Goal: Task Accomplishment & Management: Manage account settings

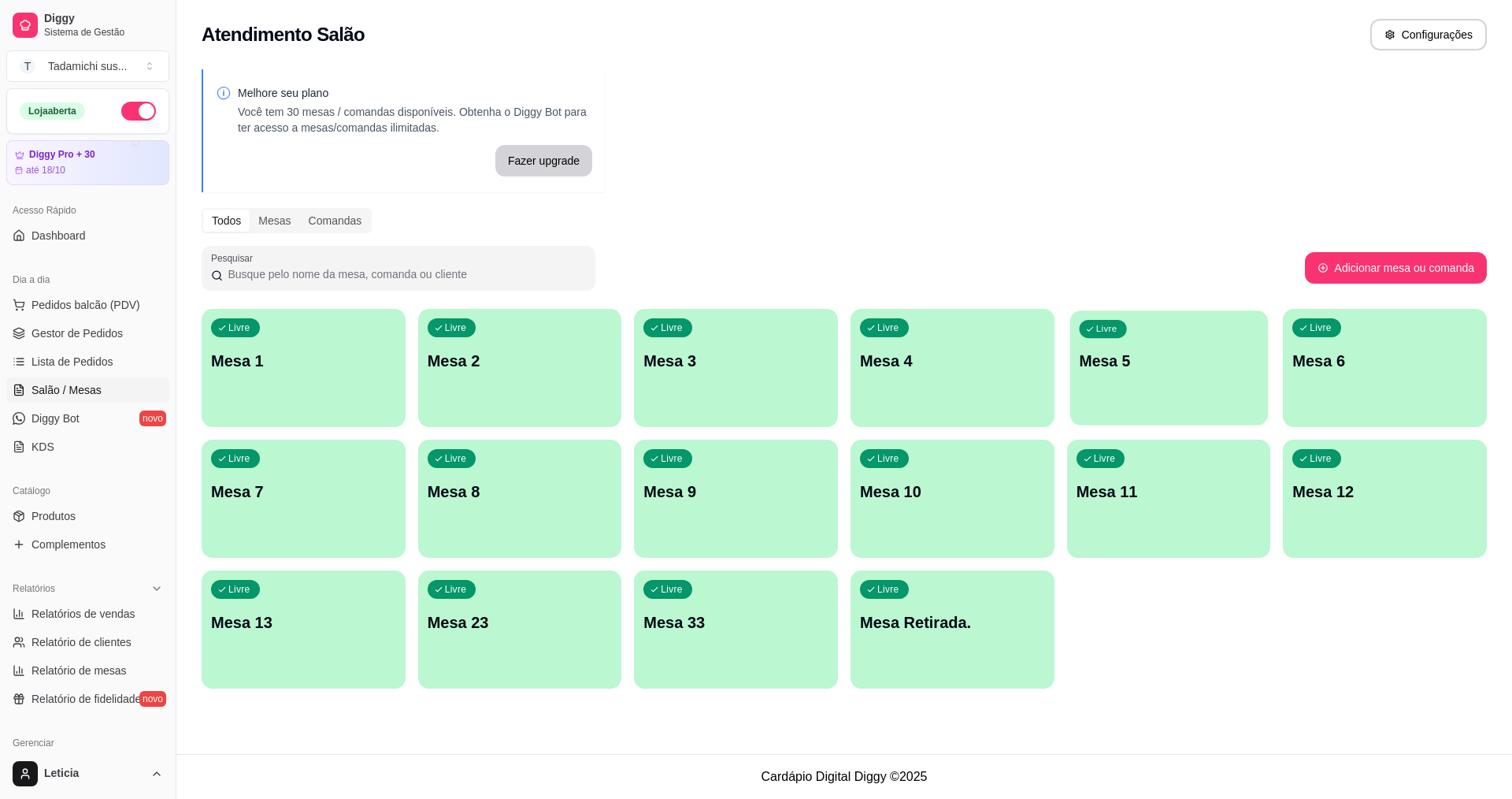
click at [1204, 375] on div "Livre Mesa 5" at bounding box center [1169, 358] width 198 height 96
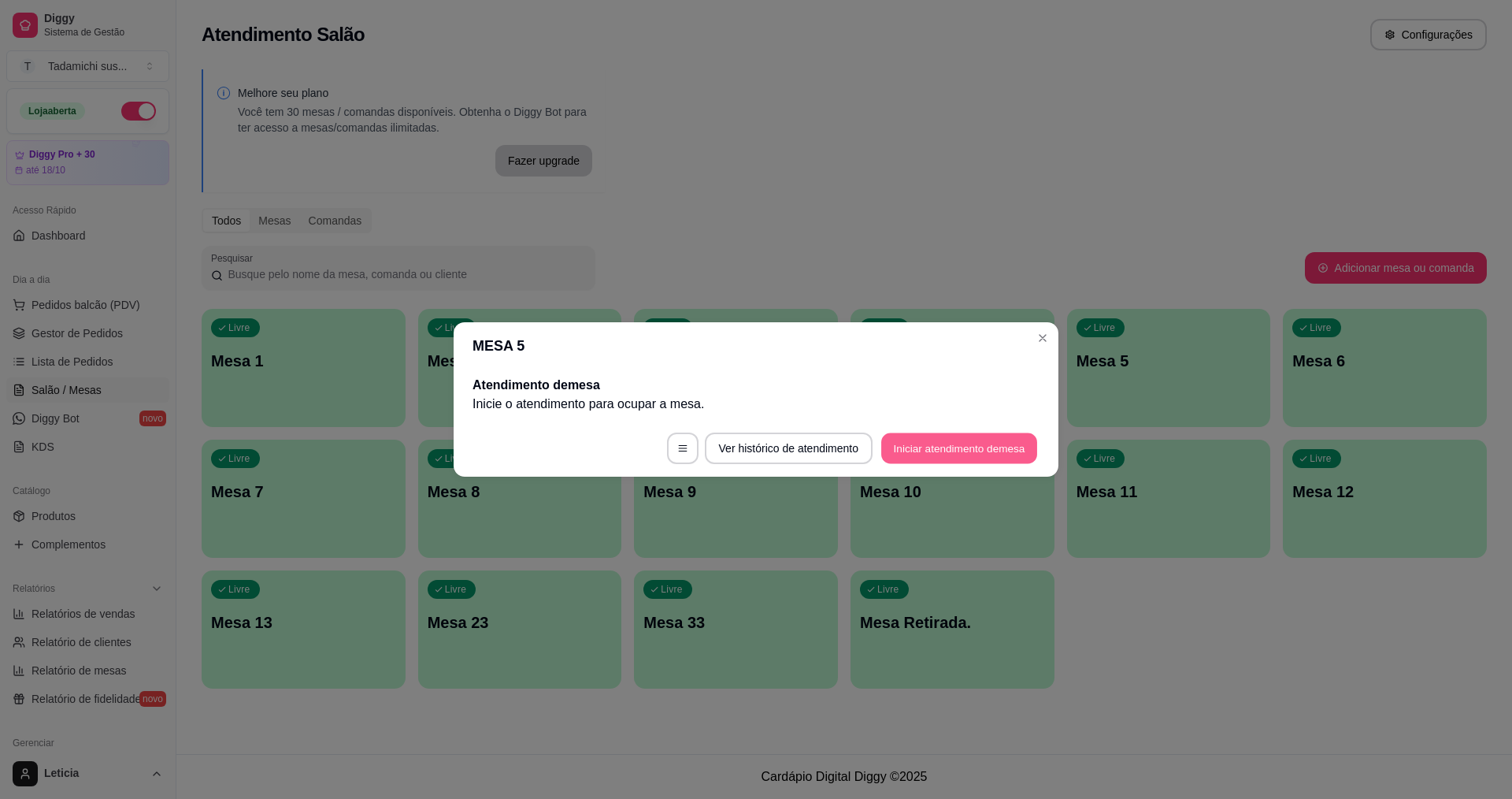
click at [945, 451] on button "Iniciar atendimento de mesa" at bounding box center [959, 448] width 156 height 30
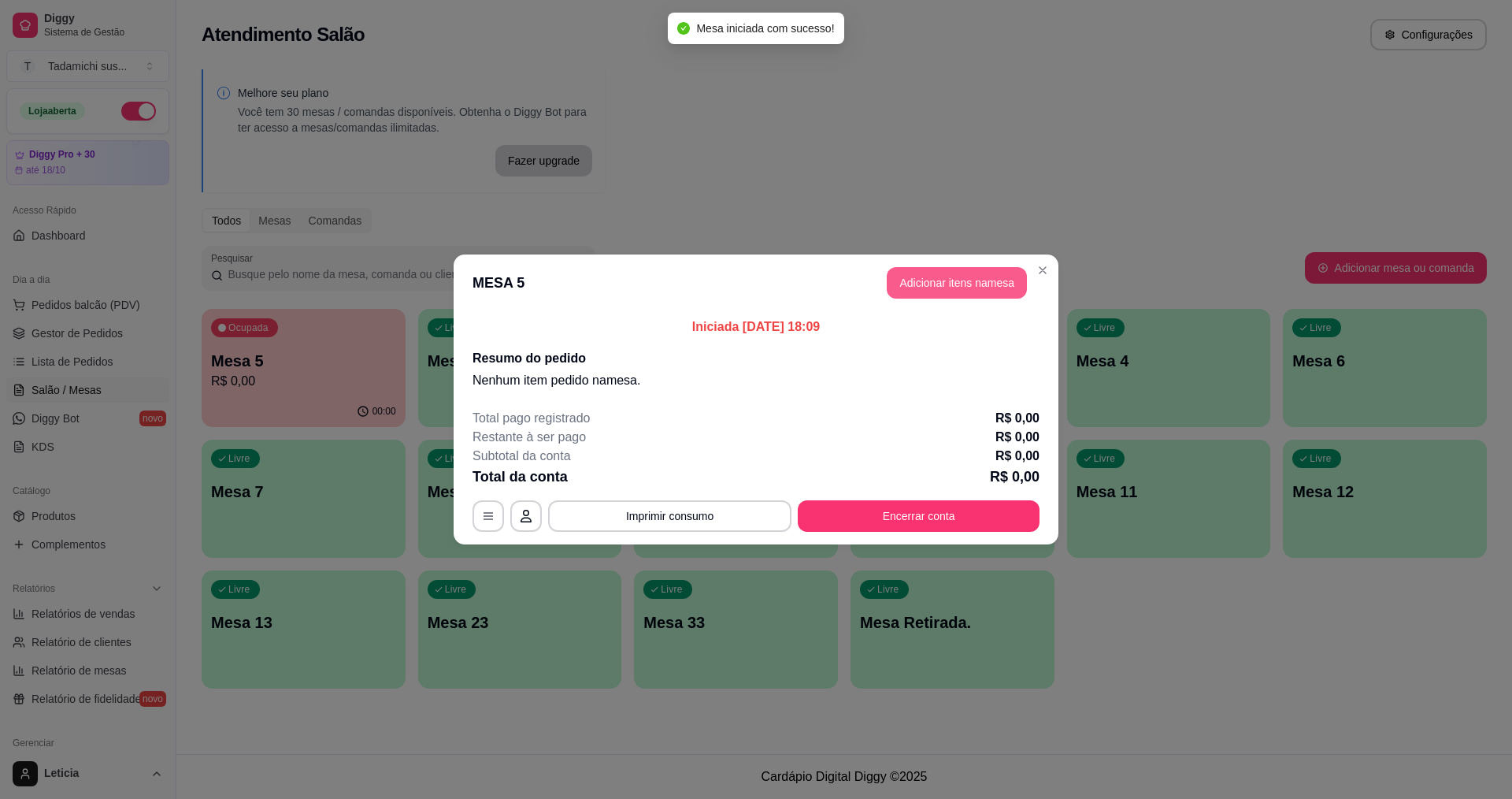
click at [943, 278] on button "Adicionar itens na mesa" at bounding box center [956, 283] width 140 height 31
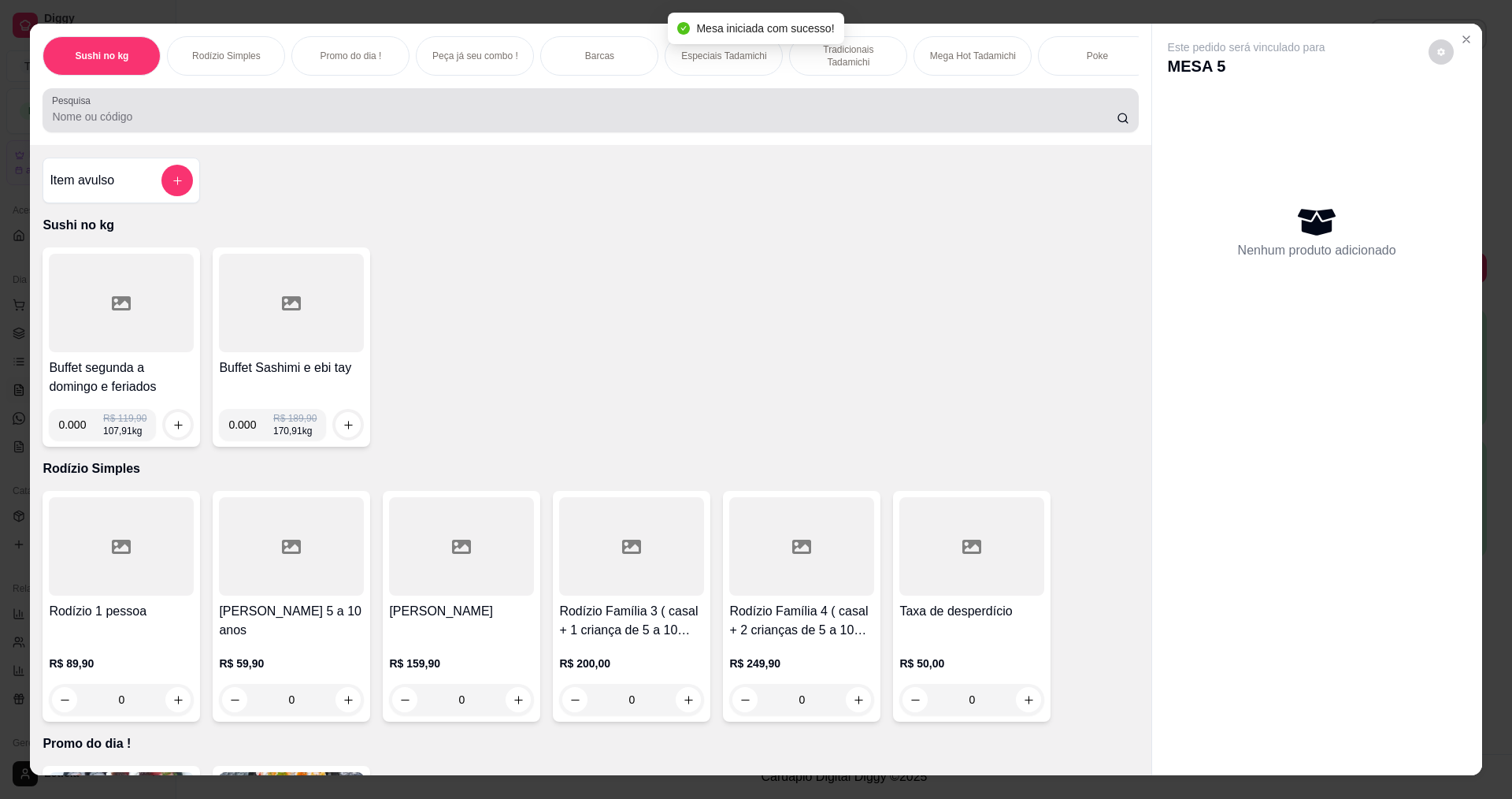
click at [293, 125] on input "Pesquisa" at bounding box center [584, 117] width 1064 height 16
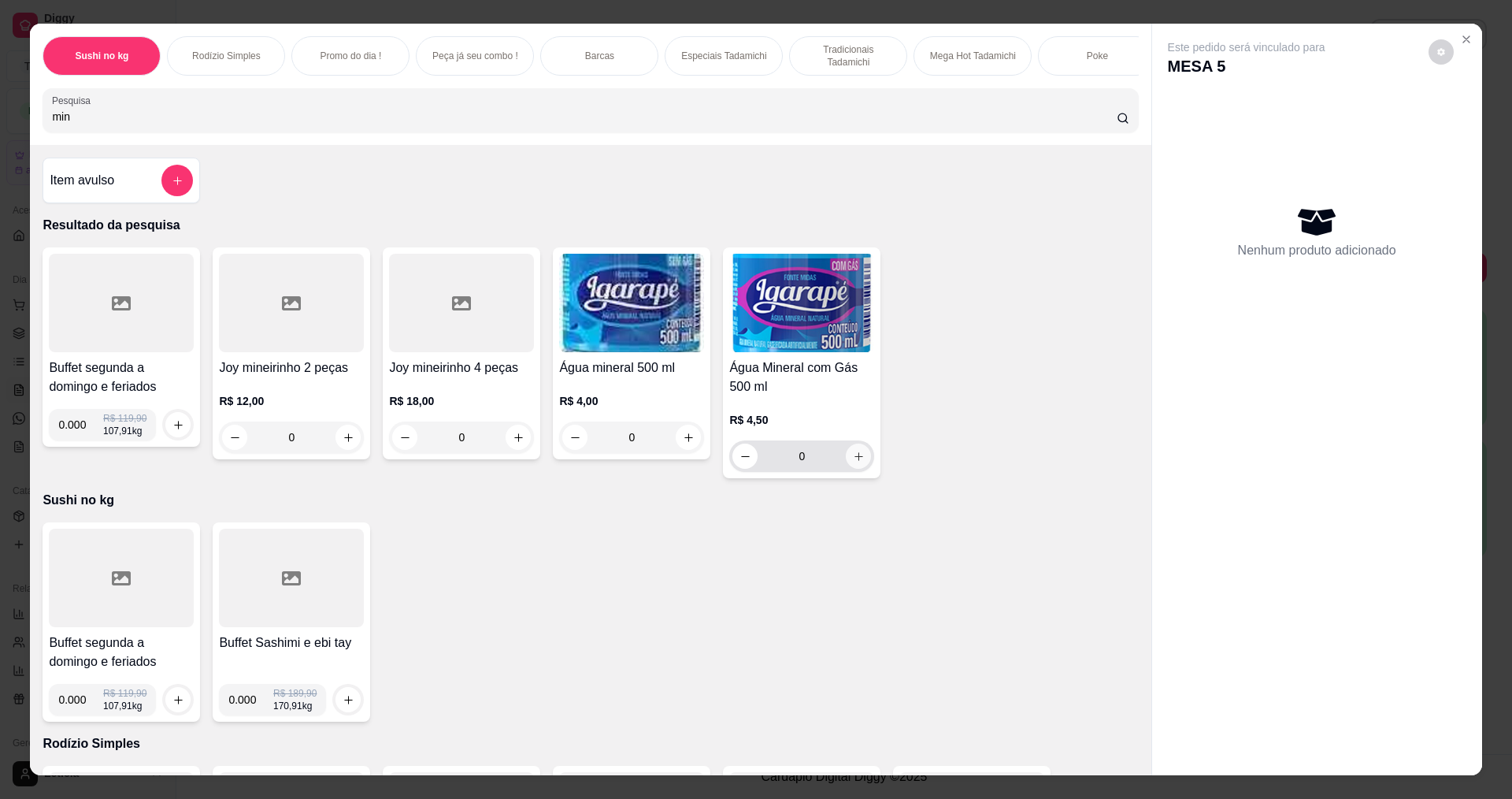
type input "min"
click at [856, 462] on icon "increase-product-quantity" at bounding box center [858, 456] width 12 height 12
type input "1"
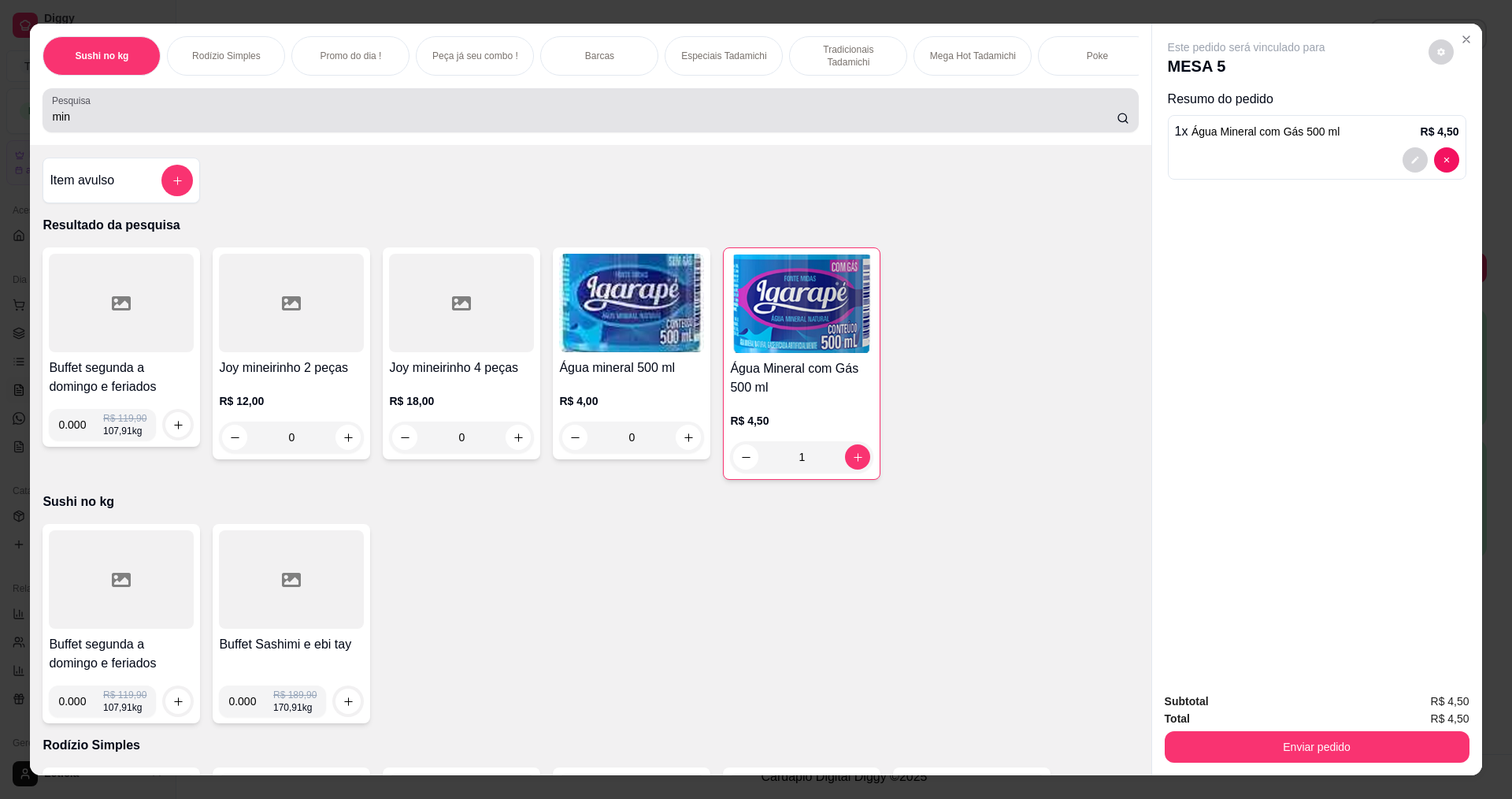
click at [232, 116] on div "min" at bounding box center [590, 110] width 1076 height 31
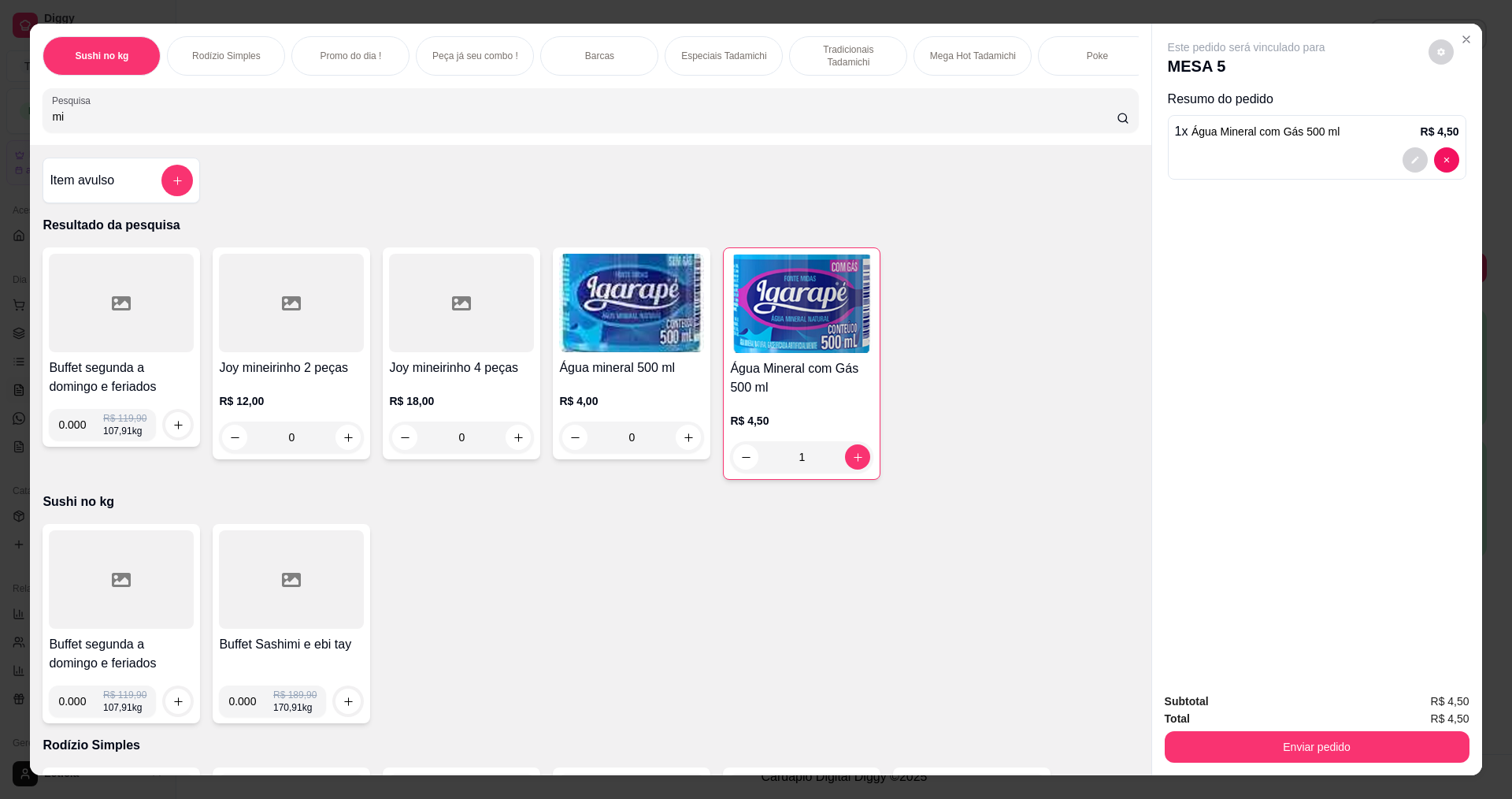
type input "m"
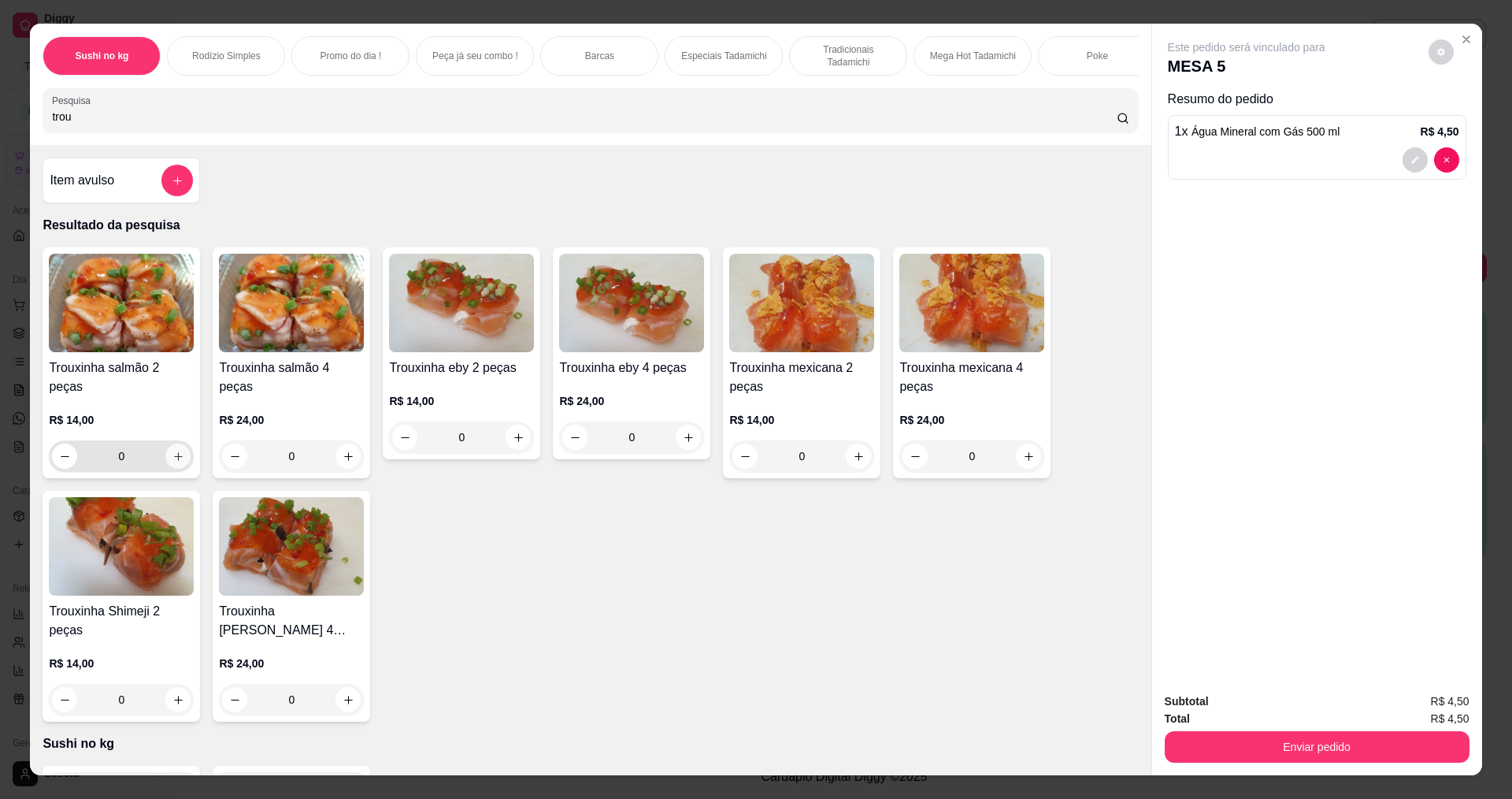
type input "trou"
click at [175, 455] on button "increase-product-quantity" at bounding box center [178, 456] width 25 height 25
type input "1"
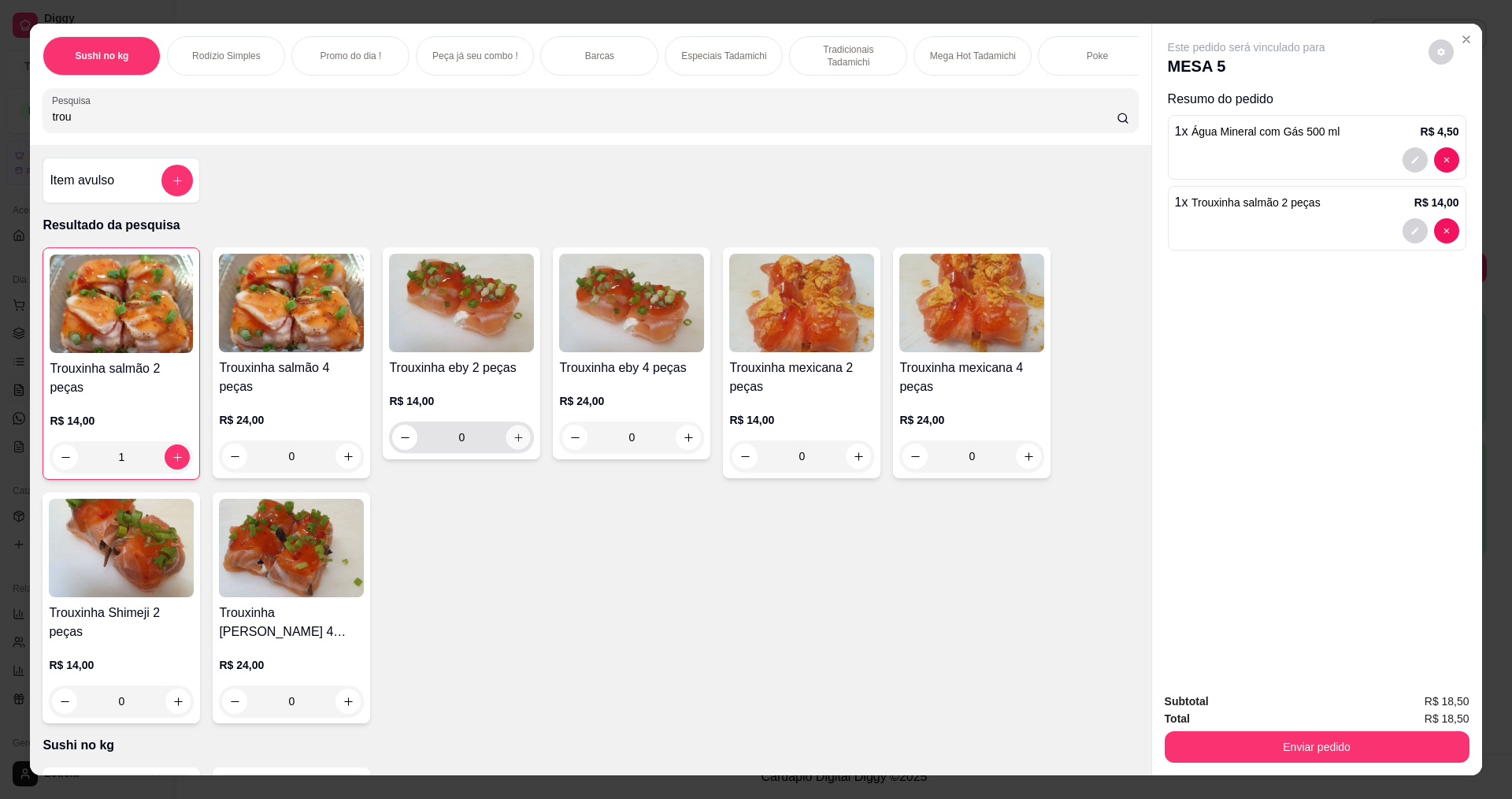
click at [514, 444] on icon "increase-product-quantity" at bounding box center [518, 438] width 12 height 12
type input "1"
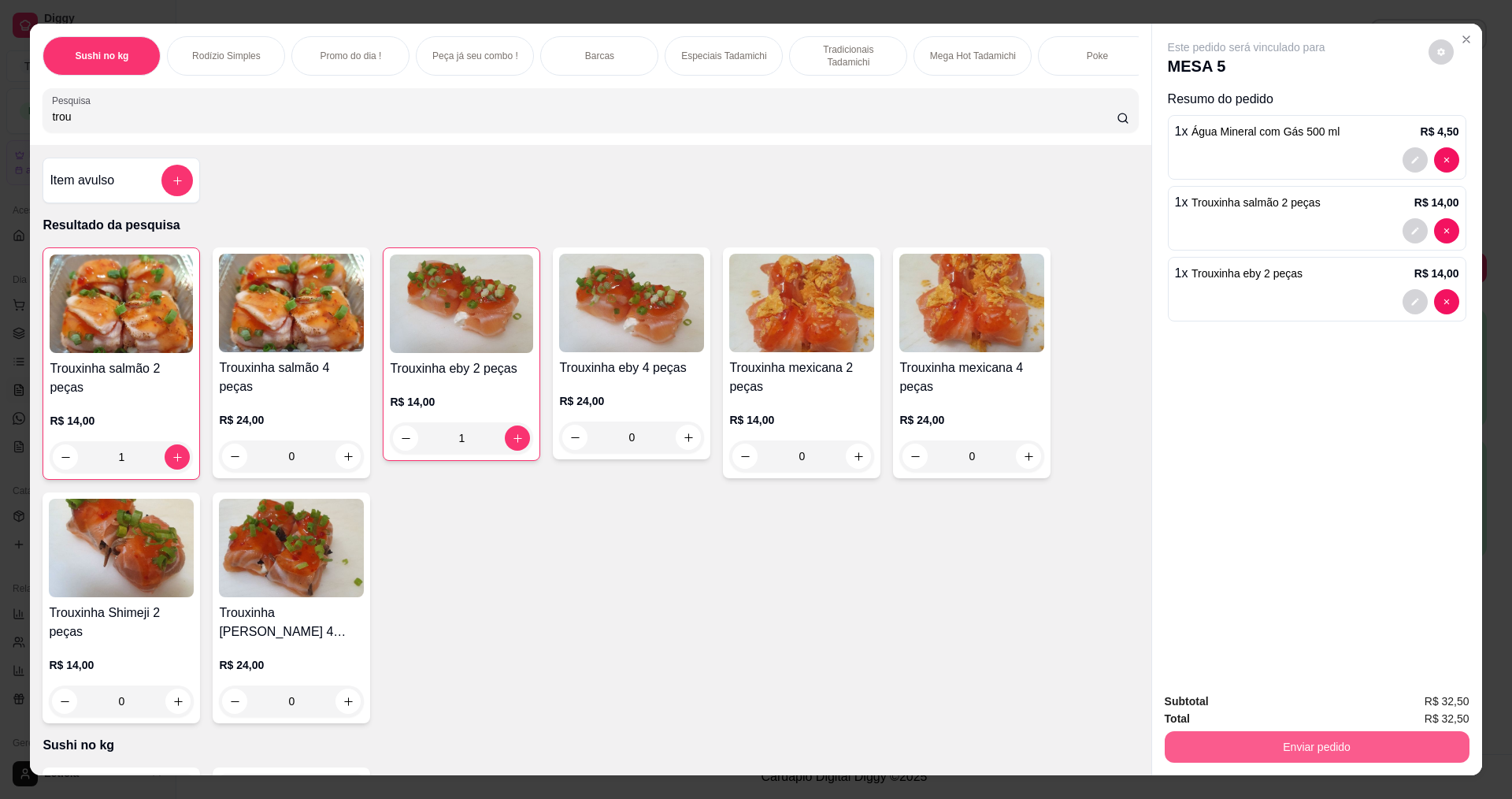
click at [1253, 732] on button "Enviar pedido" at bounding box center [1317, 747] width 304 height 31
click at [1319, 702] on button "Registrar cliente" at bounding box center [1322, 707] width 104 height 30
click at [1361, 762] on div "Subtotal R$ 32,50 Total R$ 32,50 Enviar pedido" at bounding box center [1318, 727] width 330 height 95
click at [1341, 742] on button "Enviar pedido" at bounding box center [1317, 746] width 295 height 30
click at [1427, 711] on button "Enviar pedido" at bounding box center [1429, 708] width 86 height 29
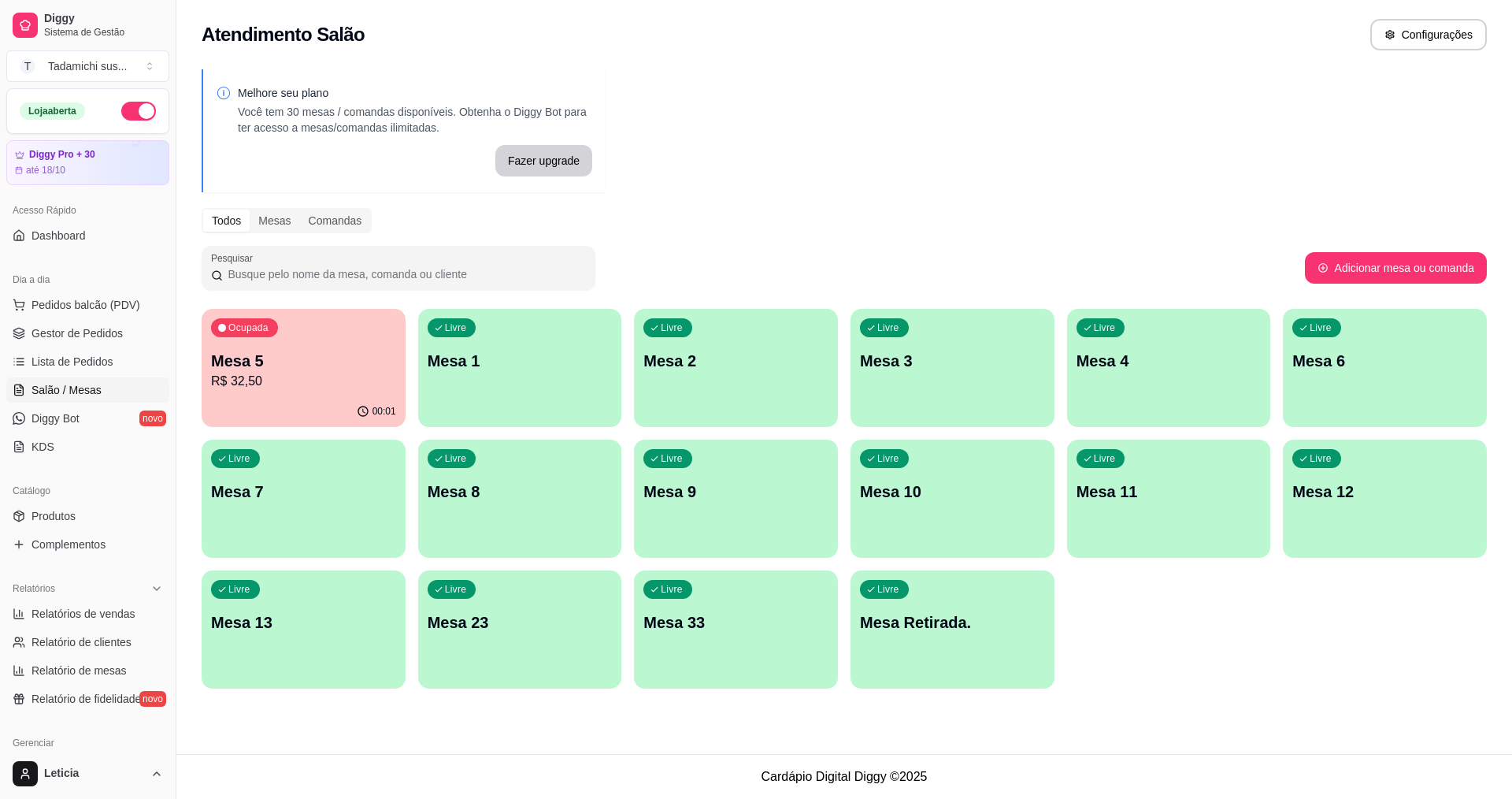
click at [63, 529] on ul "Produtos Complementos" at bounding box center [88, 530] width 163 height 53
click at [62, 517] on span "Produtos" at bounding box center [53, 516] width 44 height 16
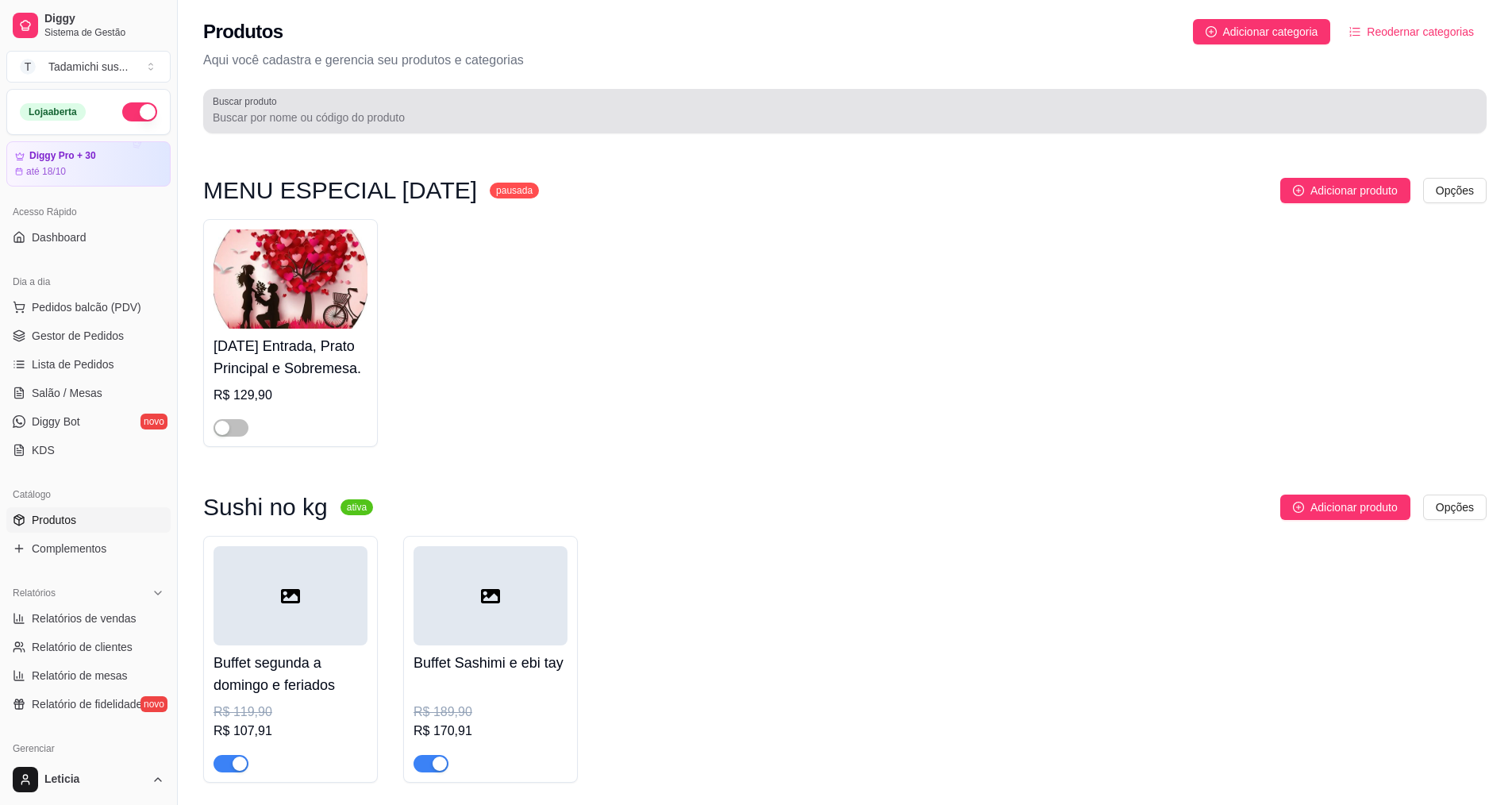
click at [357, 106] on div at bounding box center [845, 111] width 1264 height 31
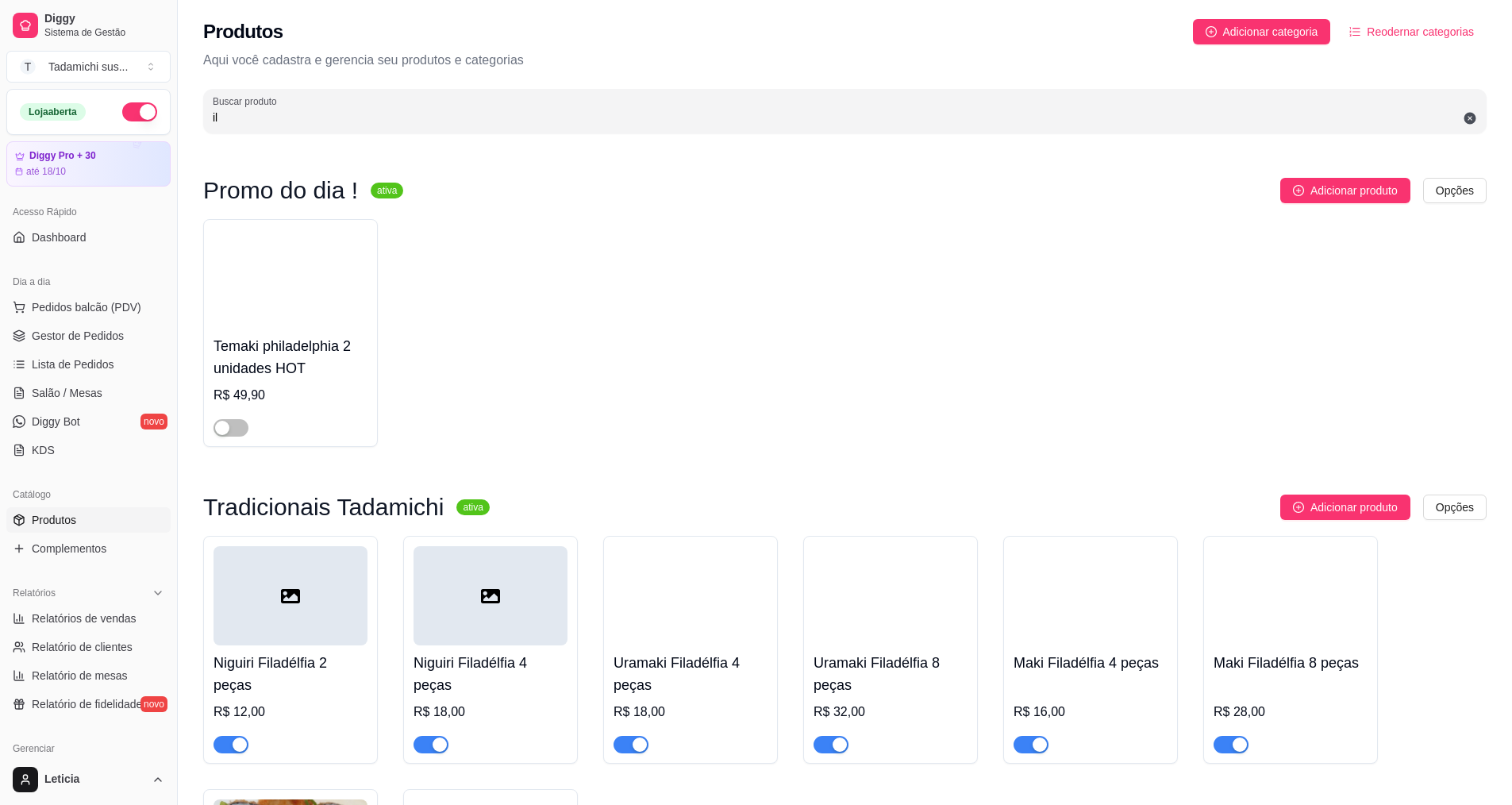
type input "i"
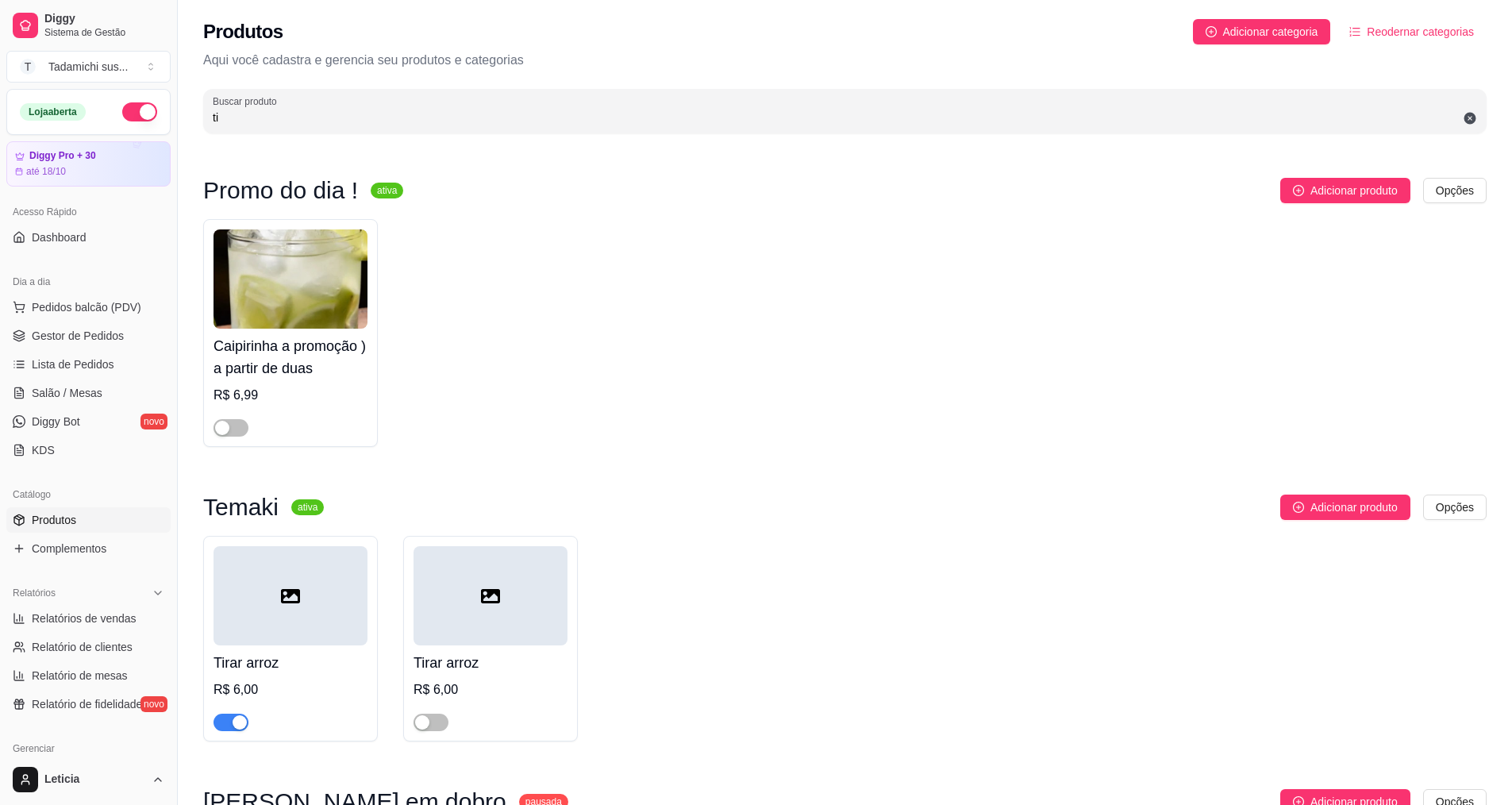
type input "t"
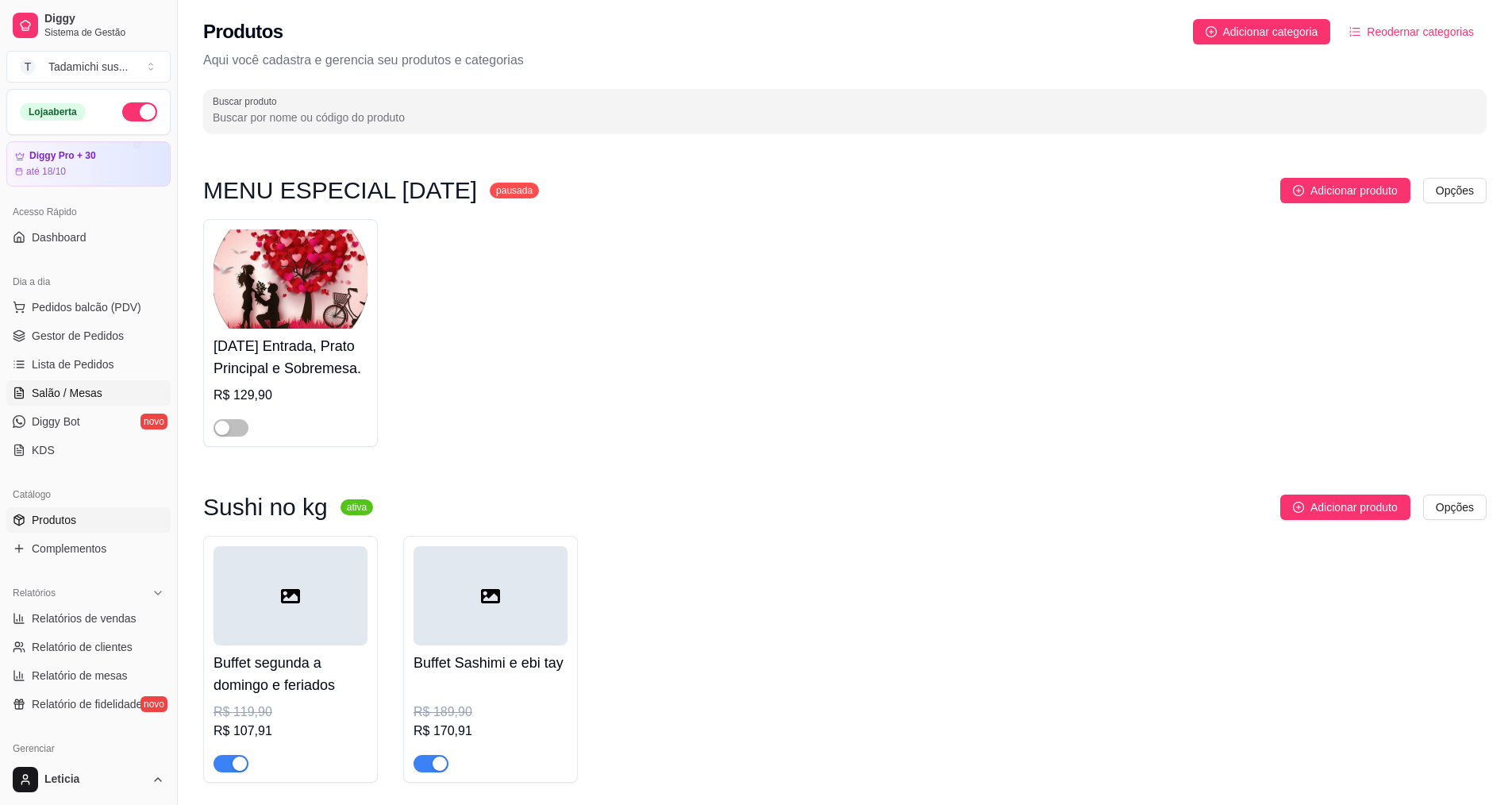
click at [81, 385] on span "Salão / Mesas" at bounding box center [67, 393] width 70 height 16
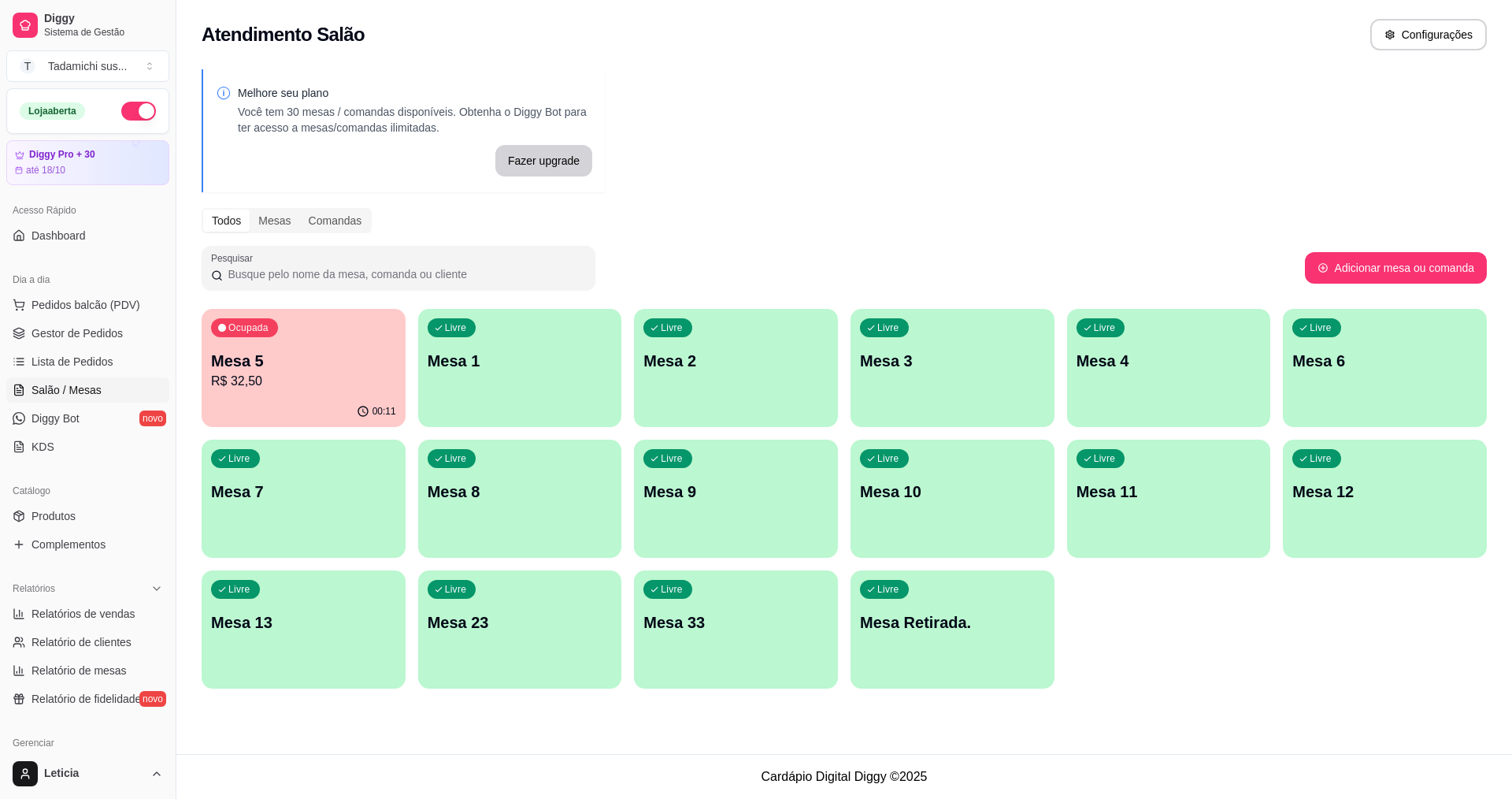
click at [327, 372] on div "Mesa 5 R$ 32,50" at bounding box center [304, 370] width 185 height 41
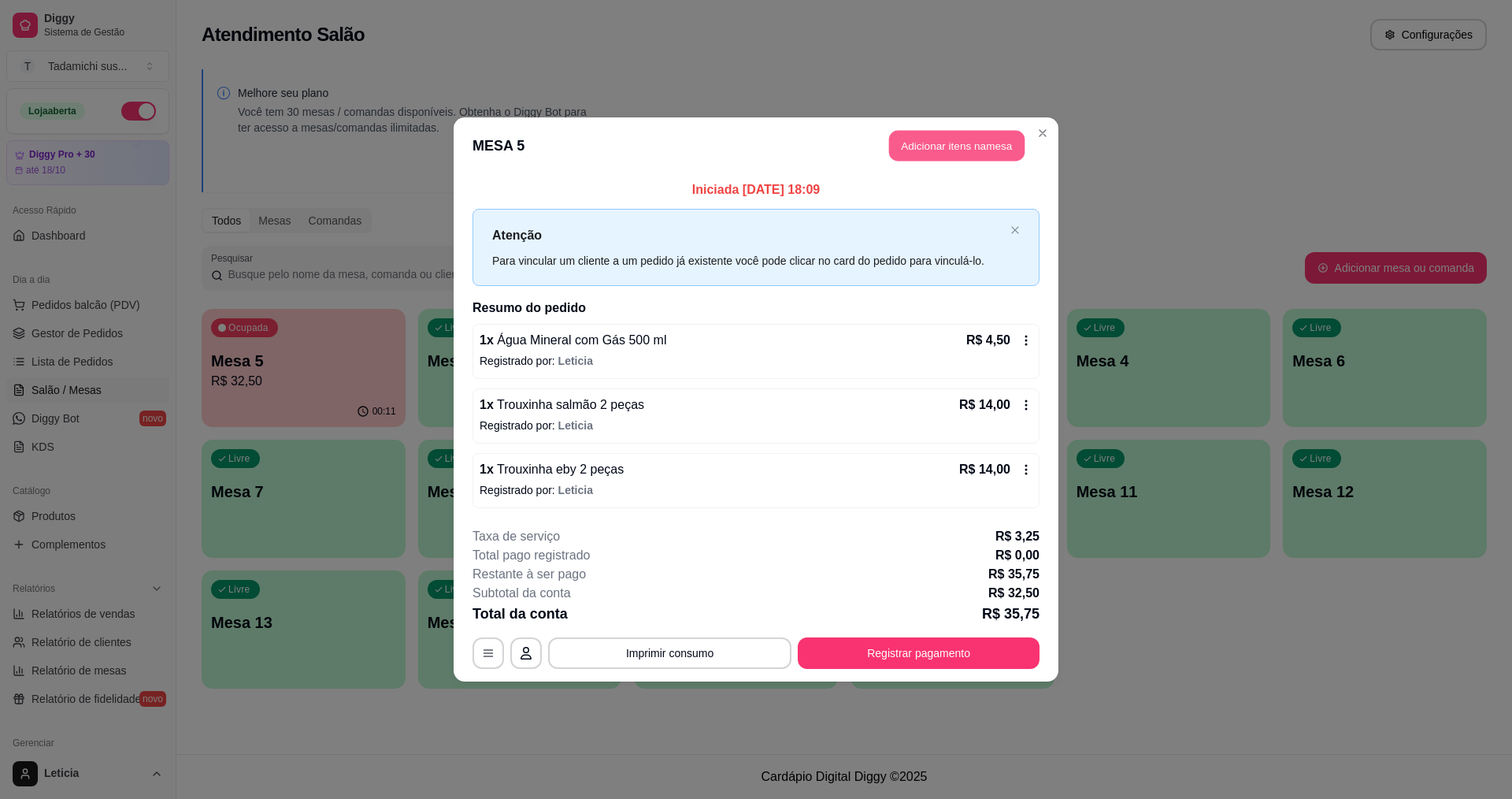
click at [987, 148] on button "Adicionar itens na mesa" at bounding box center [957, 146] width 136 height 30
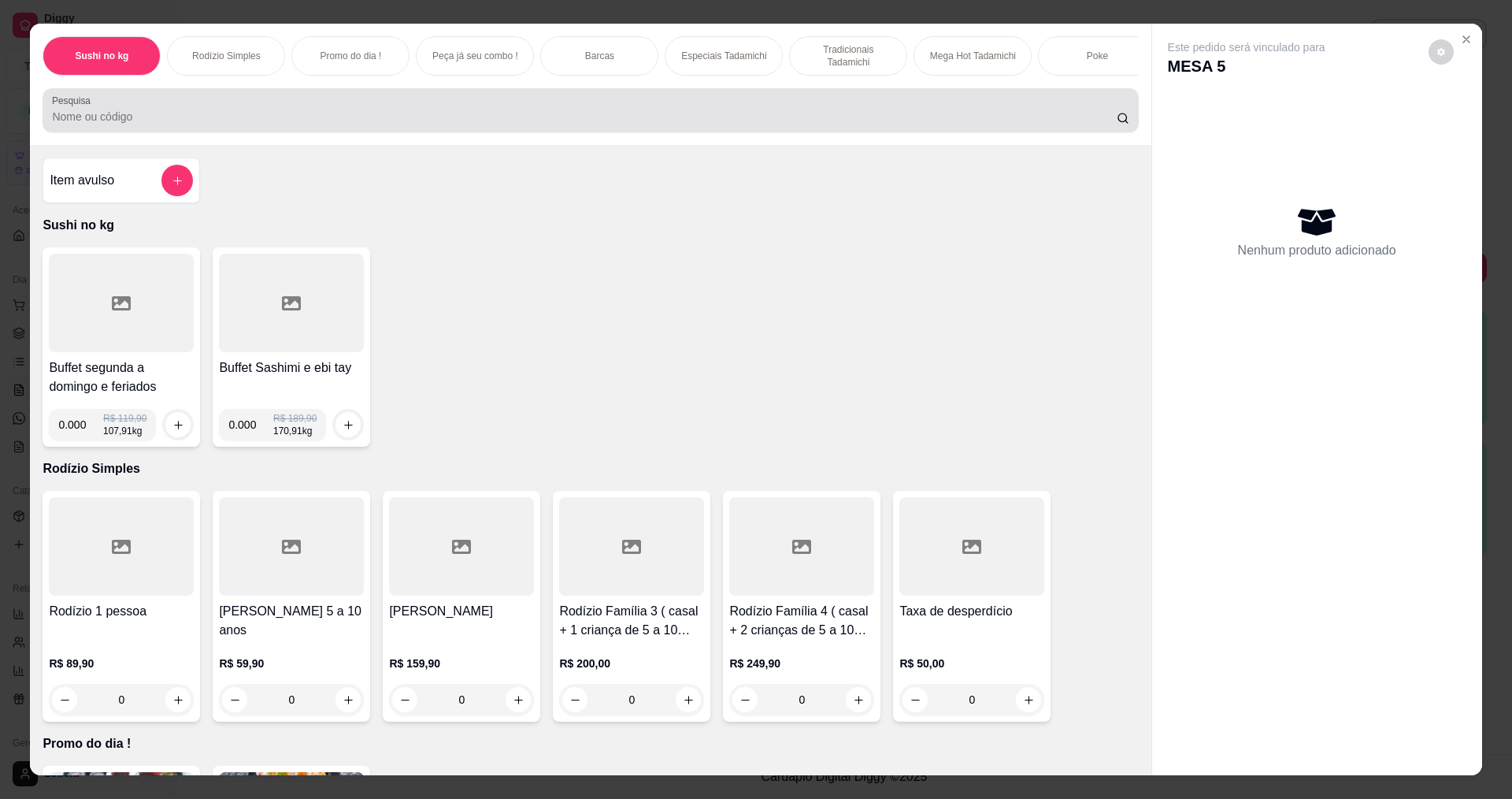
click at [305, 120] on div at bounding box center [590, 110] width 1076 height 31
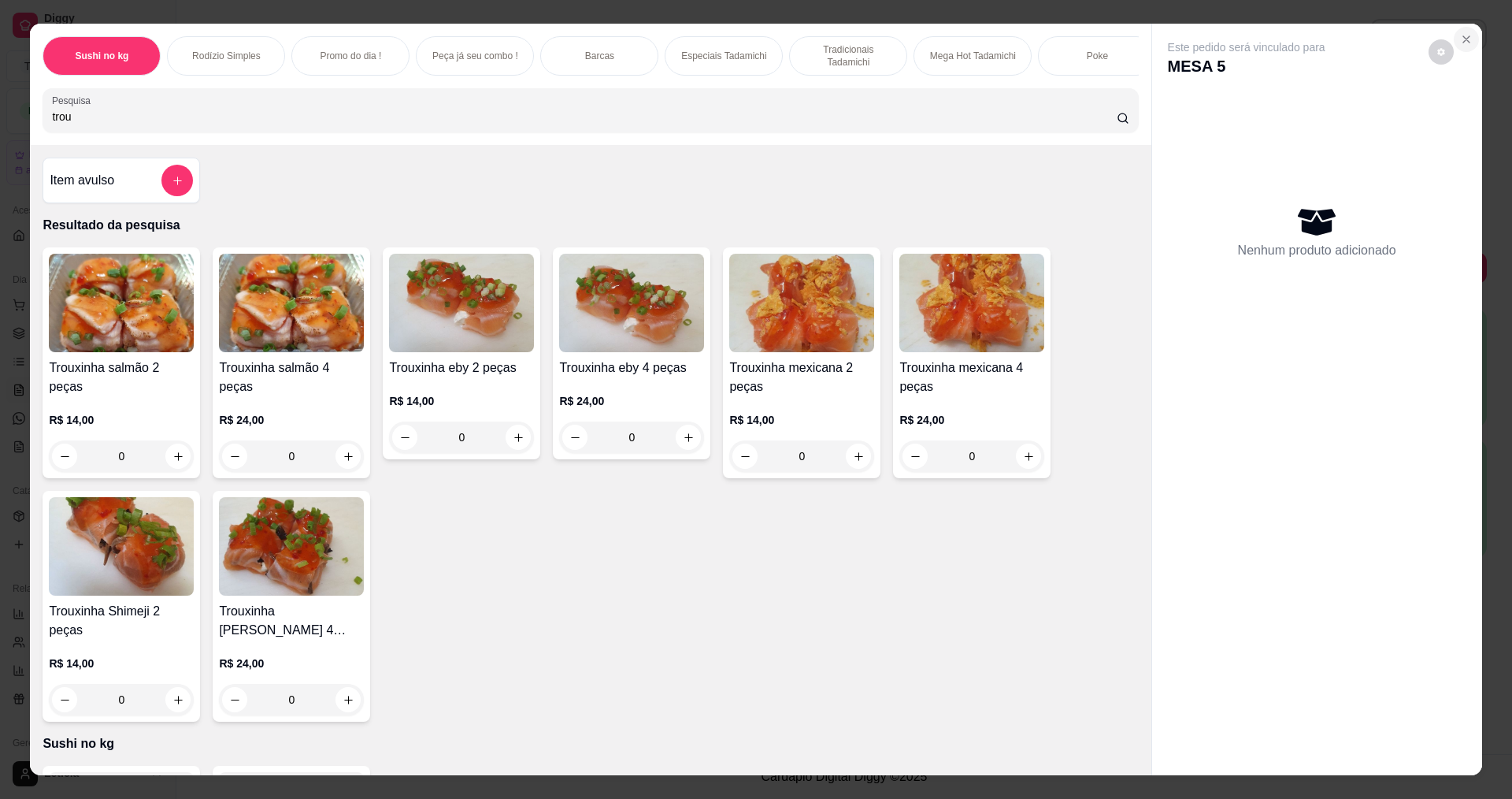
type input "trou"
click at [1460, 39] on icon "Close" at bounding box center [1466, 39] width 13 height 13
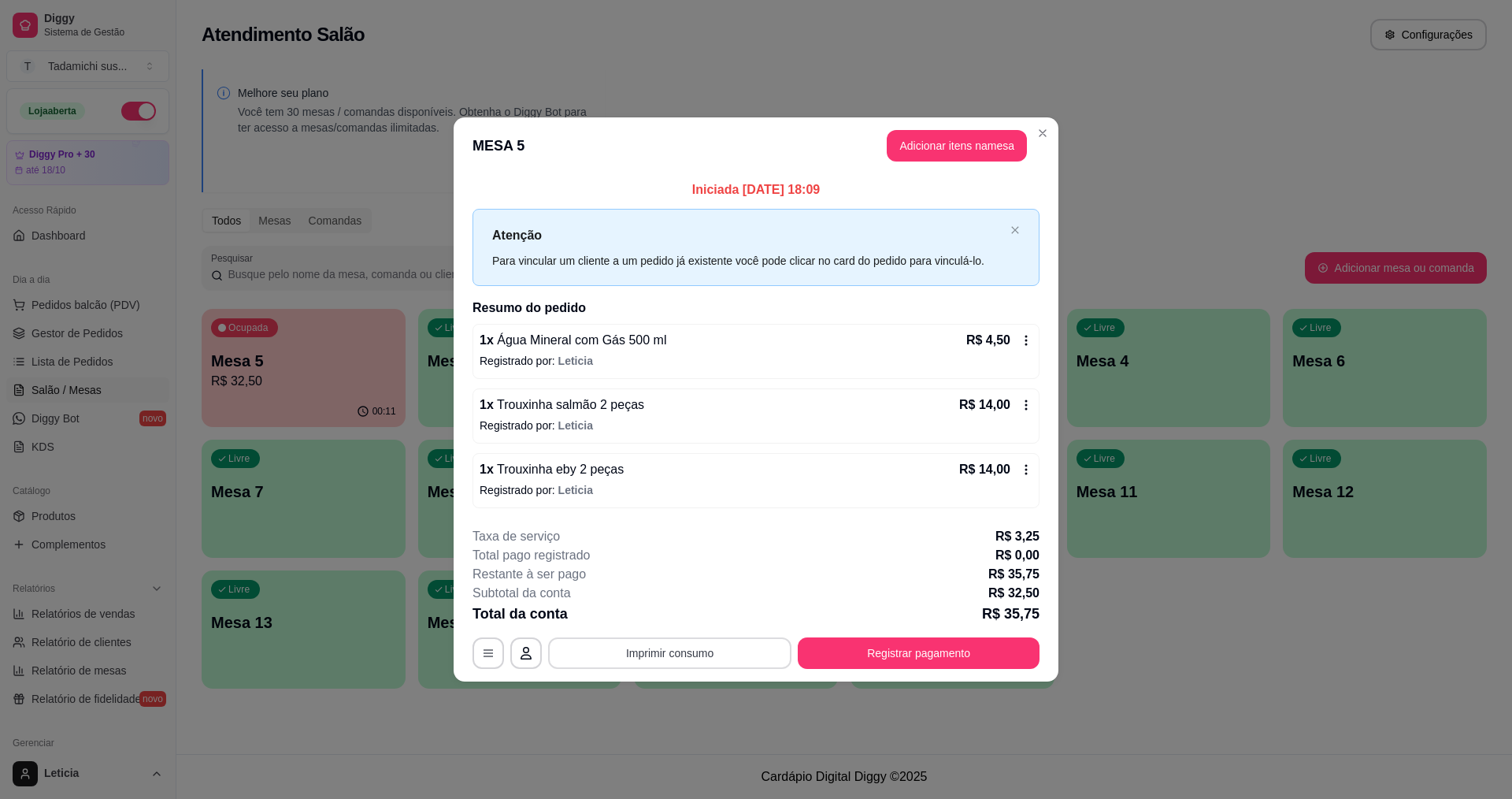
click at [767, 660] on button "Imprimir consumo" at bounding box center [669, 653] width 243 height 31
click at [684, 588] on button "IMPRESSORA HAYOM" at bounding box center [674, 584] width 121 height 25
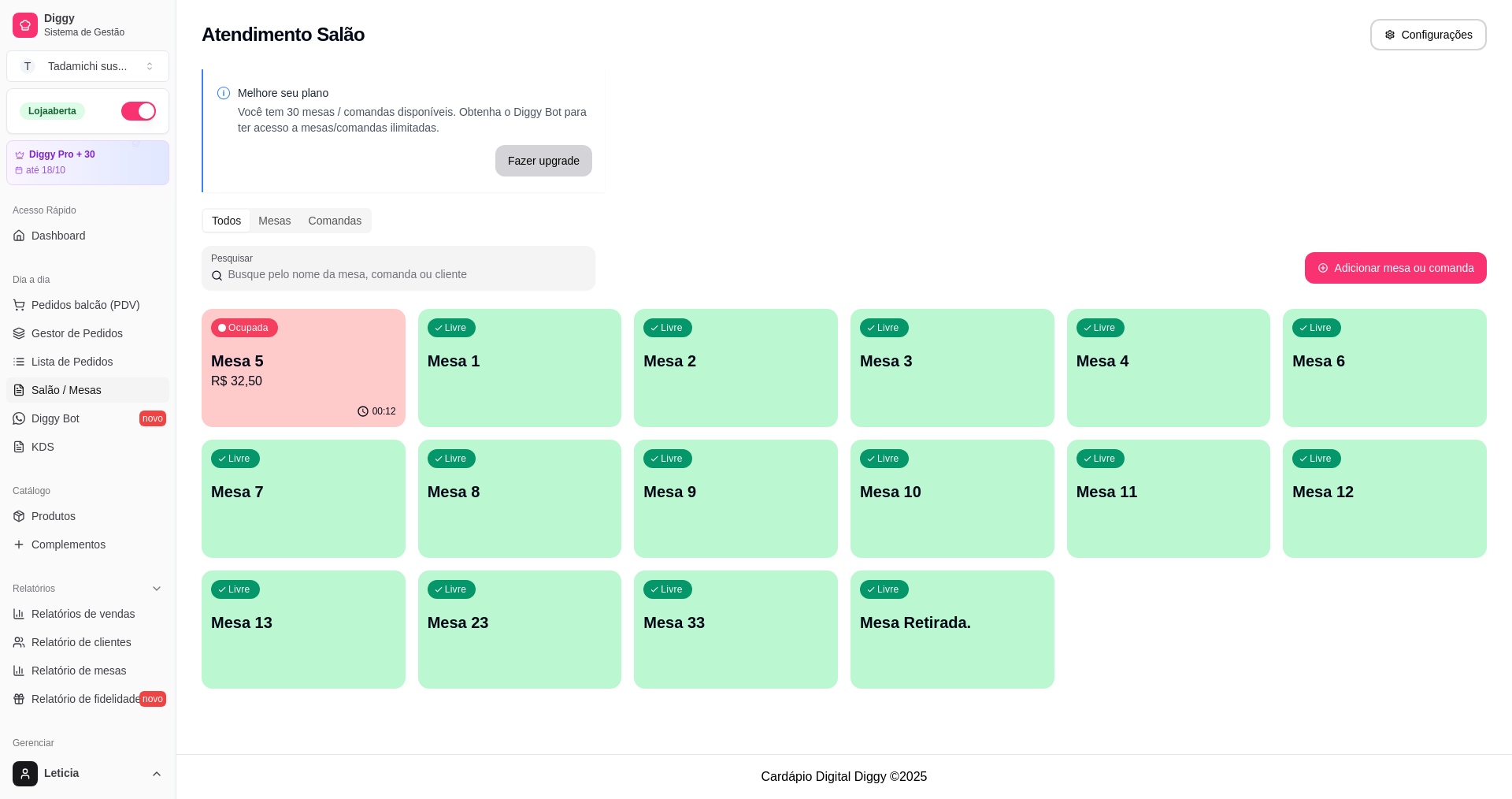
click at [379, 383] on p "R$ 32,50" at bounding box center [304, 381] width 185 height 19
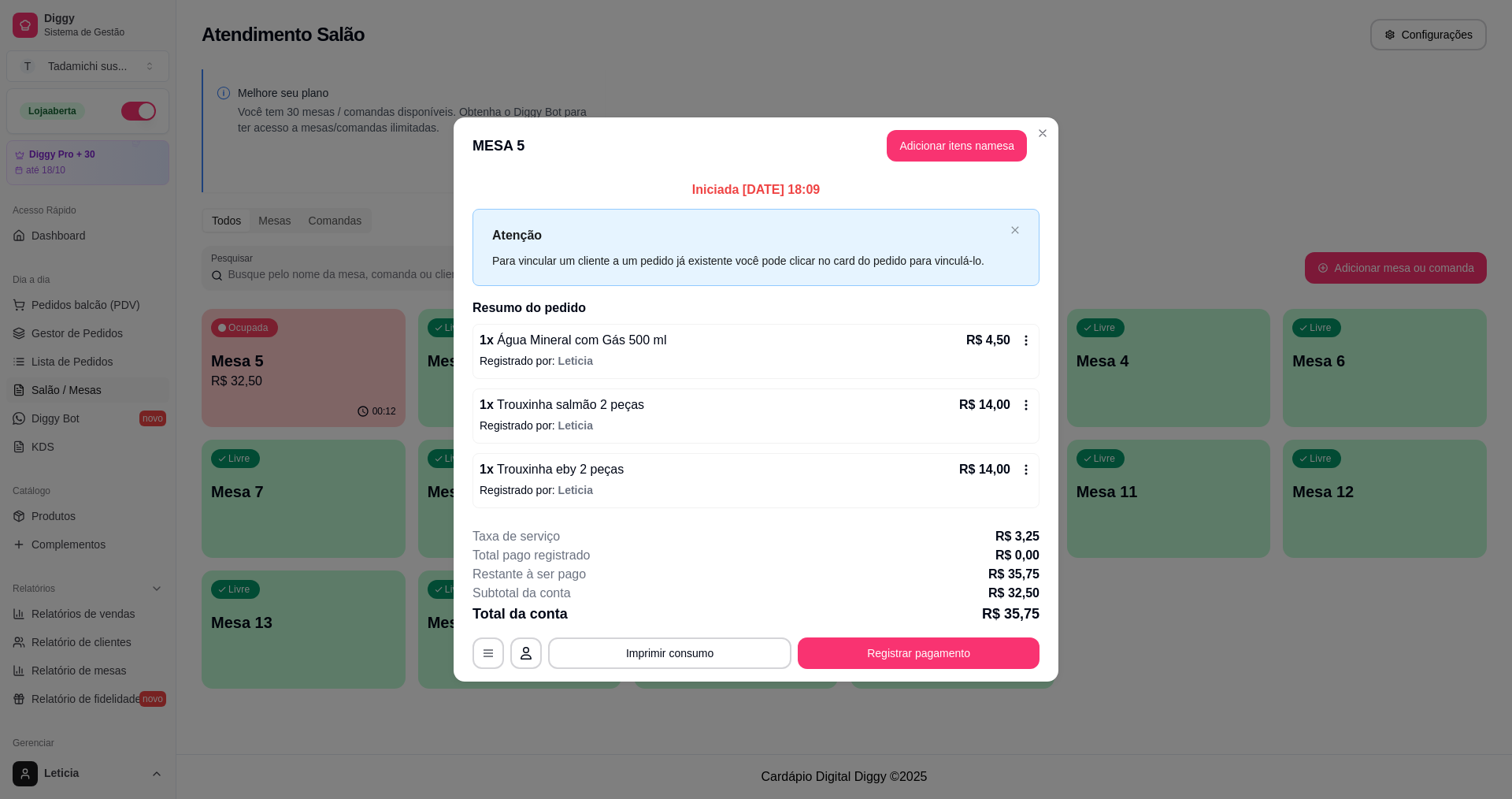
click at [1026, 411] on div "R$ 14,00" at bounding box center [996, 405] width 73 height 19
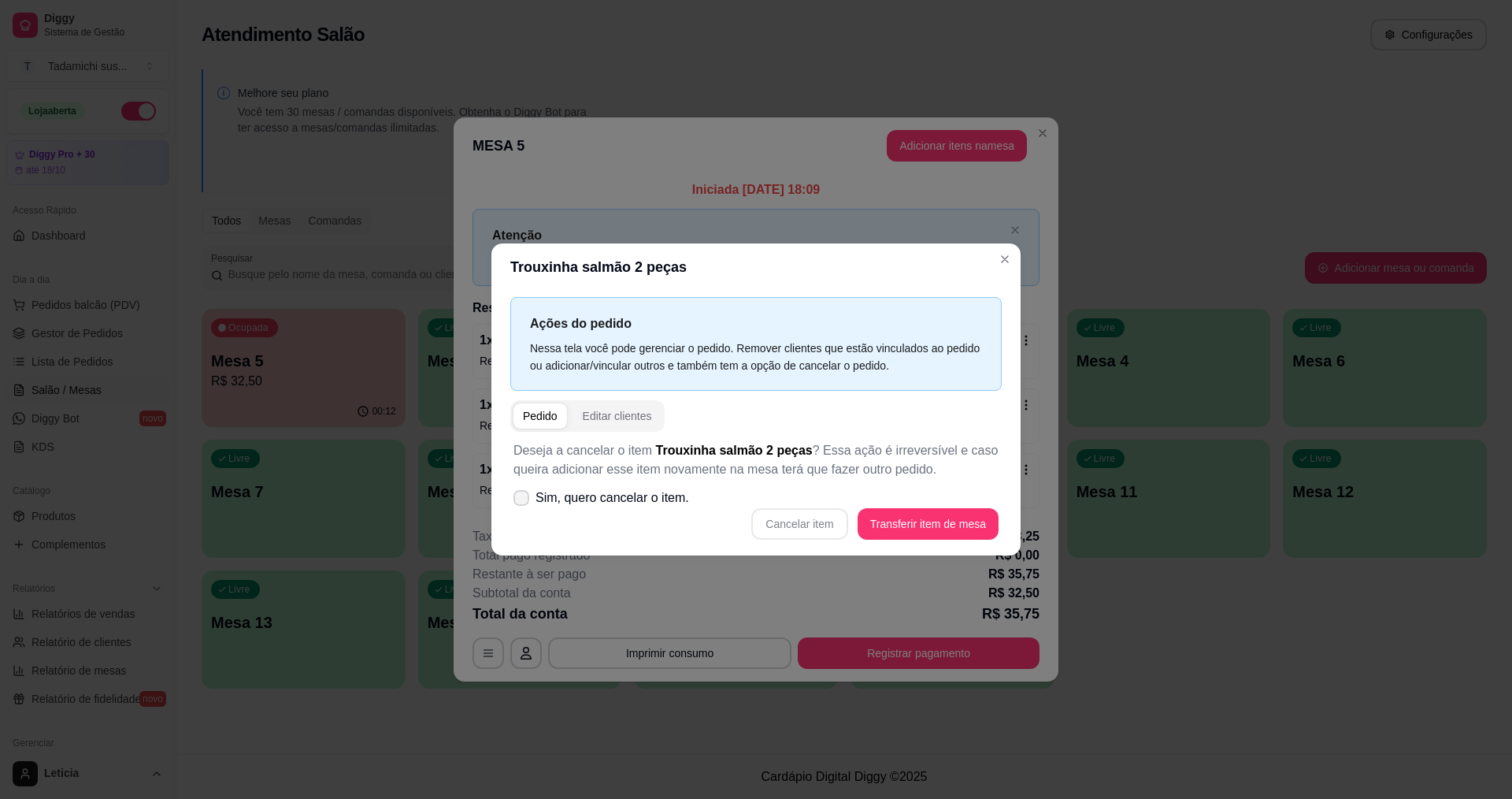
click at [527, 500] on span at bounding box center [521, 497] width 16 height 16
click at [523, 501] on input "Sim, quero cancelar o item." at bounding box center [517, 505] width 10 height 10
checkbox input "true"
click at [796, 527] on button "Cancelar item" at bounding box center [799, 524] width 96 height 31
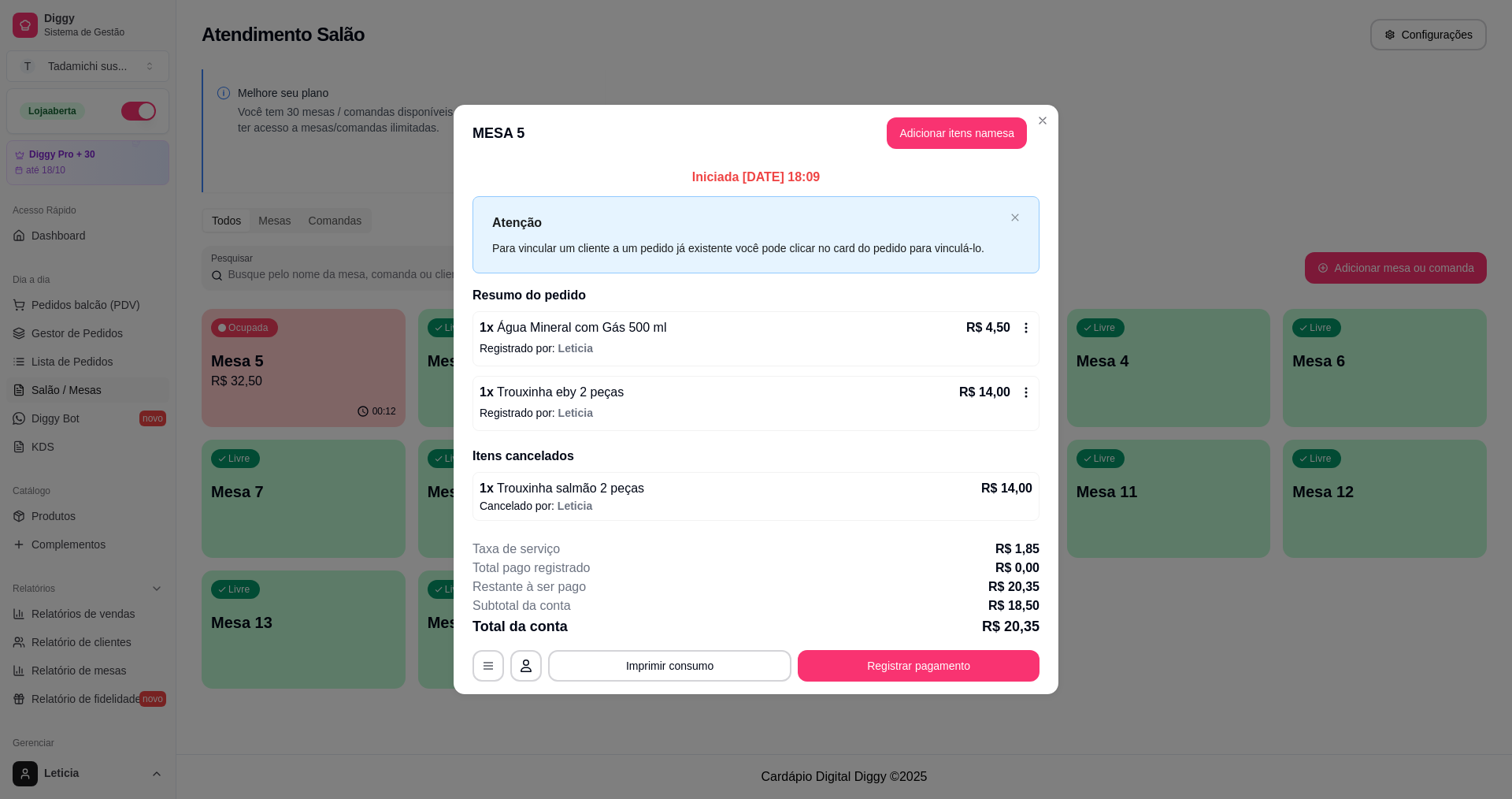
click at [1021, 394] on icon at bounding box center [1026, 393] width 13 height 13
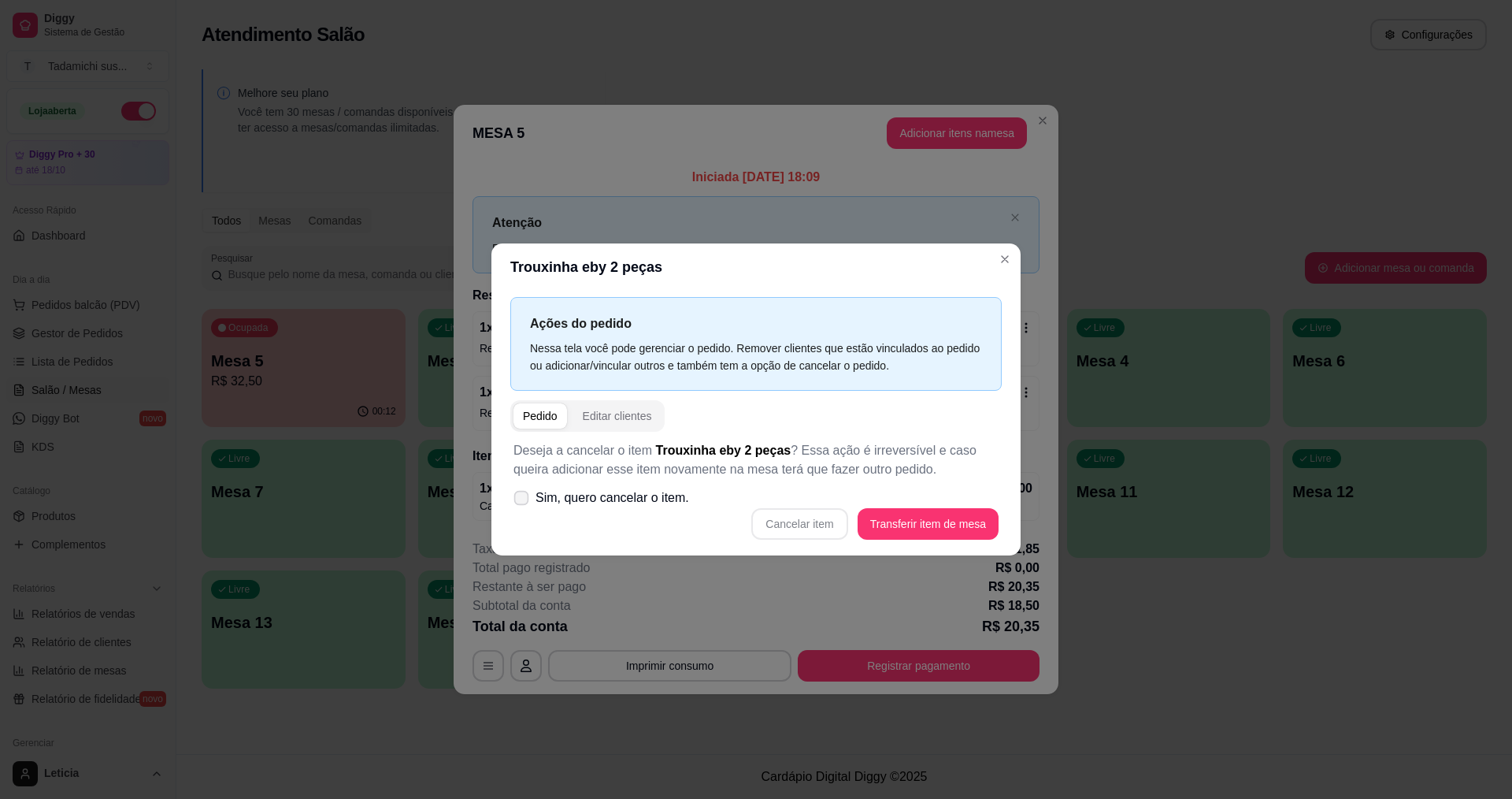
click at [520, 502] on icon at bounding box center [521, 497] width 12 height 8
click at [520, 502] on input "Sim, quero cancelar o item." at bounding box center [517, 505] width 10 height 10
checkbox input "true"
click at [777, 529] on button "Cancelar item" at bounding box center [799, 524] width 96 height 31
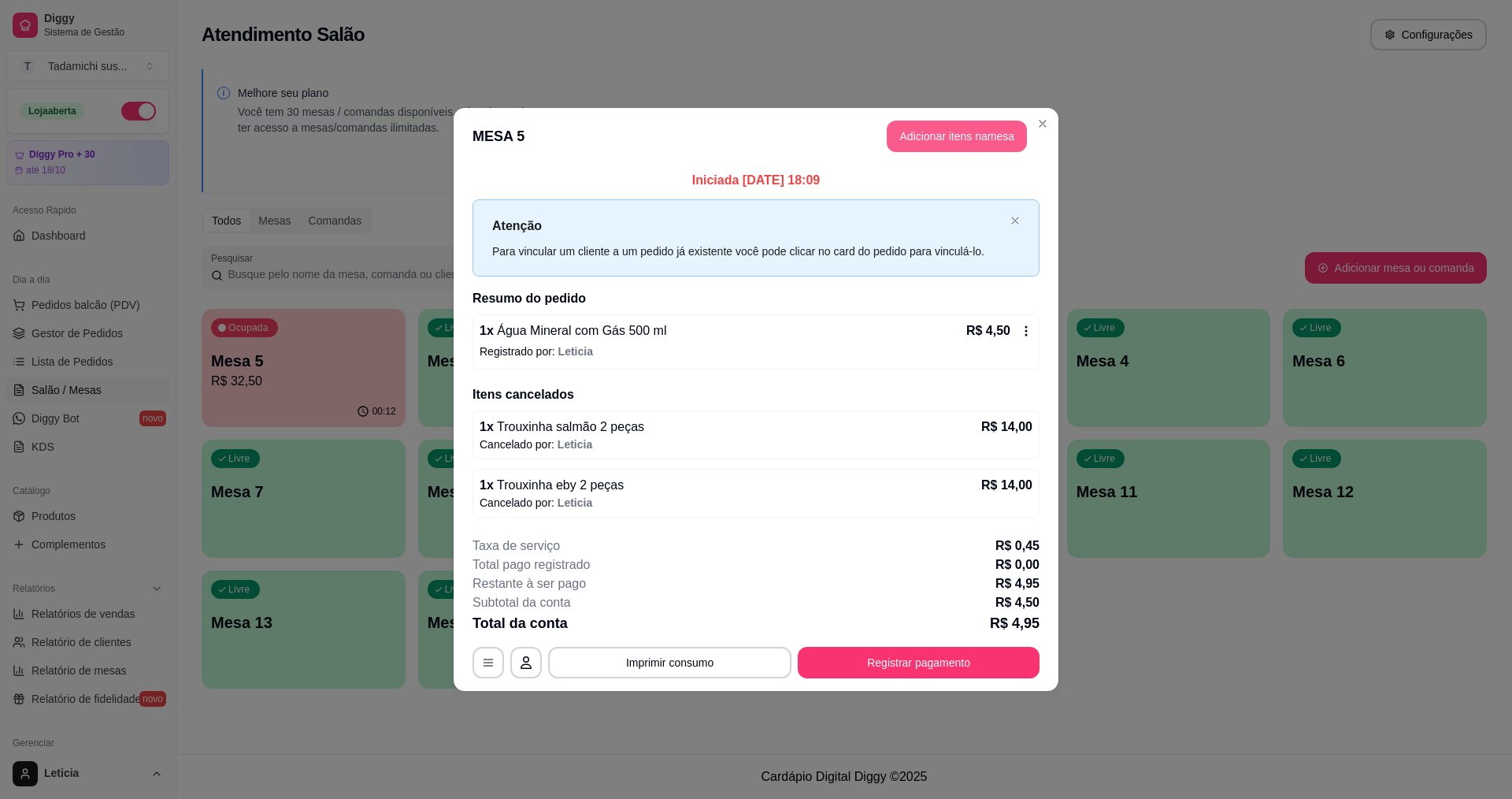
click at [956, 137] on button "Adicionar itens na mesa" at bounding box center [956, 136] width 140 height 31
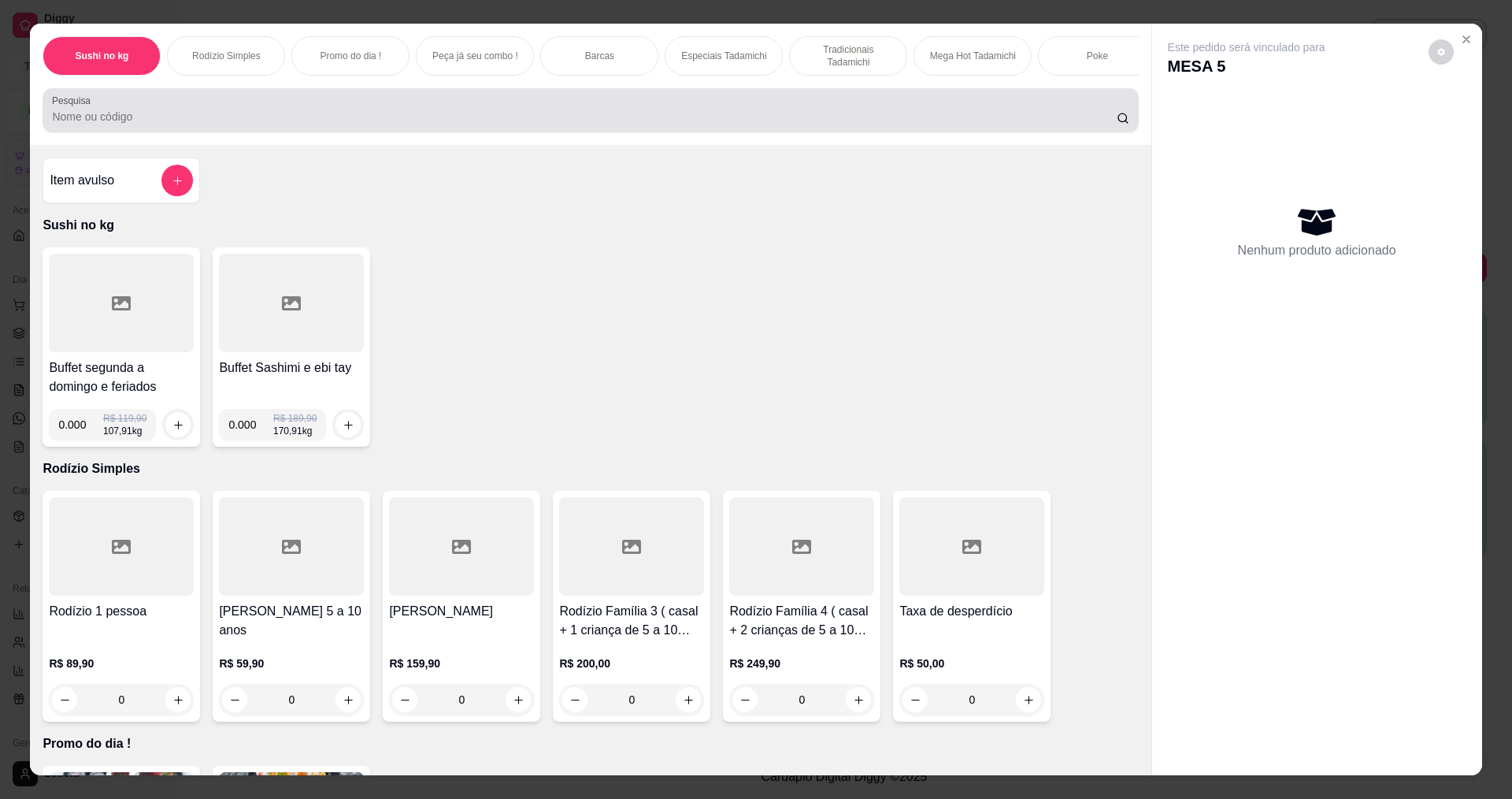
click at [353, 125] on input "Pesquisa" at bounding box center [584, 117] width 1064 height 16
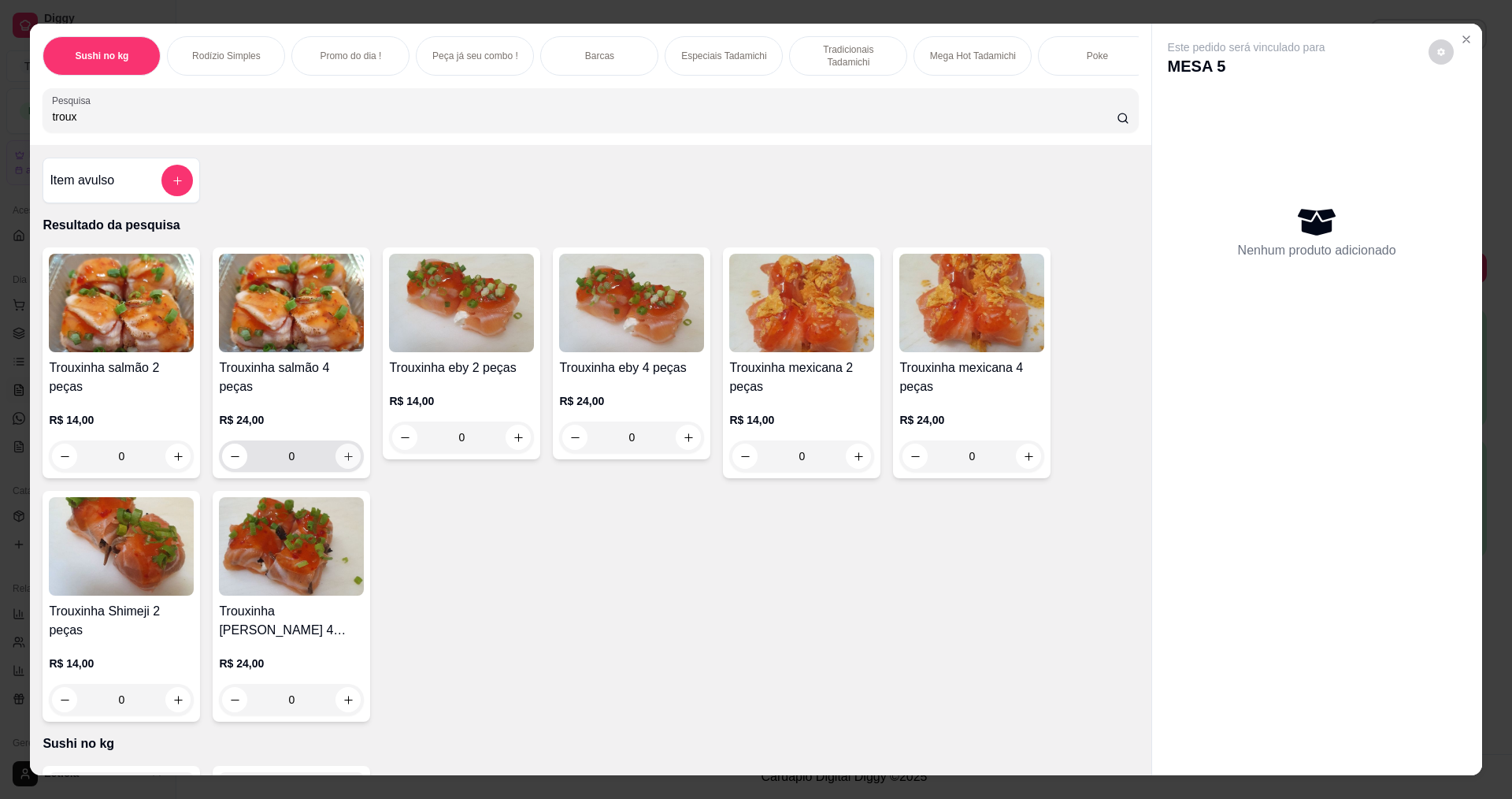
type input "troux"
click at [343, 455] on icon "increase-product-quantity" at bounding box center [348, 456] width 12 height 12
type input "1"
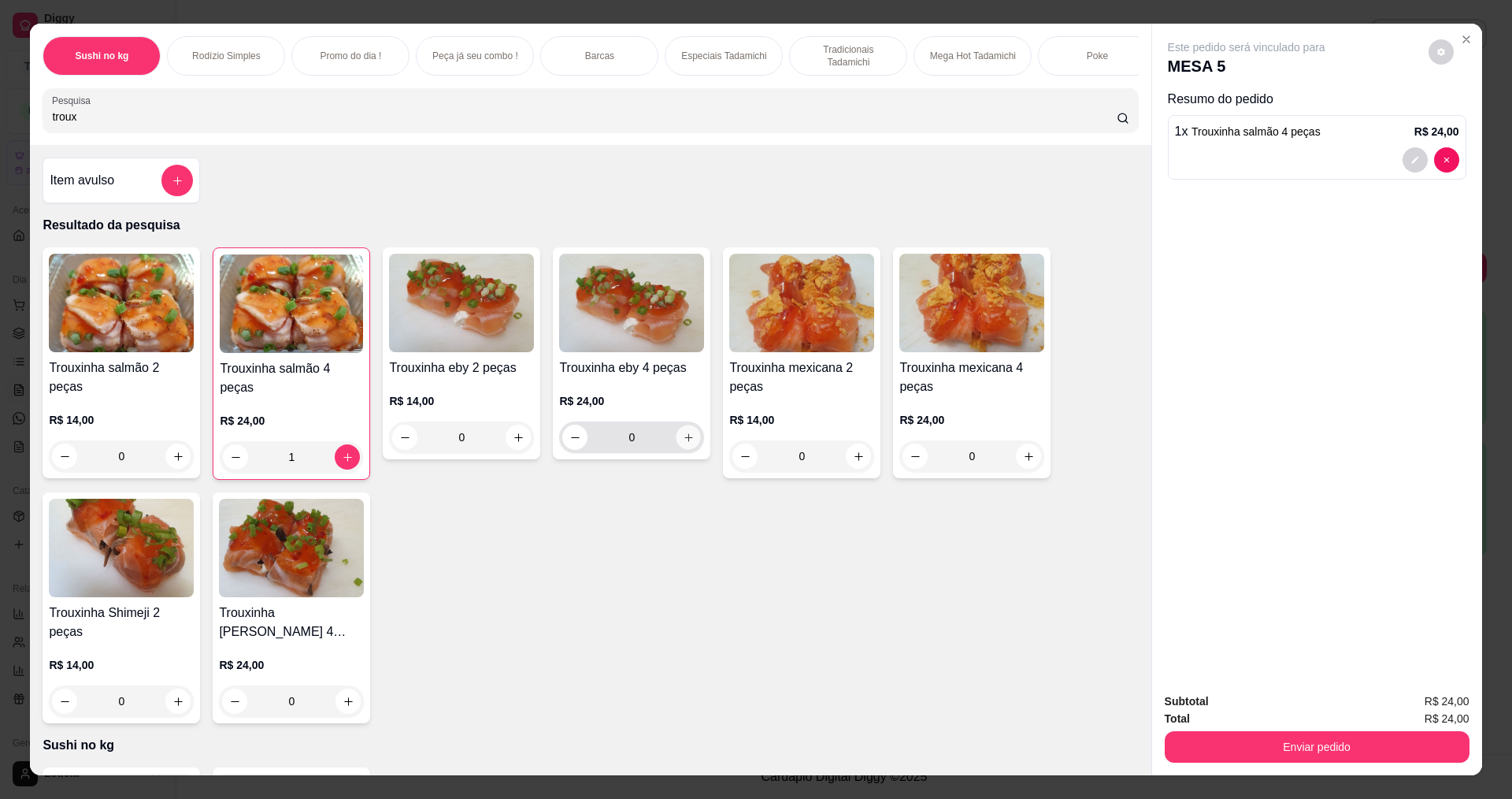
click at [684, 444] on icon "increase-product-quantity" at bounding box center [689, 438] width 12 height 12
type input "1"
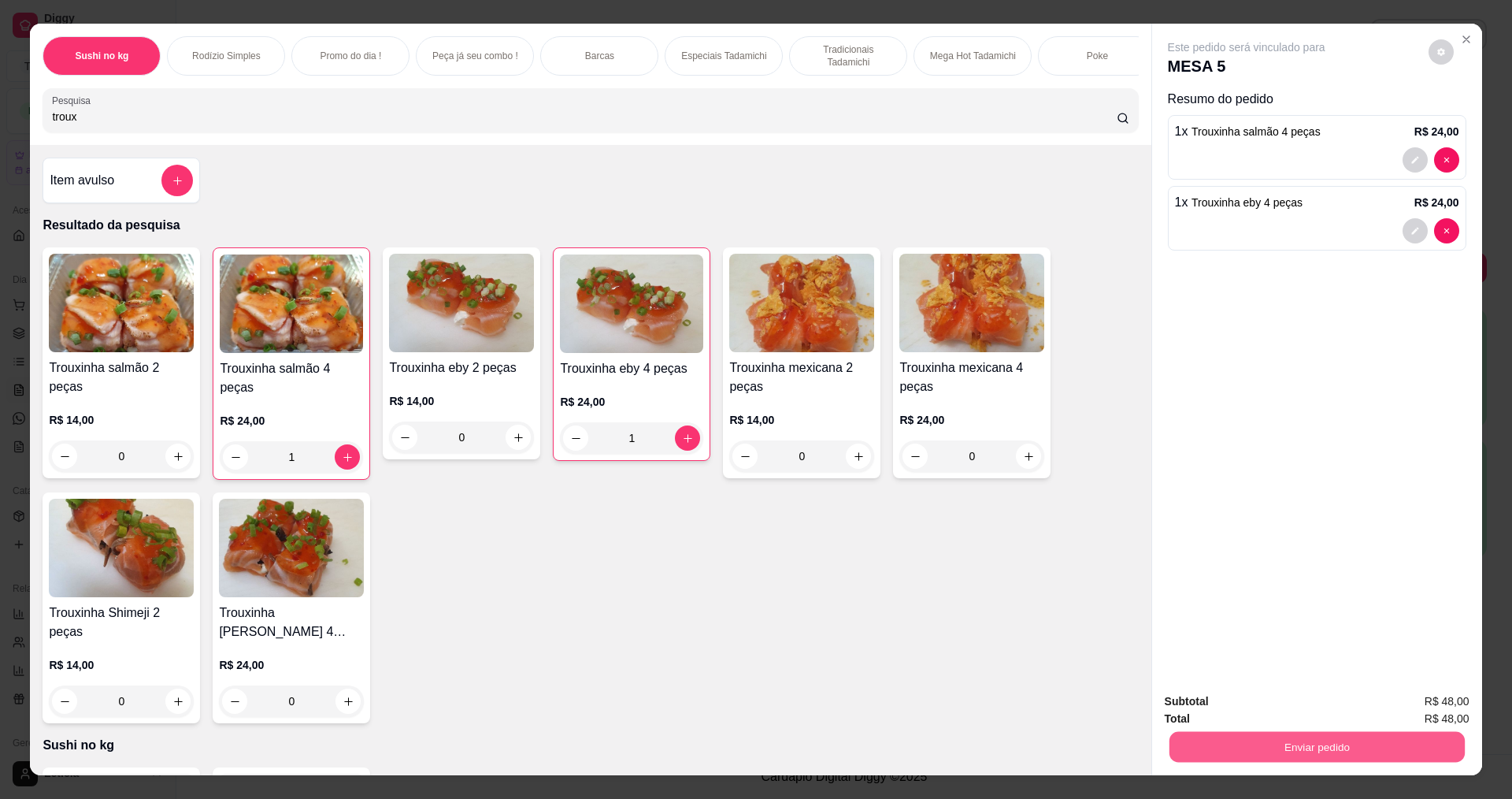
click at [1253, 747] on button "Enviar pedido" at bounding box center [1317, 746] width 295 height 30
click at [1302, 702] on button "Registrar cliente" at bounding box center [1322, 707] width 104 height 30
click at [1325, 753] on button "Enviar pedido" at bounding box center [1317, 747] width 304 height 31
click at [1398, 699] on button "Enviar pedido" at bounding box center [1429, 707] width 86 height 29
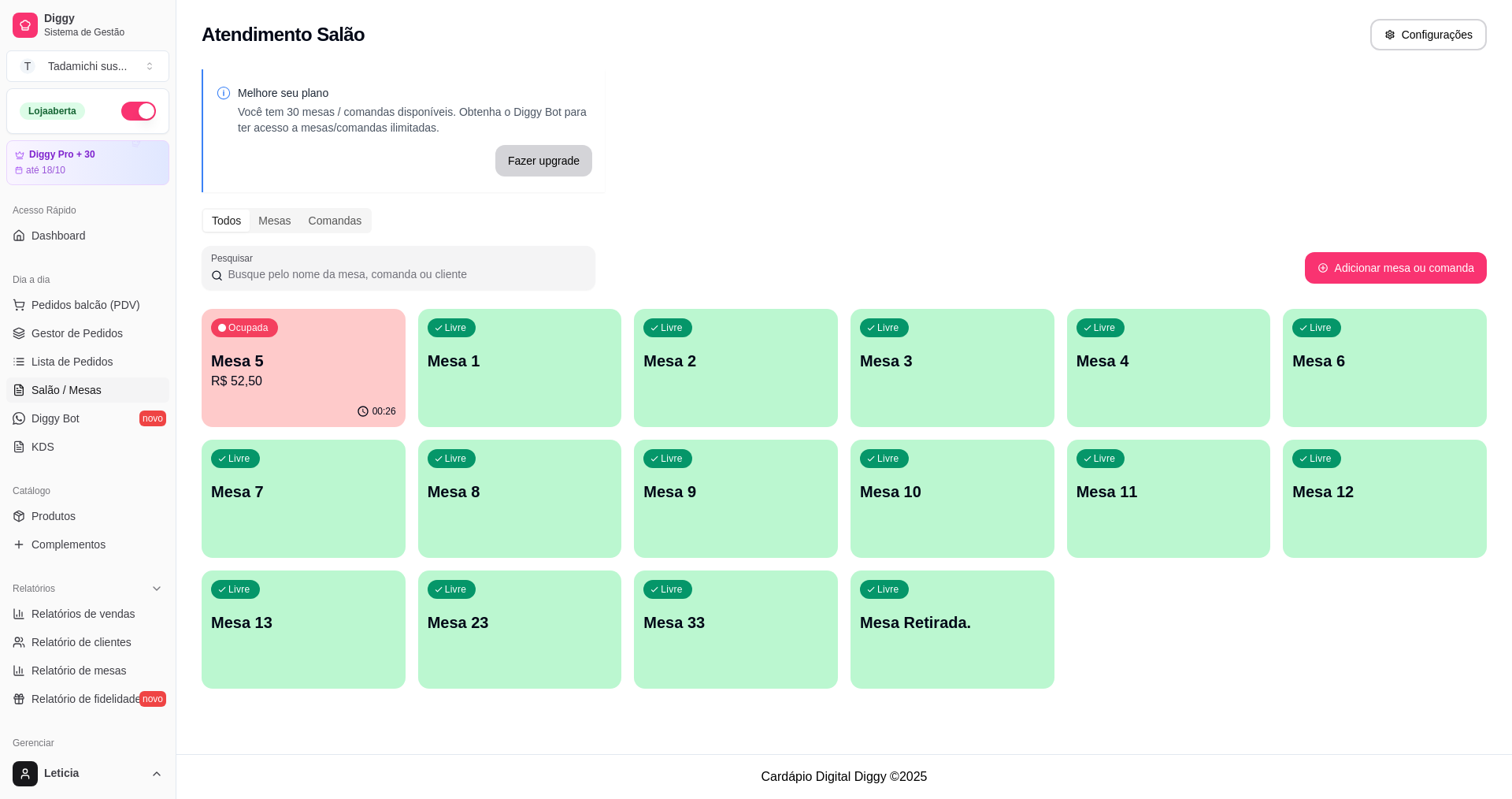
click at [289, 383] on p "R$ 52,50" at bounding box center [304, 381] width 185 height 19
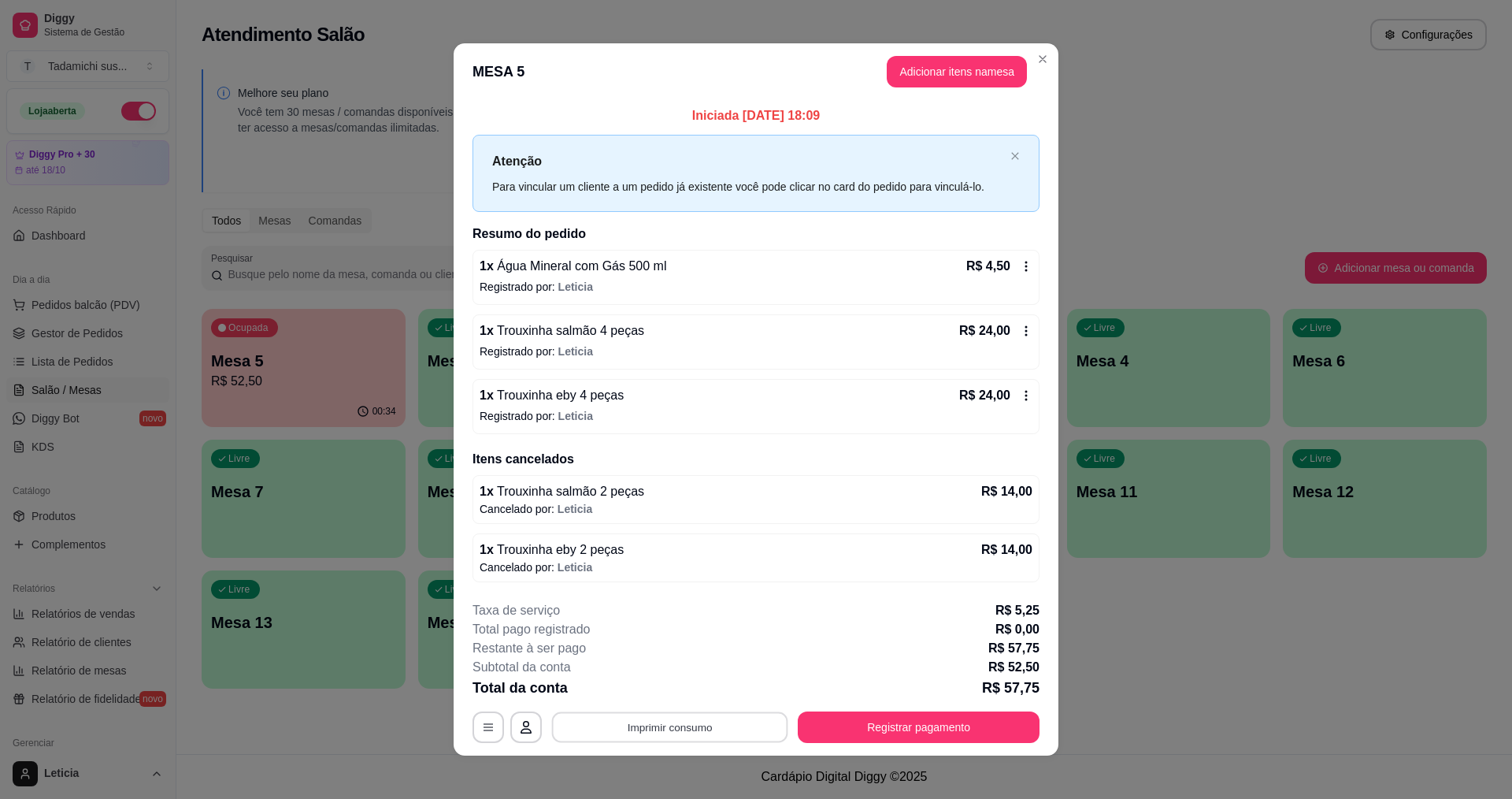
click at [720, 723] on button "Imprimir consumo" at bounding box center [670, 727] width 237 height 30
click at [701, 653] on button "IMPRESSORA HAYOM" at bounding box center [668, 659] width 121 height 25
click at [890, 727] on button "Registrar pagamento" at bounding box center [919, 727] width 235 height 30
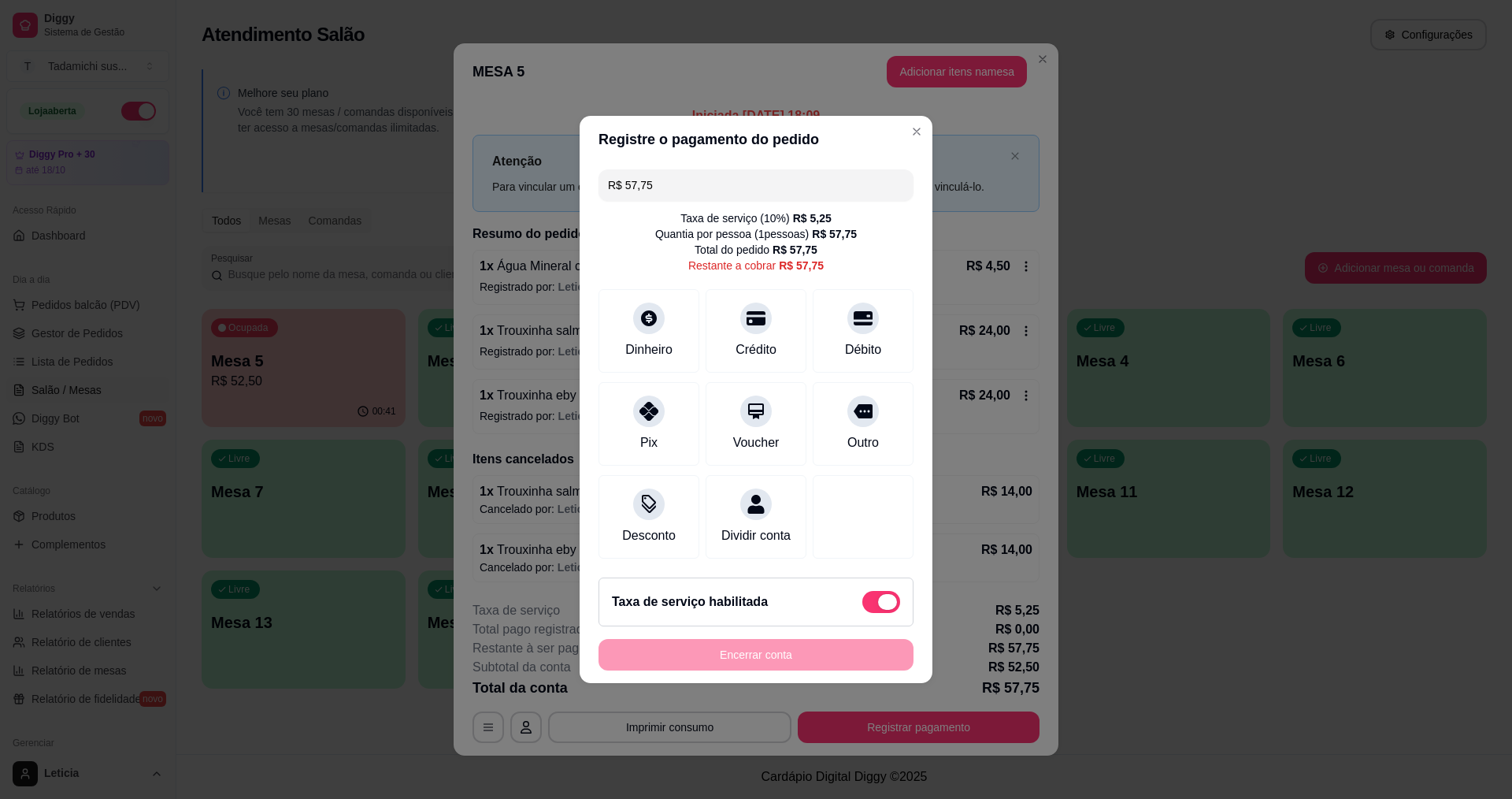
click at [862, 610] on span at bounding box center [880, 602] width 38 height 22
click at [862, 610] on input "checkbox" at bounding box center [866, 610] width 10 height 10
checkbox input "true"
type input "R$ 52,50"
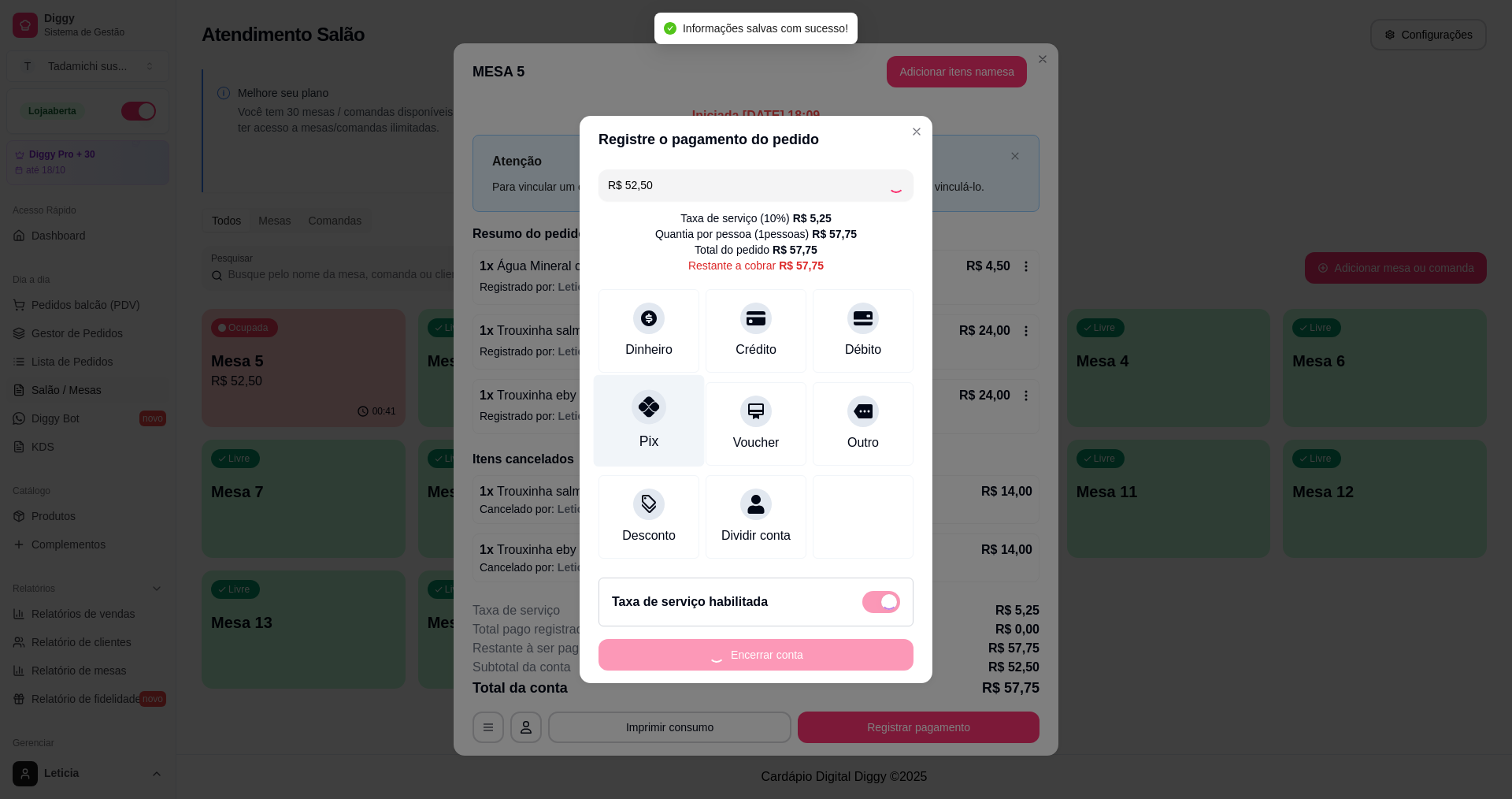
checkbox input "false"
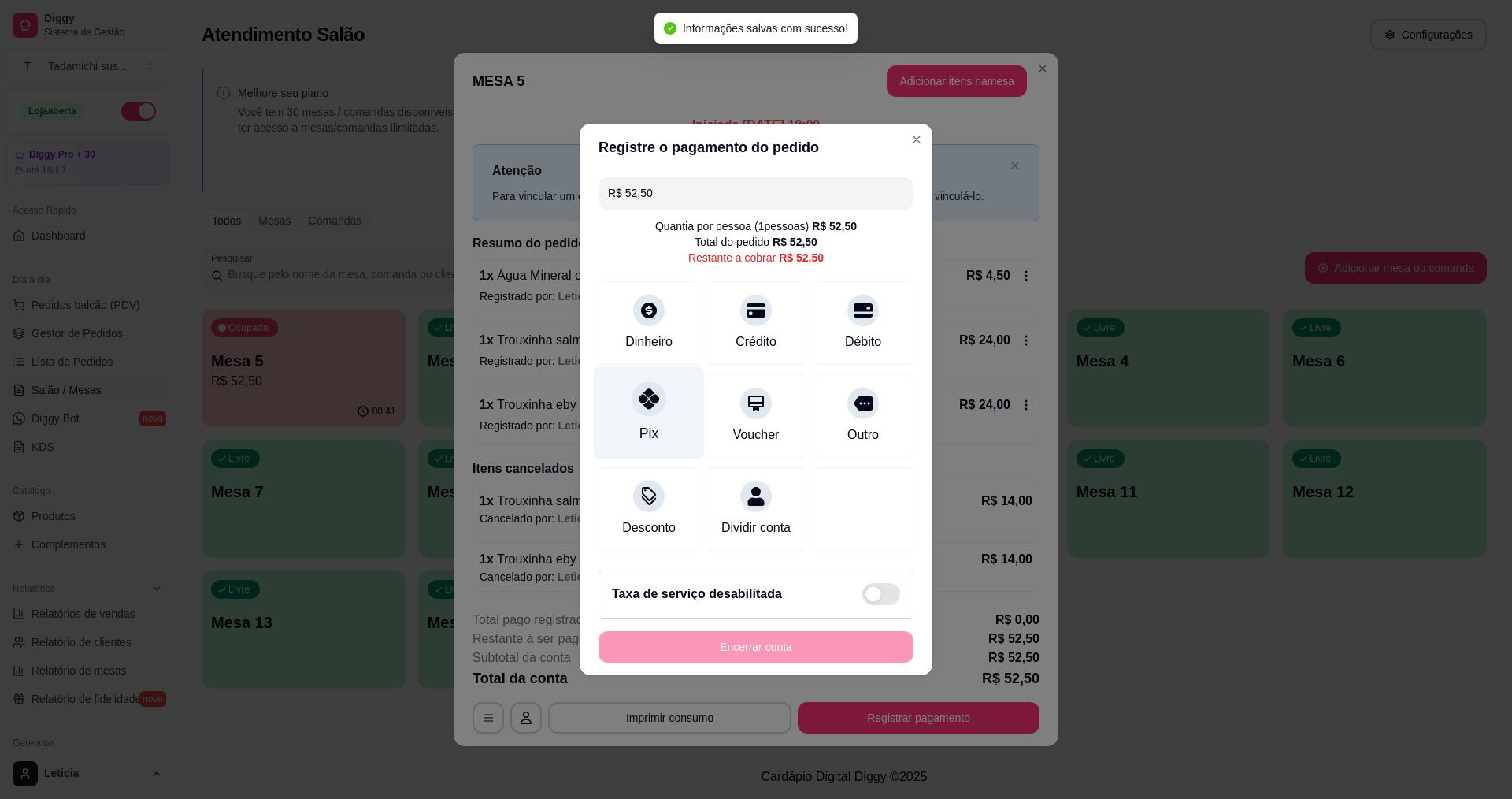
click at [653, 409] on div "Pix" at bounding box center [649, 413] width 111 height 92
type input "R$ 0,00"
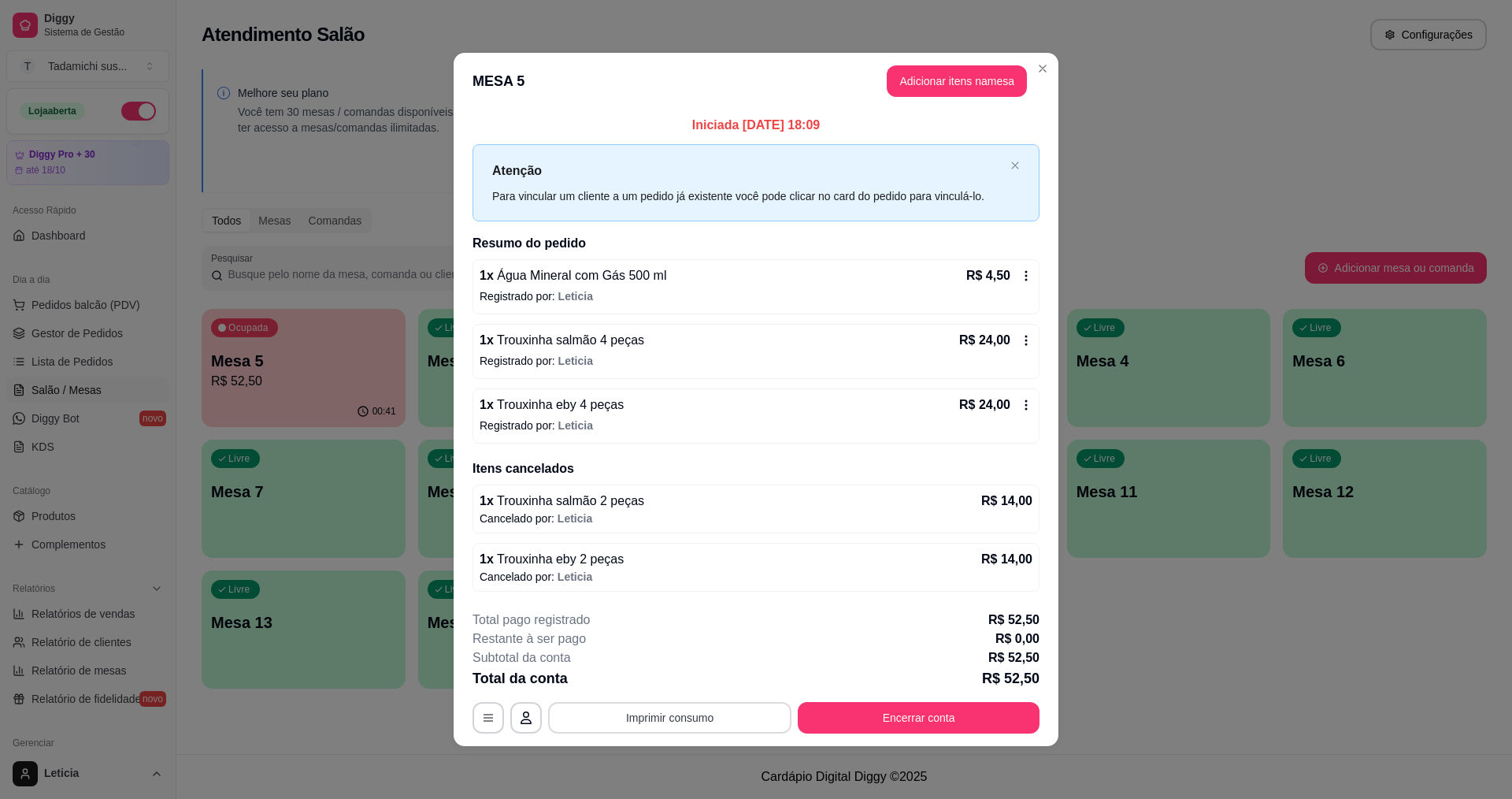
click at [758, 717] on button "Imprimir consumo" at bounding box center [669, 717] width 243 height 31
click at [694, 649] on button "IMPRESSORA HAYOM" at bounding box center [674, 649] width 121 height 25
click at [905, 724] on button "Encerrar conta" at bounding box center [919, 717] width 242 height 31
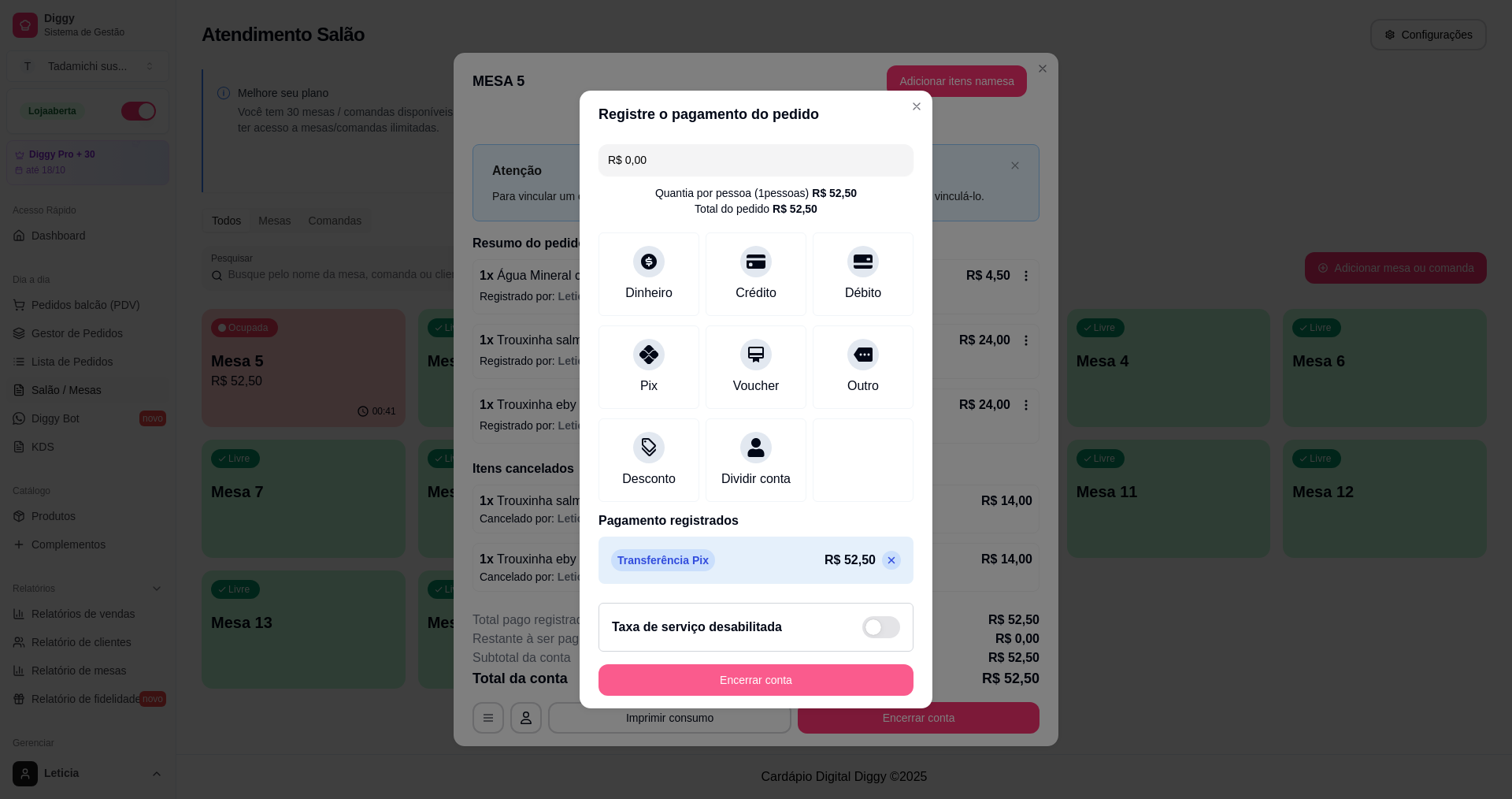
click at [826, 687] on button "Encerrar conta" at bounding box center [756, 680] width 315 height 31
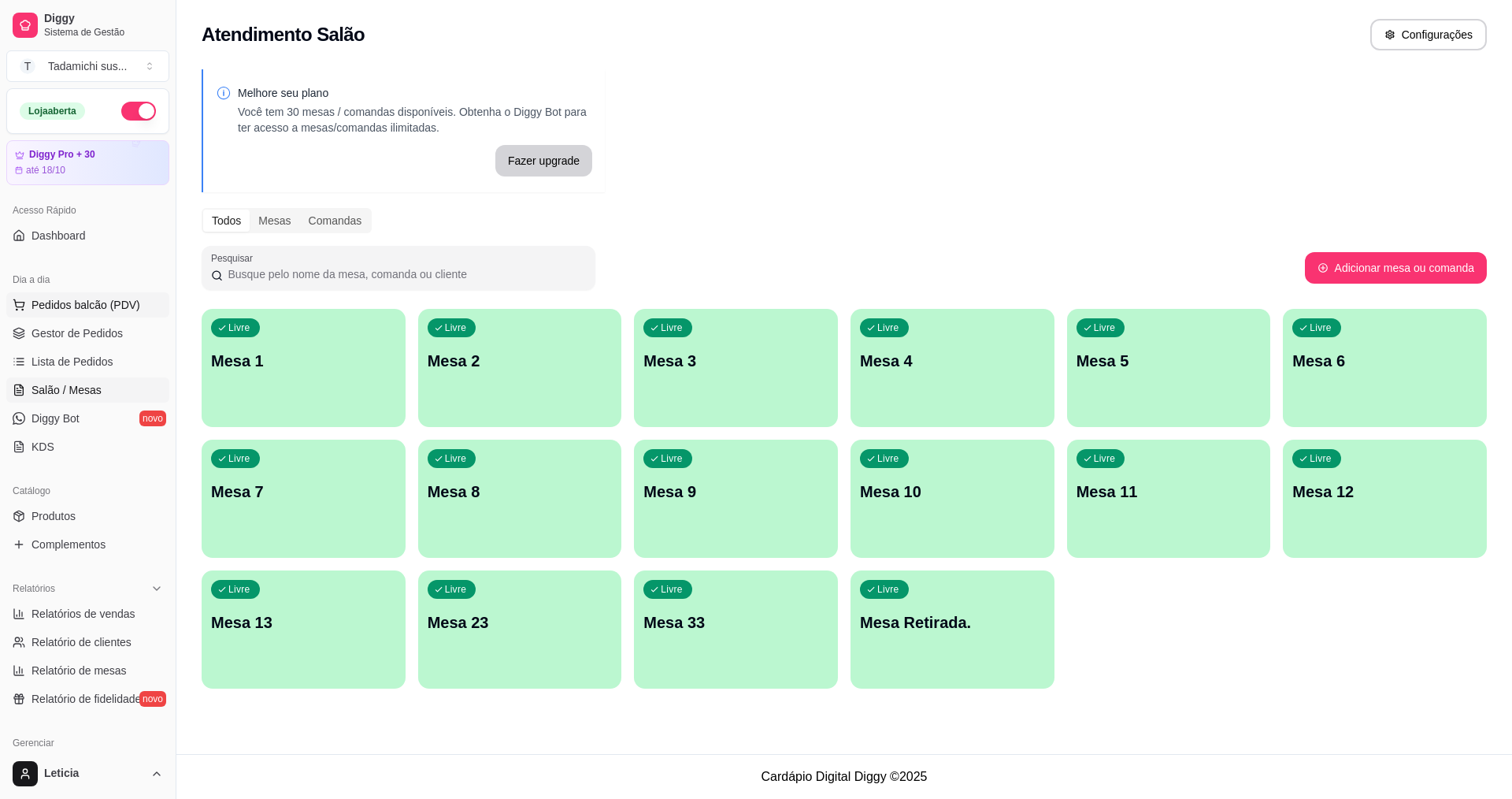
click at [74, 309] on span "Pedidos balcão (PDV)" at bounding box center [85, 305] width 109 height 16
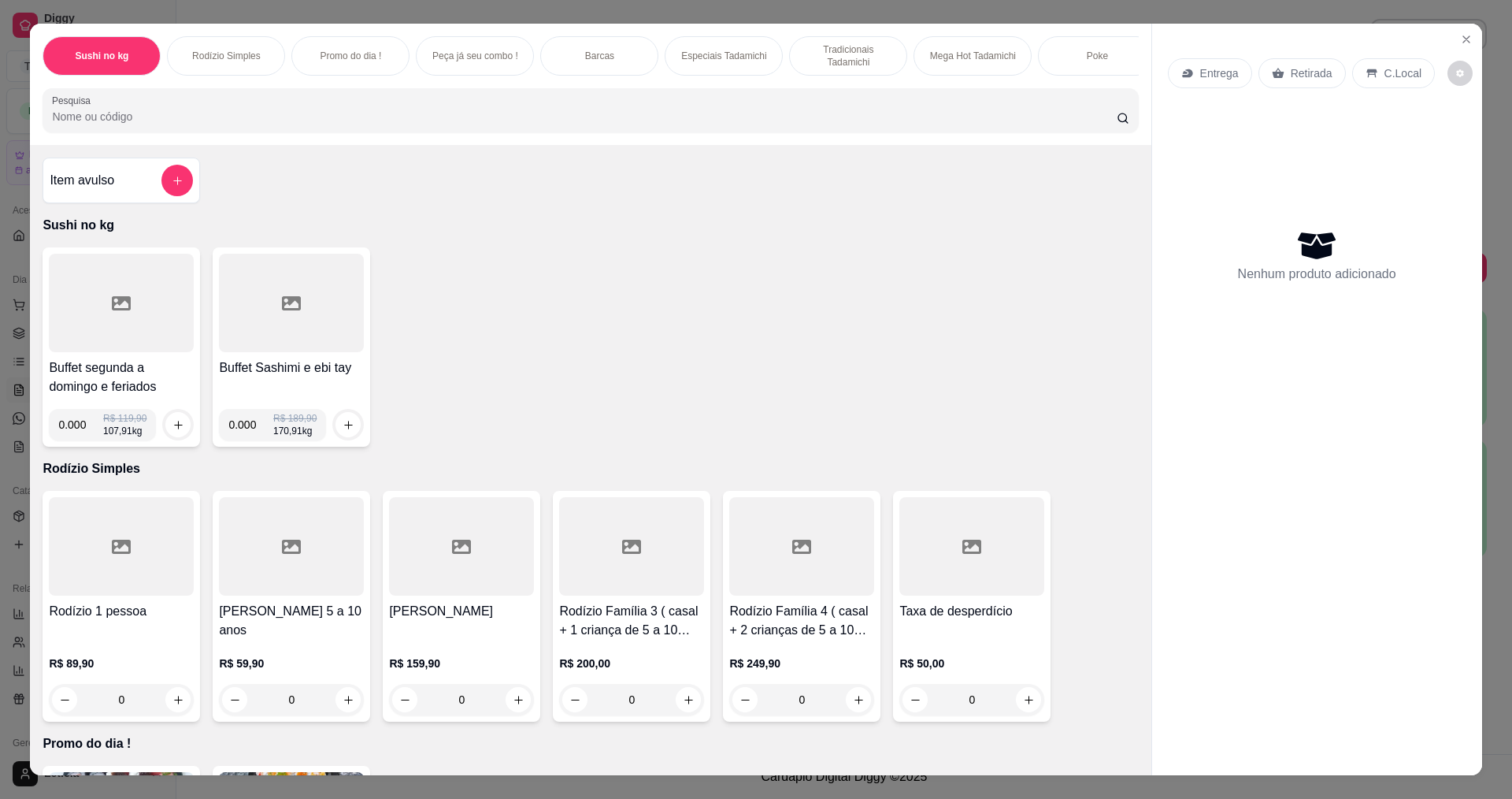
click at [525, 365] on div "Buffet segunda a domingo e feriados 0.000 R$ 119,90 107,91 kg Buffet Sashimi e …" at bounding box center [590, 347] width 1096 height 199
click at [1462, 39] on icon "Close" at bounding box center [1466, 39] width 13 height 13
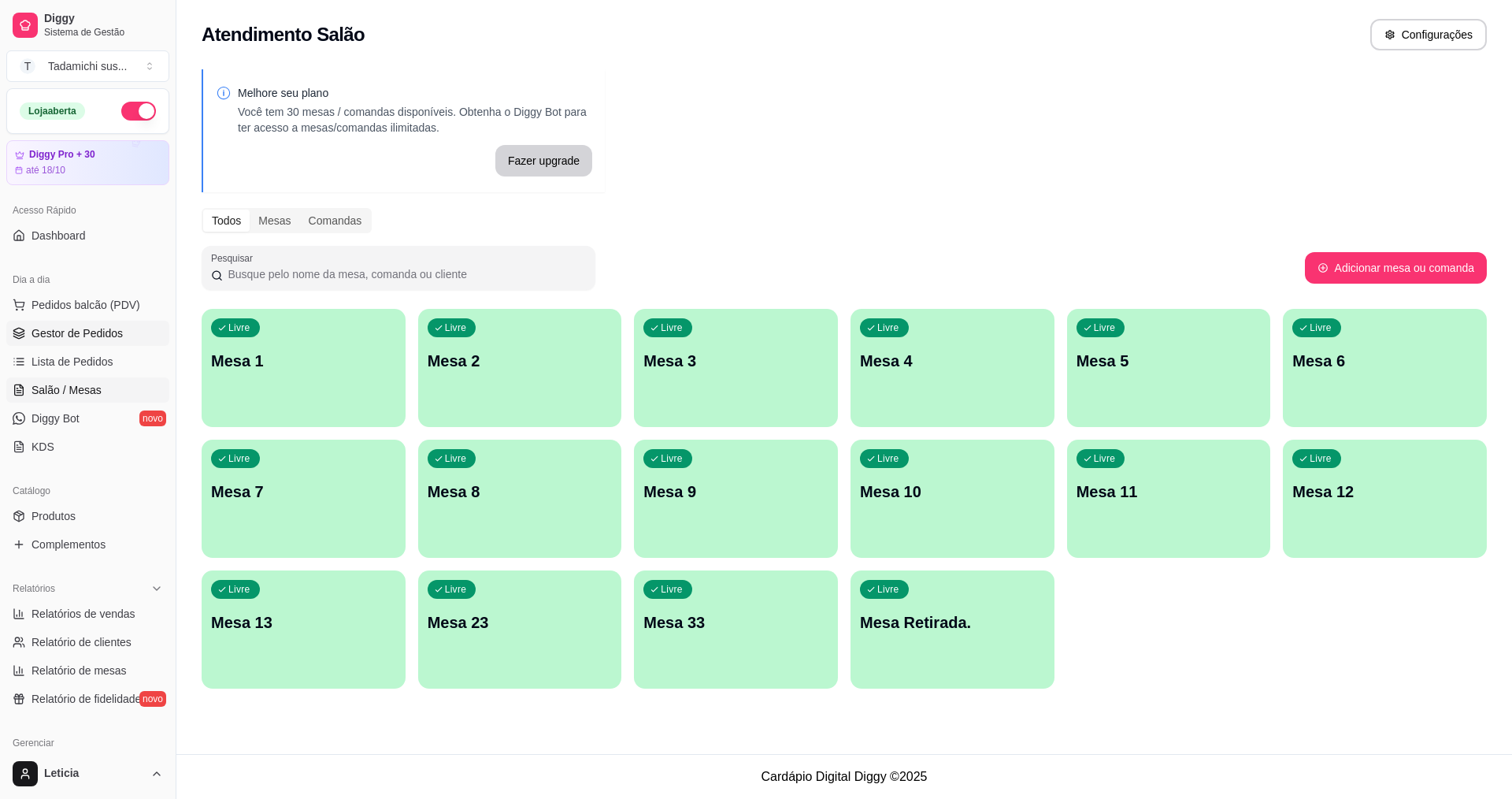
click at [81, 337] on span "Gestor de Pedidos" at bounding box center [77, 333] width 92 height 16
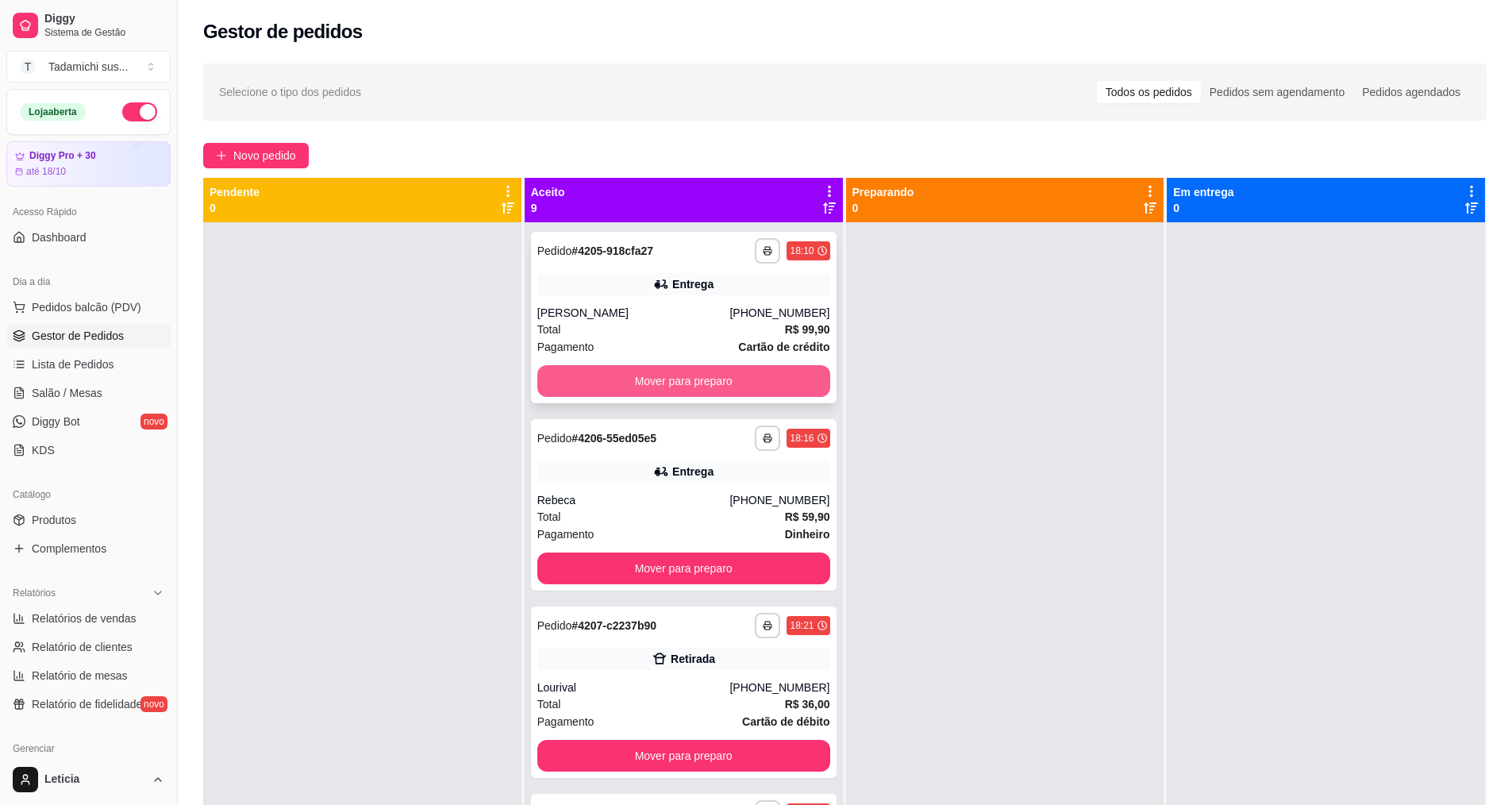
click at [657, 374] on button "Mover para preparo" at bounding box center [683, 381] width 293 height 31
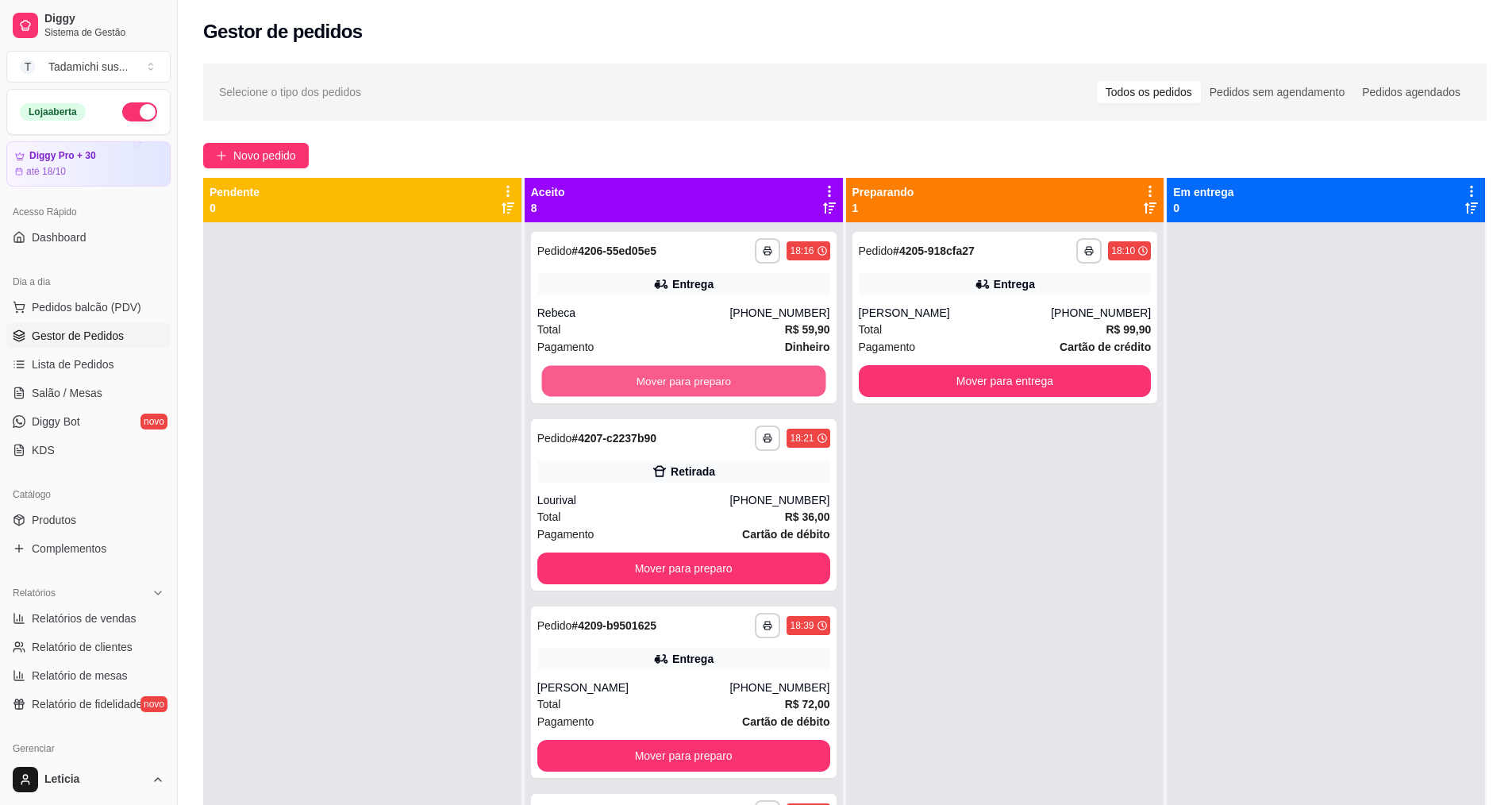
click at [657, 374] on button "Mover para preparo" at bounding box center [683, 381] width 284 height 30
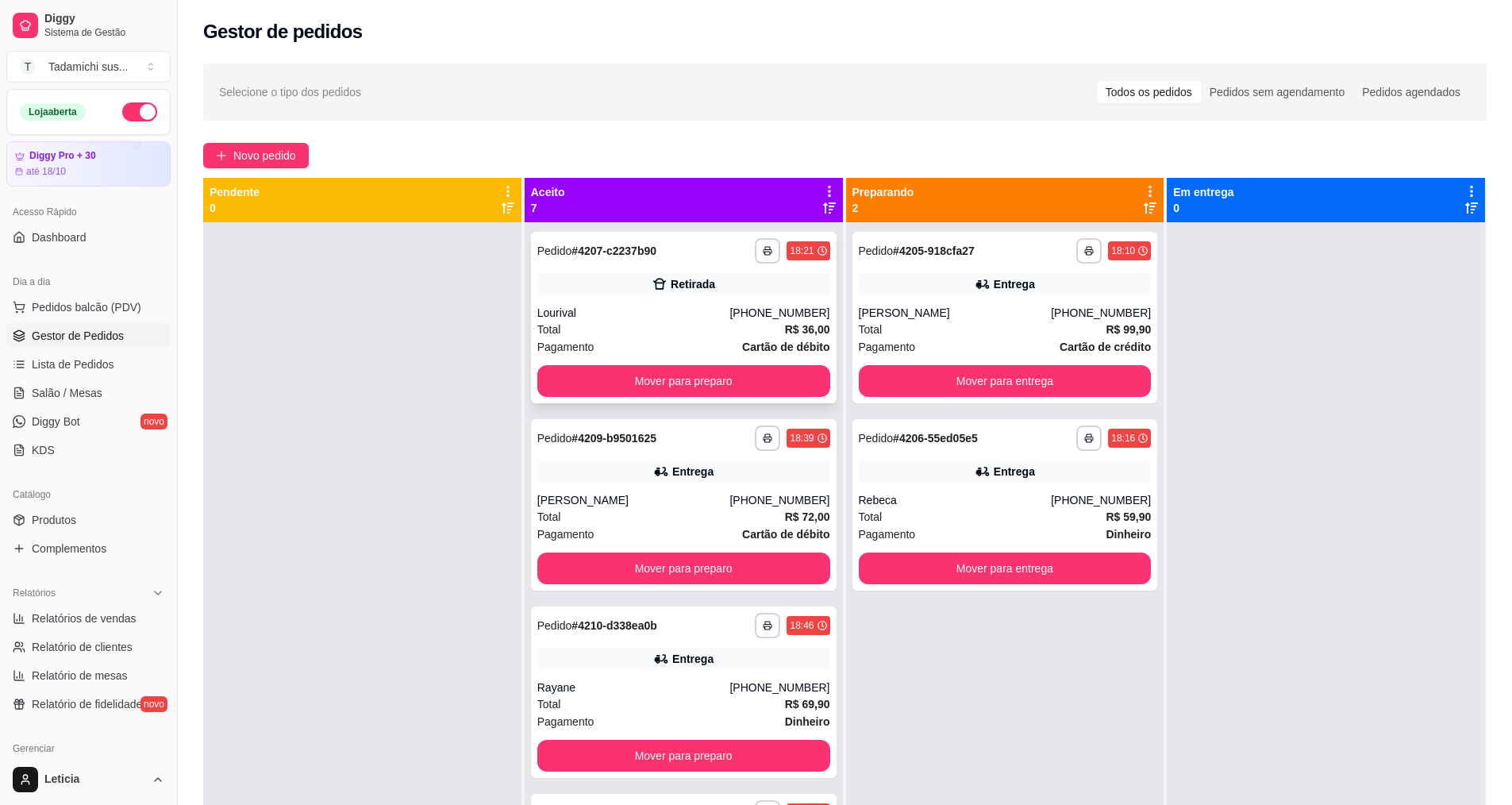
click at [669, 247] on div "**********" at bounding box center [683, 250] width 293 height 25
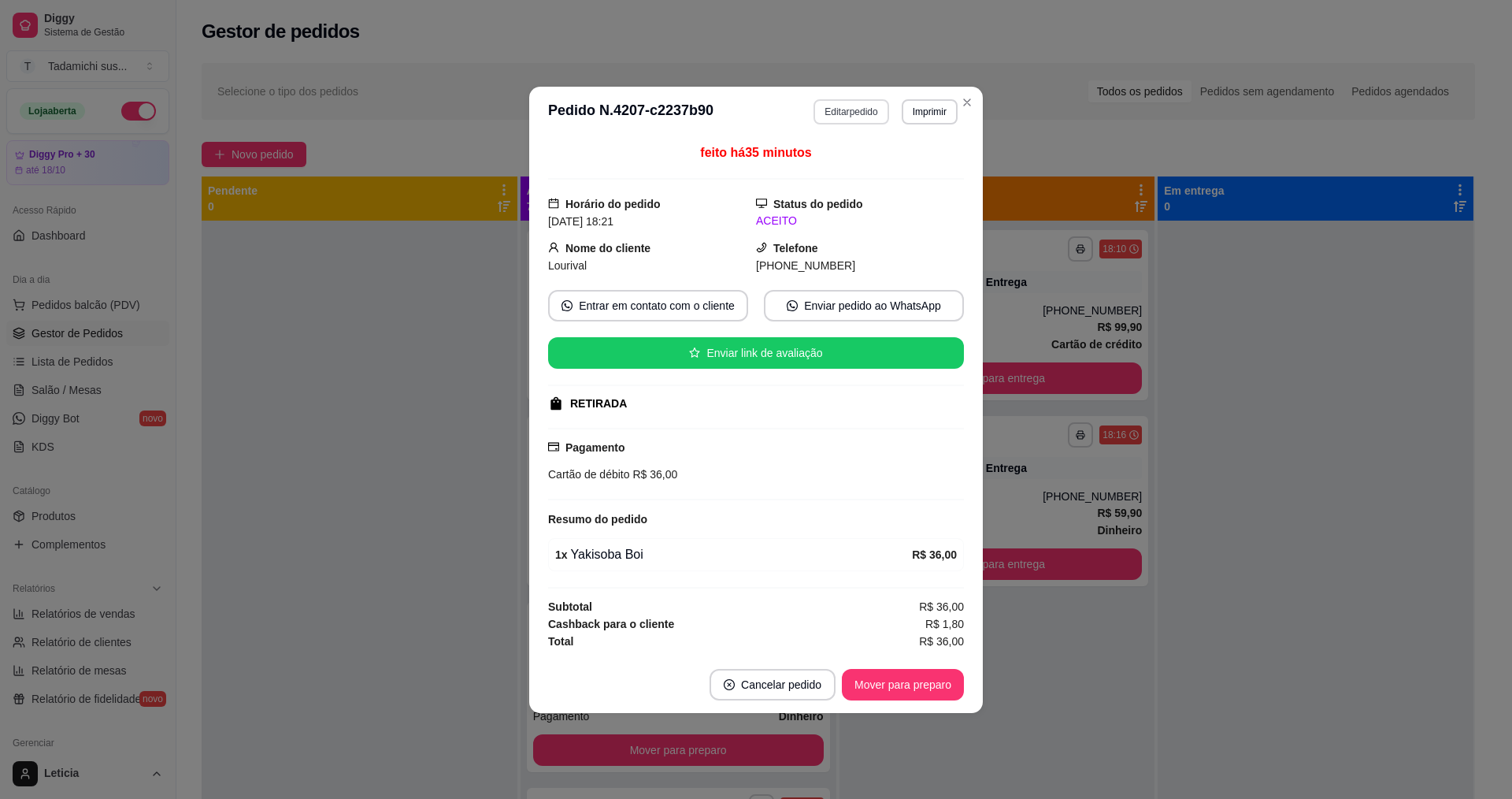
click at [868, 115] on button "Editar pedido" at bounding box center [851, 111] width 75 height 25
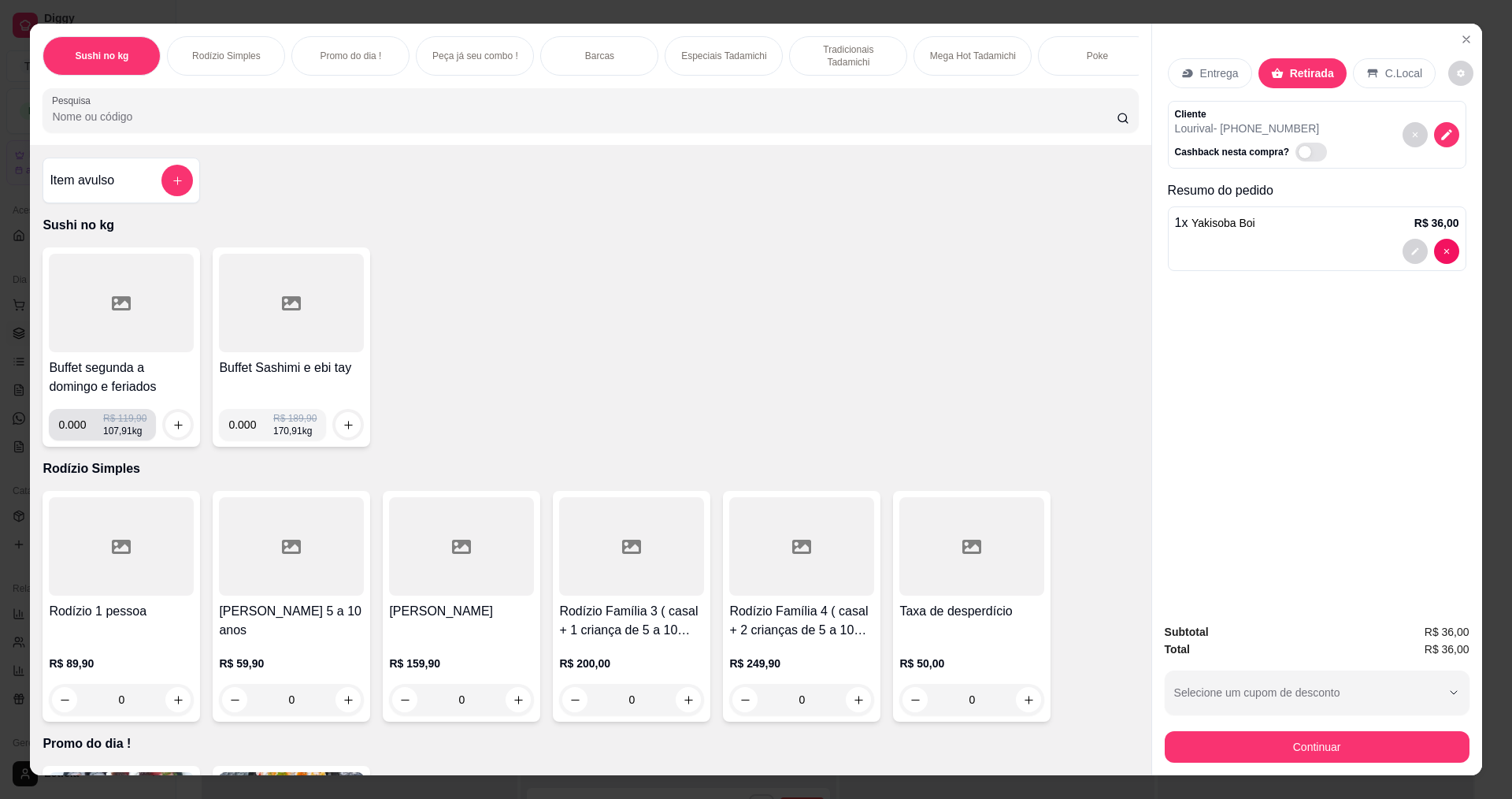
click at [81, 440] on input "0.000" at bounding box center [81, 425] width 45 height 31
type input "0.360"
click at [172, 431] on icon "increase-product-quantity" at bounding box center [178, 425] width 12 height 12
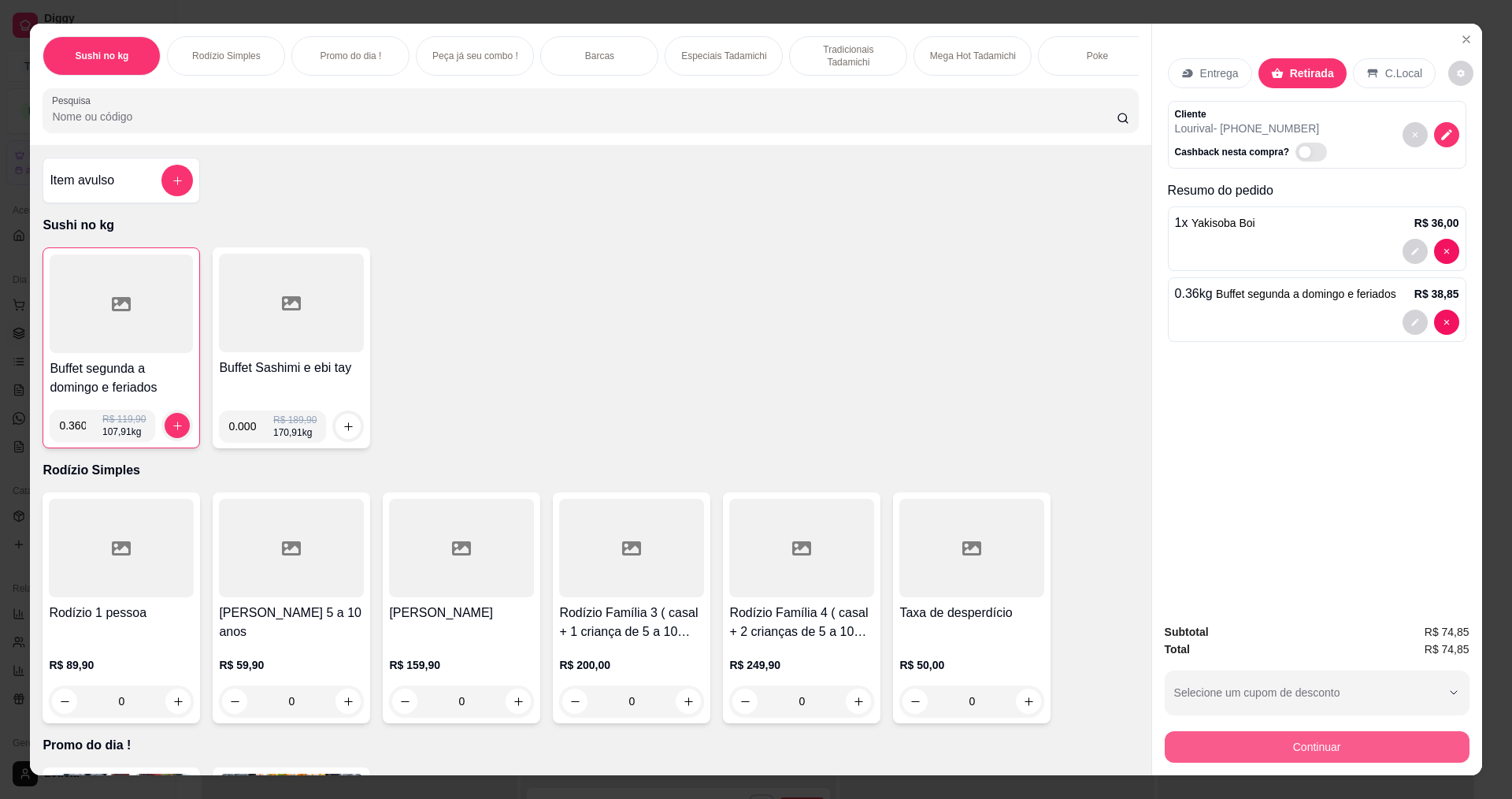
click at [1194, 744] on button "Continuar" at bounding box center [1317, 747] width 304 height 31
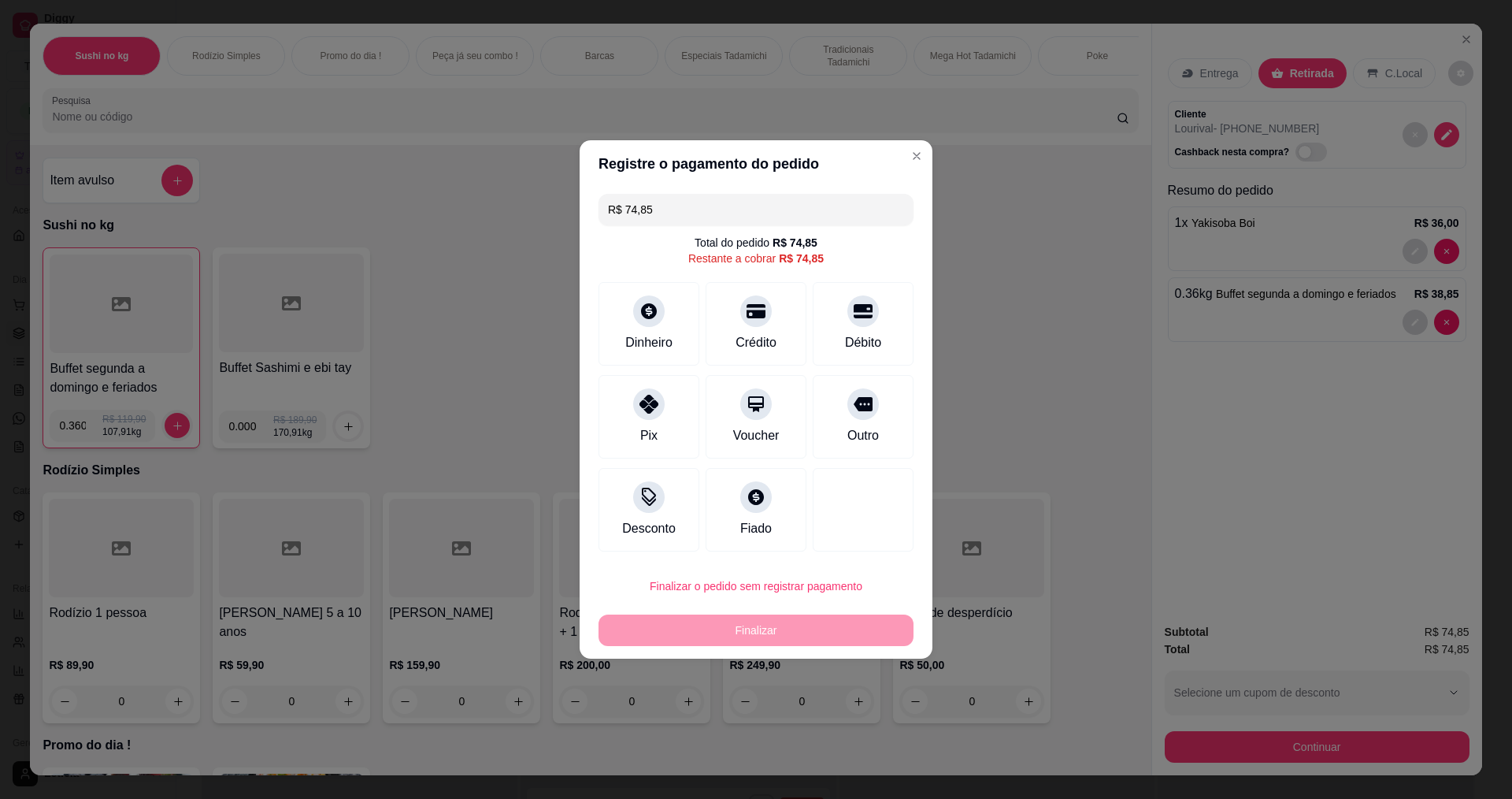
click at [822, 622] on div "Finalizar" at bounding box center [756, 630] width 315 height 31
click at [763, 313] on div at bounding box center [756, 306] width 35 height 35
type input "R$ 0,00"
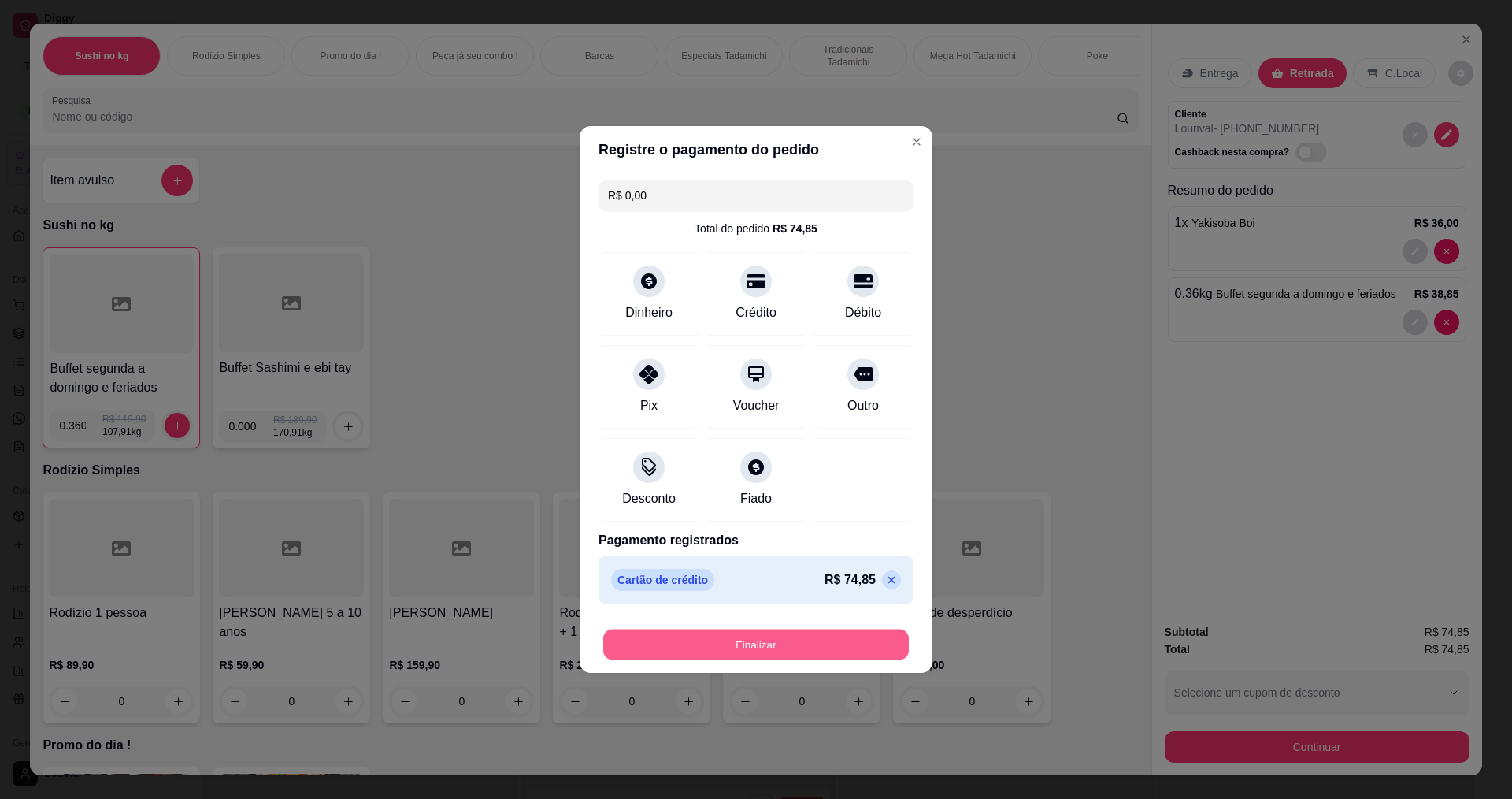
click at [764, 649] on button "Finalizar" at bounding box center [756, 644] width 305 height 30
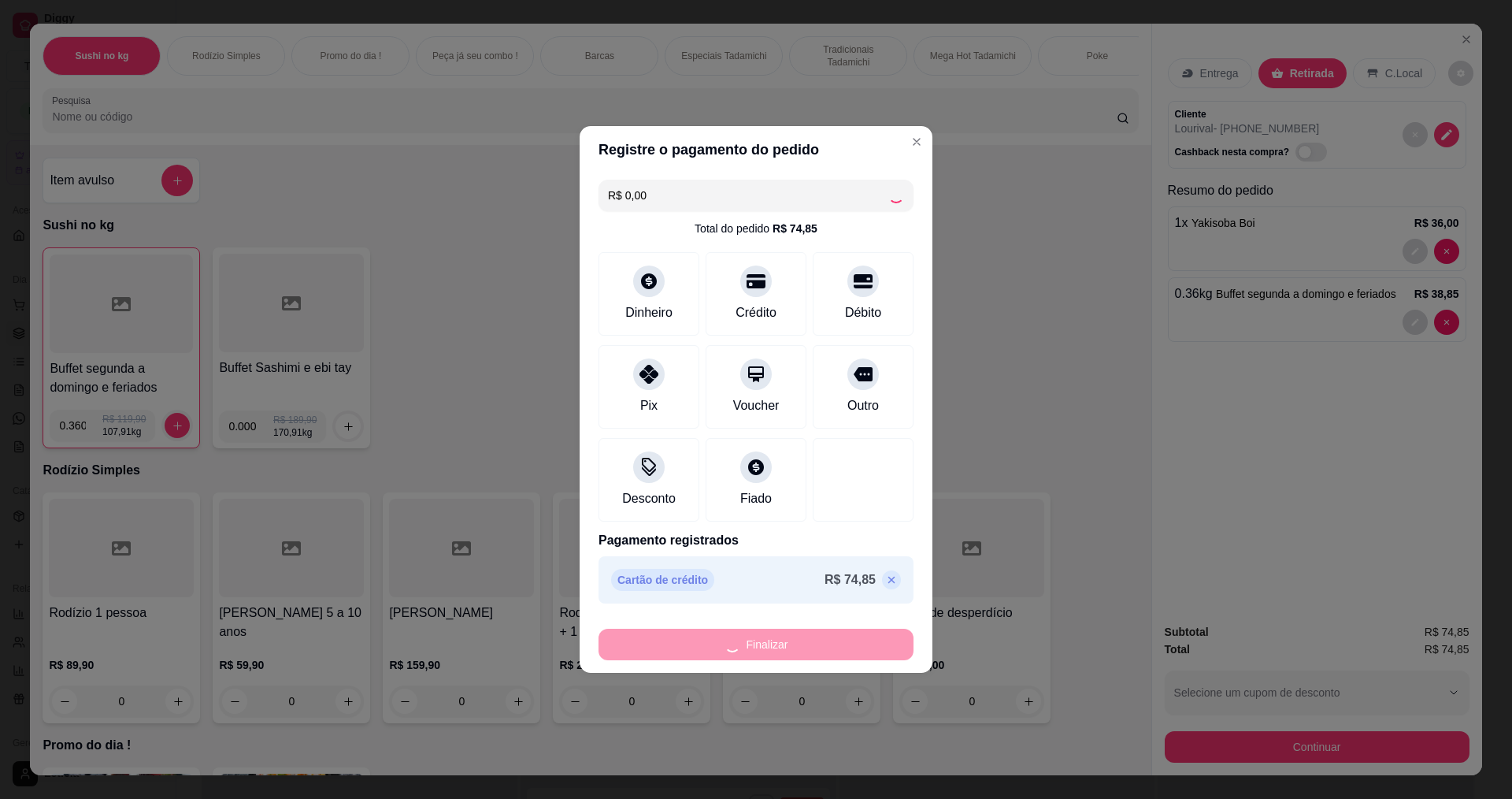
type input "0"
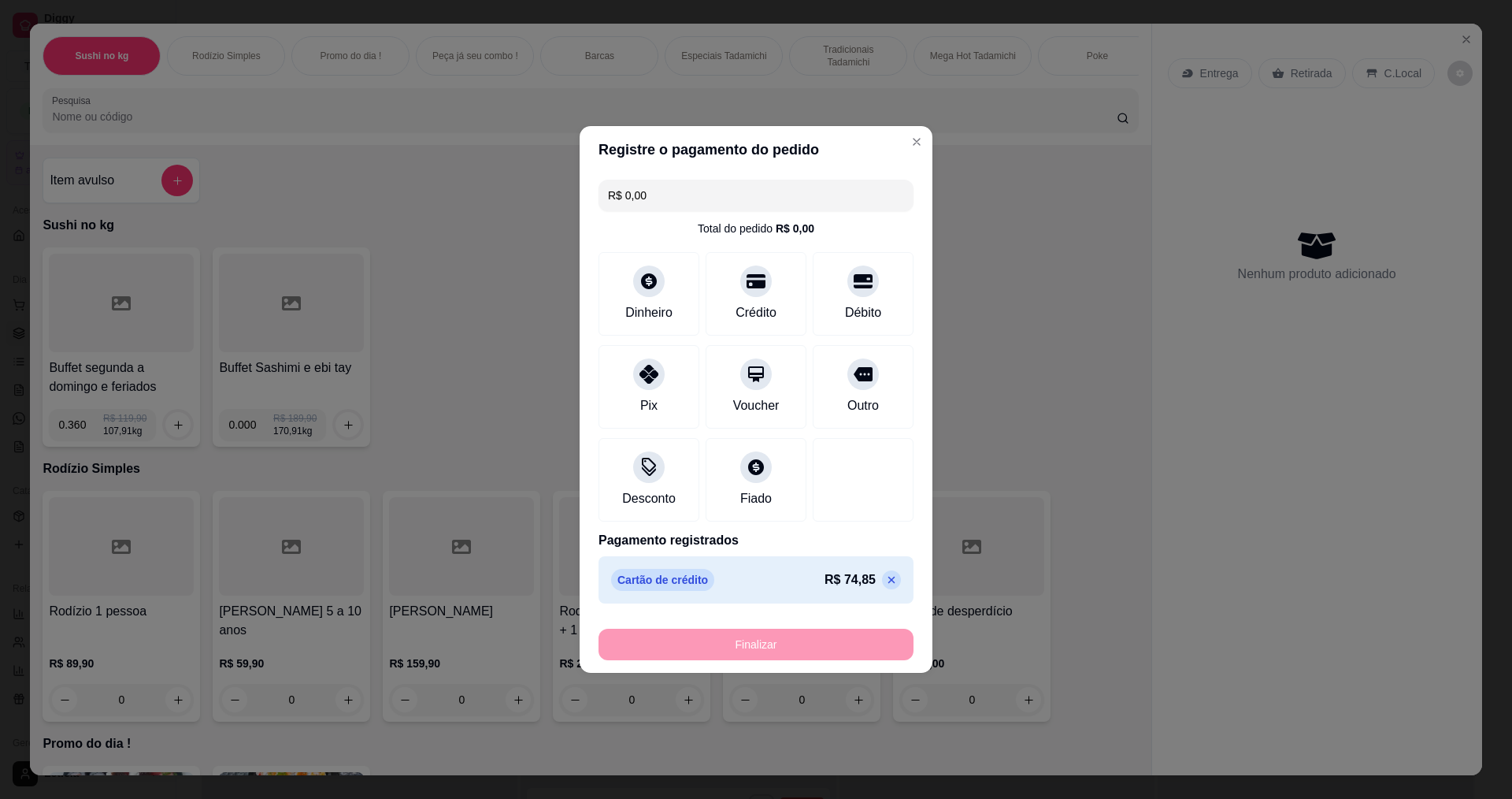
type input "-R$ 74,85"
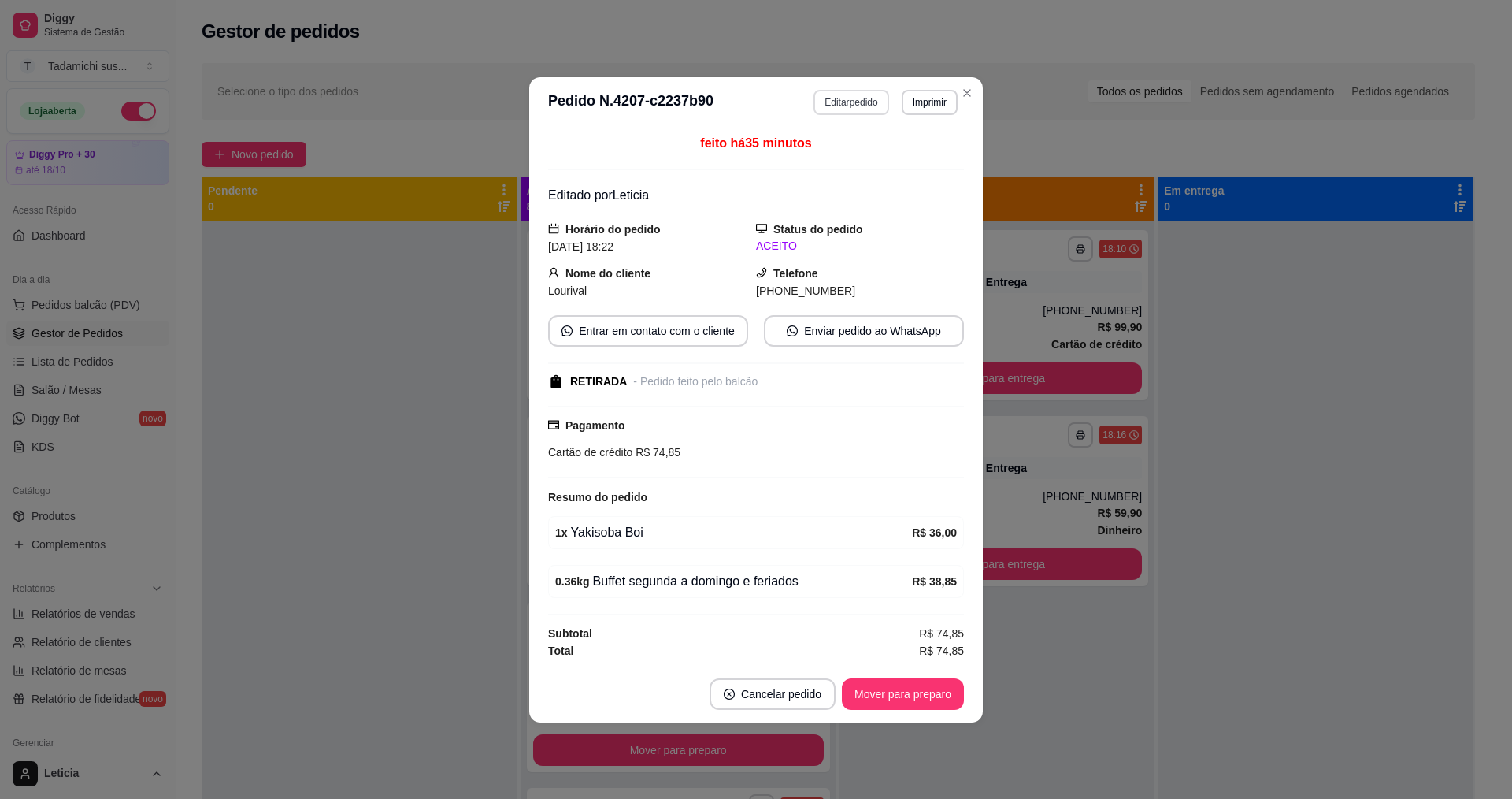
click at [854, 102] on button "Editar pedido" at bounding box center [851, 102] width 75 height 25
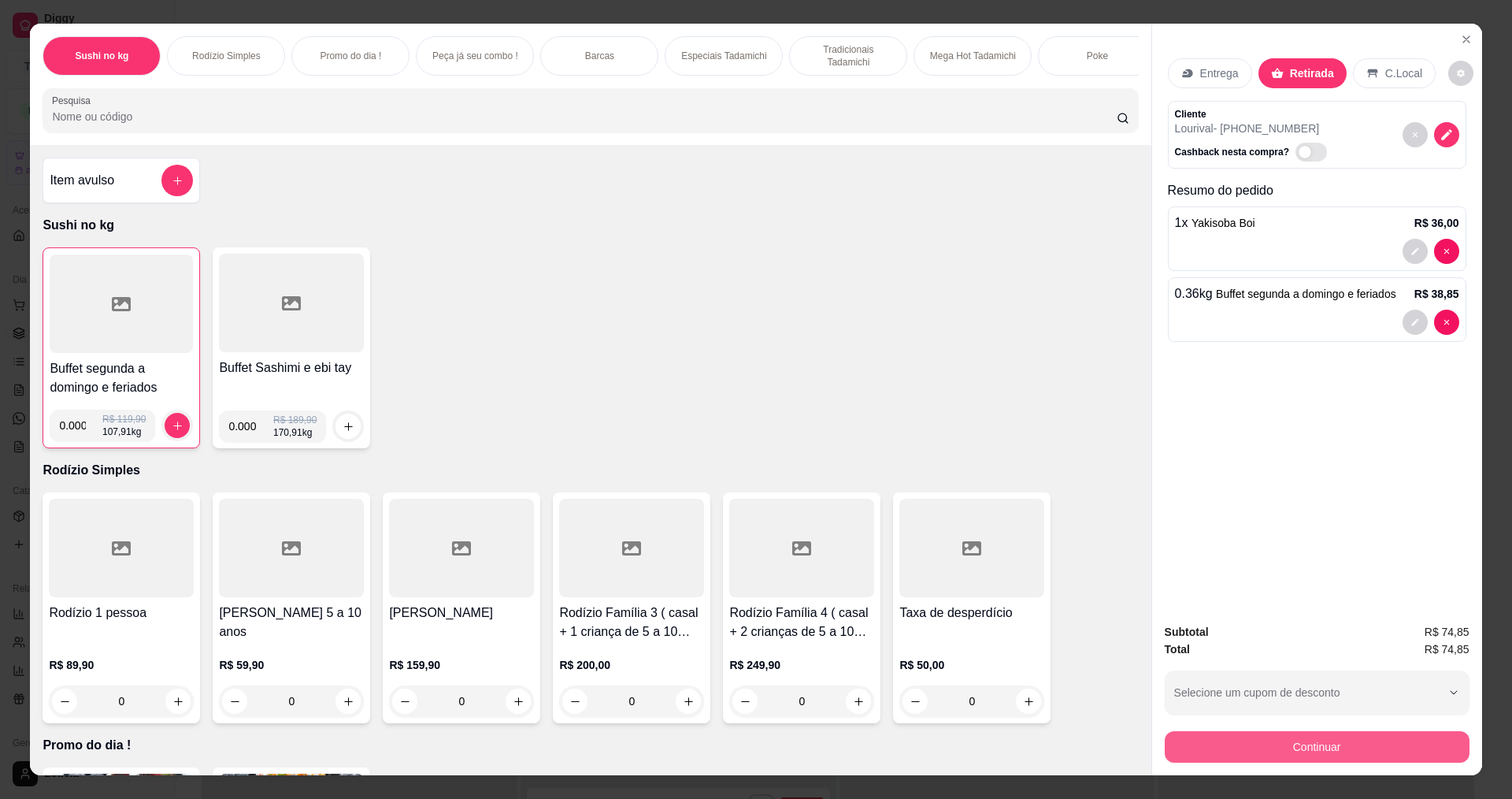
click at [1300, 747] on button "Continuar" at bounding box center [1317, 747] width 304 height 31
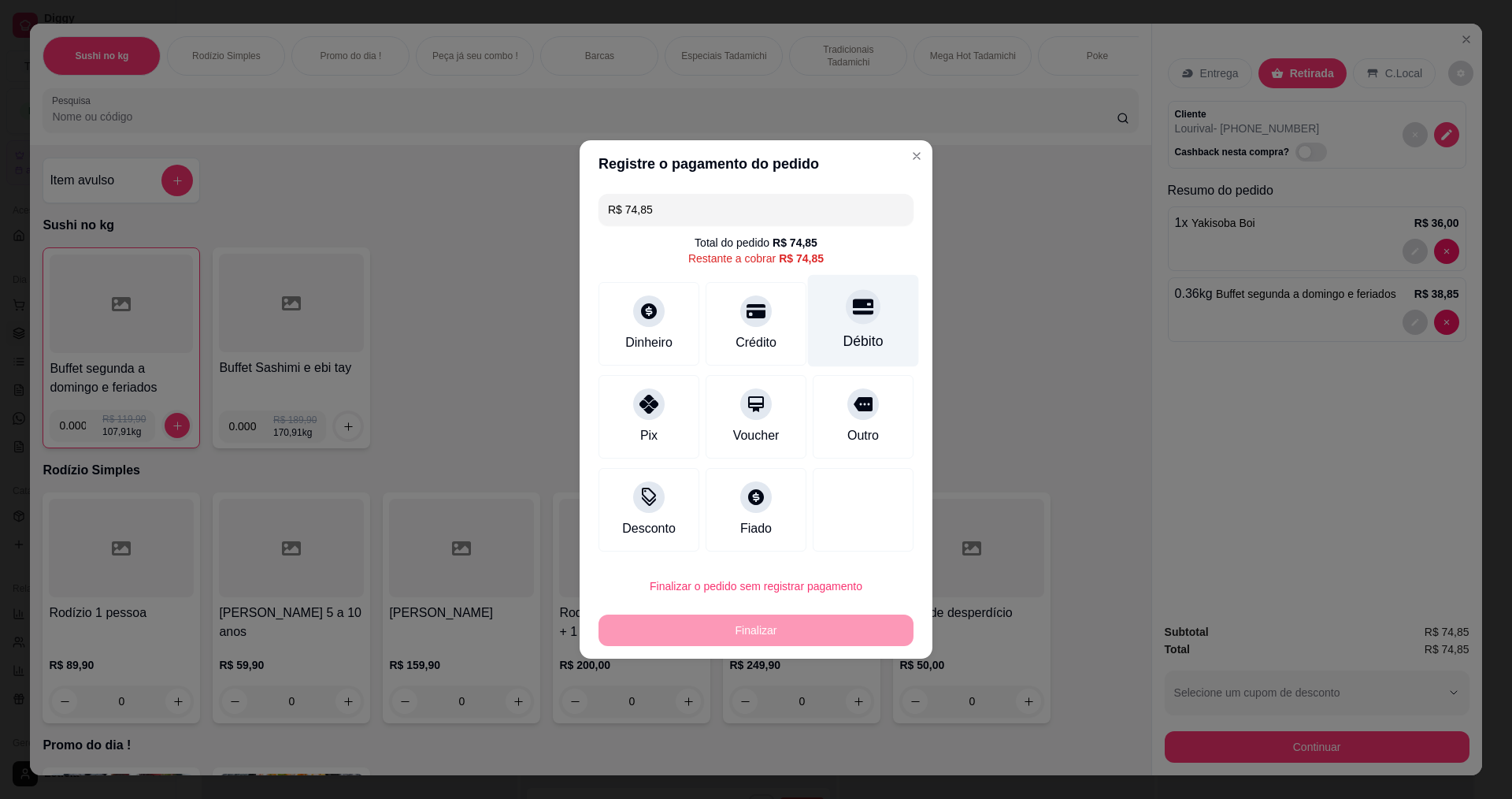
click at [855, 323] on div at bounding box center [863, 306] width 35 height 35
type input "R$ 0,00"
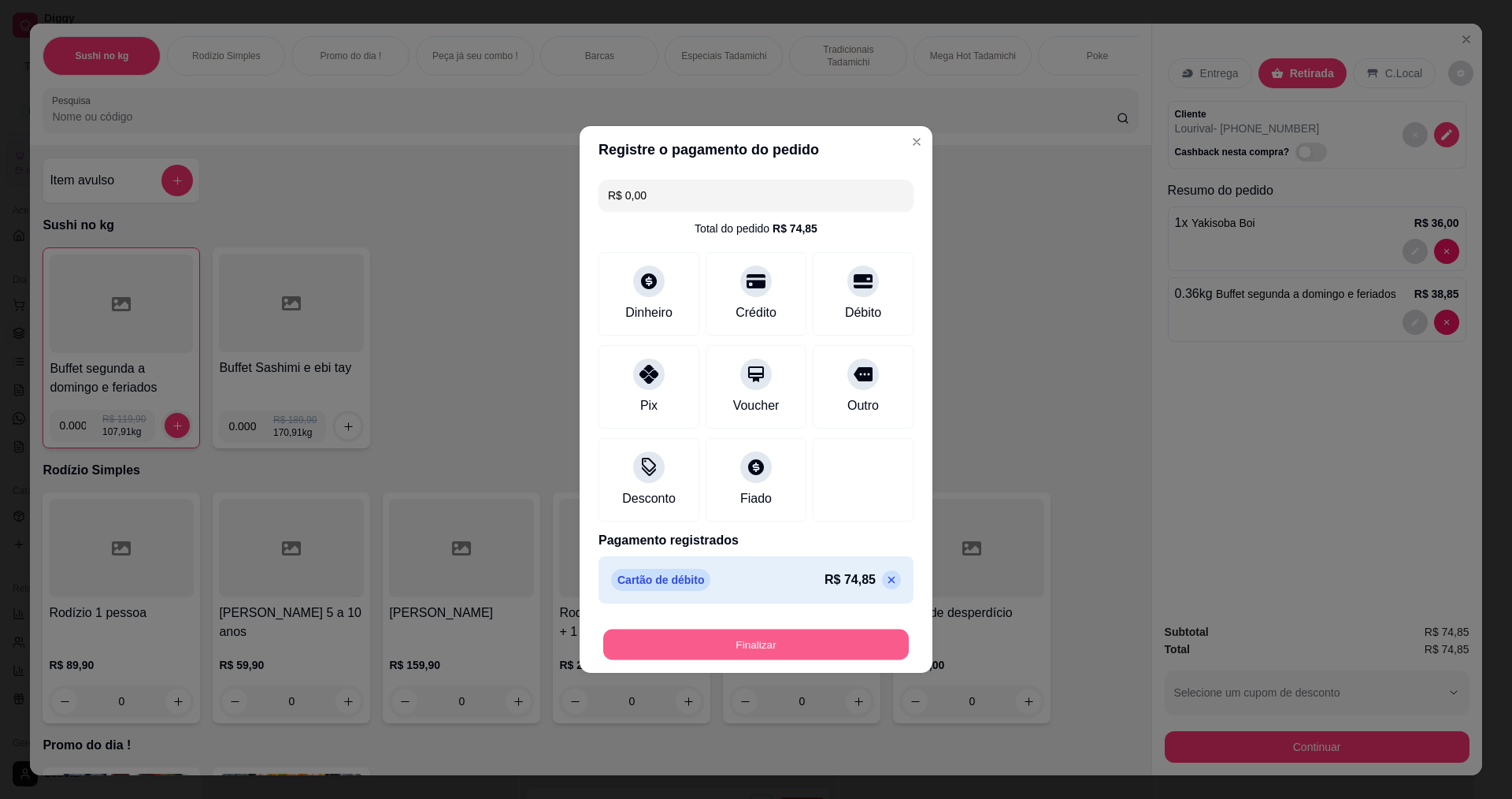
click at [842, 641] on button "Finalizar" at bounding box center [756, 644] width 305 height 30
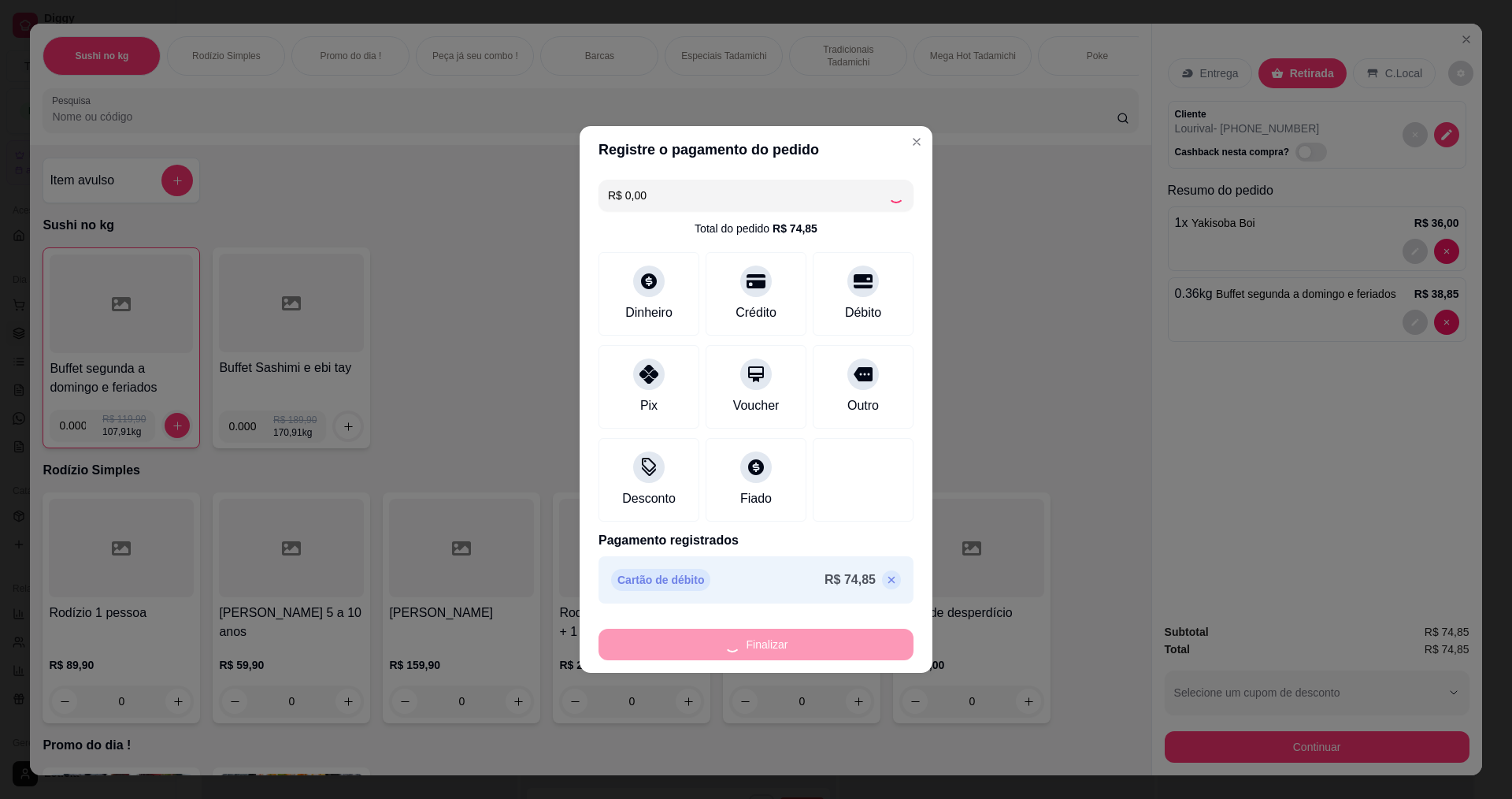
type input "0"
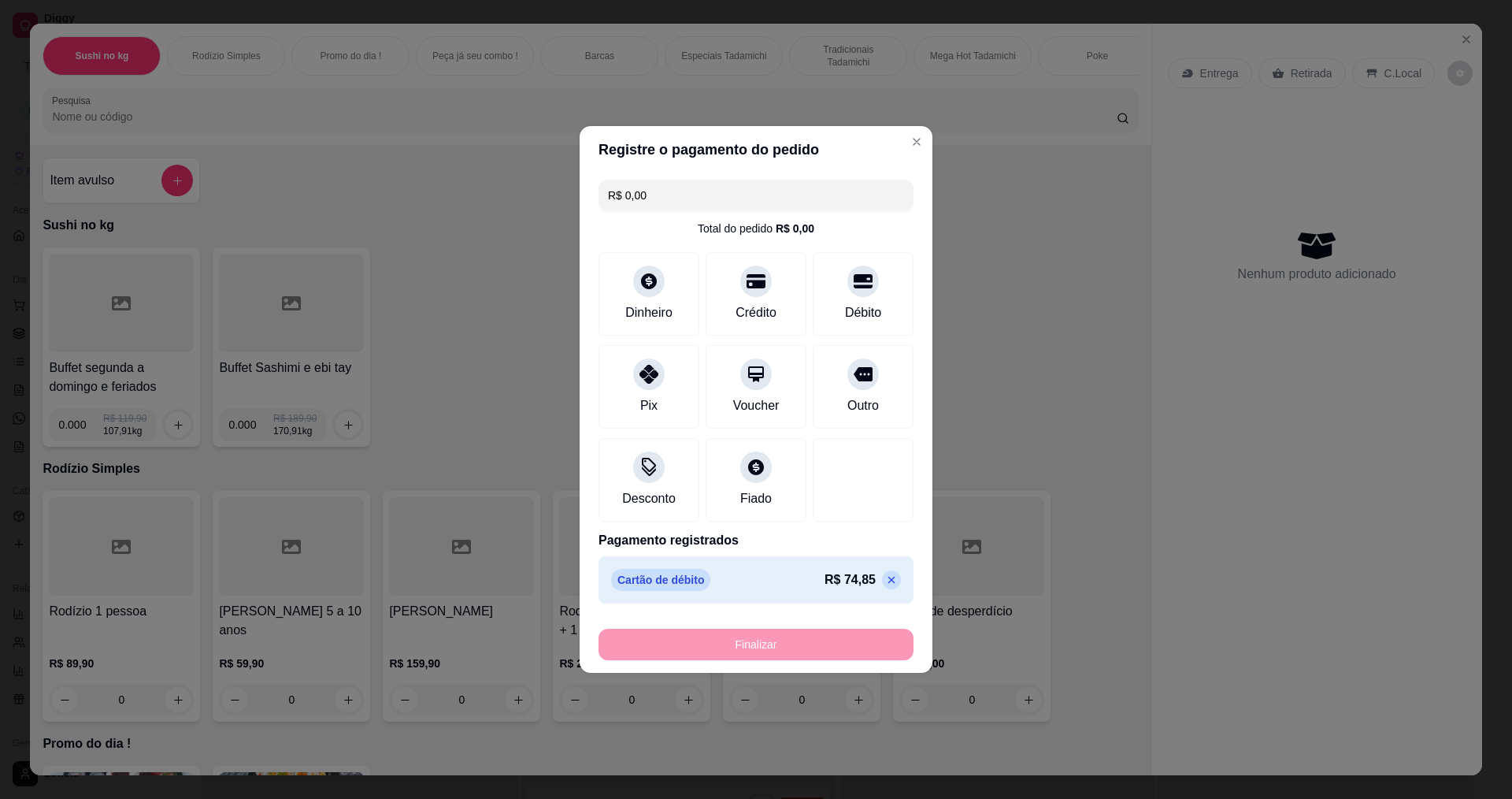
type input "-R$ 74,85"
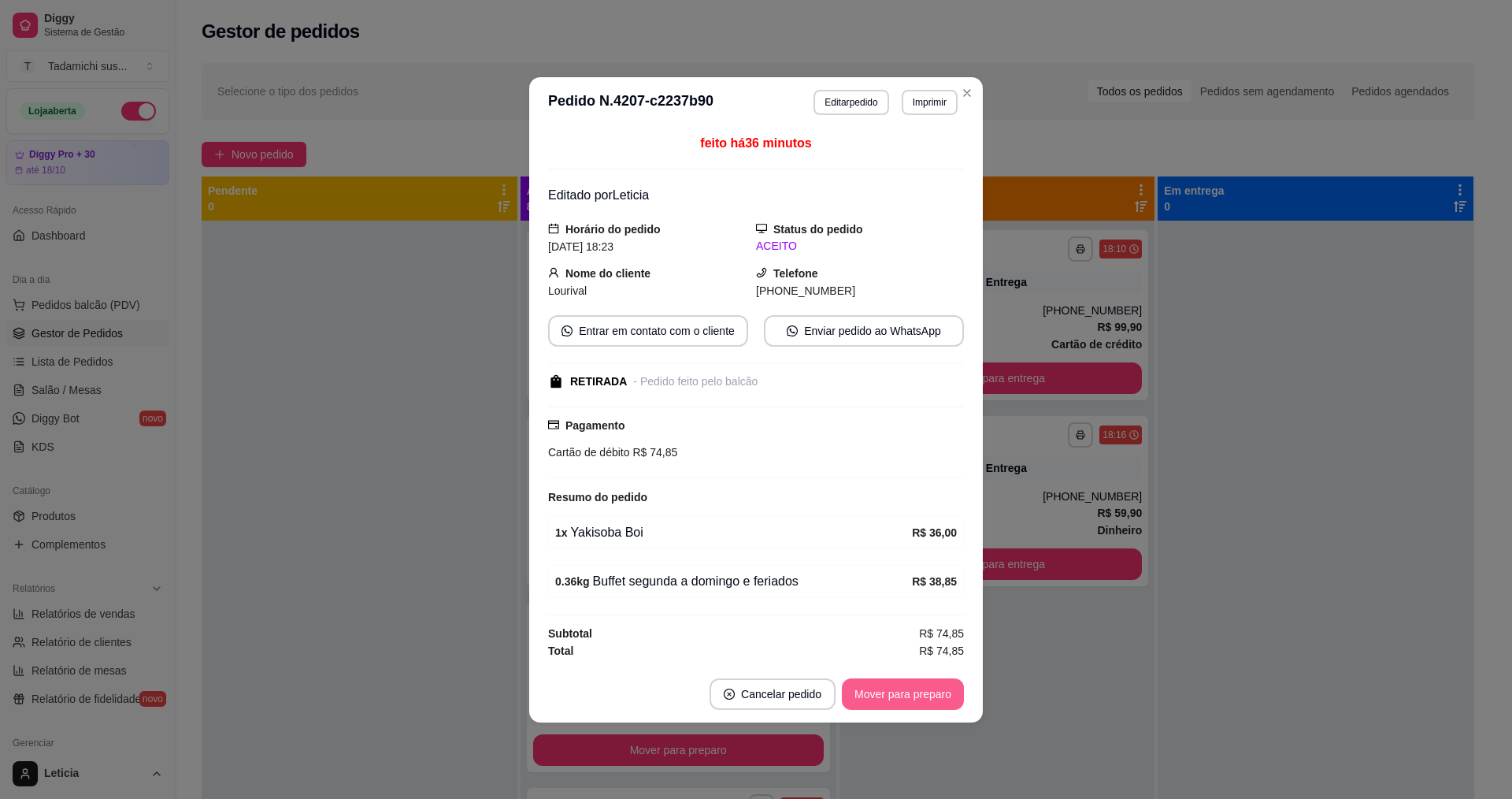
click at [946, 699] on button "Mover para preparo" at bounding box center [902, 694] width 122 height 31
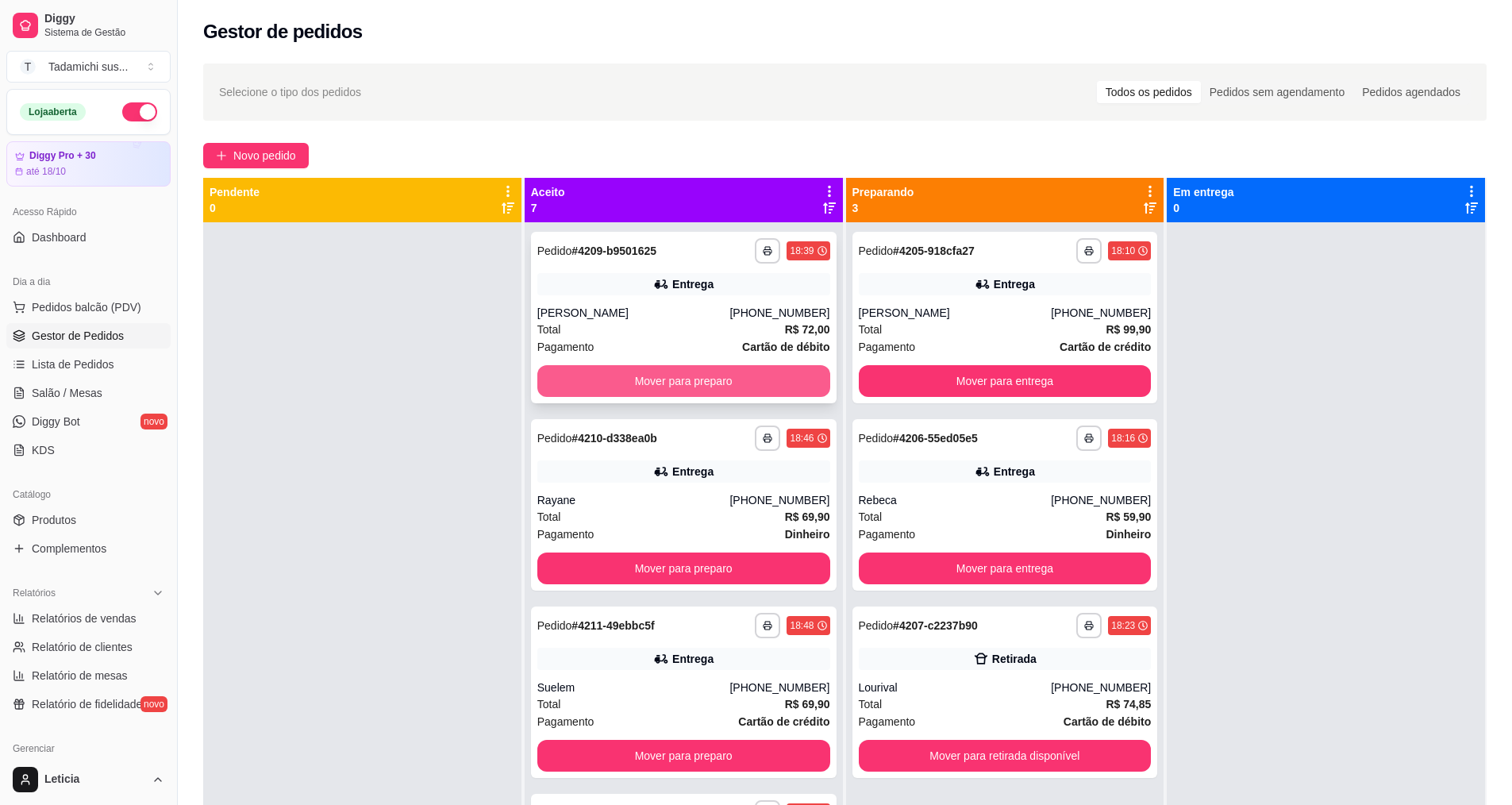
click at [652, 375] on button "Mover para preparo" at bounding box center [683, 381] width 293 height 31
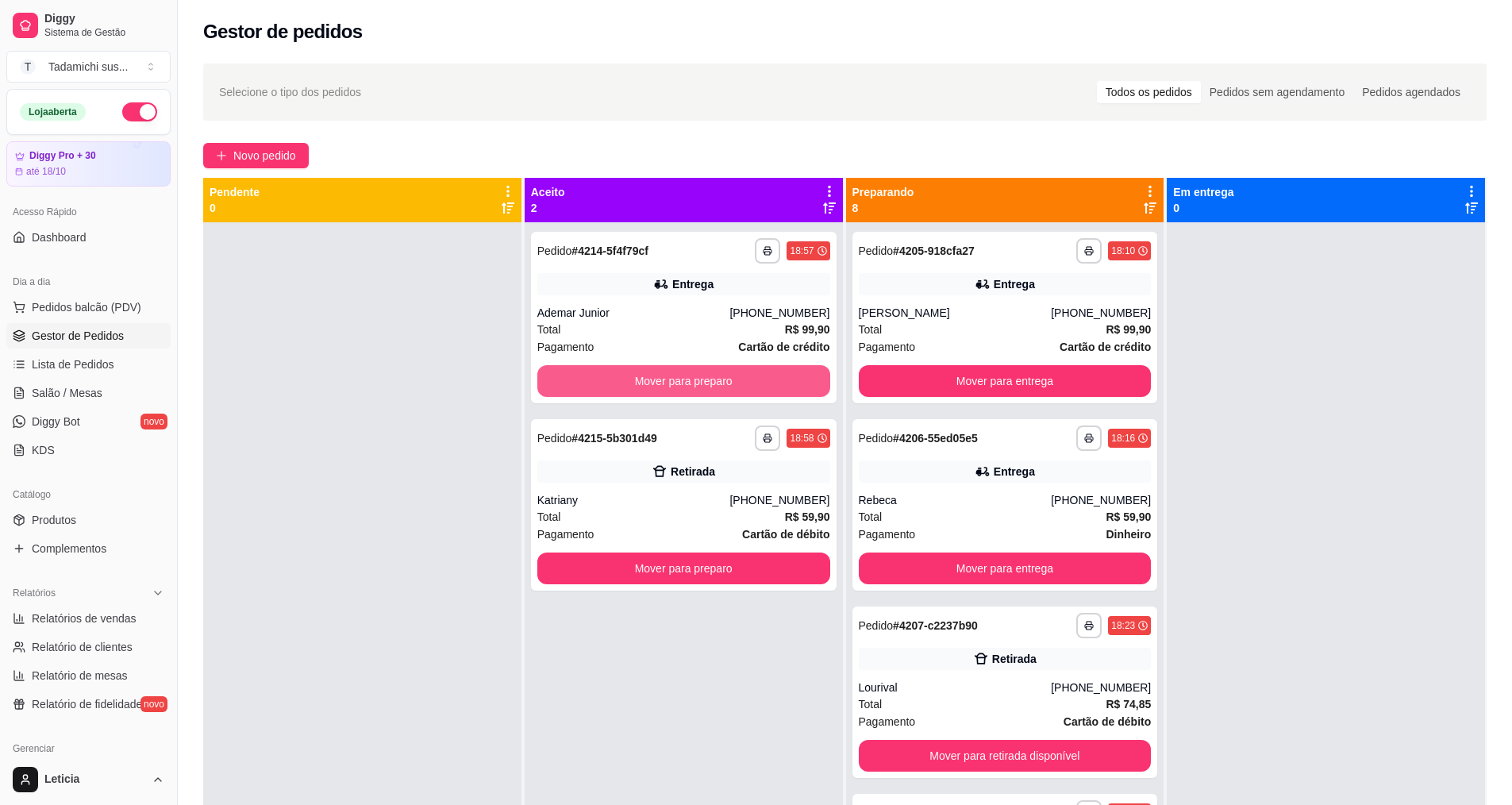
click at [652, 375] on button "Mover para preparo" at bounding box center [683, 381] width 293 height 31
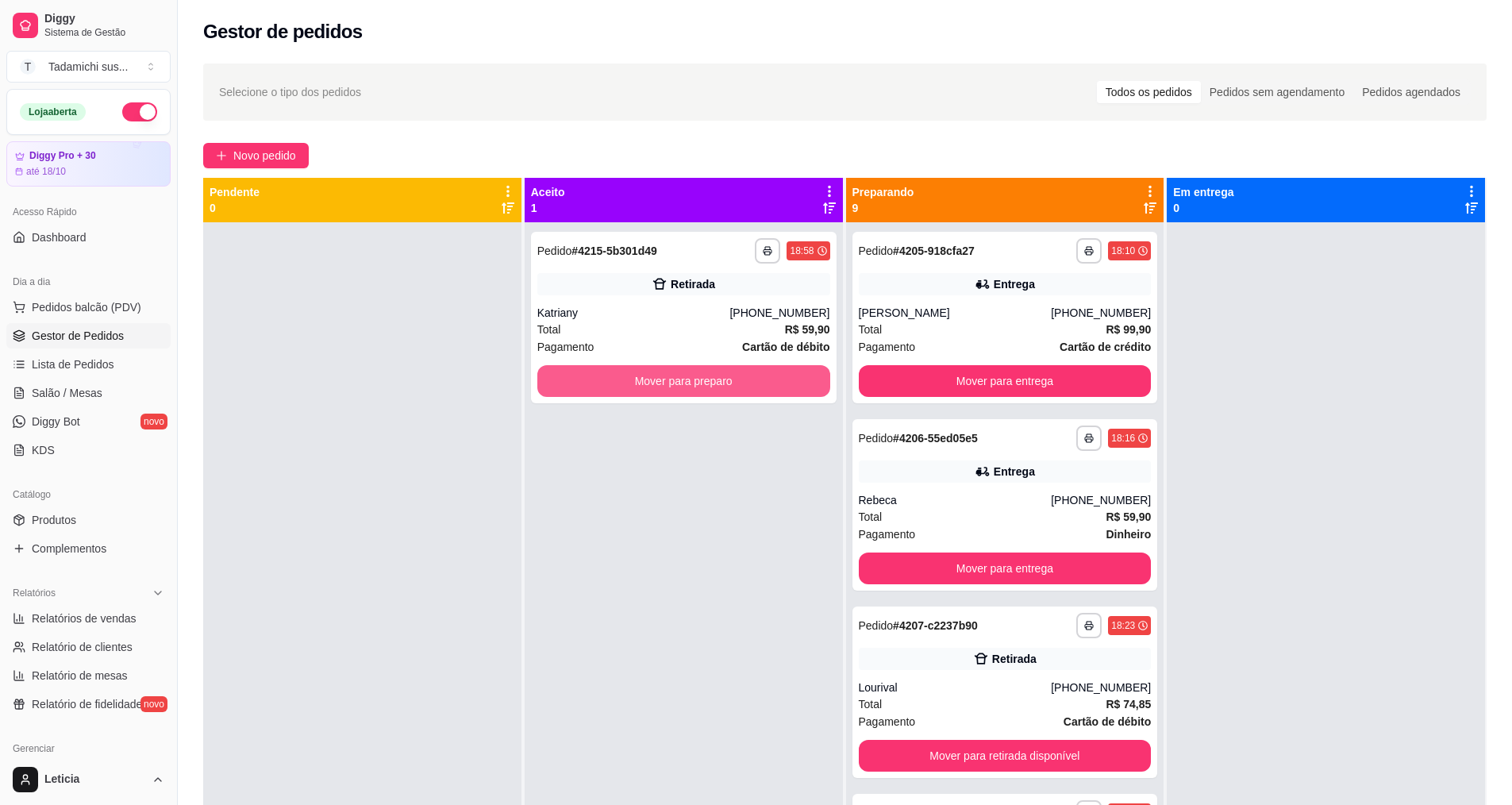
click at [652, 375] on button "Mover para preparo" at bounding box center [683, 381] width 293 height 31
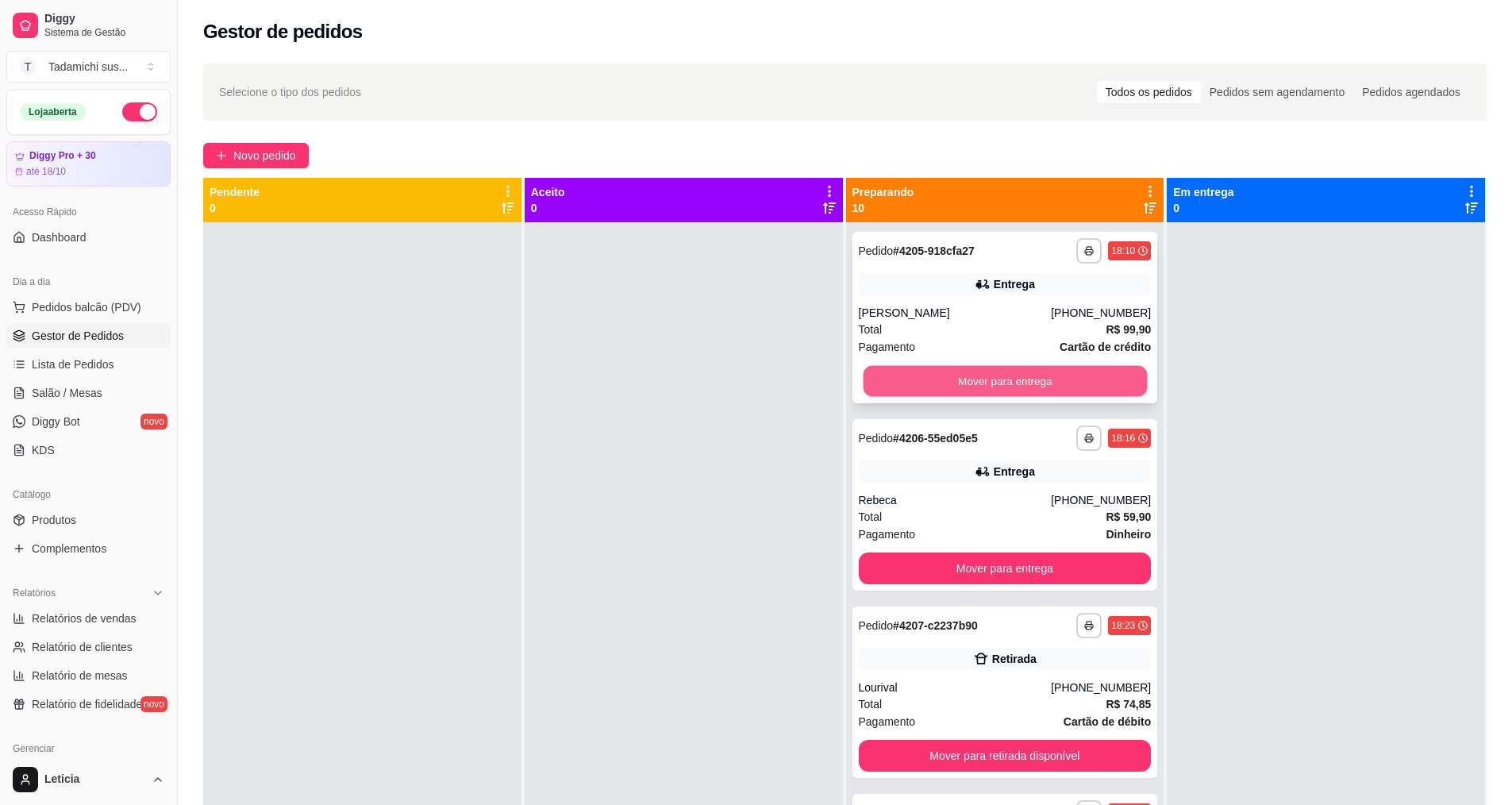
click at [1034, 378] on button "Mover para entrega" at bounding box center [1005, 381] width 284 height 30
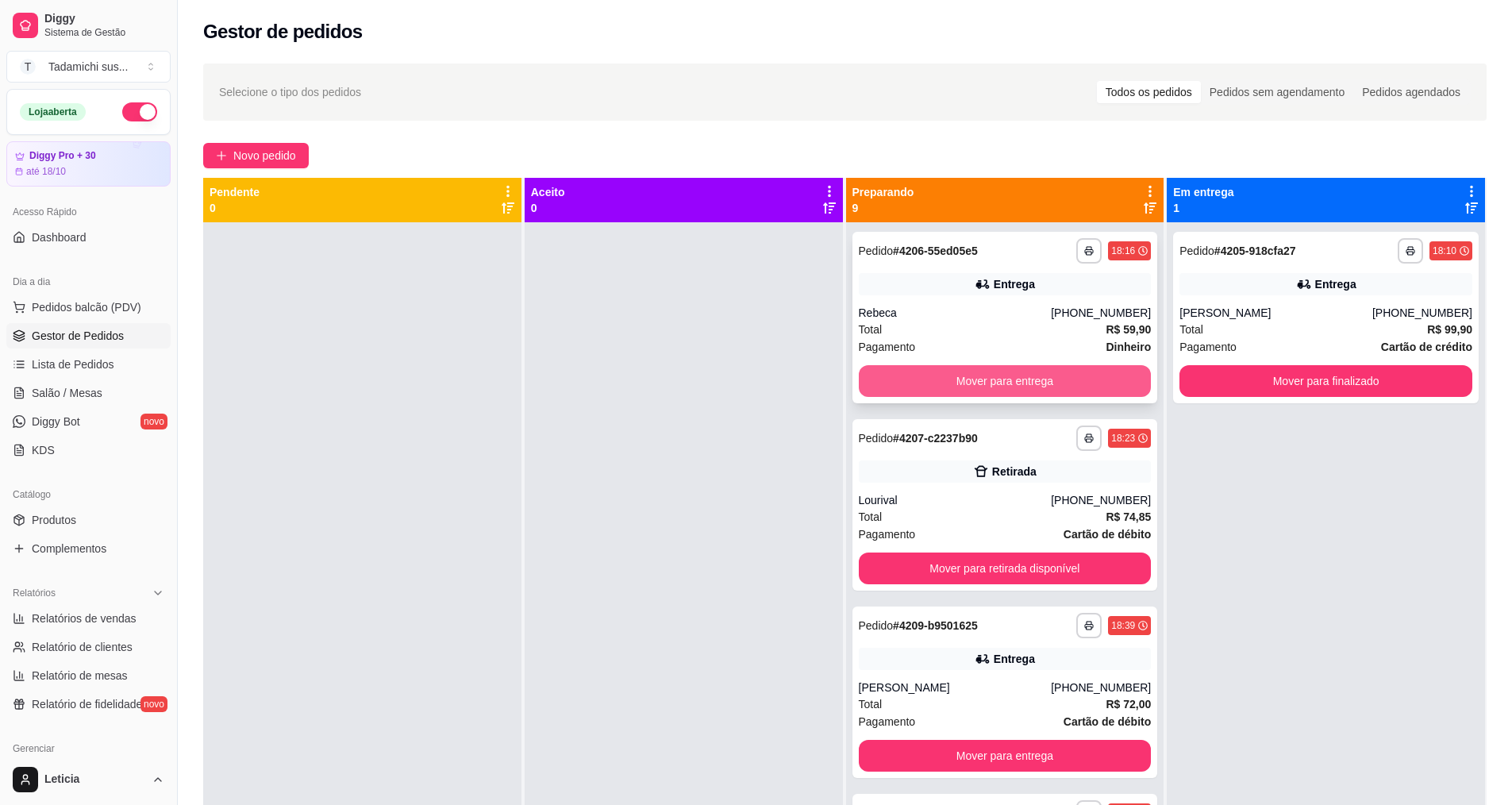
click at [1034, 381] on button "Mover para entrega" at bounding box center [1005, 381] width 293 height 31
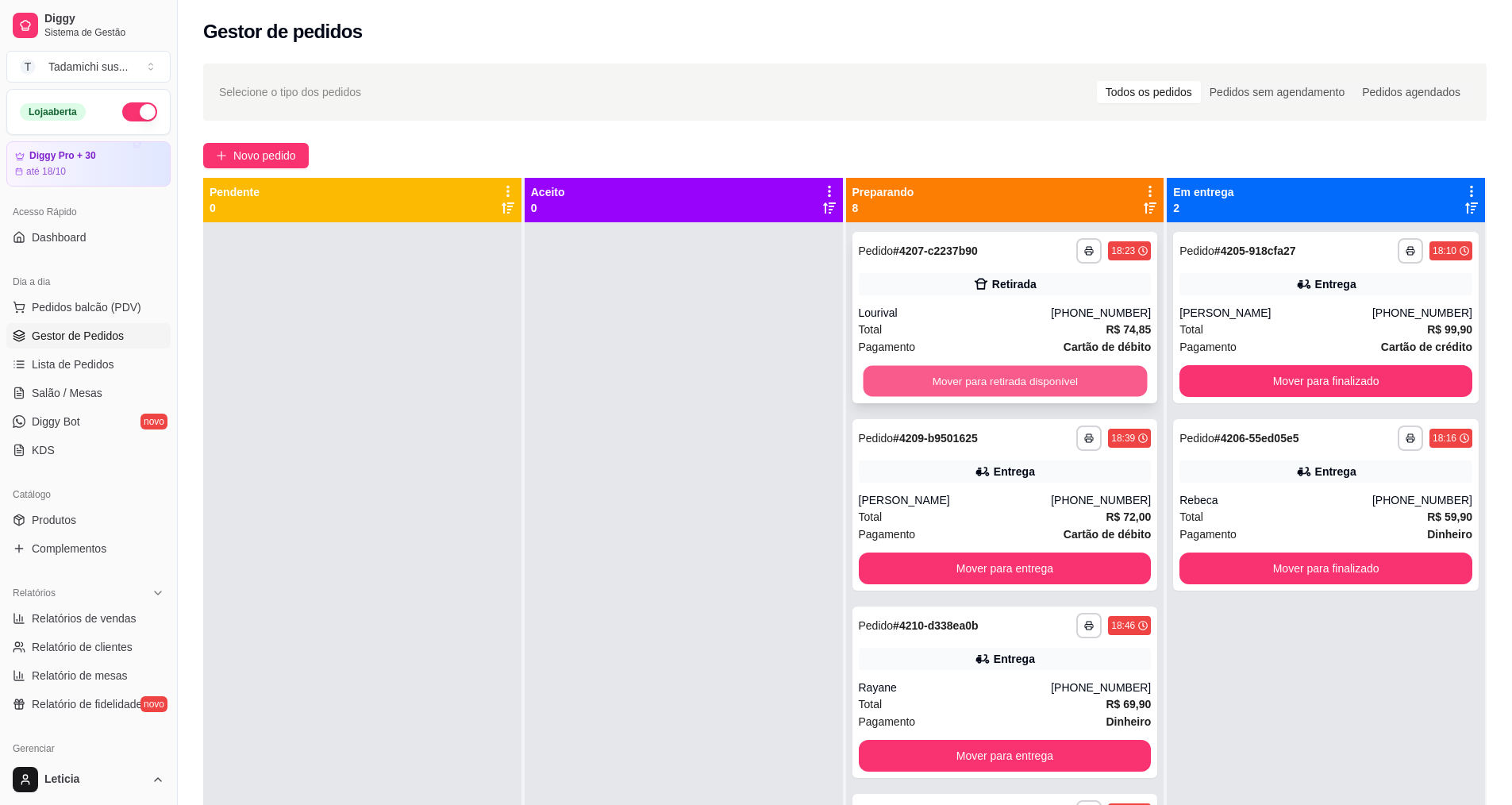
click at [970, 374] on button "Mover para retirada disponível" at bounding box center [1005, 381] width 284 height 30
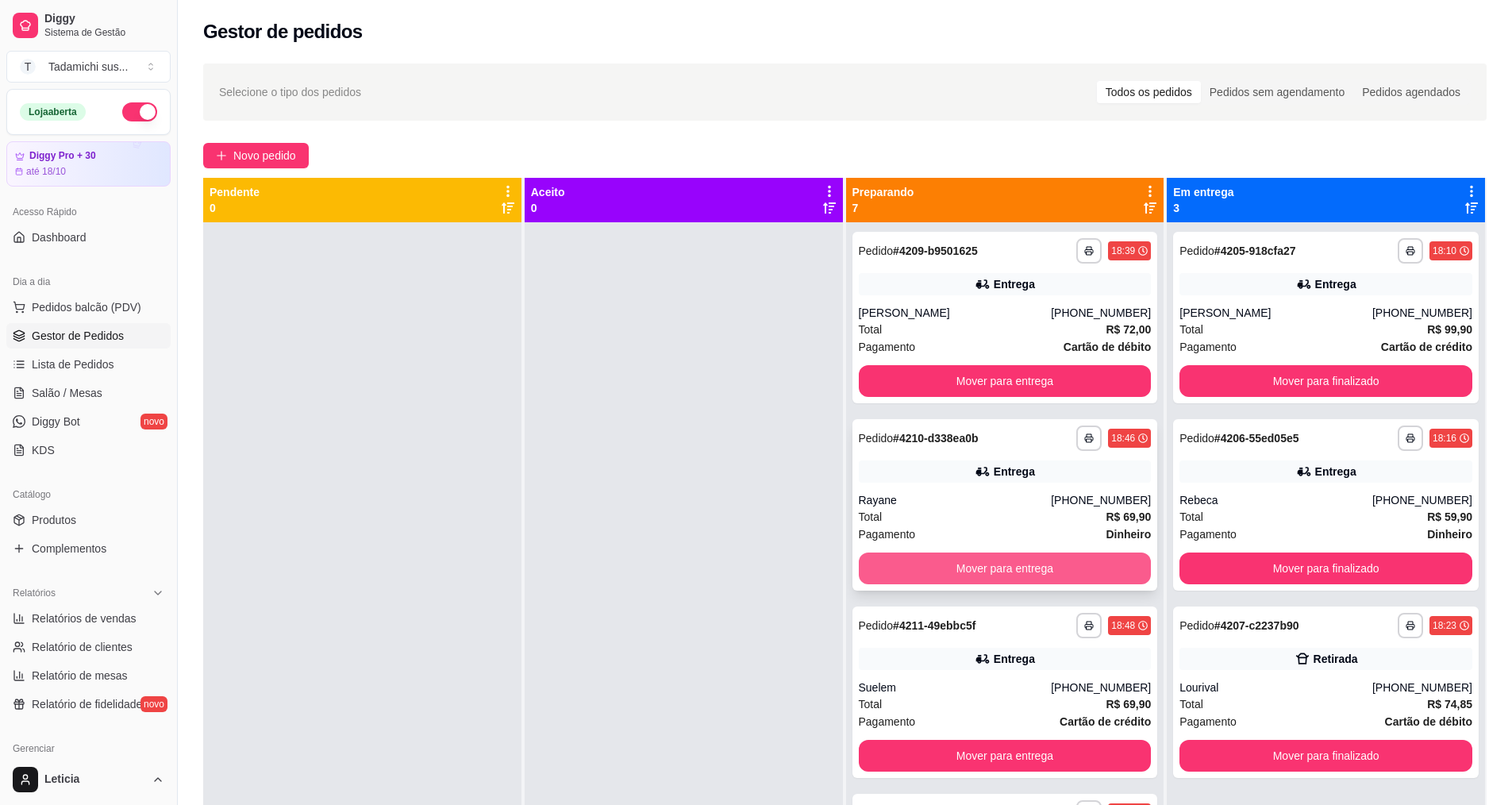
click at [958, 562] on button "Mover para entrega" at bounding box center [1005, 568] width 293 height 31
click at [935, 638] on div "**********" at bounding box center [1005, 625] width 293 height 25
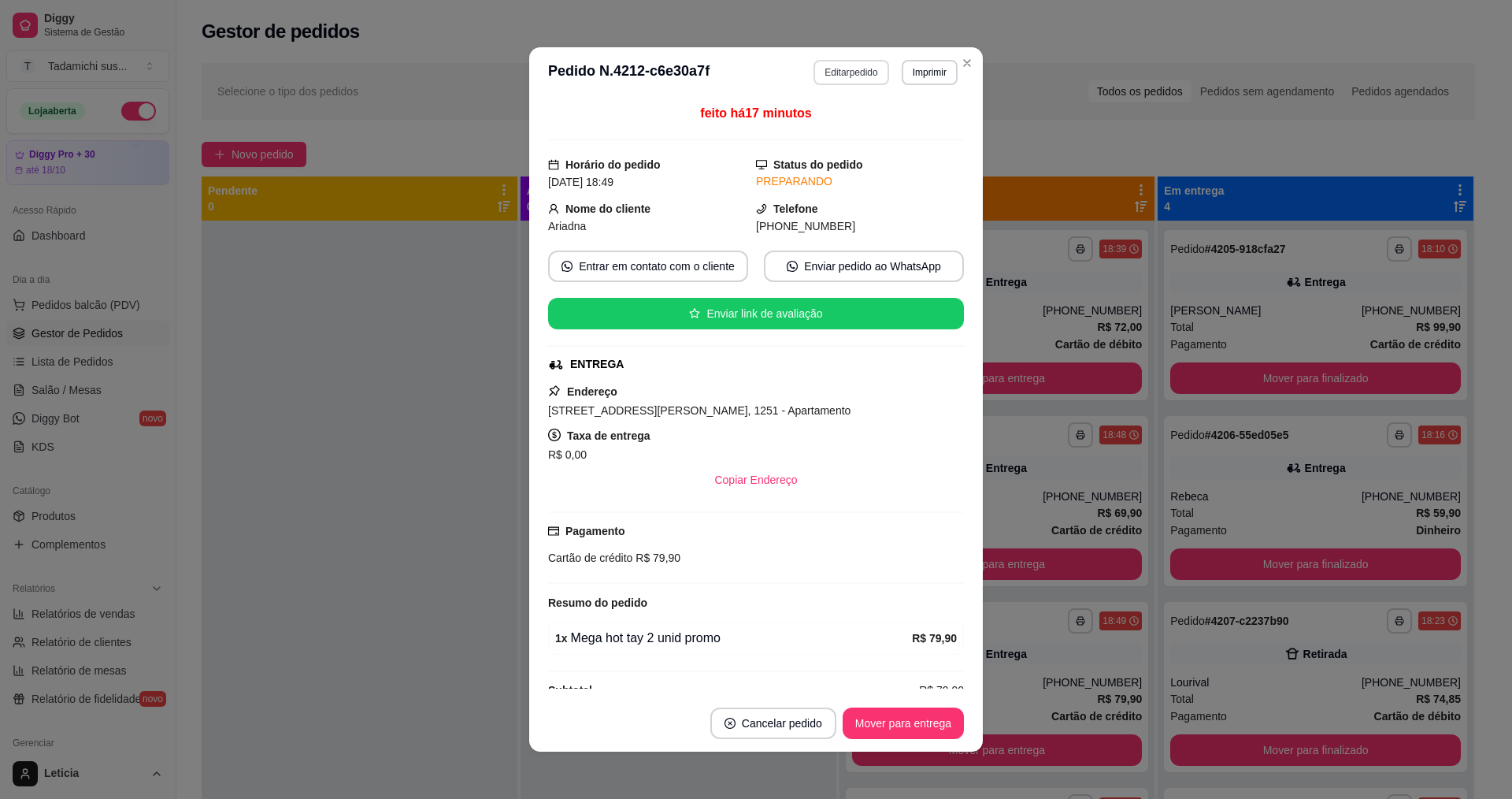
click at [845, 73] on button "Editar pedido" at bounding box center [851, 72] width 75 height 25
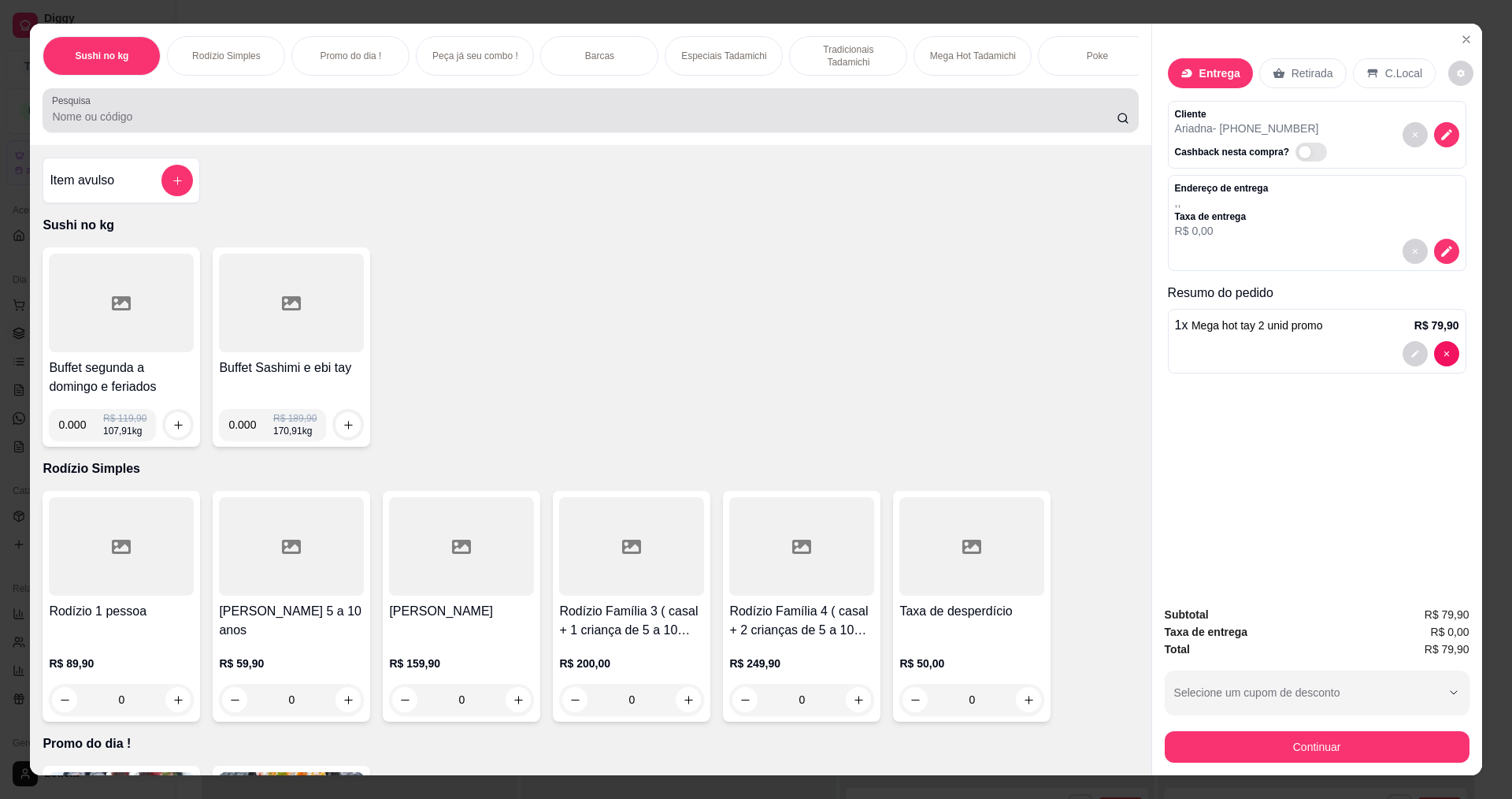
click at [443, 125] on input "Pesquisa" at bounding box center [584, 117] width 1064 height 16
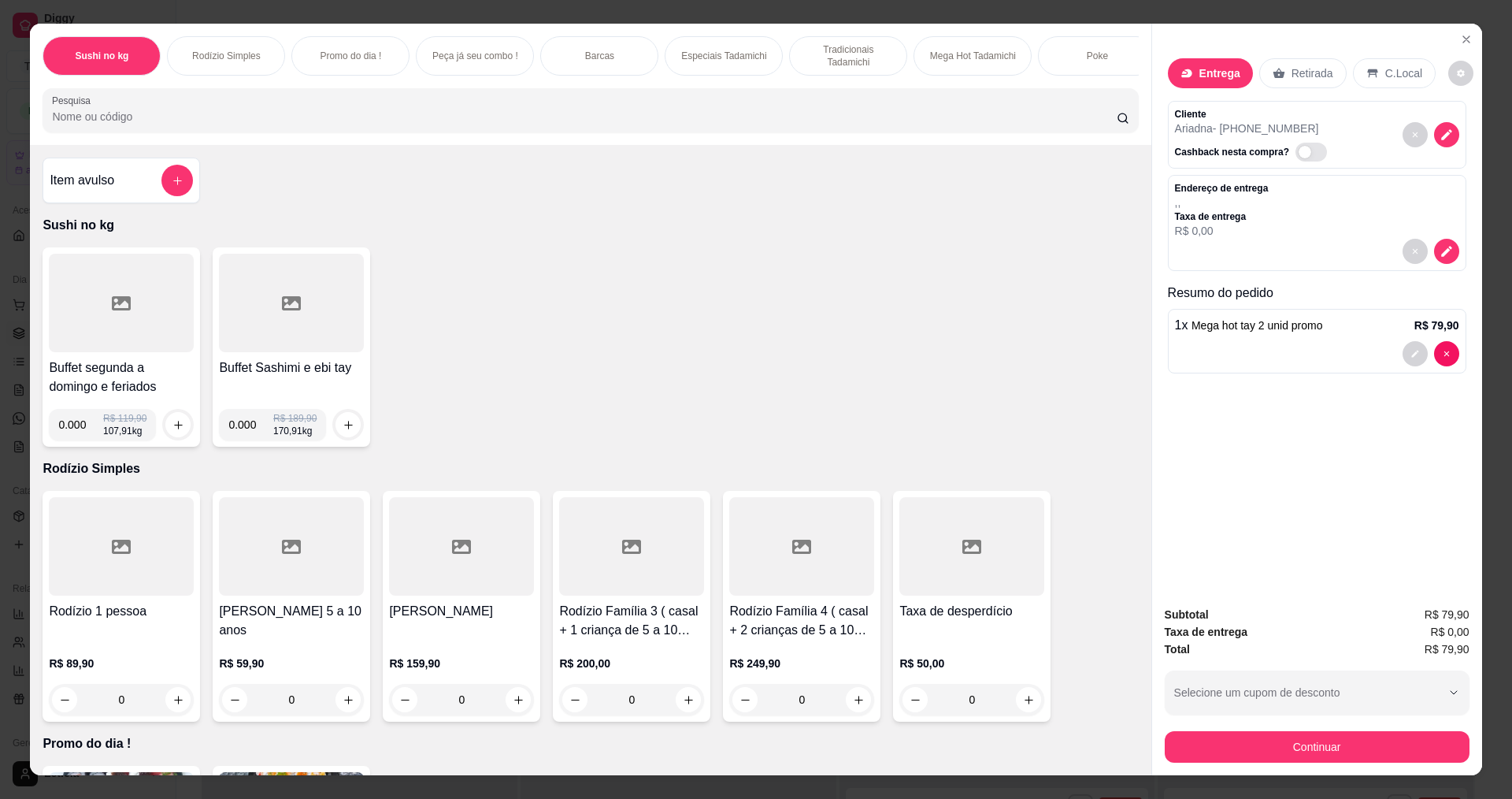
click at [202, 125] on input "Pesquisa" at bounding box center [584, 117] width 1064 height 16
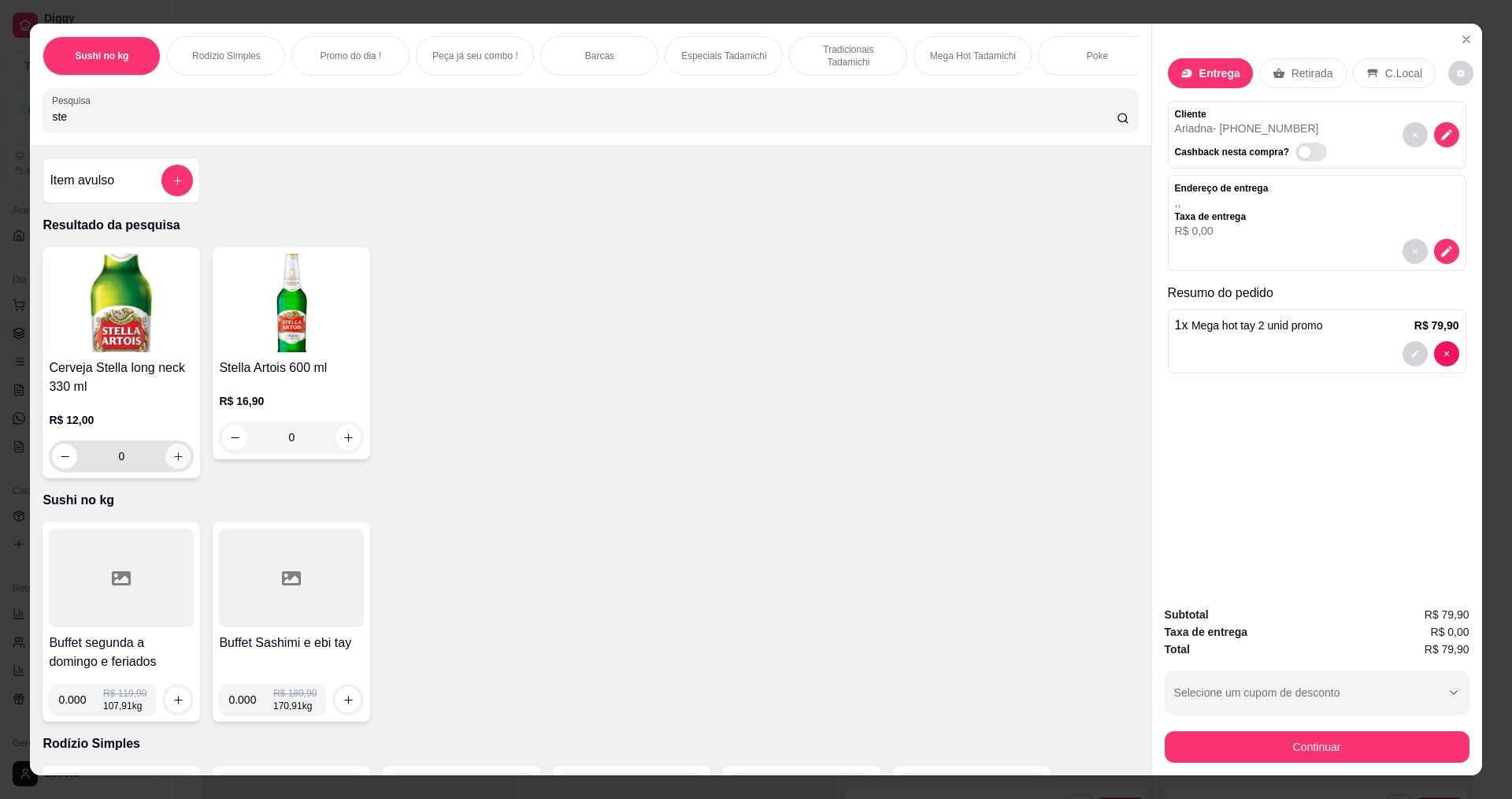
type input "ste"
click at [176, 462] on icon "increase-product-quantity" at bounding box center [178, 456] width 12 height 12
type input "2"
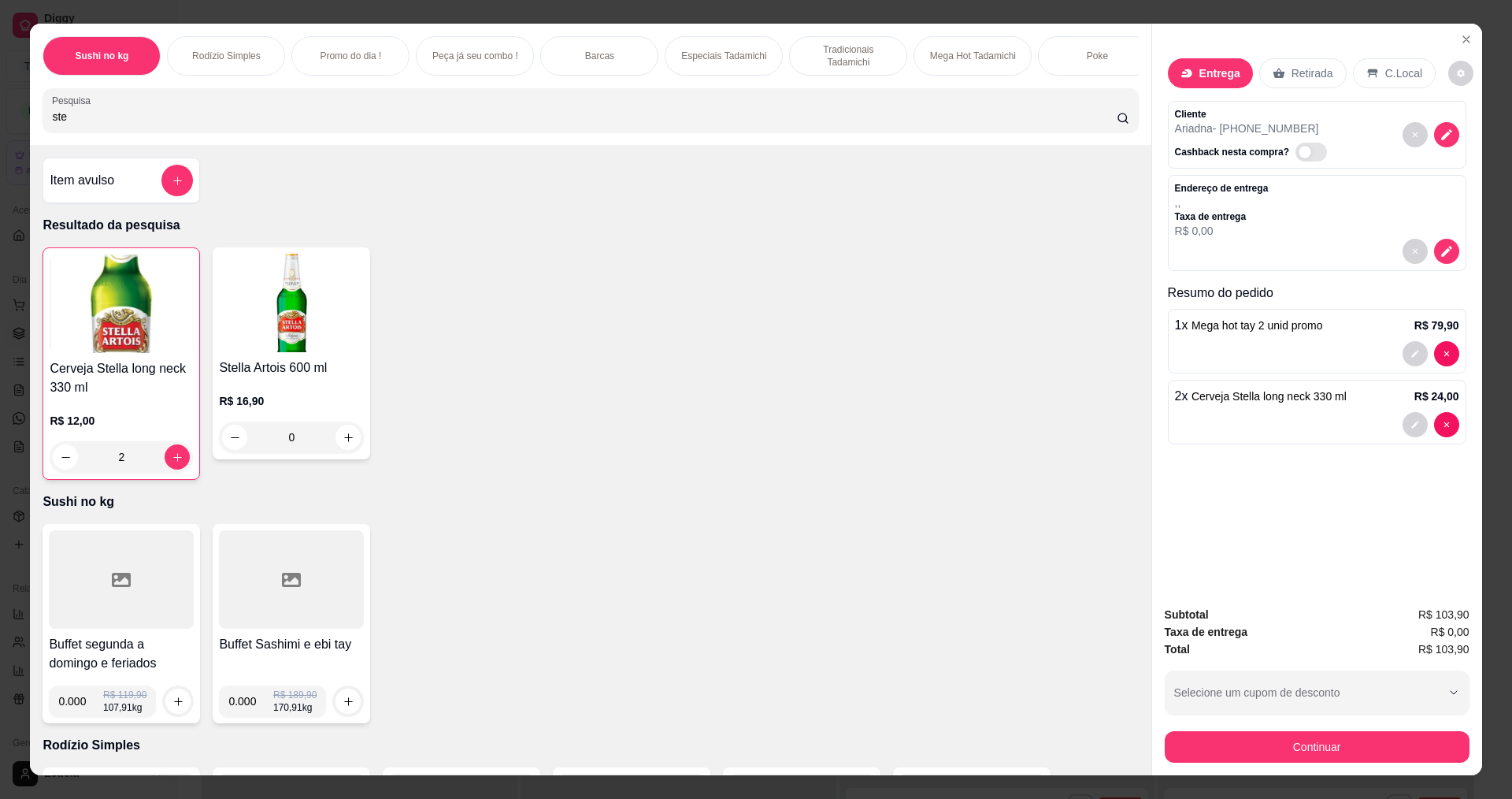
click at [1185, 66] on div "Entrega" at bounding box center [1210, 73] width 85 height 30
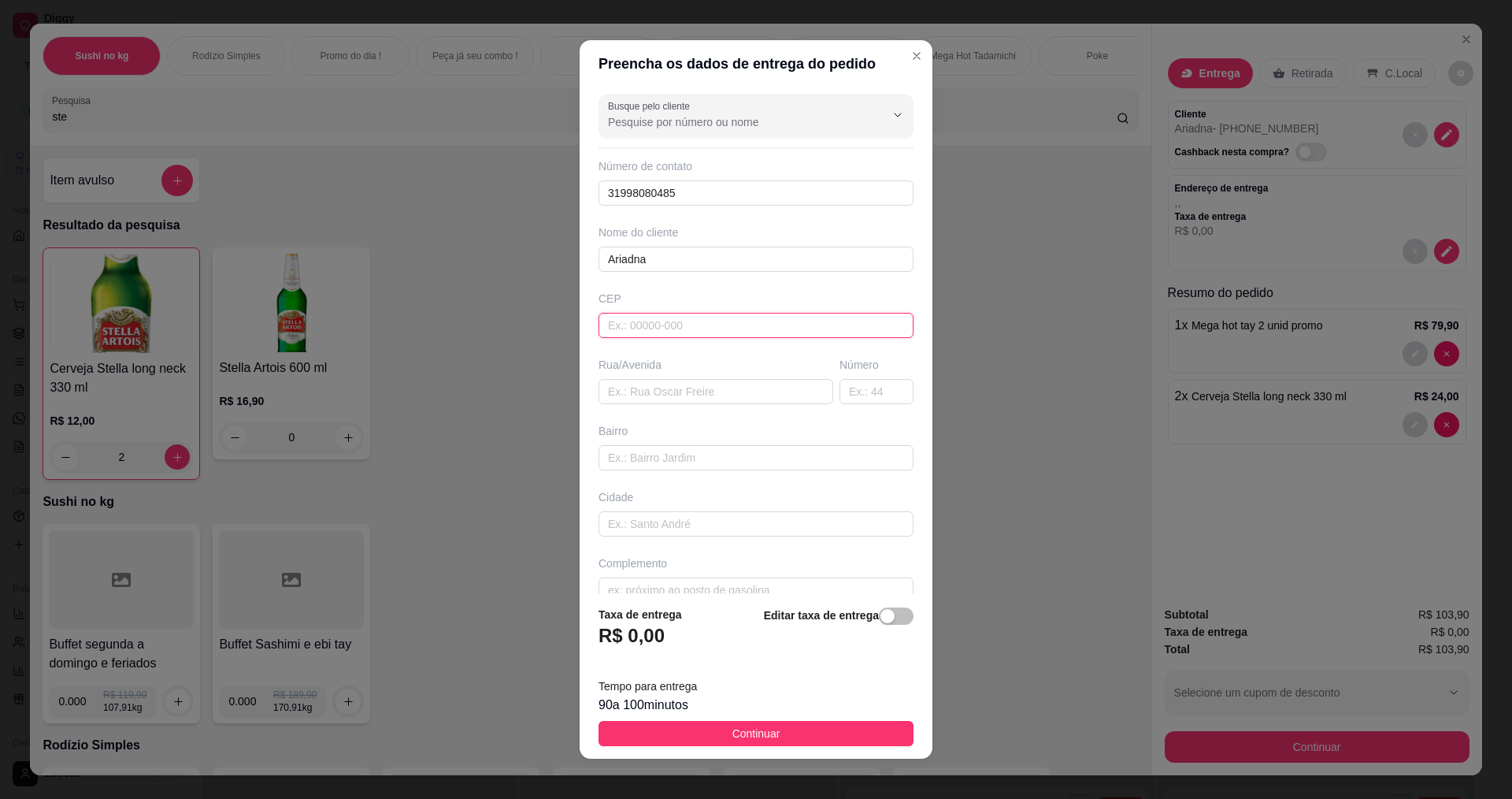
click at [670, 321] on input "text" at bounding box center [756, 325] width 315 height 25
paste input "35702051"
type input "35702051"
type input "[GEOGRAPHIC_DATA][PERSON_NAME]"
type input "[GEOGRAPHIC_DATA]"
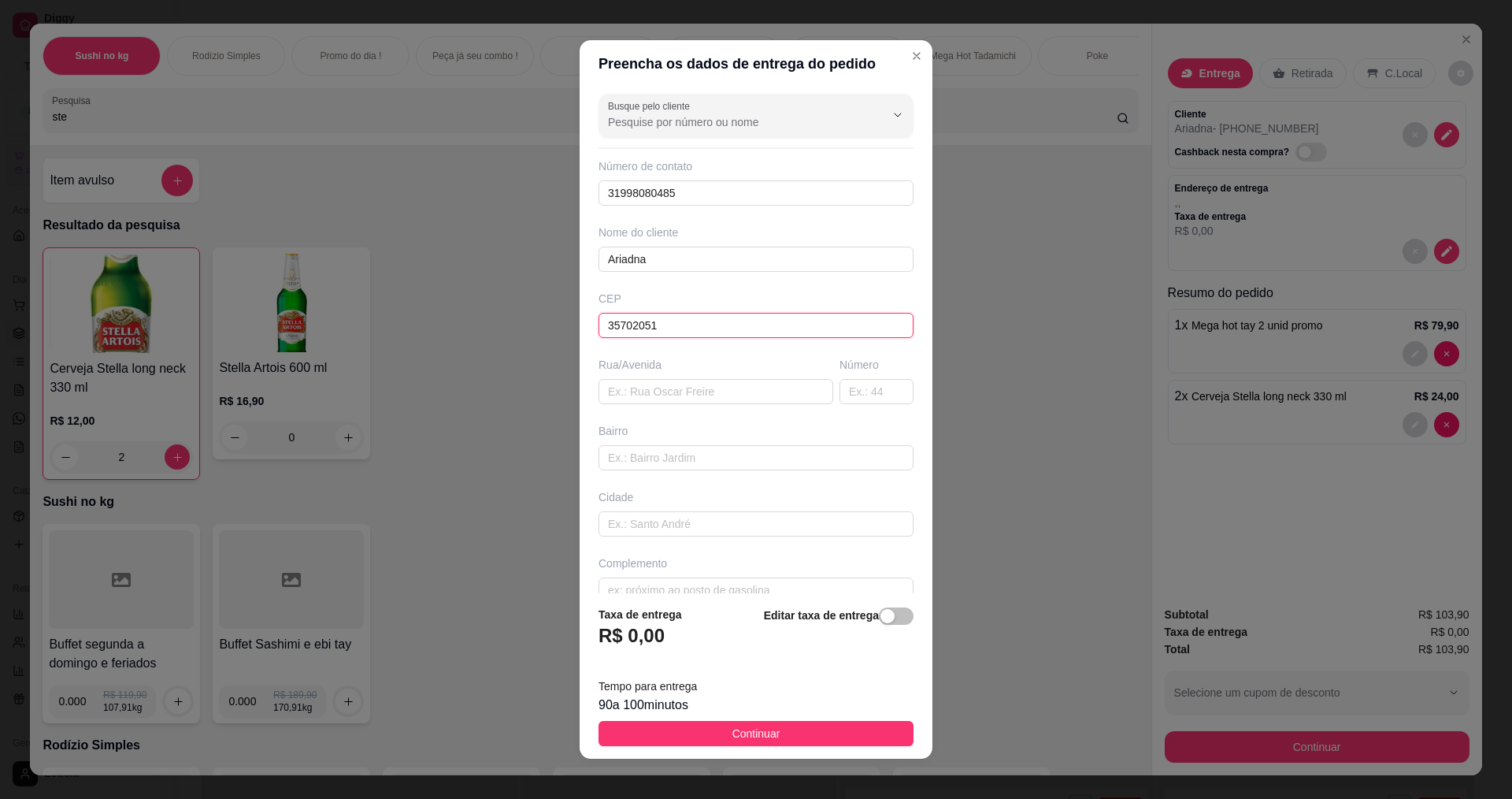
type input "Sete Lagoas"
type input "35702051"
click at [853, 391] on input "text" at bounding box center [877, 391] width 74 height 25
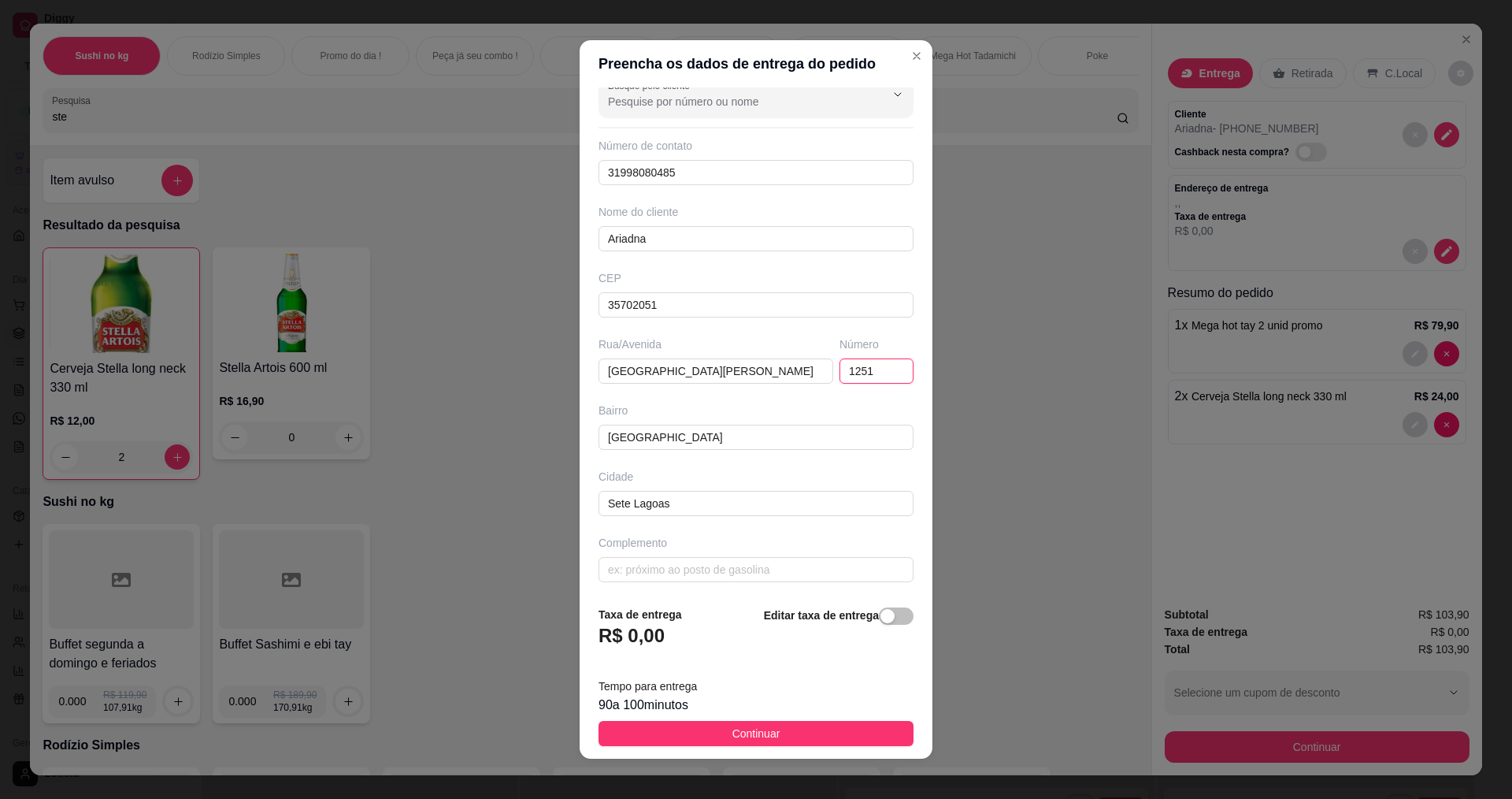
scroll to position [25, 0]
type input "1251"
click at [725, 562] on input "text" at bounding box center [756, 565] width 315 height 25
click at [730, 566] on input "apartamento 402 bloco 2 condominio morada de minas" at bounding box center [756, 565] width 315 height 25
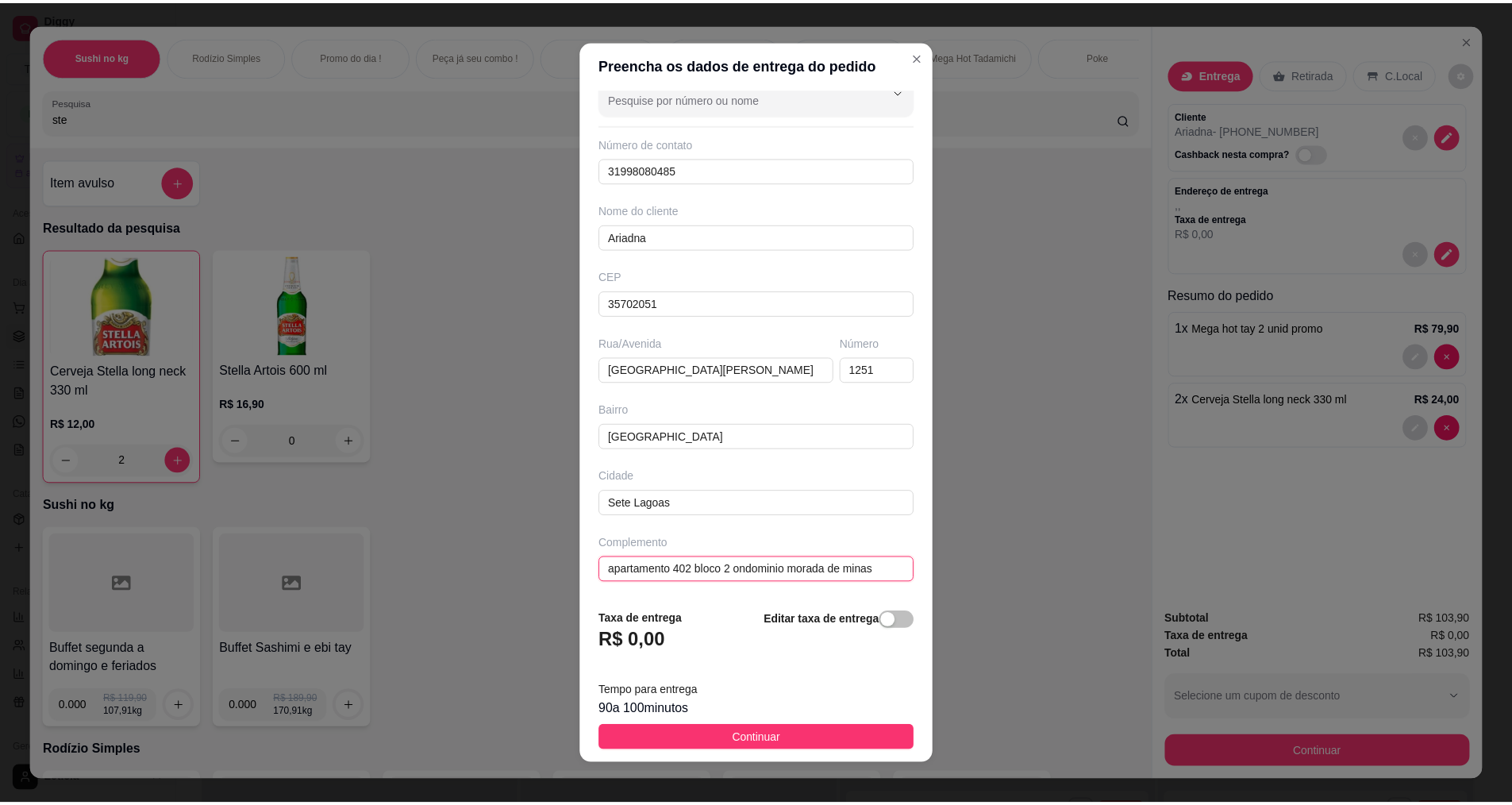
scroll to position [0, 0]
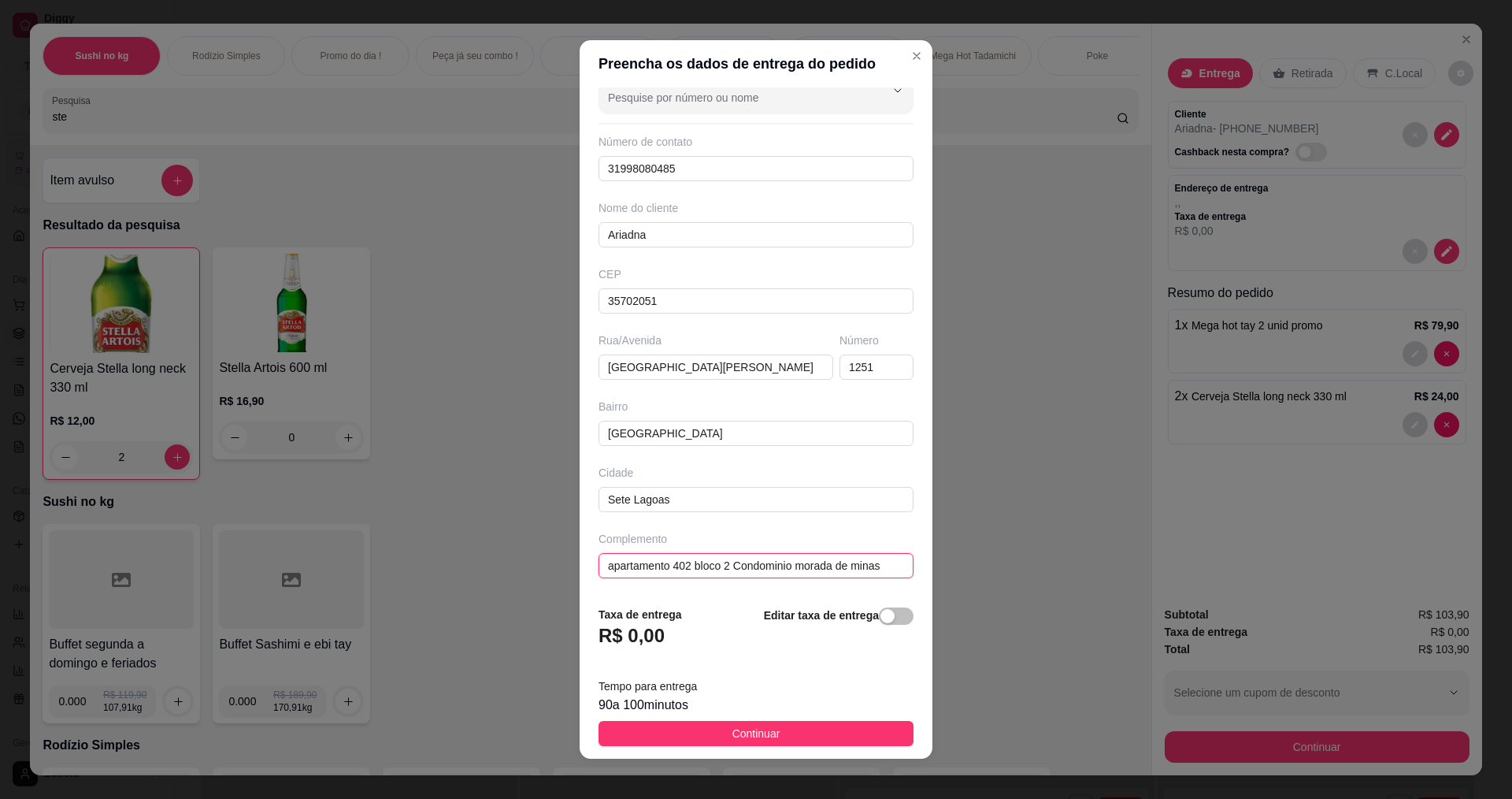
click at [800, 568] on input "apartamento 402 bloco 2 Condominio morada de minas" at bounding box center [756, 565] width 315 height 25
click at [855, 571] on input "apartamento 402 bloco 2 Condominio Morada de minas" at bounding box center [756, 565] width 315 height 25
type input "apartamento 402 bloco 2 Condominio [GEOGRAPHIC_DATA]"
click at [818, 737] on button "Continuar" at bounding box center [756, 733] width 315 height 25
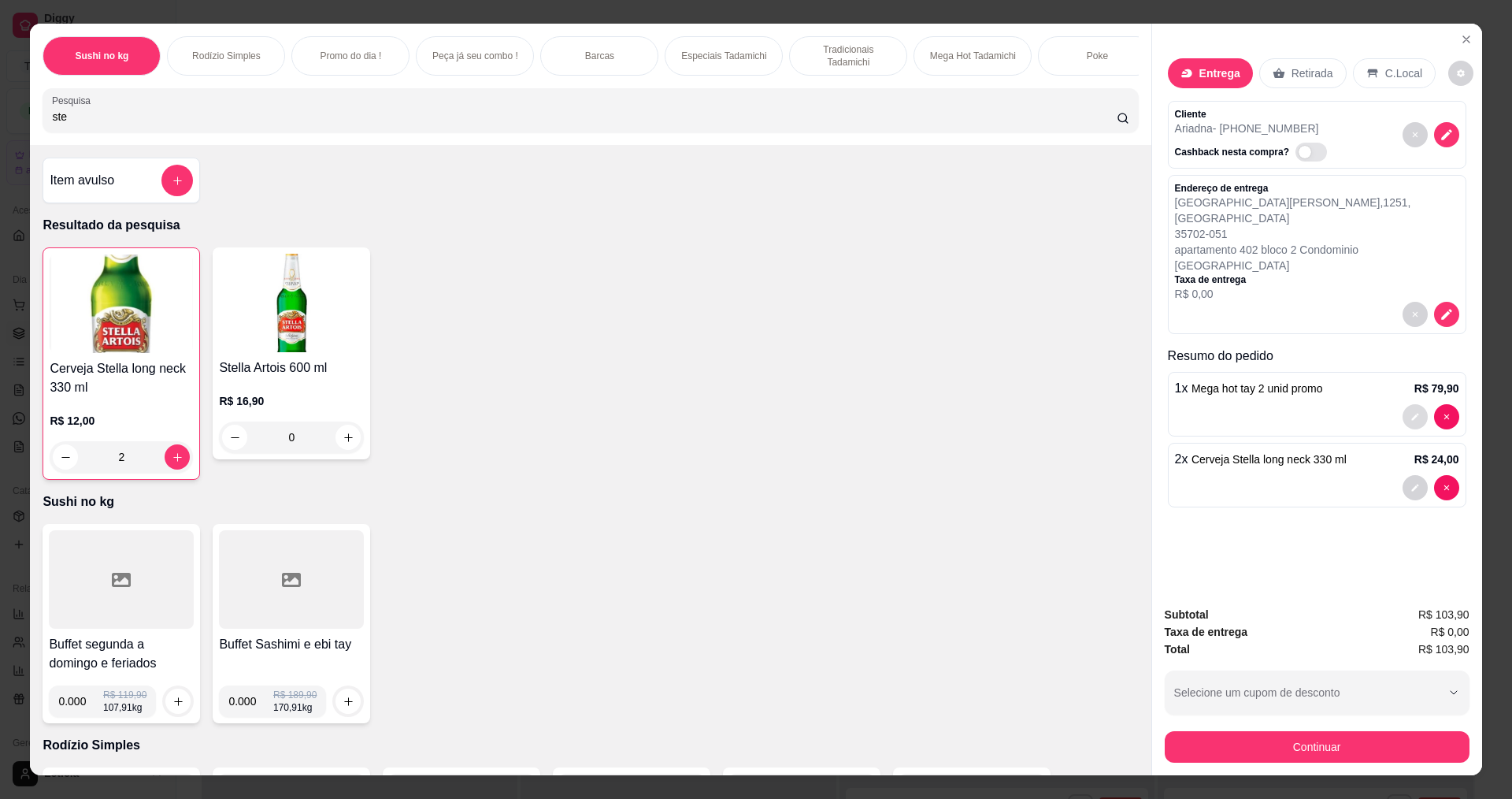
click at [1411, 414] on icon "decrease-product-quantity" at bounding box center [1415, 417] width 7 height 7
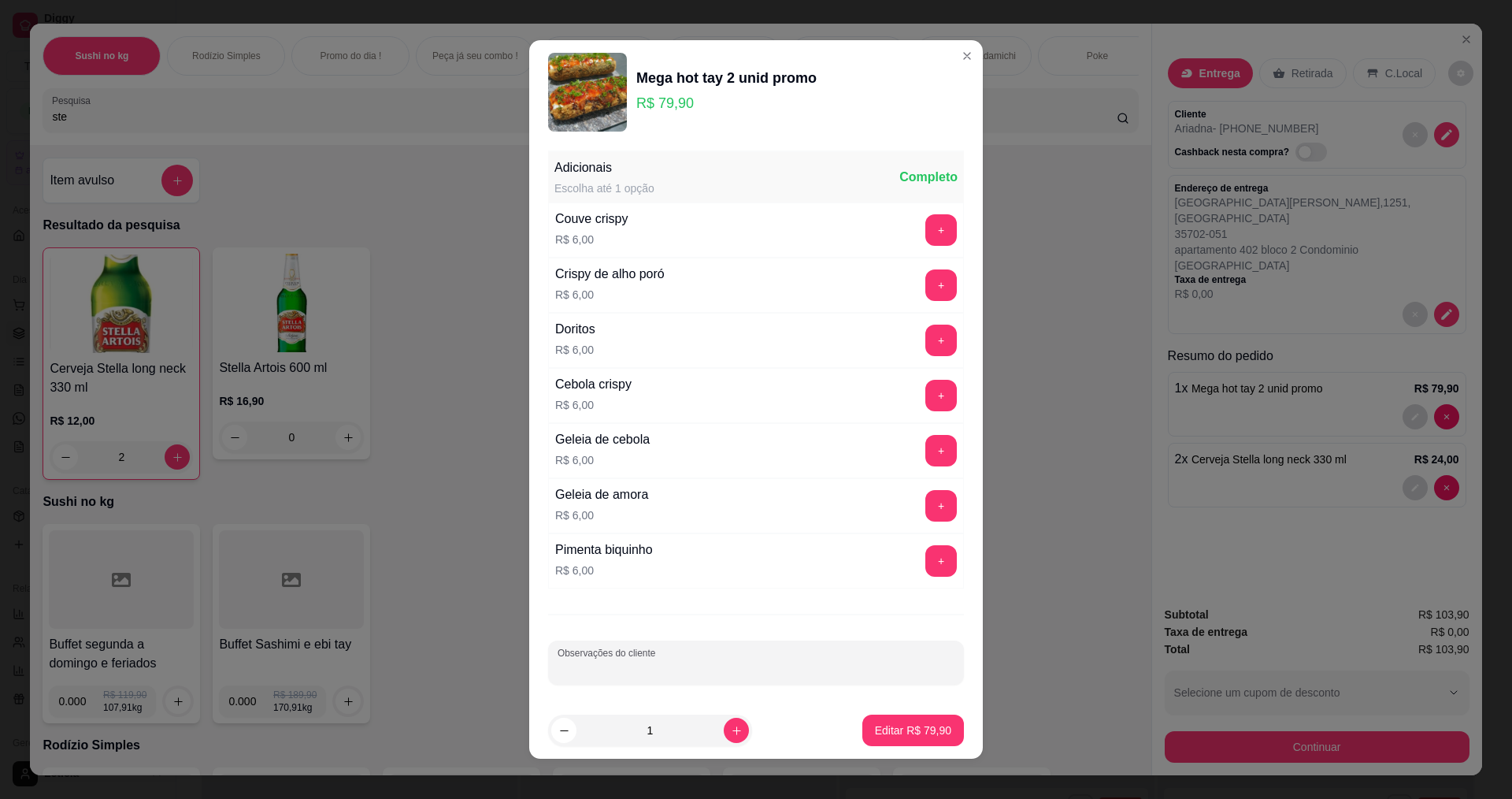
click at [741, 673] on input "Observações do cliente" at bounding box center [756, 669] width 397 height 16
type input "Salmão grelhado"
click at [907, 734] on p "Editar R$ 79,90" at bounding box center [912, 730] width 74 height 15
type input "0"
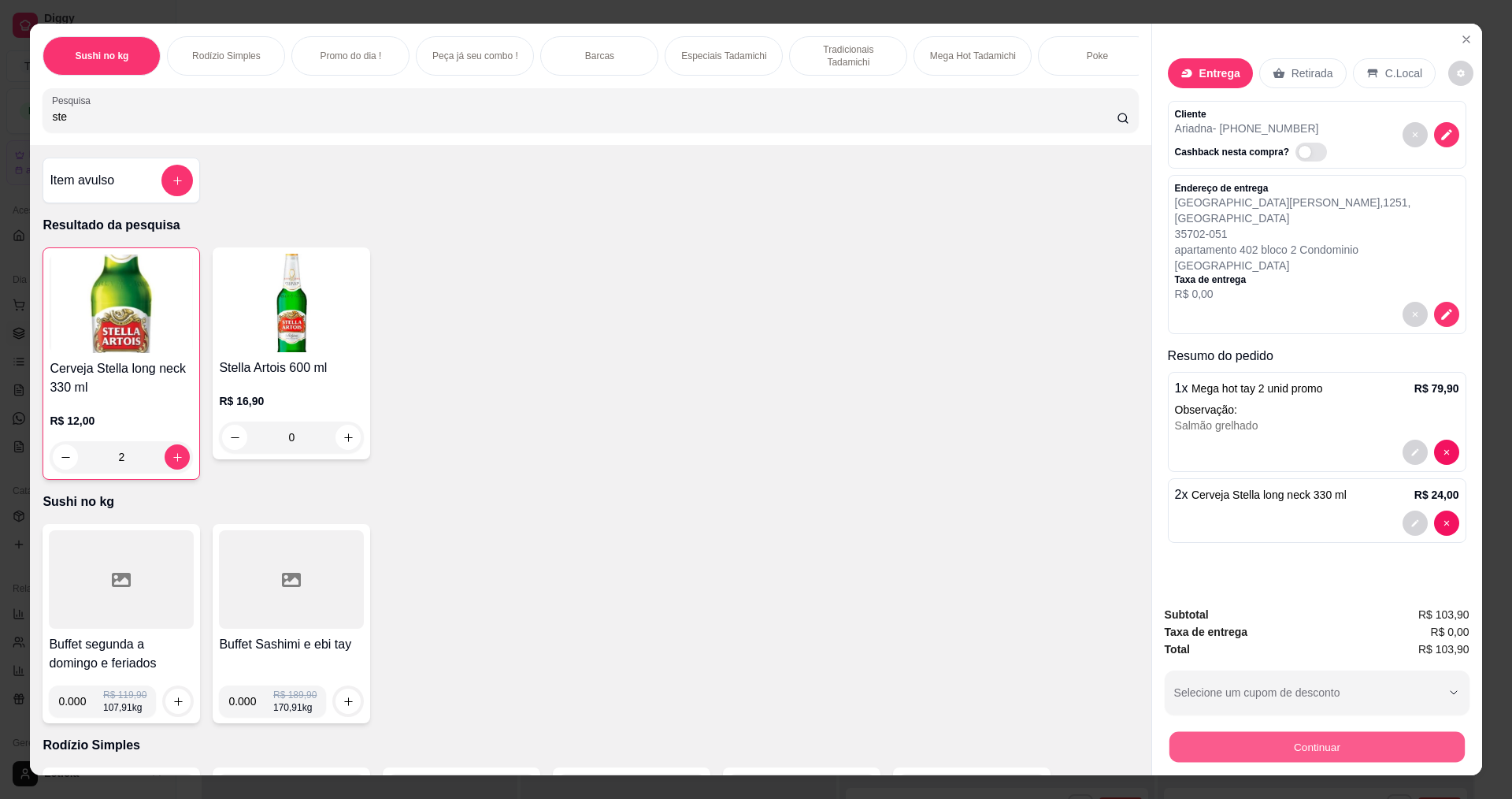
click at [1286, 752] on button "Continuar" at bounding box center [1317, 746] width 295 height 30
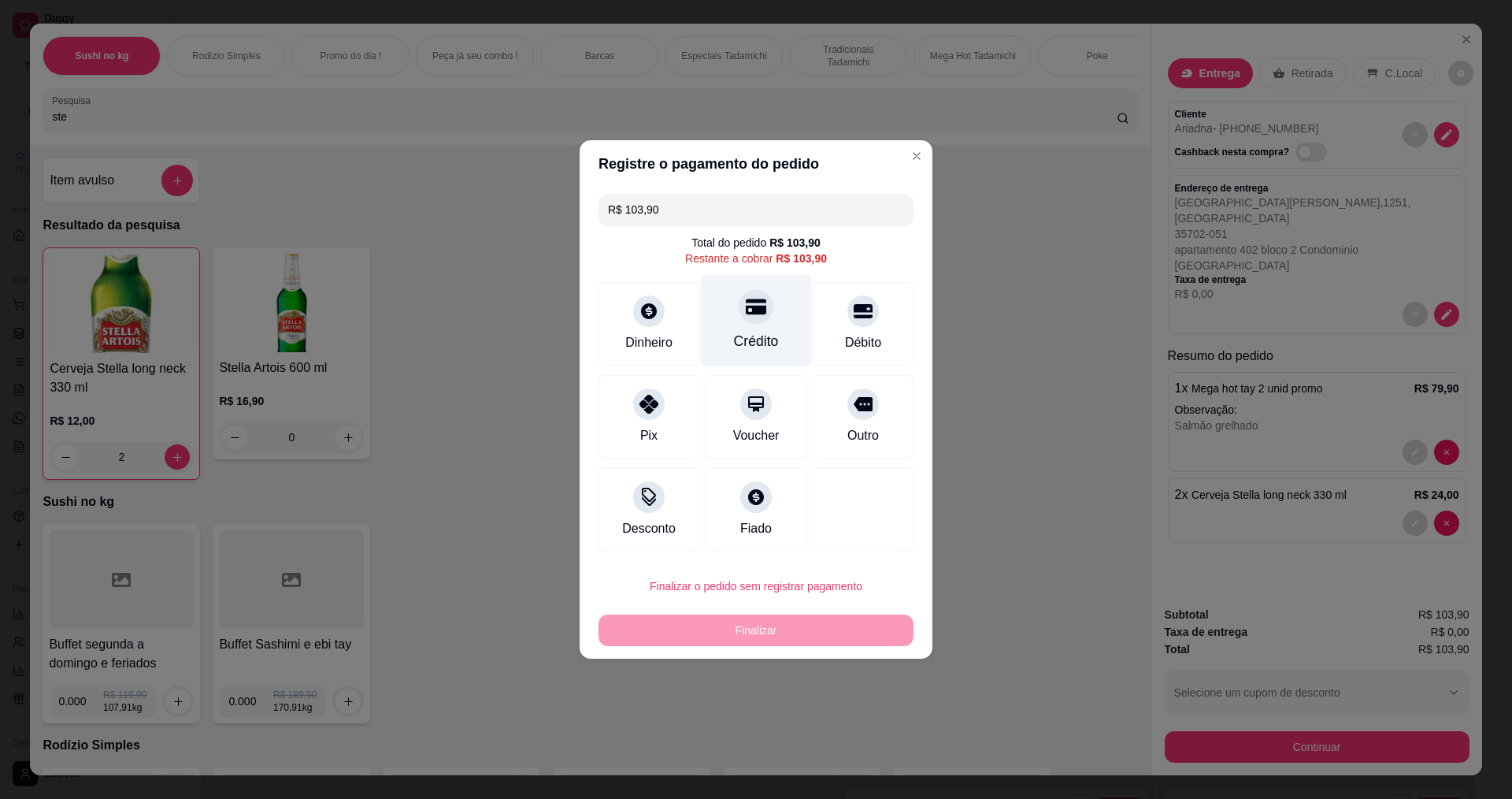
click at [777, 312] on div "Crédito" at bounding box center [756, 321] width 111 height 92
type input "R$ 0,00"
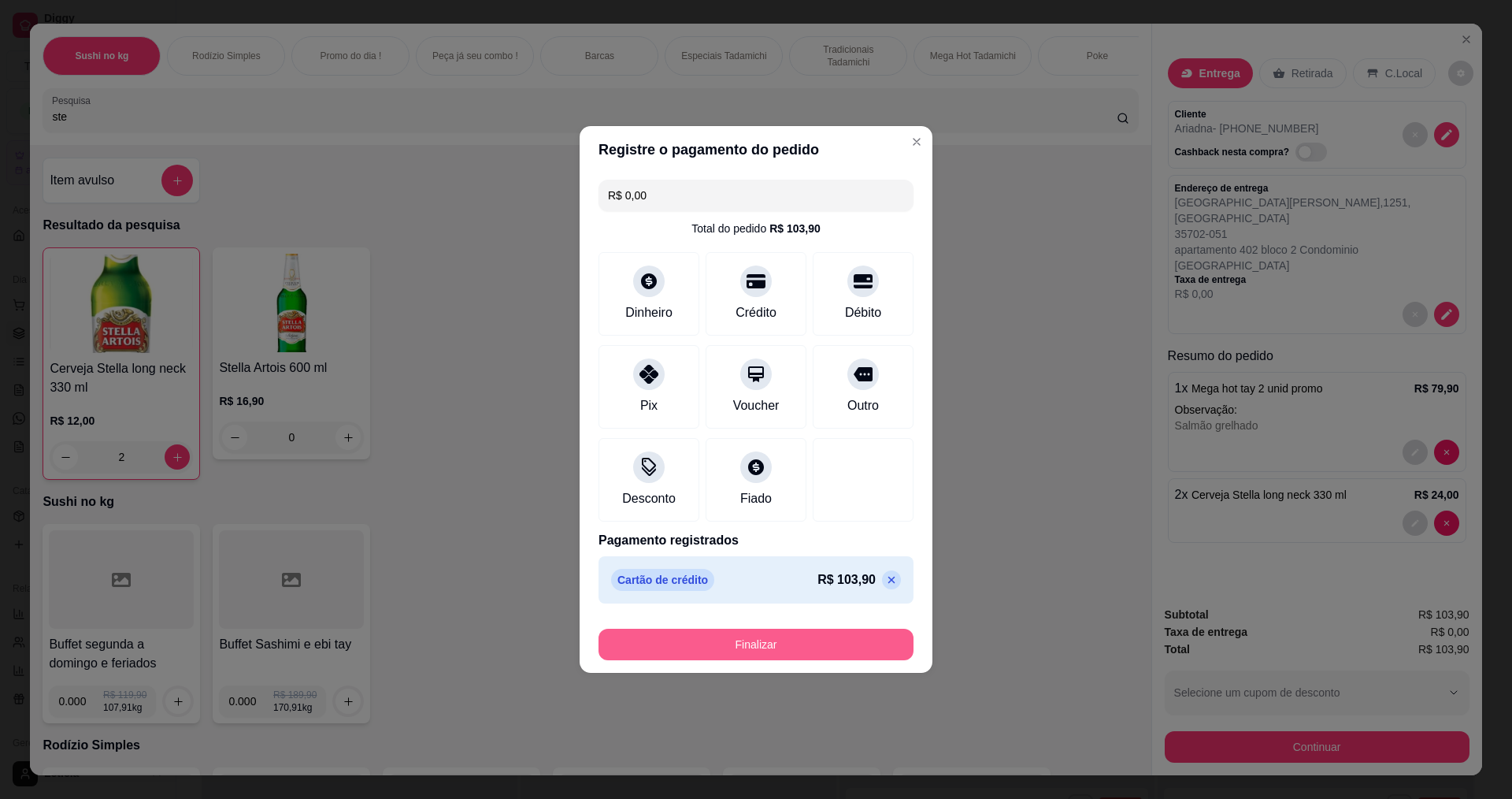
click at [756, 647] on button "Finalizar" at bounding box center [756, 644] width 315 height 31
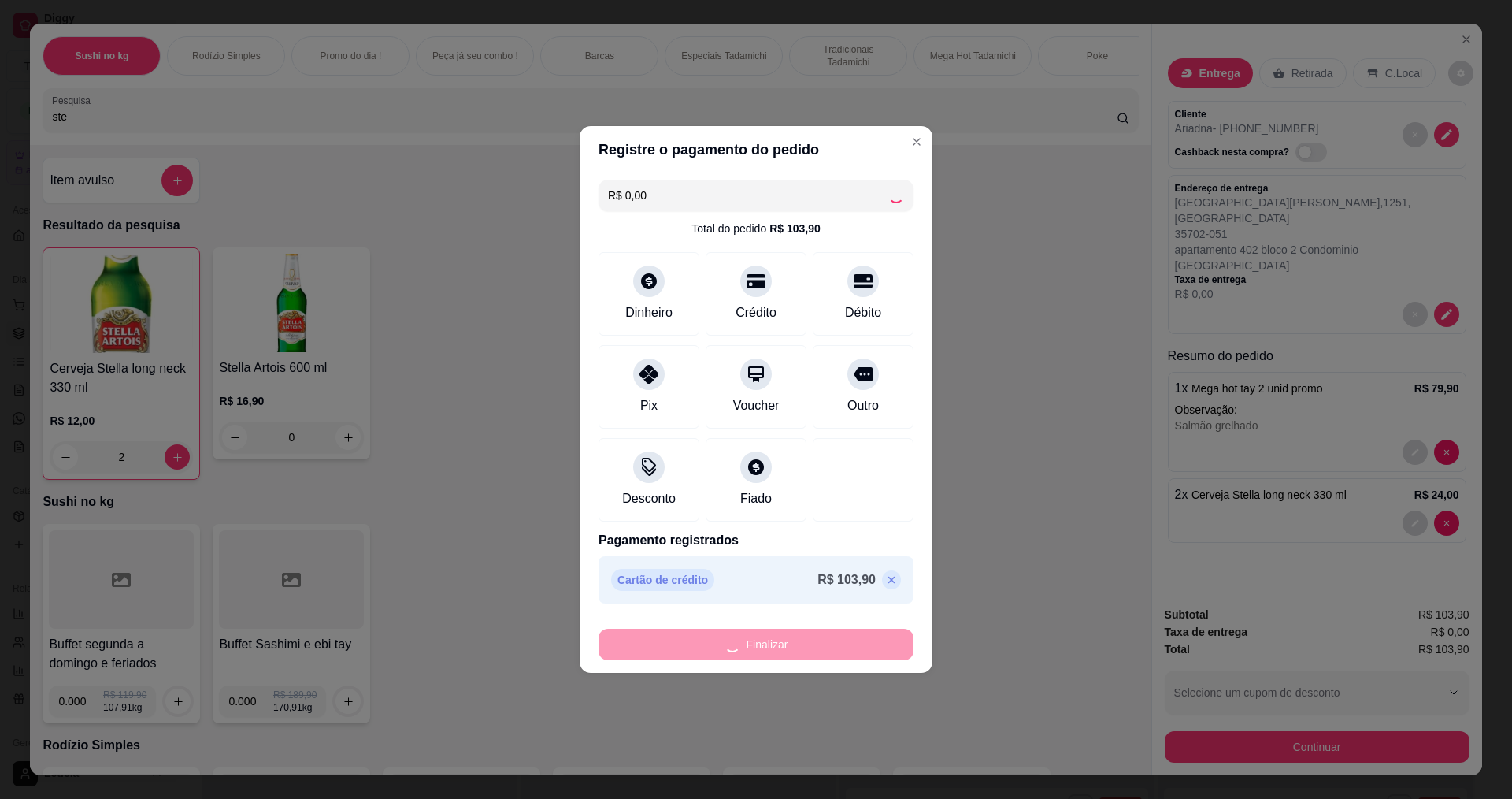
type input "0"
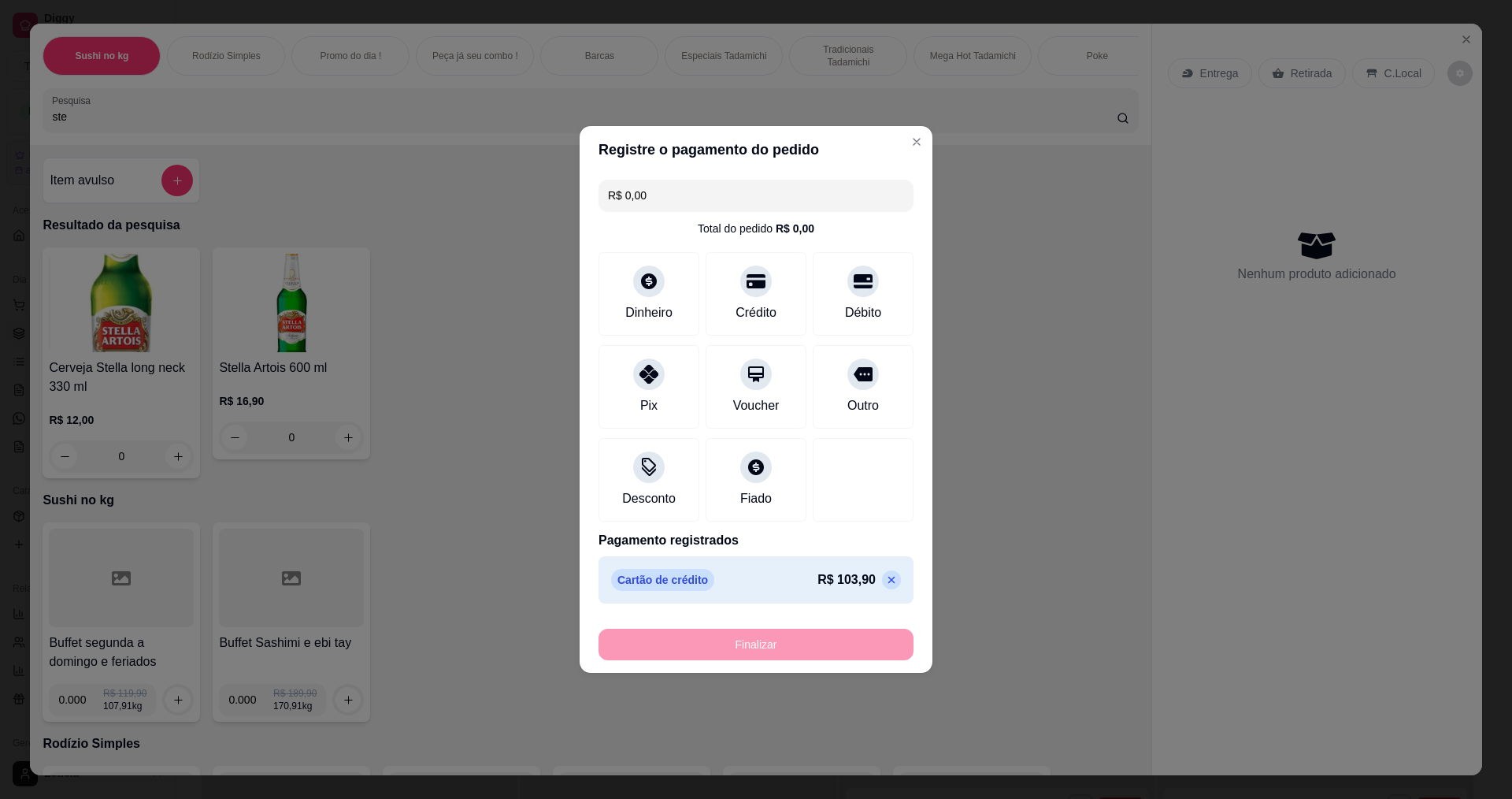
type input "-R$ 103,90"
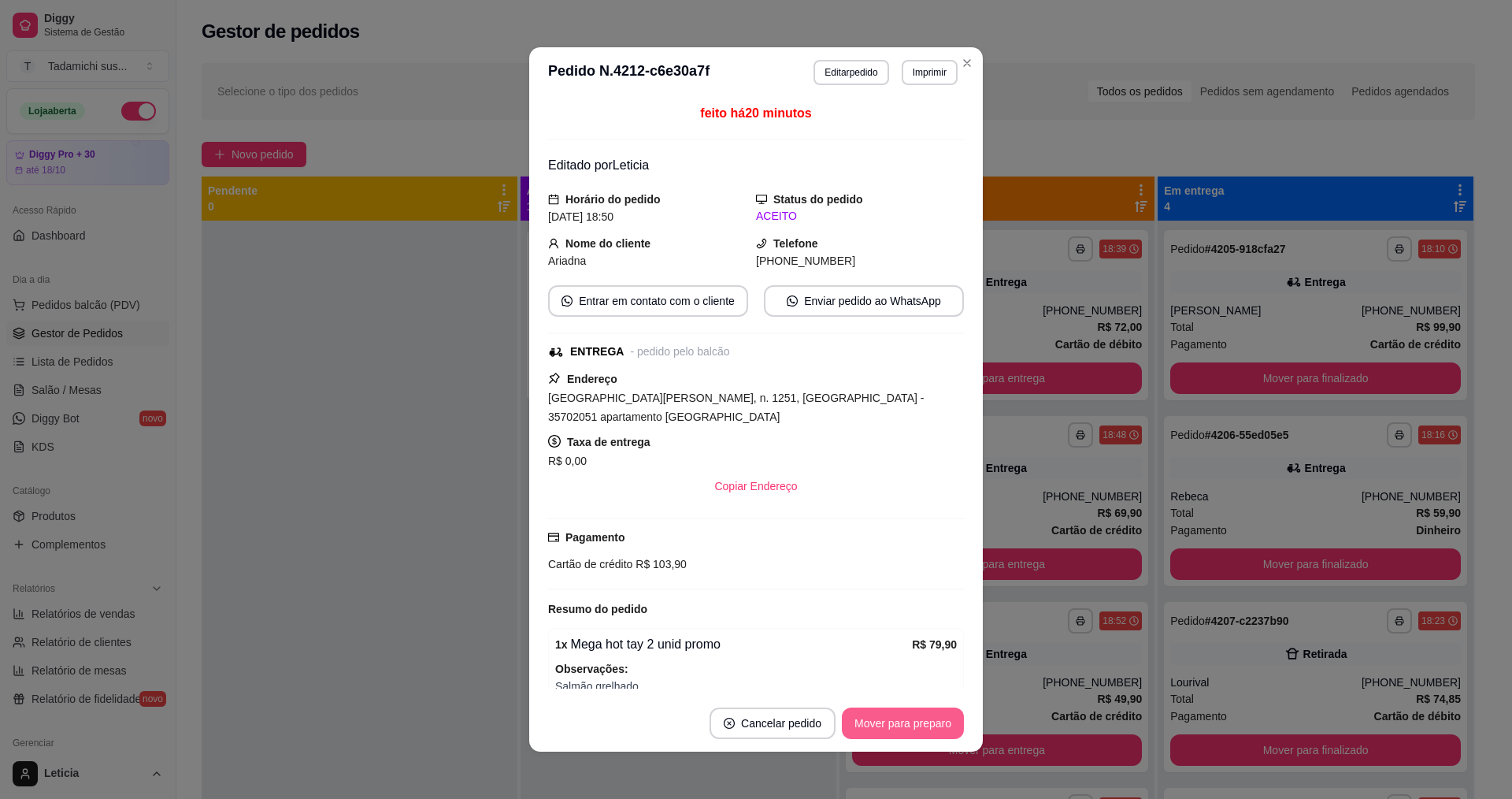
click at [919, 720] on button "Mover para preparo" at bounding box center [902, 723] width 122 height 31
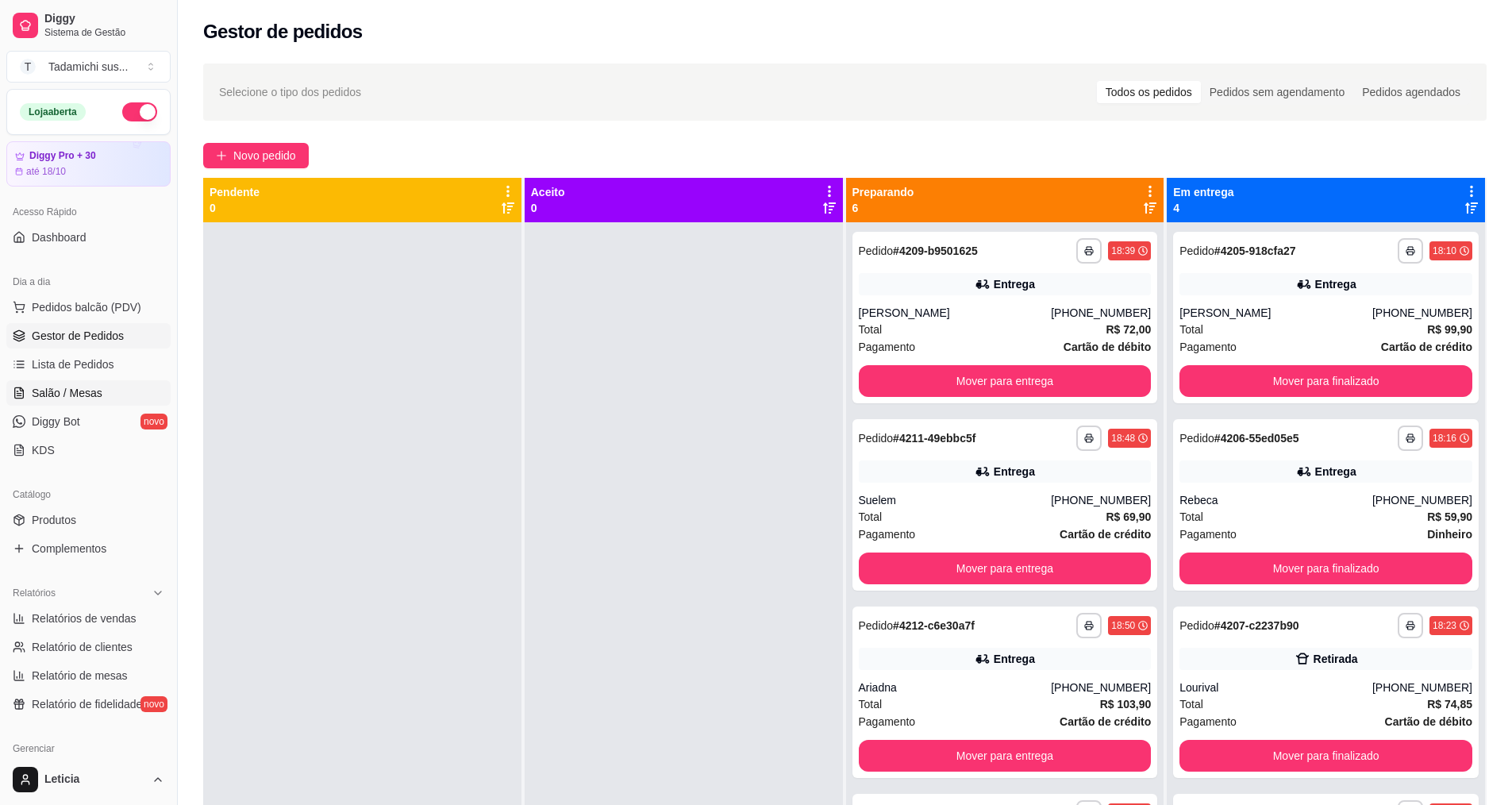
click at [123, 385] on link "Salão / Mesas" at bounding box center [89, 392] width 165 height 25
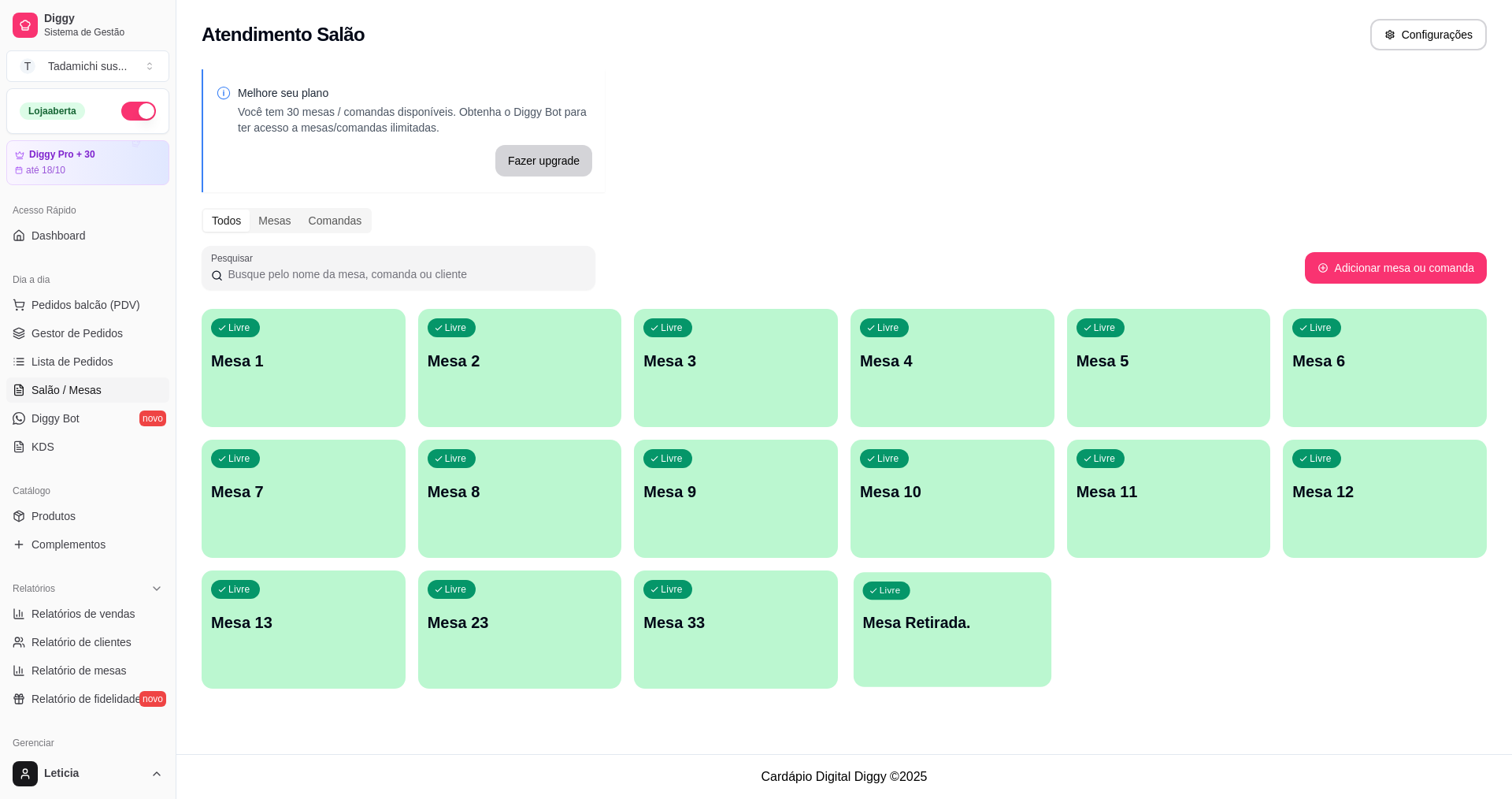
click at [999, 628] on p "Mesa Retirada." at bounding box center [953, 622] width 180 height 21
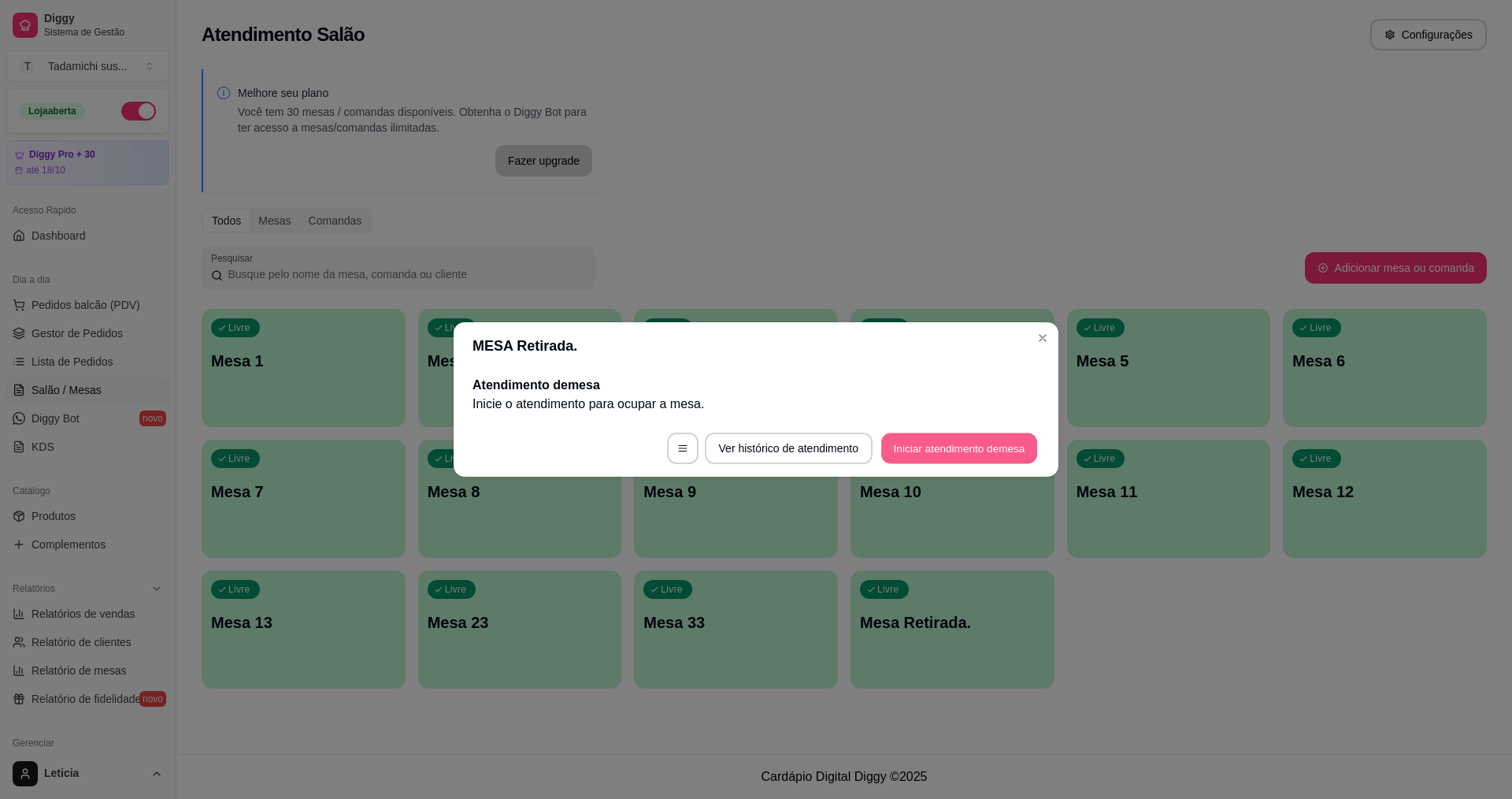
click at [944, 445] on button "Iniciar atendimento de mesa" at bounding box center [959, 448] width 156 height 30
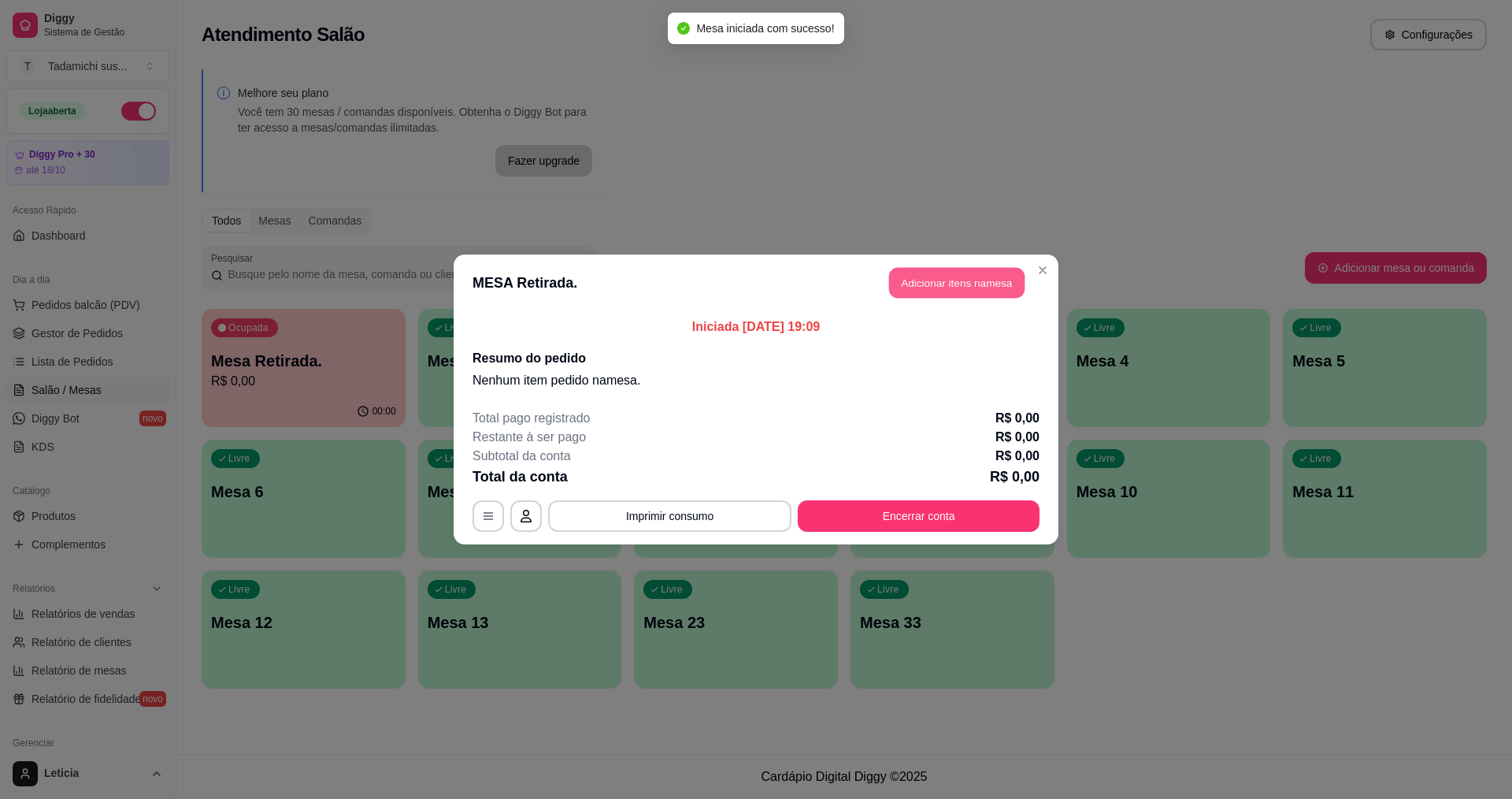
click at [979, 272] on button "Adicionar itens na mesa" at bounding box center [957, 283] width 136 height 30
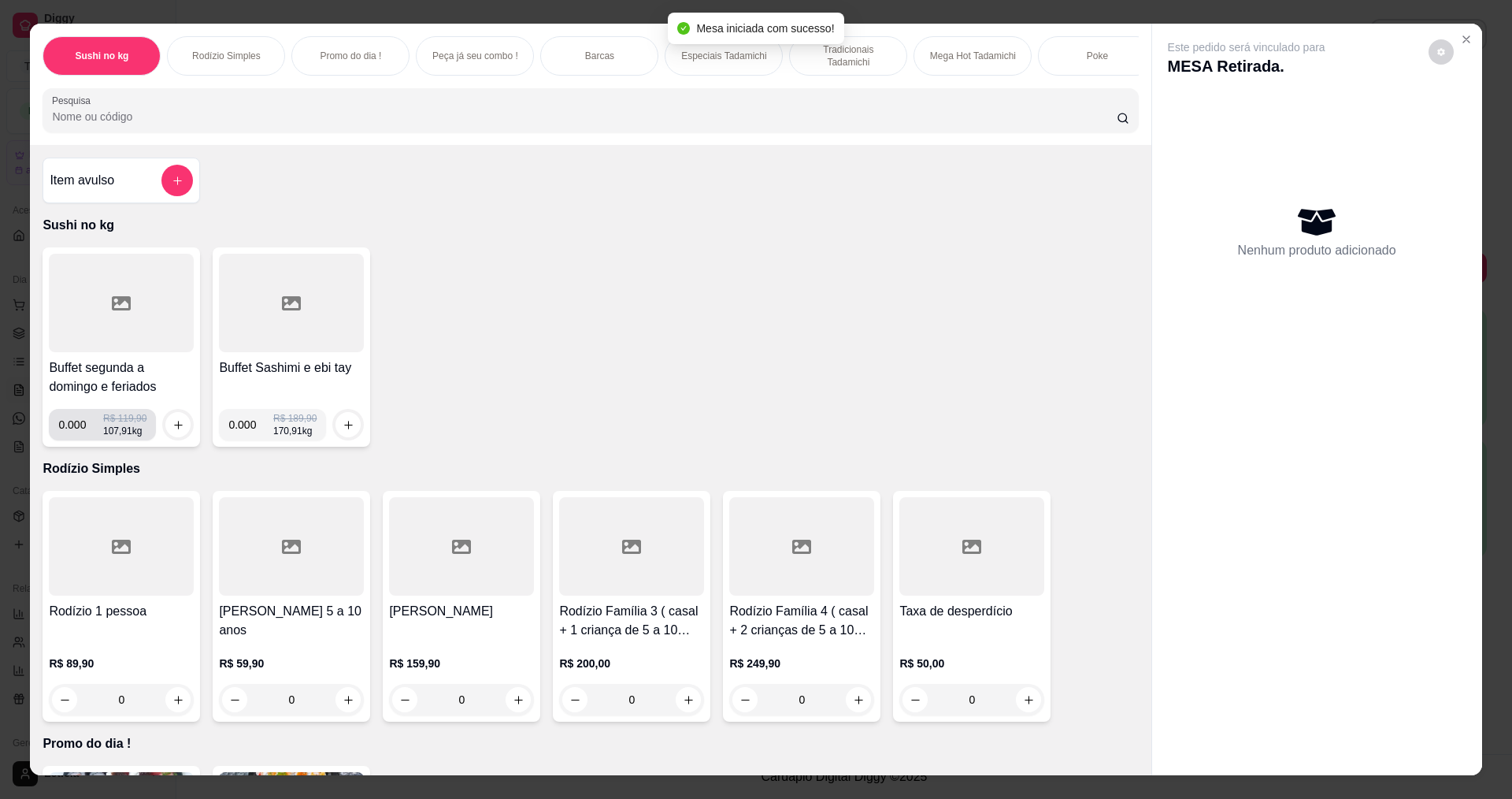
click at [95, 326] on div at bounding box center [121, 303] width 145 height 98
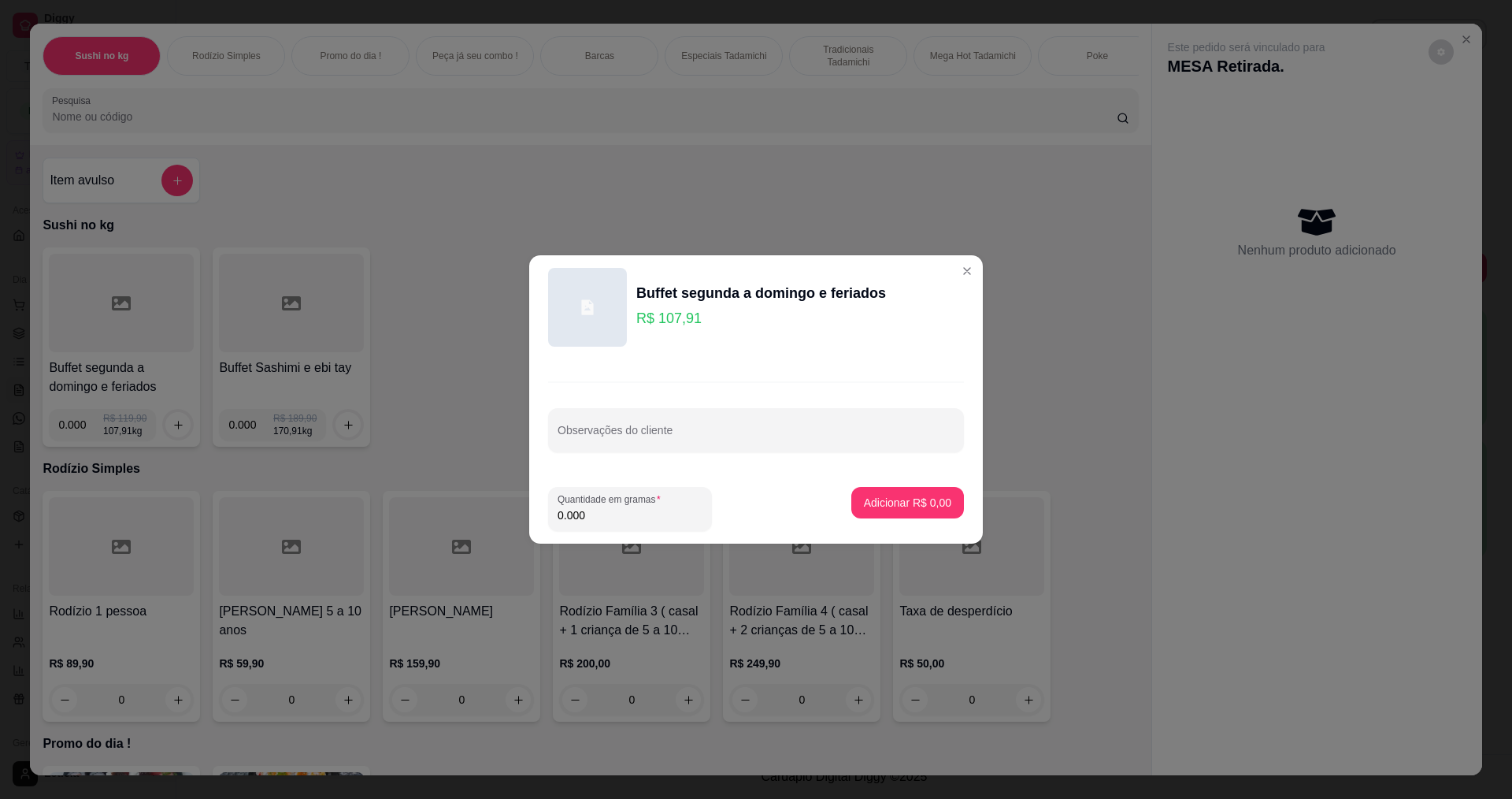
click at [644, 530] on div "Quantidade em gramas 0.000" at bounding box center [630, 509] width 164 height 44
type input "0.464"
click at [878, 516] on button "Adicionar R$ 50,07" at bounding box center [905, 503] width 119 height 31
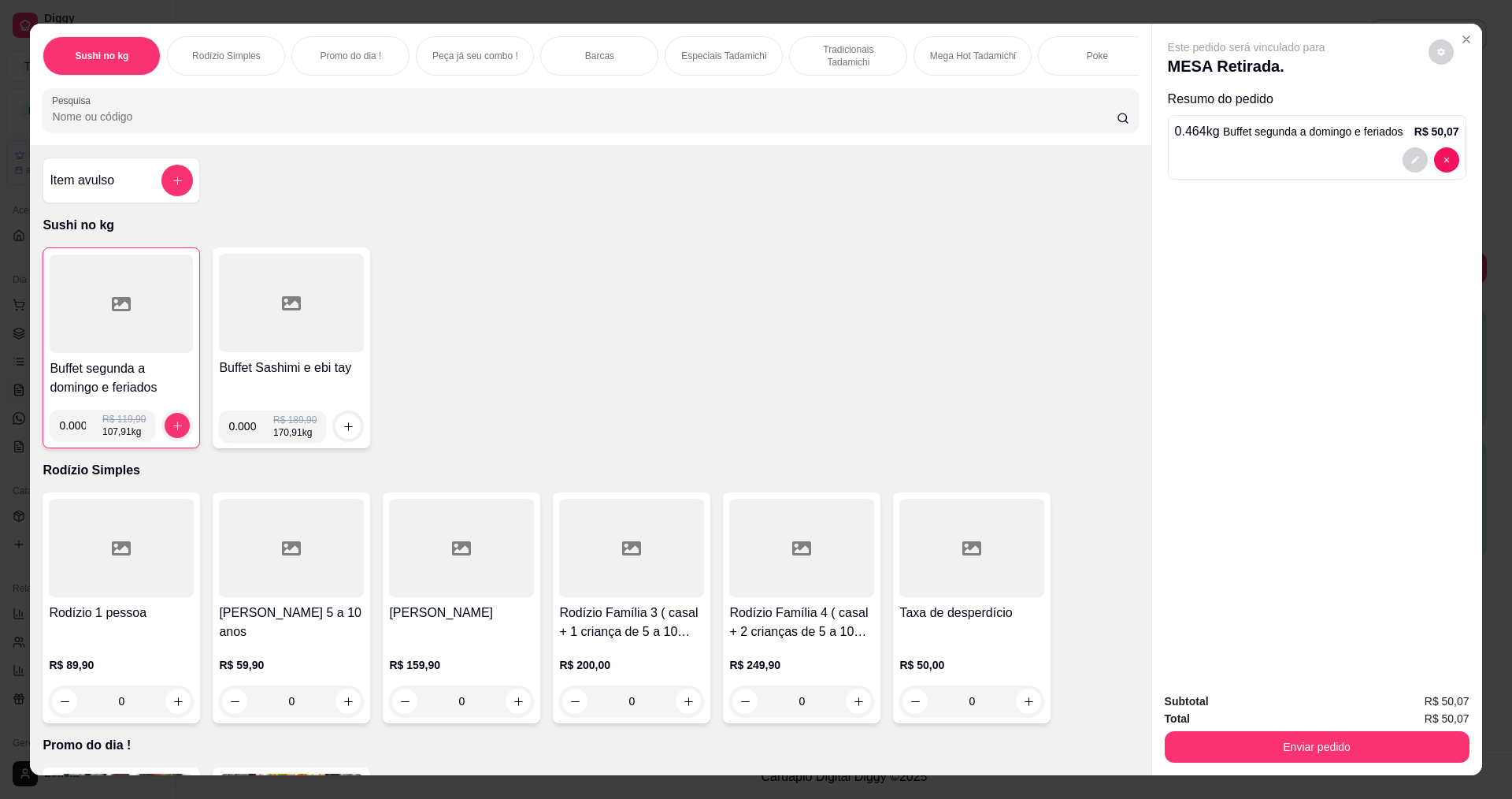
click at [164, 331] on div at bounding box center [121, 303] width 143 height 98
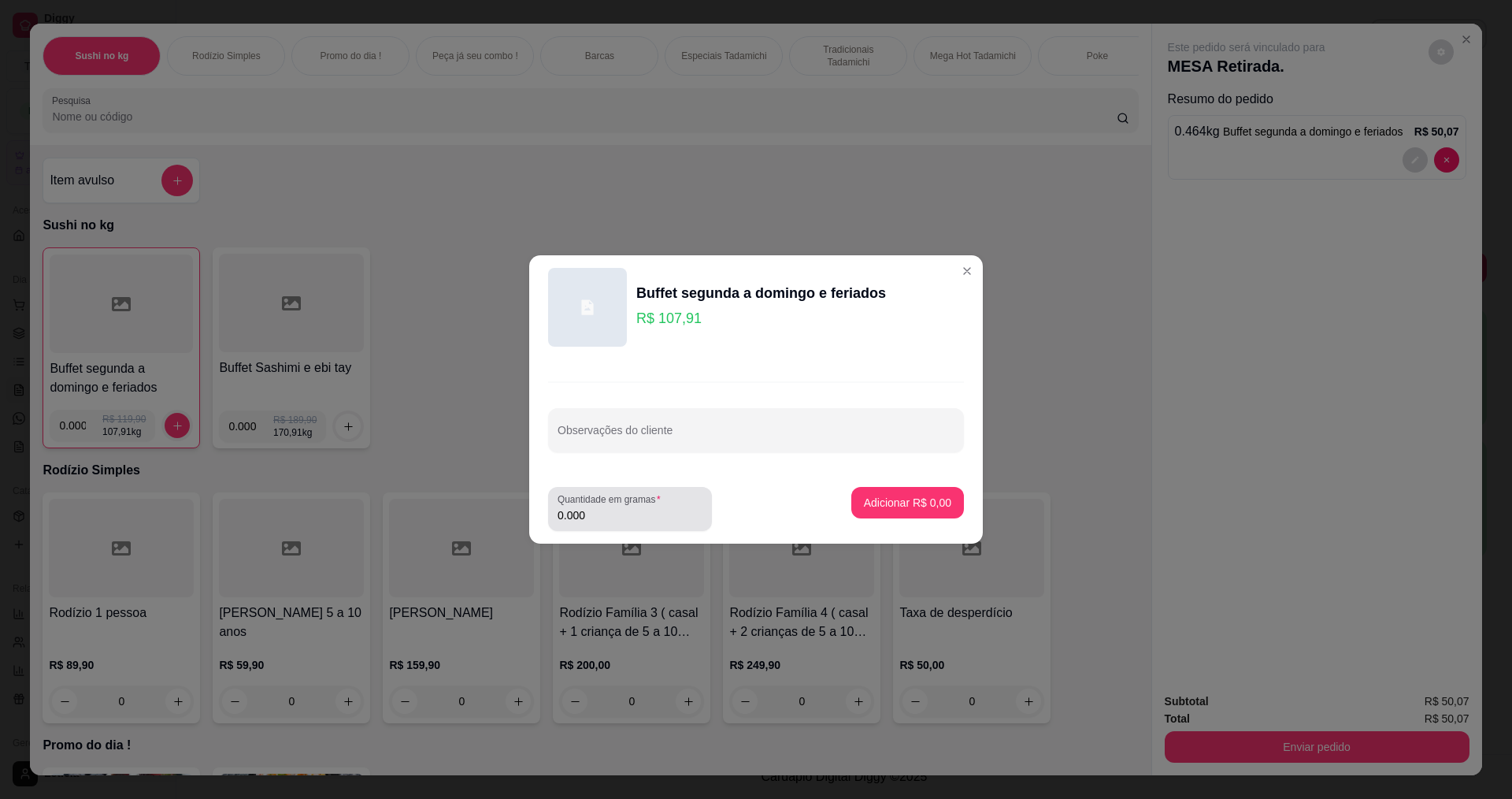
click at [617, 516] on input "0.000" at bounding box center [630, 515] width 145 height 16
type input "0.136"
click at [900, 501] on p "Adicionar R$ 14,68" at bounding box center [904, 502] width 94 height 16
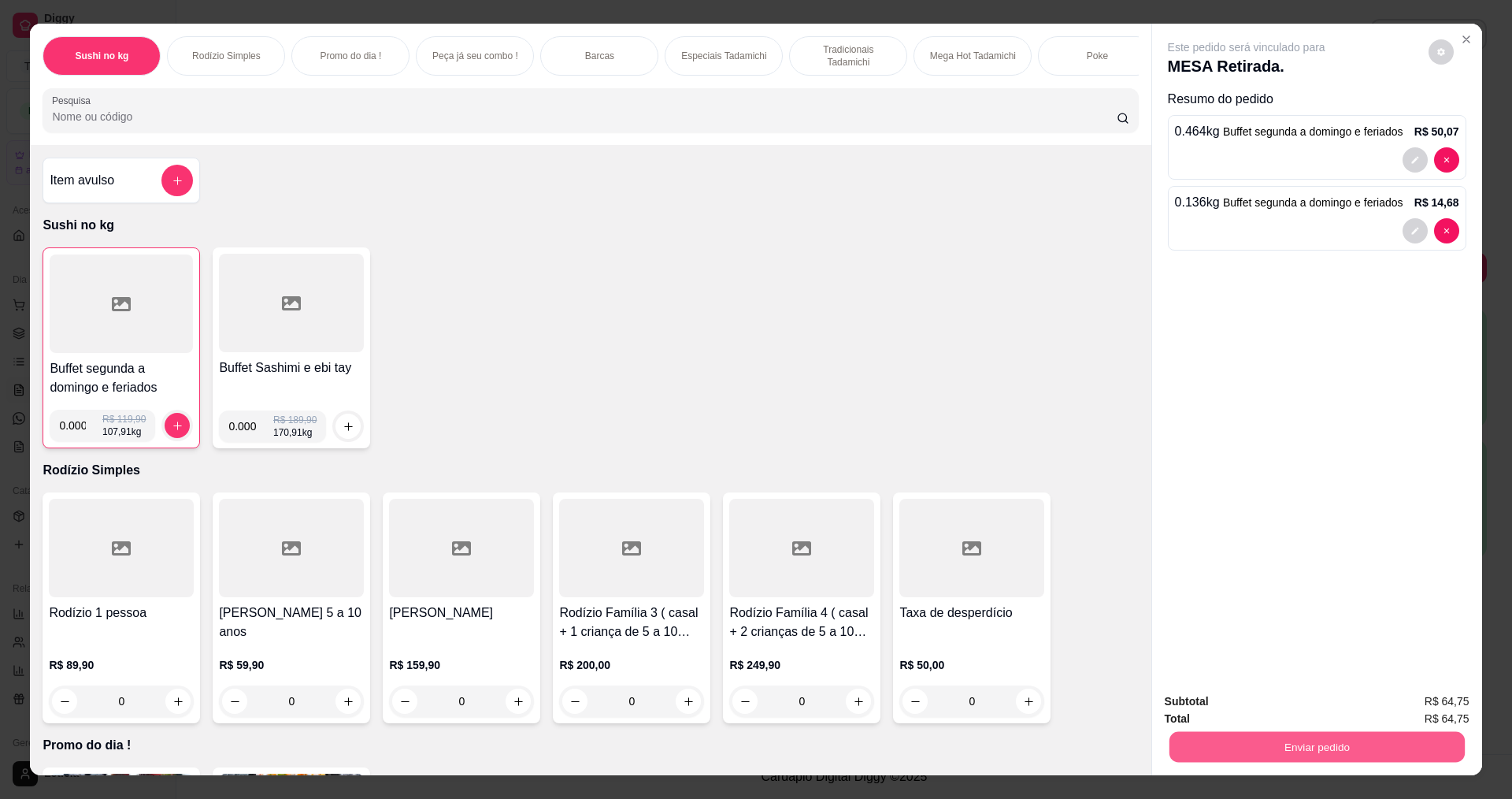
click at [1341, 761] on button "Enviar pedido" at bounding box center [1317, 746] width 295 height 30
click at [1314, 697] on button "Registrar cliente" at bounding box center [1324, 706] width 108 height 31
click at [1440, 745] on button "Enviar pedido" at bounding box center [1317, 747] width 304 height 31
click at [1396, 706] on button "Enviar pedido" at bounding box center [1429, 708] width 86 height 29
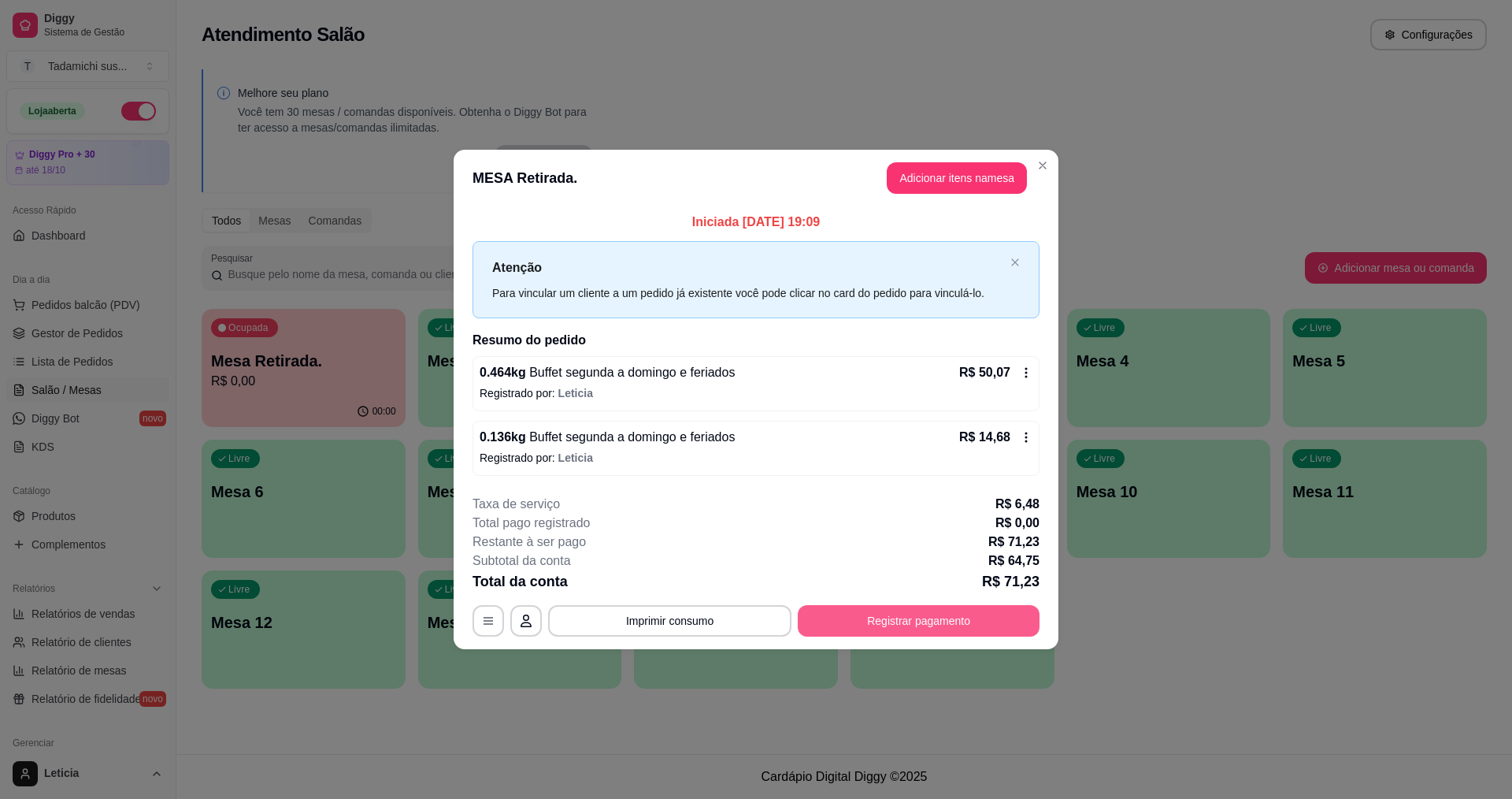
click at [934, 612] on button "Registrar pagamento" at bounding box center [919, 621] width 242 height 31
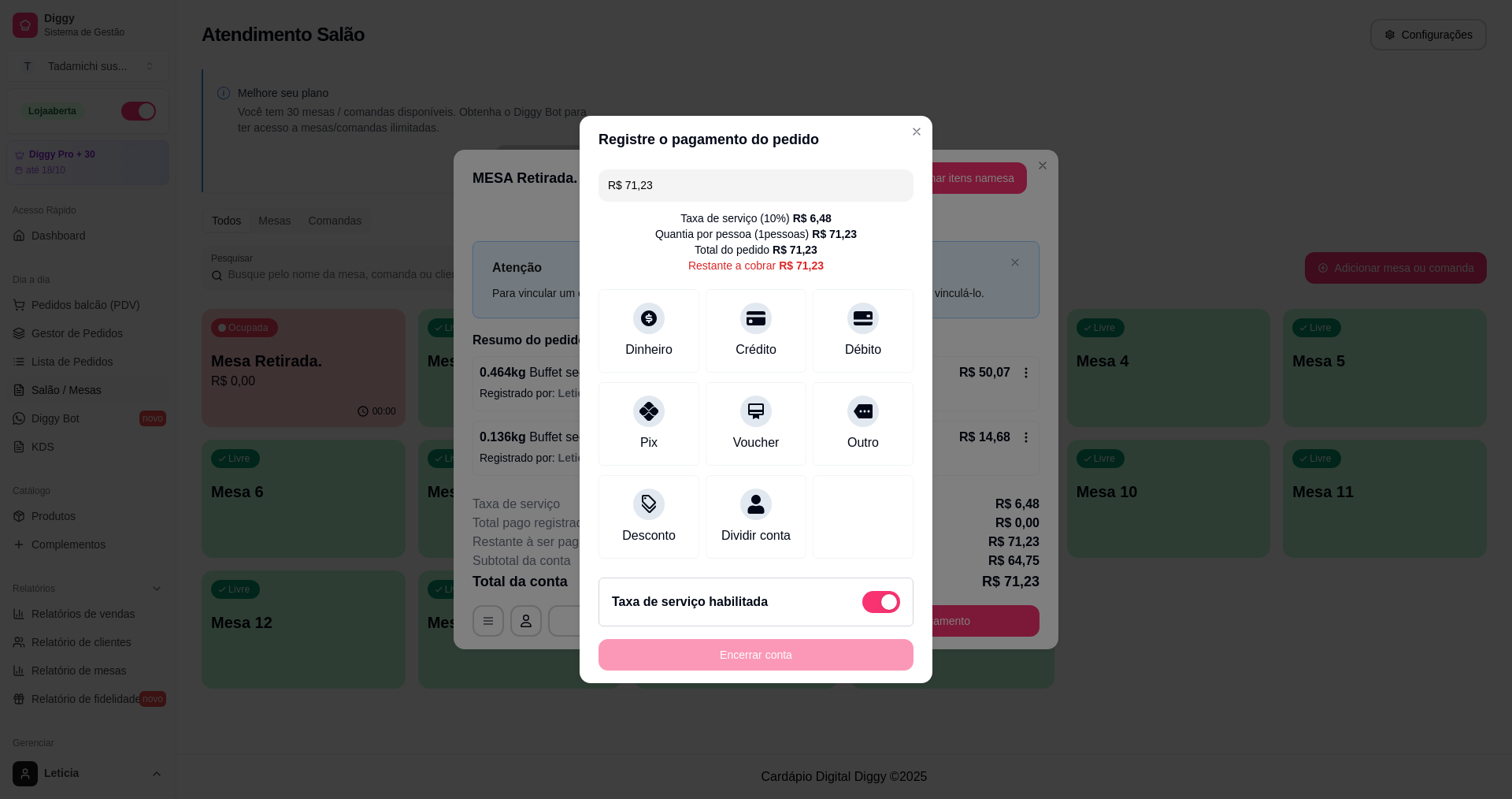
click at [862, 608] on span at bounding box center [880, 602] width 38 height 22
click at [862, 608] on input "checkbox" at bounding box center [866, 610] width 10 height 10
checkbox input "true"
type input "R$ 64,75"
checkbox input "false"
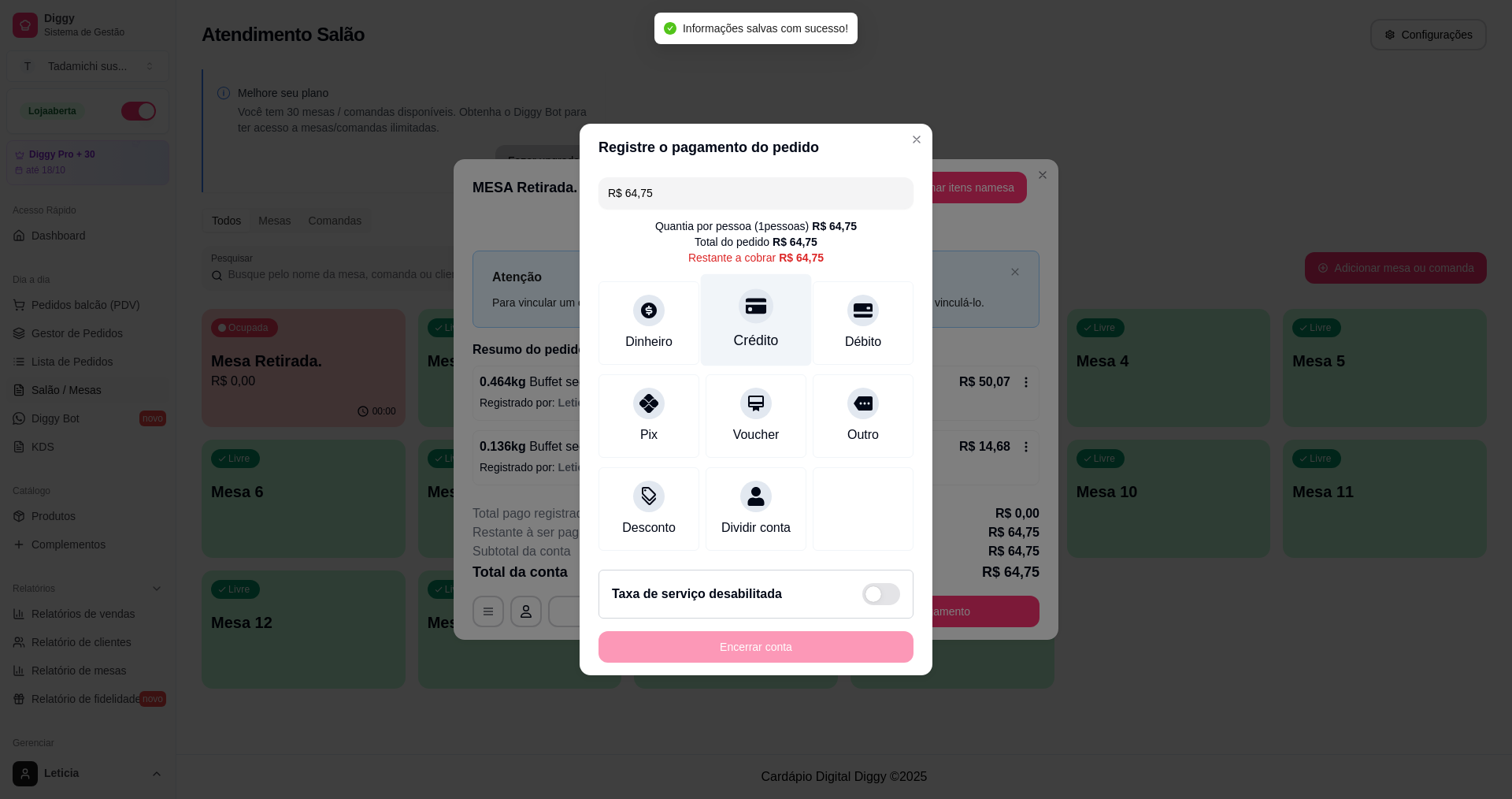
click at [761, 330] on div "Crédito" at bounding box center [756, 340] width 45 height 20
type input "R$ 0,00"
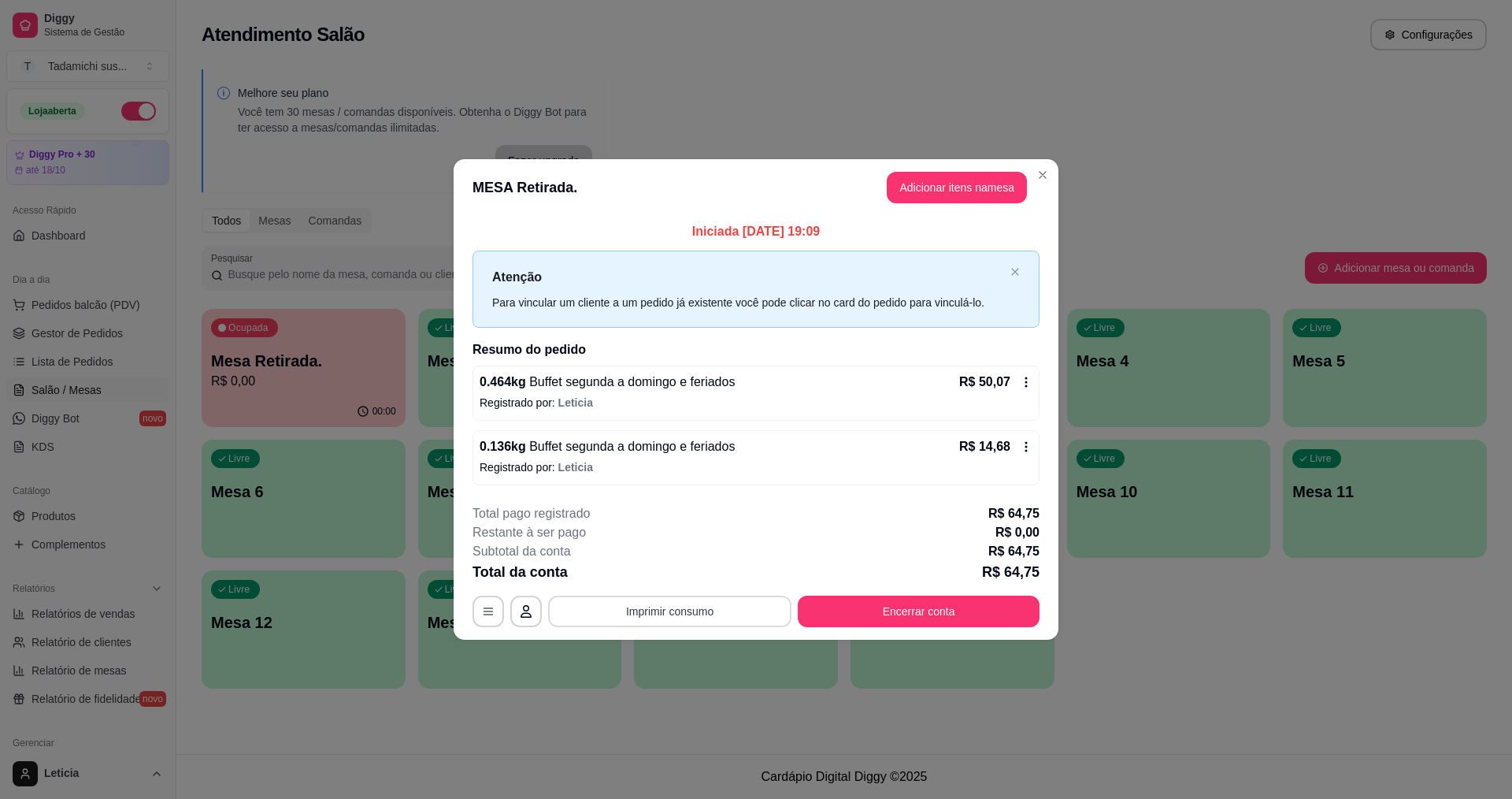
click at [745, 611] on button "Imprimir consumo" at bounding box center [669, 611] width 243 height 31
click at [717, 540] on button "IMPRESSORA HAYOM" at bounding box center [674, 542] width 121 height 25
click at [965, 613] on button "Encerrar conta" at bounding box center [919, 611] width 242 height 31
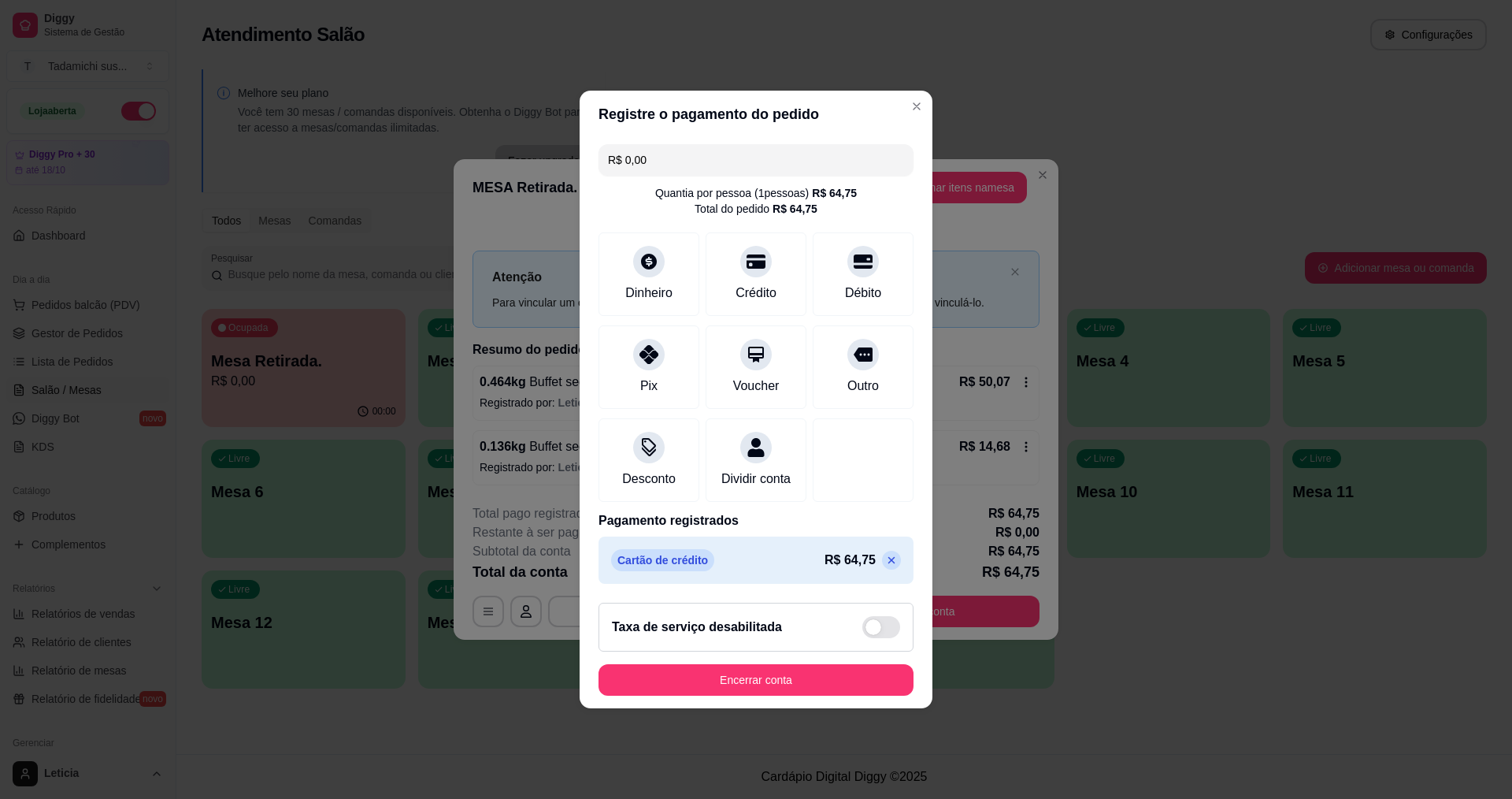
click at [862, 672] on footer "Taxa de serviço desabilitada Encerrar conta" at bounding box center [756, 649] width 353 height 118
click at [873, 680] on button "Encerrar conta" at bounding box center [756, 680] width 315 height 31
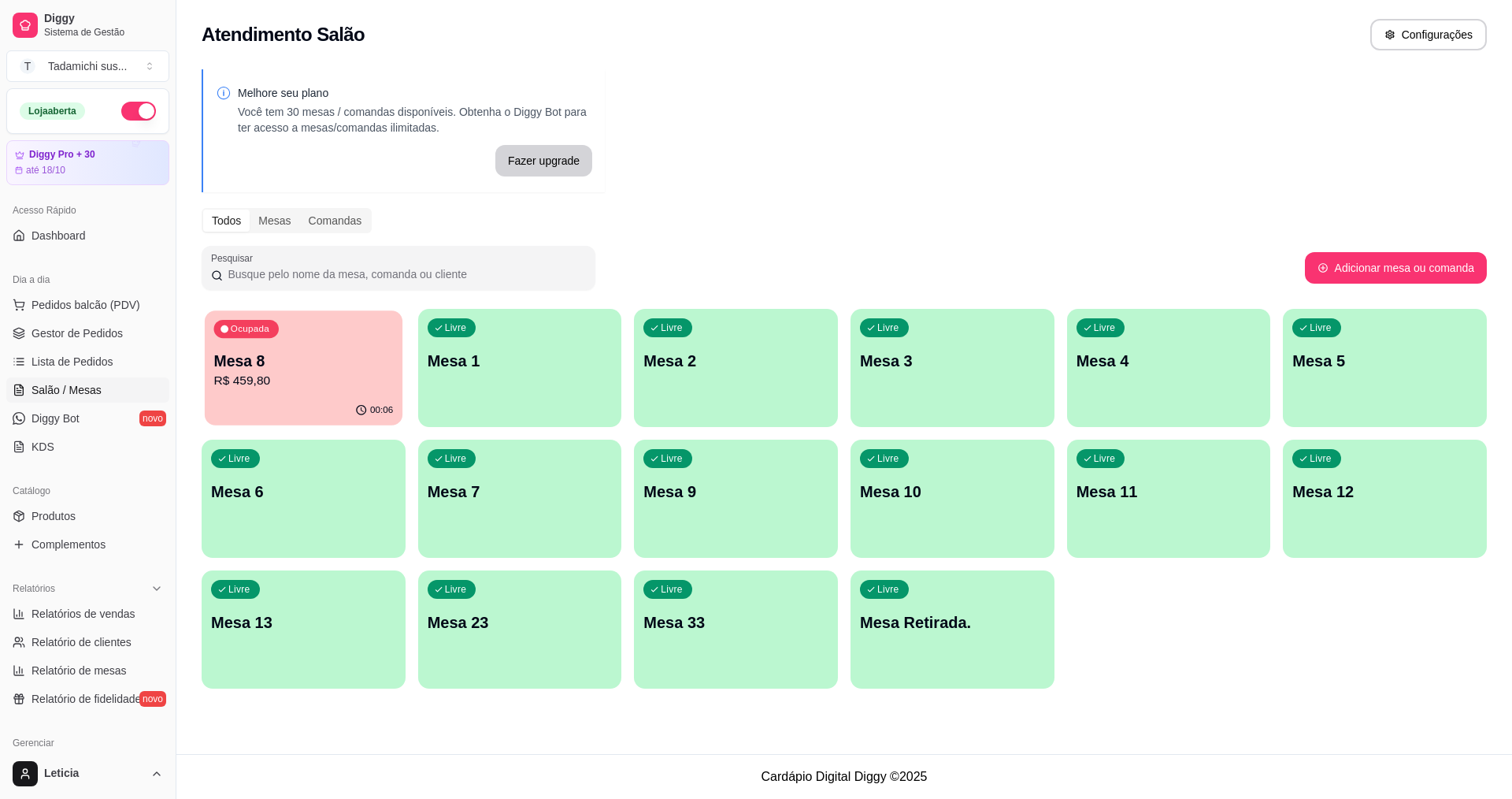
click at [304, 401] on div "00:06" at bounding box center [304, 410] width 198 height 30
click at [41, 507] on link "Produtos" at bounding box center [88, 516] width 163 height 25
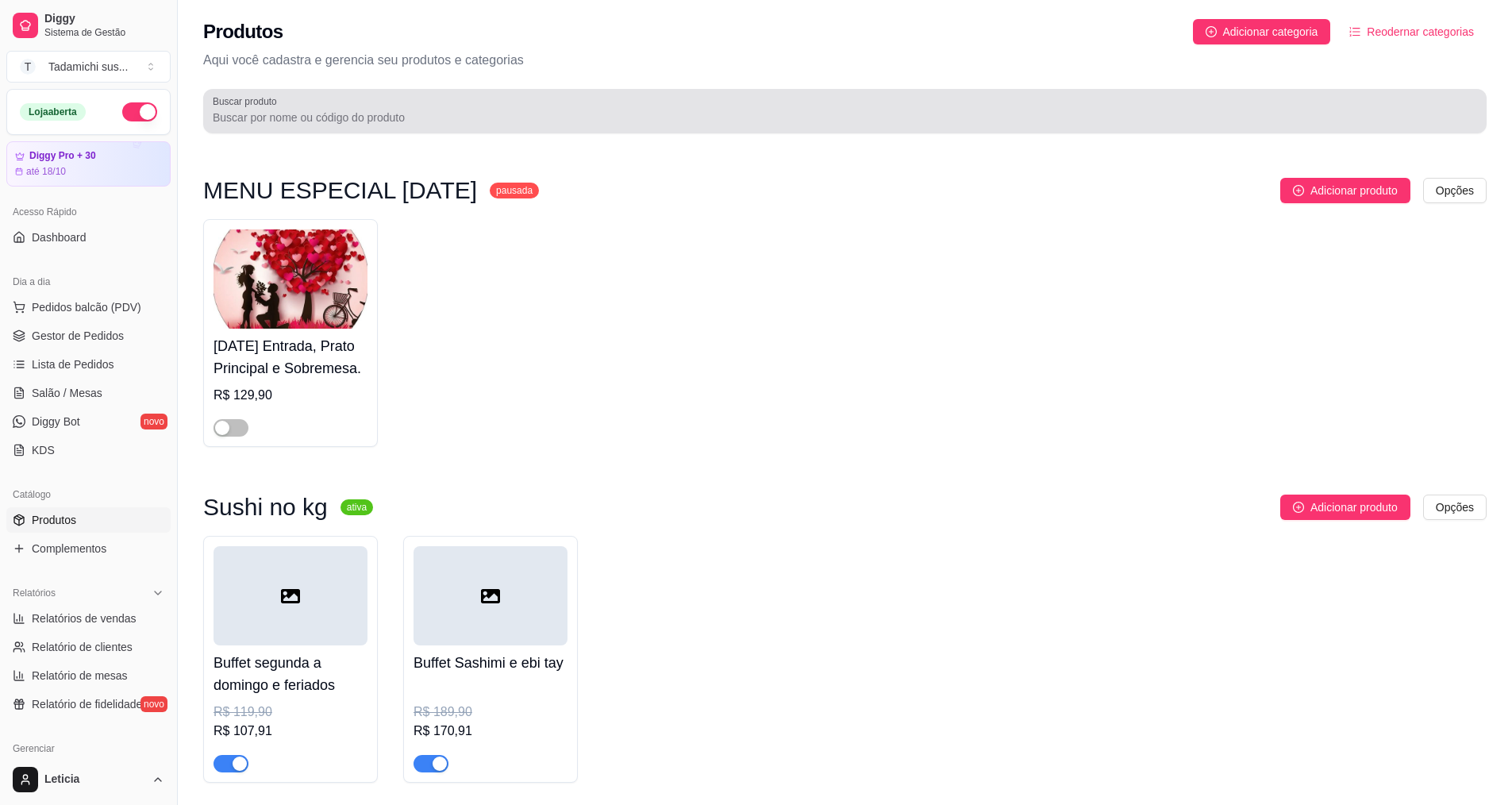
click at [334, 113] on input "Buscar produto" at bounding box center [845, 117] width 1264 height 16
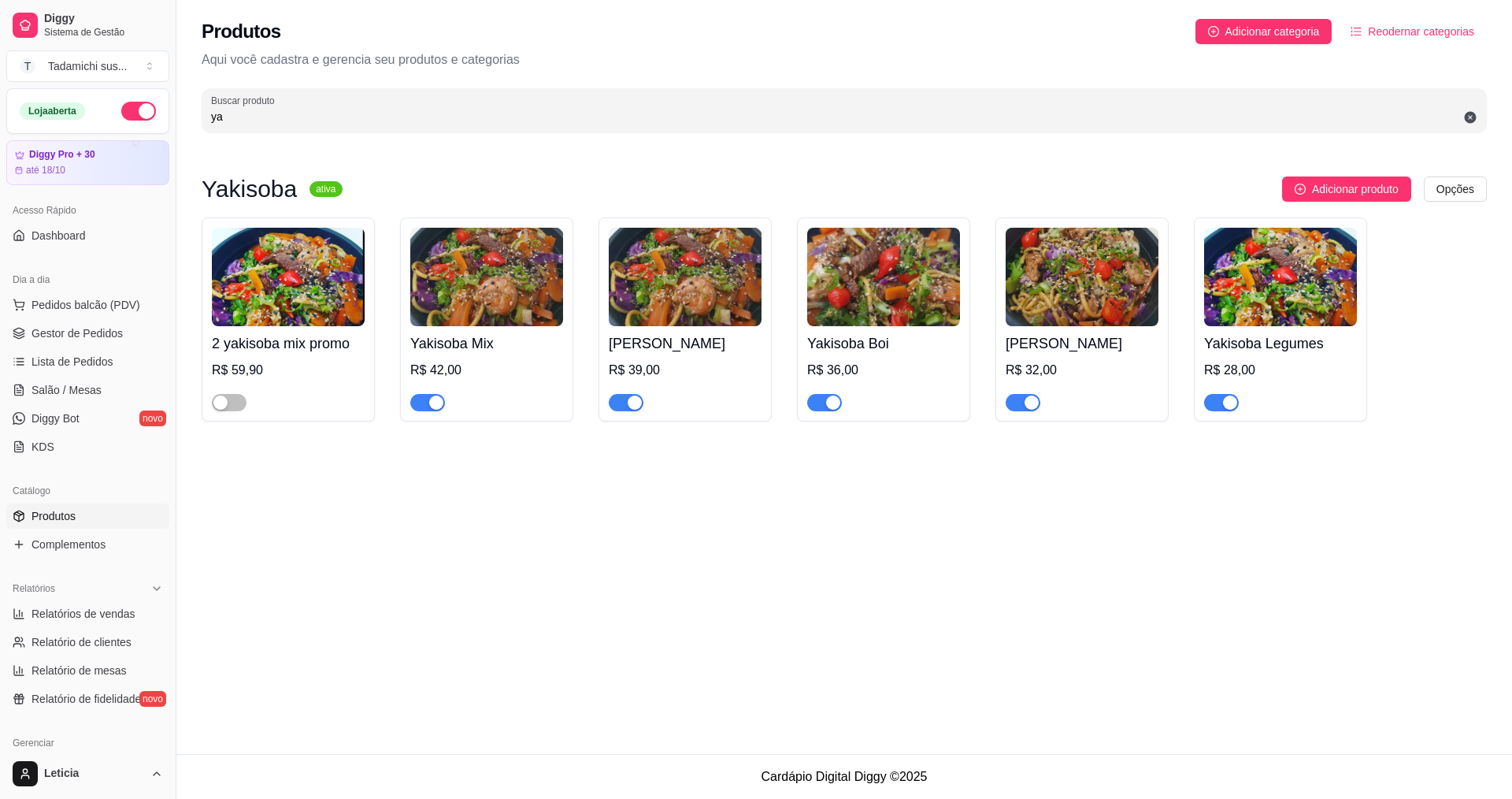
type input "ya"
click at [421, 400] on span "button" at bounding box center [427, 402] width 35 height 17
click at [620, 404] on span "button" at bounding box center [626, 402] width 35 height 17
click at [812, 403] on span "button" at bounding box center [824, 402] width 35 height 17
click at [1020, 405] on span "button" at bounding box center [1023, 402] width 35 height 17
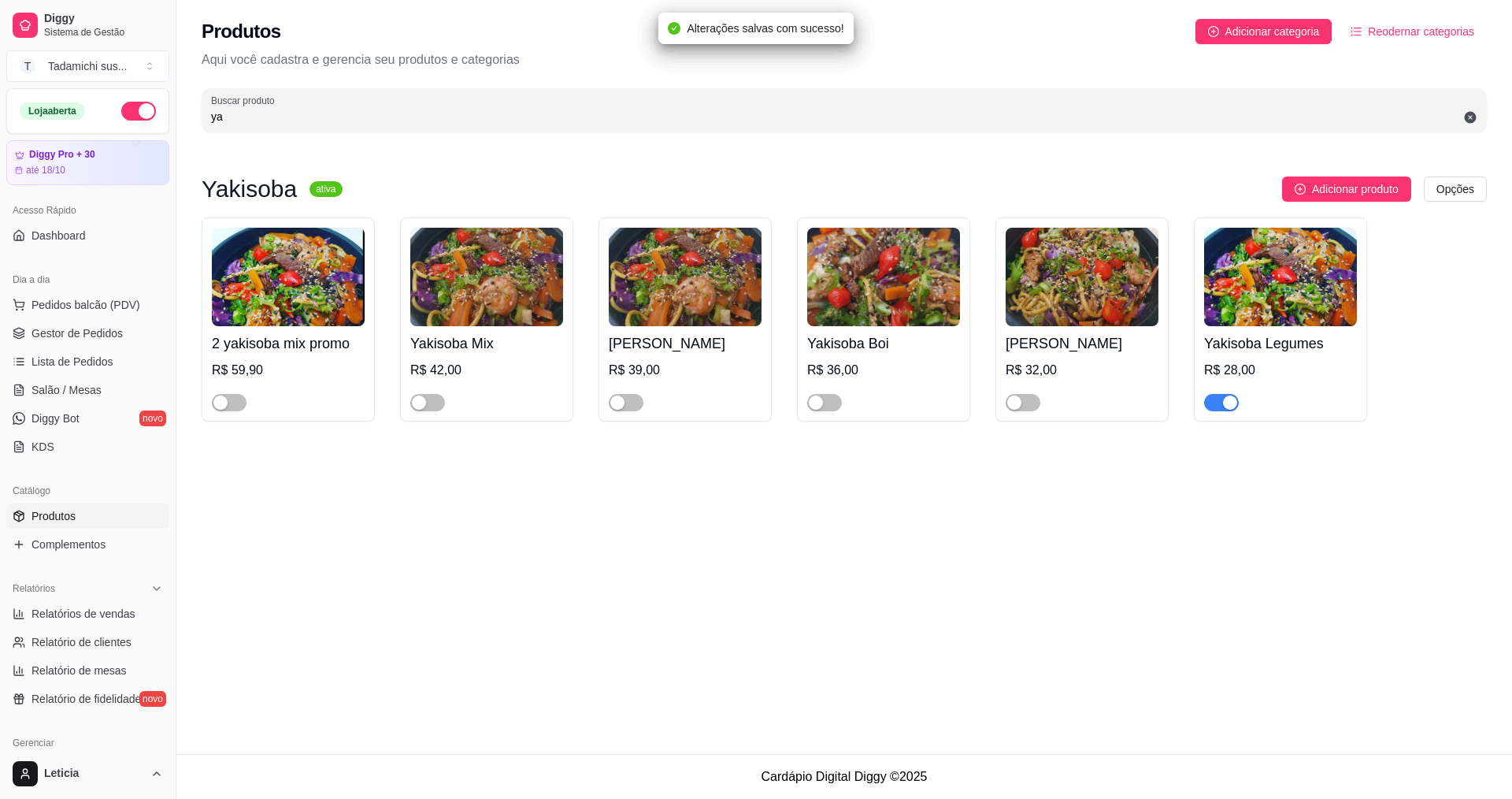
click at [1214, 399] on span "button" at bounding box center [1221, 402] width 35 height 17
click at [55, 389] on span "Salão / Mesas" at bounding box center [66, 390] width 70 height 16
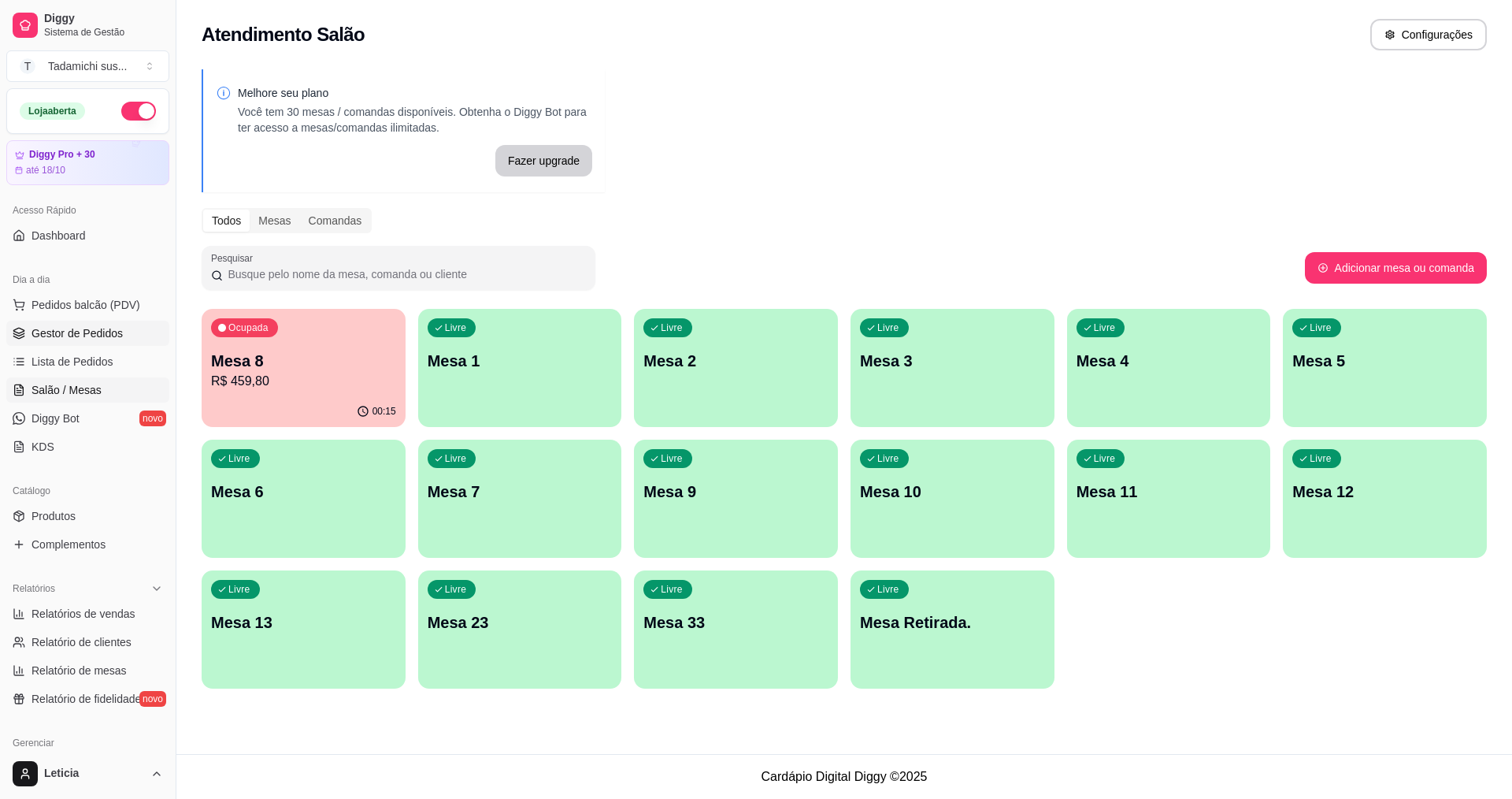
click at [48, 325] on link "Gestor de Pedidos" at bounding box center [88, 333] width 163 height 25
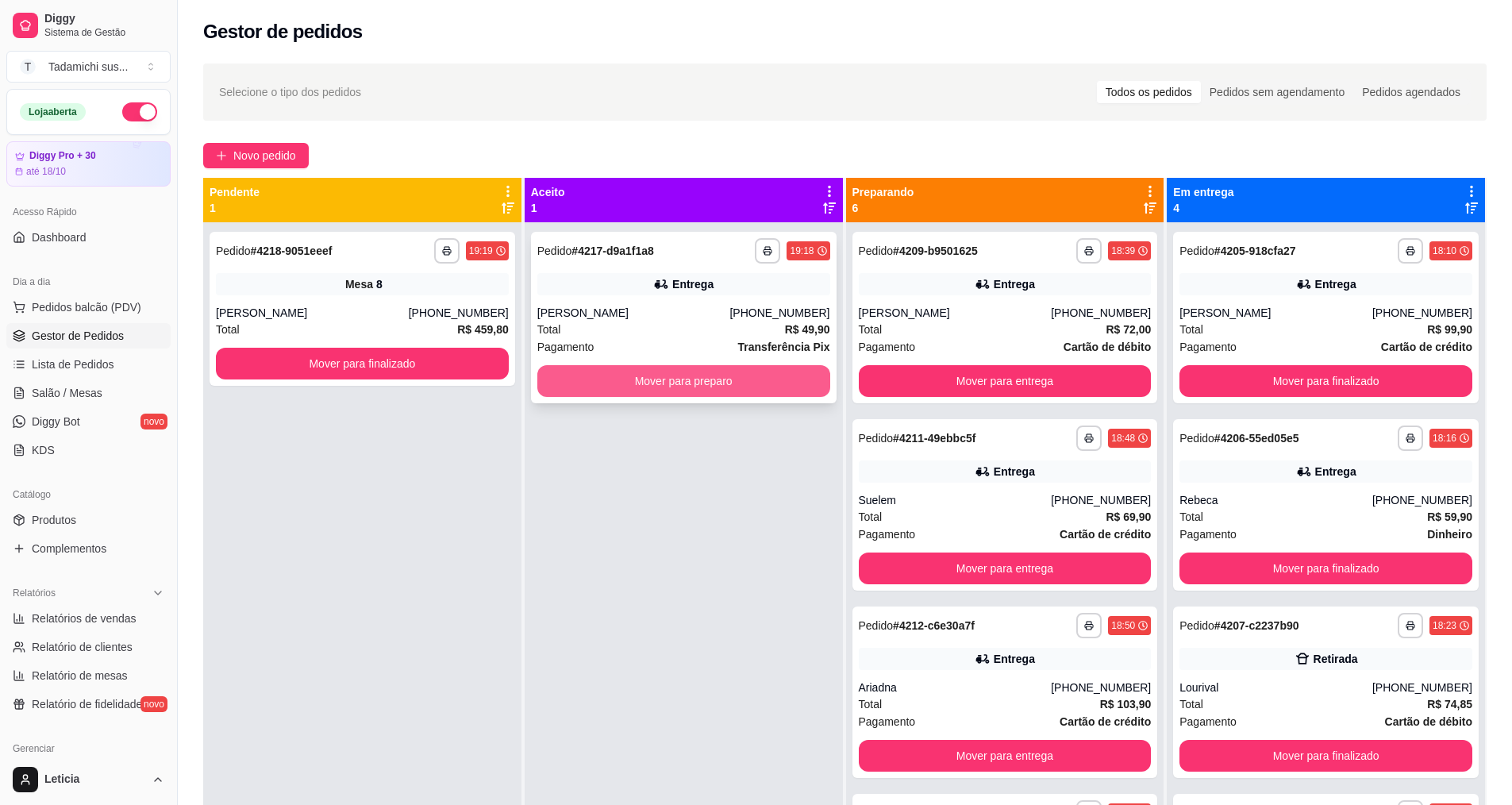
click at [596, 396] on button "Mover para preparo" at bounding box center [683, 381] width 293 height 31
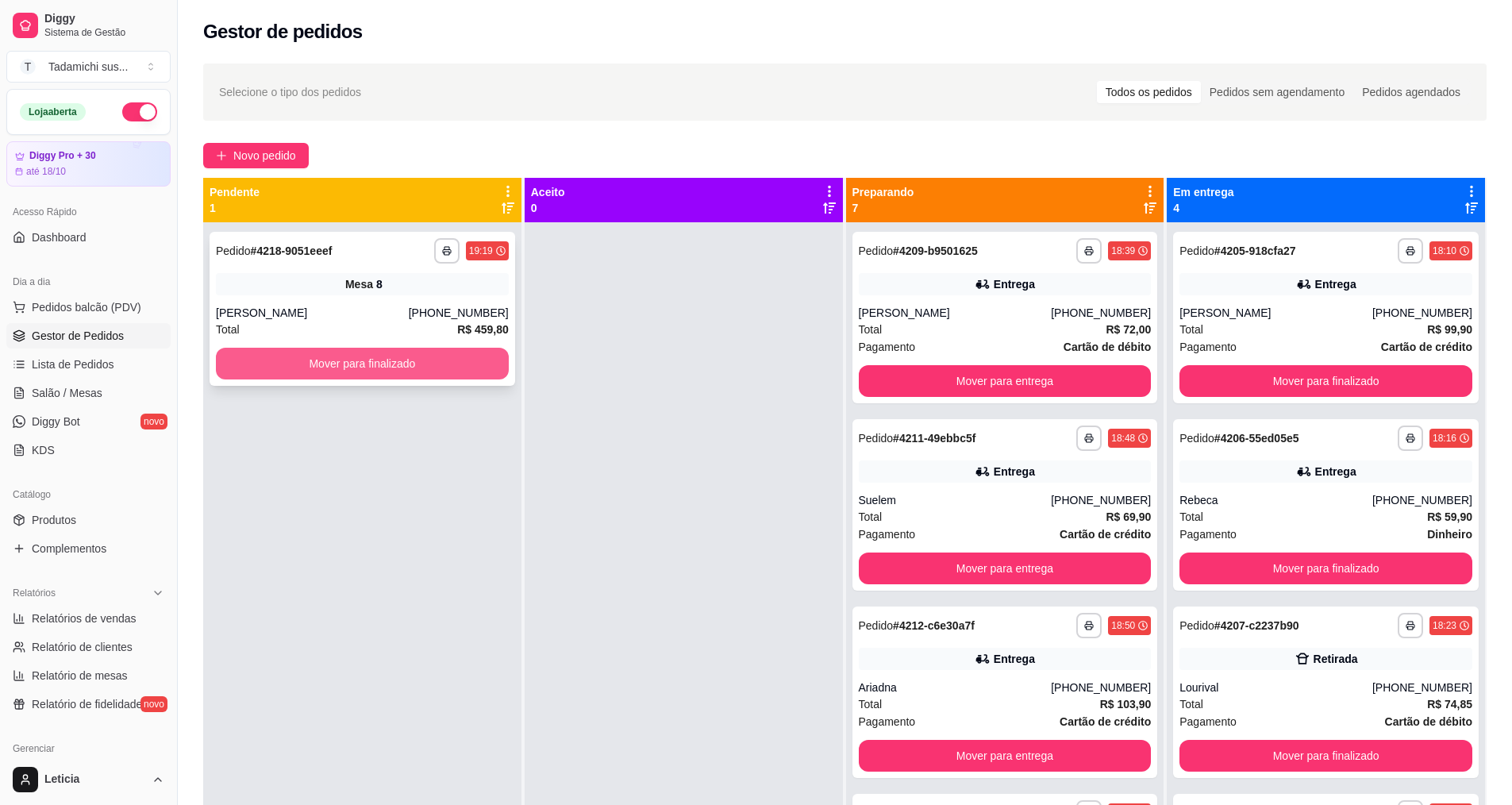
click at [382, 363] on button "Mover para finalizado" at bounding box center [362, 363] width 293 height 31
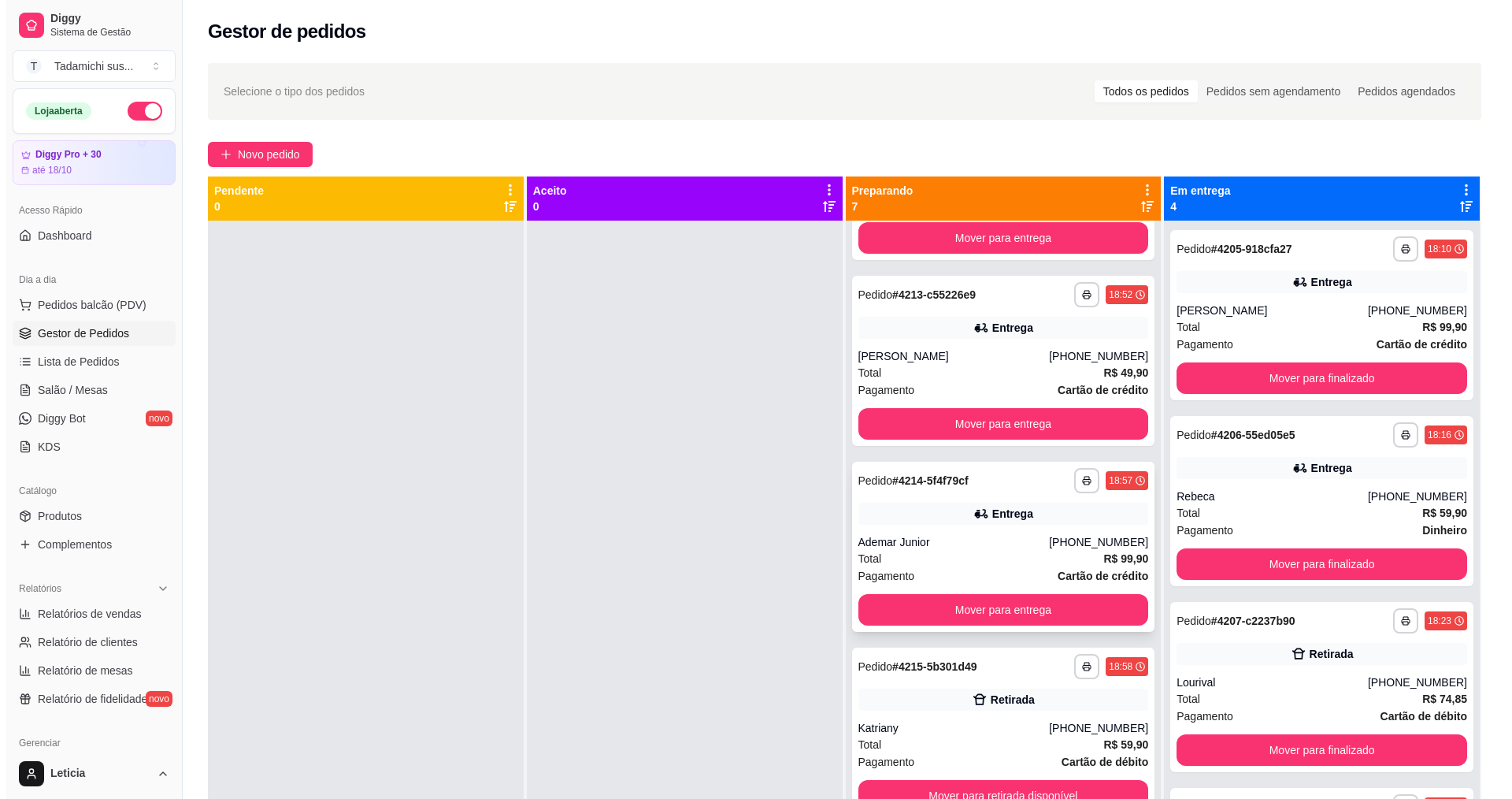
scroll to position [534, 0]
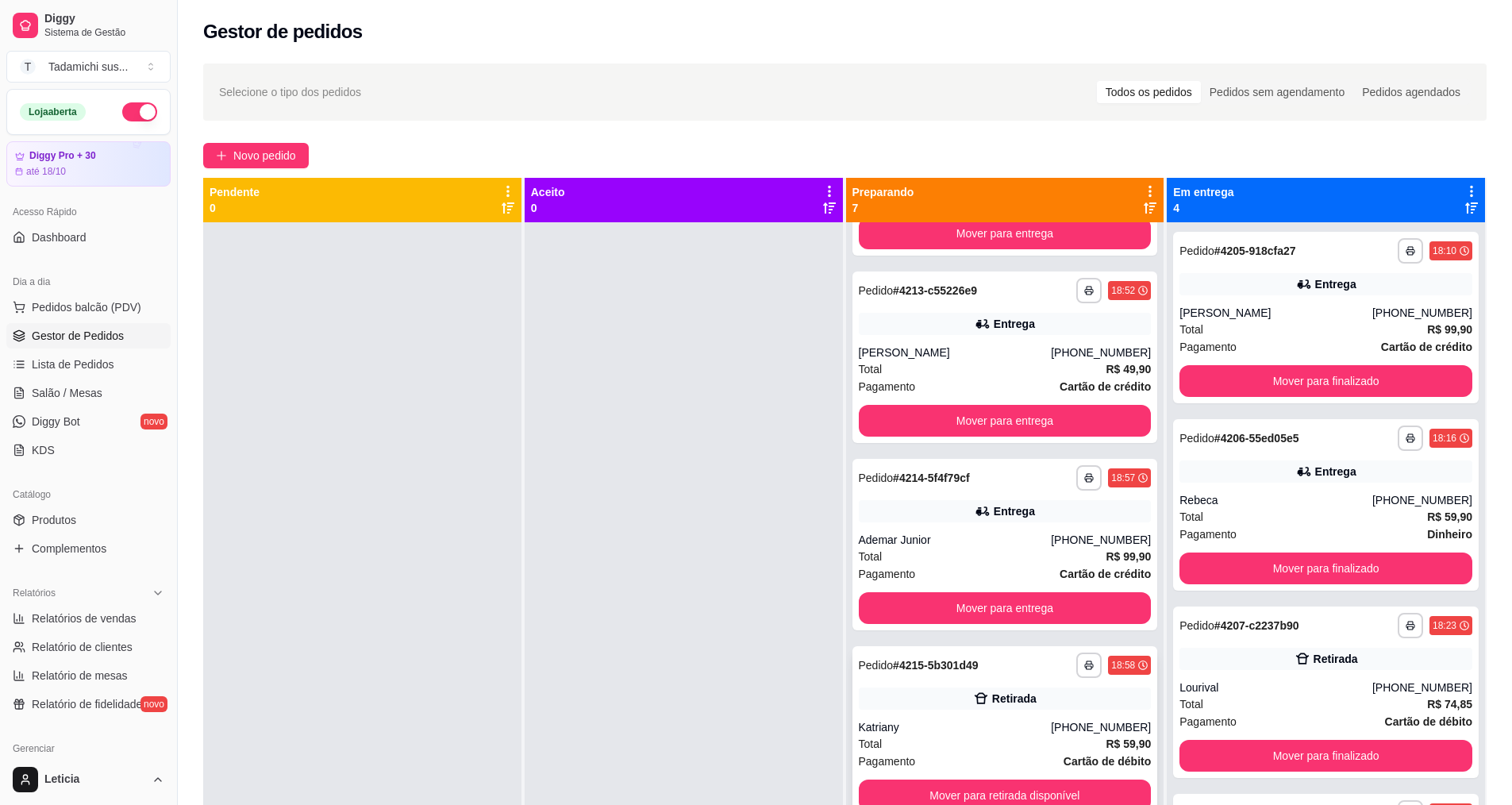
click at [927, 659] on strong "# 4215-5b301d49" at bounding box center [935, 665] width 85 height 13
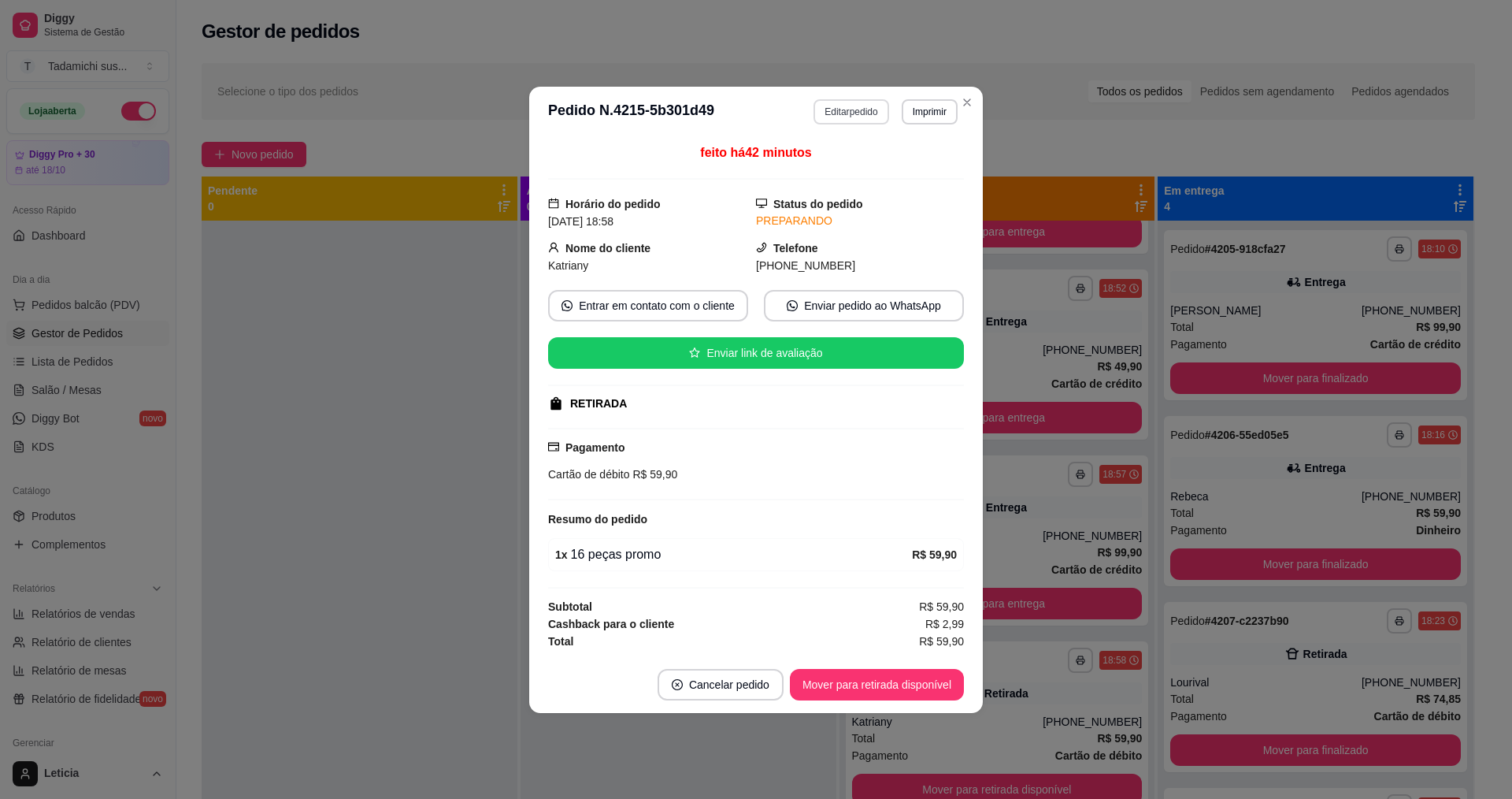
click at [854, 108] on button "Editar pedido" at bounding box center [851, 111] width 75 height 25
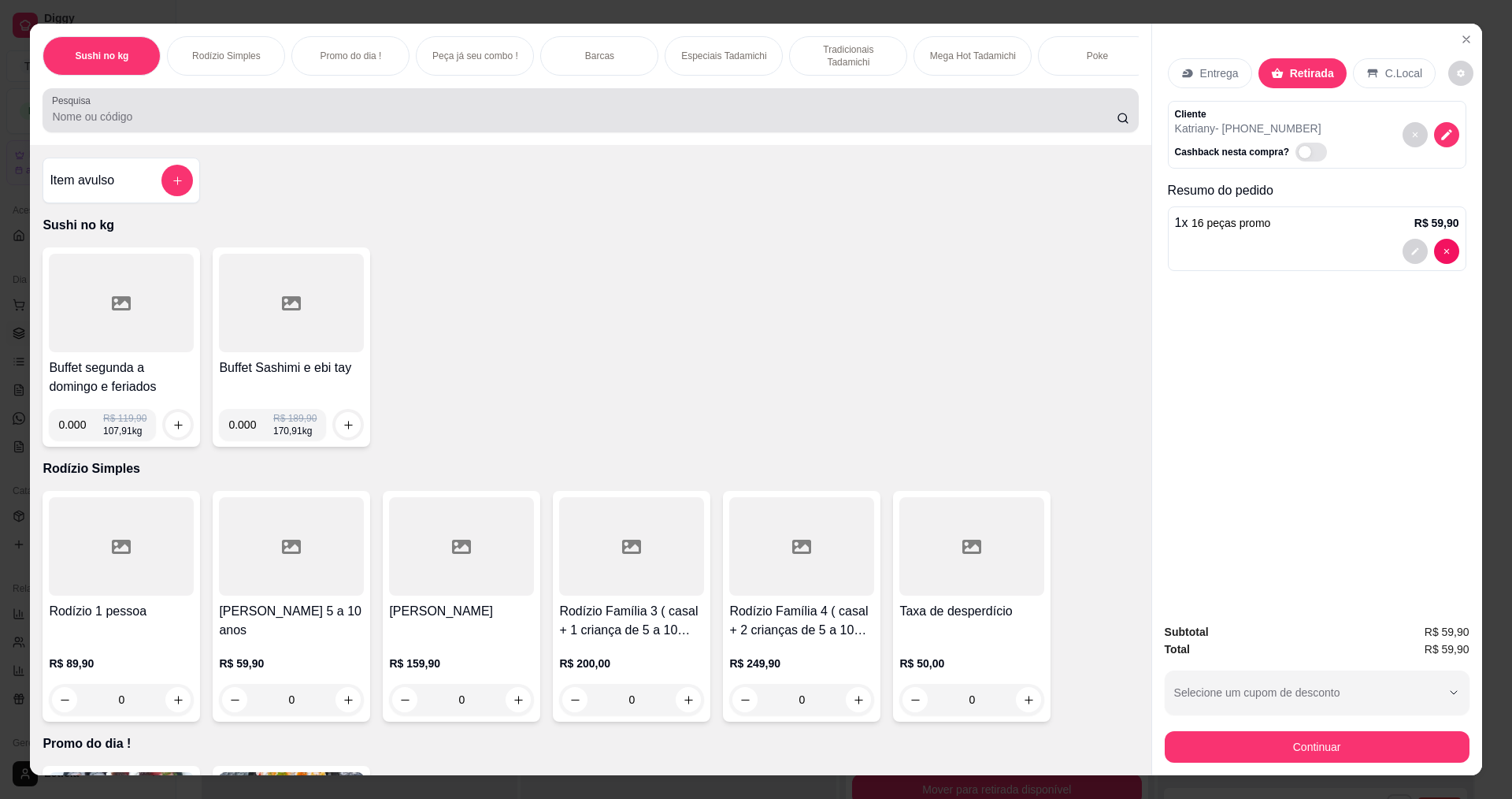
click at [197, 125] on input "Pesquisa" at bounding box center [584, 117] width 1064 height 16
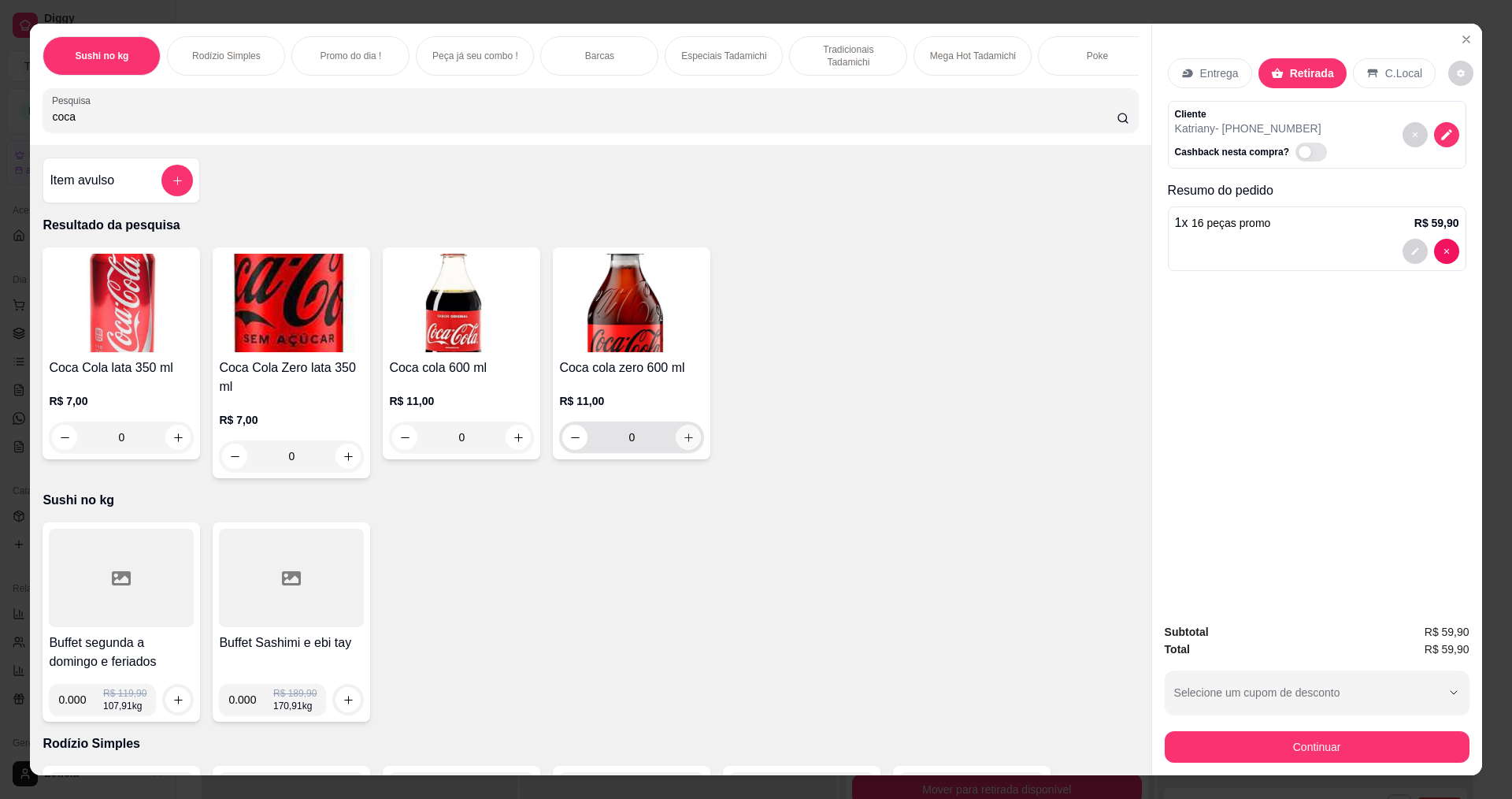
type input "coca"
click at [690, 447] on button "increase-product-quantity" at bounding box center [688, 437] width 25 height 25
type input "1"
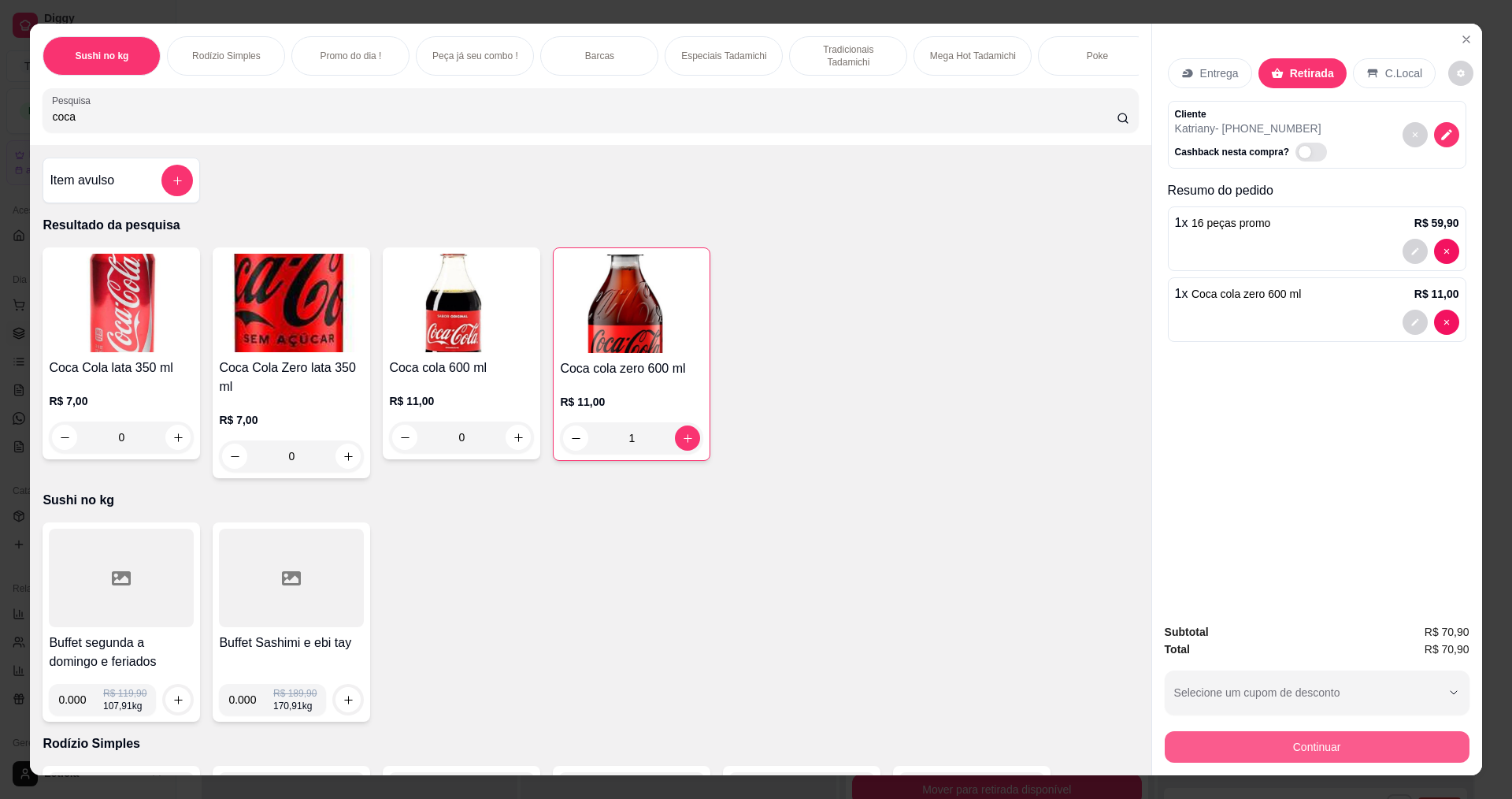
click at [1259, 744] on button "Continuar" at bounding box center [1317, 747] width 304 height 31
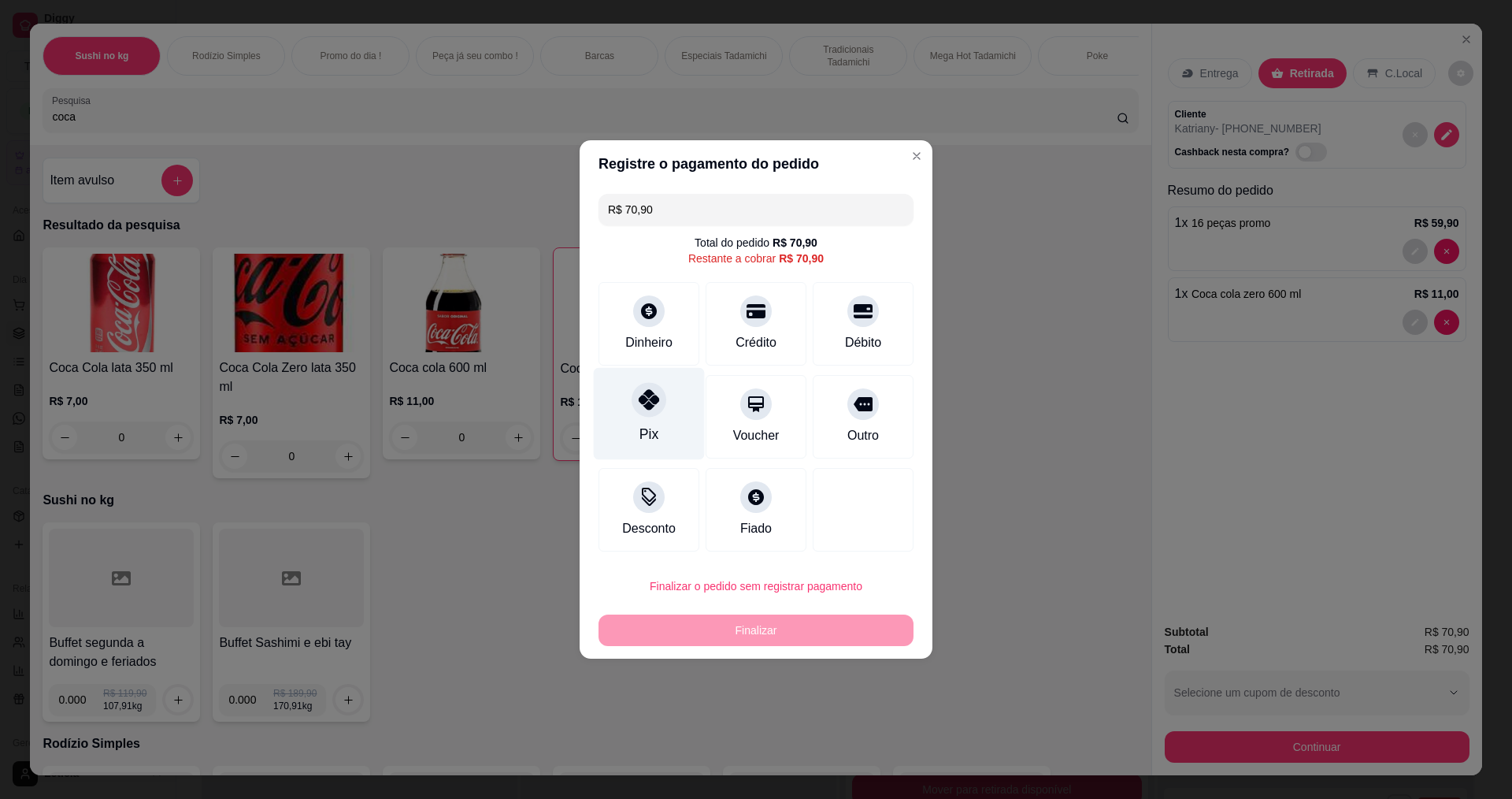
click at [636, 410] on div at bounding box center [649, 400] width 35 height 35
type input "R$ 0,00"
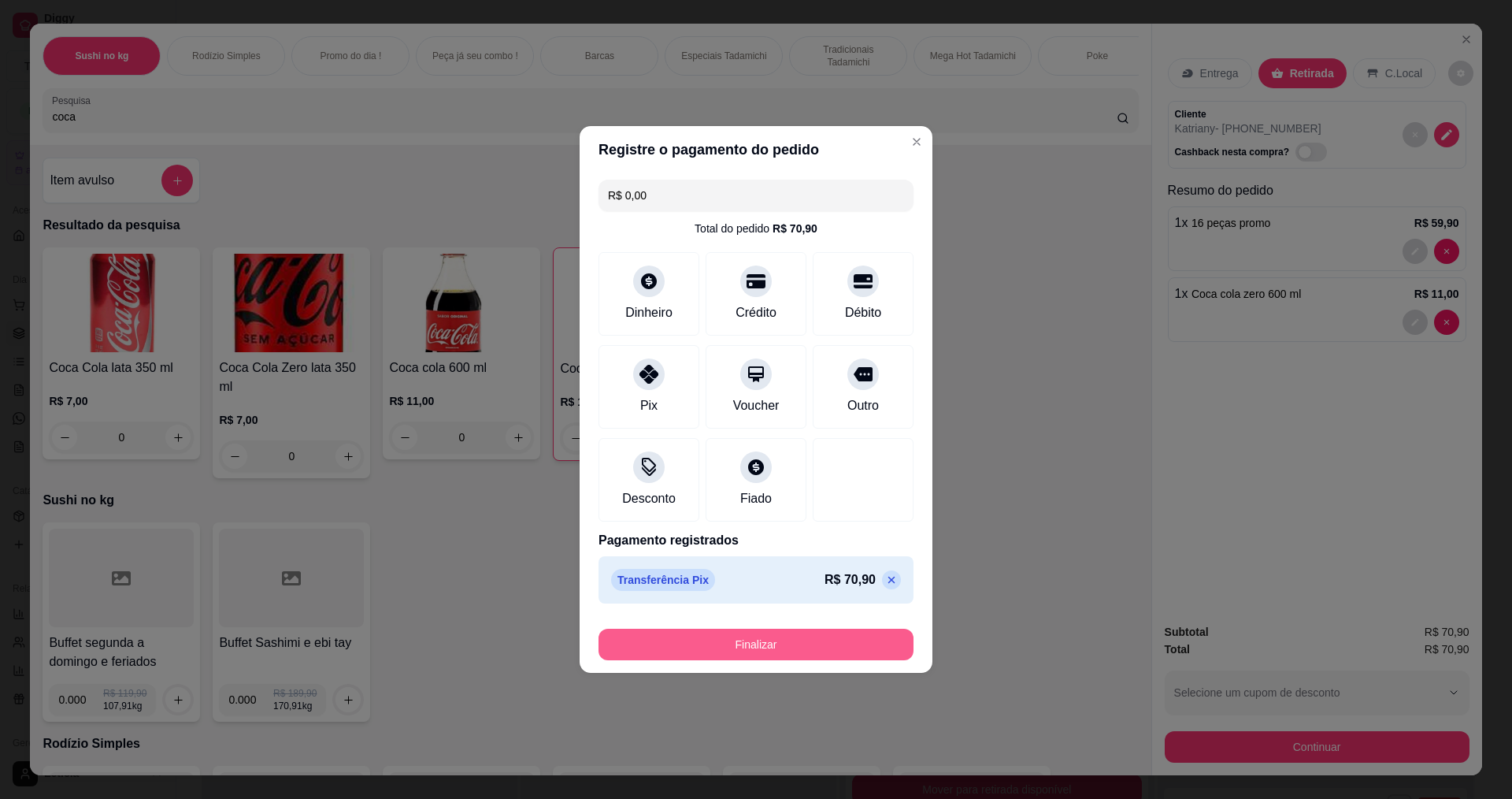
click at [773, 649] on button "Finalizar" at bounding box center [756, 644] width 315 height 31
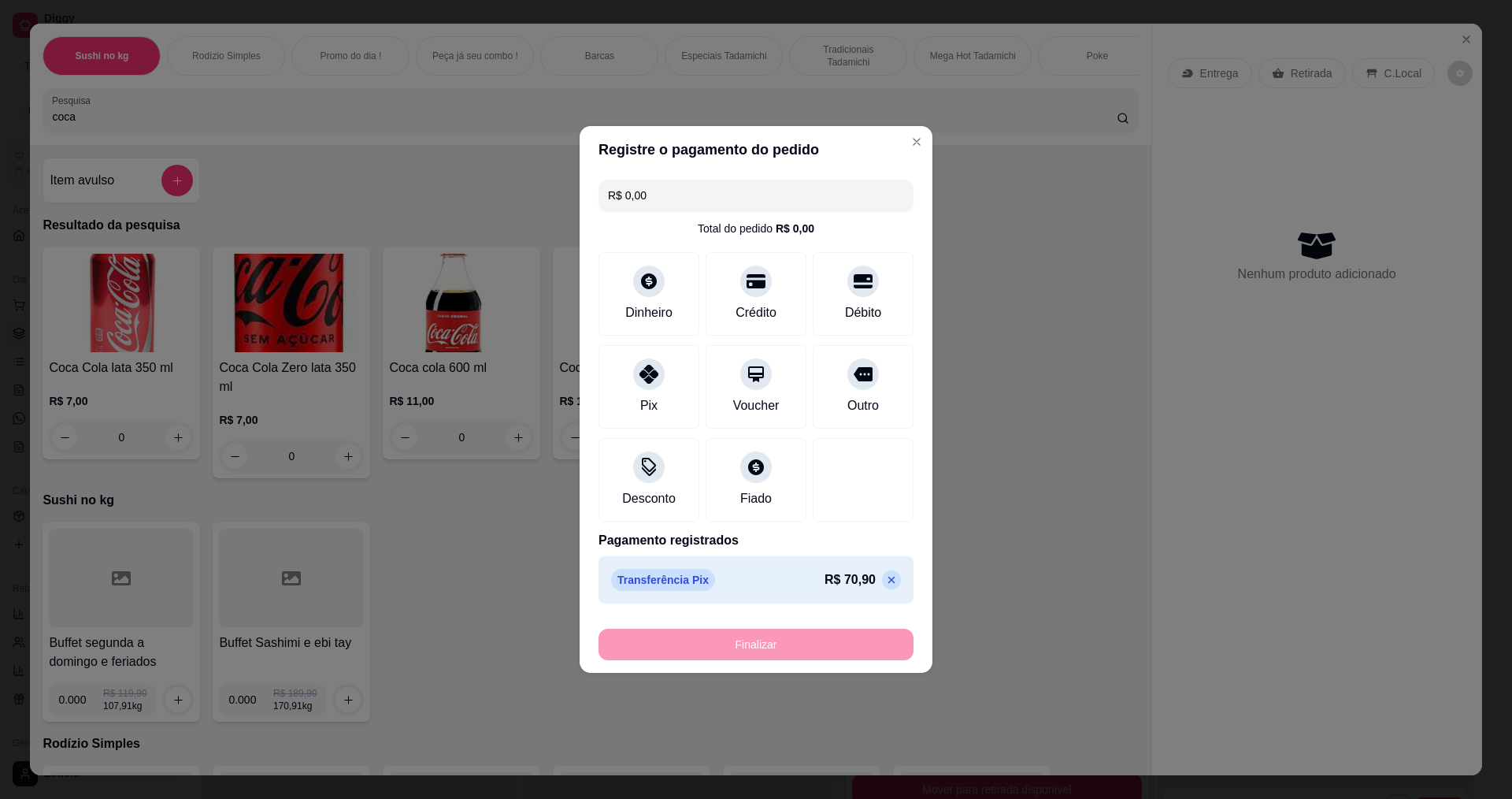
type input "0"
type input "-R$ 70,90"
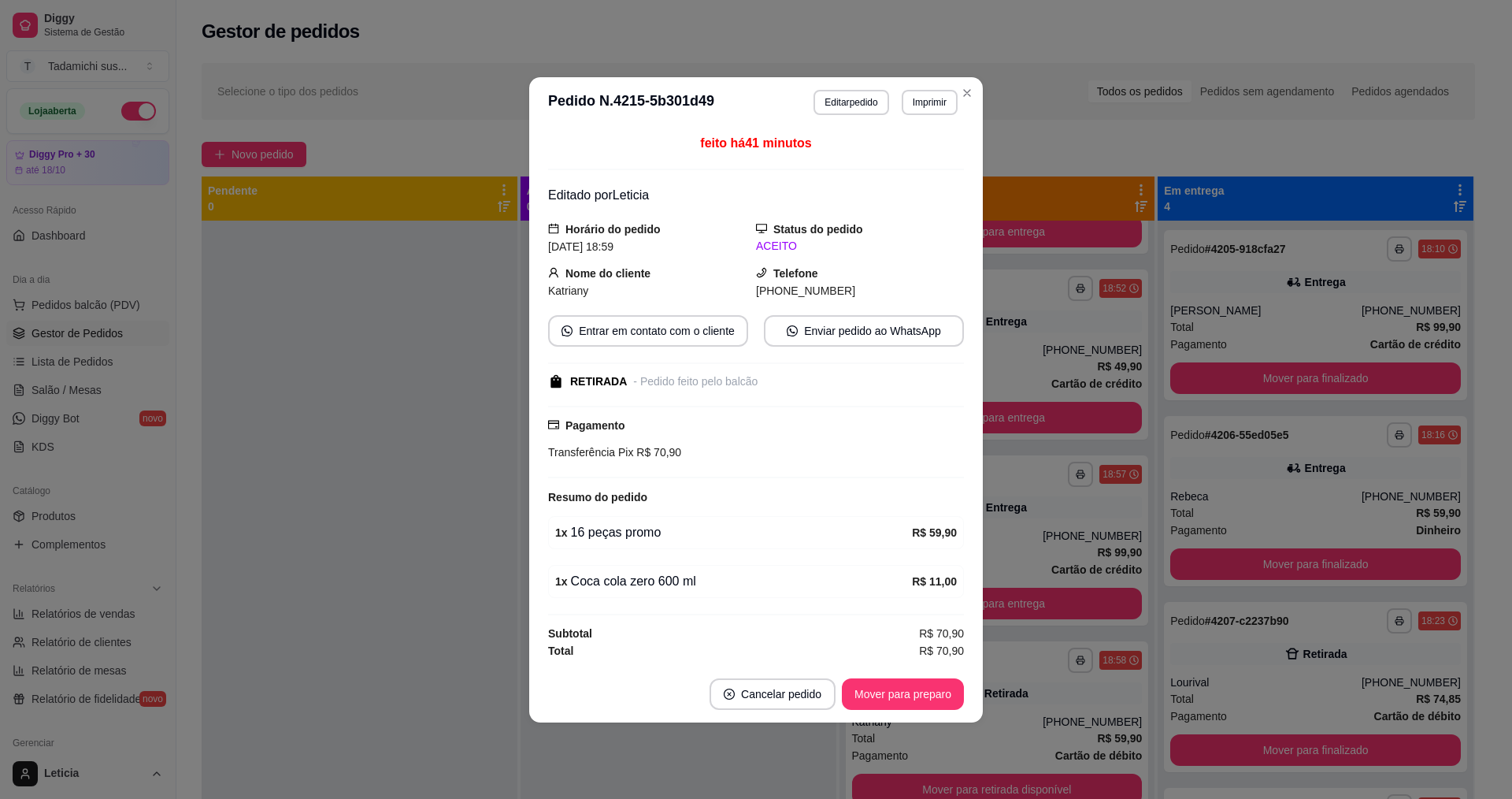
scroll to position [349, 0]
click at [906, 695] on button "Mover para preparo" at bounding box center [902, 694] width 122 height 31
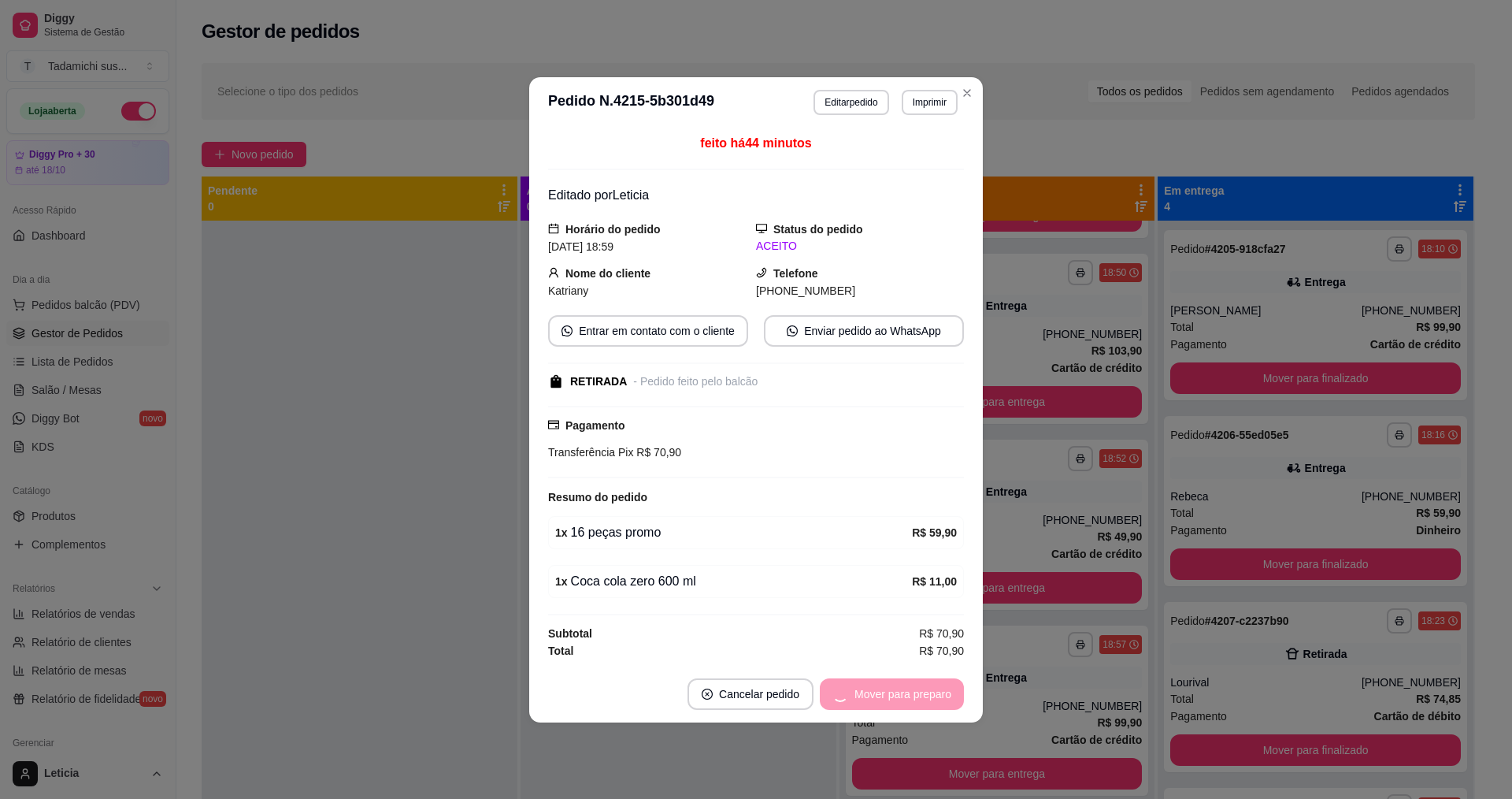
scroll to position [534, 0]
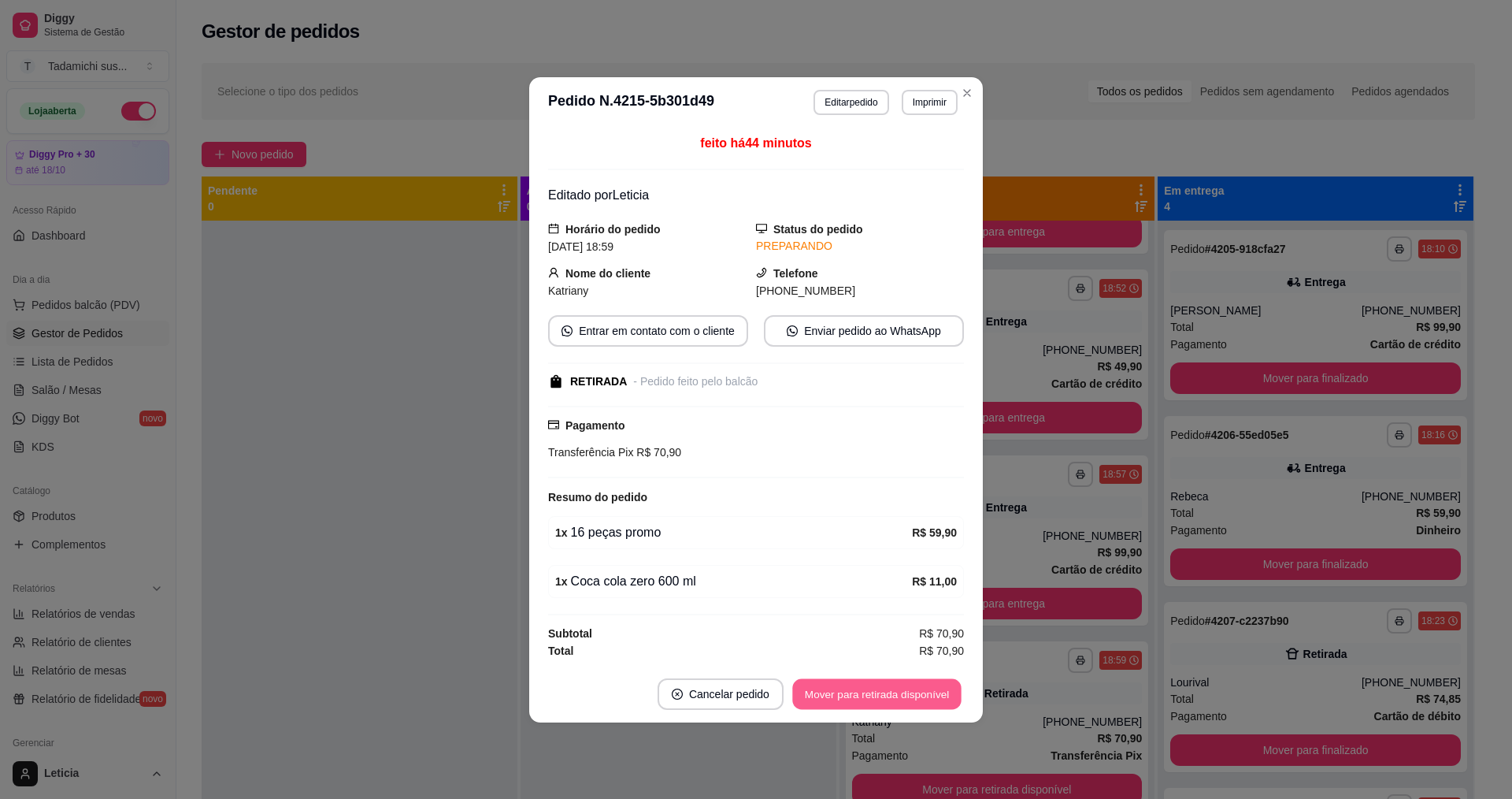
click at [891, 701] on button "Mover para retirada disponível" at bounding box center [877, 693] width 169 height 30
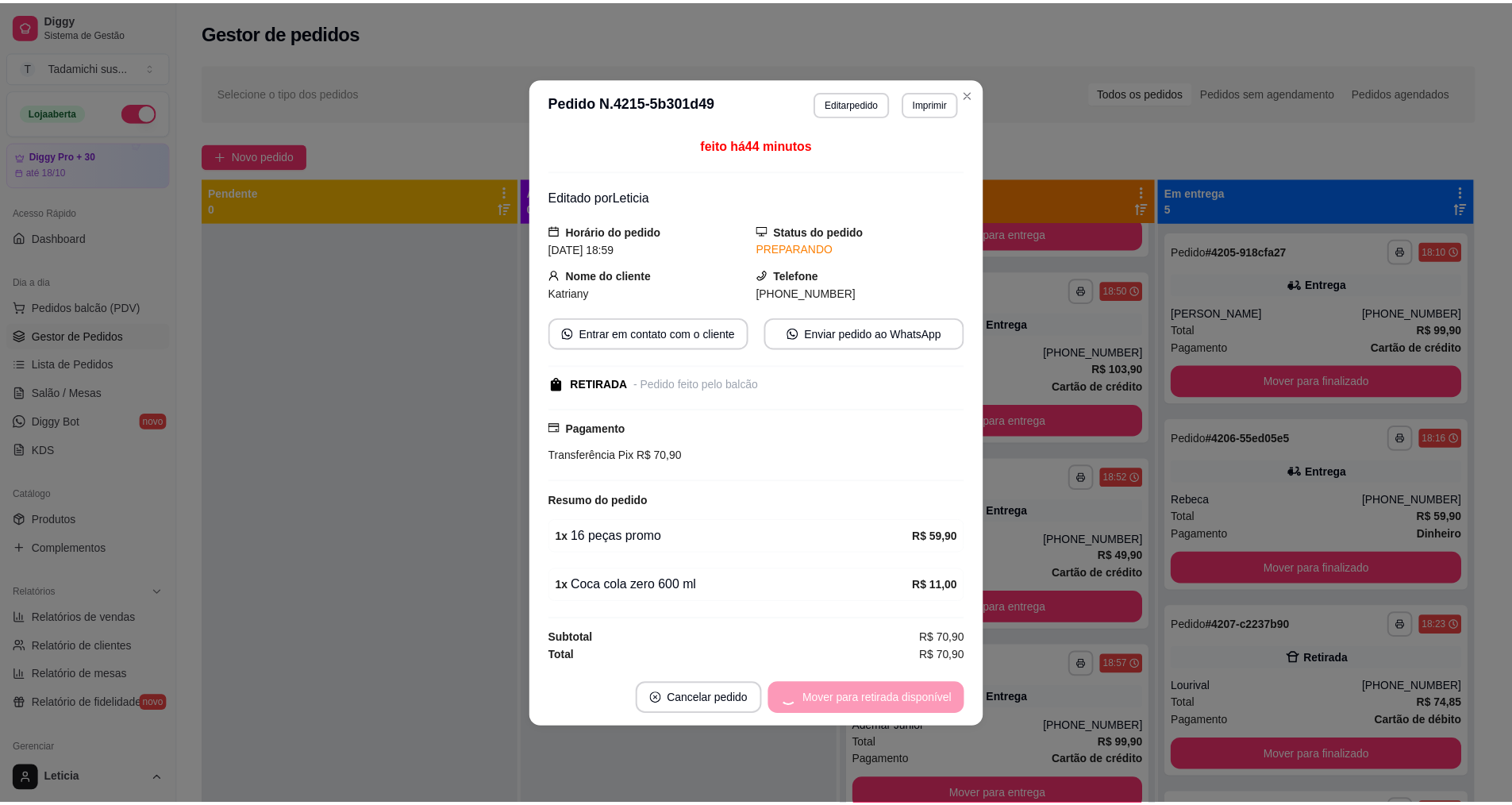
scroll to position [351, 0]
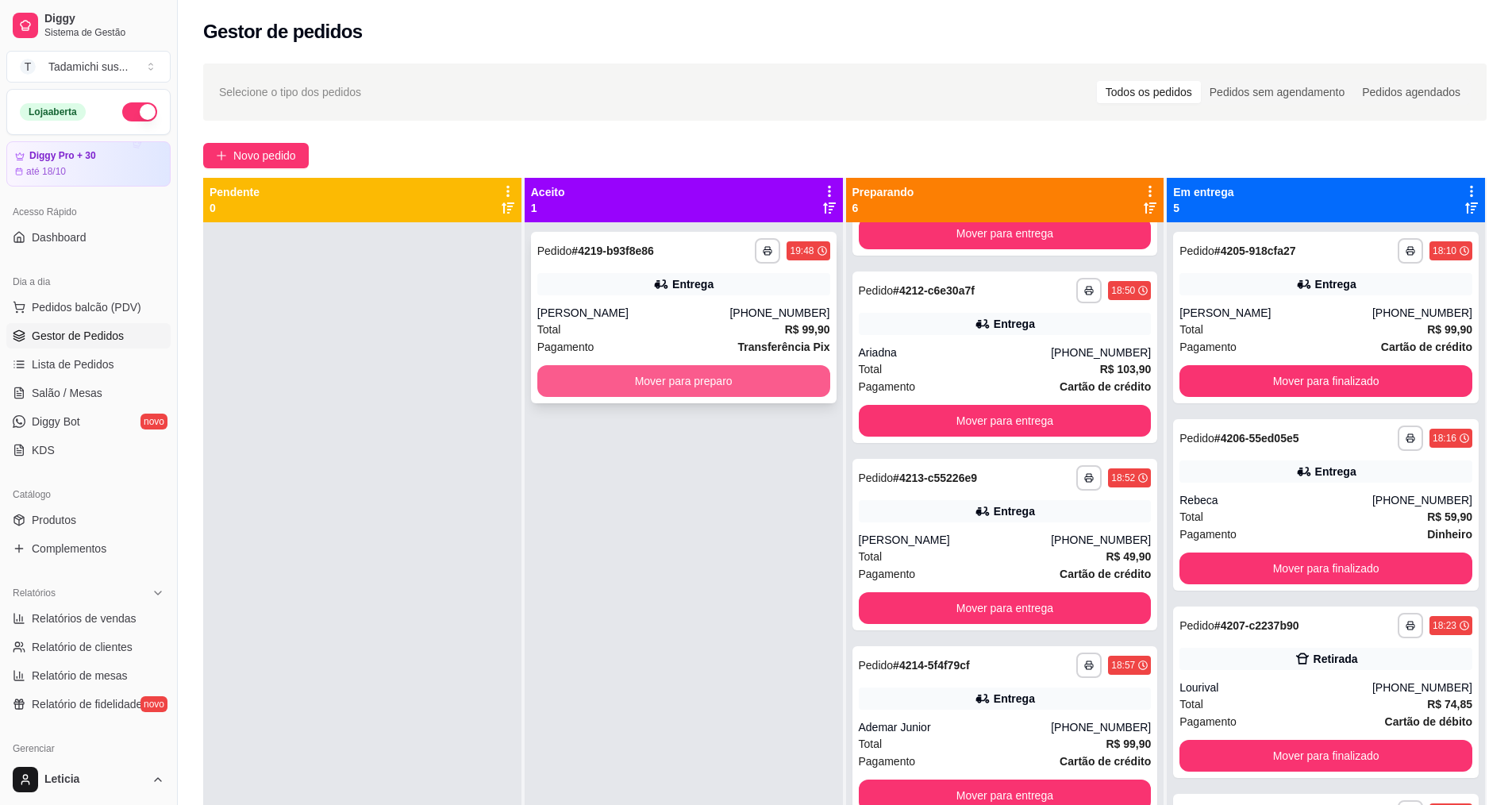
click at [599, 376] on button "Mover para preparo" at bounding box center [683, 381] width 293 height 31
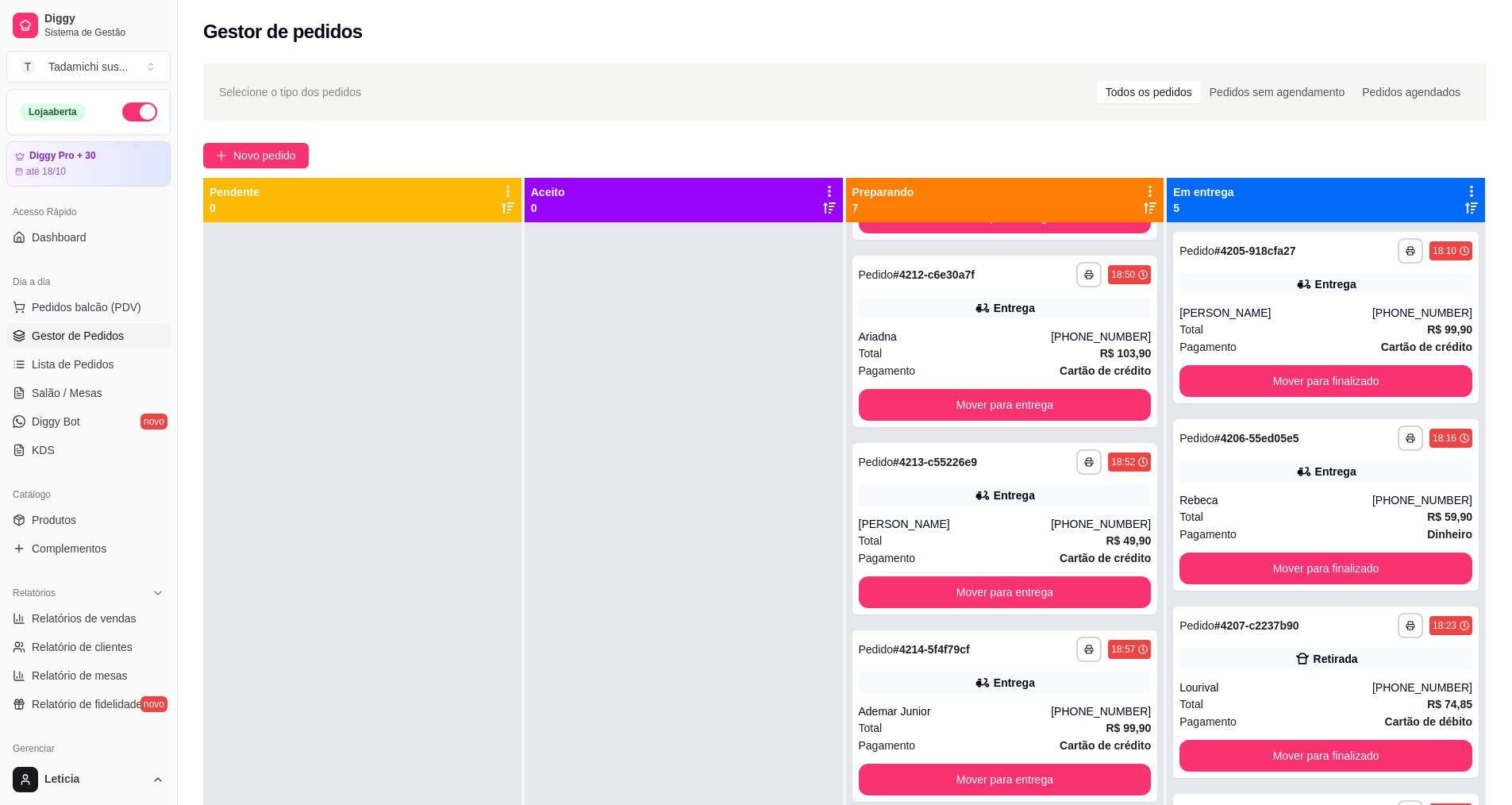
scroll to position [538, 0]
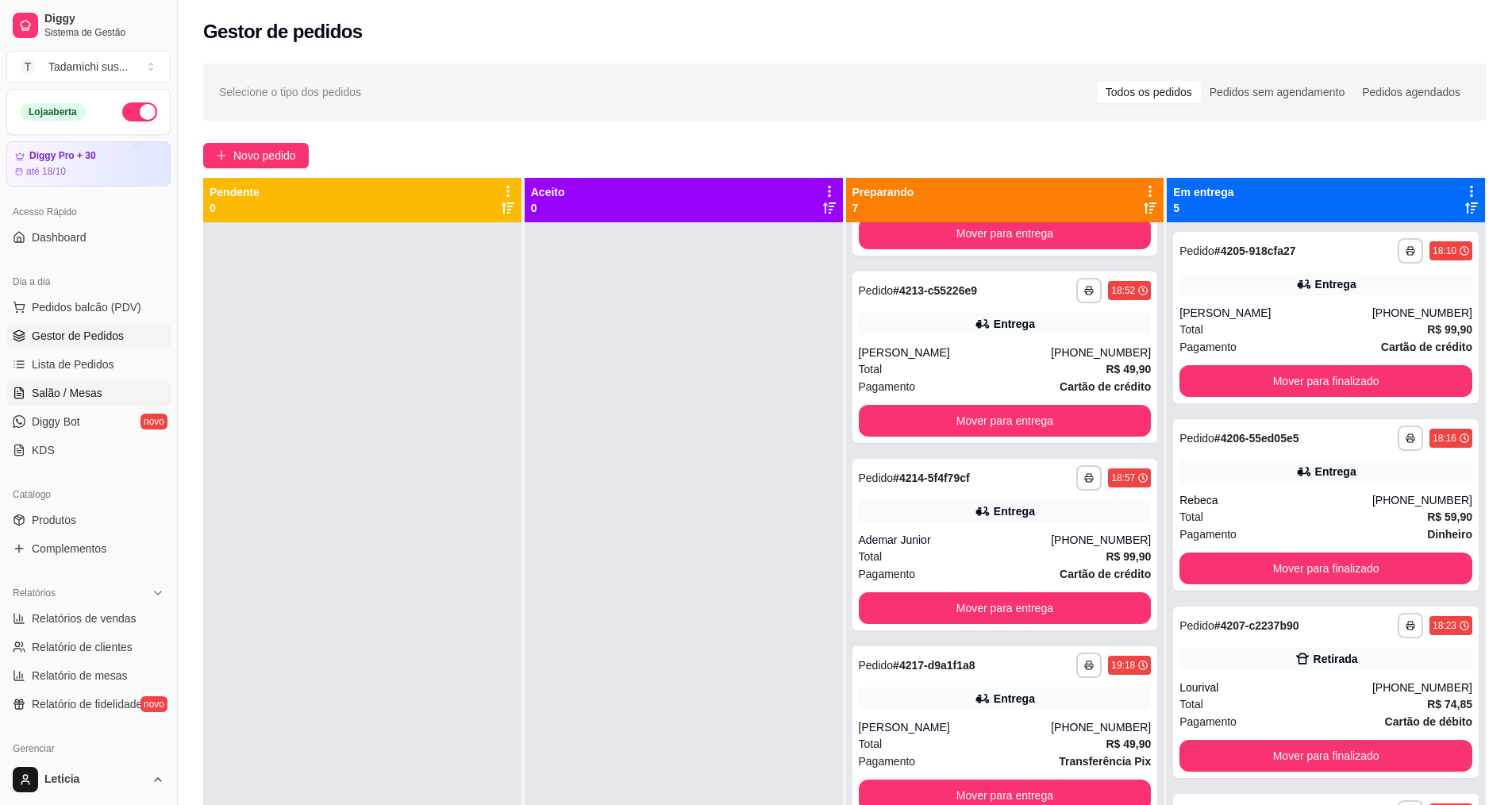
click at [80, 393] on span "Salão / Mesas" at bounding box center [67, 393] width 70 height 16
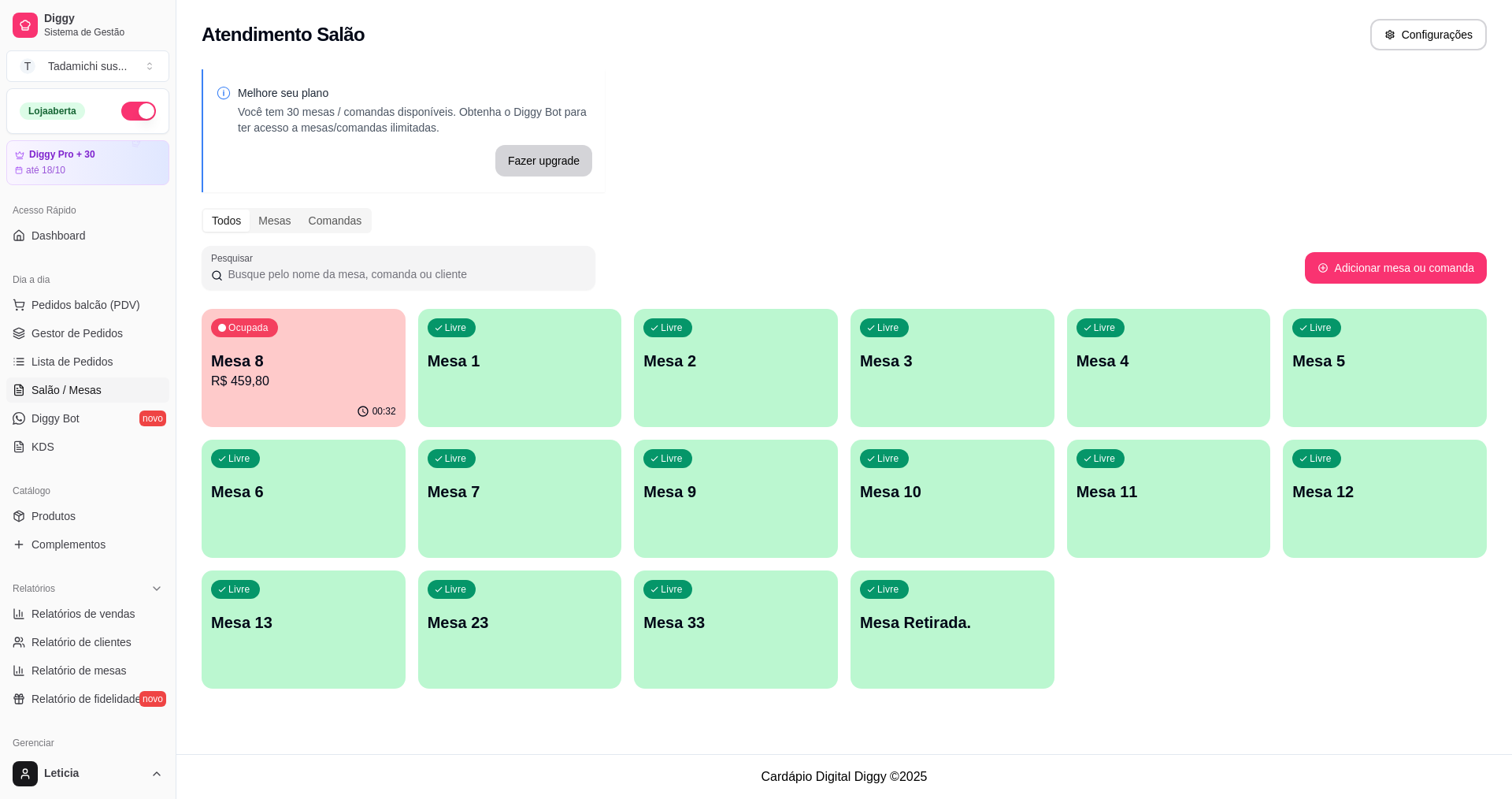
click at [419, 394] on div "Ocupada Mesa 8 R$ 459,80 00:32 Livre Mesa 1 Livre Mesa 2 Livre Mesa 3 Livre Mes…" at bounding box center [844, 499] width 1286 height 380
click at [492, 410] on div "button" at bounding box center [520, 417] width 204 height 19
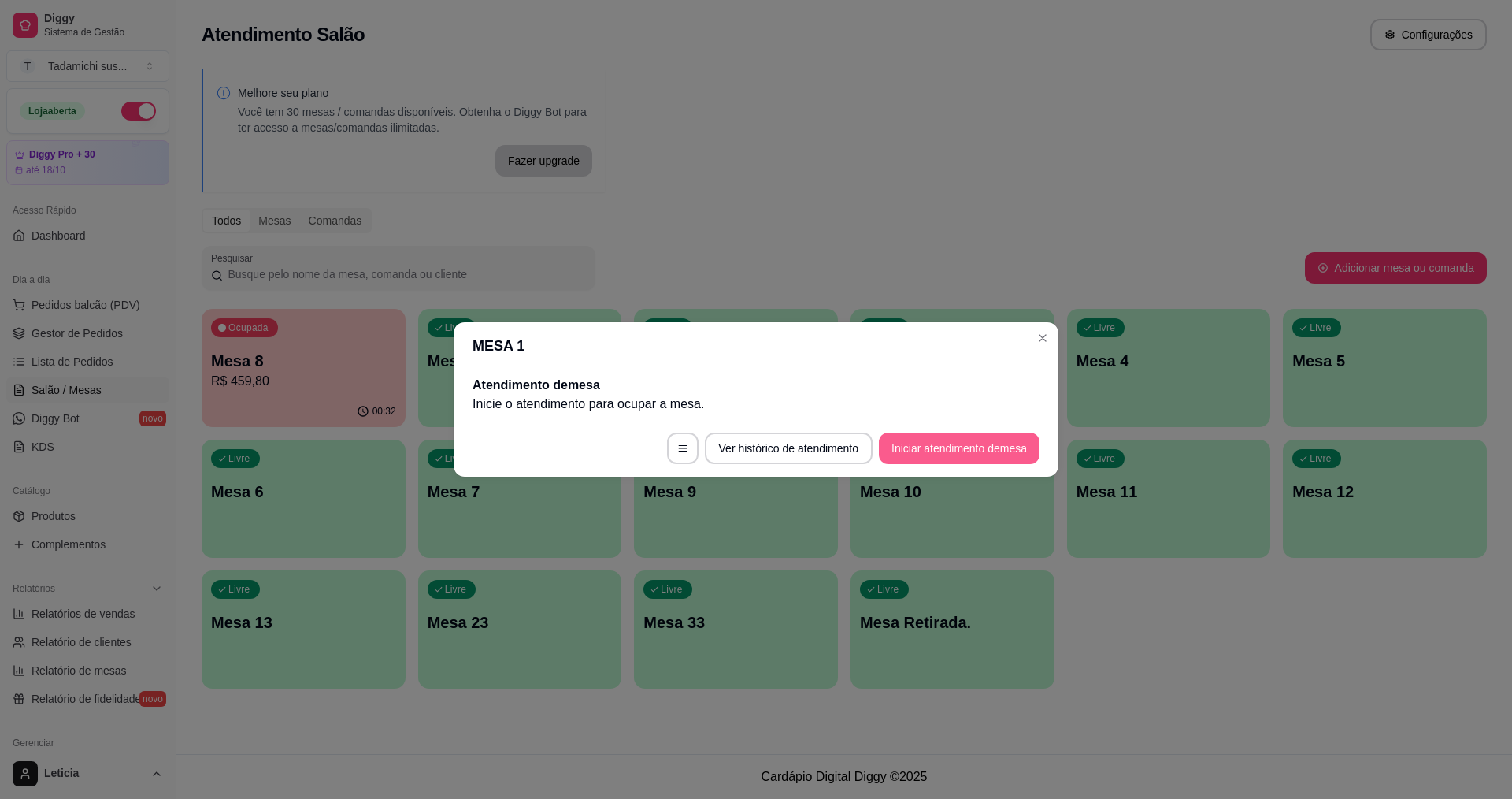
click at [983, 451] on button "Iniciar atendimento de mesa" at bounding box center [959, 449] width 160 height 31
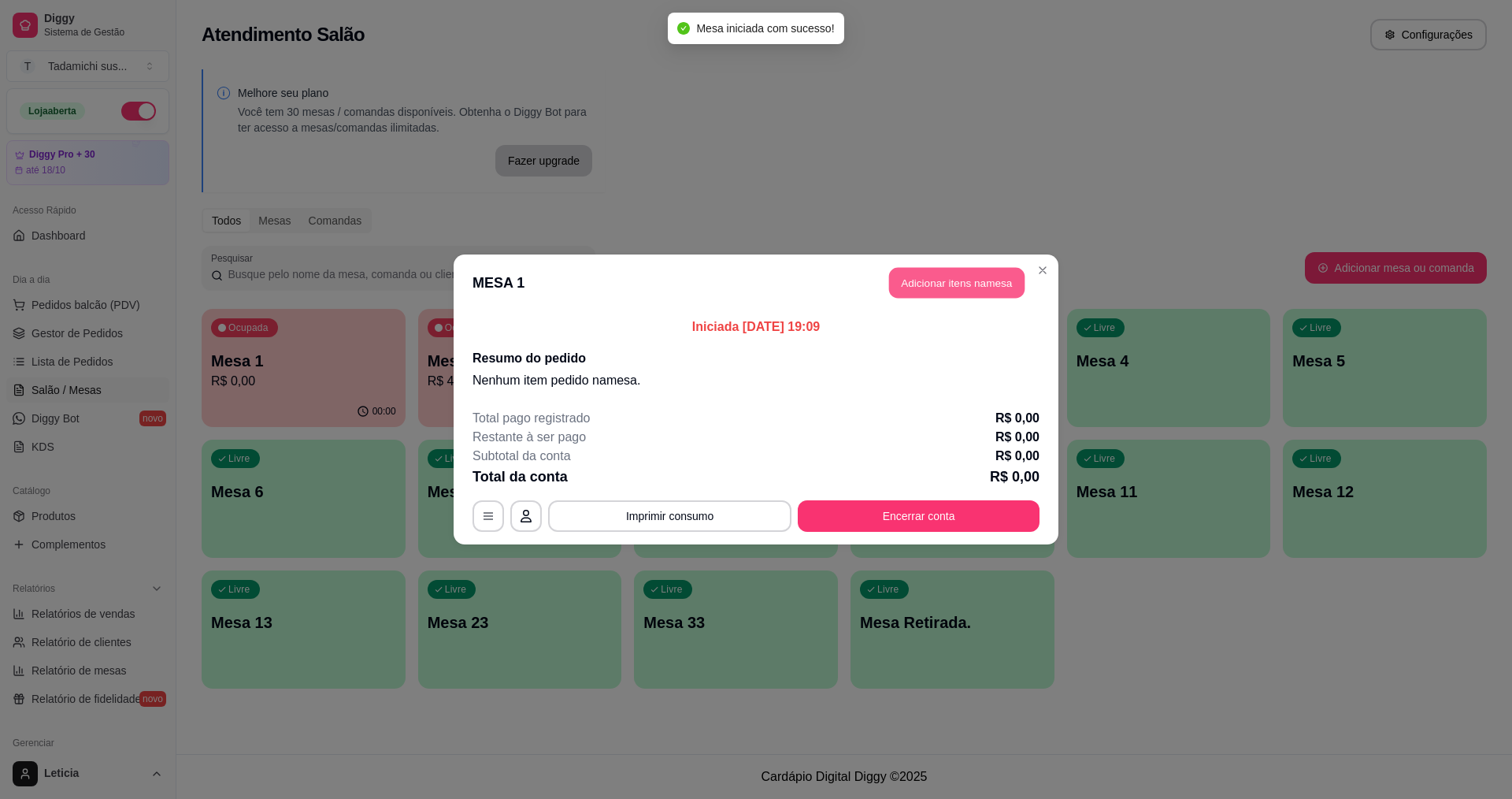
click at [972, 288] on button "Adicionar itens na mesa" at bounding box center [957, 283] width 136 height 30
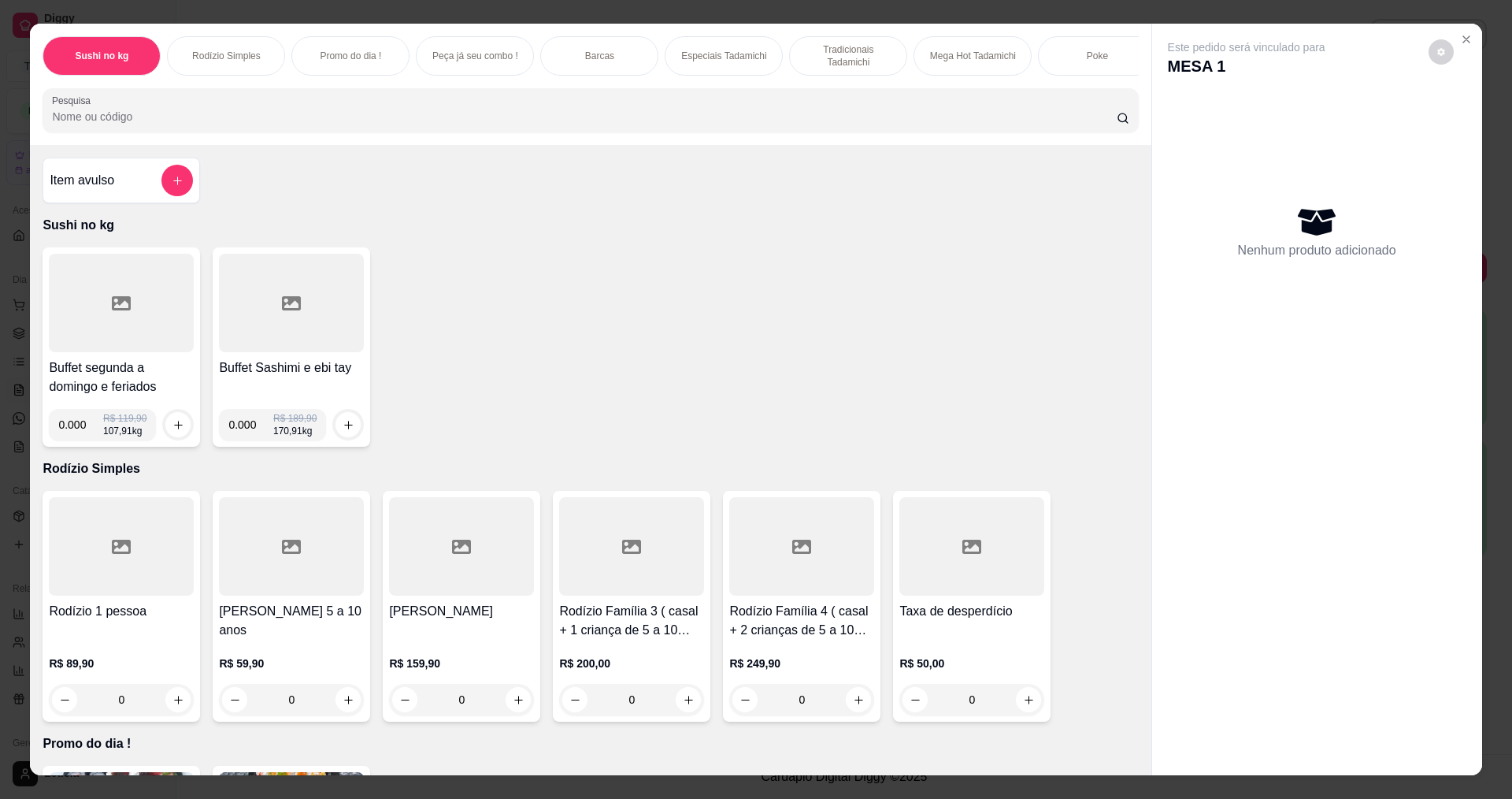
click at [160, 125] on input "Pesquisa" at bounding box center [584, 117] width 1064 height 16
click at [81, 437] on input "0.000" at bounding box center [81, 425] width 45 height 31
type input "0.376"
click at [173, 431] on icon "increase-product-quantity" at bounding box center [178, 425] width 12 height 12
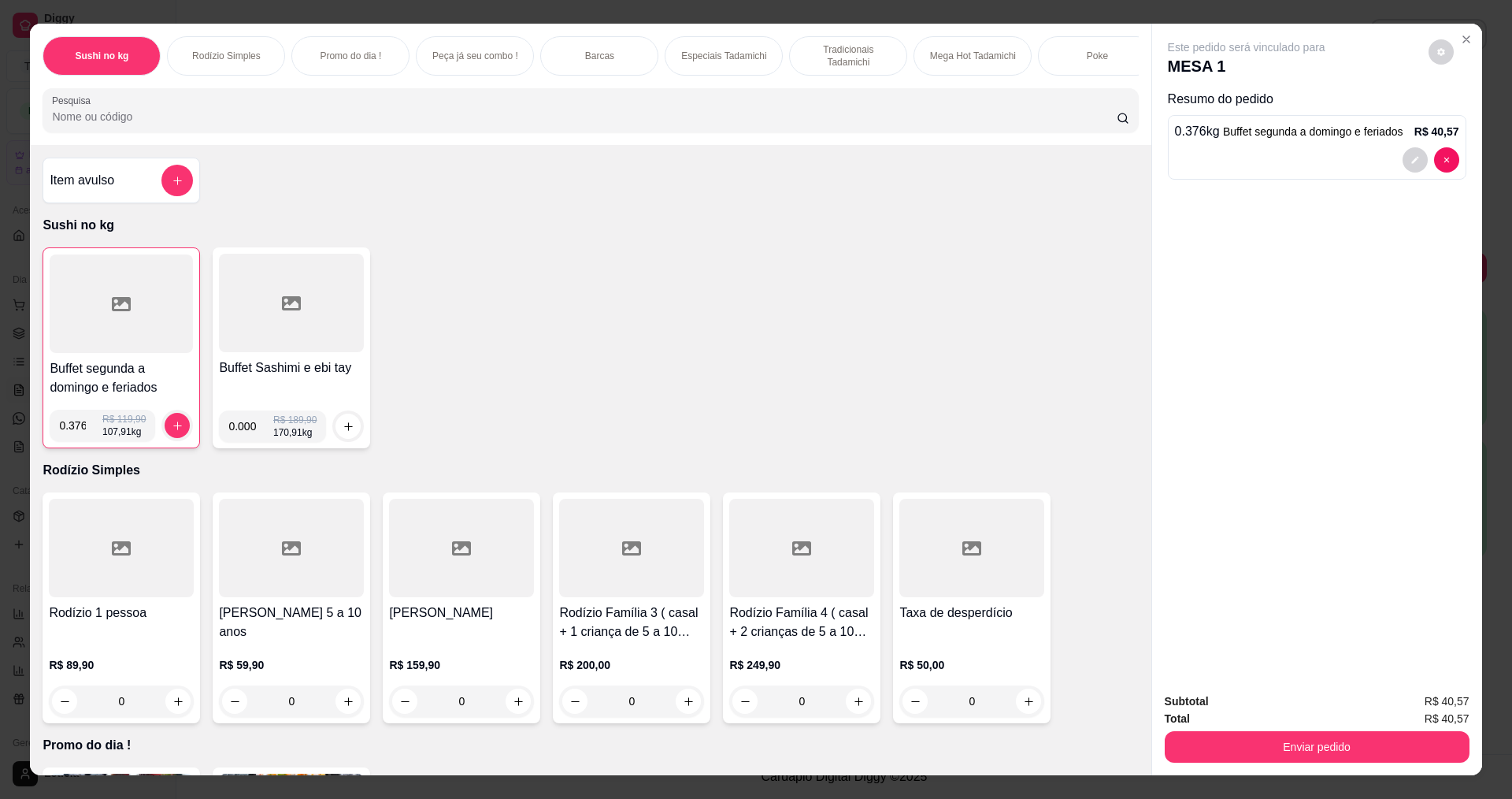
click at [163, 125] on input "Pesquisa" at bounding box center [584, 117] width 1064 height 16
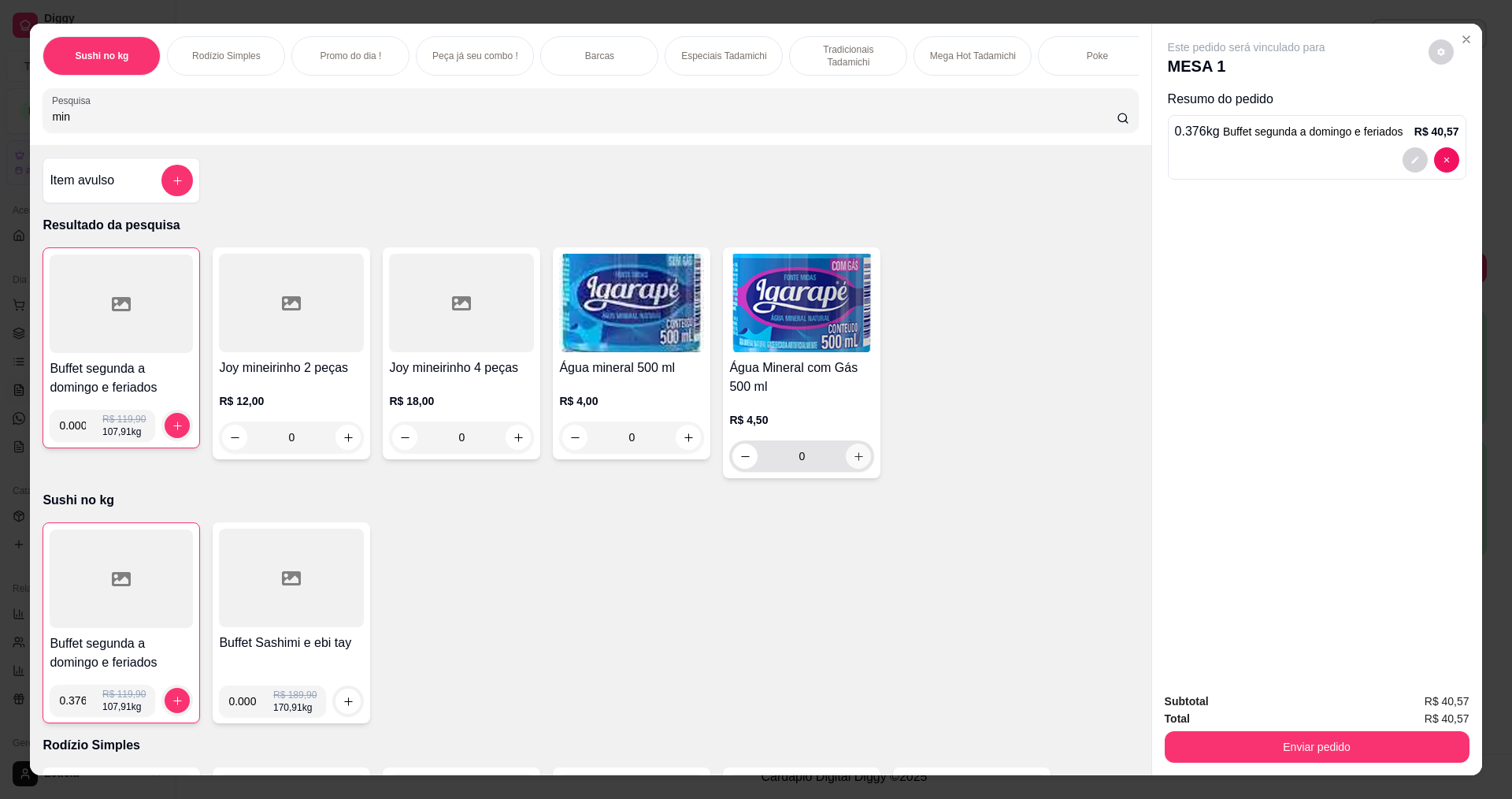
type input "min"
click at [853, 462] on icon "increase-product-quantity" at bounding box center [858, 456] width 12 height 12
type input "1"
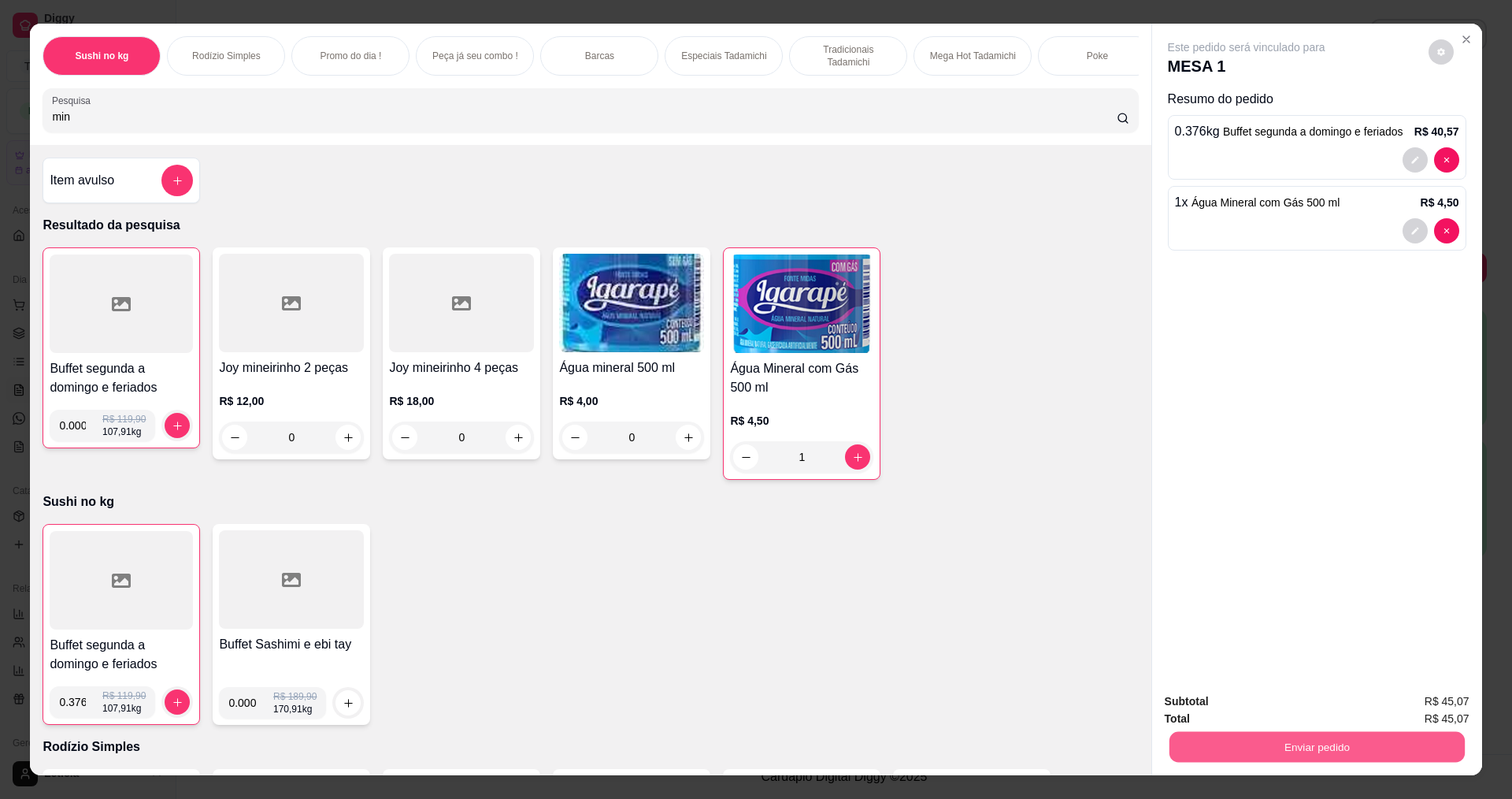
click at [1405, 736] on button "Enviar pedido" at bounding box center [1317, 746] width 295 height 30
click at [1315, 707] on button "Registrar cliente" at bounding box center [1323, 707] width 101 height 29
click at [1317, 759] on button "Enviar pedido" at bounding box center [1317, 747] width 304 height 31
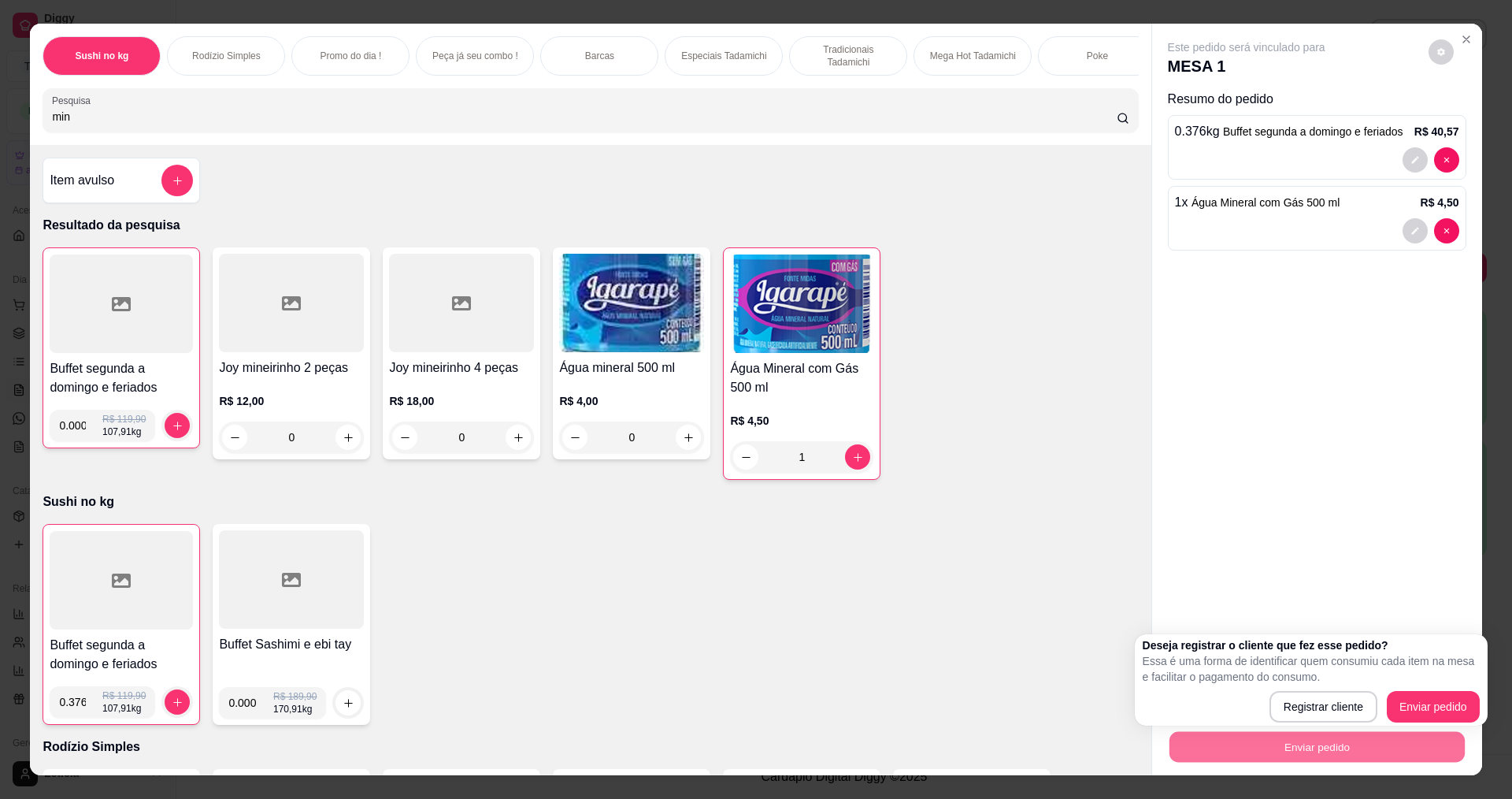
click at [985, 666] on div "Buffet segunda a domingo e feriados 0.376 R$ 119,90 107,91 kg Buffet Sashimi e …" at bounding box center [590, 624] width 1096 height 201
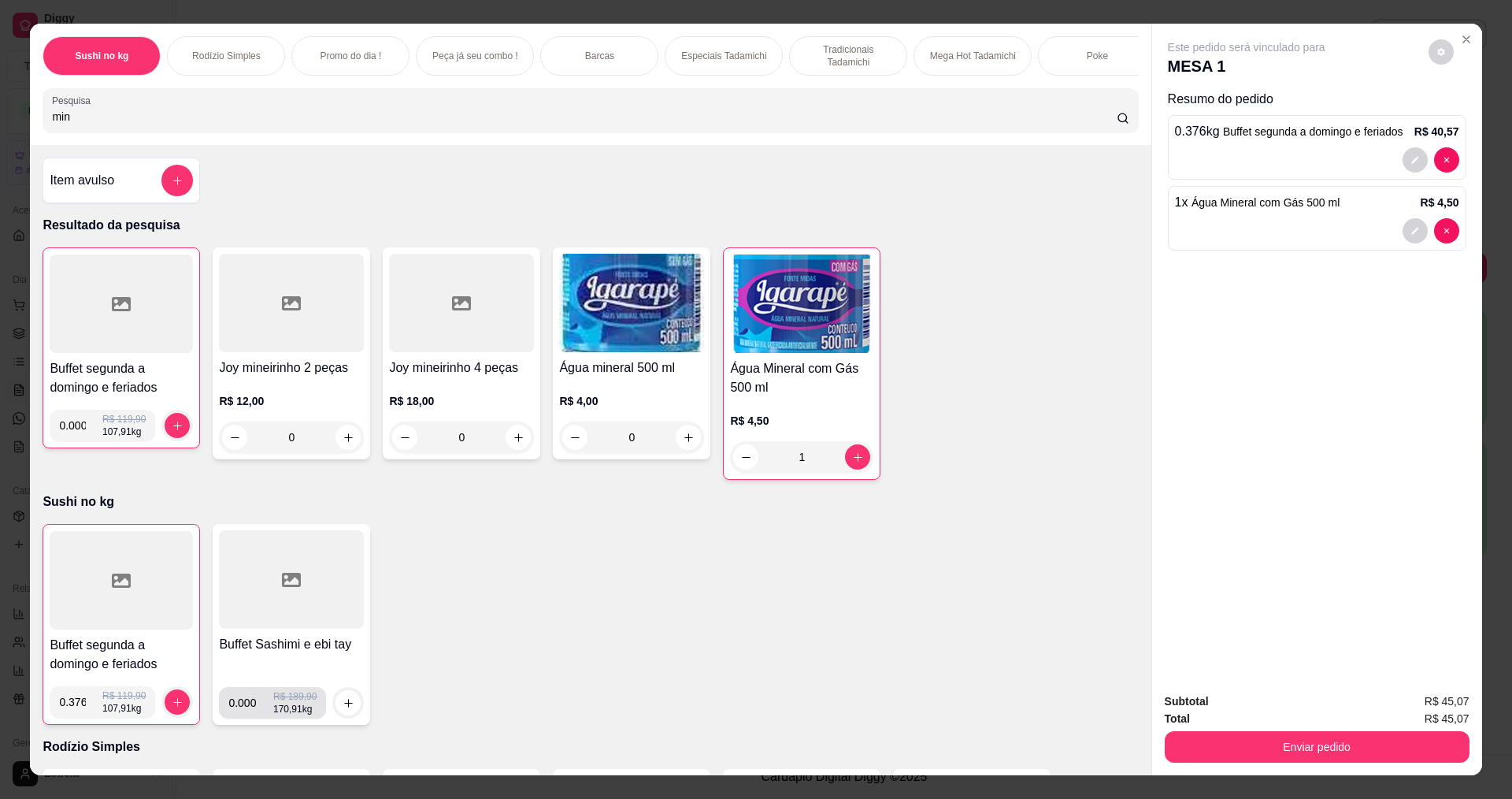
click at [250, 718] on input "0.000" at bounding box center [250, 703] width 45 height 31
type input "0.184"
click at [348, 711] on button "increase-product-quantity" at bounding box center [348, 703] width 25 height 25
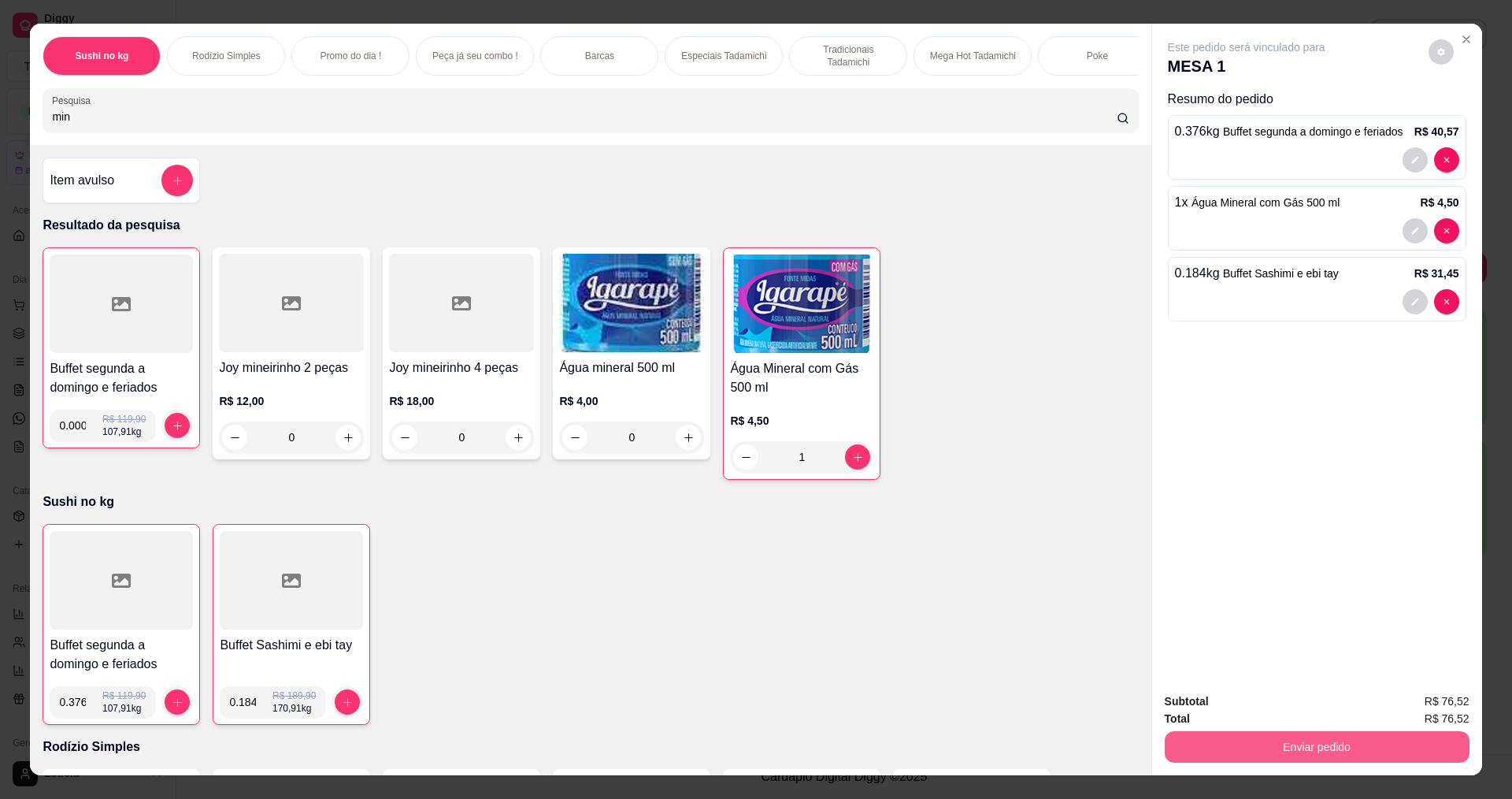
click at [1276, 749] on button "Enviar pedido" at bounding box center [1317, 747] width 304 height 31
click at [1446, 698] on button "Enviar pedido" at bounding box center [1428, 707] width 89 height 30
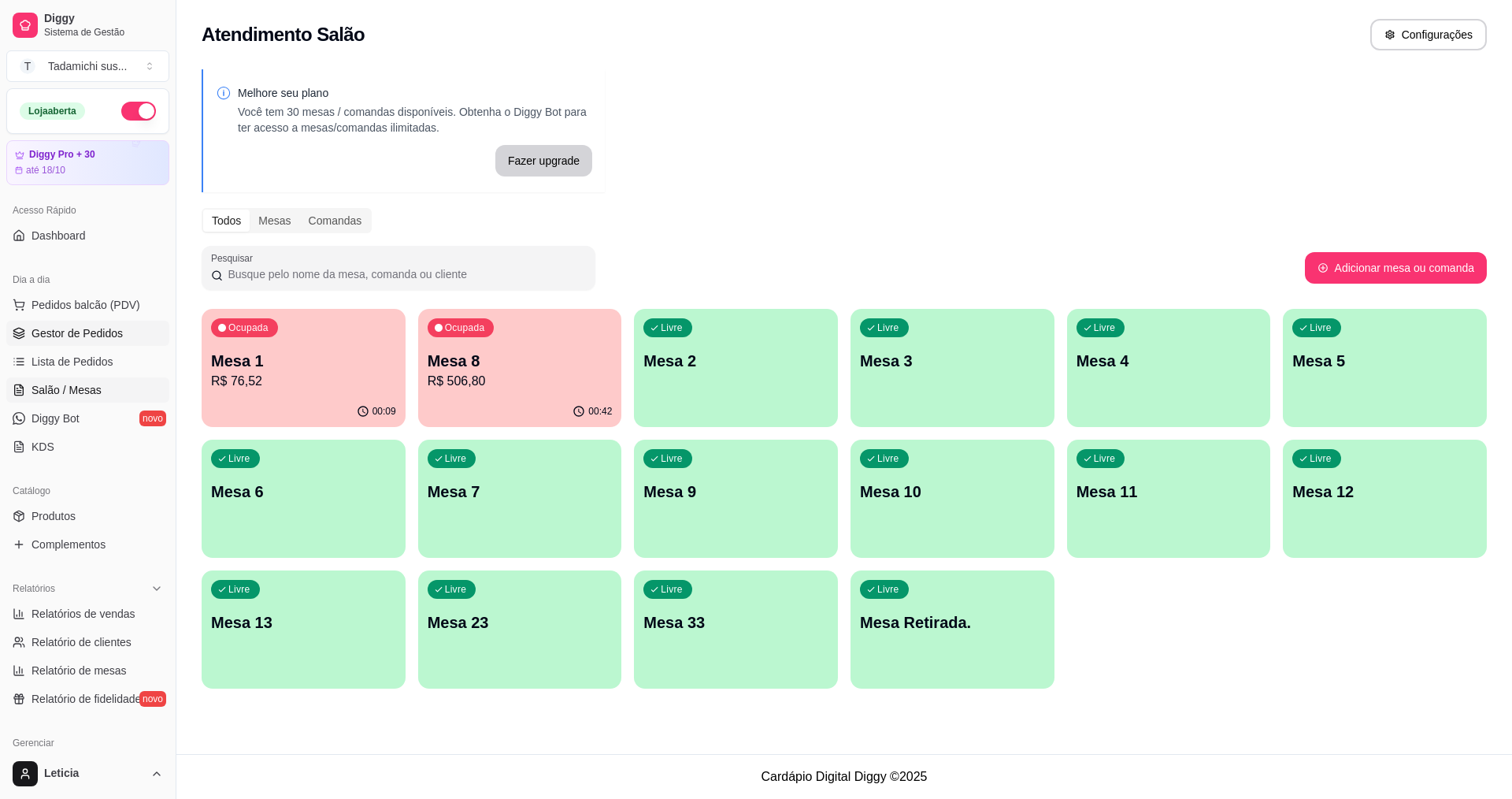
click at [83, 327] on span "Gestor de Pedidos" at bounding box center [77, 333] width 92 height 16
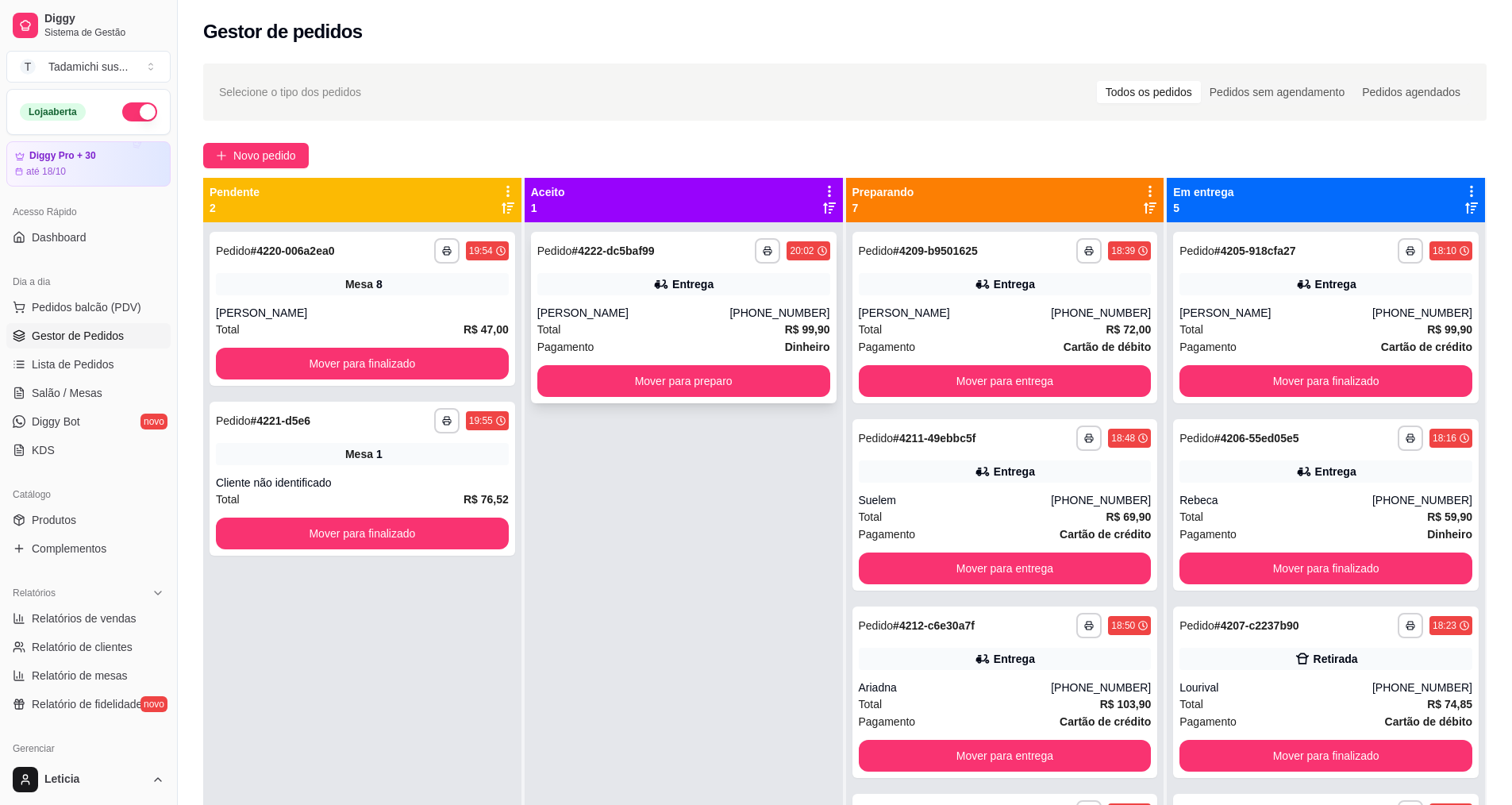
click at [627, 272] on div "**********" at bounding box center [684, 318] width 306 height 172
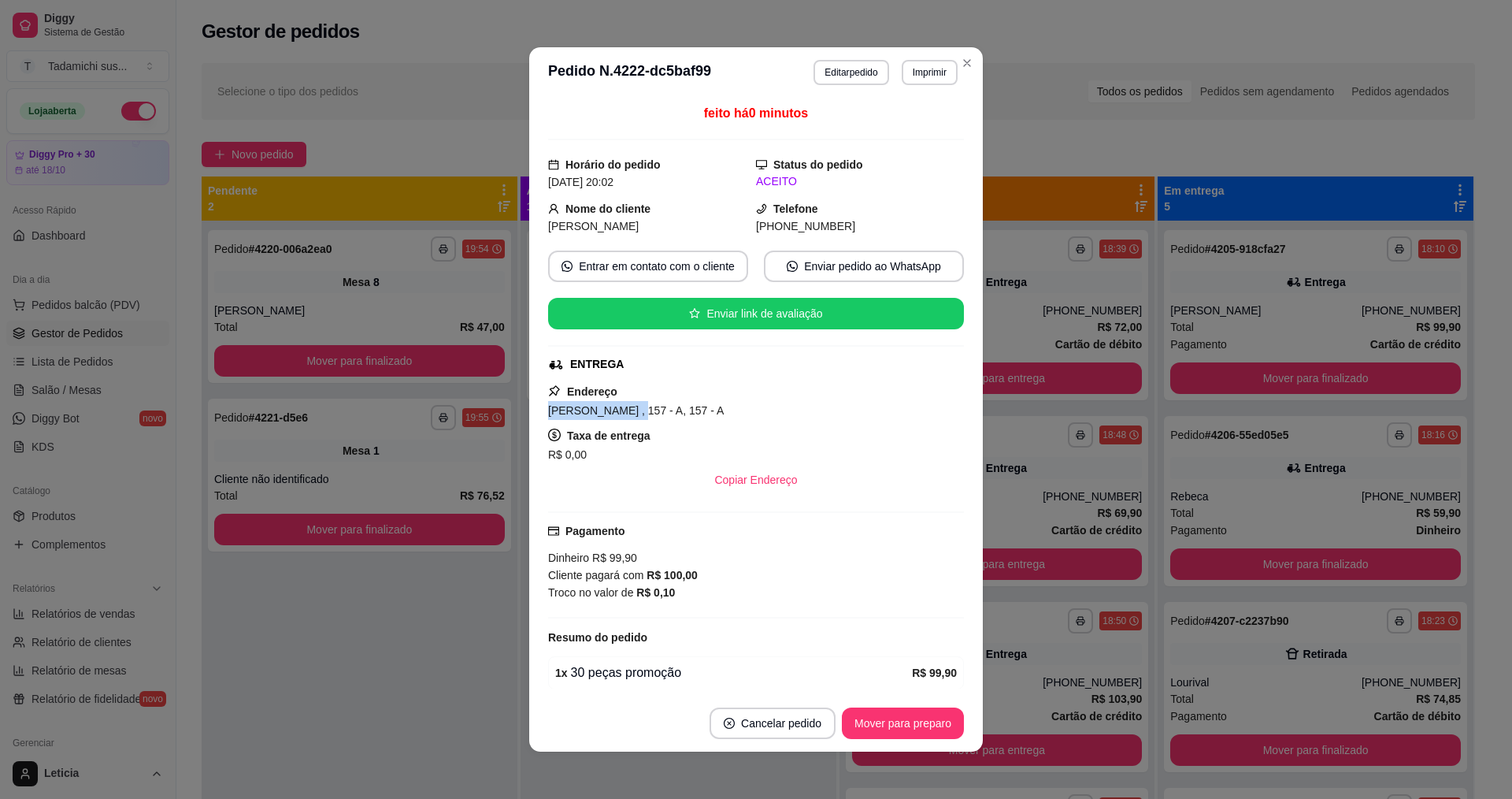
drag, startPoint x: 542, startPoint y: 411, endPoint x: 621, endPoint y: 416, distance: 79.2
click at [621, 416] on span "[PERSON_NAME] , 157 - A, 157 - A" at bounding box center [636, 411] width 176 height 13
copy span "[PERSON_NAME]"
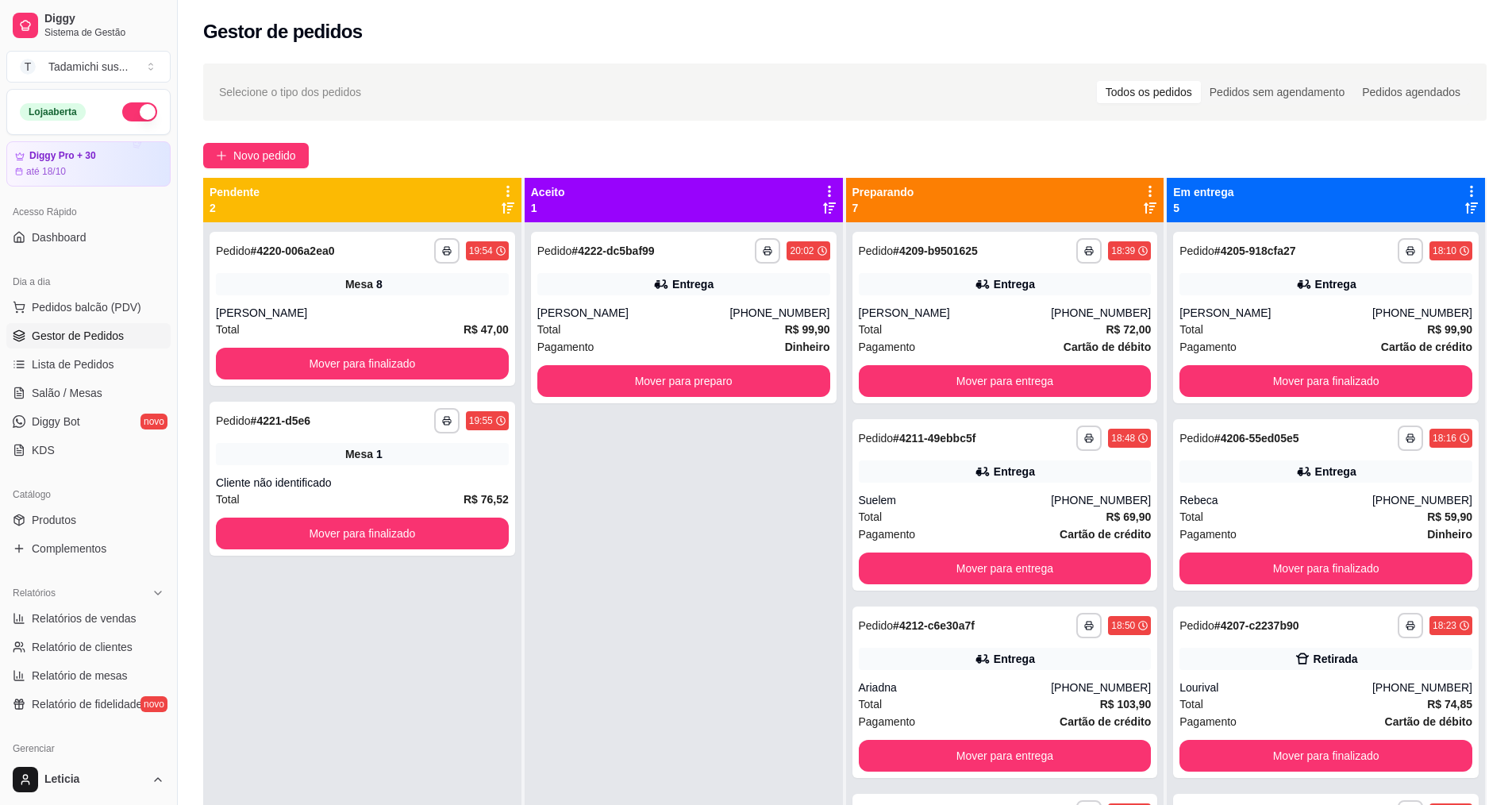
click at [473, 644] on div "**********" at bounding box center [362, 624] width 318 height 805
click at [80, 395] on span "Salão / Mesas" at bounding box center [67, 393] width 70 height 16
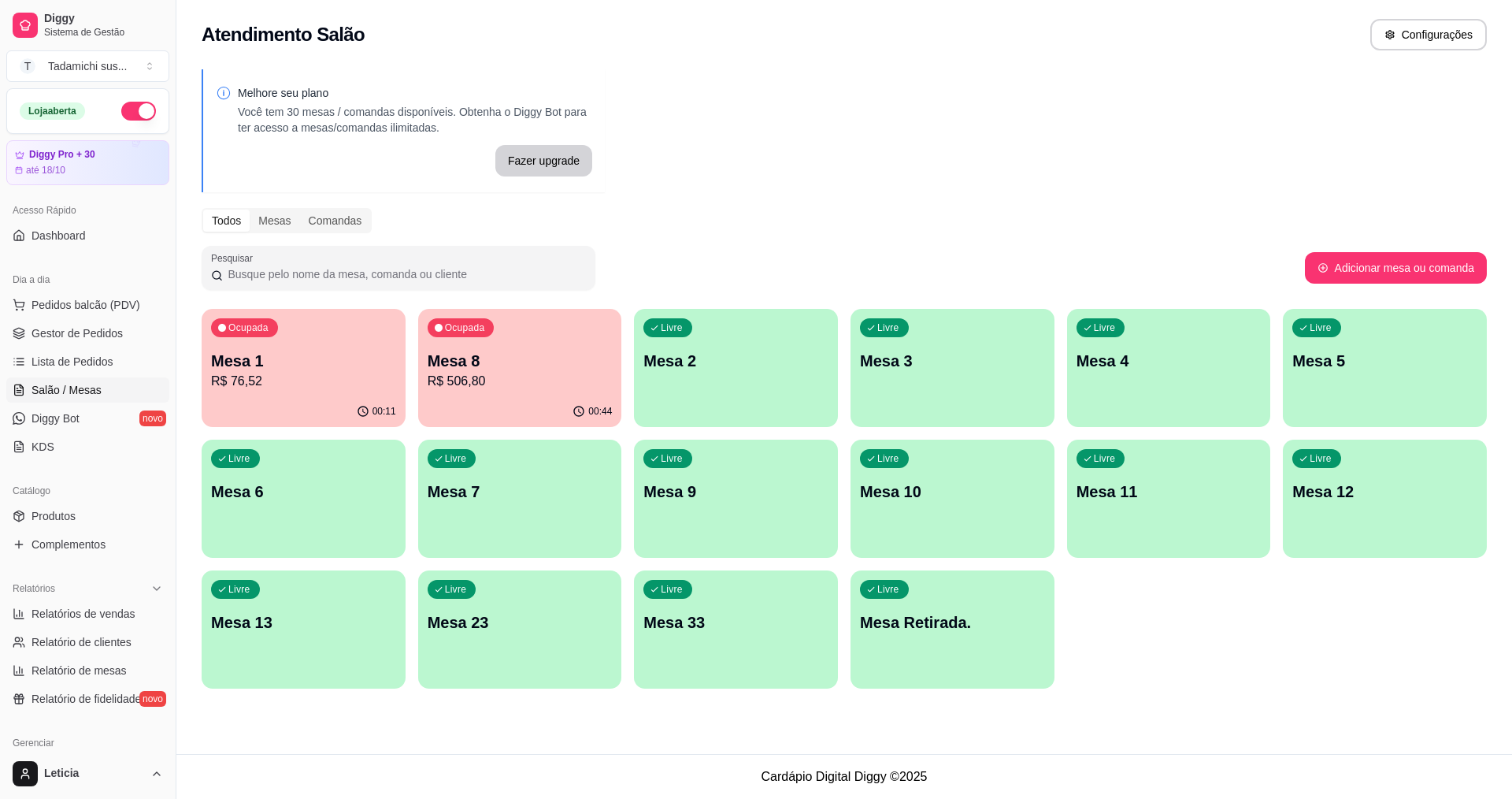
click at [308, 392] on div "Ocupada Mesa 1 R$ 76,52" at bounding box center [304, 352] width 204 height 87
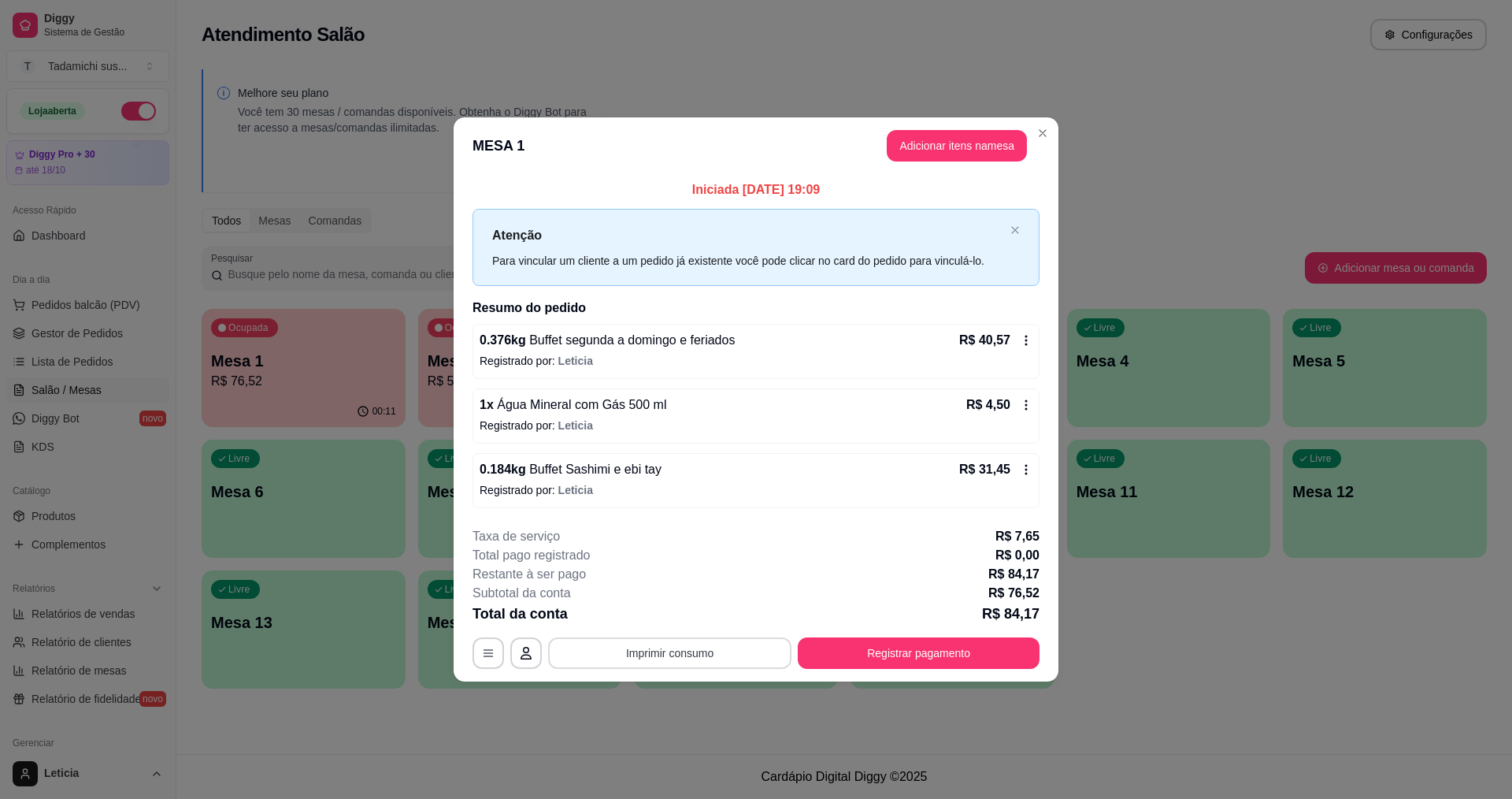
click at [717, 647] on button "Imprimir consumo" at bounding box center [669, 653] width 243 height 31
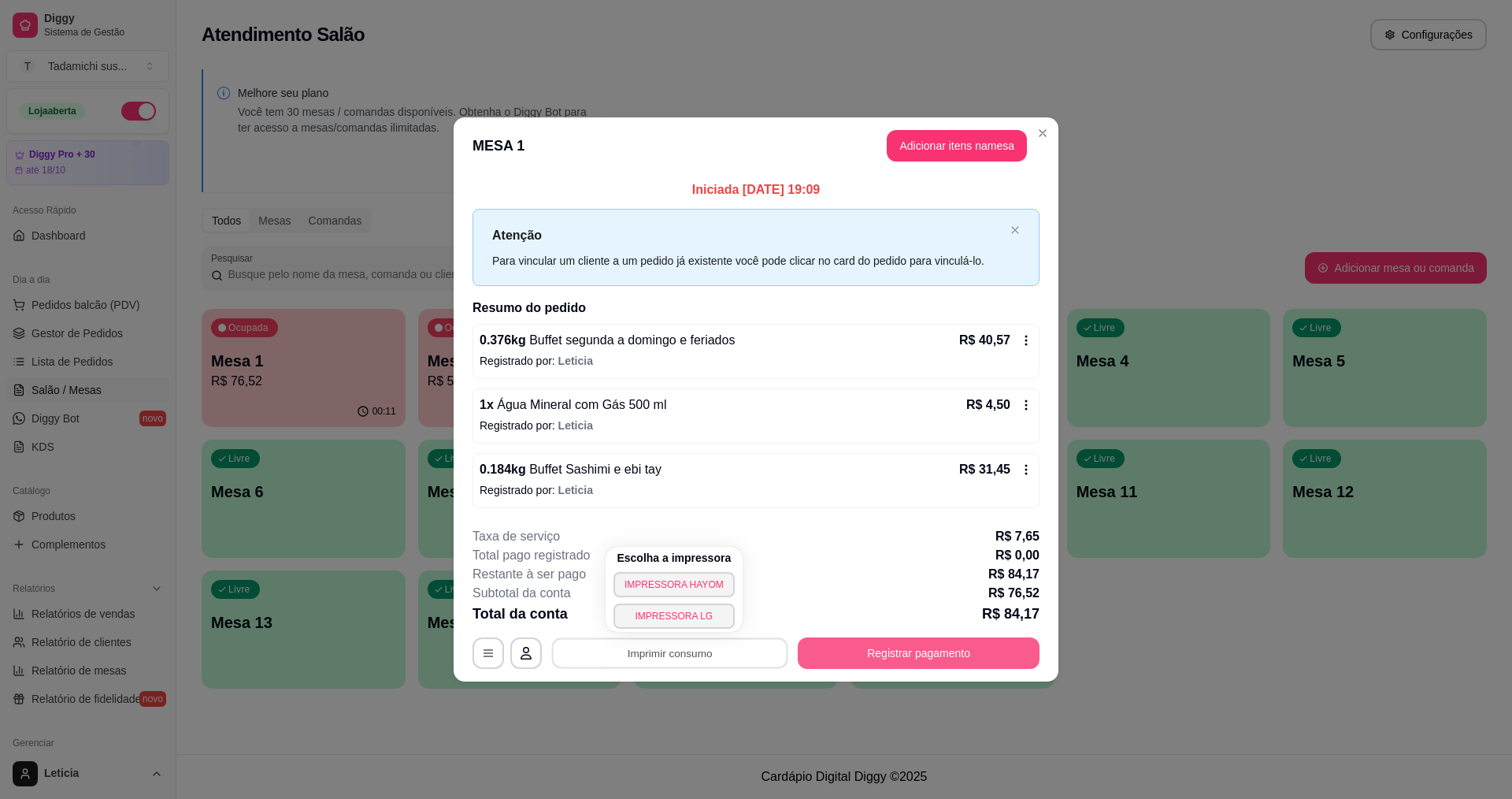
click at [866, 655] on button "Registrar pagamento" at bounding box center [919, 653] width 242 height 31
click at [869, 658] on button "Registrar pagamento" at bounding box center [919, 653] width 242 height 31
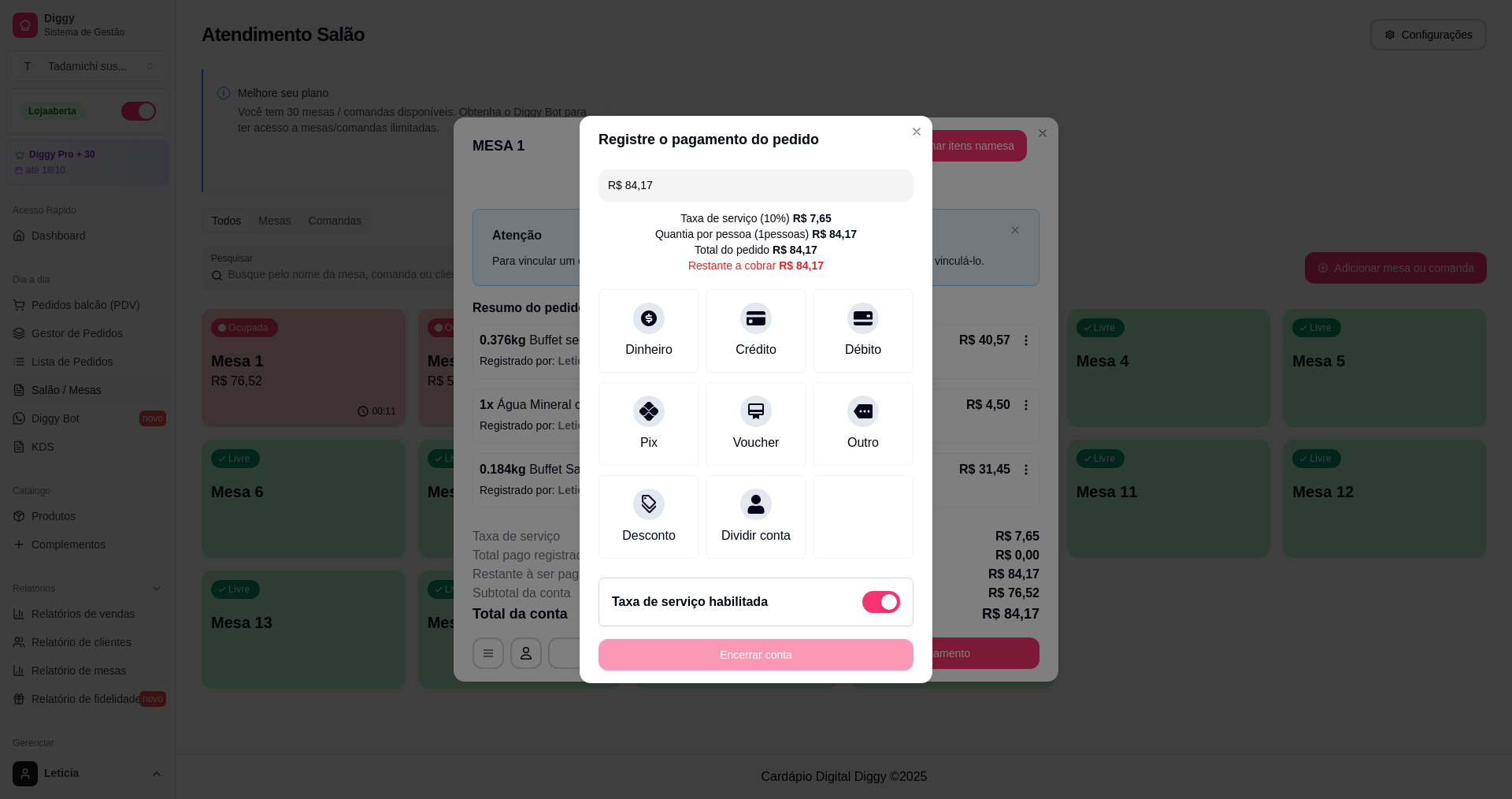
click at [862, 606] on span at bounding box center [880, 602] width 38 height 22
click at [862, 606] on input "checkbox" at bounding box center [866, 610] width 10 height 10
checkbox input "true"
type input "R$ 76,52"
checkbox input "false"
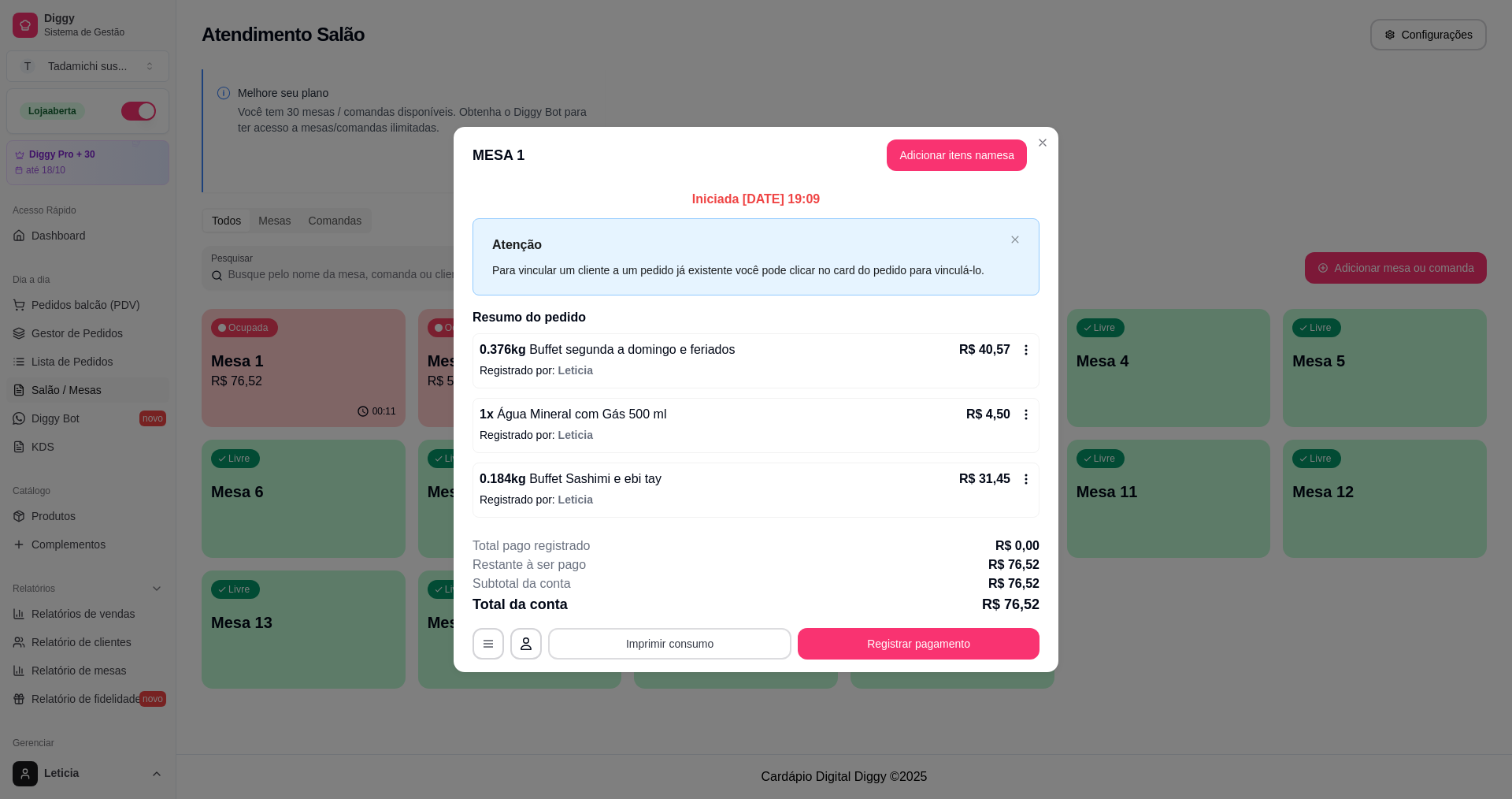
click at [692, 638] on button "Imprimir consumo" at bounding box center [669, 644] width 243 height 31
click at [706, 572] on button "IMPRESSORA HAYOM" at bounding box center [674, 574] width 117 height 25
click at [896, 637] on button "Registrar pagamento" at bounding box center [919, 644] width 242 height 31
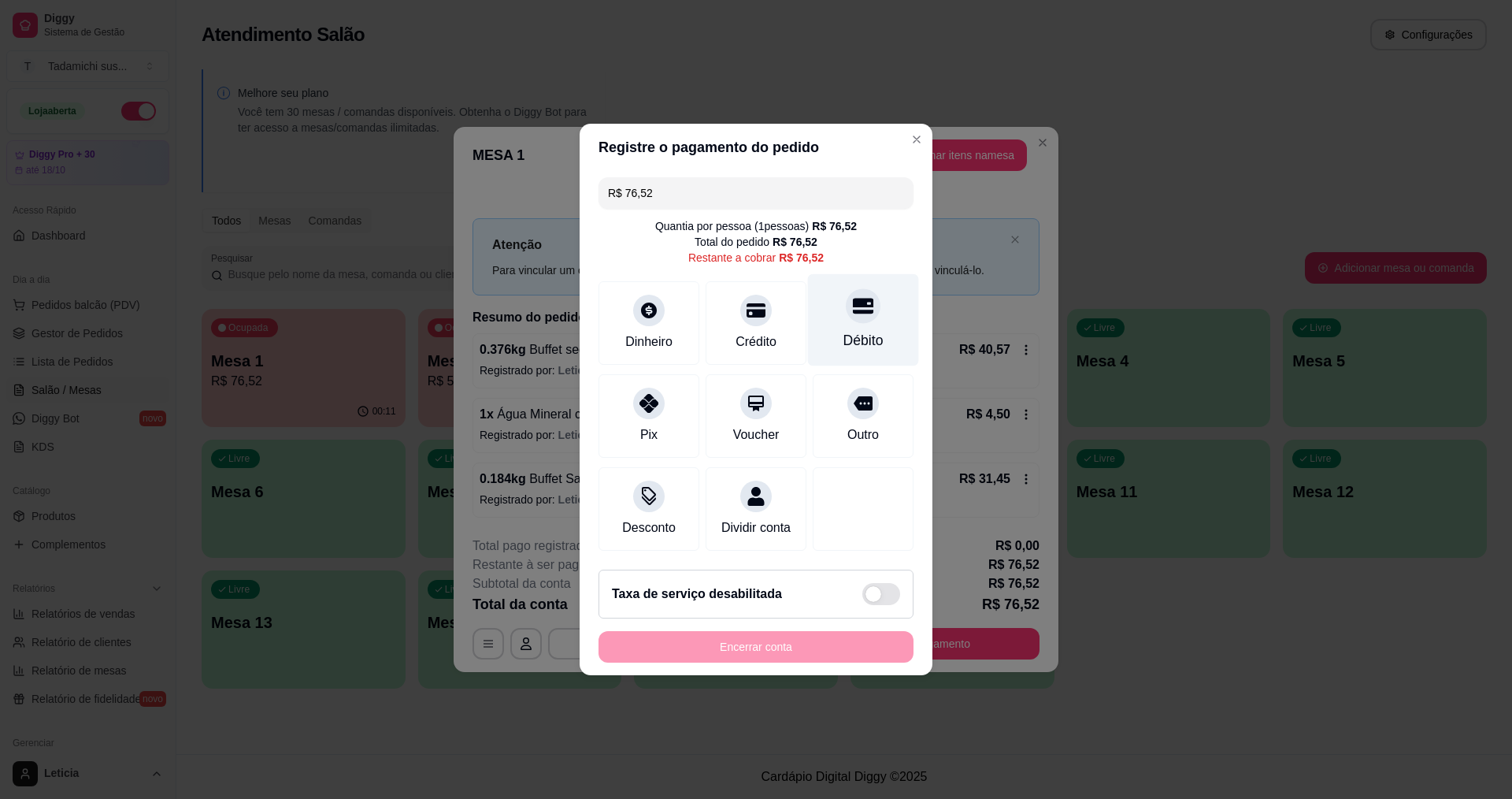
click at [856, 320] on div "Débito" at bounding box center [863, 320] width 111 height 92
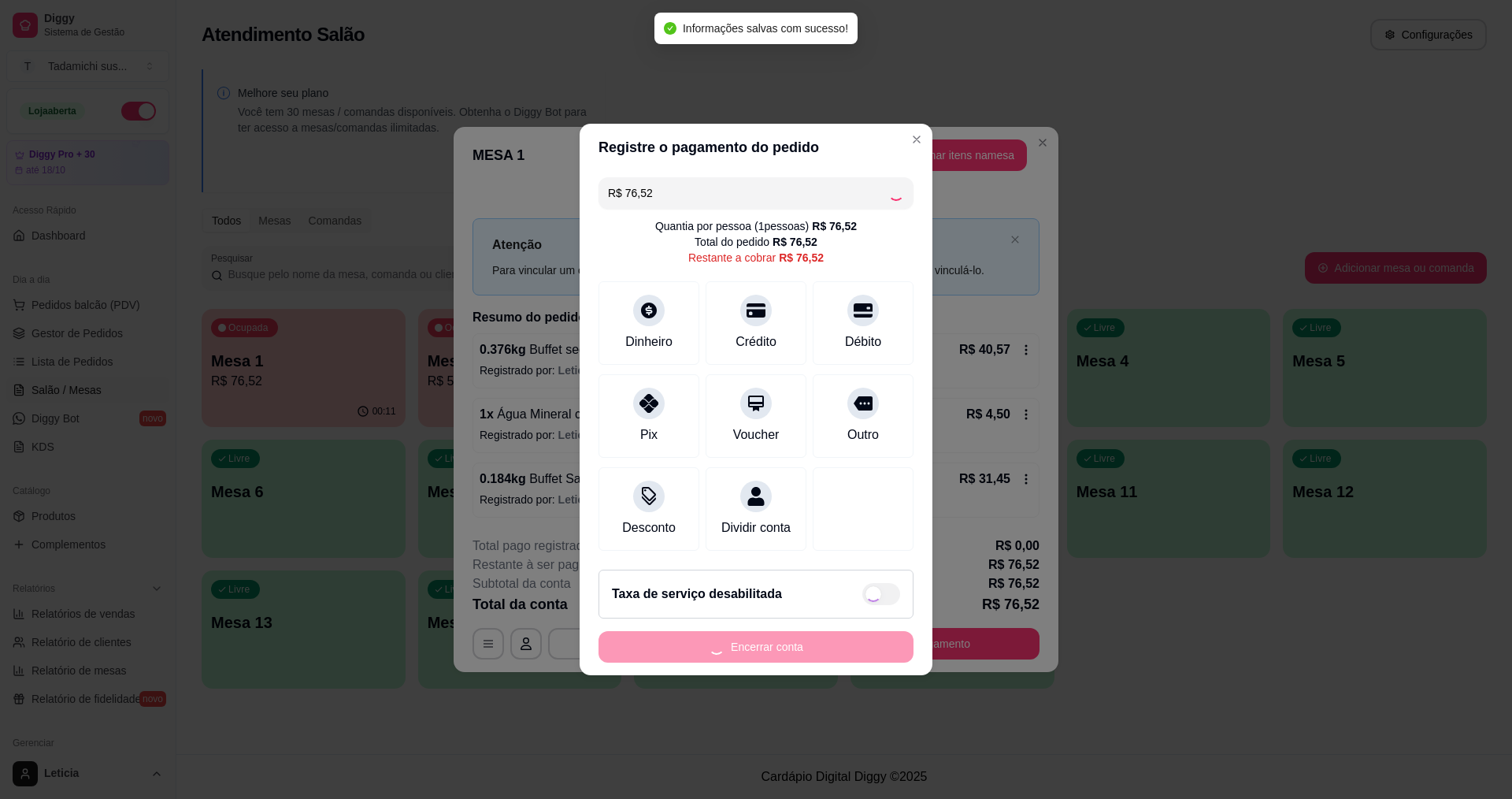
type input "R$ 0,00"
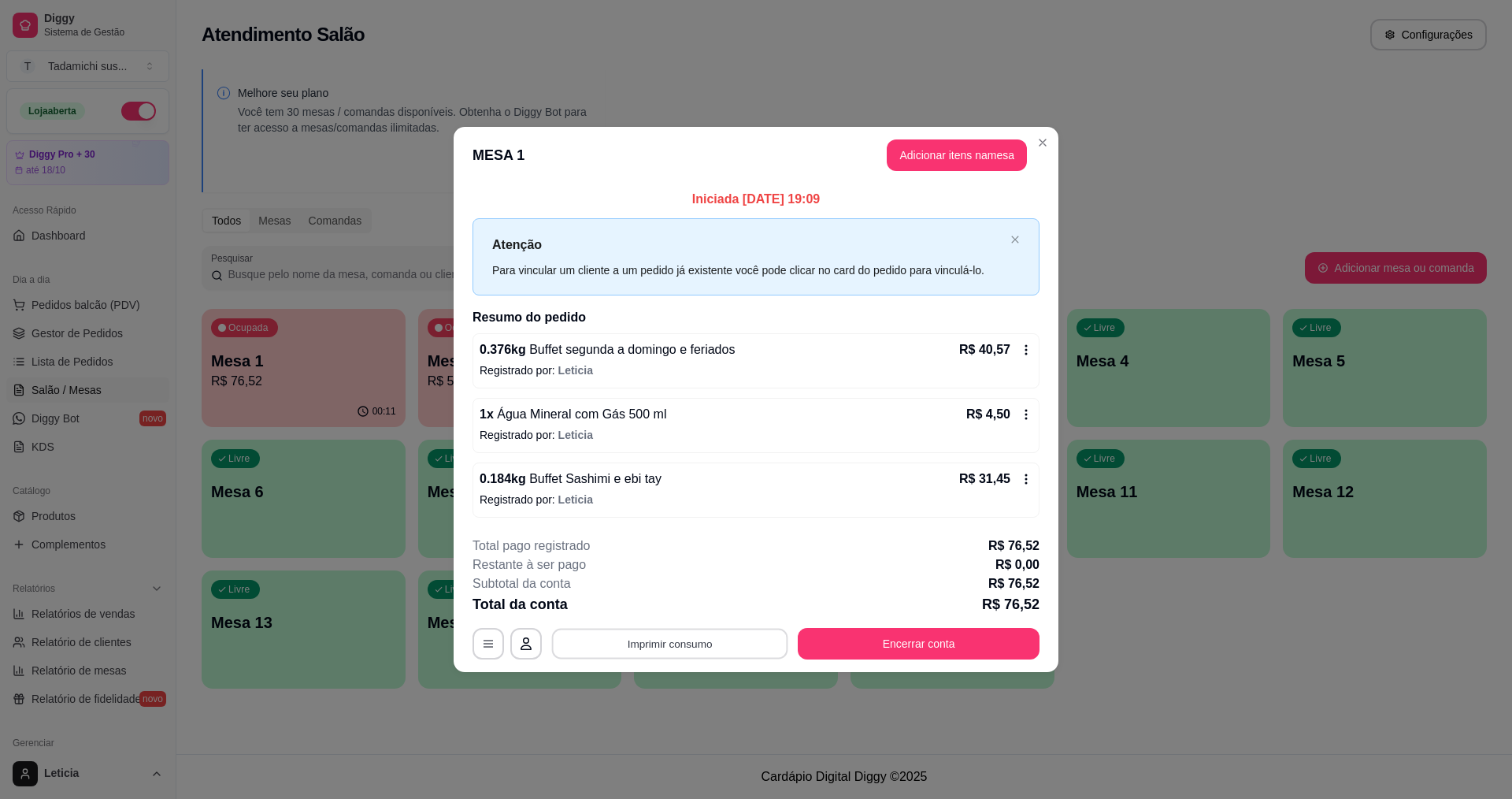
click at [738, 632] on button "Imprimir consumo" at bounding box center [670, 643] width 237 height 30
click at [712, 570] on button "IMPRESSORA HAYOM" at bounding box center [674, 574] width 117 height 25
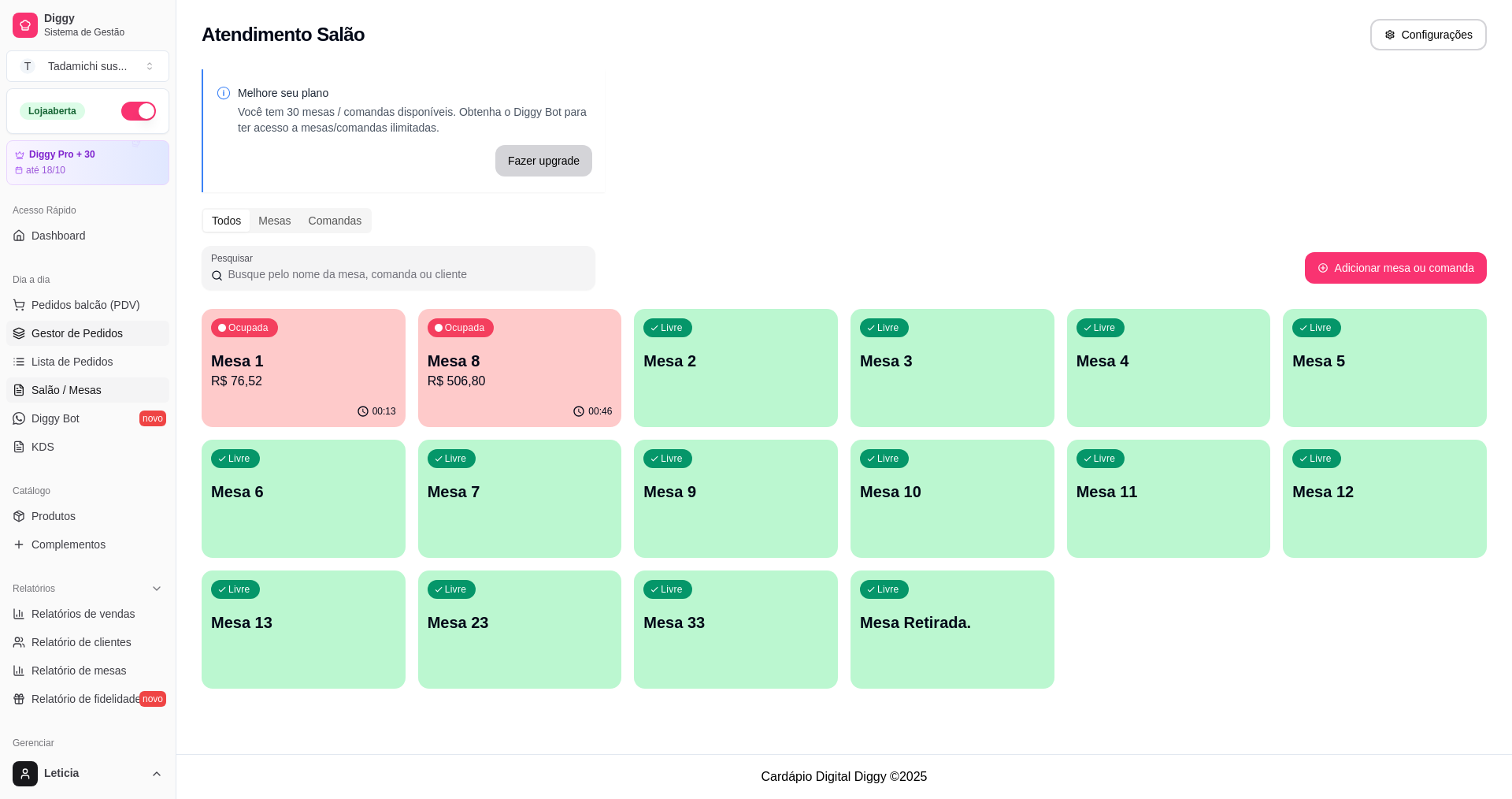
click at [72, 326] on span "Gestor de Pedidos" at bounding box center [77, 333] width 92 height 16
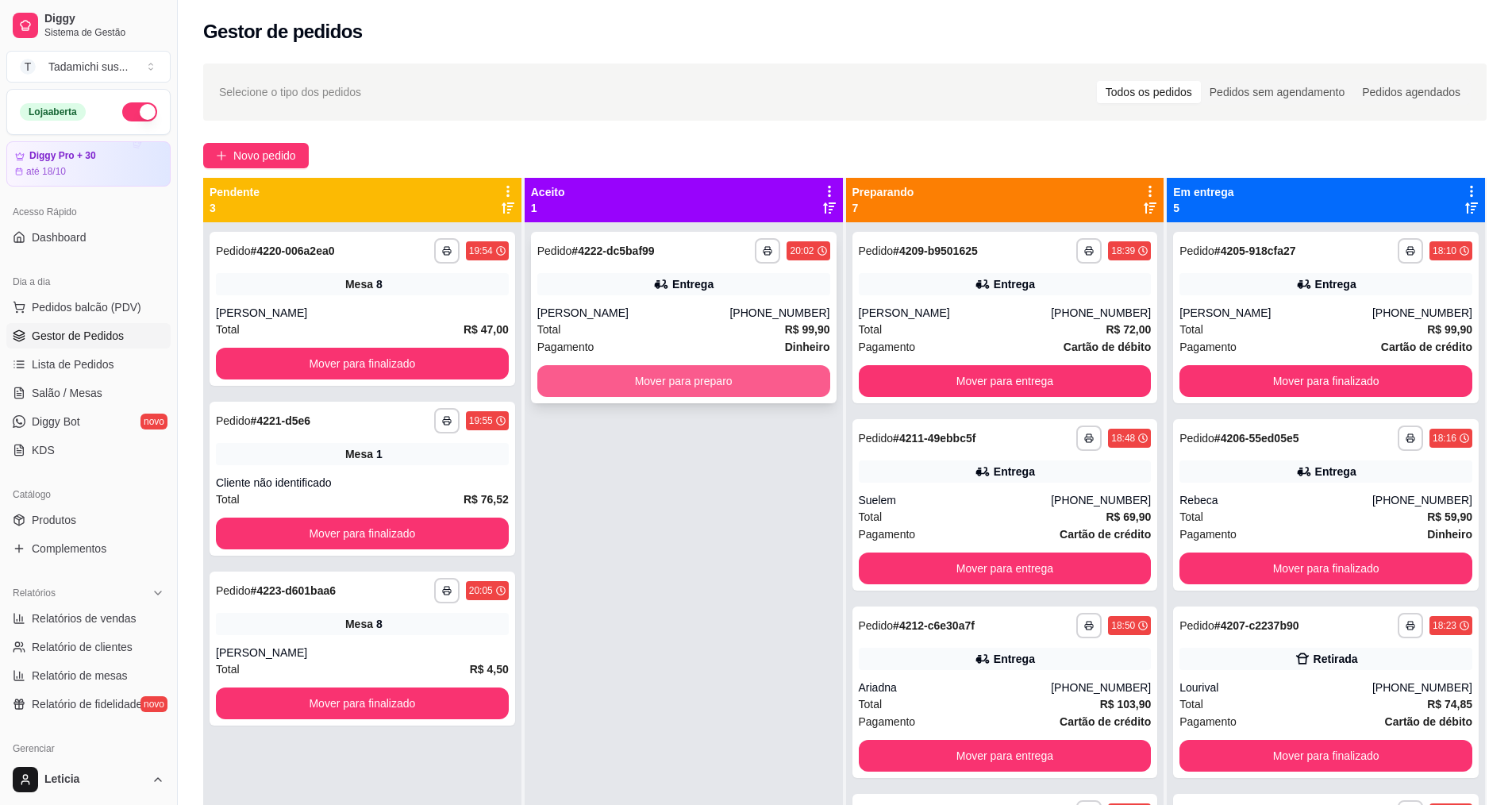
click at [795, 383] on button "Mover para preparo" at bounding box center [683, 381] width 293 height 31
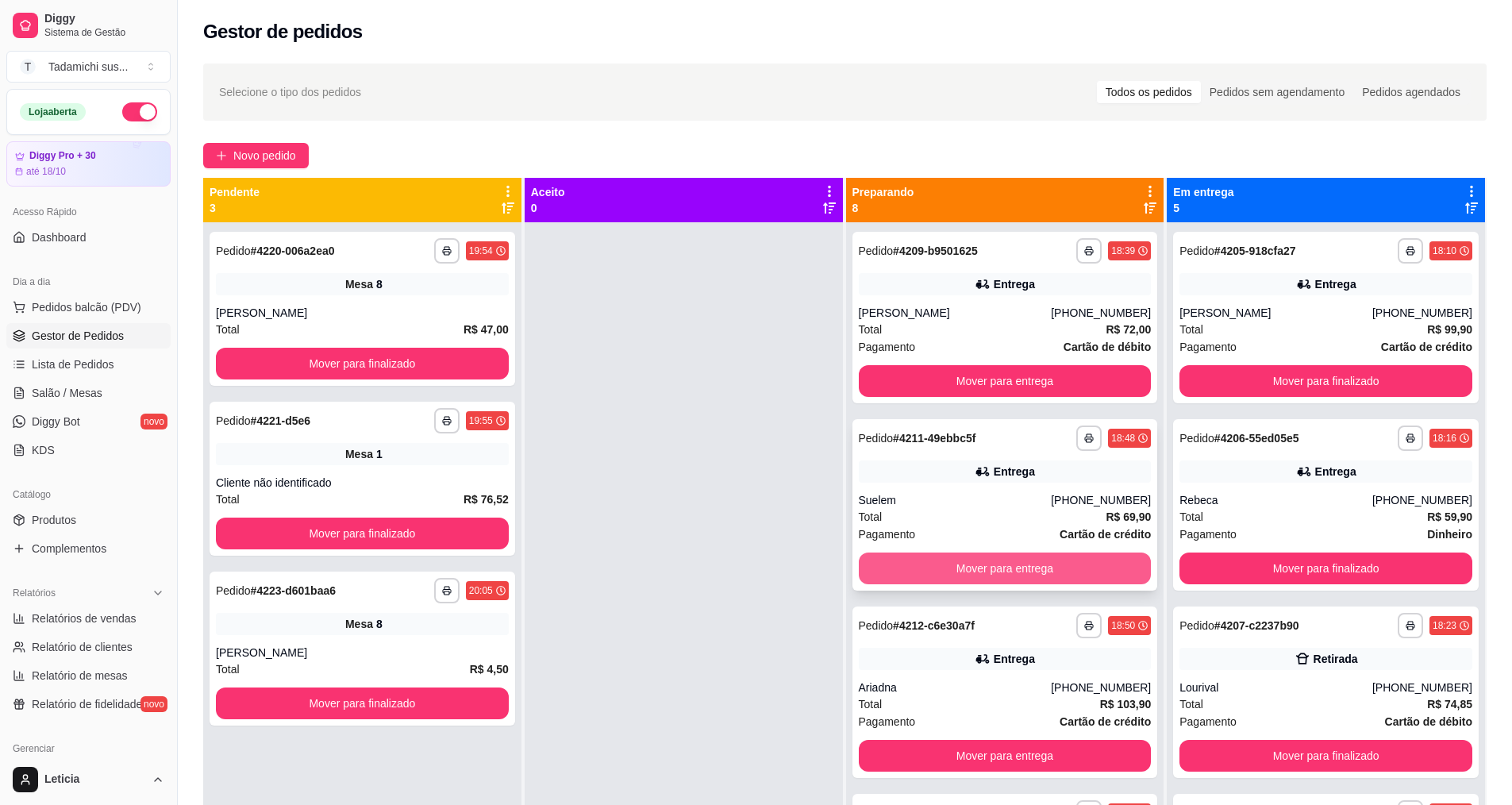
click at [1018, 565] on button "Mover para entrega" at bounding box center [1005, 568] width 293 height 31
click at [1019, 570] on button "Mover para entrega" at bounding box center [1005, 568] width 293 height 31
click at [1019, 570] on button "Mover para entrega" at bounding box center [1005, 568] width 284 height 30
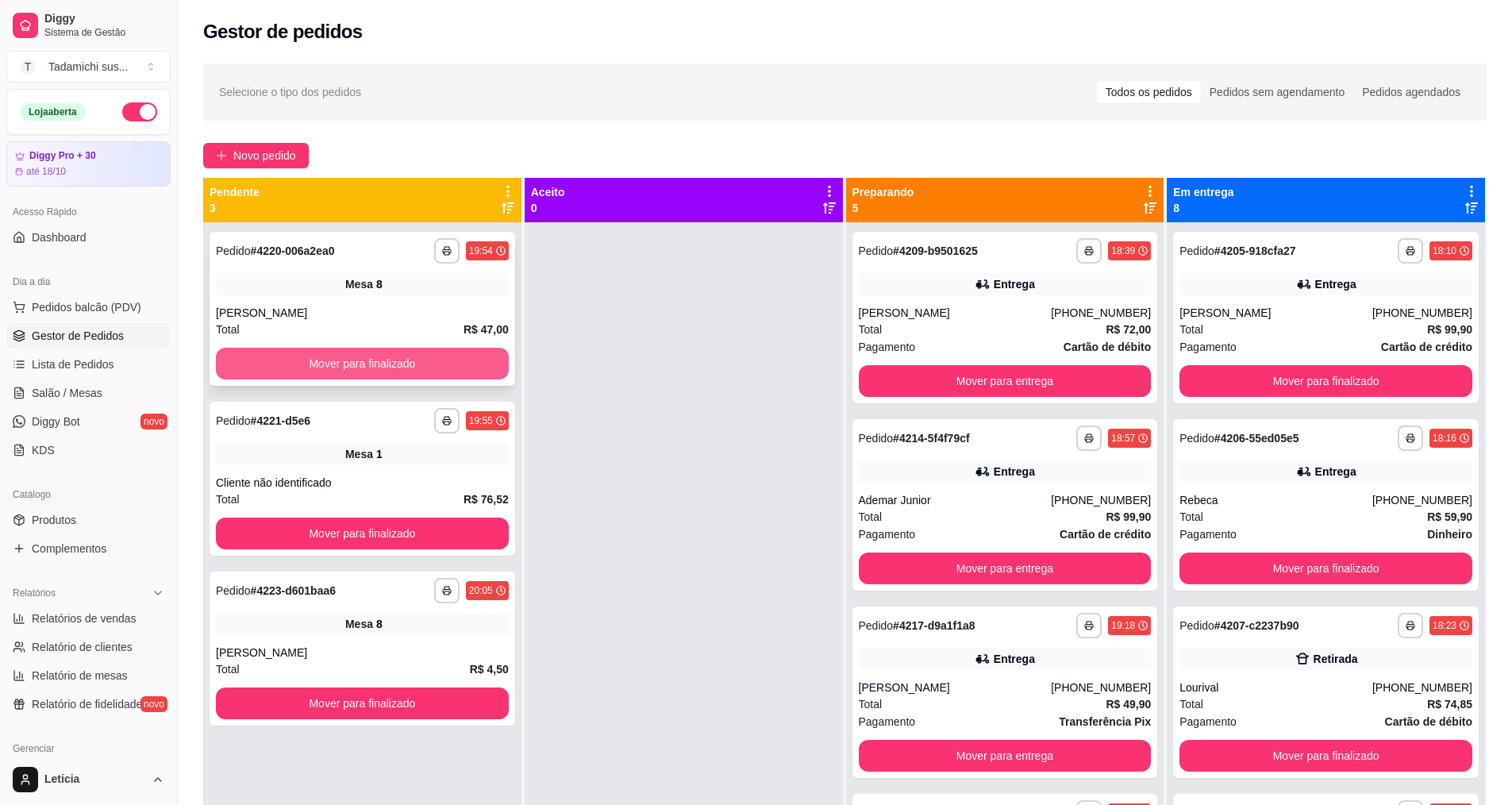
click at [318, 374] on button "Mover para finalizado" at bounding box center [362, 363] width 293 height 31
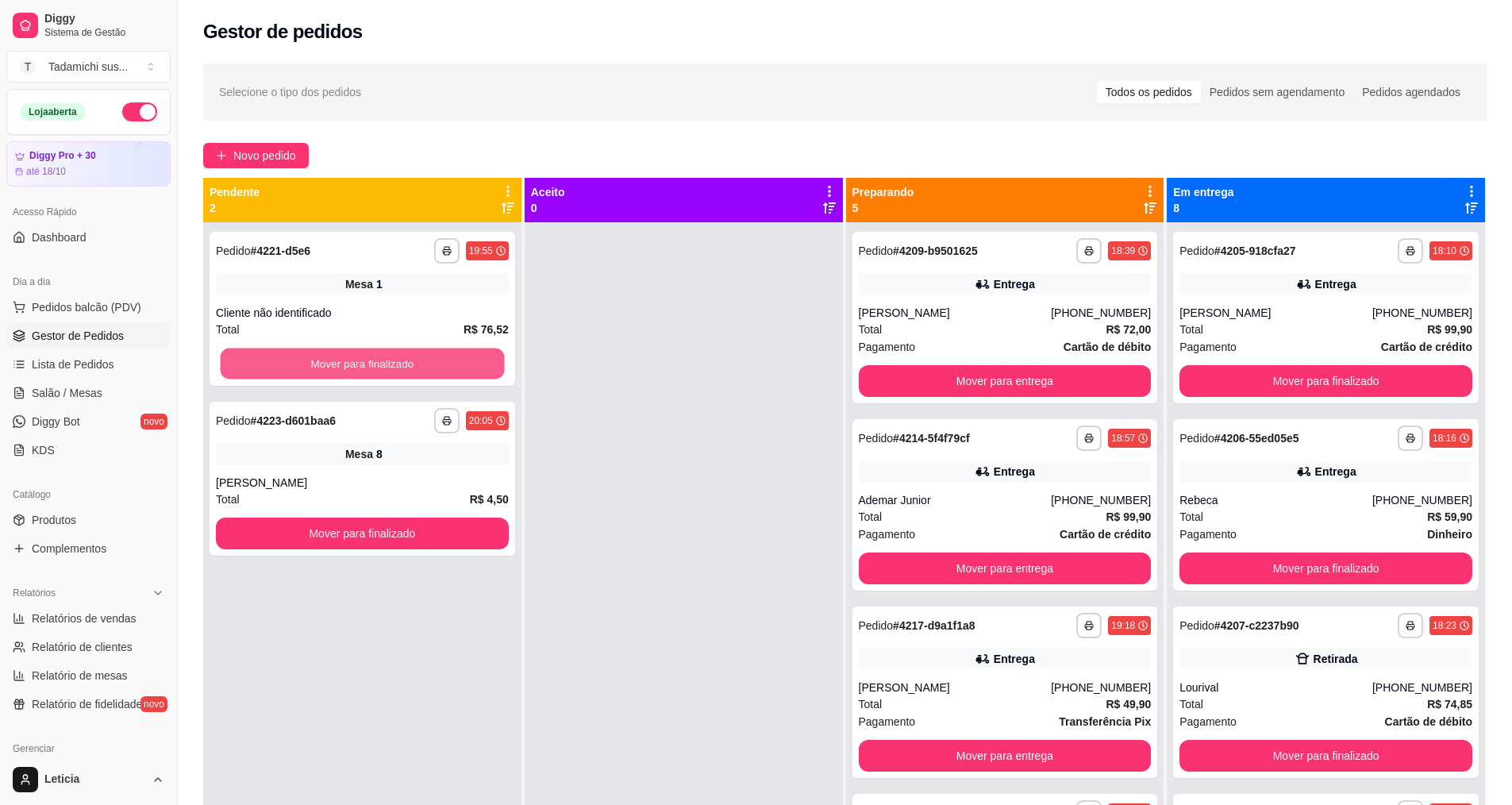
click at [318, 374] on button "Mover para finalizado" at bounding box center [362, 363] width 284 height 30
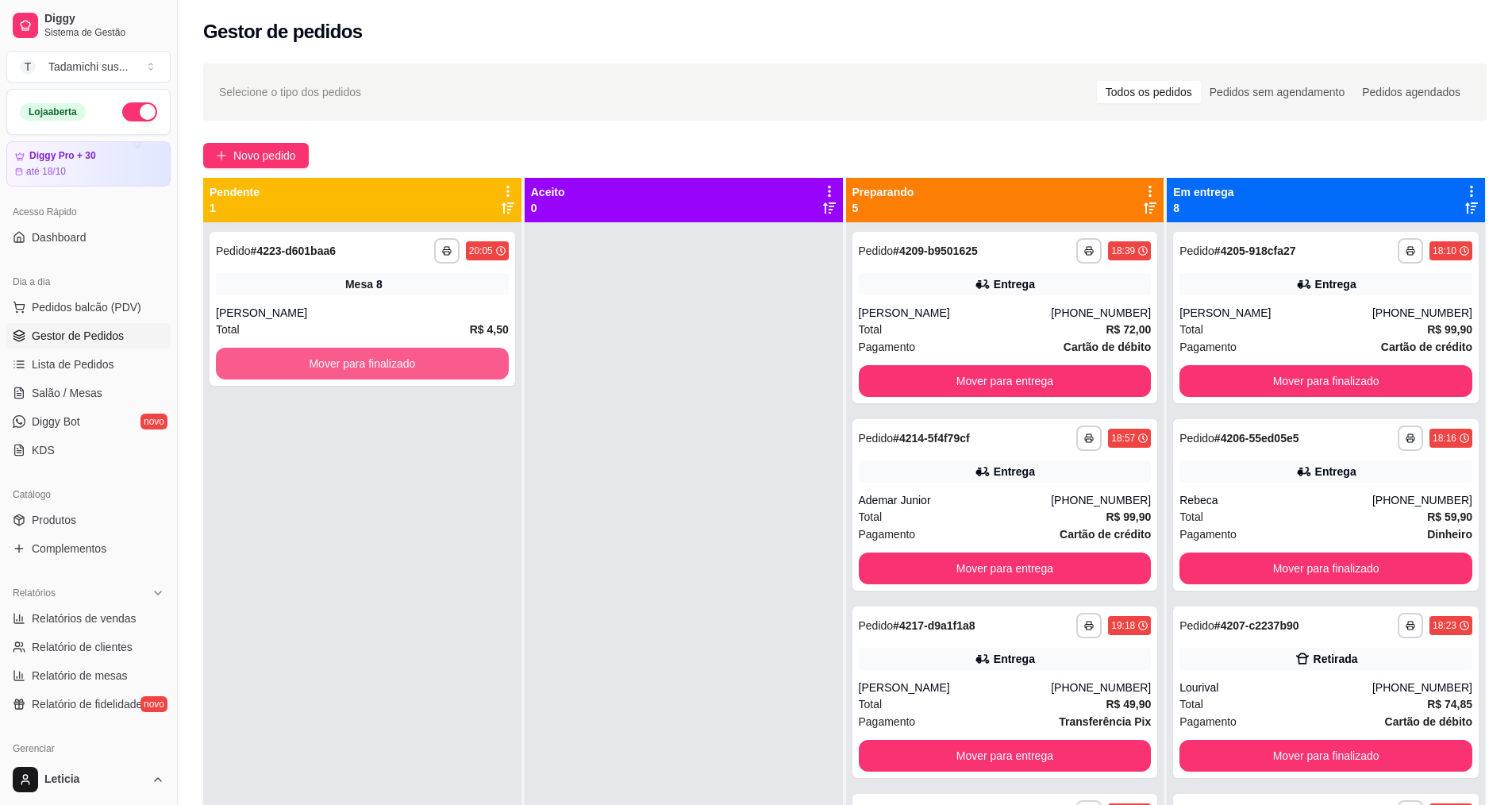
click at [318, 374] on button "Mover para finalizado" at bounding box center [362, 363] width 293 height 31
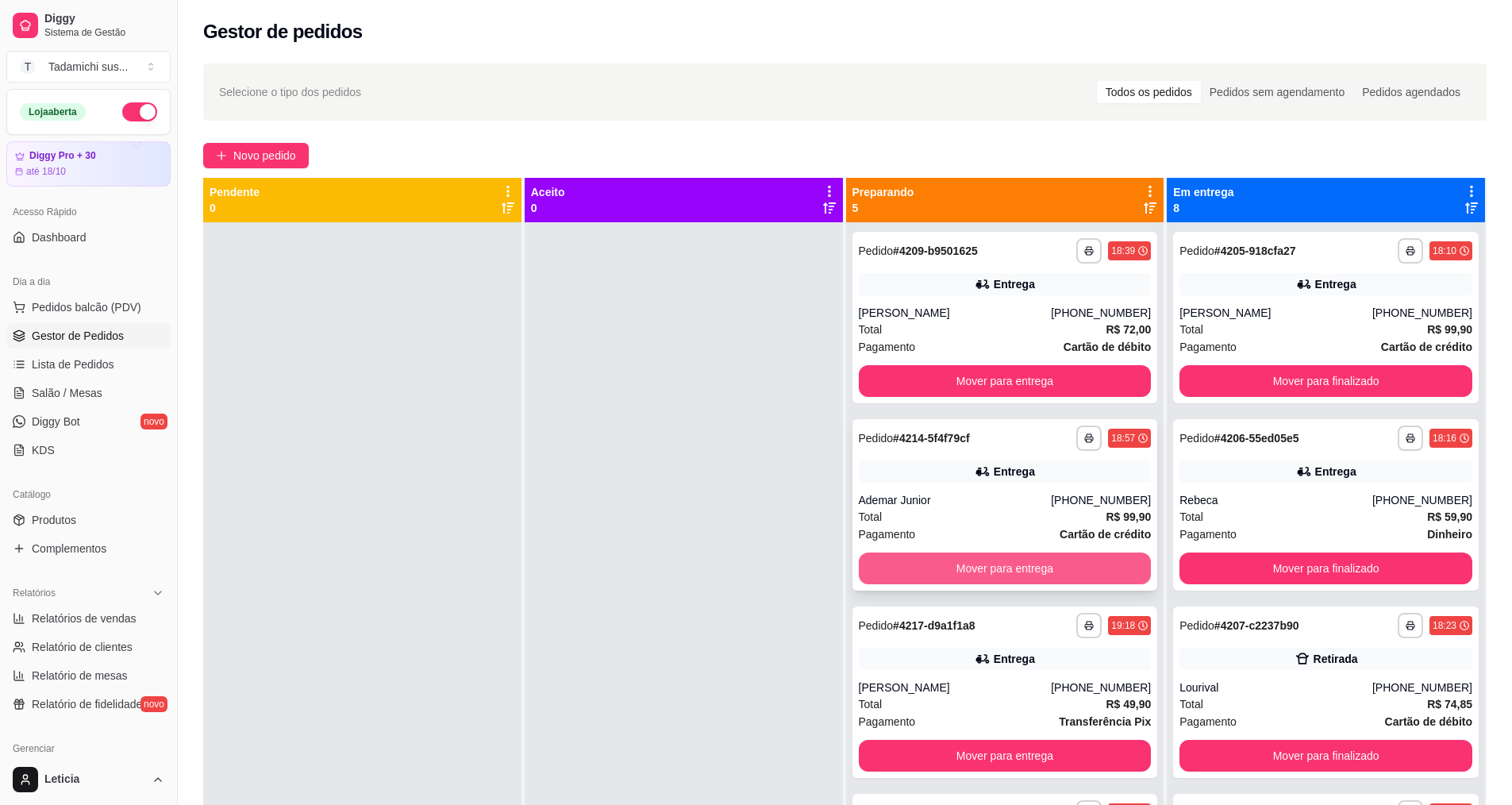
click at [993, 571] on button "Mover para entrega" at bounding box center [1005, 568] width 293 height 31
click at [984, 584] on button "Mover para entrega" at bounding box center [1005, 568] width 293 height 31
click at [925, 249] on strong "# 4209-b9501625" at bounding box center [935, 251] width 85 height 13
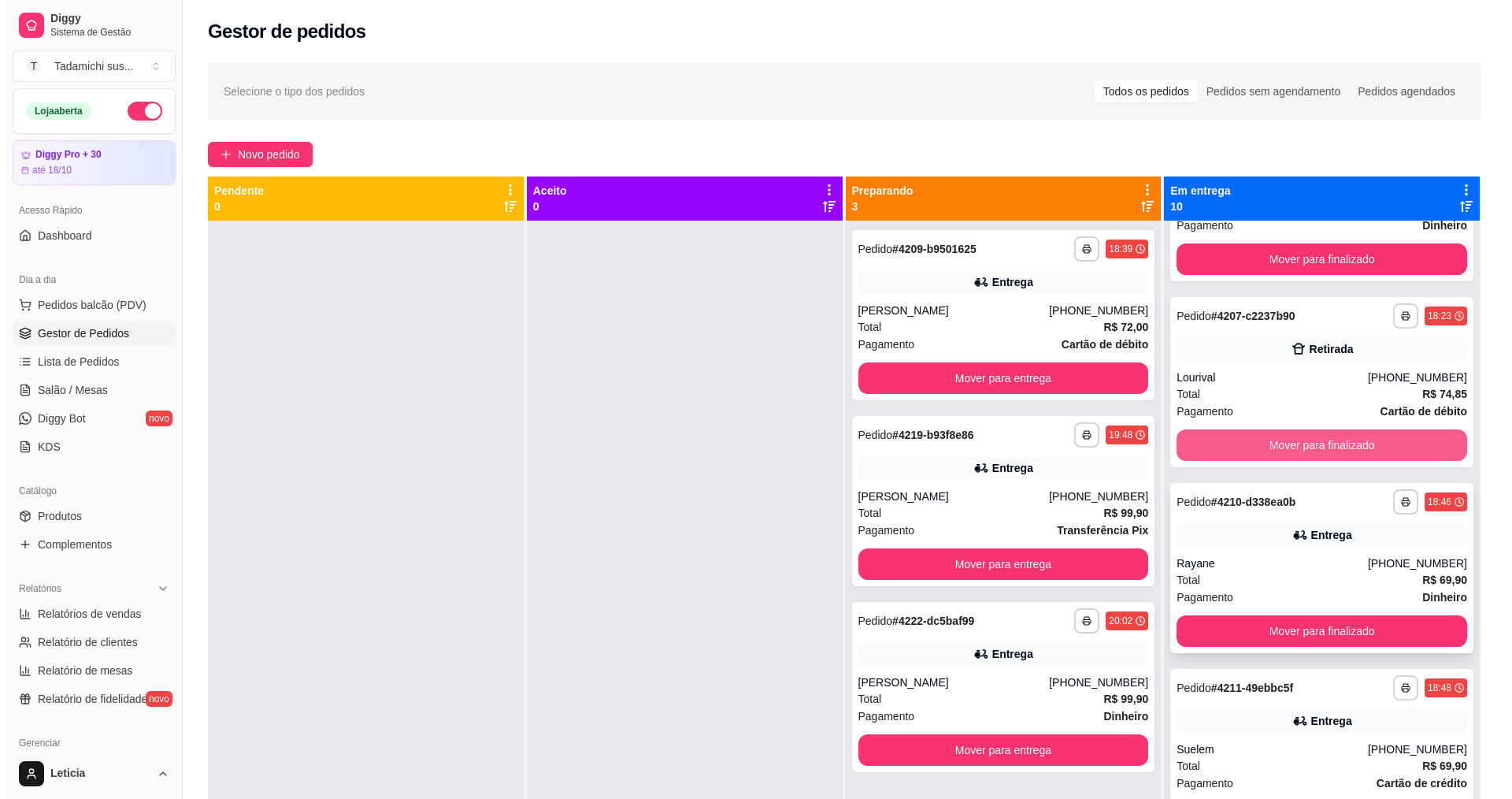
scroll to position [316, 0]
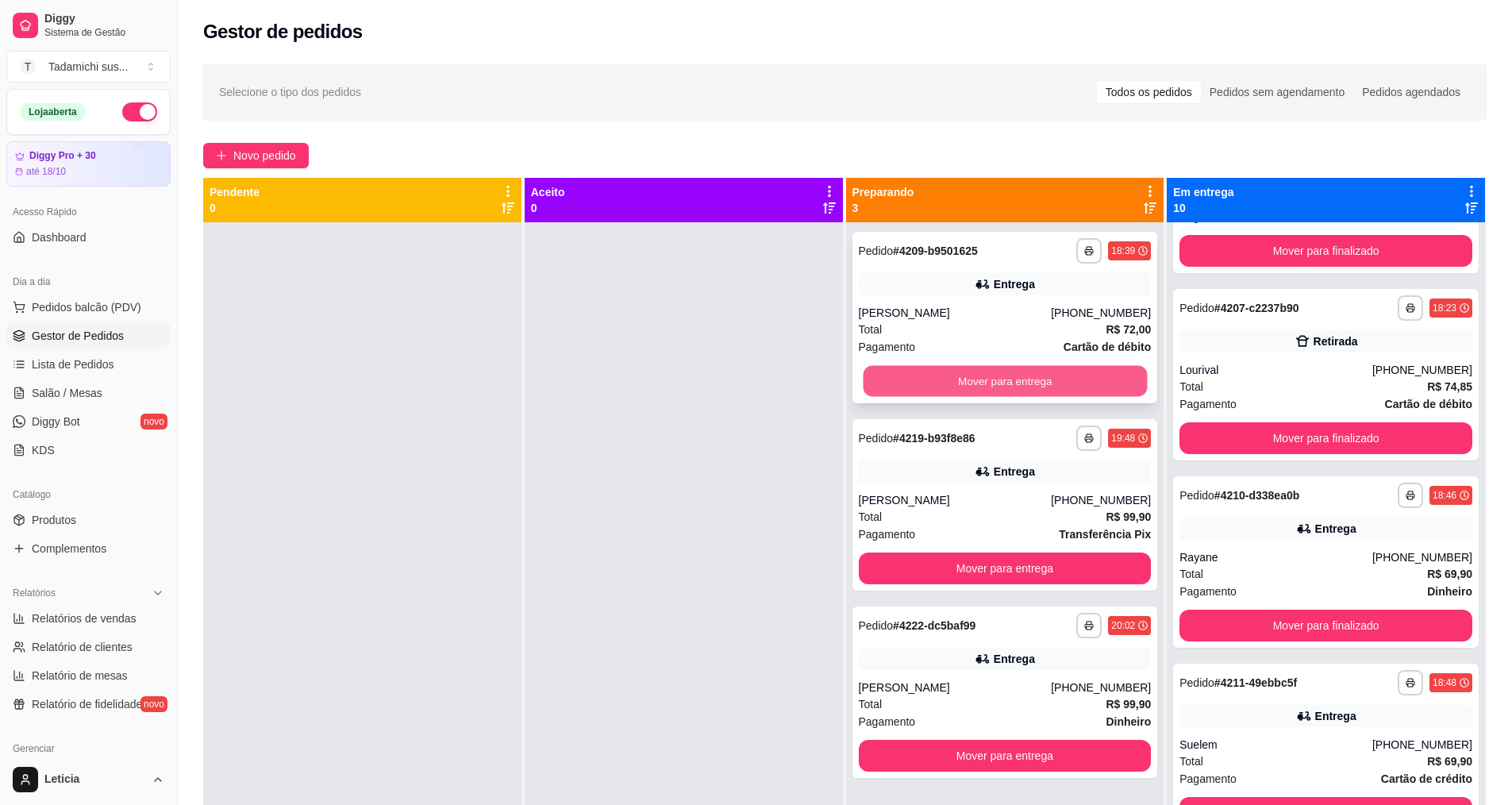
click at [998, 371] on button "Mover para entrega" at bounding box center [1005, 381] width 284 height 30
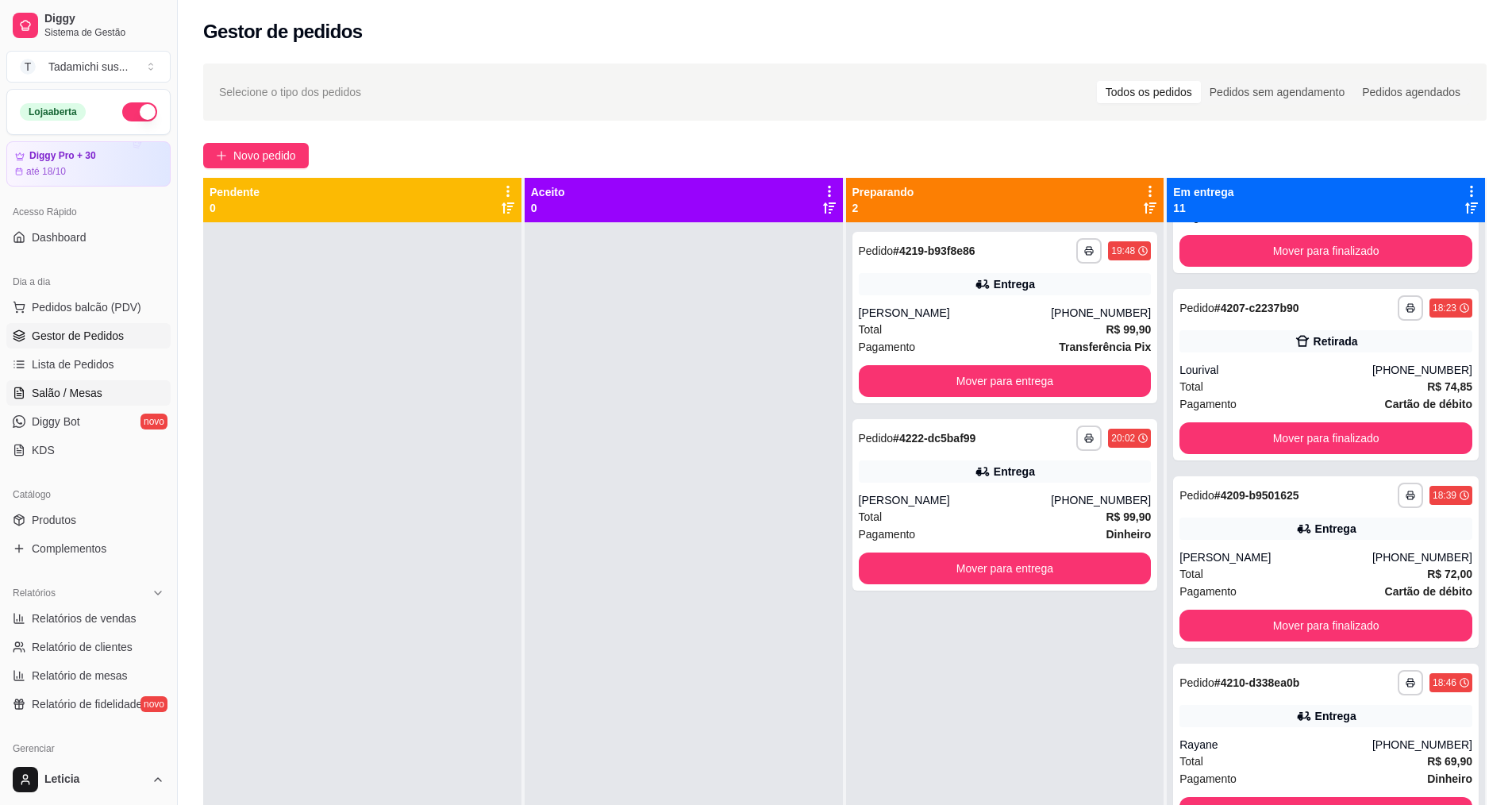
click at [59, 391] on span "Salão / Mesas" at bounding box center [67, 393] width 70 height 16
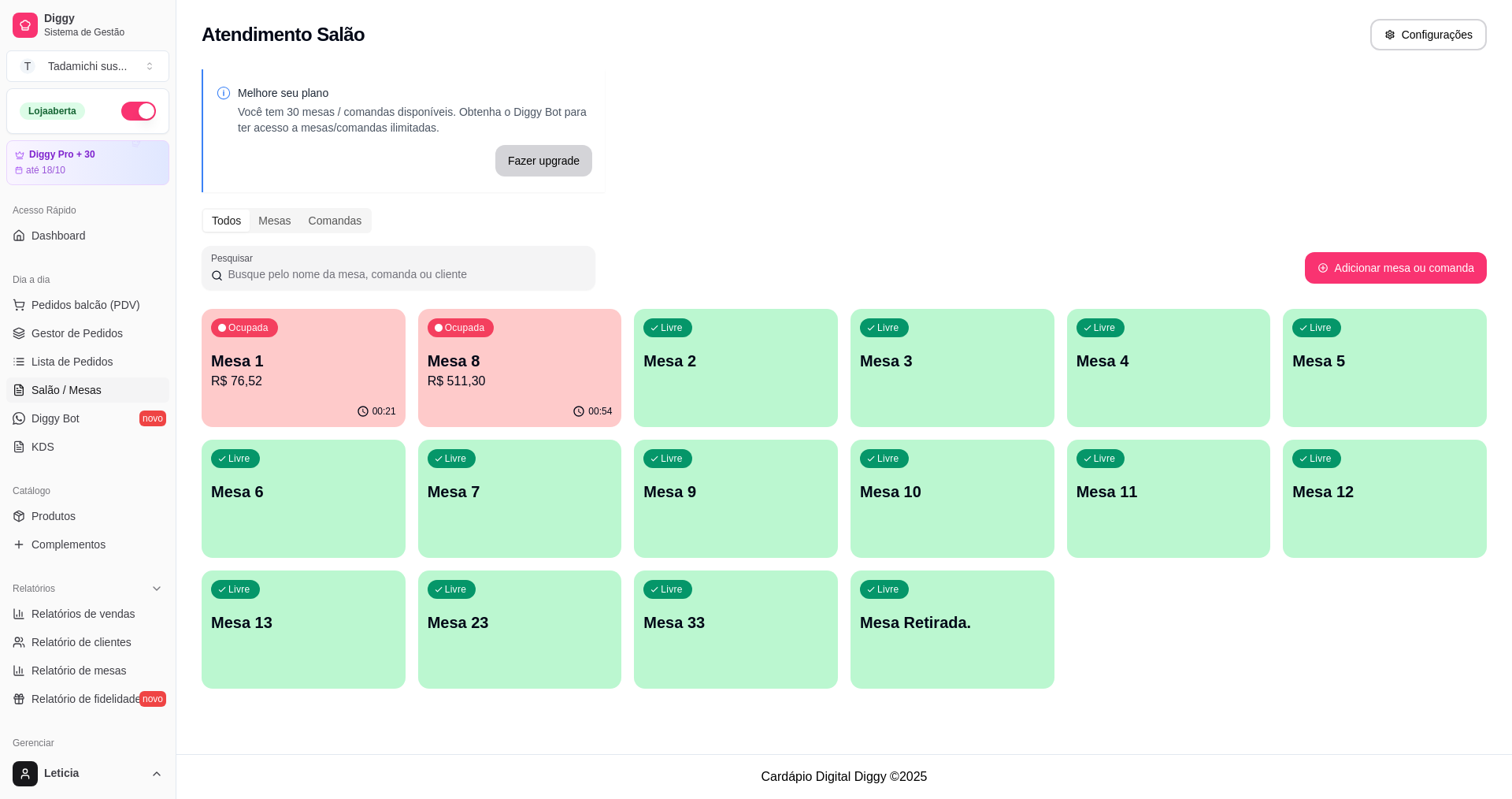
click at [1146, 494] on p "Mesa 11" at bounding box center [1169, 492] width 185 height 22
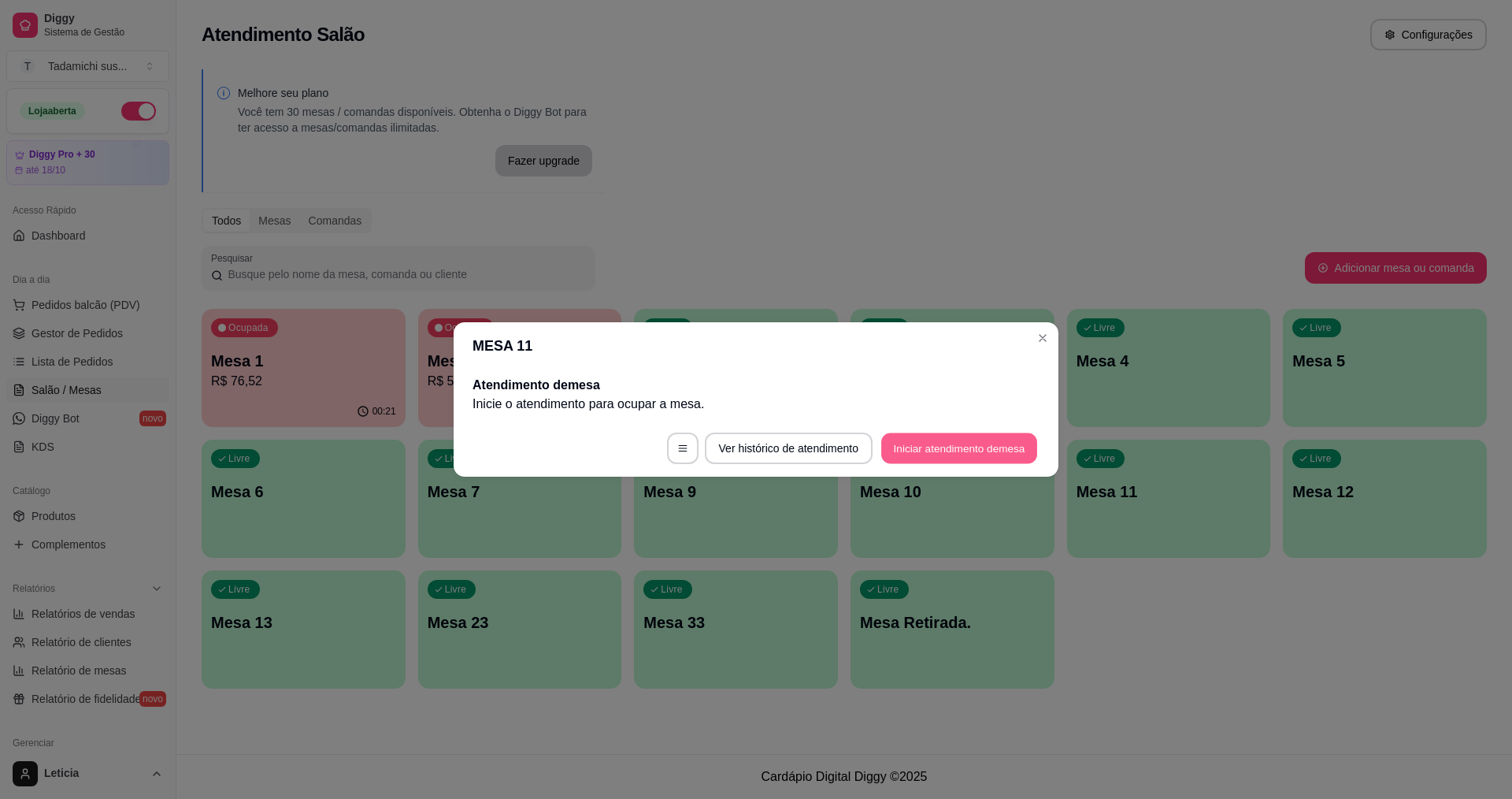
click at [963, 449] on button "Iniciar atendimento de mesa" at bounding box center [959, 448] width 156 height 30
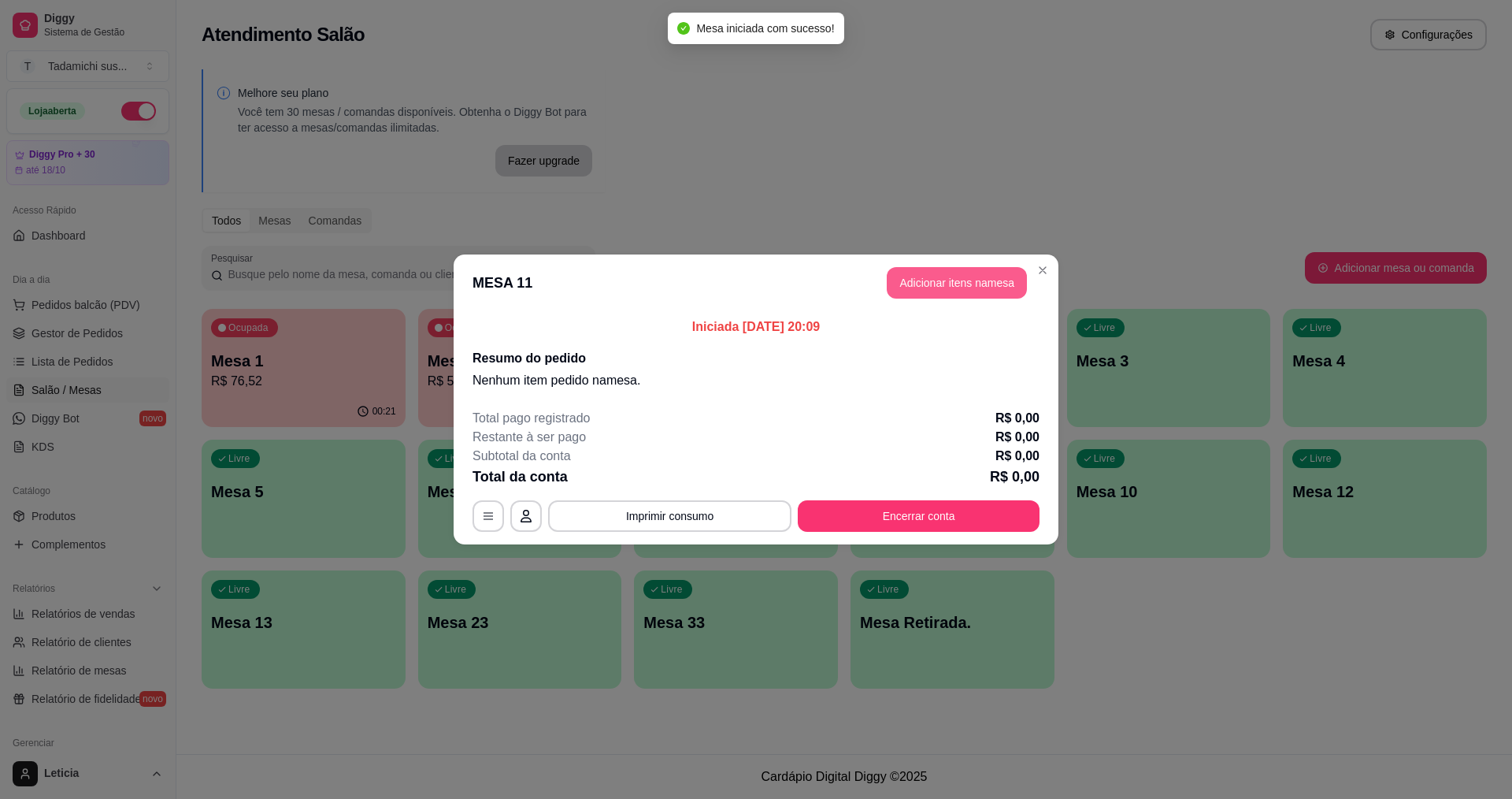
click at [969, 282] on button "Adicionar itens na mesa" at bounding box center [956, 283] width 140 height 31
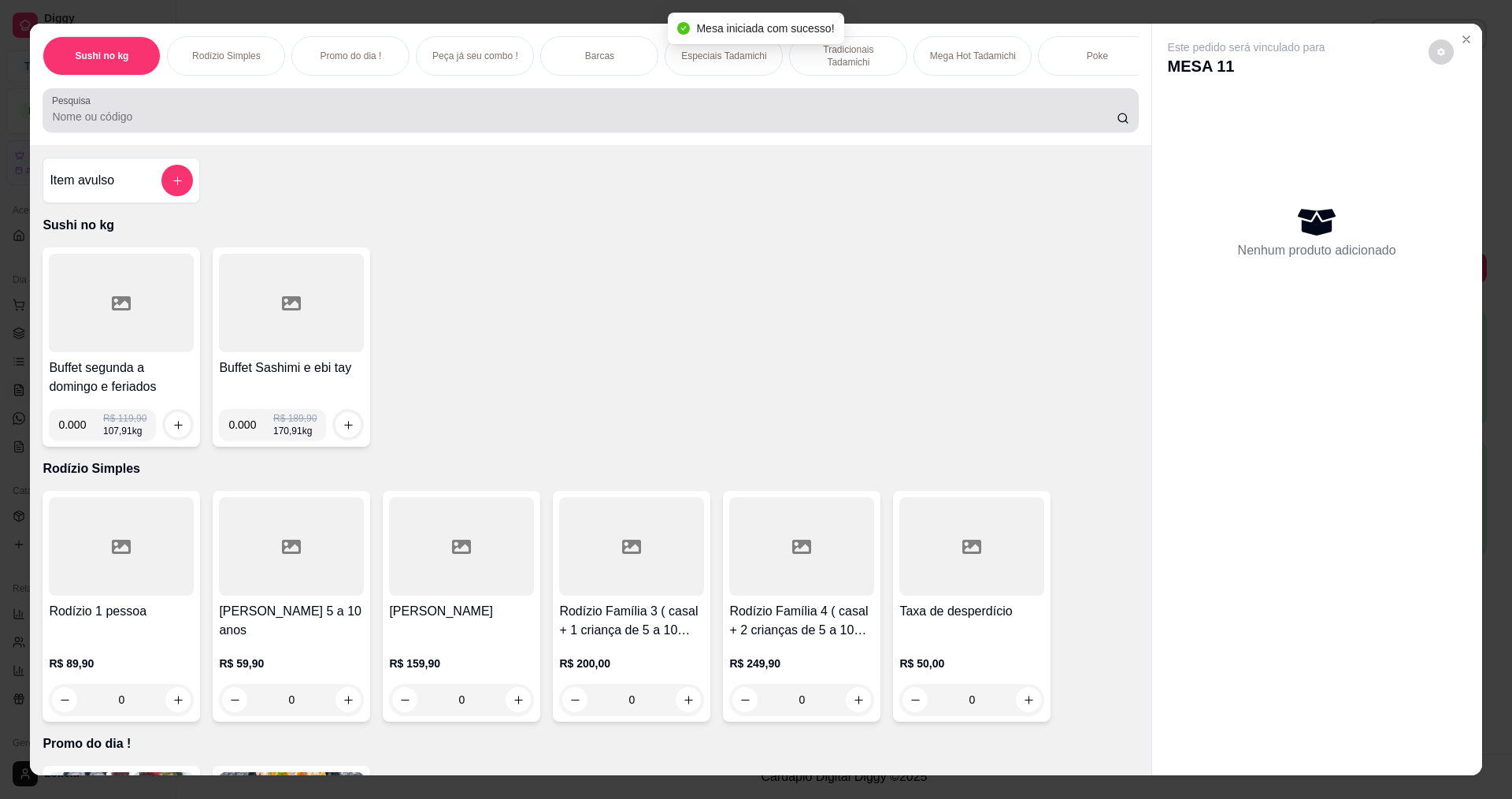
click at [378, 124] on input "Pesquisa" at bounding box center [584, 117] width 1064 height 16
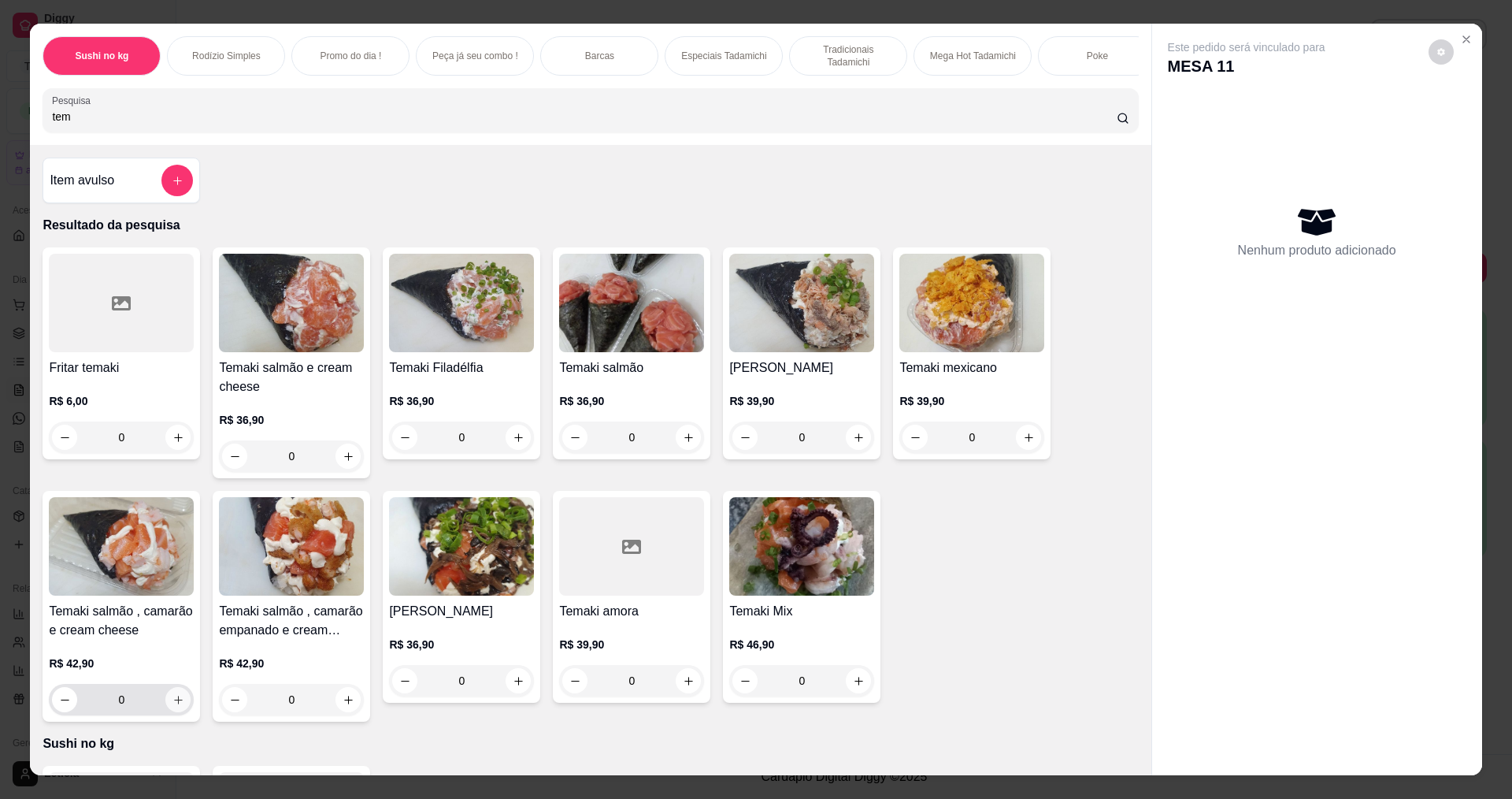
type input "tem"
click at [176, 706] on icon "increase-product-quantity" at bounding box center [178, 700] width 12 height 12
type input "1"
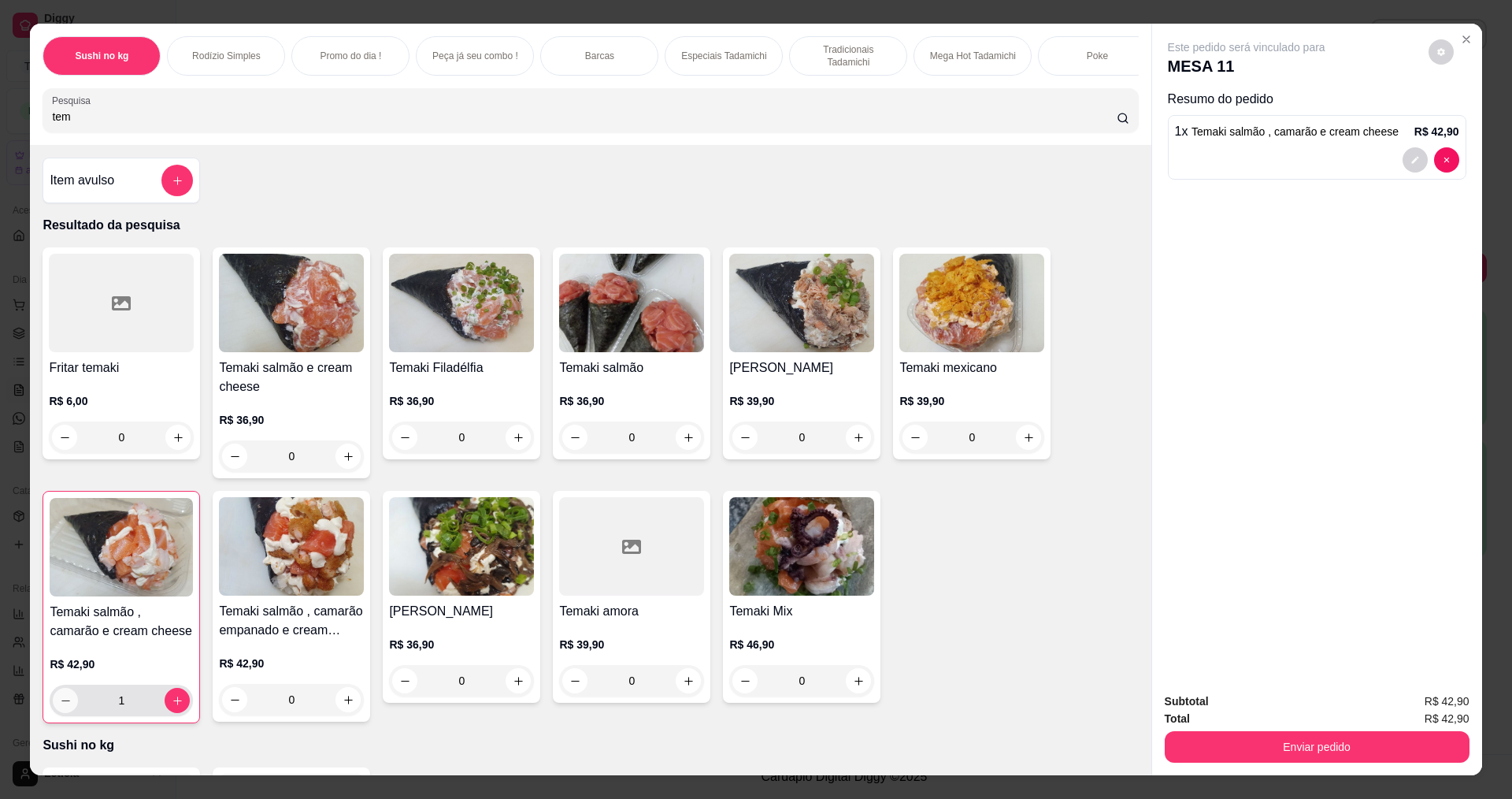
click at [60, 706] on icon "decrease-product-quantity" at bounding box center [65, 701] width 12 height 12
type input "0"
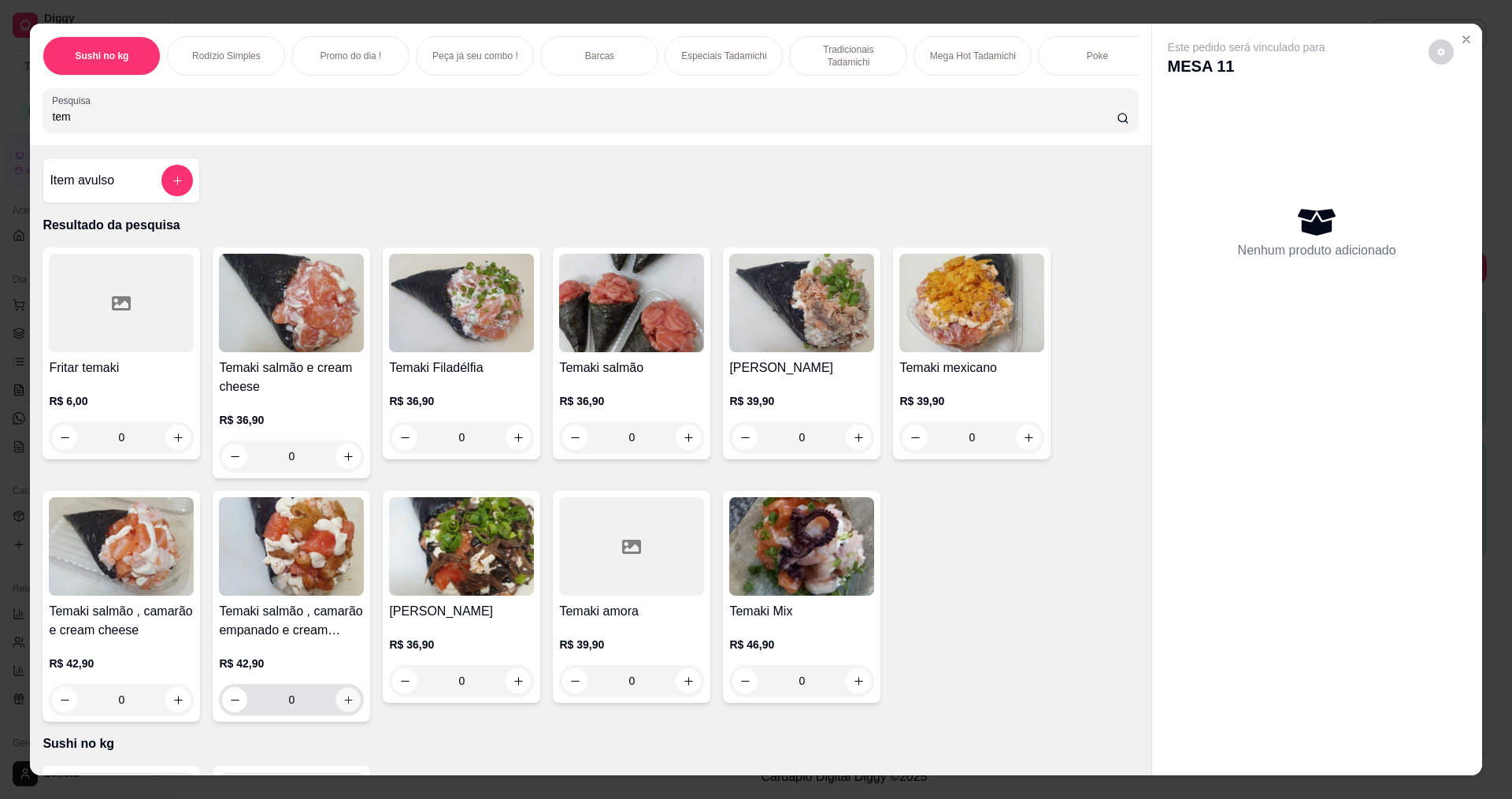
click at [344, 704] on icon "increase-product-quantity" at bounding box center [348, 699] width 8 height 8
type input "1"
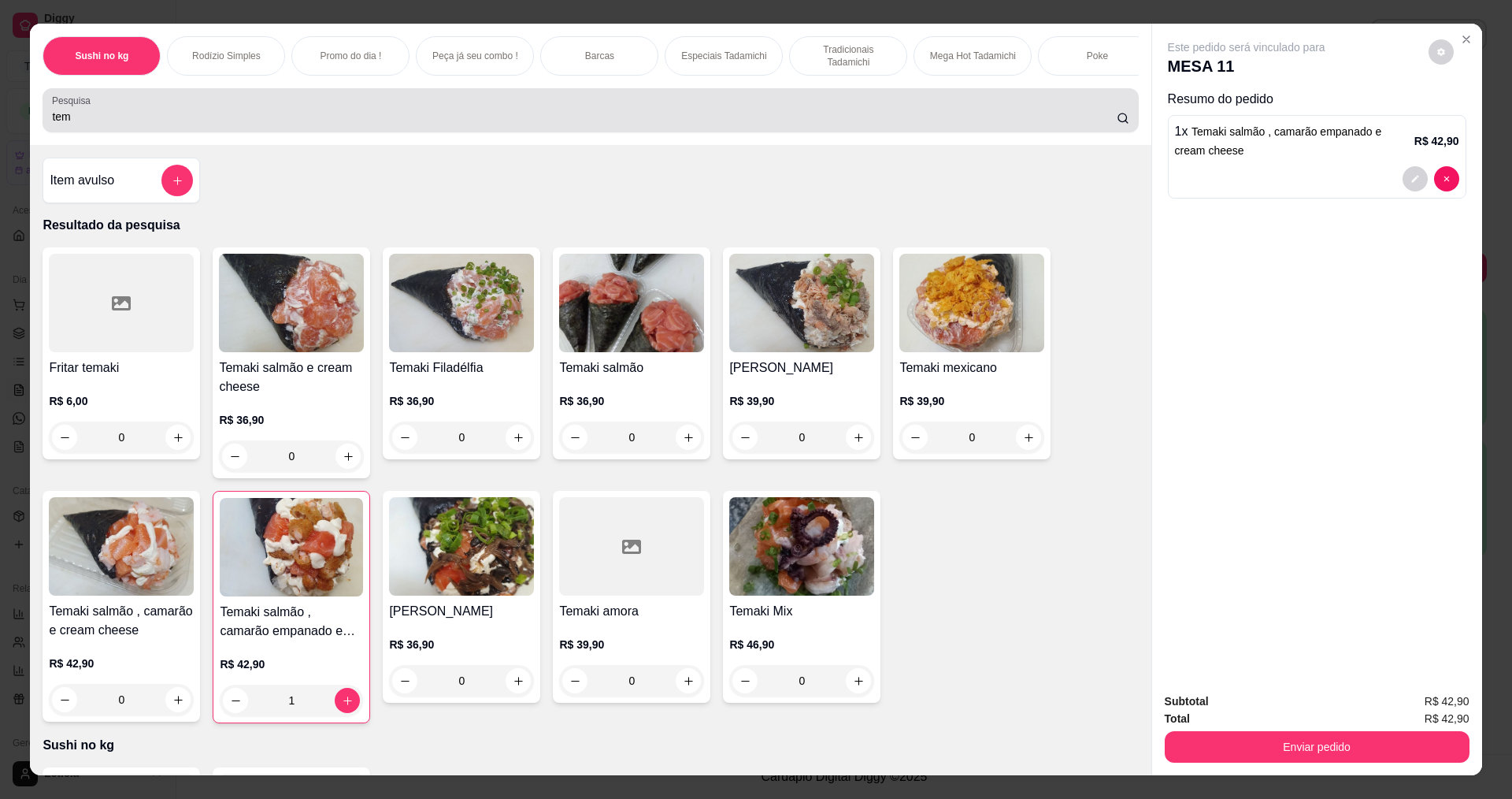
click at [151, 122] on input "tem" at bounding box center [584, 117] width 1064 height 16
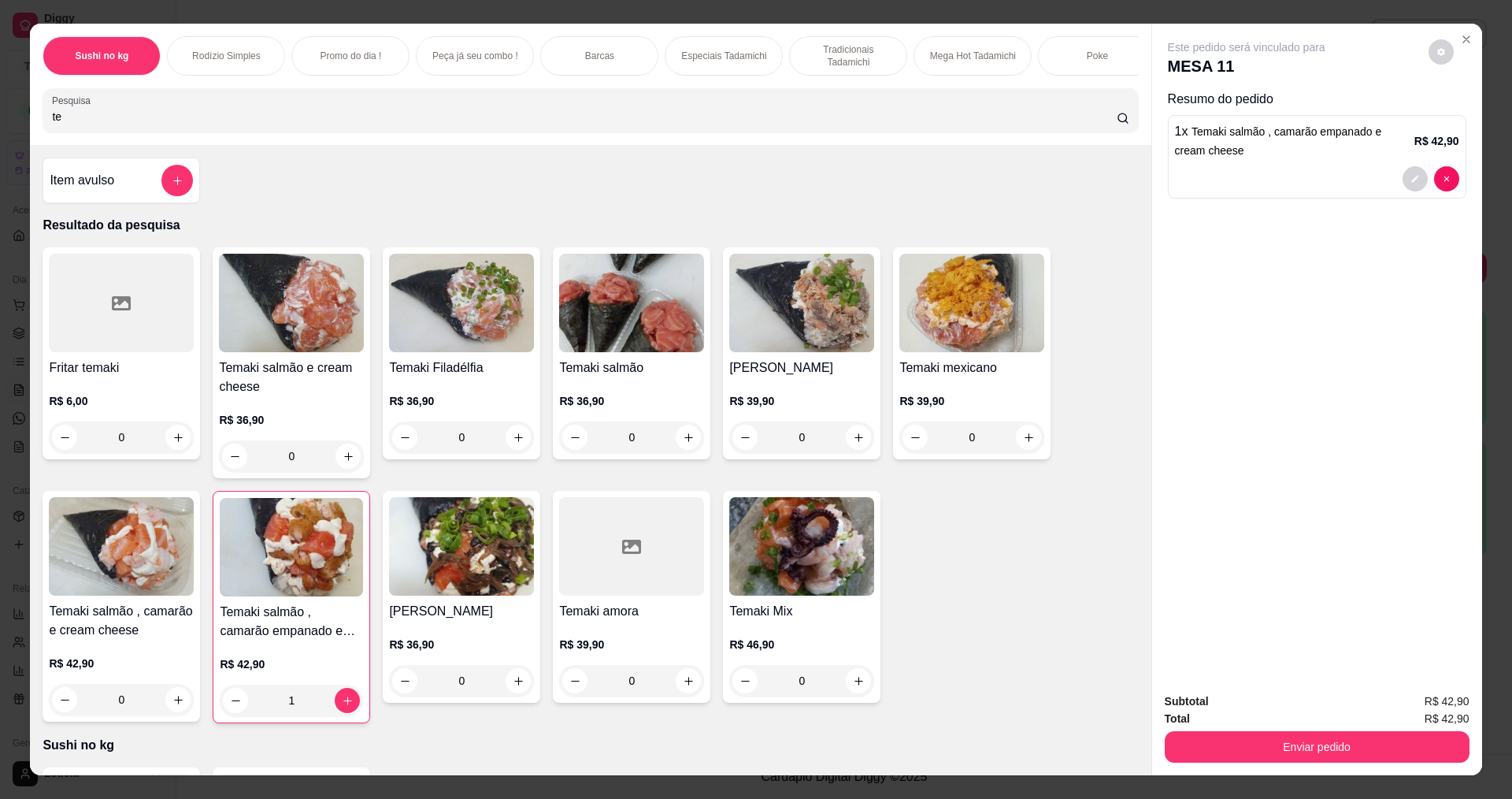
type input "t"
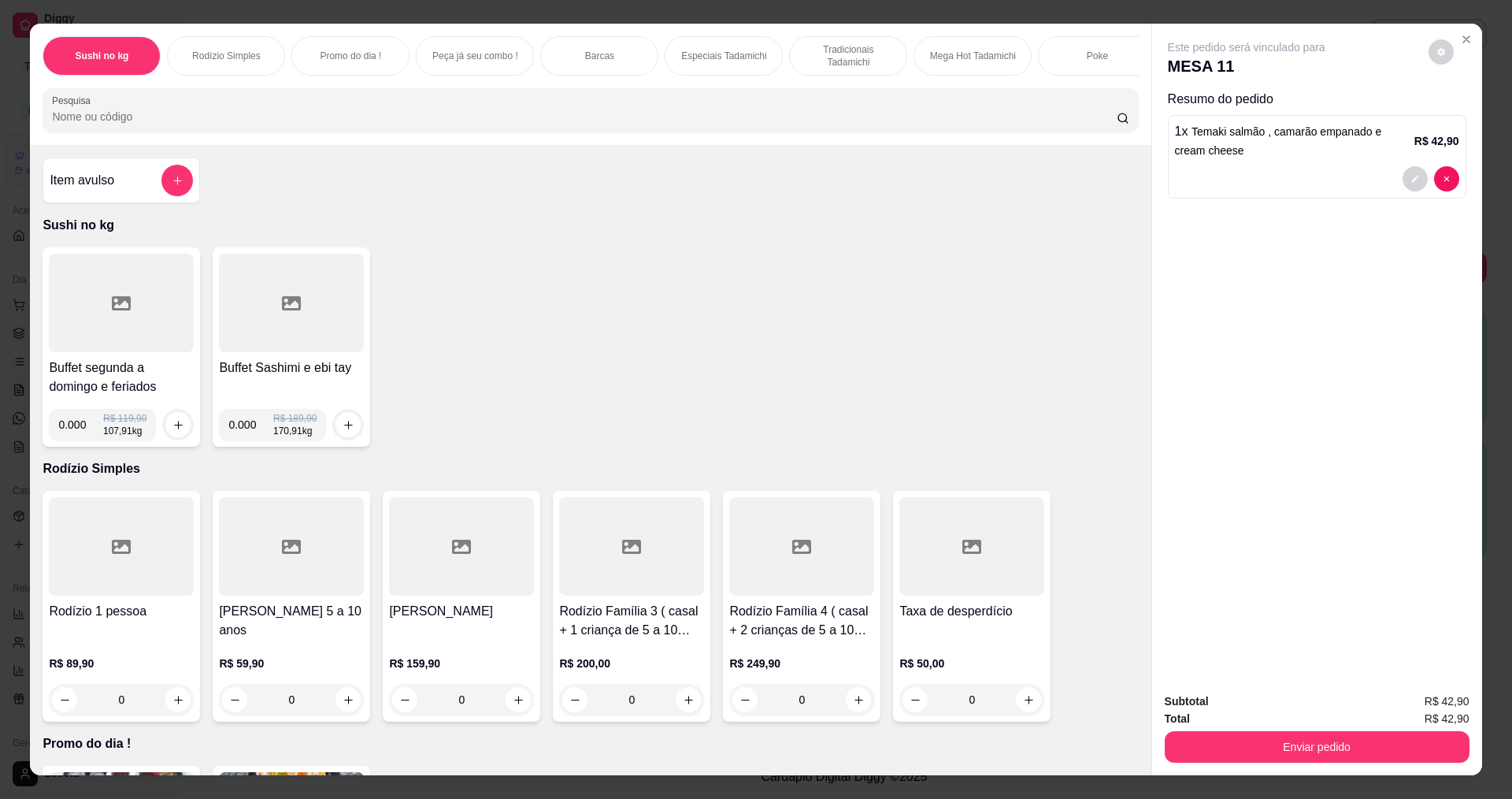
click at [85, 440] on input "0.000" at bounding box center [81, 425] width 45 height 31
type input "0.356"
click at [175, 431] on icon "increase-product-quantity" at bounding box center [178, 425] width 12 height 12
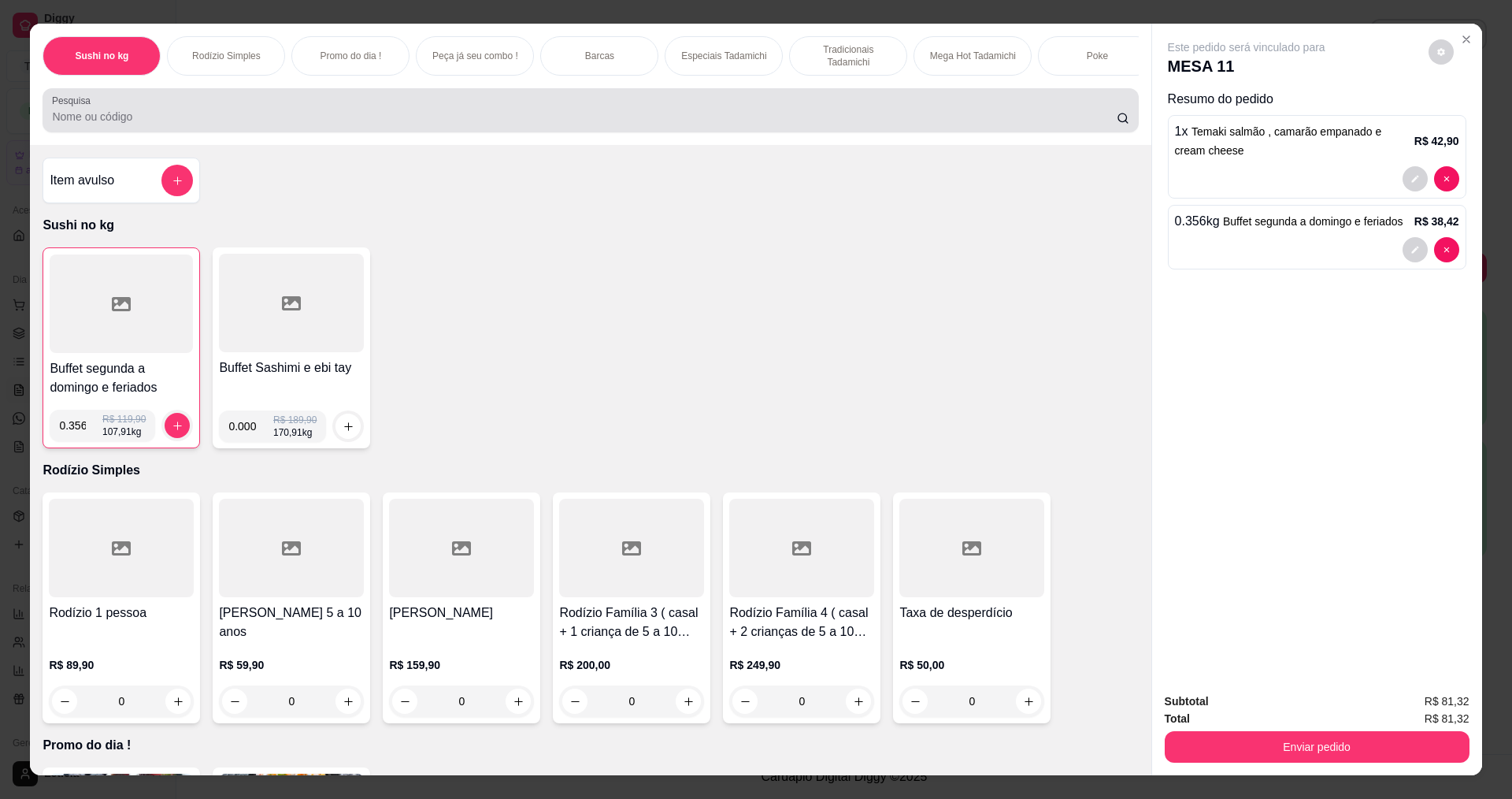
click at [193, 125] on input "Pesquisa" at bounding box center [584, 117] width 1064 height 16
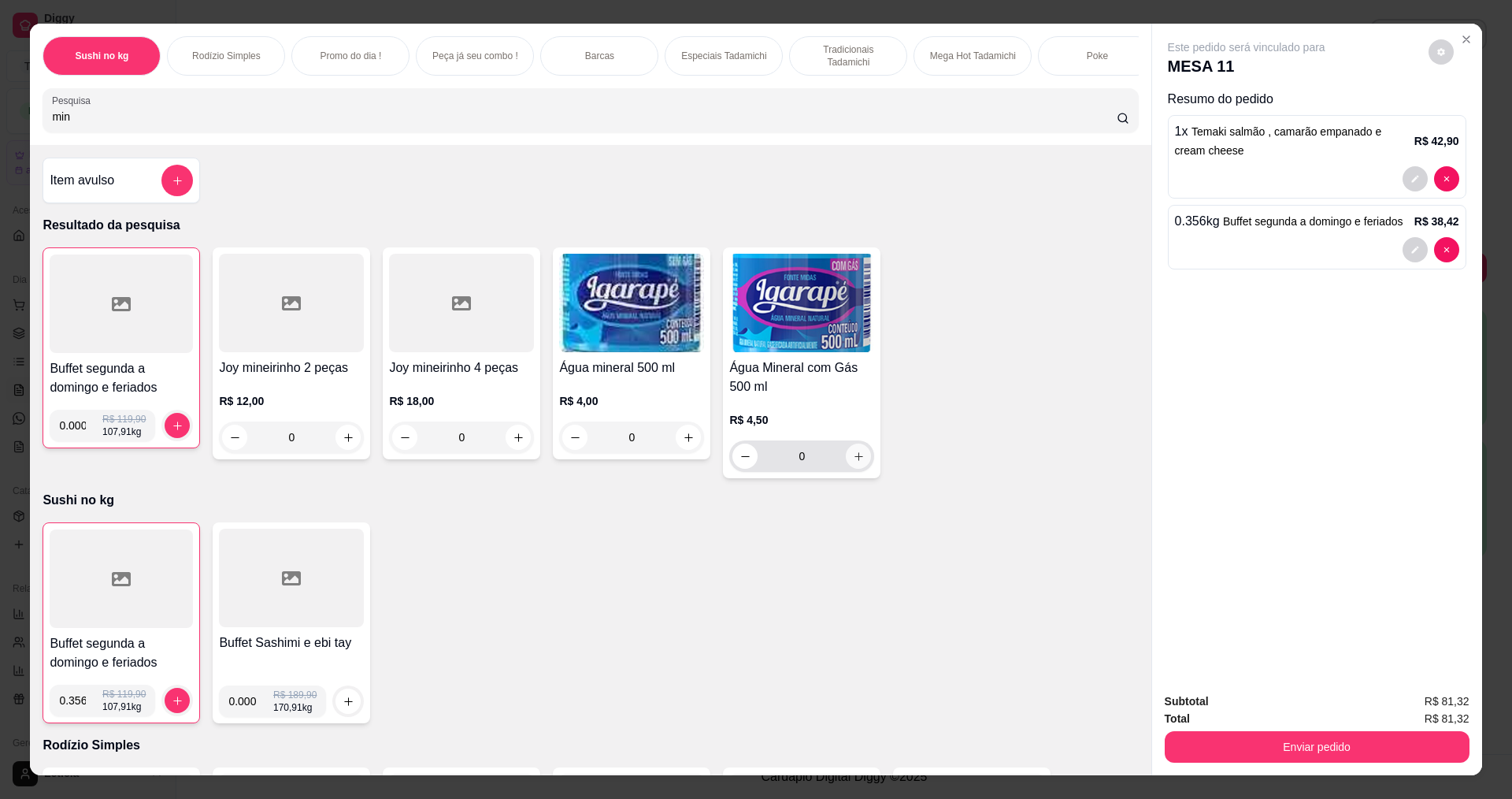
type input "min"
click at [853, 462] on icon "increase-product-quantity" at bounding box center [858, 456] width 12 height 12
type input "1"
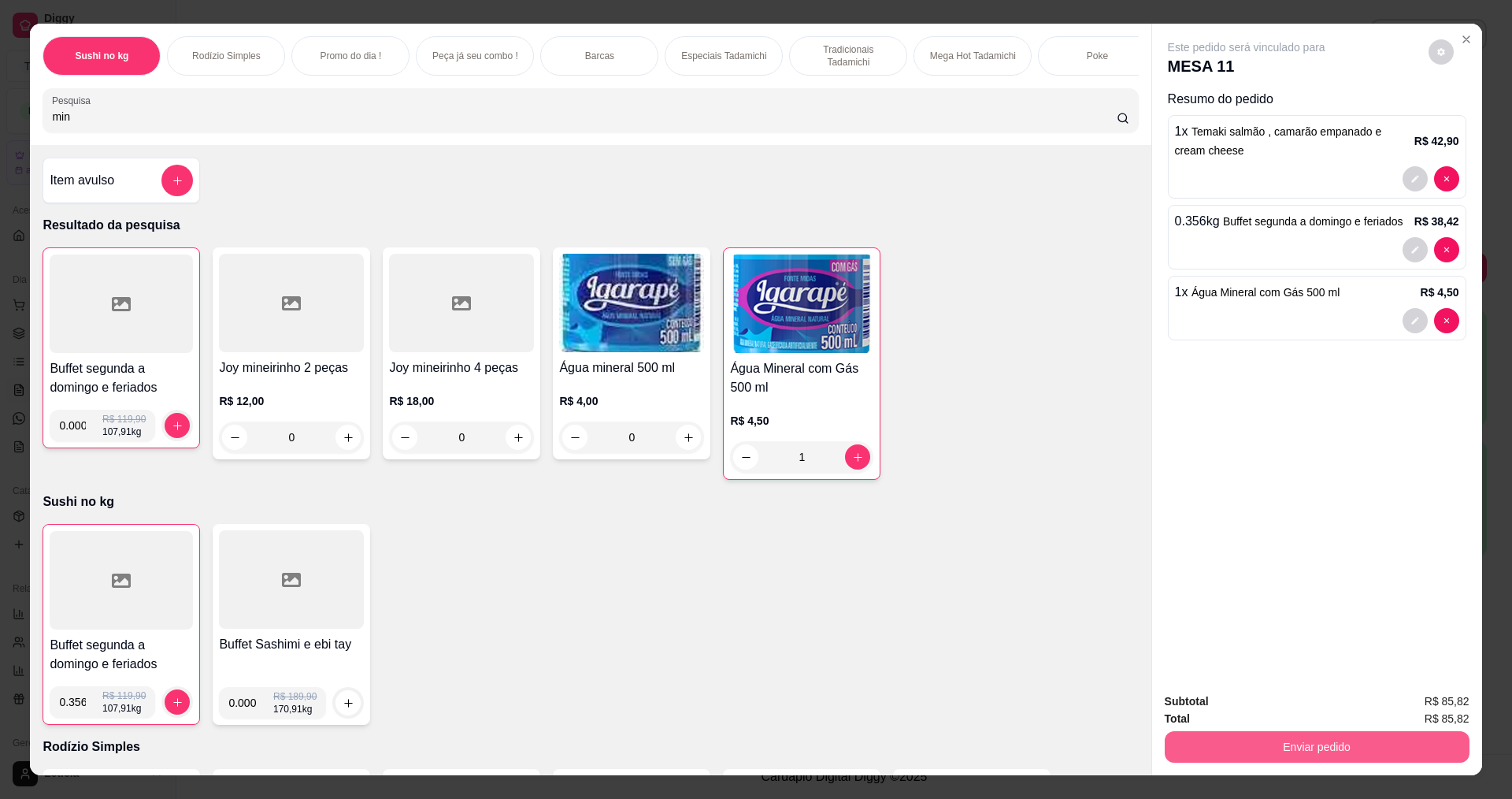
click at [1276, 743] on button "Enviar pedido" at bounding box center [1317, 747] width 304 height 31
click at [1303, 705] on button "Registrar cliente" at bounding box center [1322, 707] width 104 height 30
click at [1414, 743] on button "Enviar pedido" at bounding box center [1317, 747] width 304 height 31
click at [1429, 701] on button "Enviar pedido" at bounding box center [1429, 707] width 86 height 29
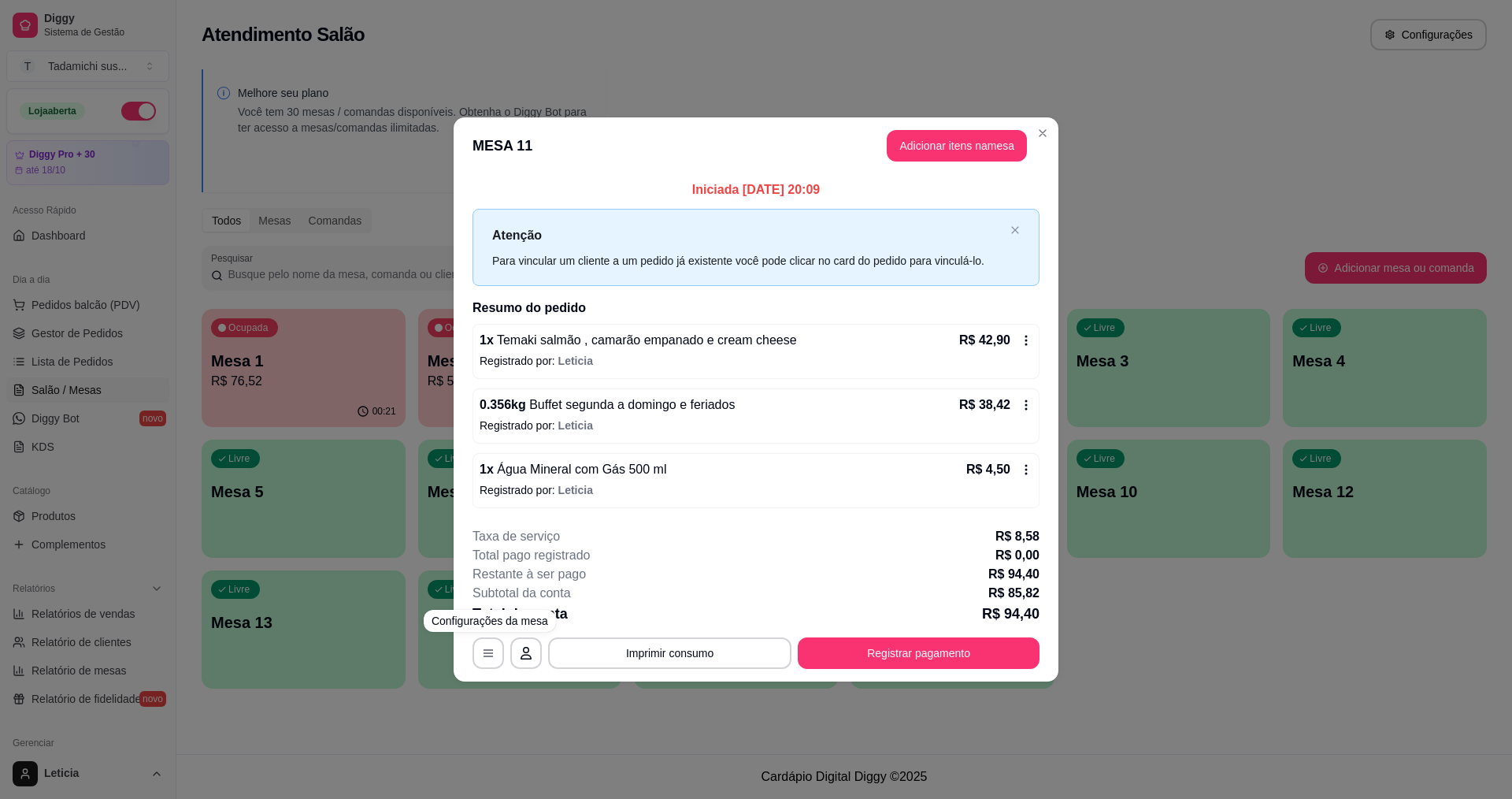
click at [348, 672] on div "**********" at bounding box center [756, 399] width 1512 height 799
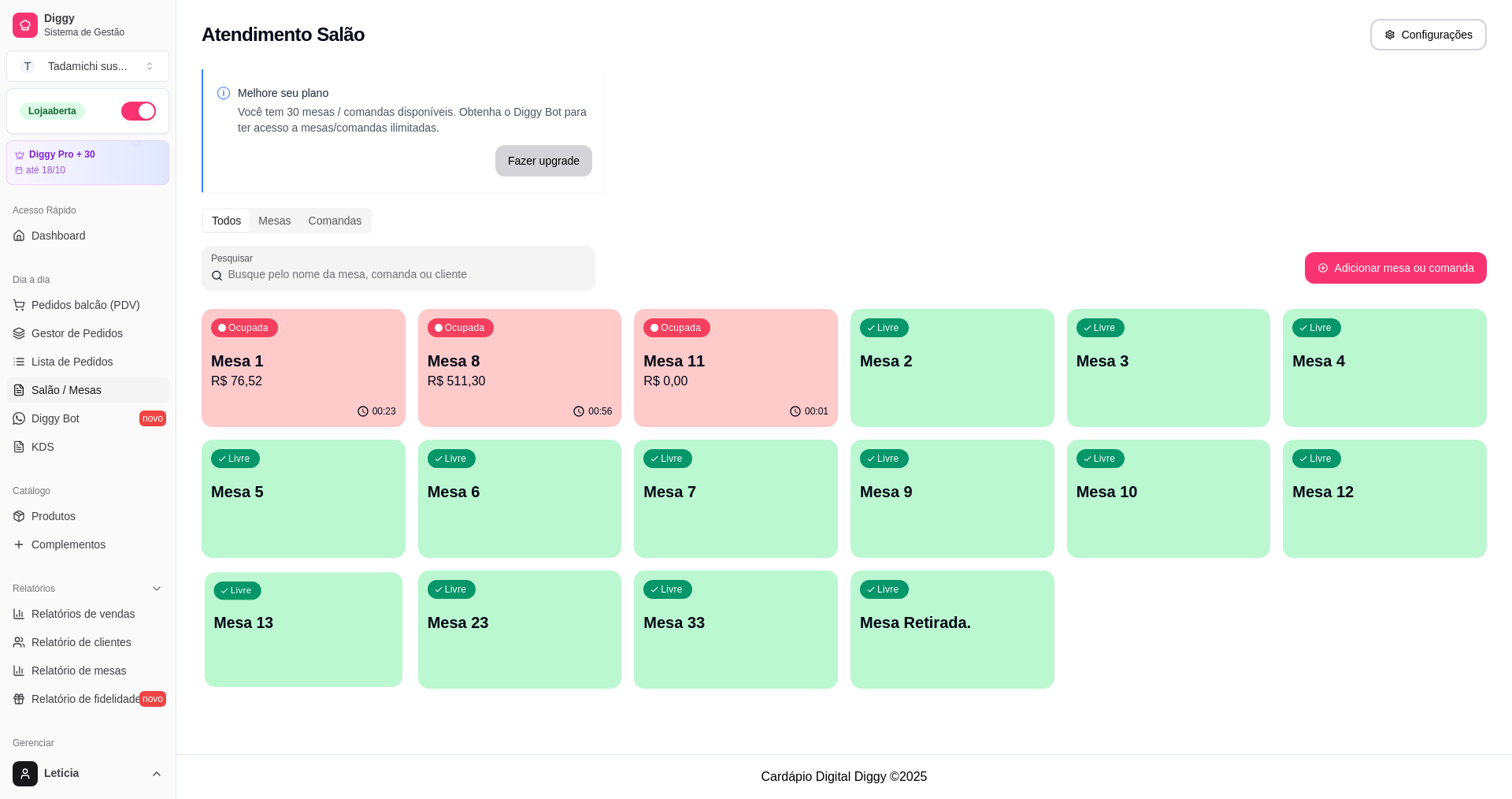
click at [343, 632] on p "Mesa 13" at bounding box center [304, 622] width 180 height 21
click at [793, 366] on p "Mesa 11" at bounding box center [736, 361] width 180 height 21
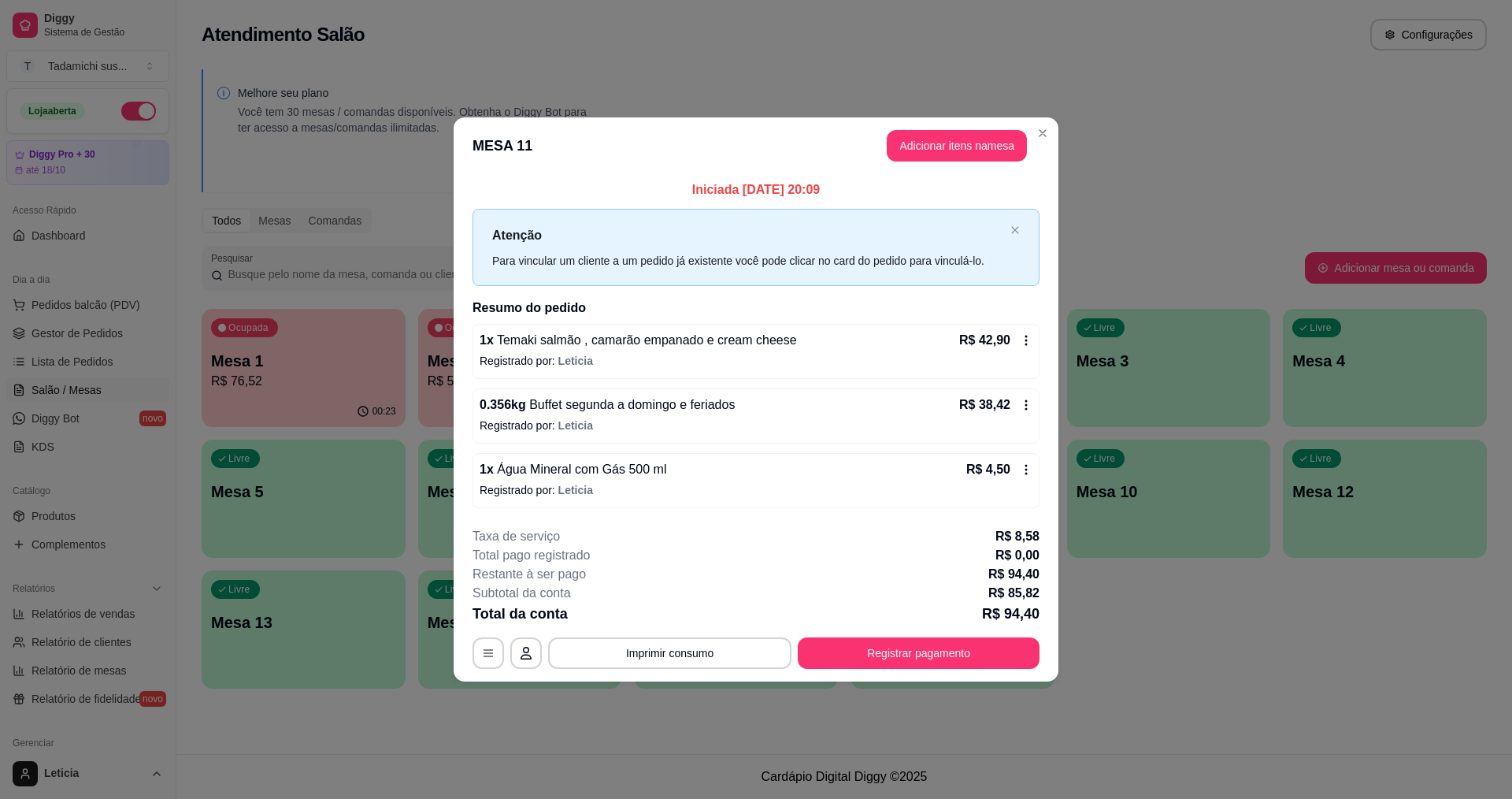
click at [1023, 336] on icon at bounding box center [1026, 340] width 13 height 13
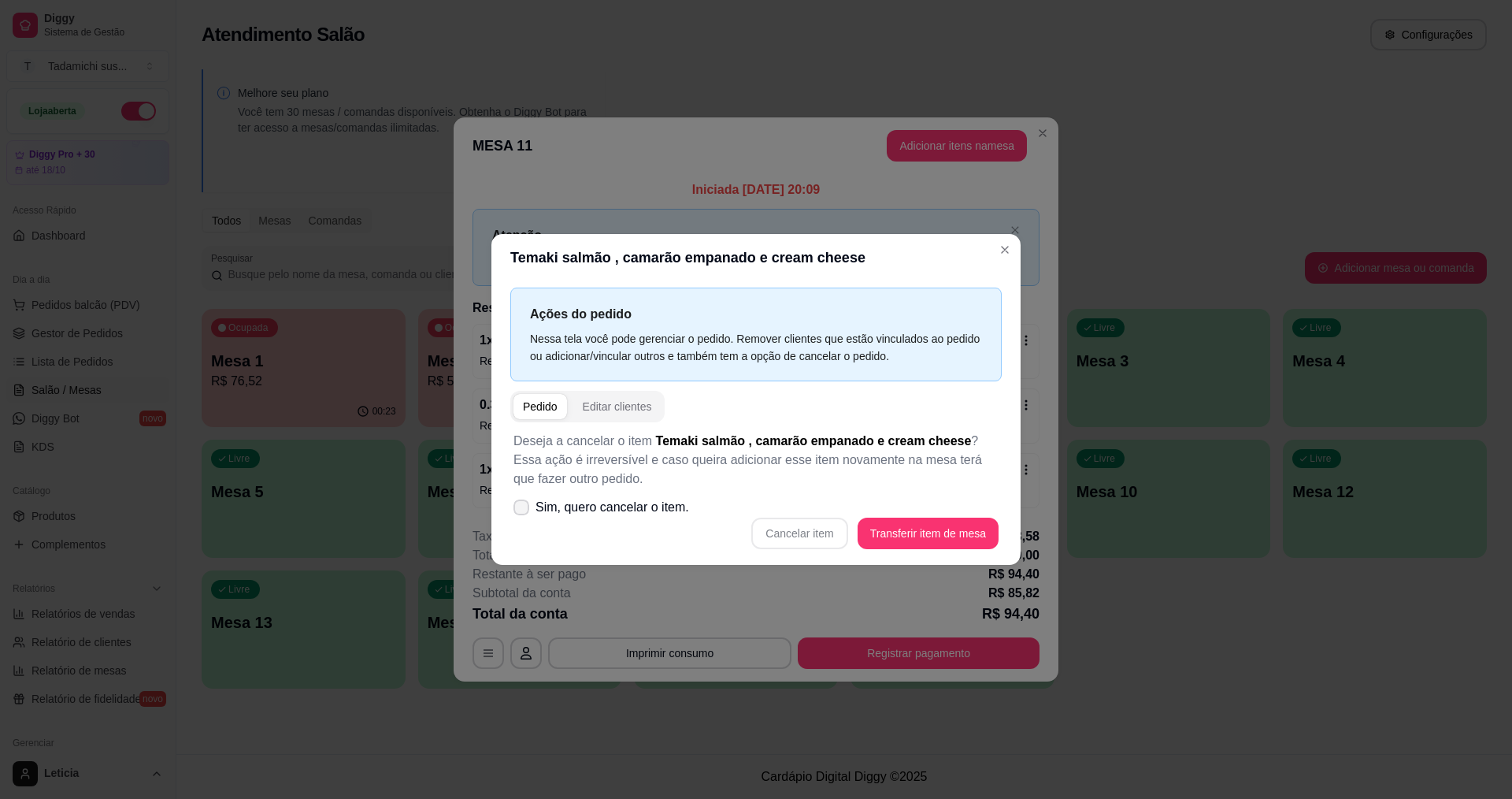
click at [516, 510] on label "Sim, quero cancelar o item." at bounding box center [601, 507] width 188 height 31
click at [516, 511] on input "Sim, quero cancelar o item." at bounding box center [517, 516] width 10 height 10
checkbox input "true"
click at [805, 533] on button "Cancelar item" at bounding box center [799, 533] width 96 height 31
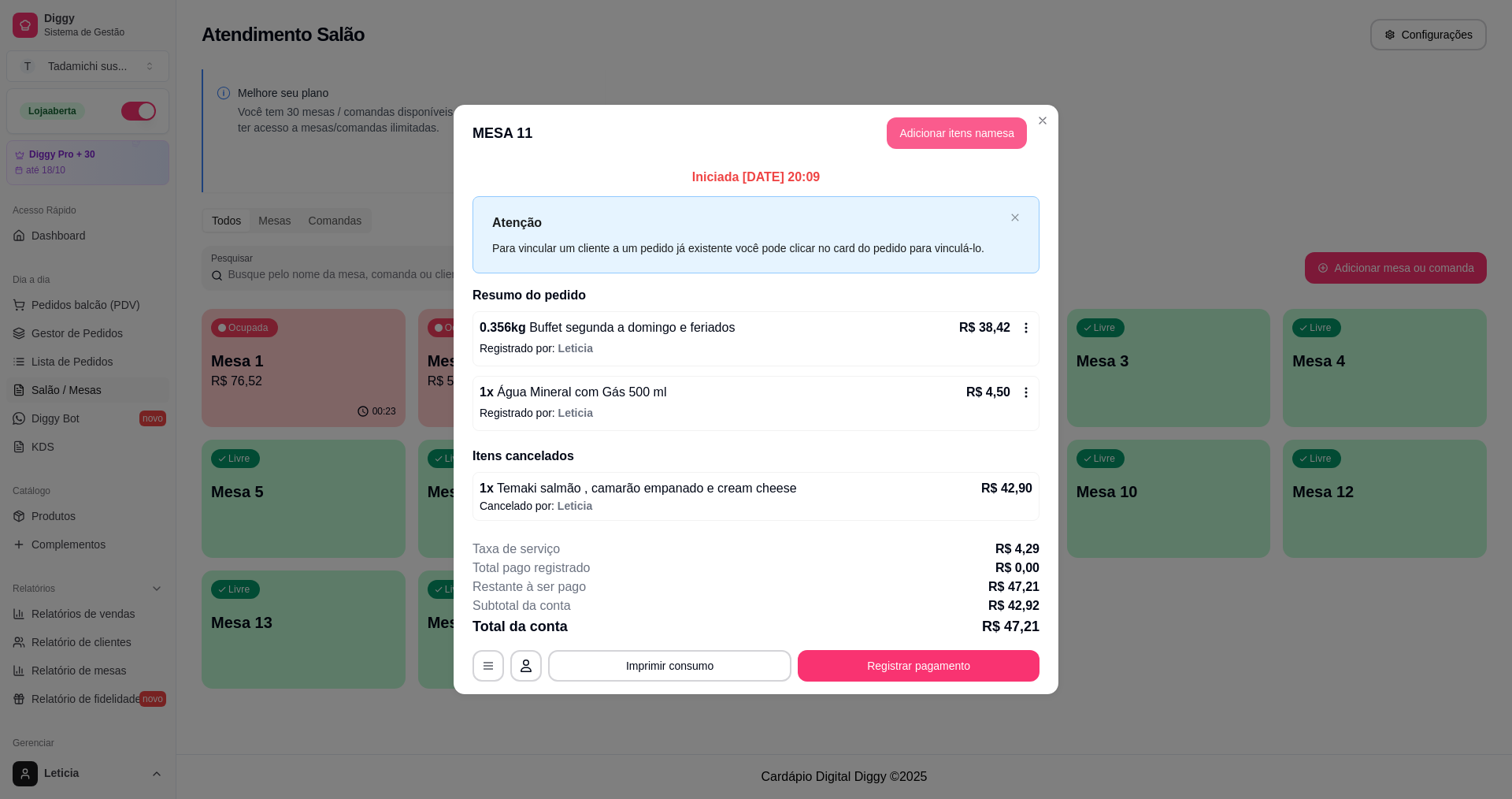
click at [903, 128] on button "Adicionar itens na mesa" at bounding box center [956, 133] width 140 height 31
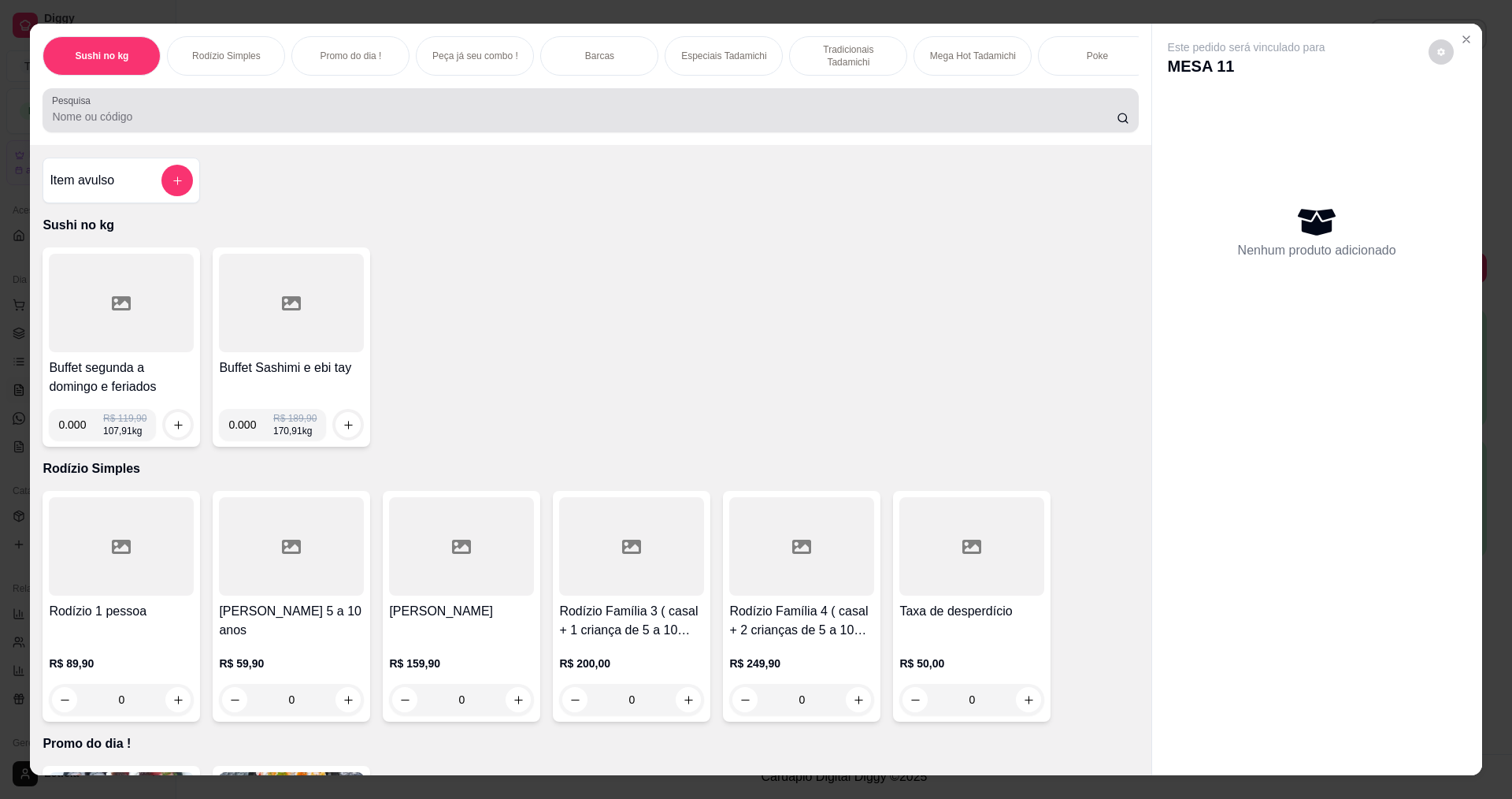
click at [499, 121] on input "Pesquisa" at bounding box center [584, 117] width 1064 height 16
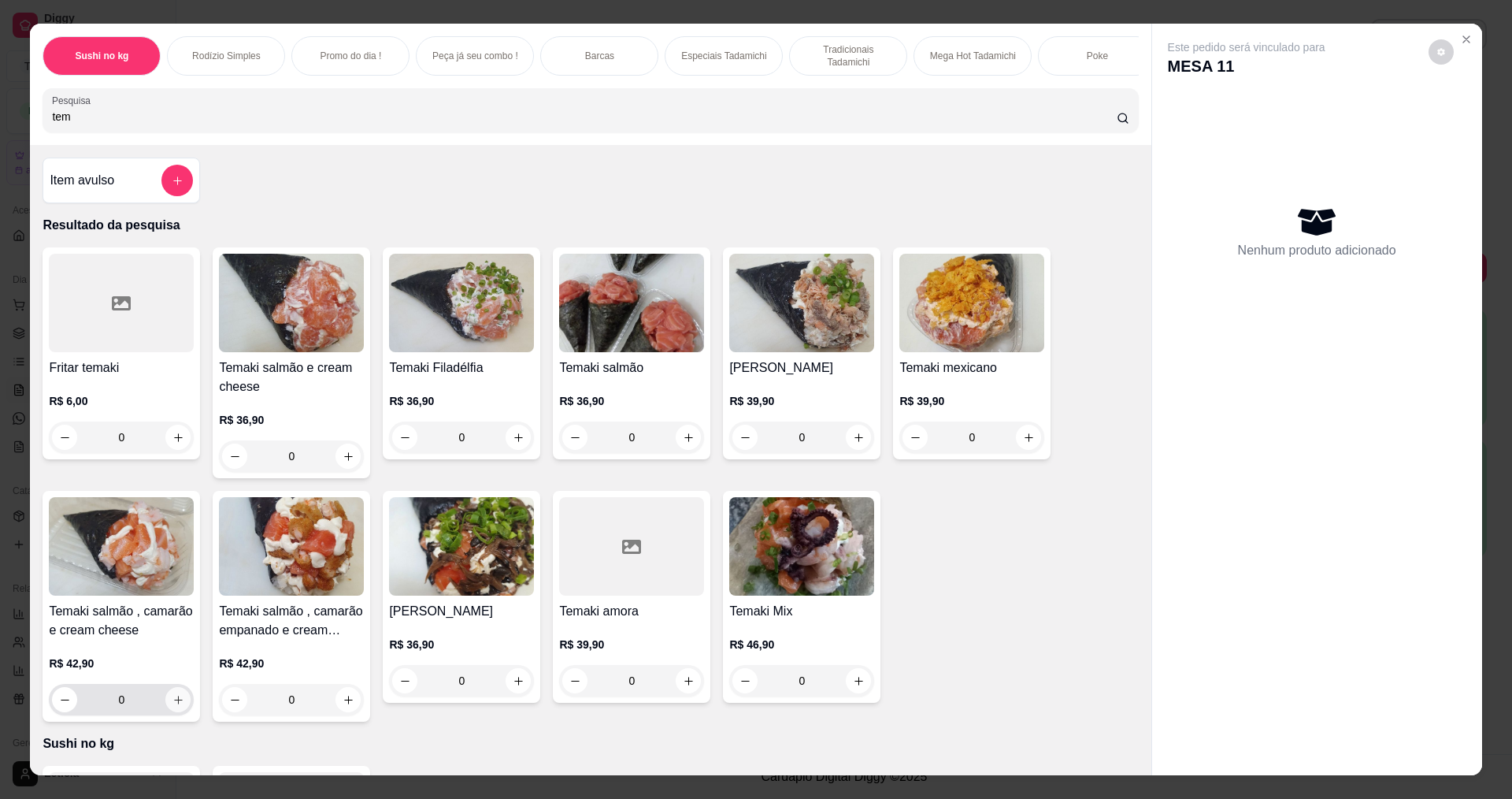
type input "tem"
click at [172, 706] on icon "increase-product-quantity" at bounding box center [178, 700] width 12 height 12
type input "1"
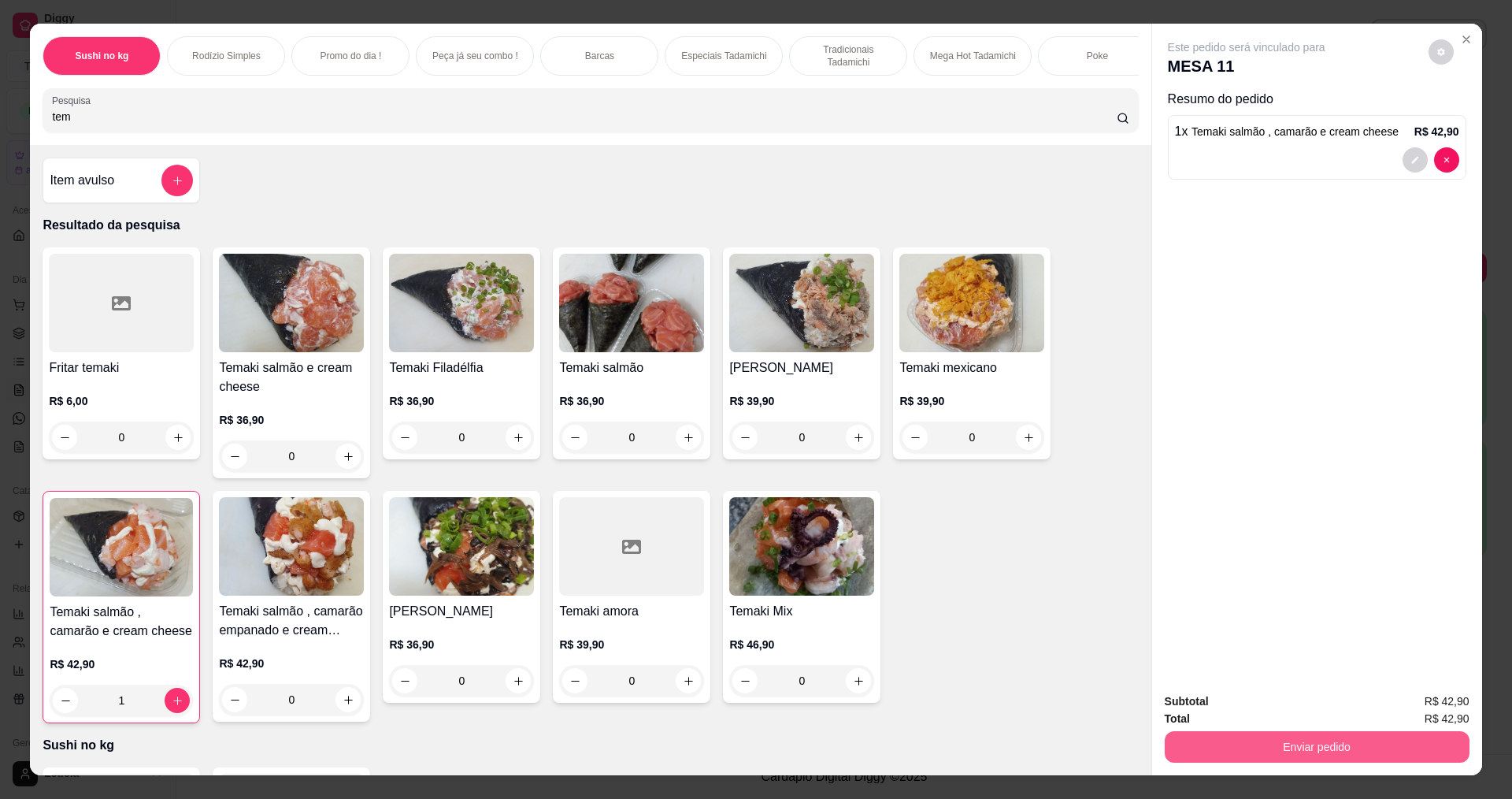
click at [1238, 750] on button "Enviar pedido" at bounding box center [1317, 747] width 304 height 31
click at [1322, 706] on button "Registrar cliente" at bounding box center [1322, 707] width 104 height 30
click at [1349, 746] on button "Enviar pedido" at bounding box center [1317, 747] width 304 height 31
click at [1413, 705] on button "Enviar pedido" at bounding box center [1429, 707] width 86 height 29
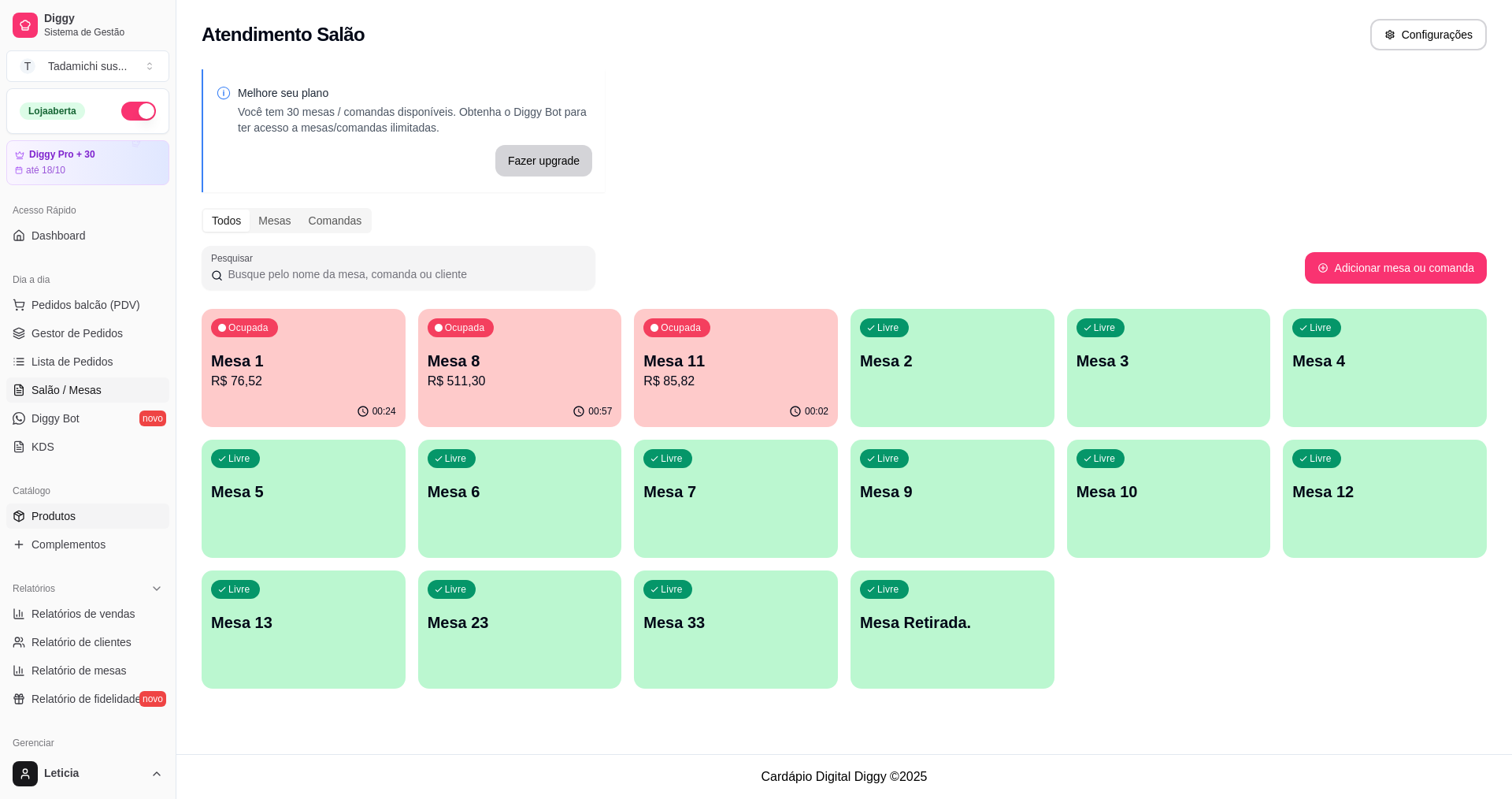
click at [98, 524] on link "Produtos" at bounding box center [88, 516] width 163 height 25
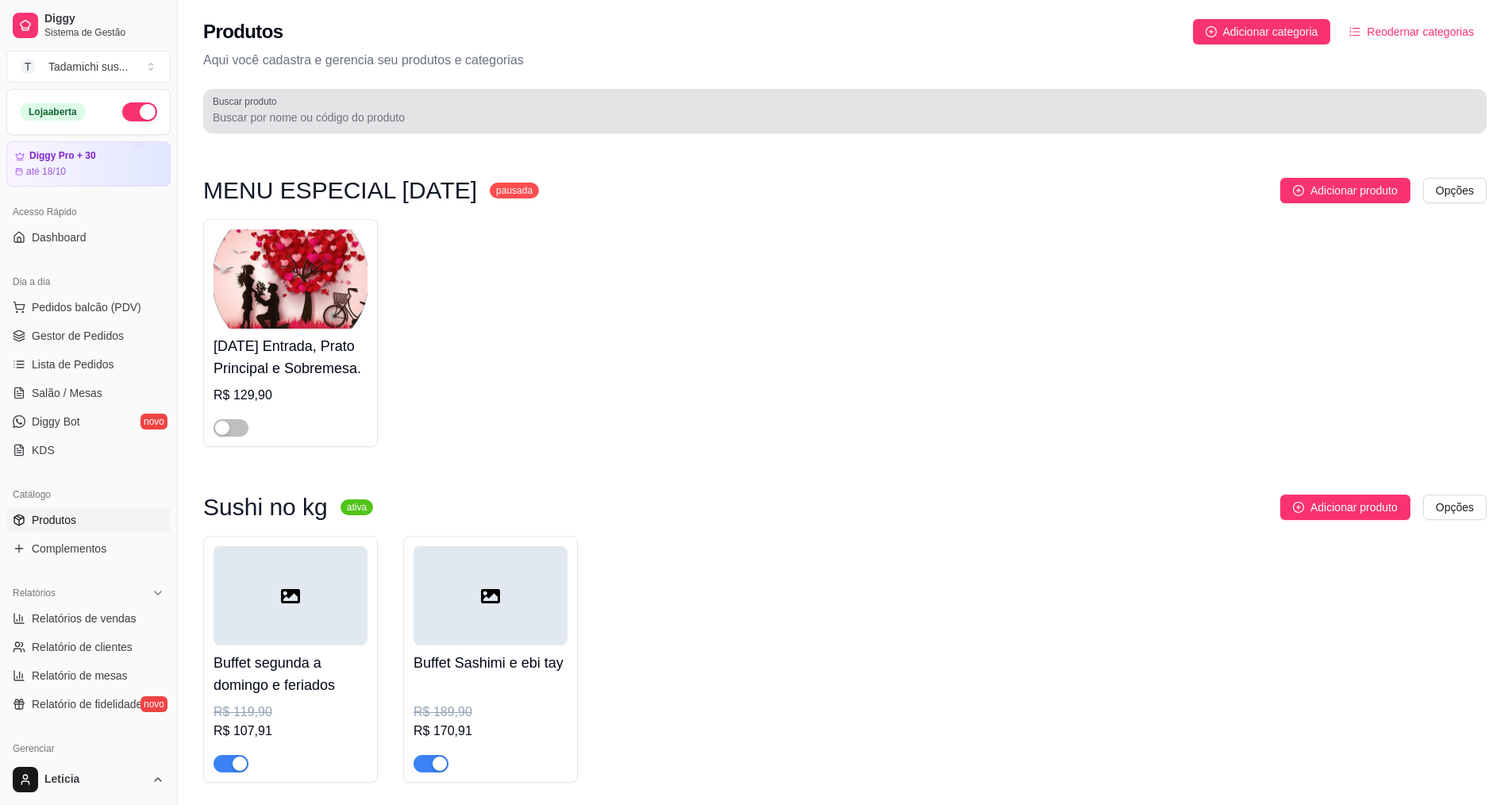
click at [318, 104] on div at bounding box center [845, 111] width 1264 height 31
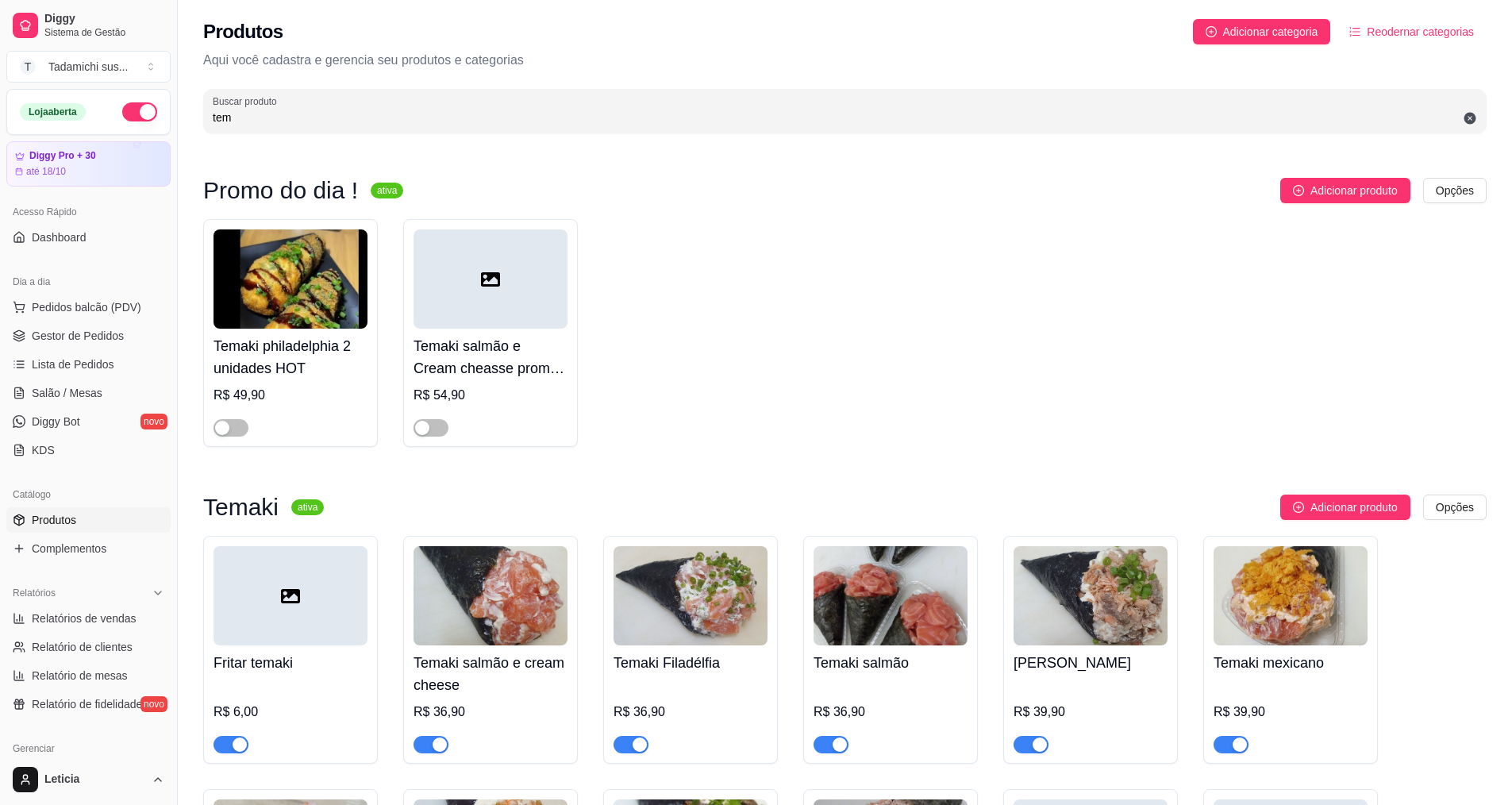
type input "tem"
click at [64, 337] on span "Gestor de Pedidos" at bounding box center [78, 335] width 92 height 16
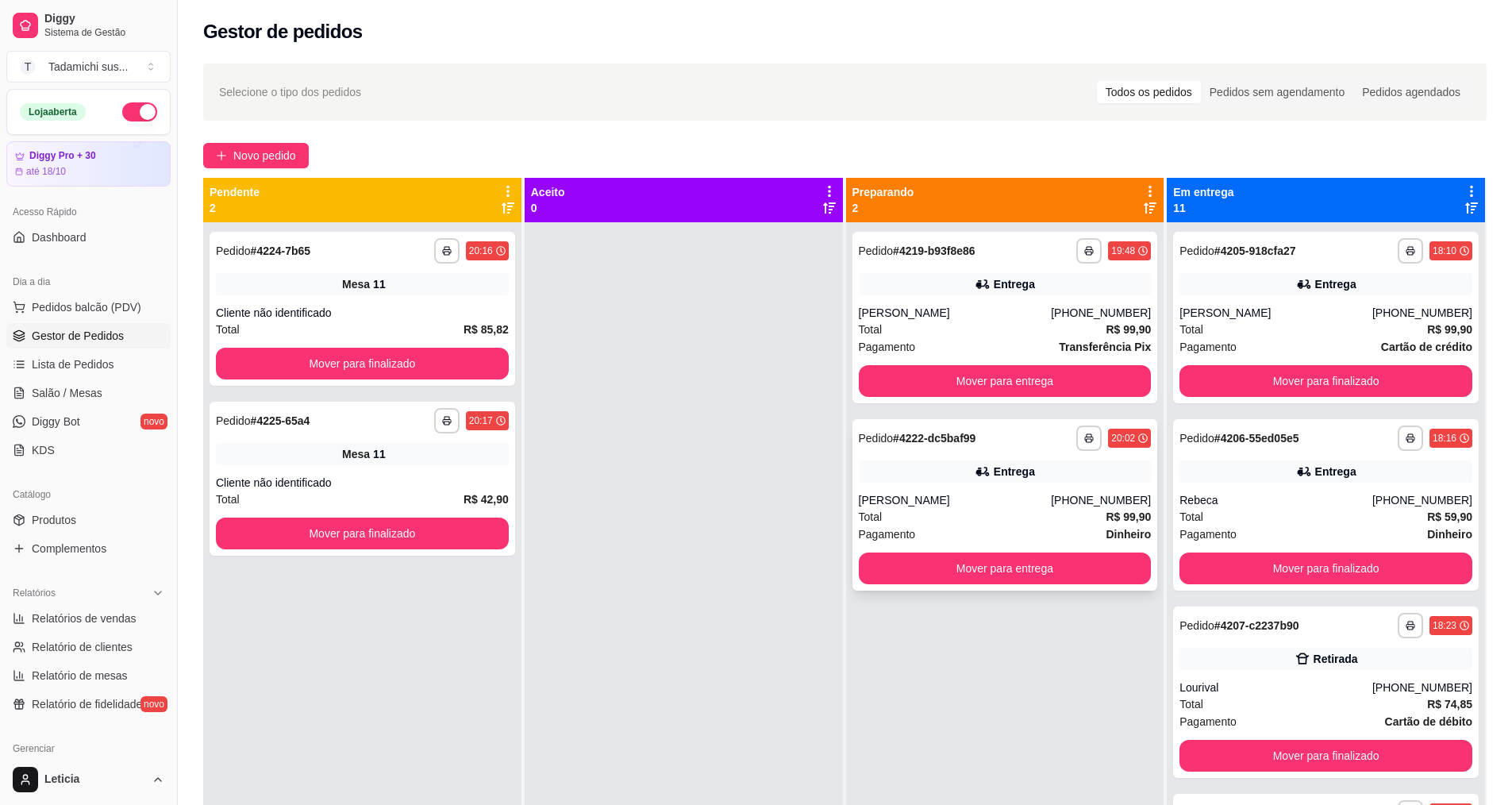
click at [1006, 447] on div "**********" at bounding box center [1005, 437] width 293 height 25
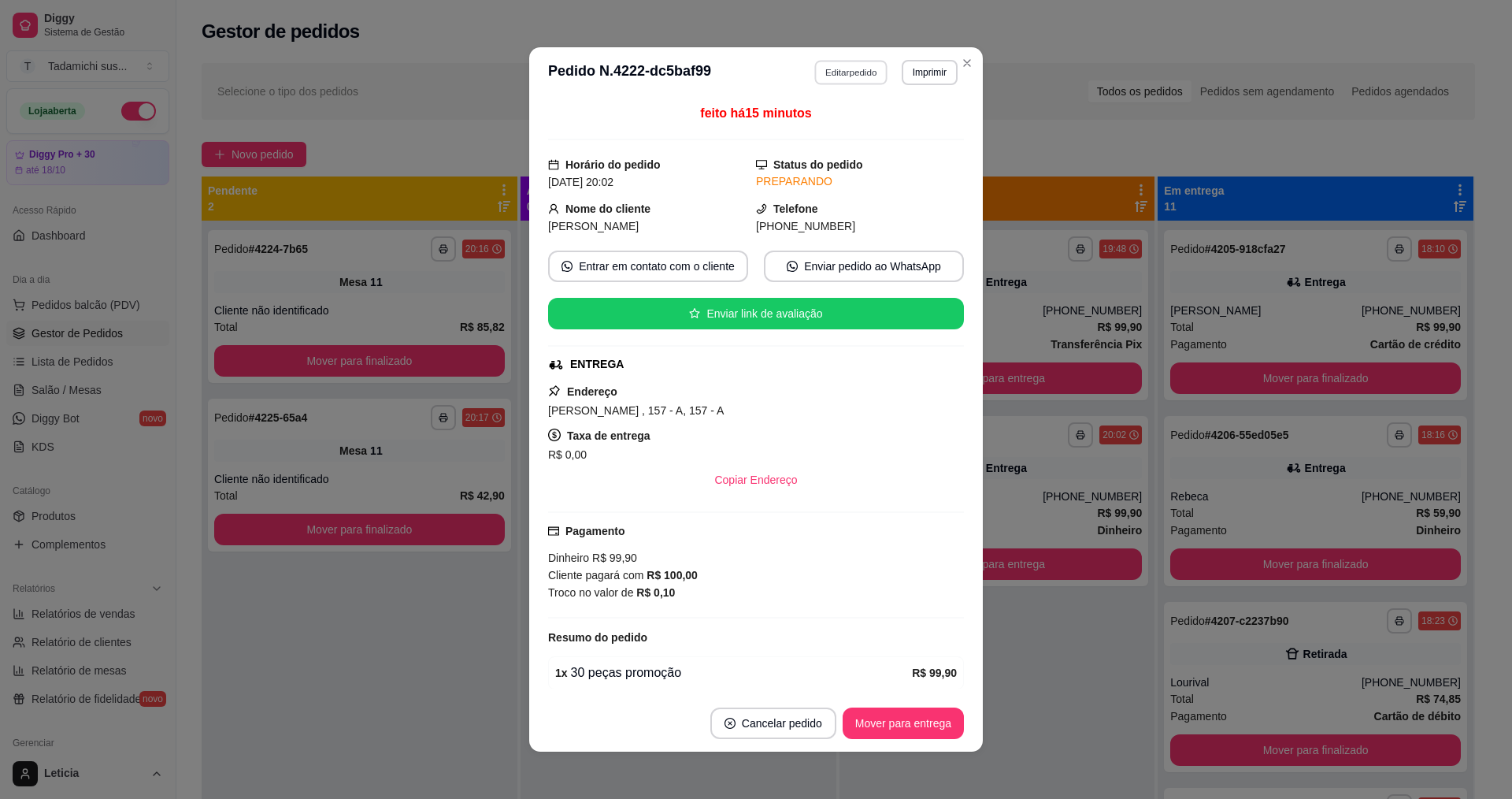
click at [819, 75] on button "Editar pedido" at bounding box center [852, 72] width 73 height 25
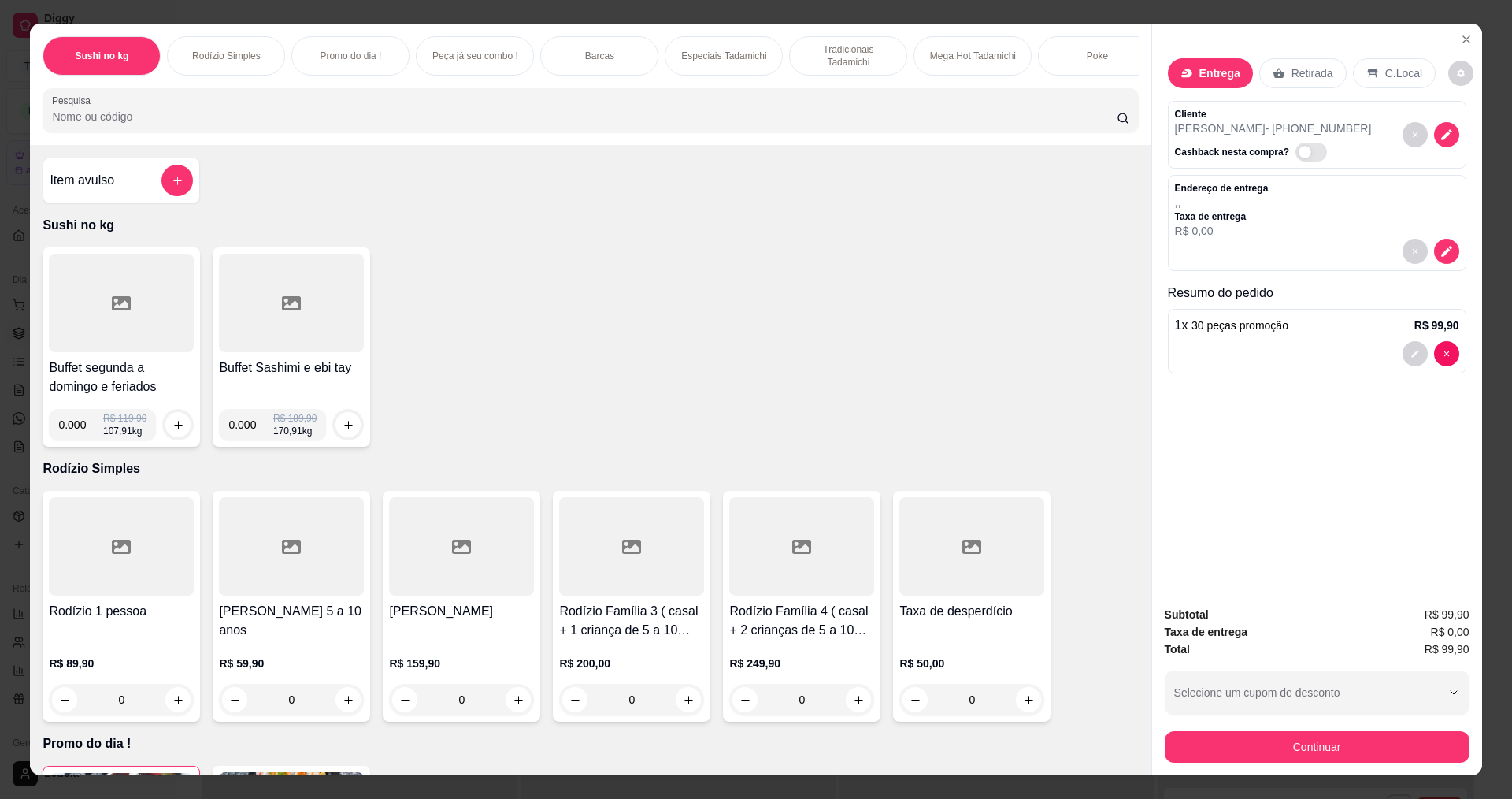
click at [1220, 68] on p "Entrega" at bounding box center [1220, 72] width 41 height 16
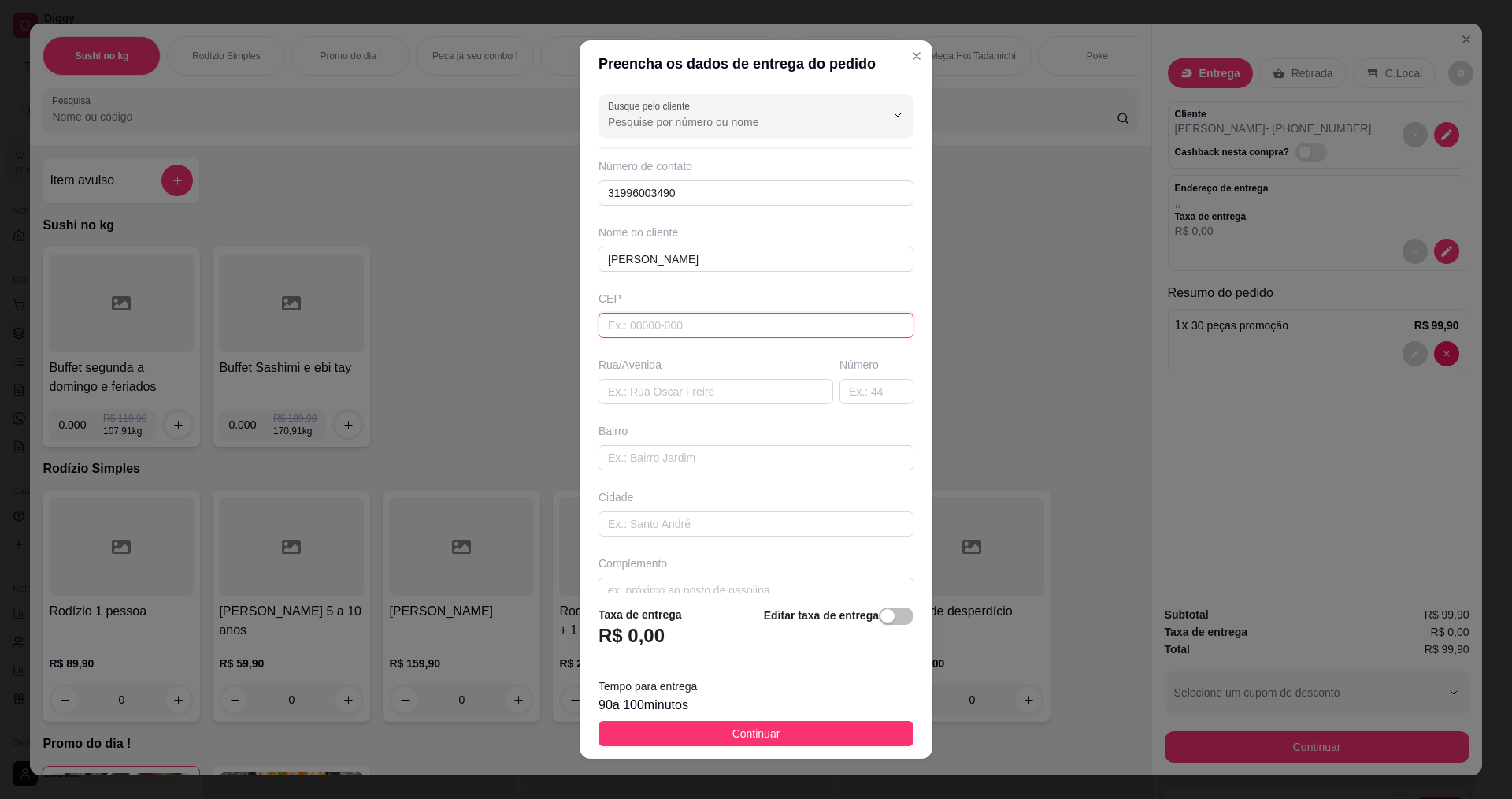
click at [705, 317] on input "text" at bounding box center [756, 325] width 315 height 25
type input "35700241"
type input "Rua [PERSON_NAME]"
type input "[PERSON_NAME]"
type input "Sete Lagoas"
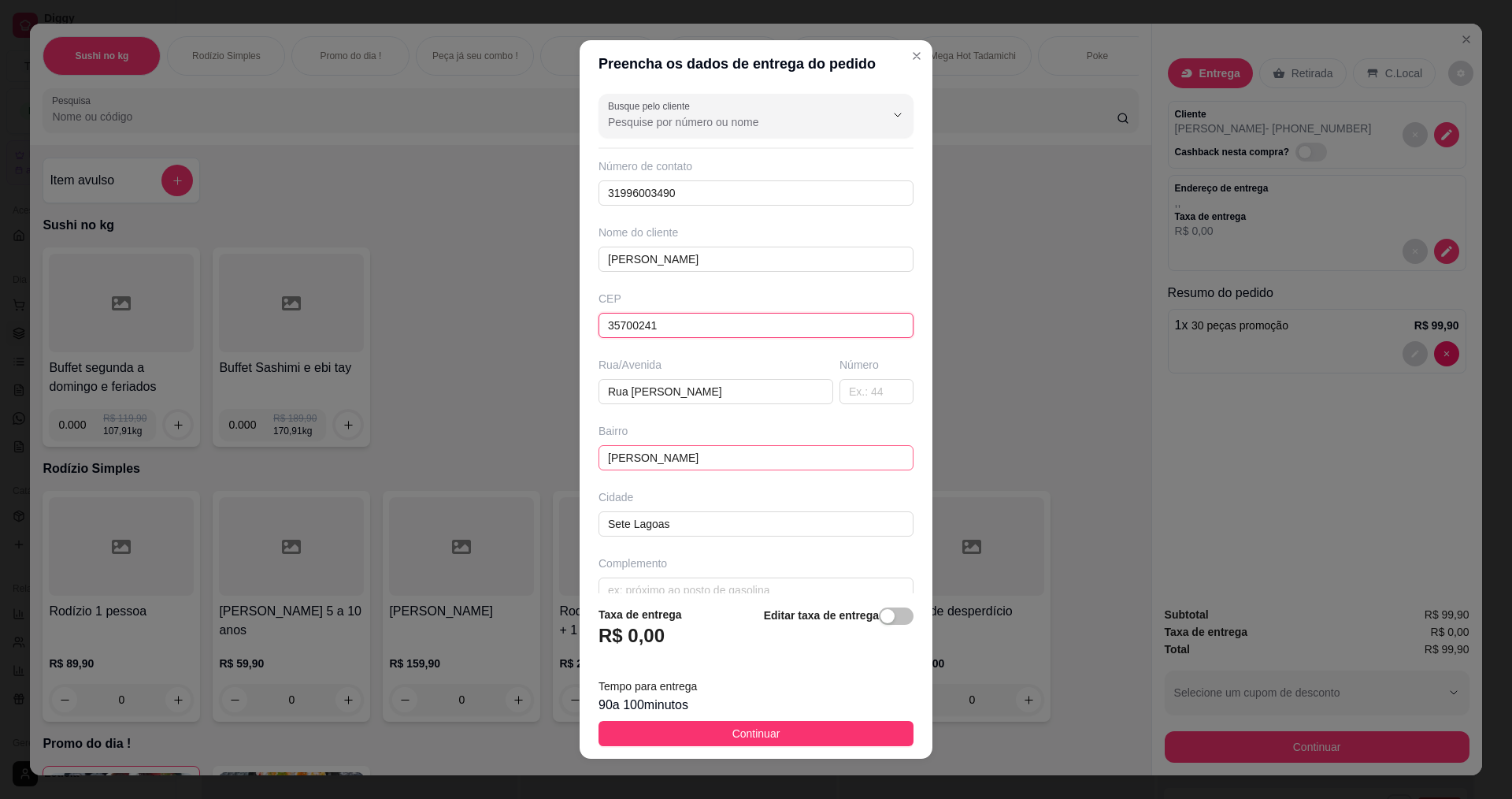
type input "35700241"
click at [772, 449] on input "[PERSON_NAME]" at bounding box center [756, 457] width 315 height 25
type input "C"
type input "s"
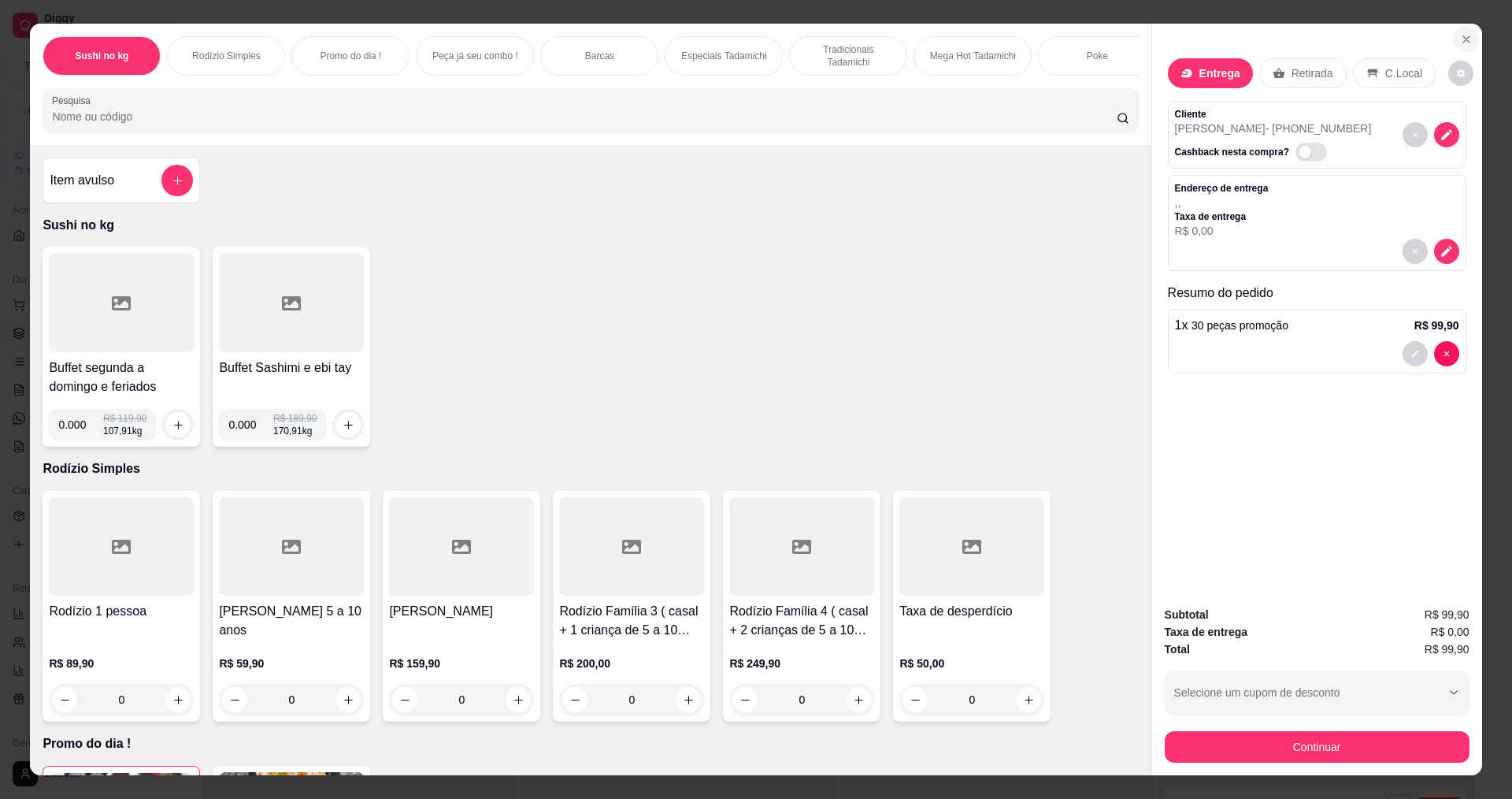
click at [1462, 34] on icon "Close" at bounding box center [1466, 39] width 13 height 13
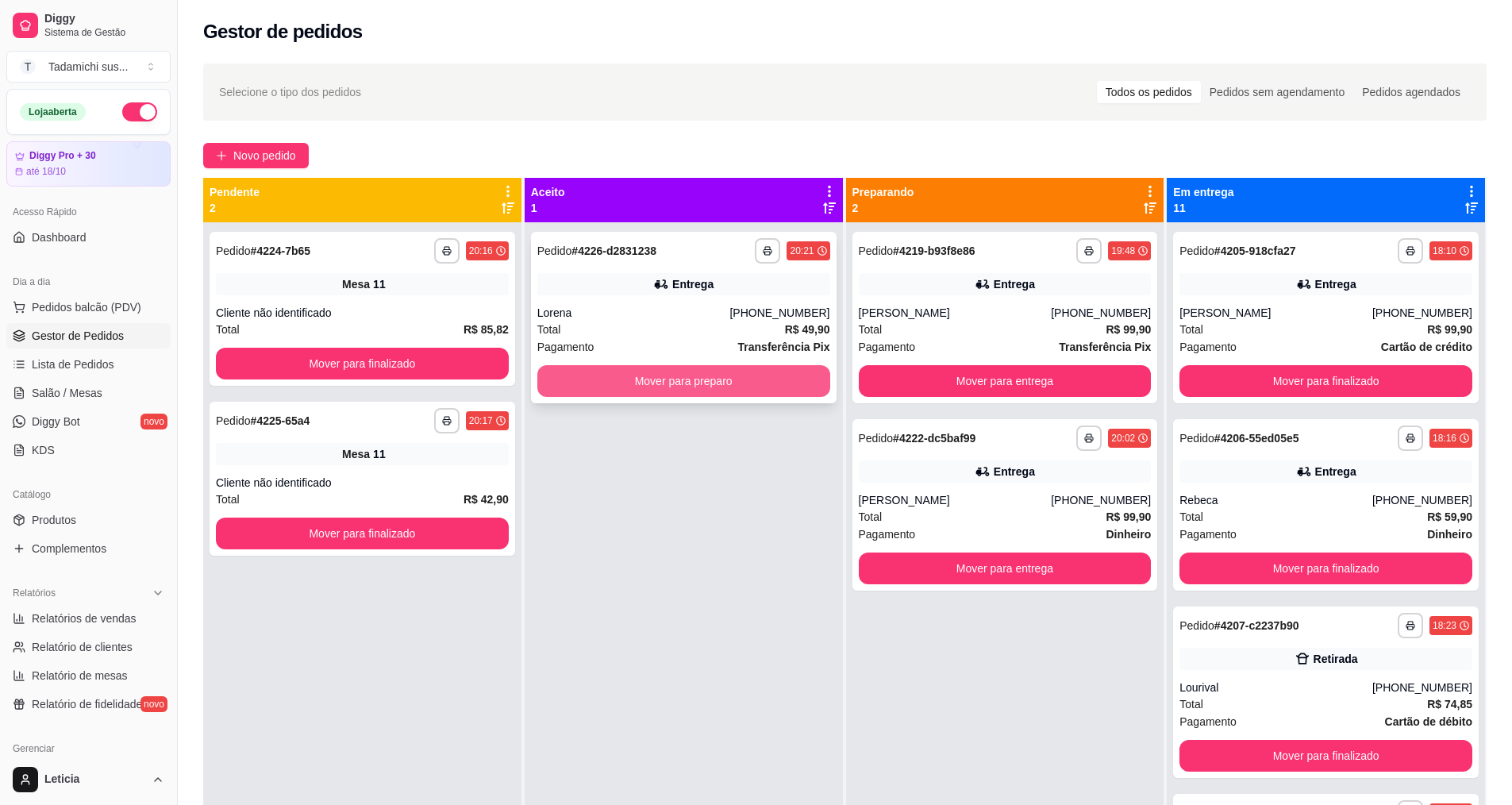
click at [682, 372] on button "Mover para preparo" at bounding box center [683, 381] width 293 height 31
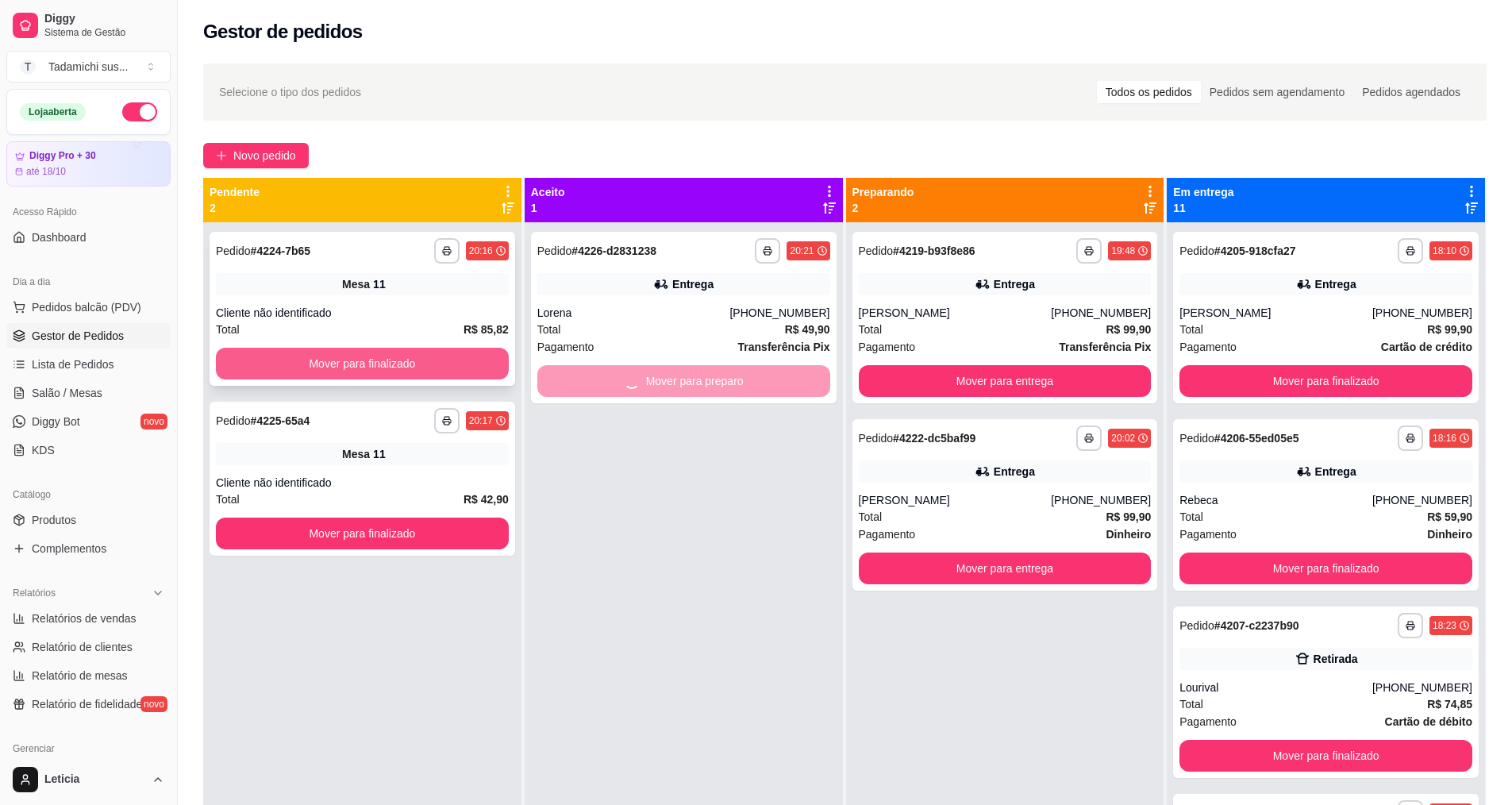
click at [304, 363] on button "Mover para finalizado" at bounding box center [362, 363] width 293 height 31
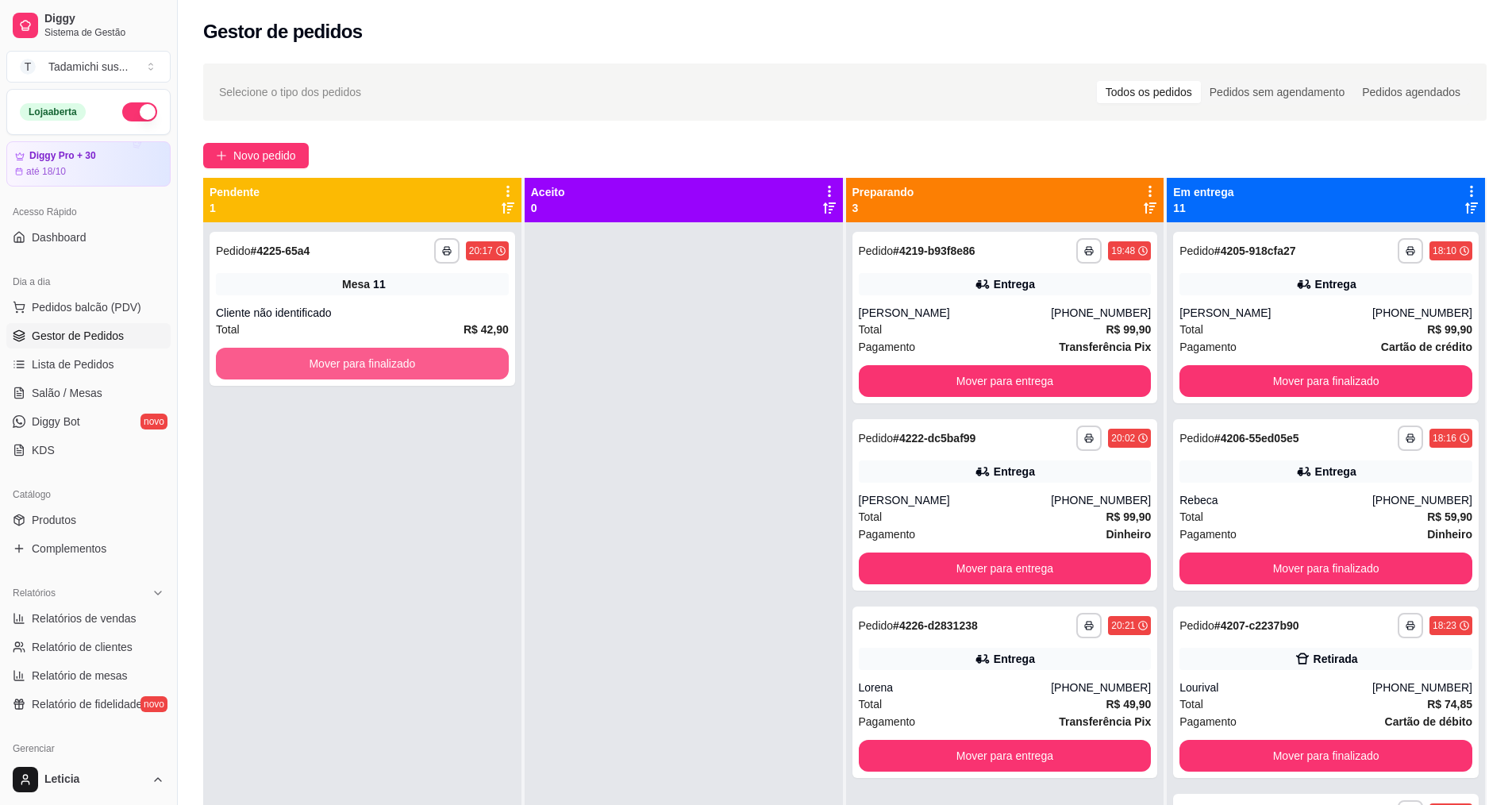
click at [304, 363] on button "Mover para finalizado" at bounding box center [362, 363] width 293 height 31
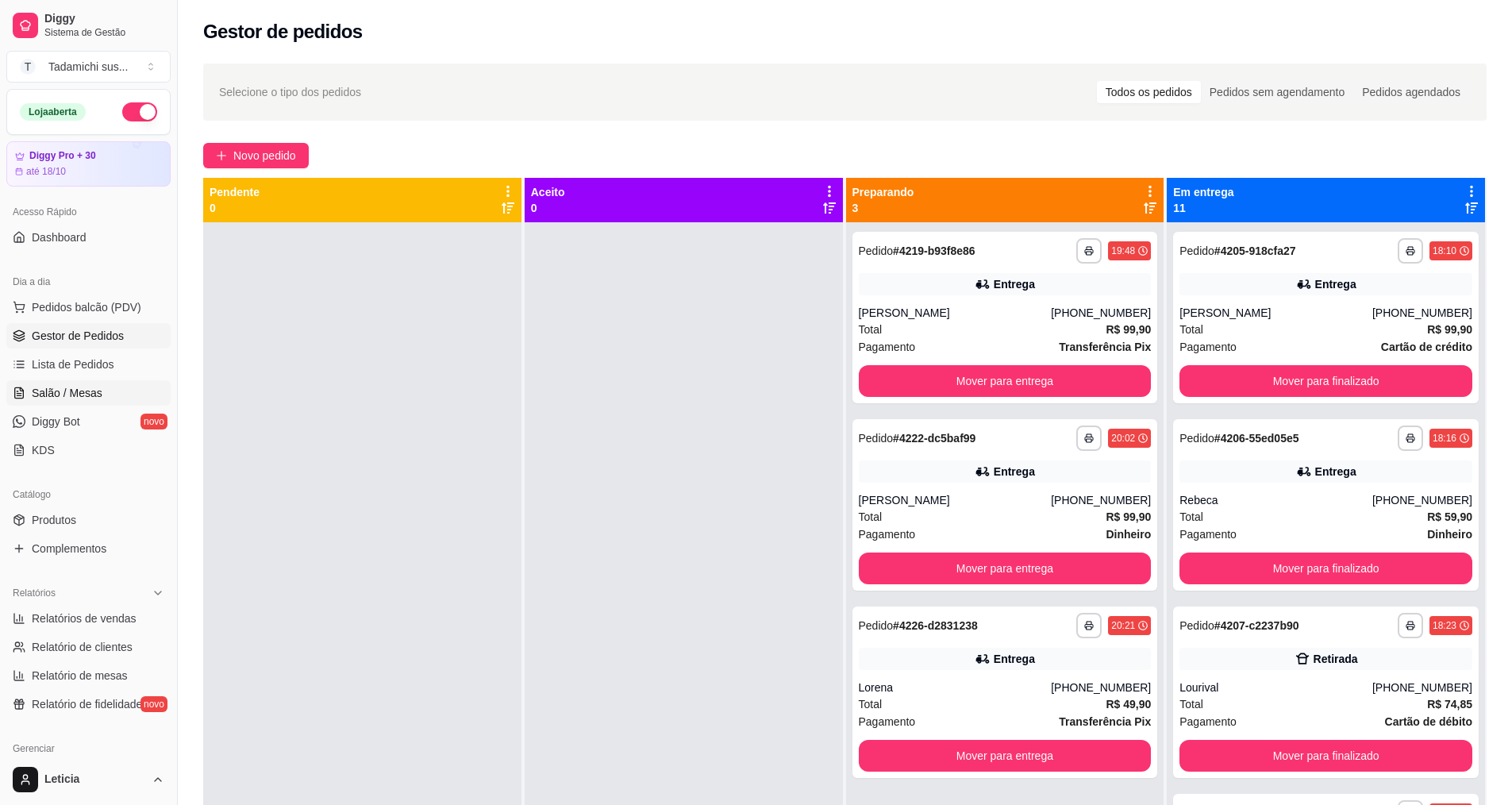
click at [37, 392] on span "Salão / Mesas" at bounding box center [67, 393] width 70 height 16
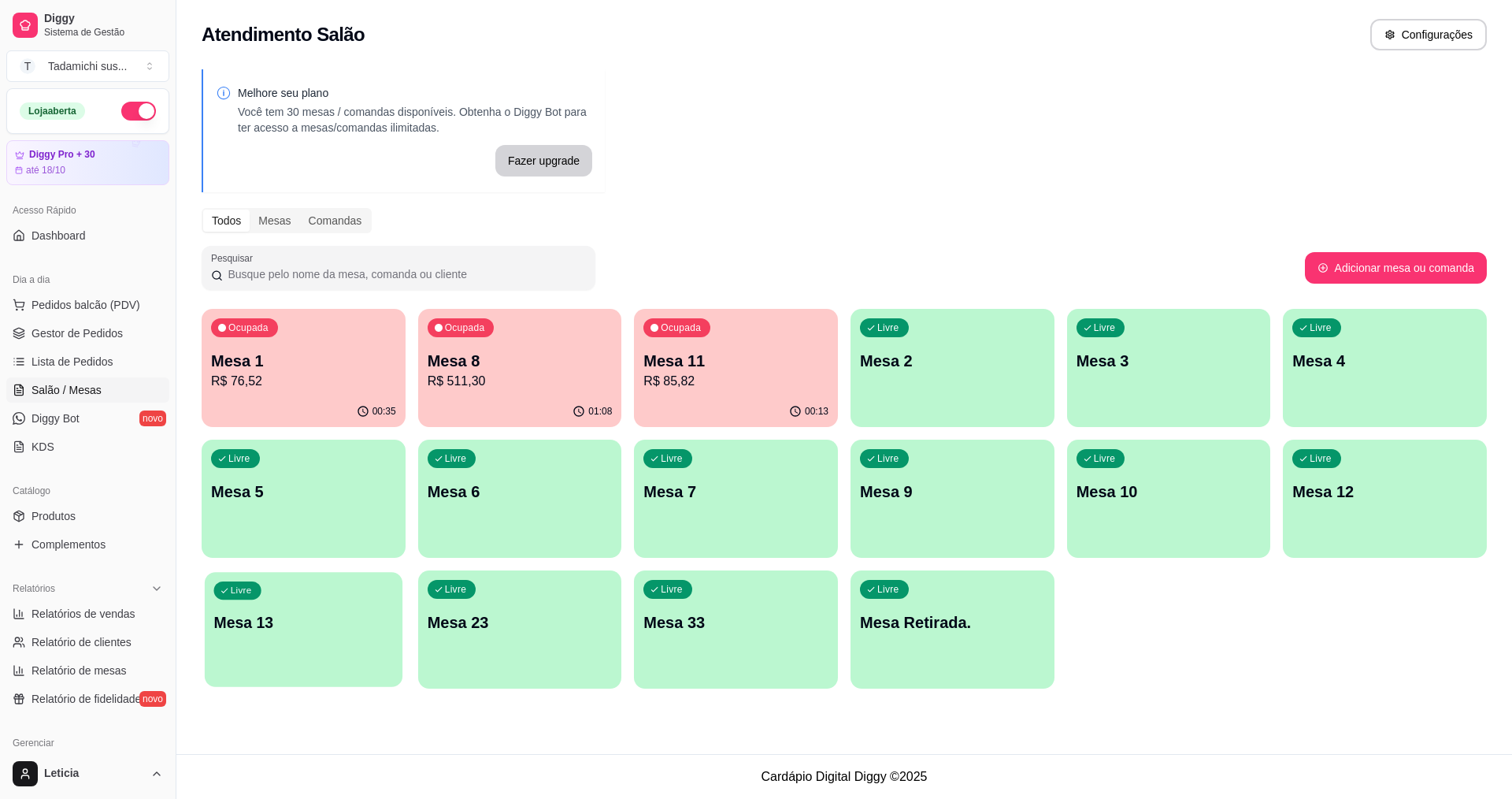
click at [331, 654] on div "Livre Mesa 13" at bounding box center [304, 620] width 198 height 96
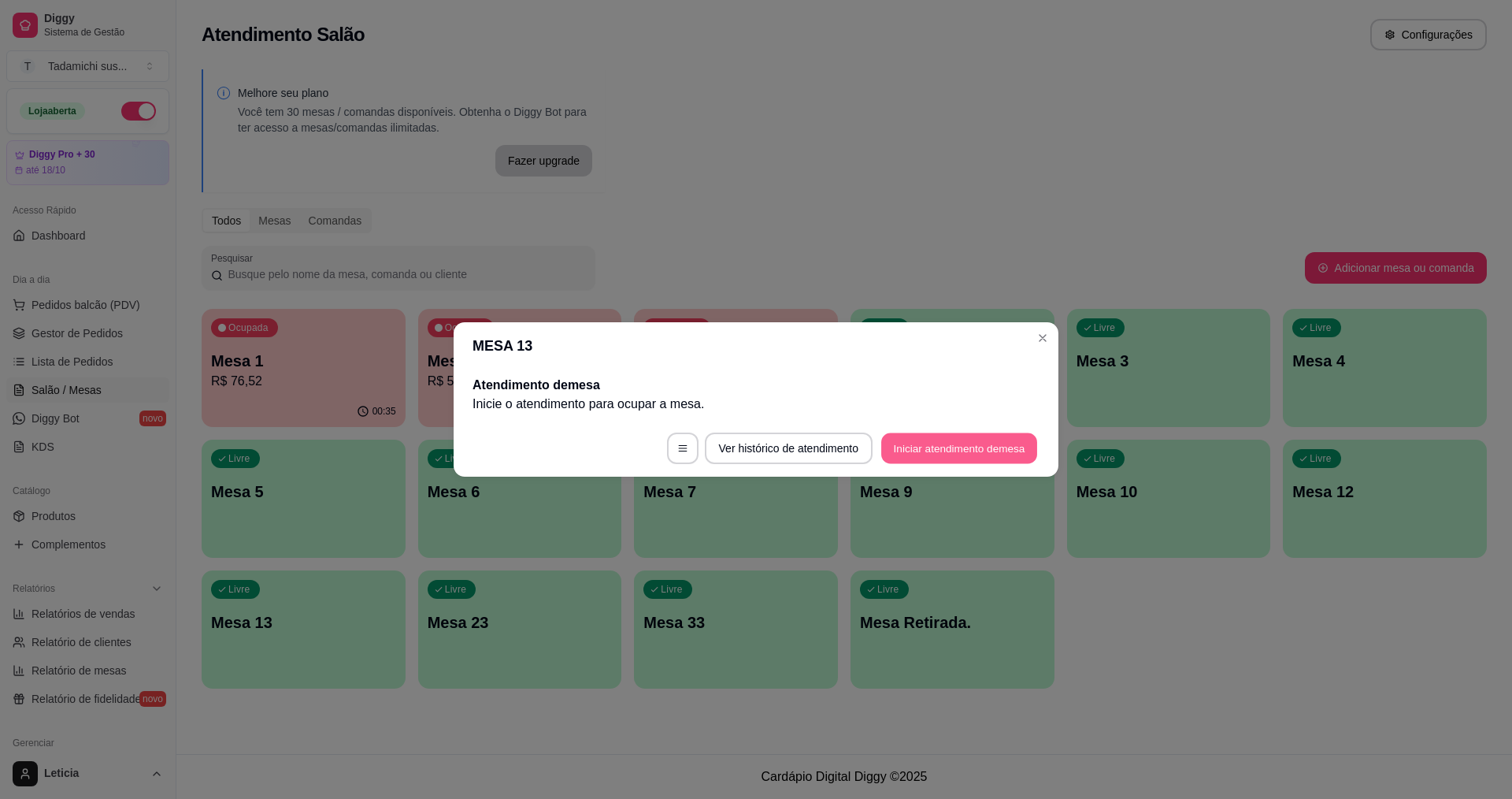
click at [955, 451] on button "Iniciar atendimento de mesa" at bounding box center [959, 448] width 156 height 30
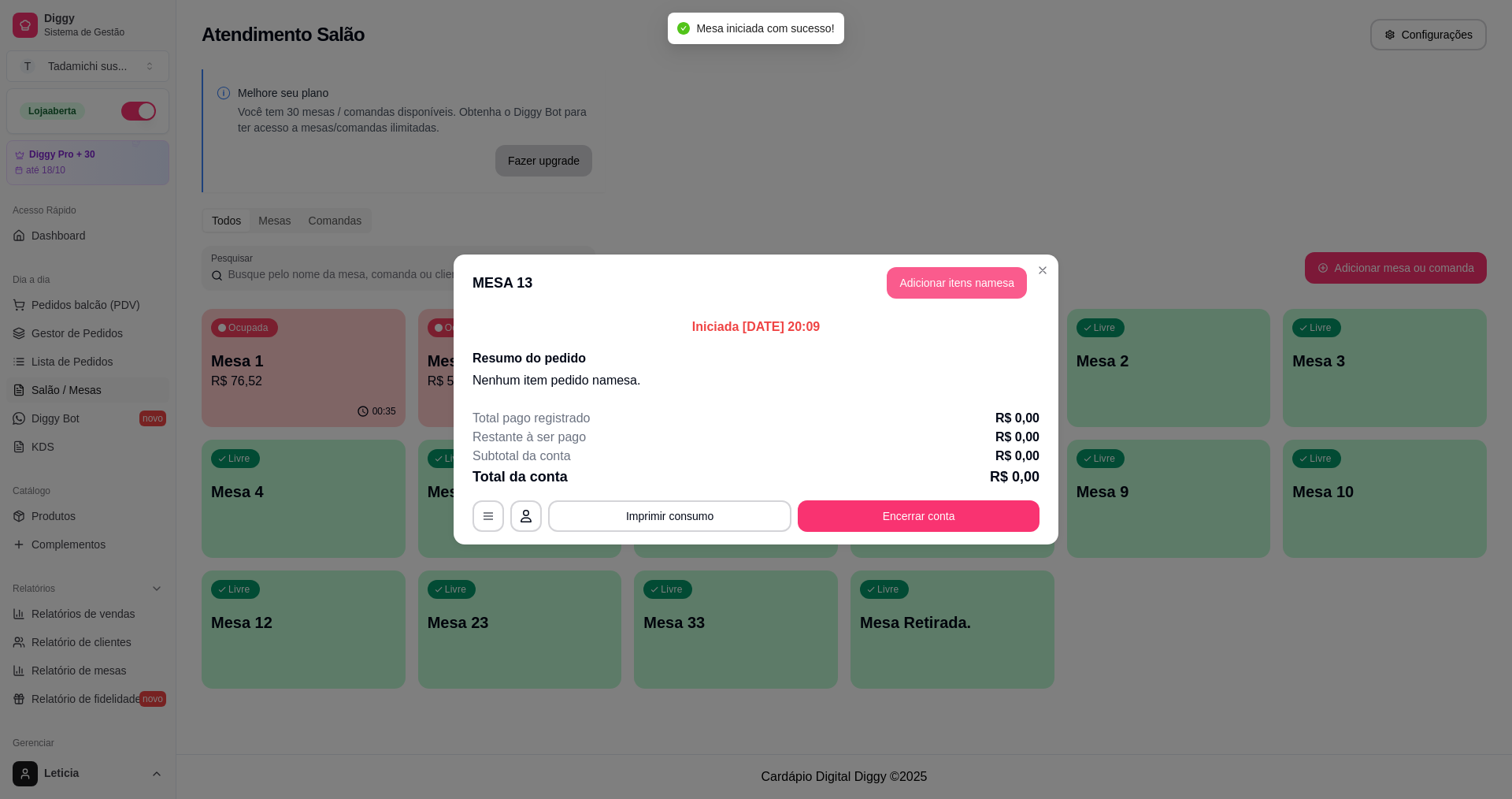
click at [949, 287] on button "Adicionar itens na mesa" at bounding box center [956, 283] width 140 height 31
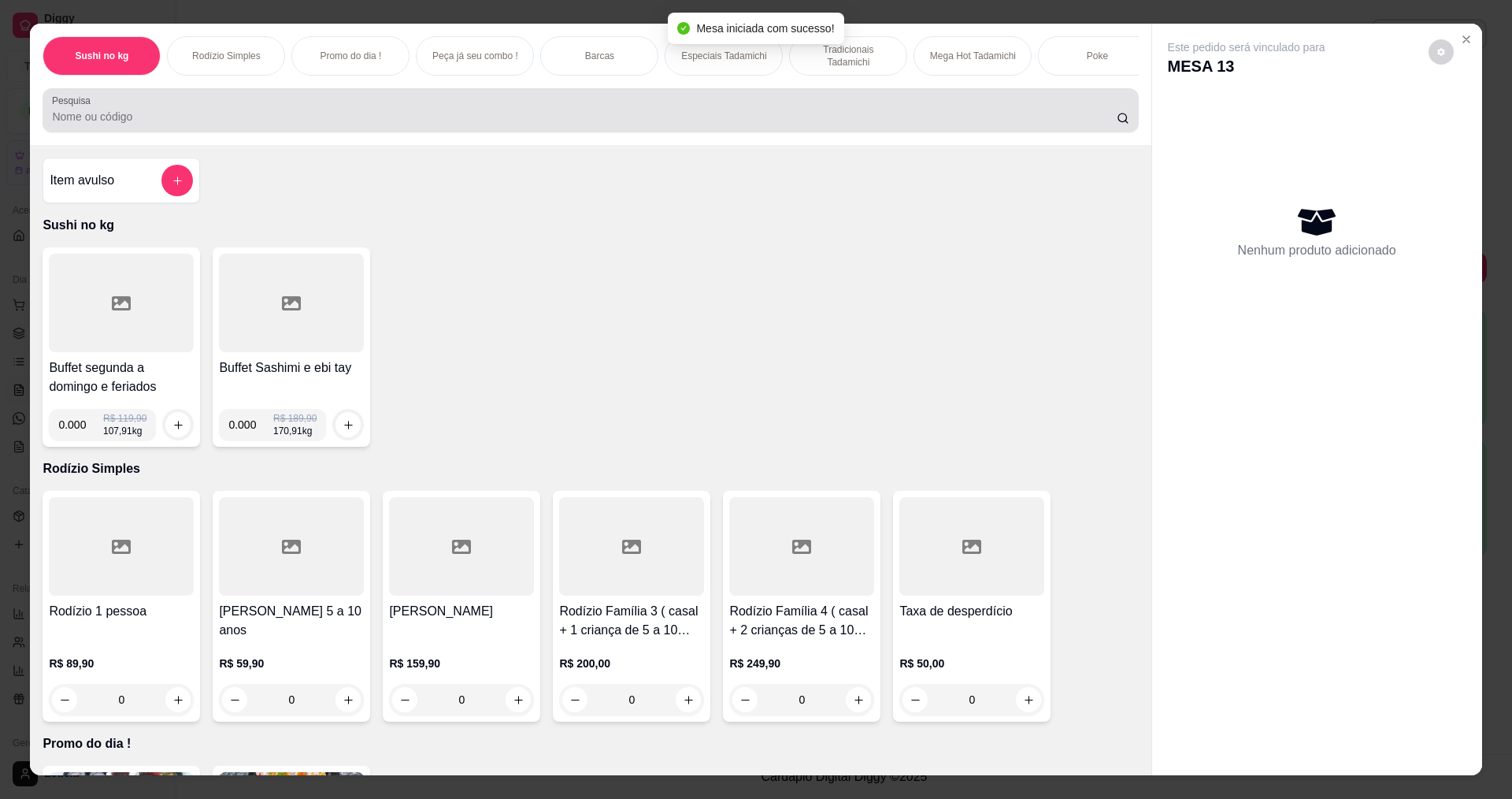
click at [299, 125] on input "Pesquisa" at bounding box center [584, 117] width 1064 height 16
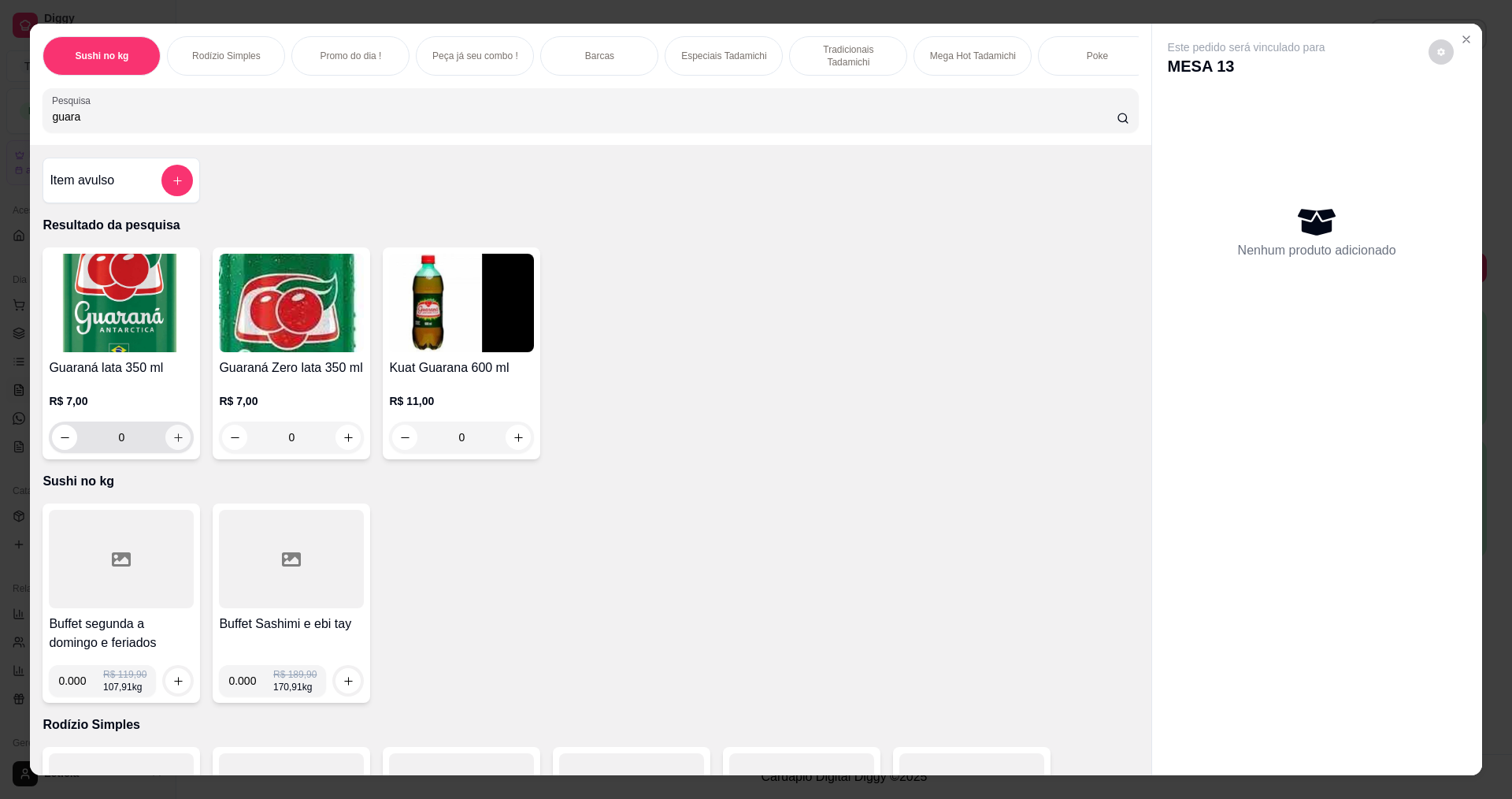
type input "guara"
click at [180, 446] on button "increase-product-quantity" at bounding box center [178, 438] width 25 height 25
click at [180, 447] on button "increase-product-quantity" at bounding box center [178, 438] width 25 height 25
type input "2"
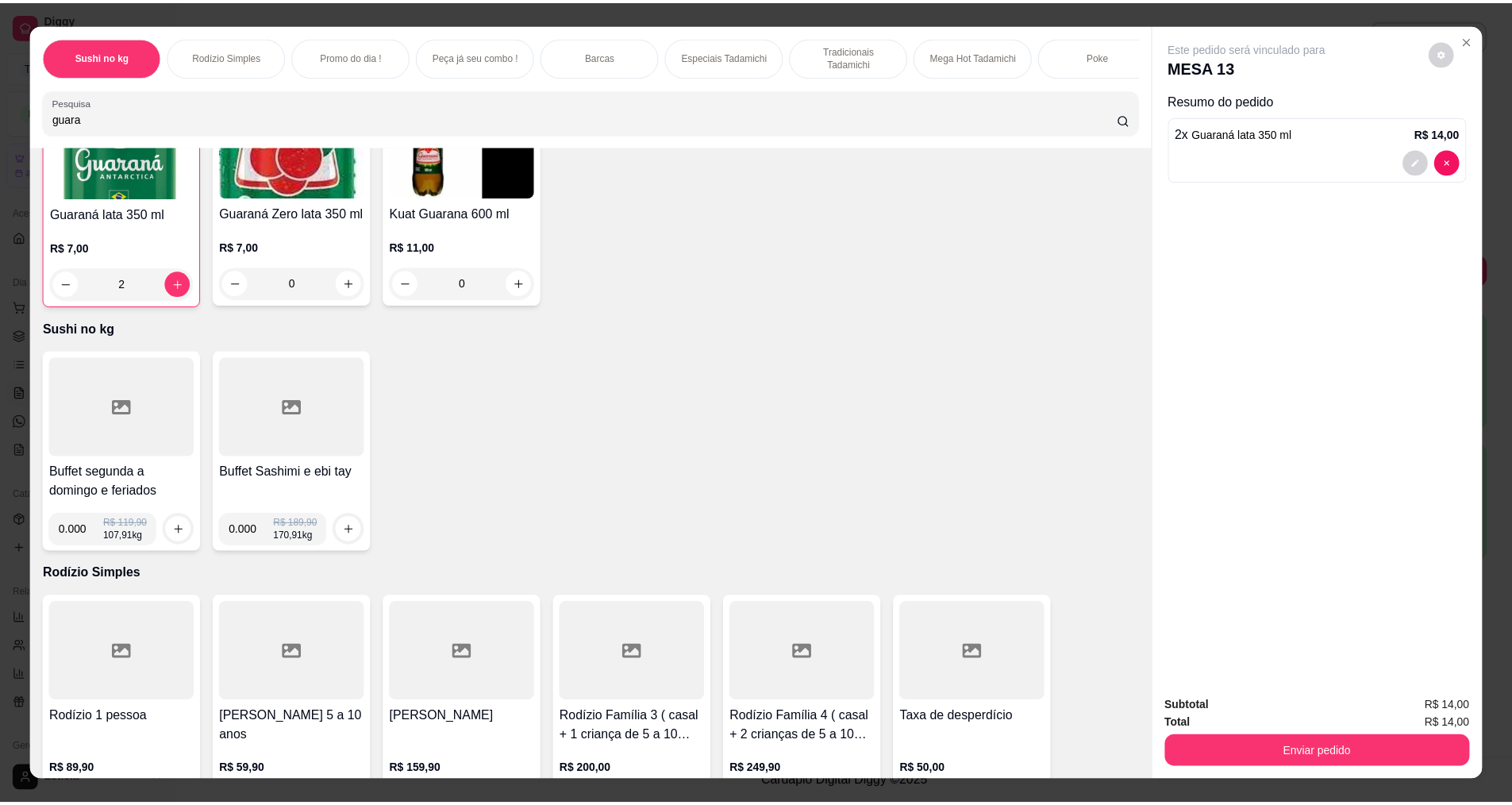
scroll to position [159, 0]
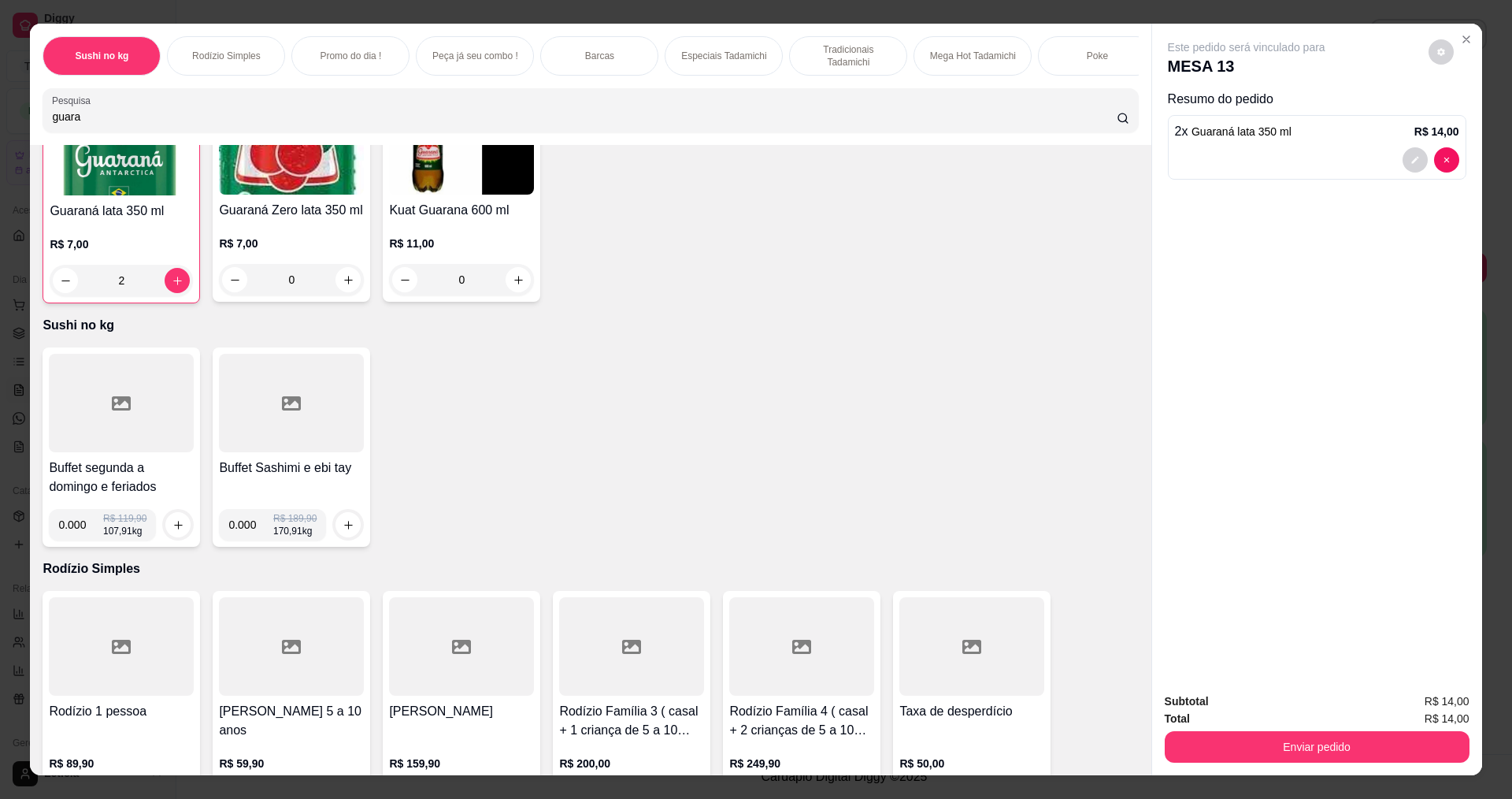
click at [106, 430] on div at bounding box center [121, 403] width 145 height 98
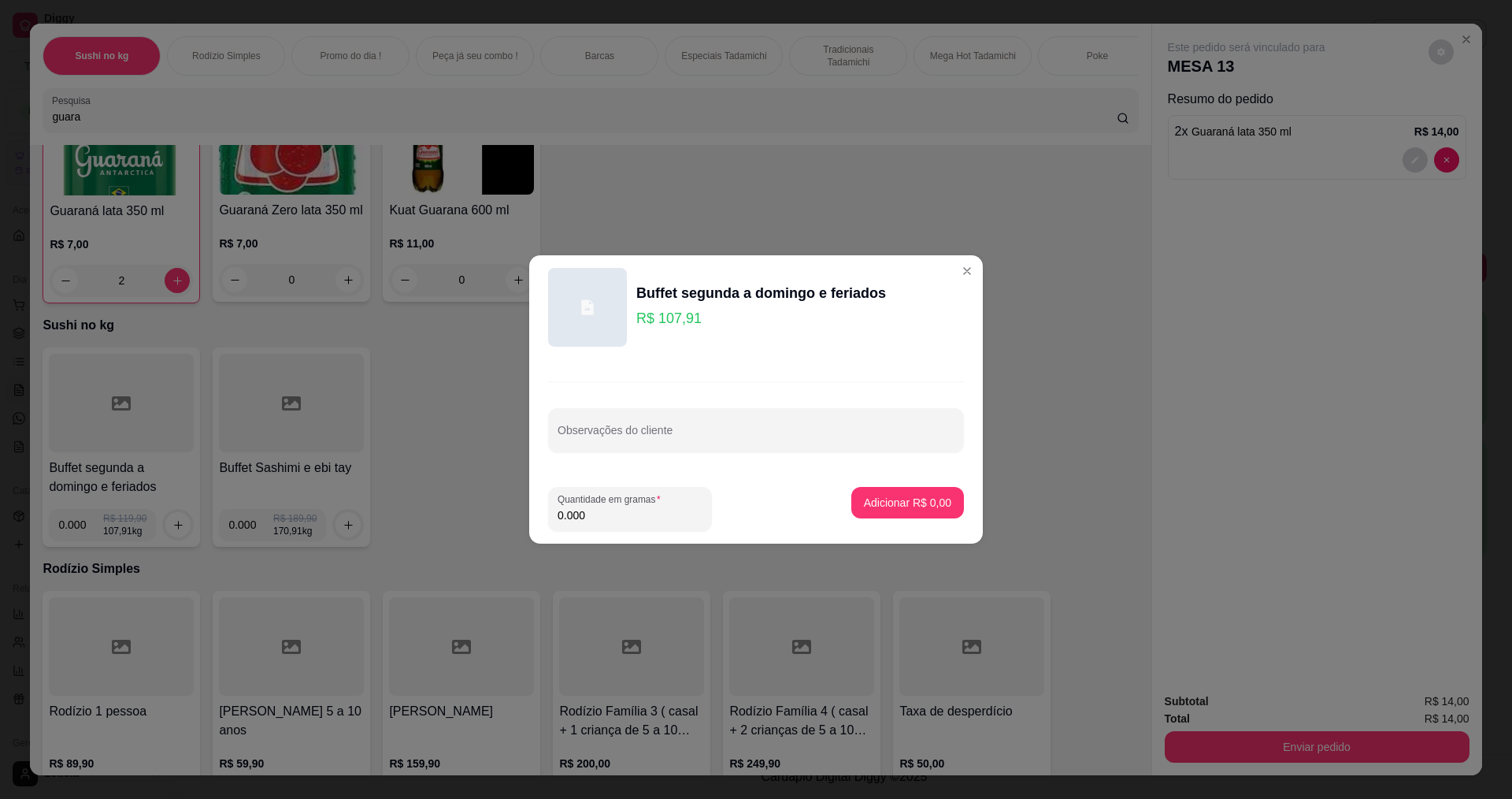
click at [617, 520] on input "0.000" at bounding box center [630, 515] width 145 height 16
type input "0.338"
click at [867, 511] on button "Adicionar R$ 36,47" at bounding box center [904, 503] width 116 height 30
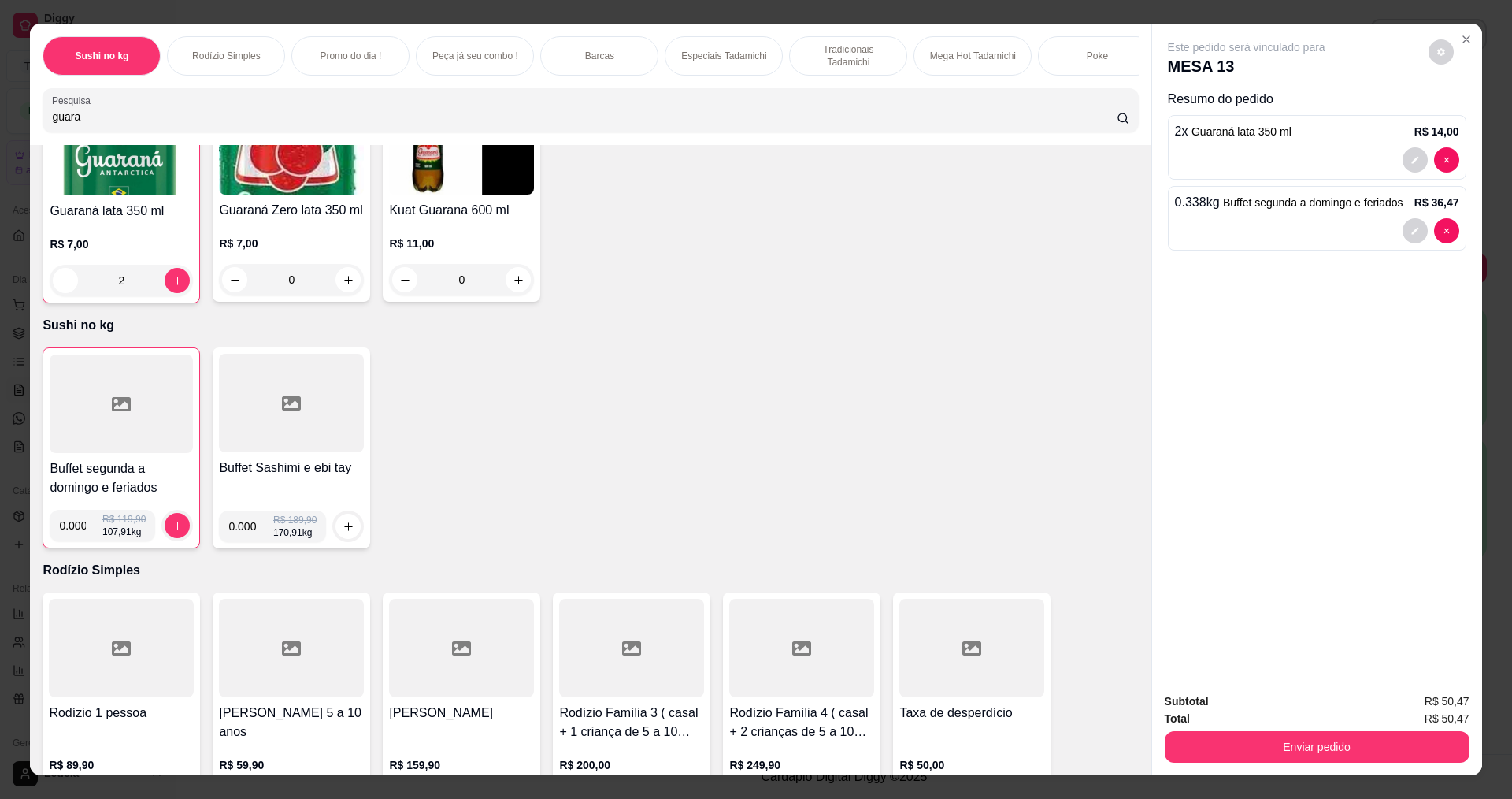
click at [172, 427] on div at bounding box center [121, 403] width 143 height 98
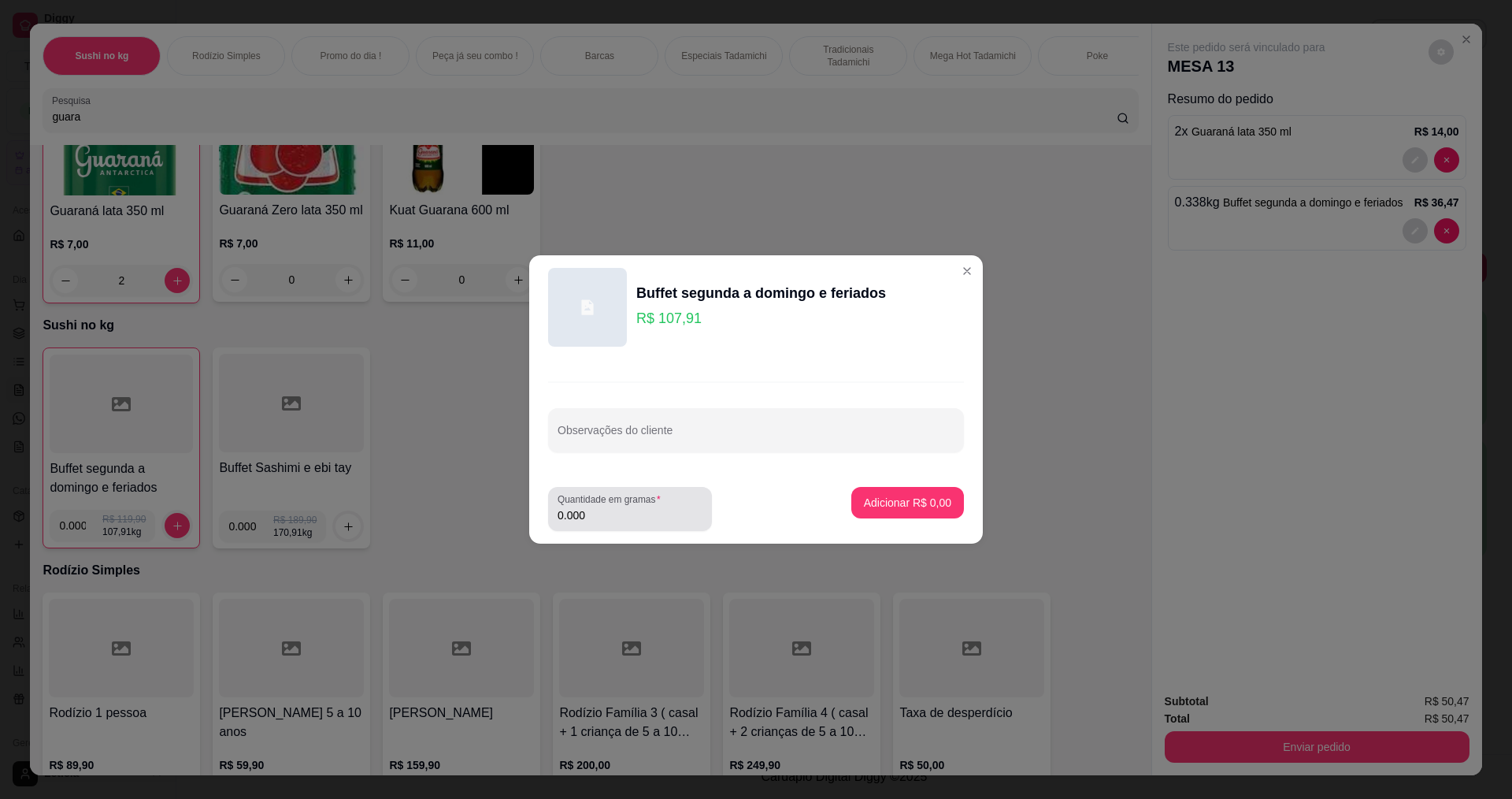
click at [604, 510] on input "0.000" at bounding box center [630, 515] width 145 height 16
type input "0.272"
click at [930, 512] on button "Adicionar R$ 29,35" at bounding box center [905, 503] width 119 height 31
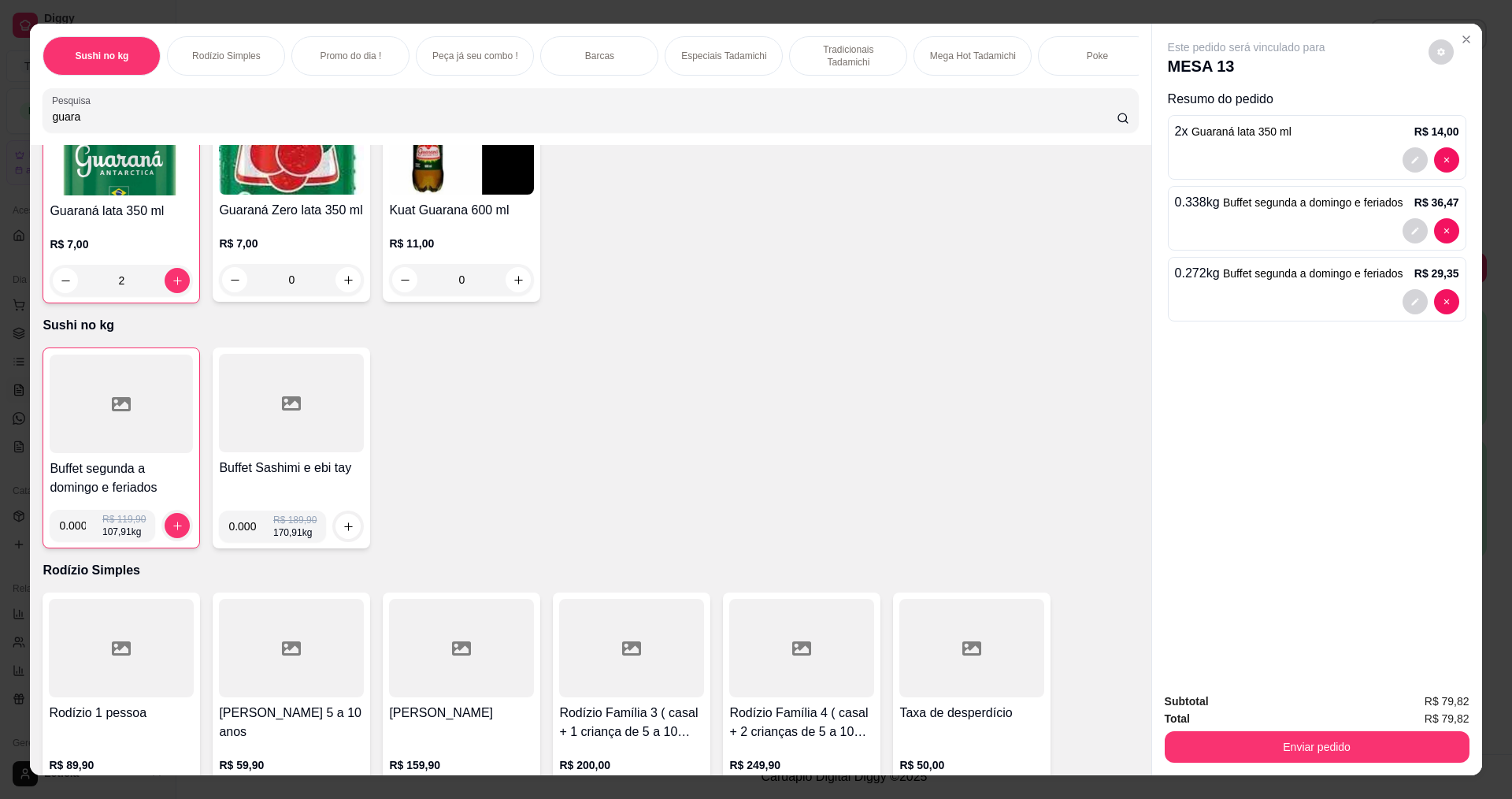
click at [148, 438] on div at bounding box center [121, 403] width 143 height 98
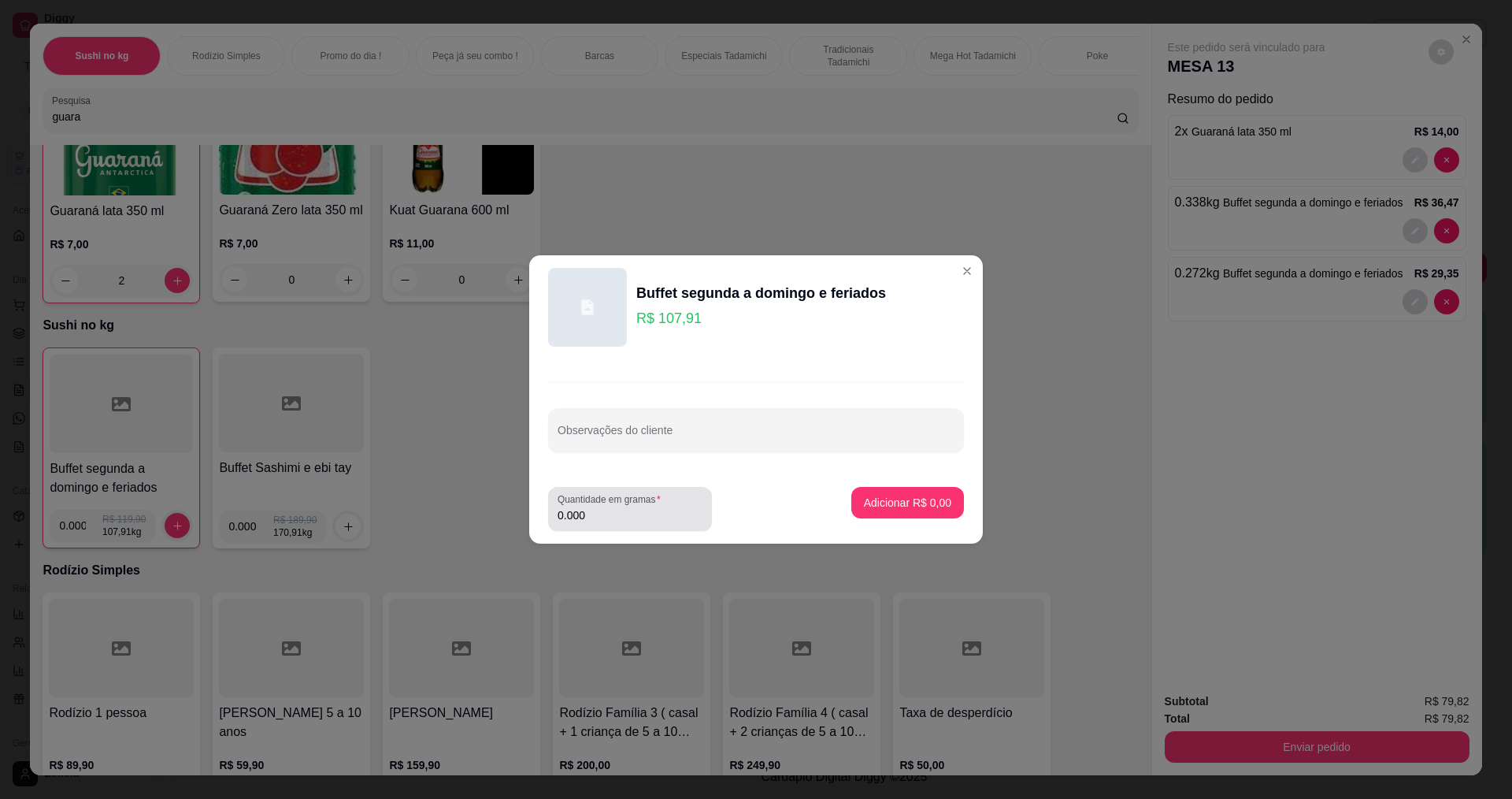
click at [608, 516] on input "0.000" at bounding box center [630, 515] width 145 height 16
type input "0.274"
click at [930, 510] on p "Adicionar R$ 29,57" at bounding box center [904, 502] width 94 height 16
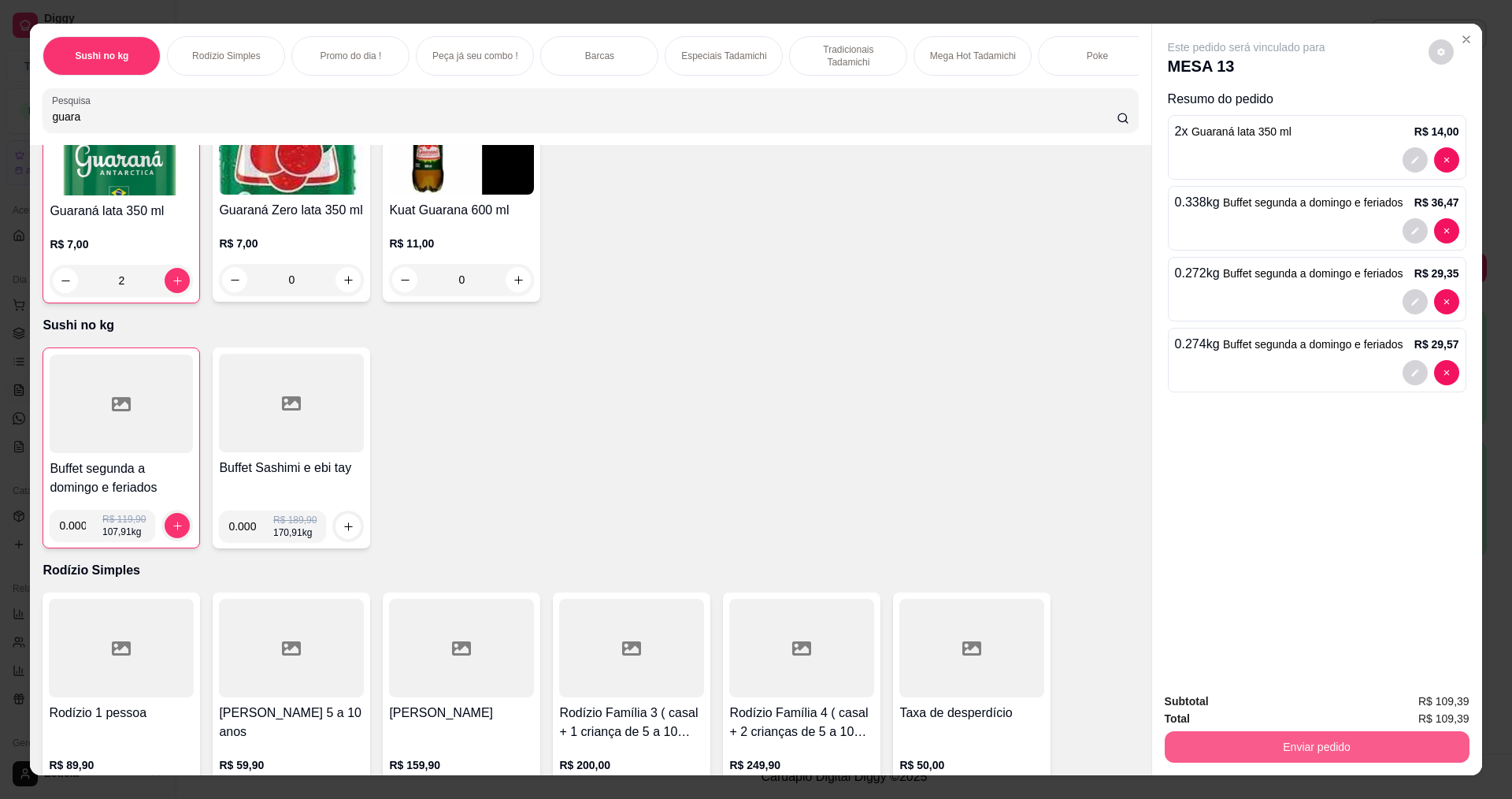
click at [1216, 737] on button "Enviar pedido" at bounding box center [1317, 747] width 304 height 31
click at [1426, 704] on button "Enviar pedido" at bounding box center [1428, 707] width 89 height 30
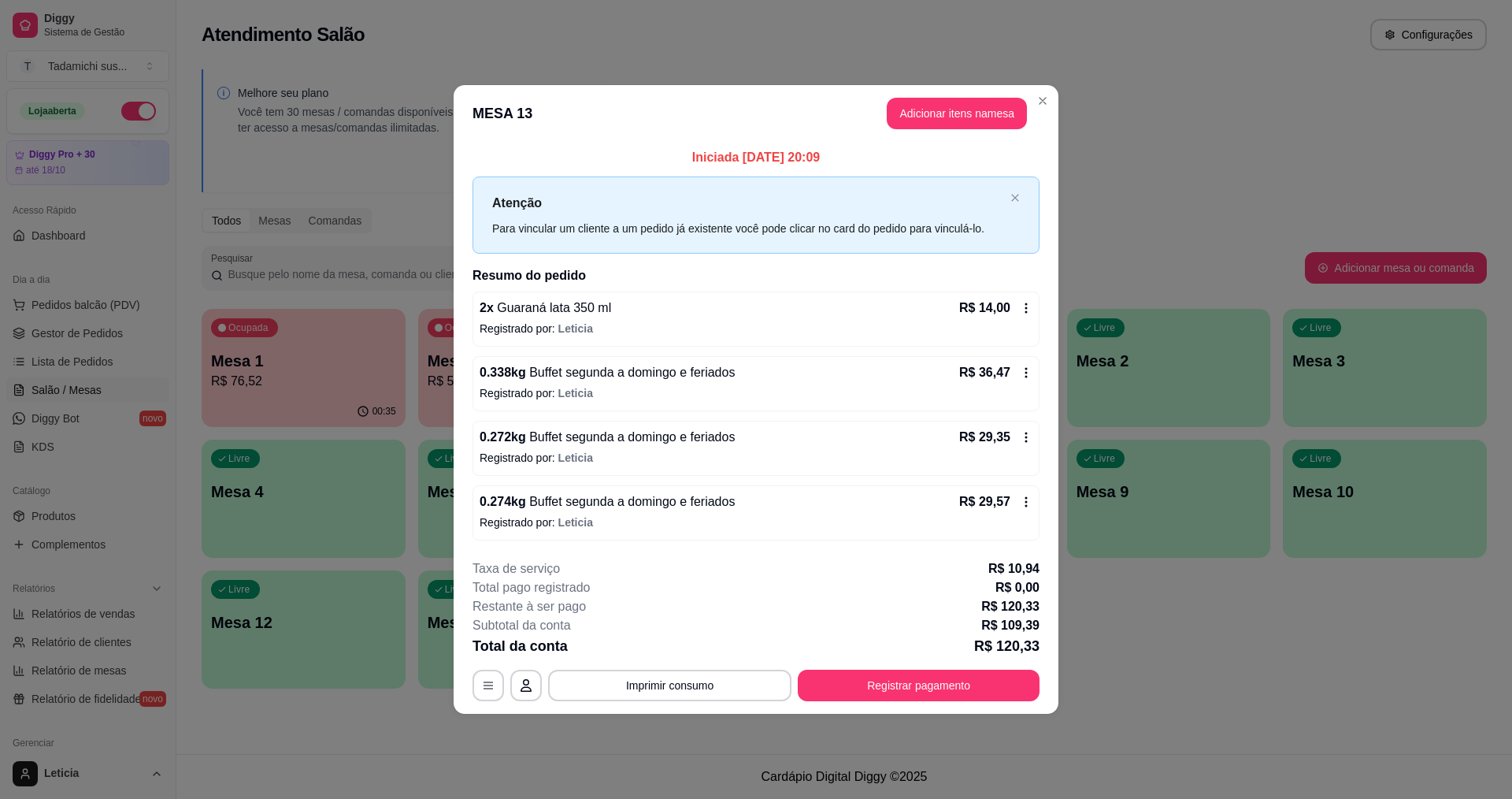
click at [971, 667] on div "**********" at bounding box center [756, 630] width 567 height 142
click at [963, 674] on button "Registrar pagamento" at bounding box center [919, 684] width 235 height 30
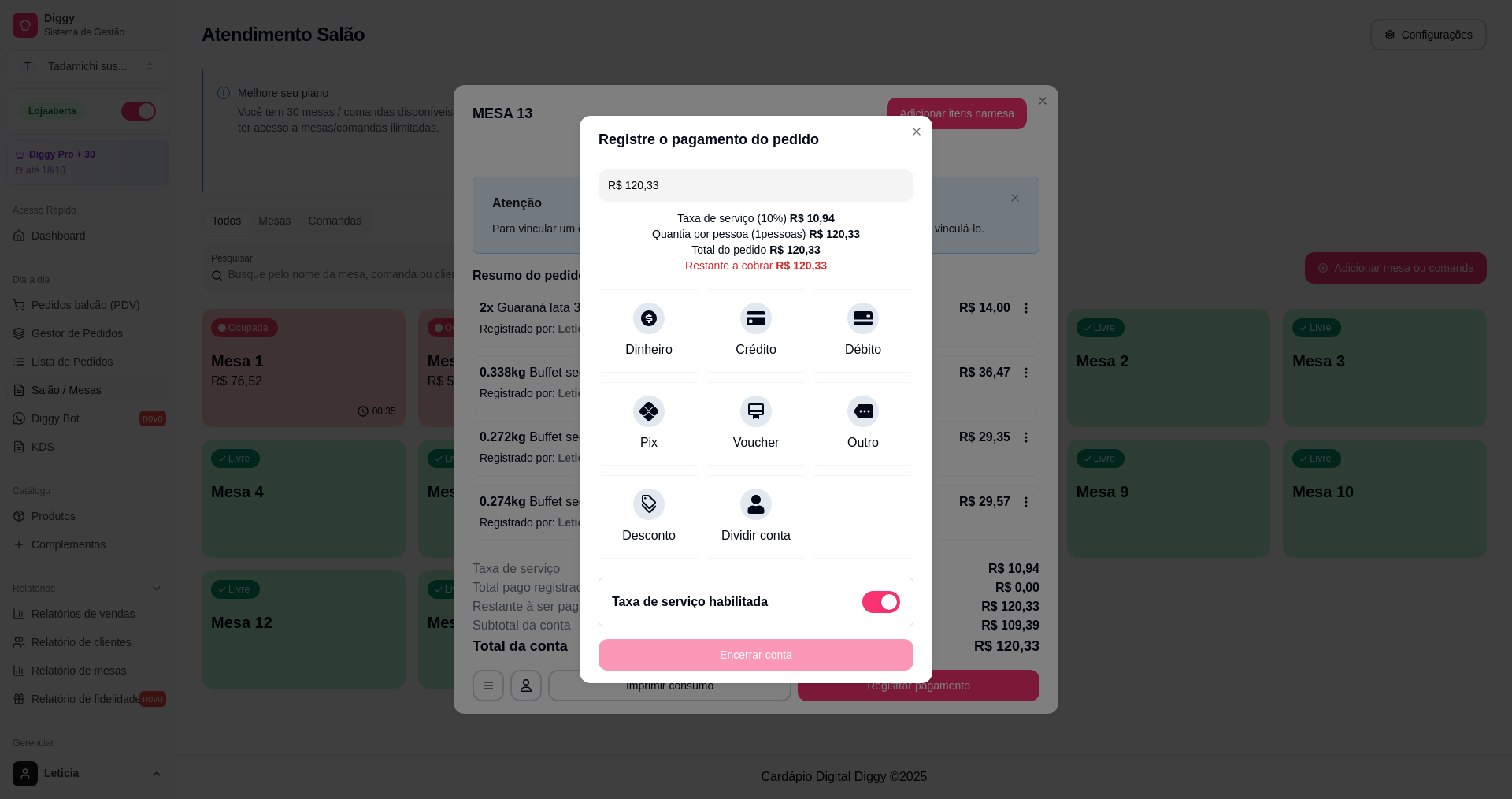
click at [863, 609] on span at bounding box center [880, 602] width 38 height 22
click at [863, 609] on input "checkbox" at bounding box center [866, 610] width 10 height 10
checkbox input "true"
type input "R$ 109,39"
checkbox input "false"
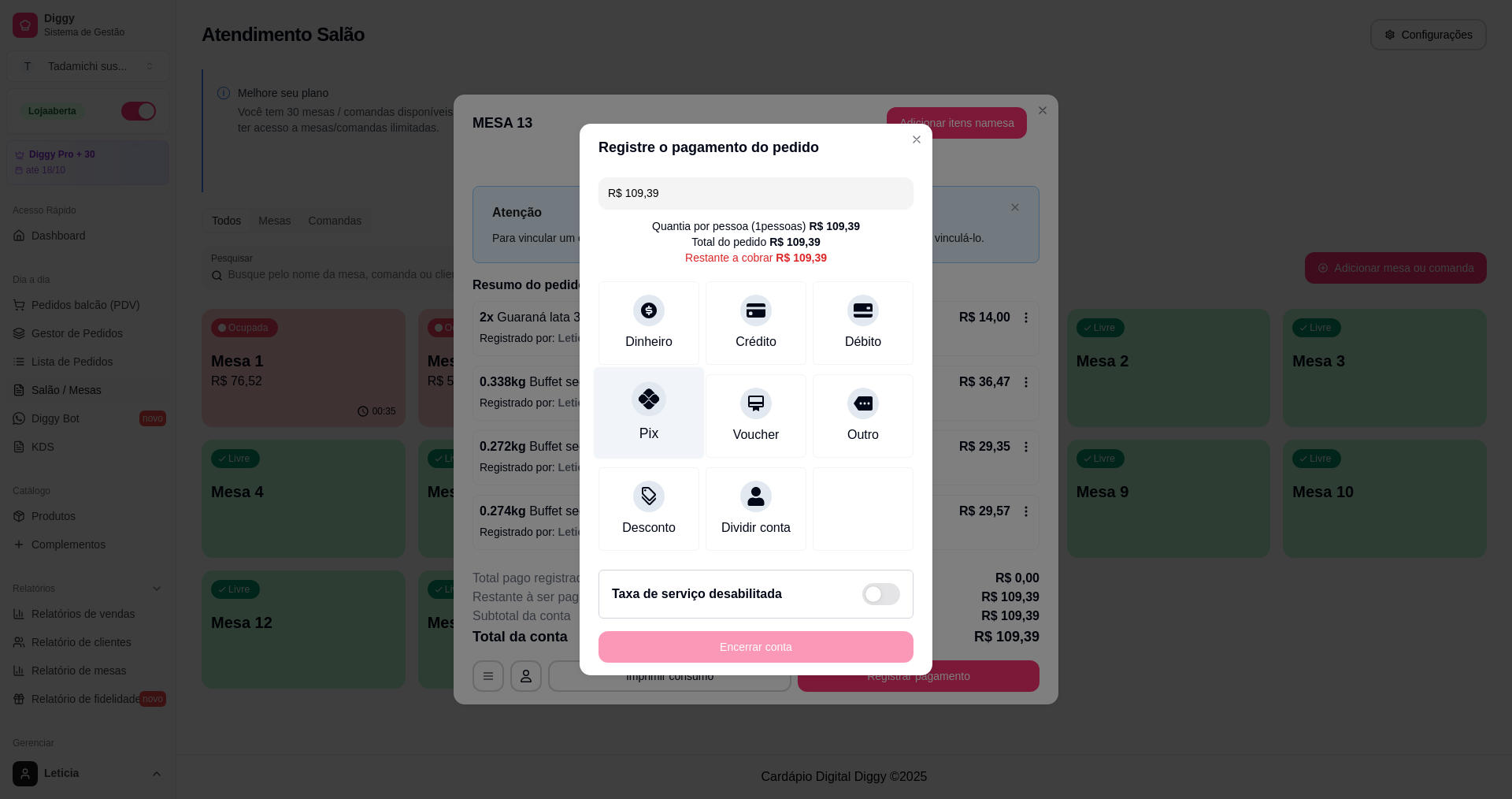
click at [671, 409] on div "Pix" at bounding box center [649, 413] width 111 height 92
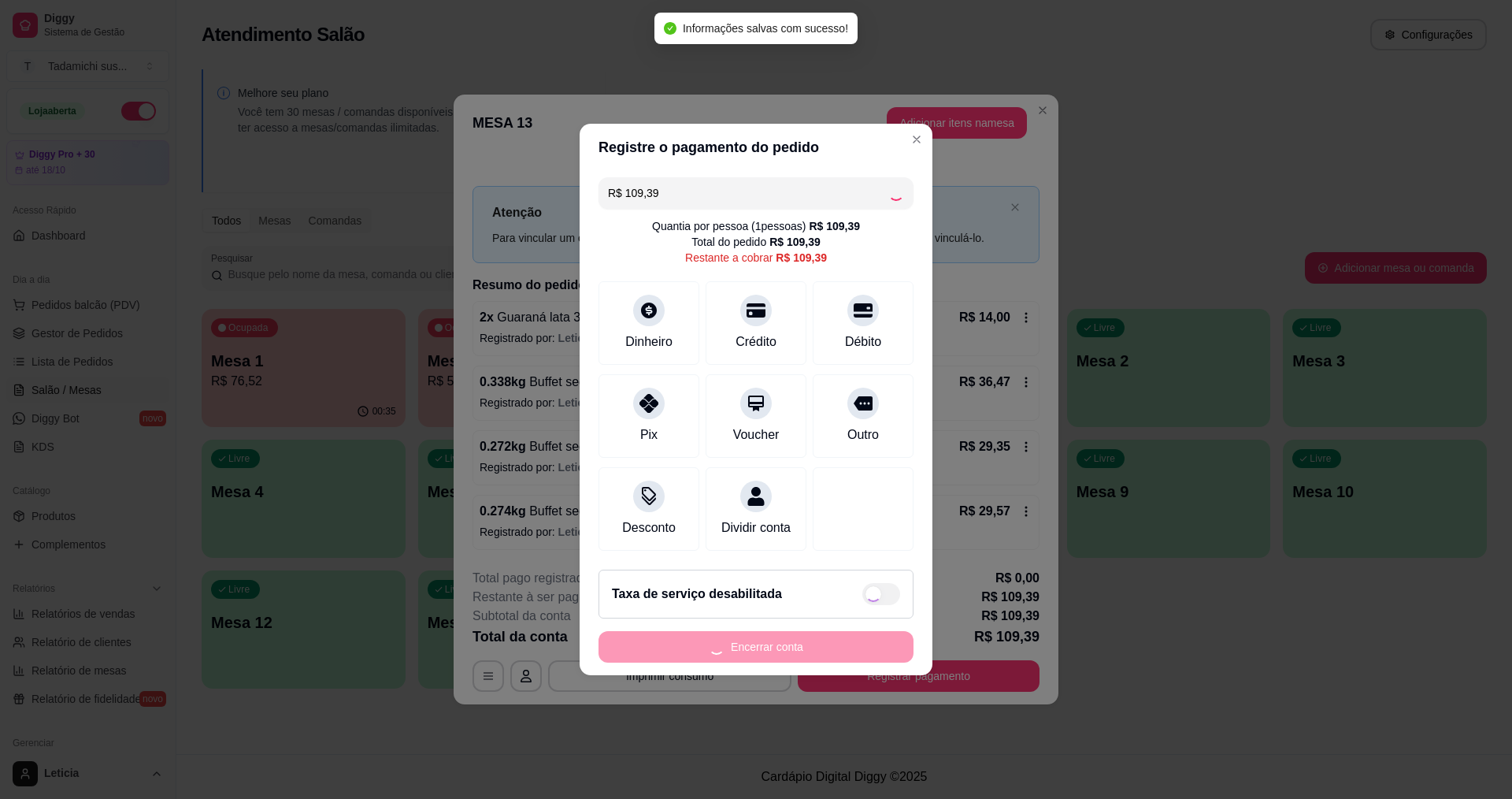
type input "R$ 0,00"
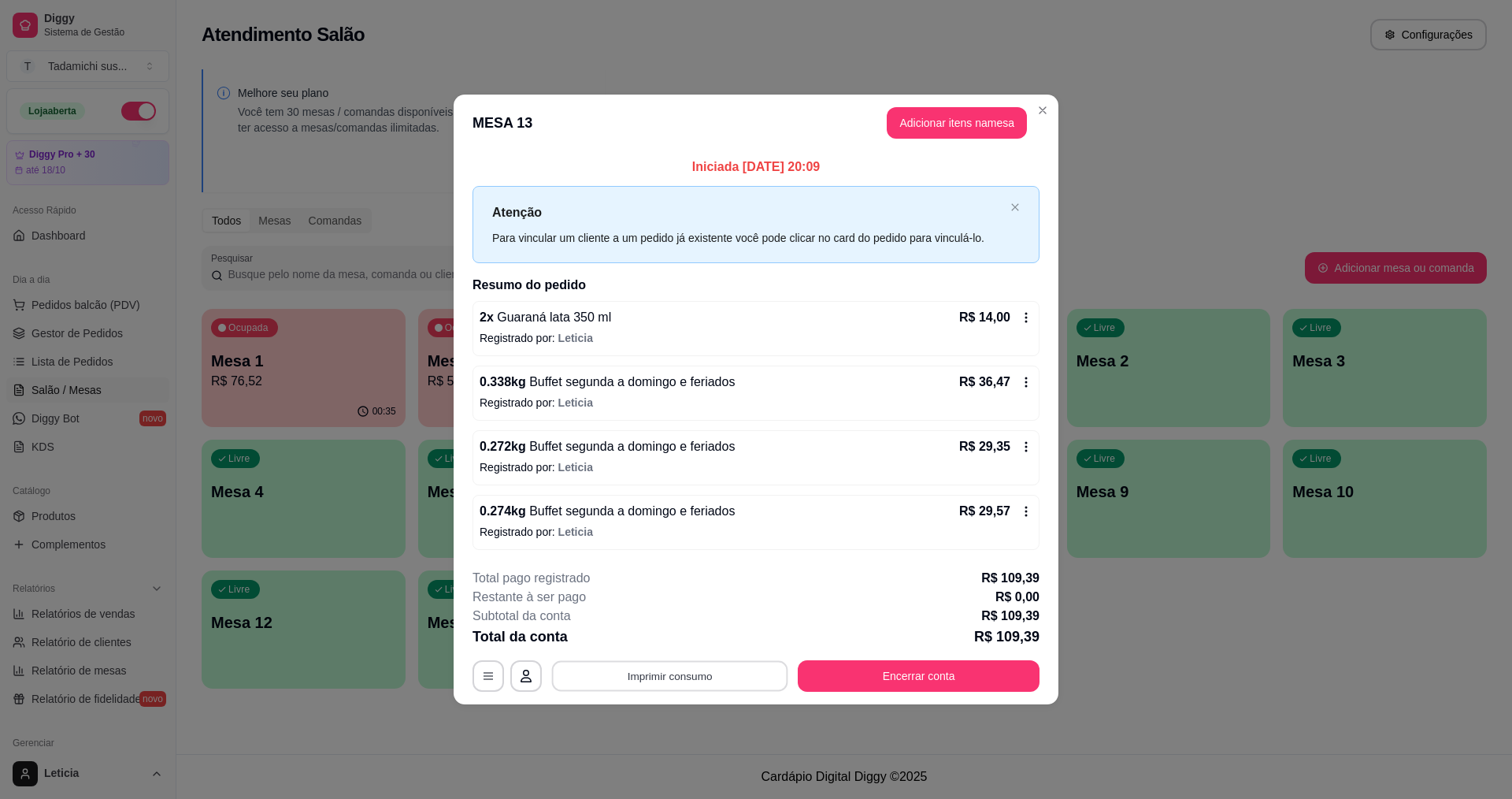
click at [713, 675] on button "Imprimir consumo" at bounding box center [670, 675] width 237 height 30
click at [714, 601] on button "IMPRESSORA HAYOM" at bounding box center [674, 606] width 117 height 25
click at [960, 679] on button "Encerrar conta" at bounding box center [919, 676] width 242 height 31
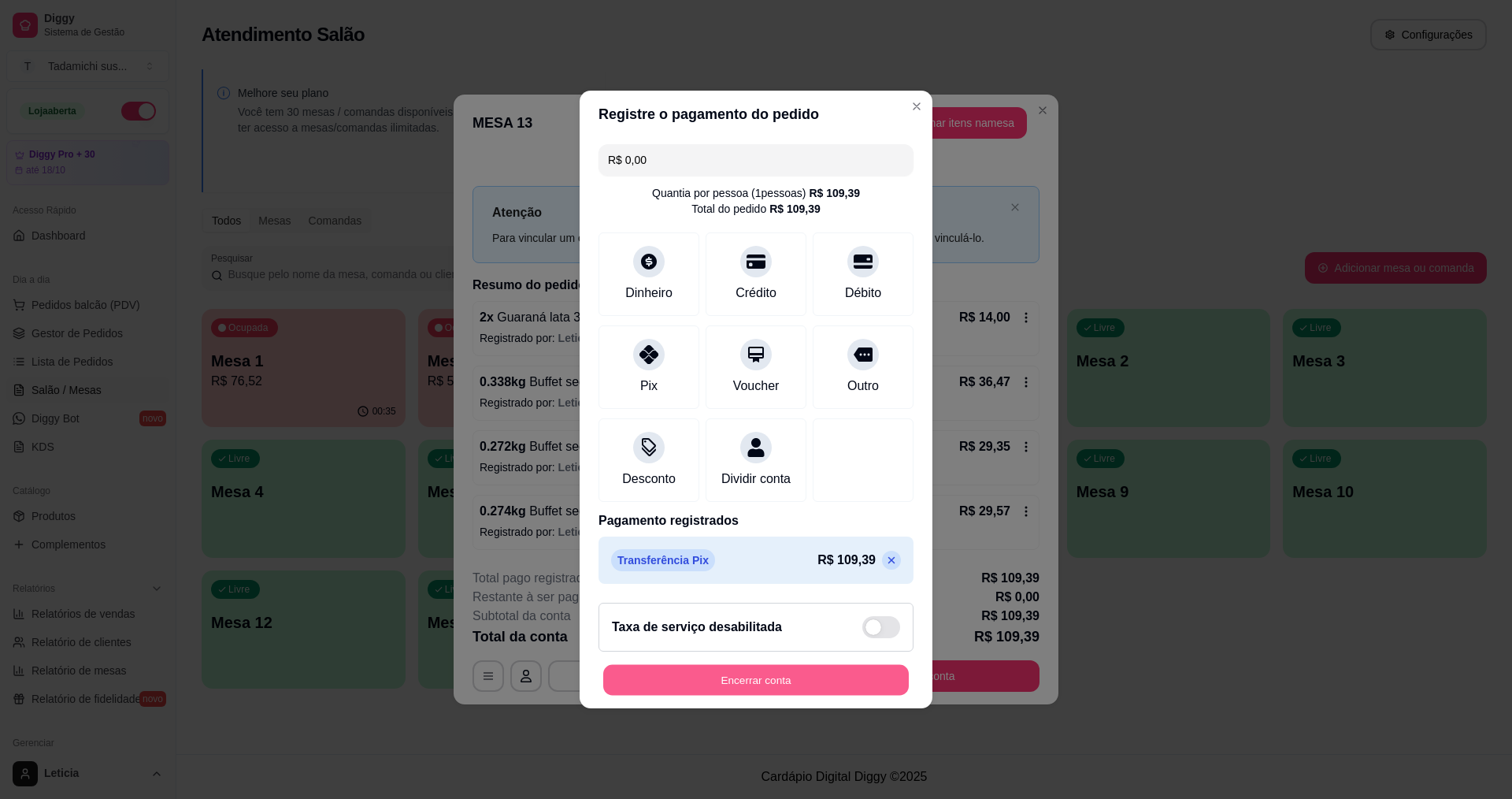
click at [856, 678] on button "Encerrar conta" at bounding box center [756, 680] width 305 height 30
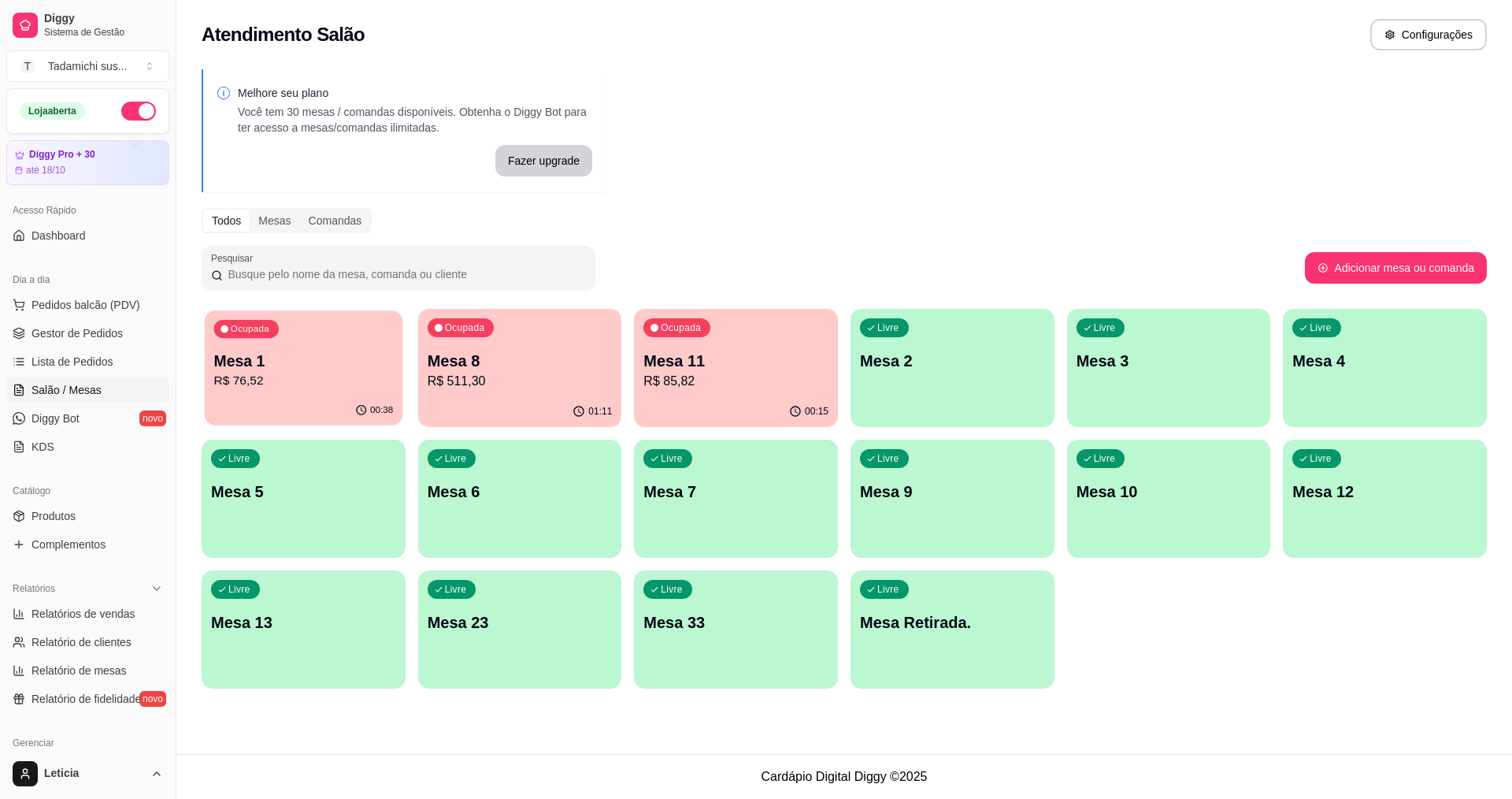
click at [348, 356] on p "Mesa 1" at bounding box center [304, 361] width 180 height 21
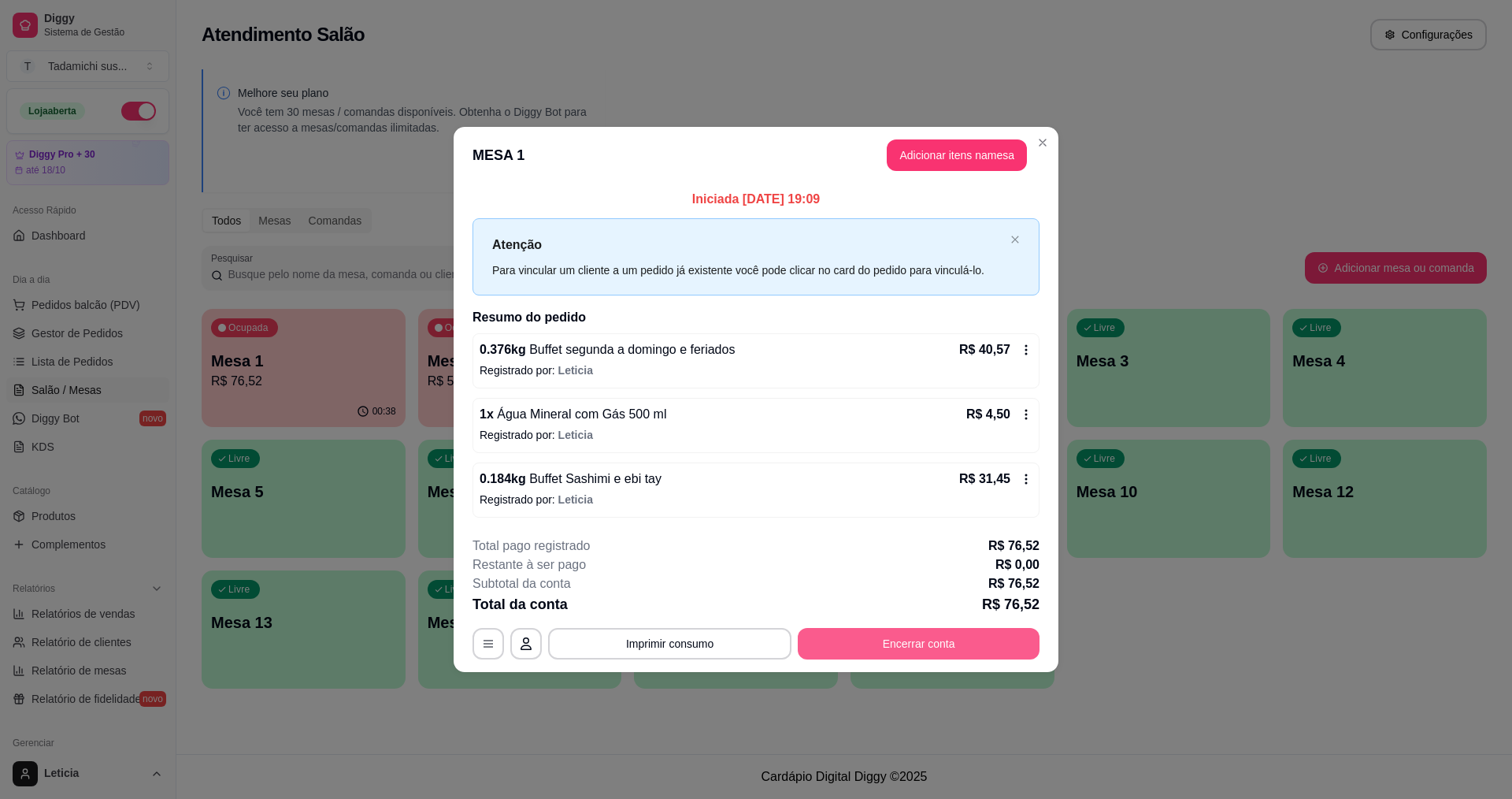
click at [891, 645] on button "Encerrar conta" at bounding box center [919, 644] width 242 height 31
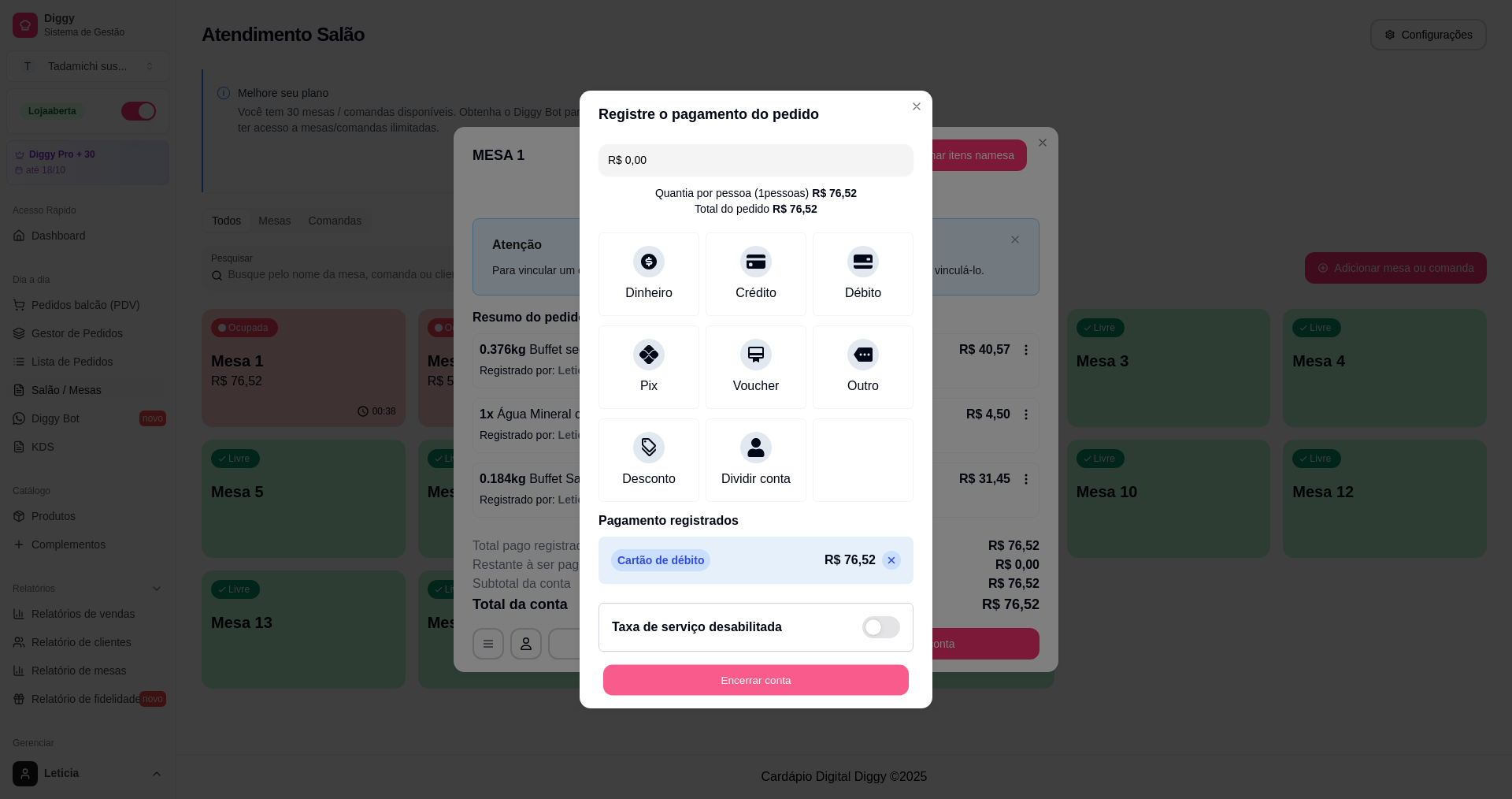
click at [816, 676] on button "Encerrar conta" at bounding box center [756, 680] width 305 height 30
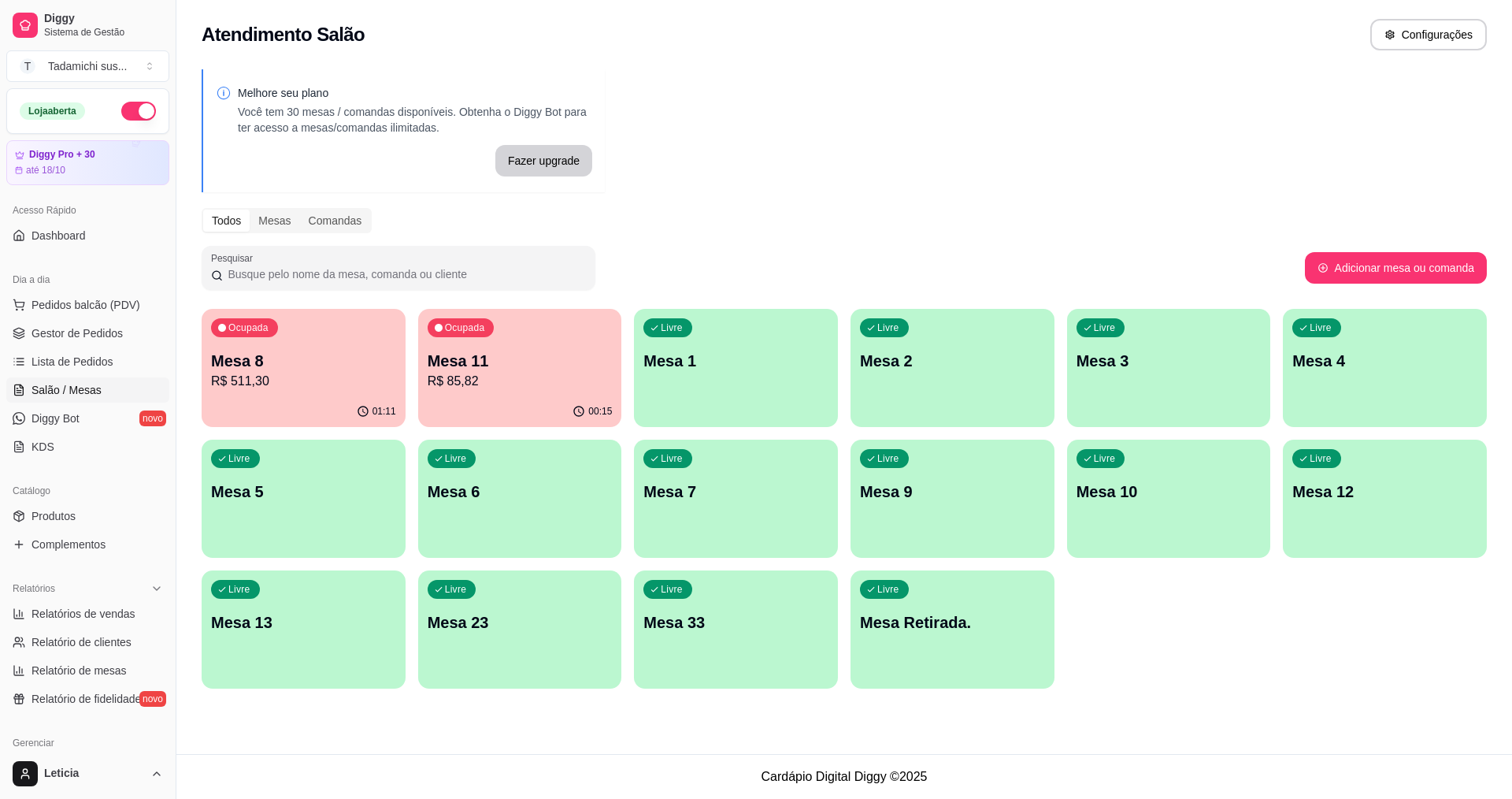
click at [491, 407] on div "00:15" at bounding box center [520, 411] width 204 height 30
click at [508, 357] on p "Mesa 11" at bounding box center [520, 361] width 185 height 22
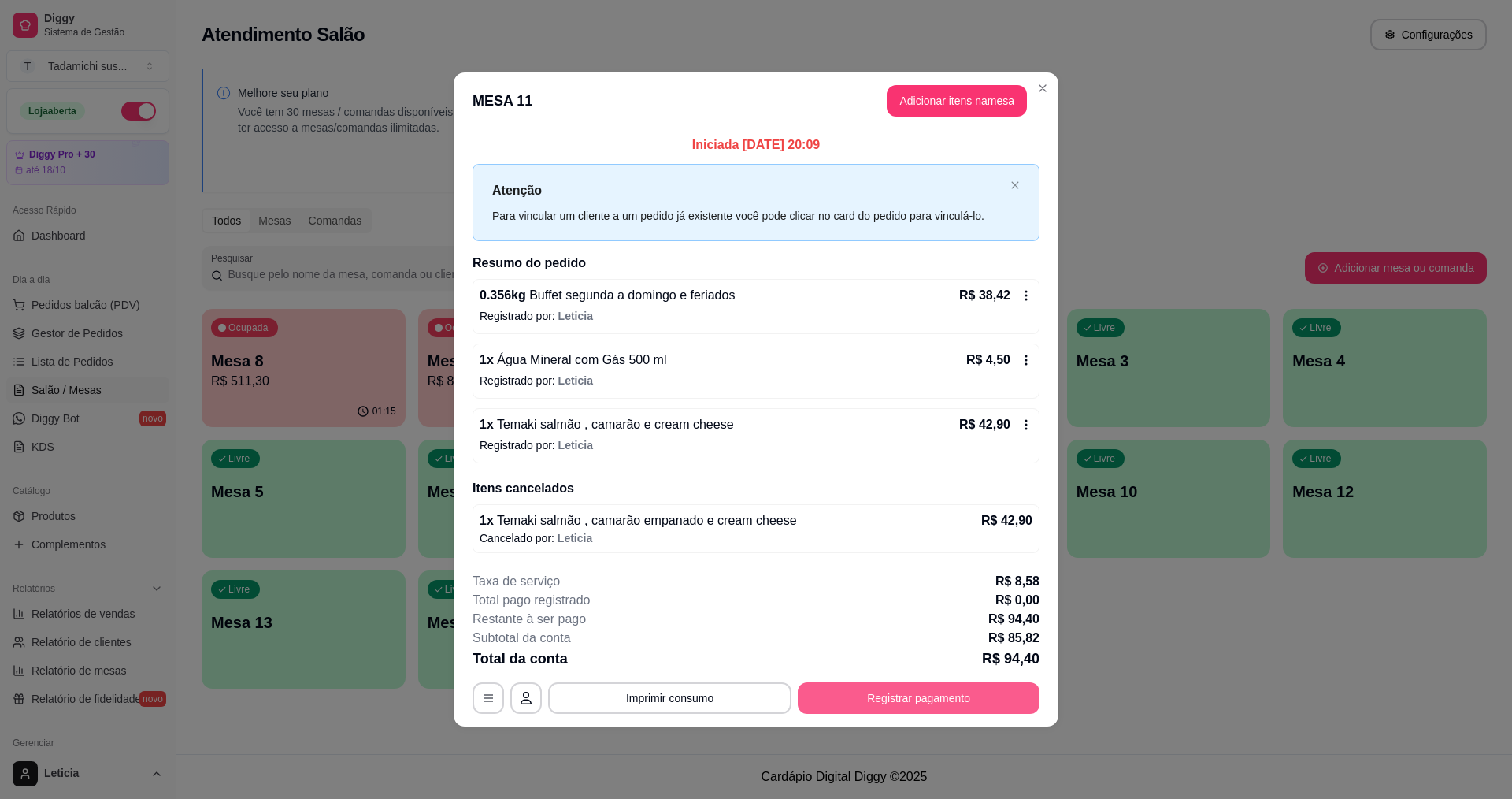
click at [875, 696] on button "Registrar pagamento" at bounding box center [919, 698] width 242 height 31
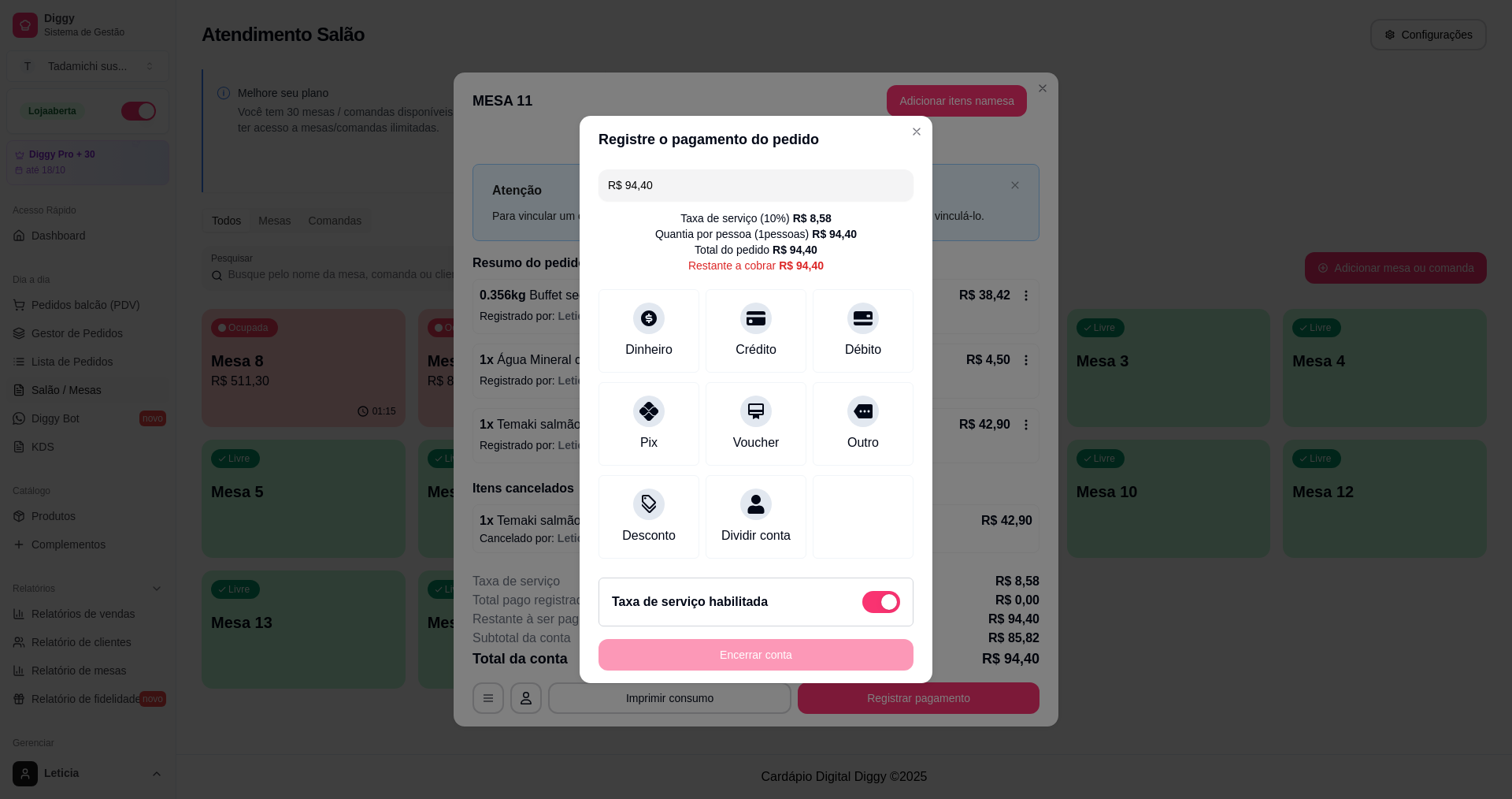
click at [862, 605] on span at bounding box center [880, 602] width 38 height 22
click at [862, 605] on input "checkbox" at bounding box center [866, 610] width 10 height 10
checkbox input "true"
type input "R$ 85,82"
checkbox input "false"
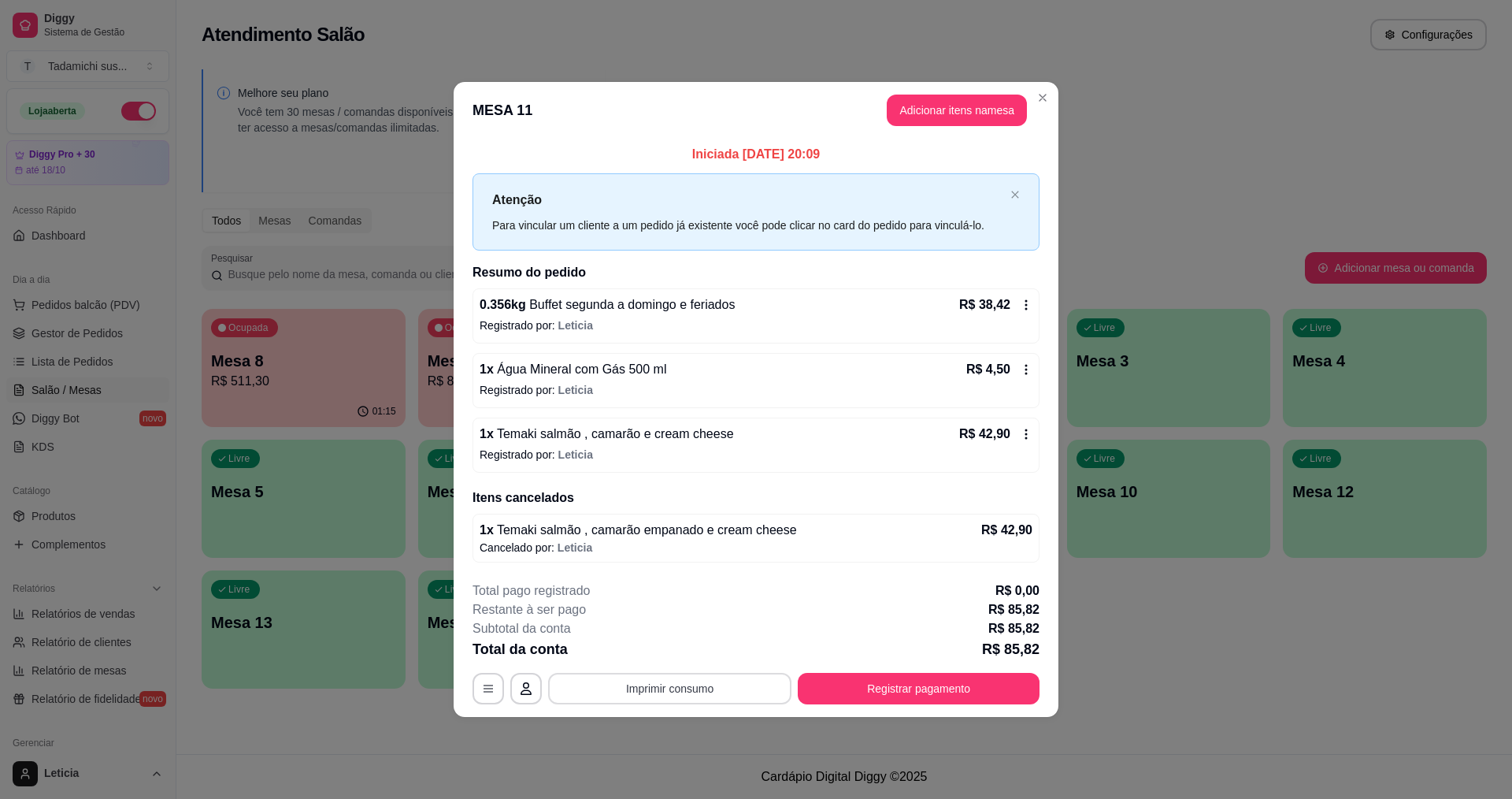
click at [745, 695] on button "Imprimir consumo" at bounding box center [669, 688] width 243 height 31
click at [695, 602] on div "Escolha a impressora IMPRESSORA HAYOM IMPRESSORA LG" at bounding box center [673, 625] width 137 height 85
click at [695, 617] on button "IMPRESSORA HAYOM" at bounding box center [674, 619] width 121 height 25
click at [856, 691] on button "Registrar pagamento" at bounding box center [919, 688] width 242 height 31
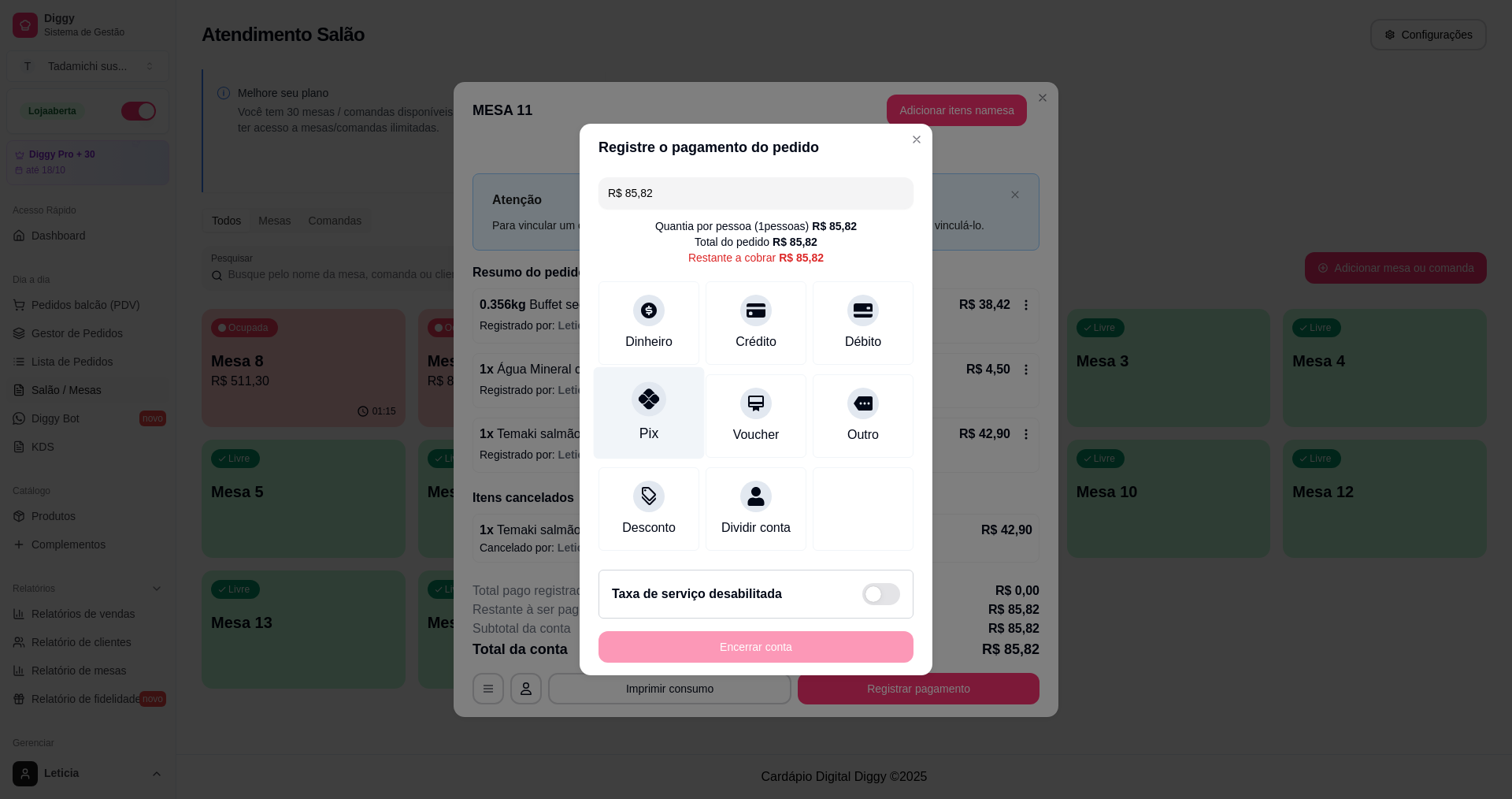
click at [643, 405] on div at bounding box center [649, 399] width 35 height 35
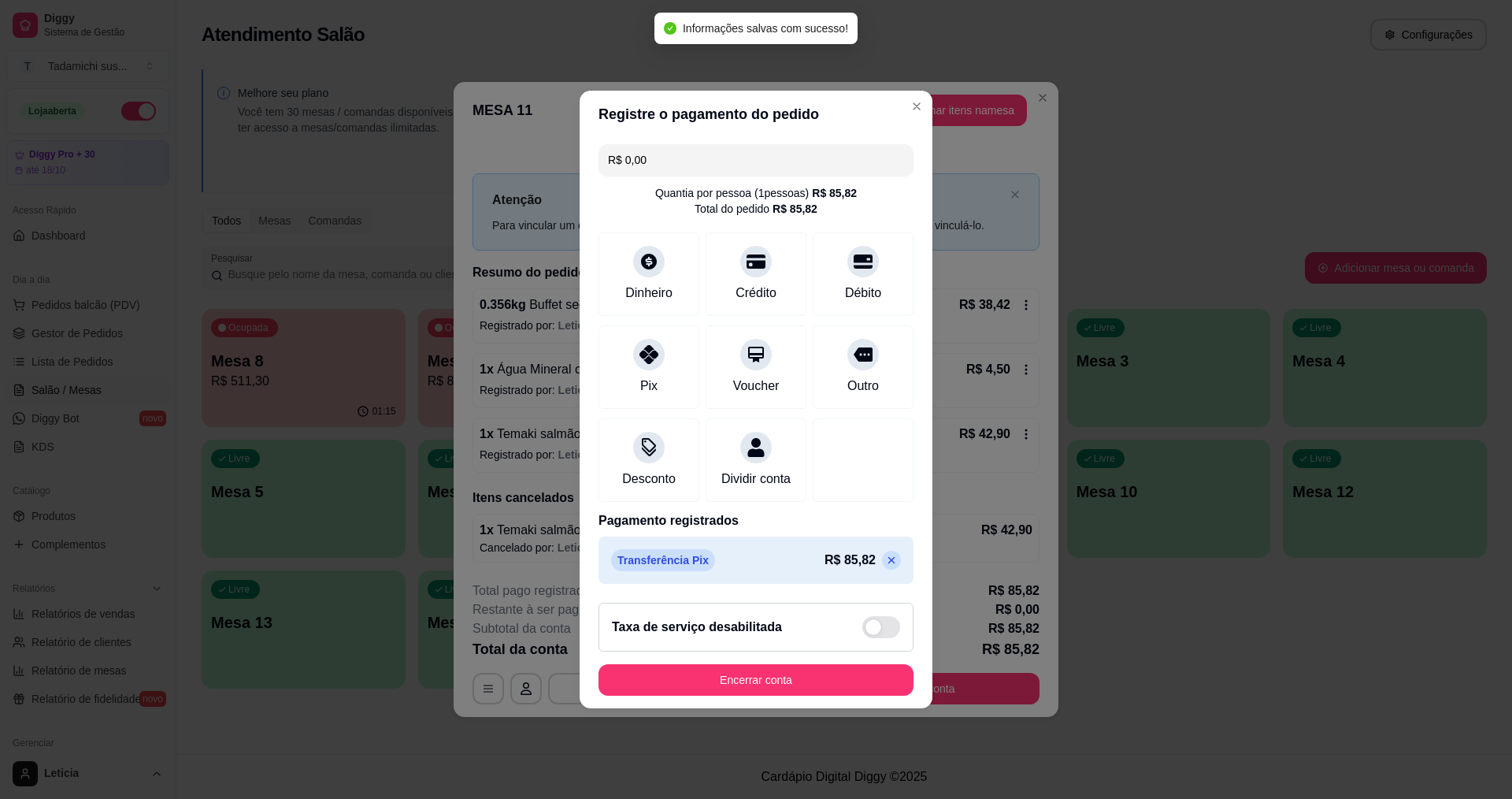
type input "R$ 0,00"
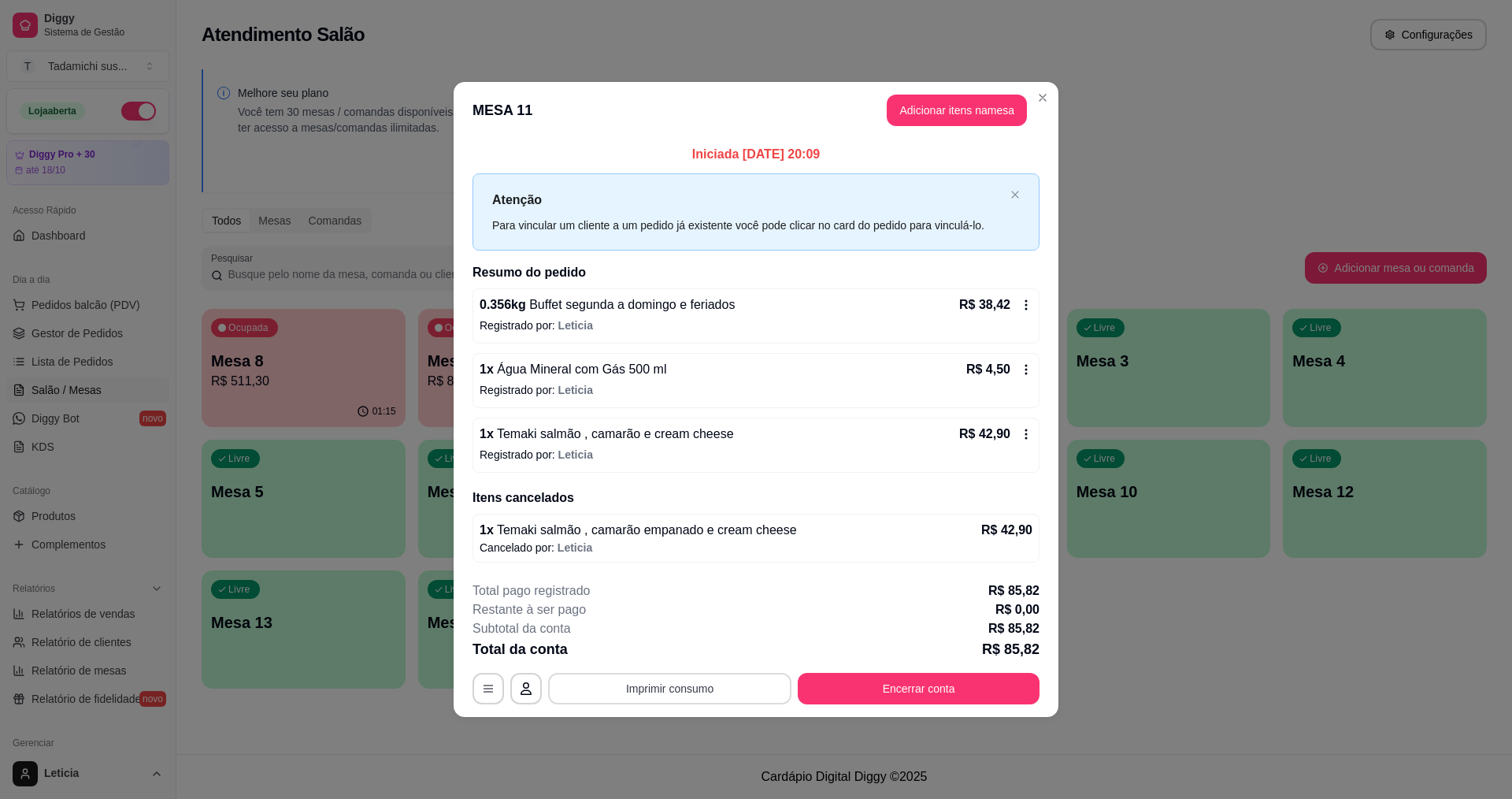
click at [762, 680] on button "Imprimir consumo" at bounding box center [669, 688] width 243 height 31
click at [700, 623] on button "IMPRESSORA HAYOM" at bounding box center [674, 619] width 121 height 25
click at [862, 691] on button "Encerrar conta" at bounding box center [919, 688] width 242 height 31
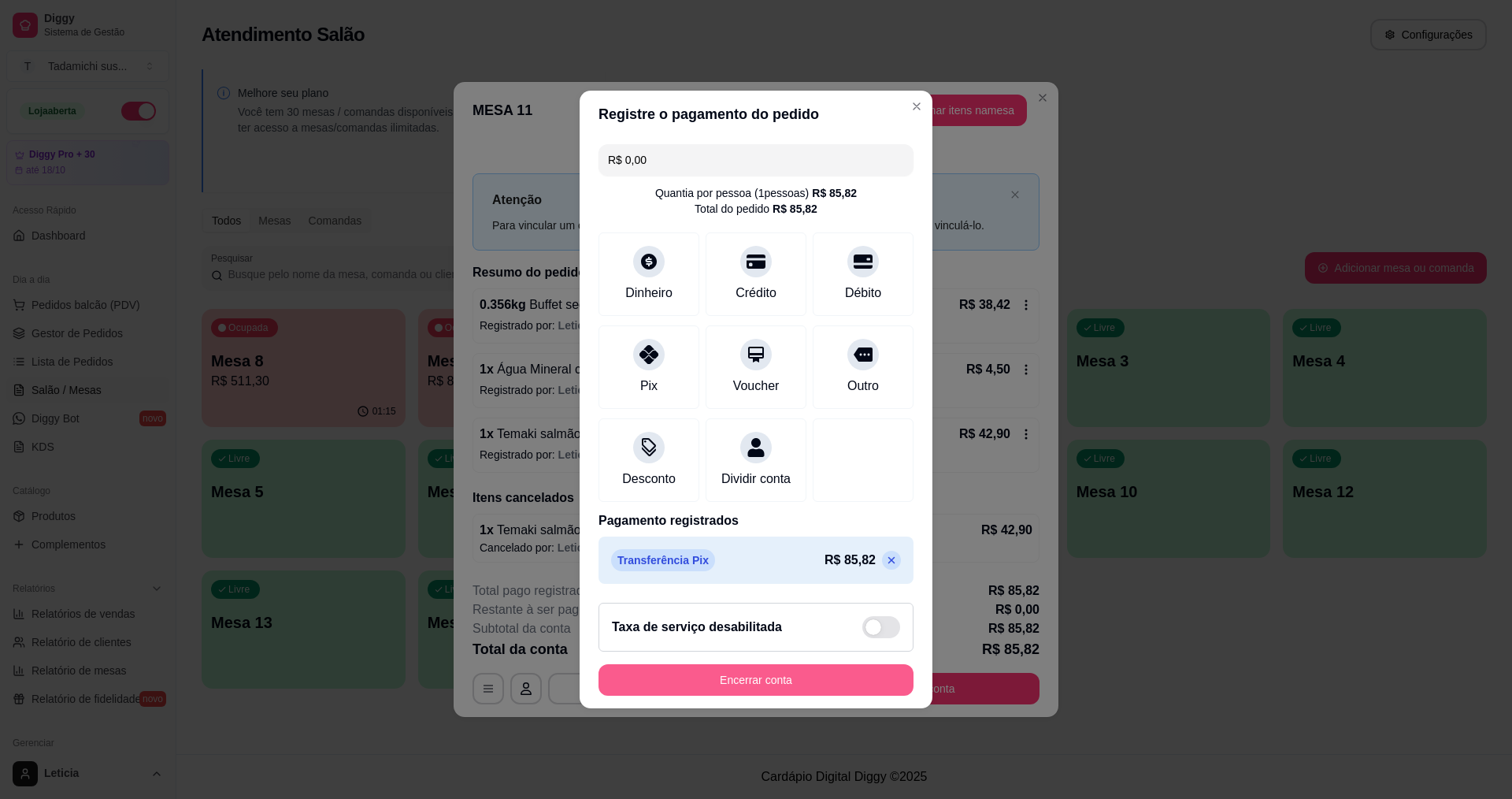
click at [848, 694] on button "Encerrar conta" at bounding box center [756, 680] width 315 height 31
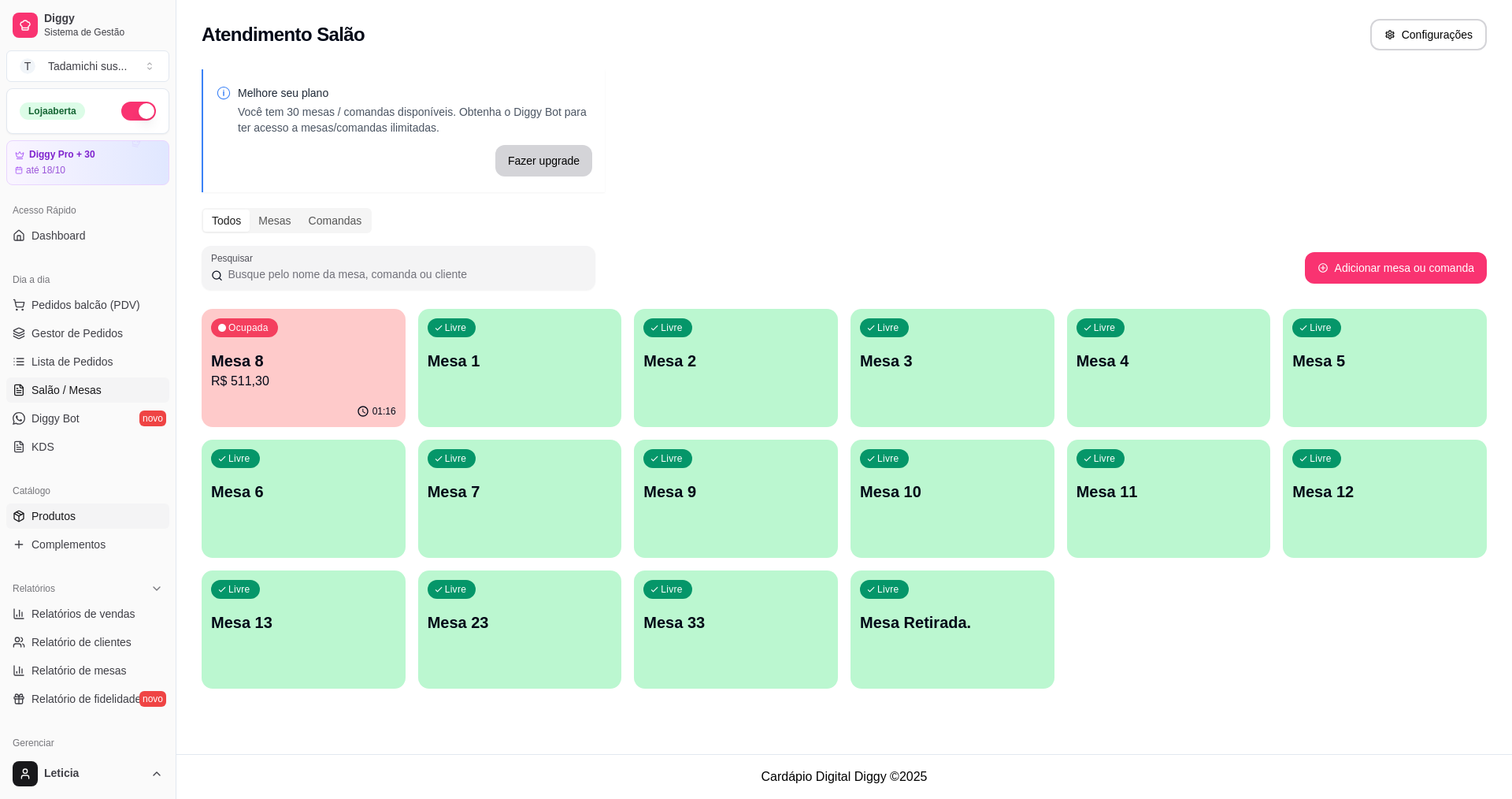
click at [71, 514] on span "Produtos" at bounding box center [53, 516] width 44 height 16
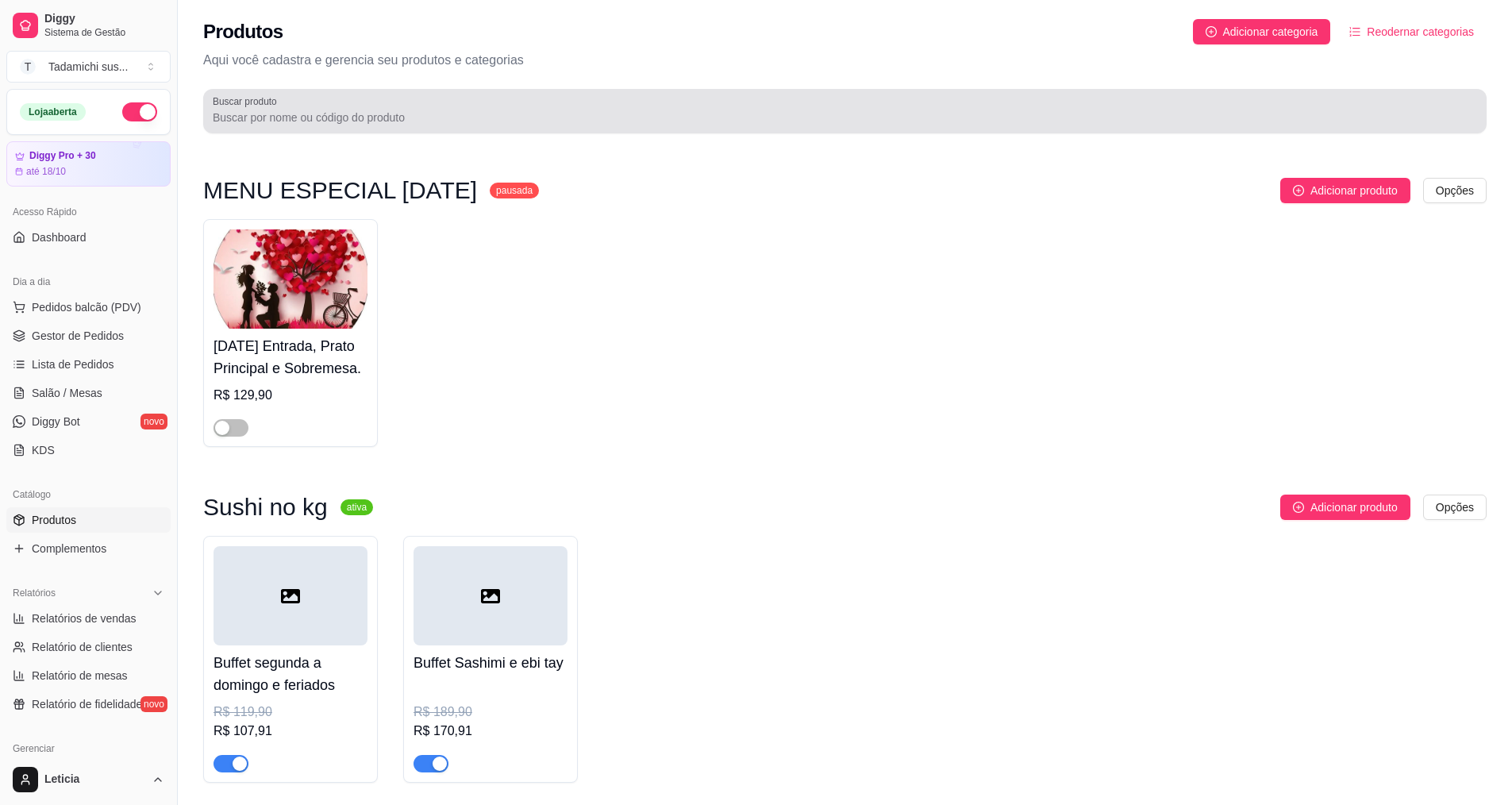
click at [405, 125] on input "Buscar produto" at bounding box center [845, 117] width 1264 height 16
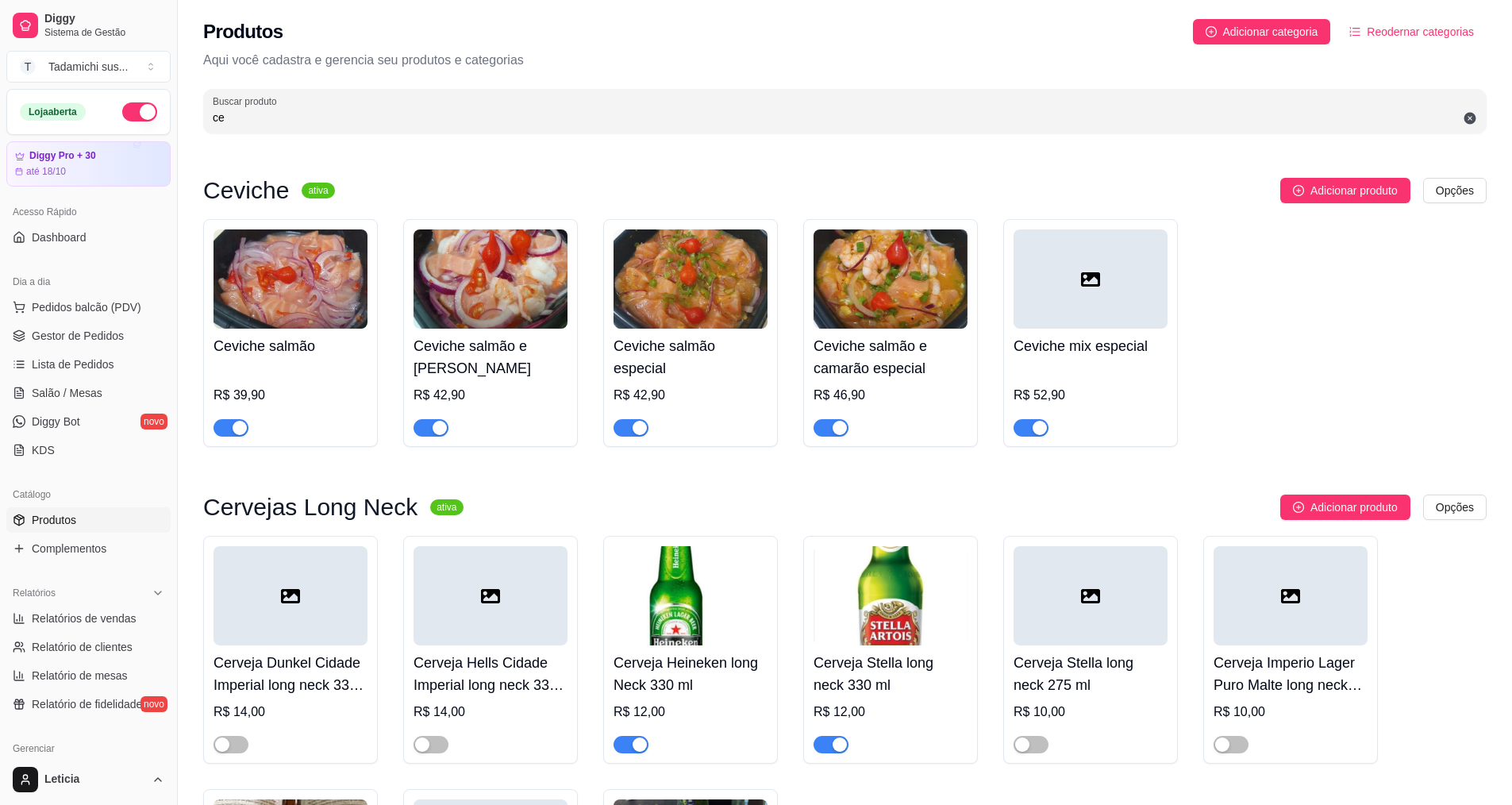
type input "ce"
click at [668, 296] on img at bounding box center [690, 278] width 154 height 99
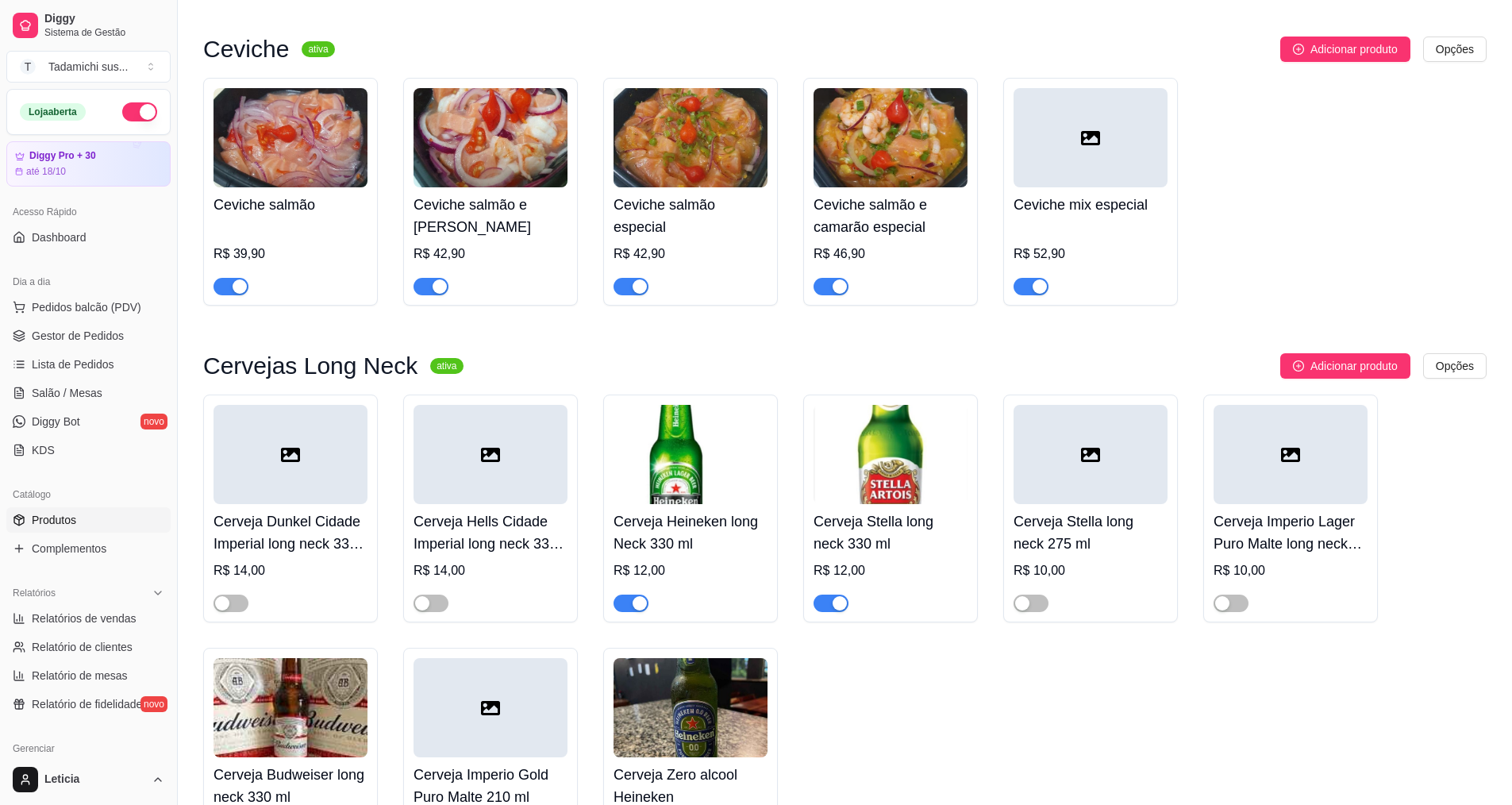
scroll to position [34, 0]
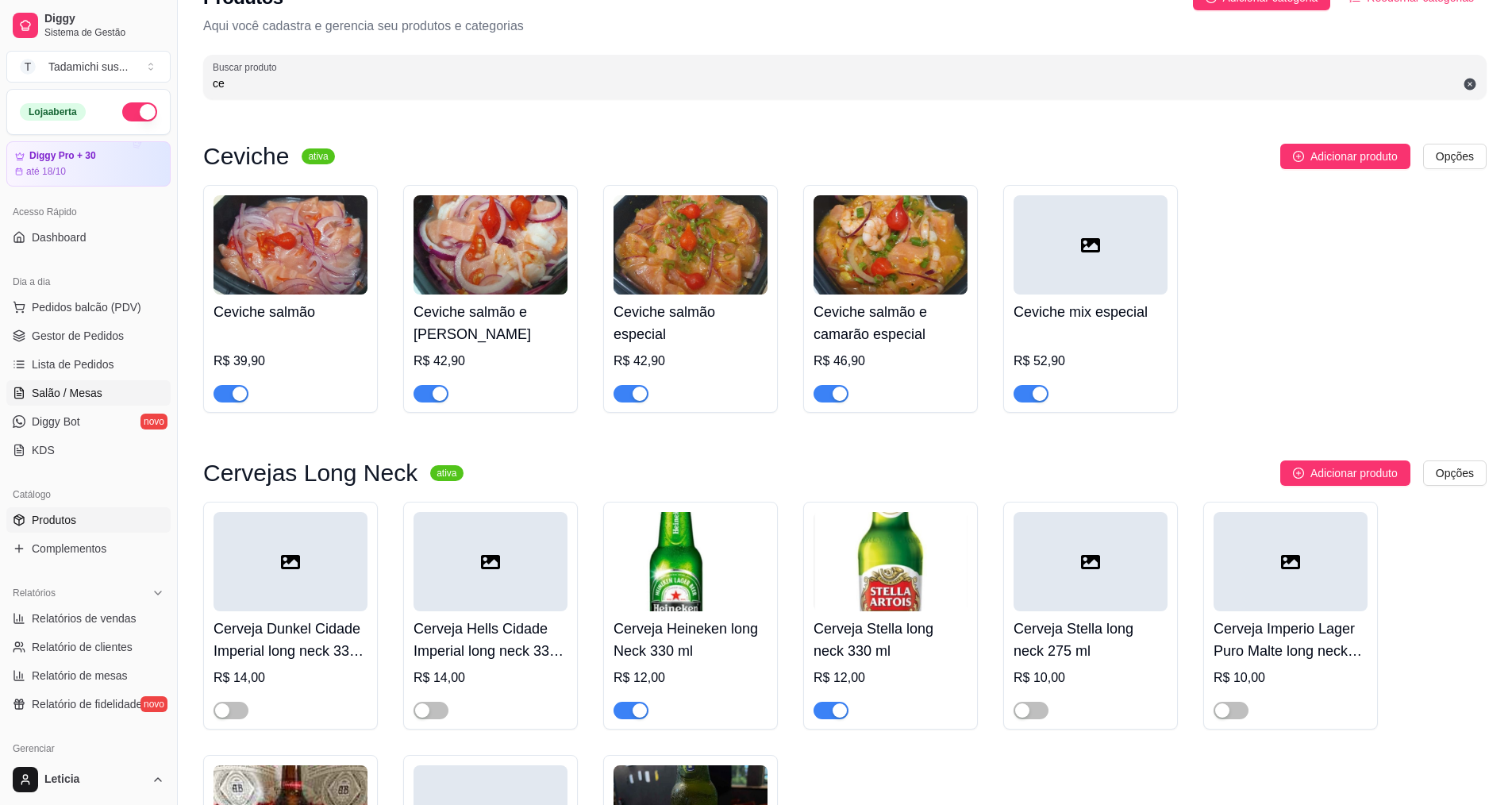
click at [87, 398] on span "Salão / Mesas" at bounding box center [67, 393] width 70 height 16
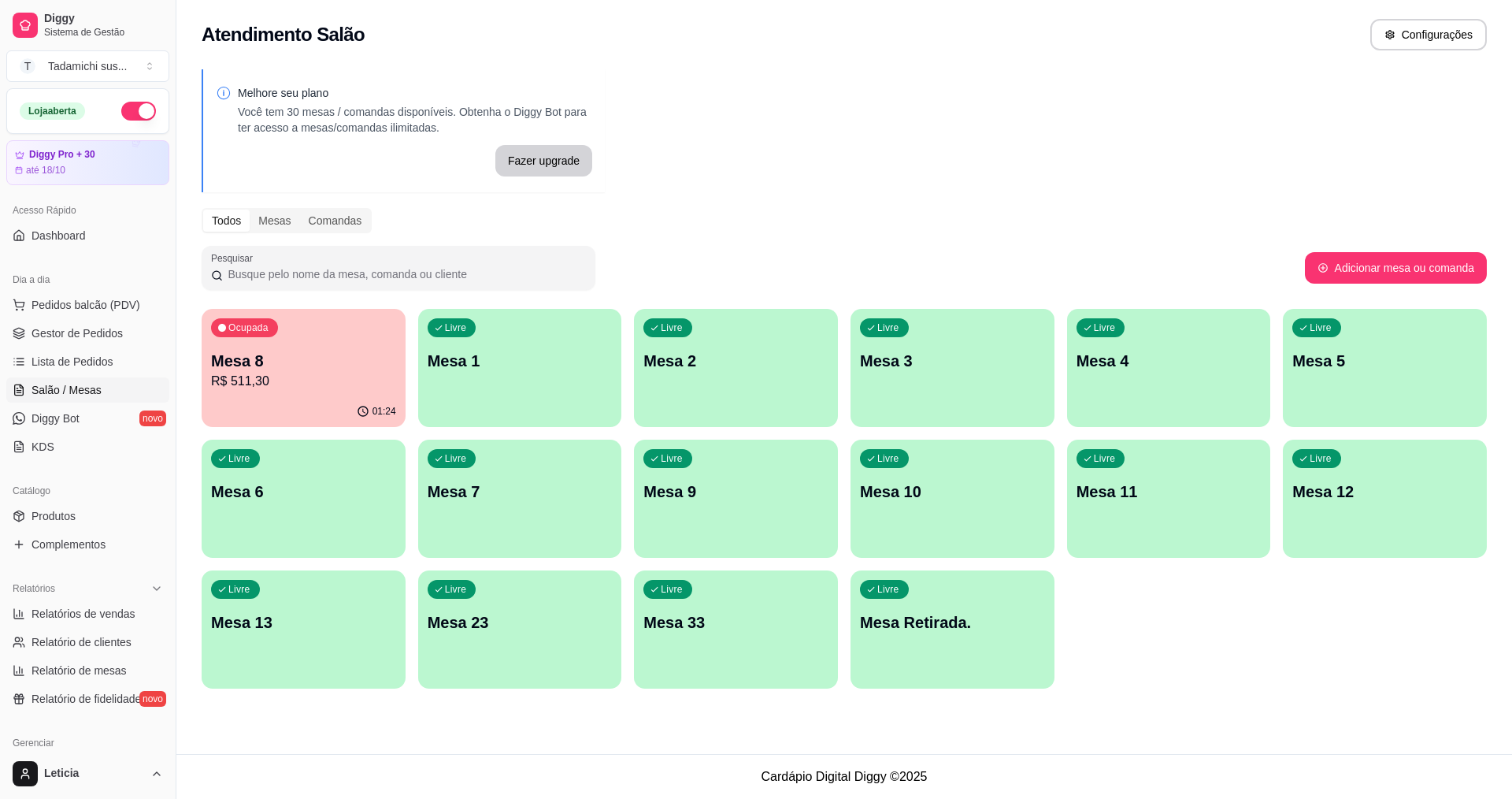
click at [286, 417] on div "01:24" at bounding box center [304, 411] width 204 height 30
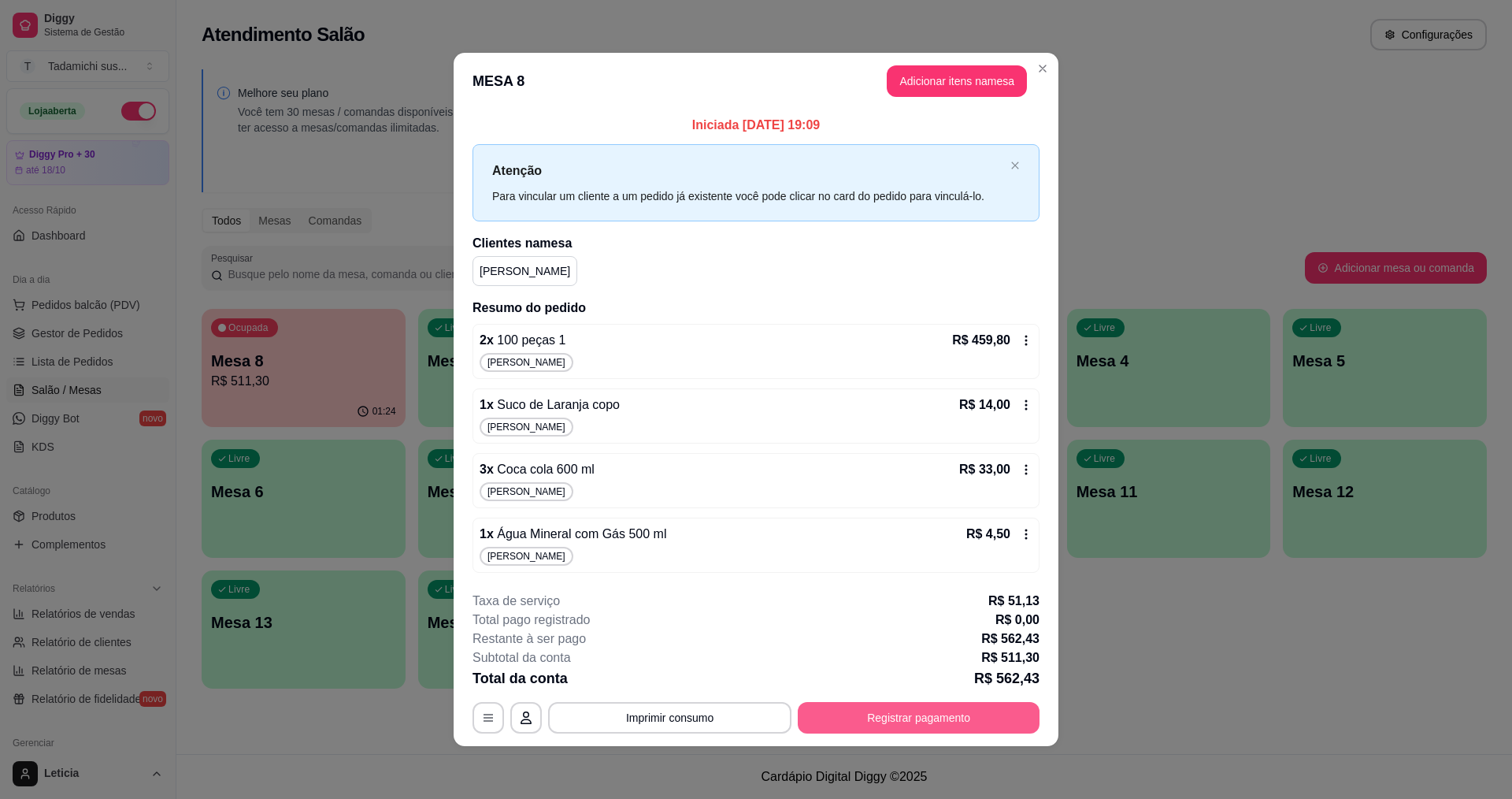
click at [910, 717] on button "Registrar pagamento" at bounding box center [919, 717] width 242 height 31
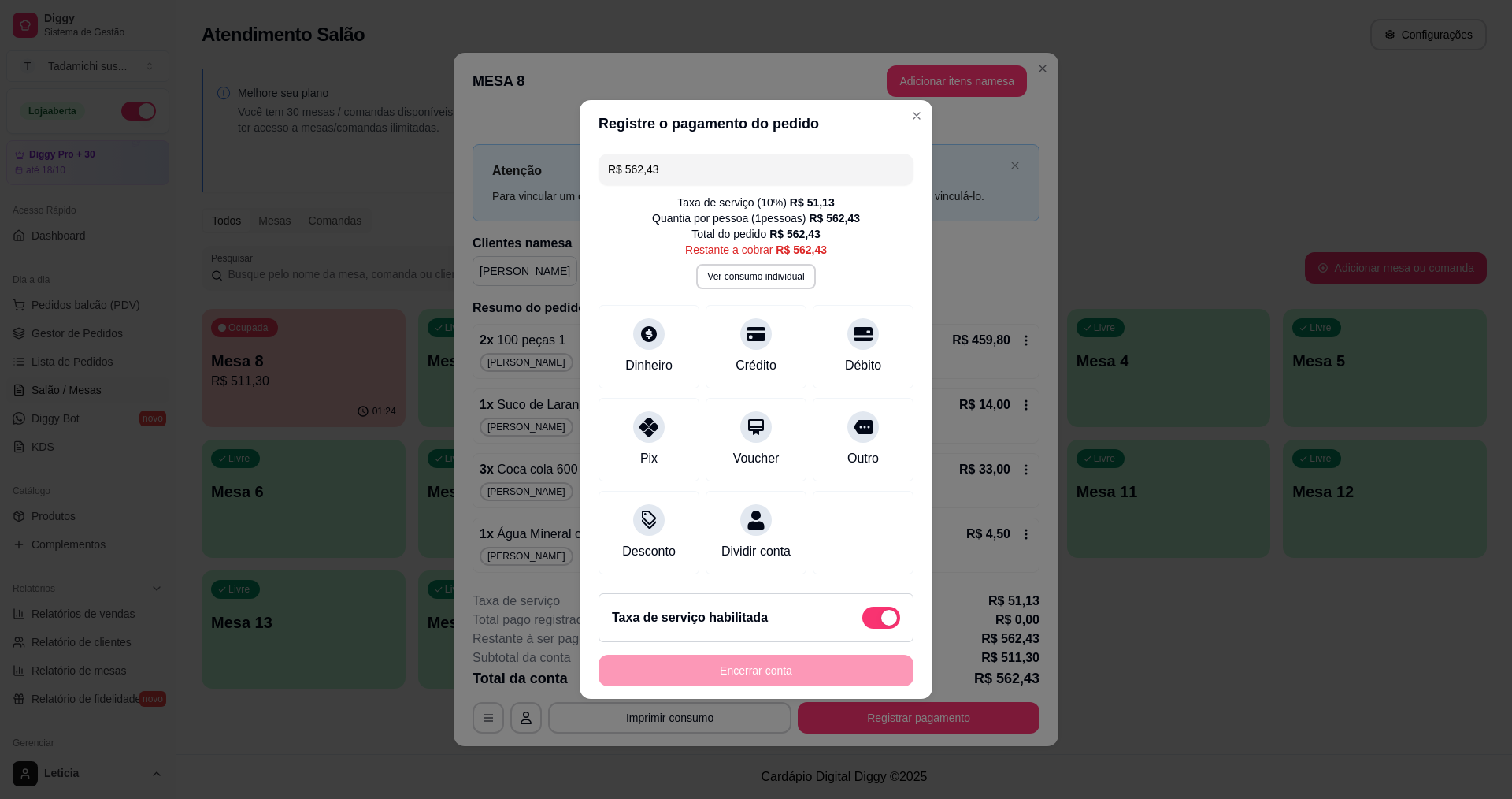
click at [862, 619] on span at bounding box center [880, 617] width 38 height 22
click at [862, 621] on input "checkbox" at bounding box center [866, 626] width 10 height 10
checkbox input "true"
type input "R$ 511,30"
checkbox input "false"
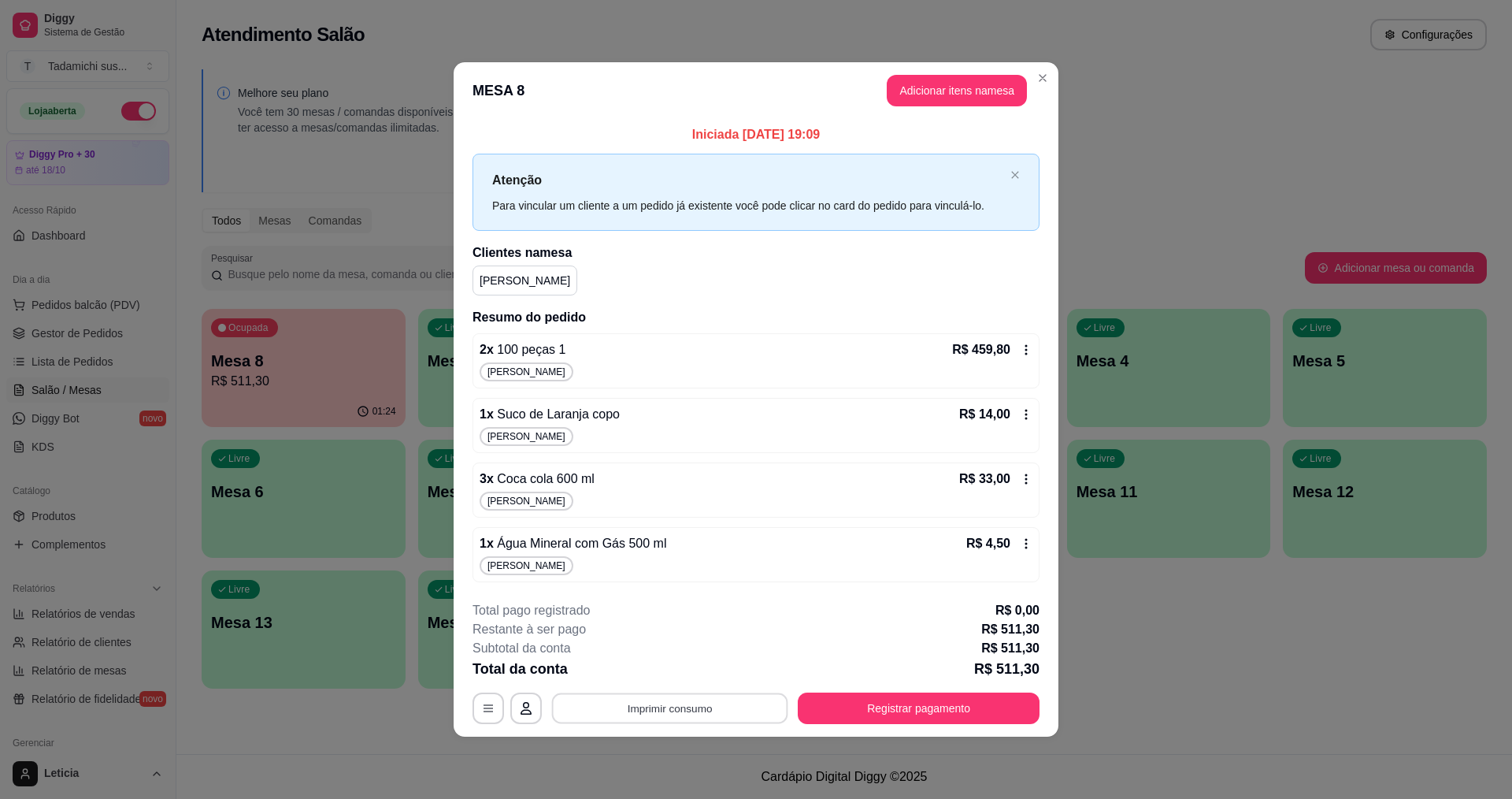
click at [763, 701] on button "Imprimir consumo" at bounding box center [670, 707] width 237 height 30
click at [701, 628] on button "IMPRESSORA HAYOM" at bounding box center [674, 639] width 121 height 25
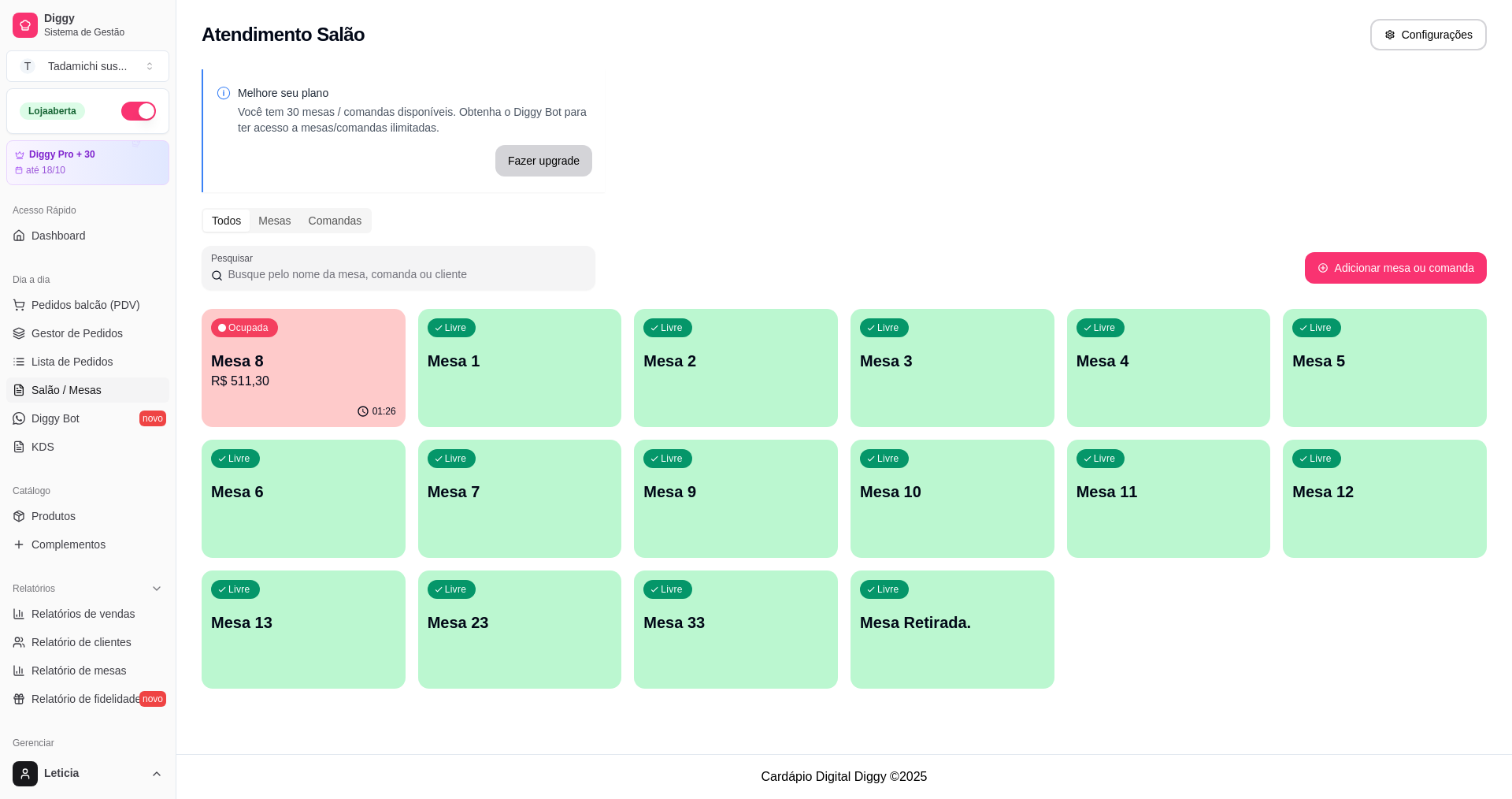
click at [277, 391] on div "Ocupada Mesa 8 R$ 511,30" at bounding box center [304, 352] width 204 height 87
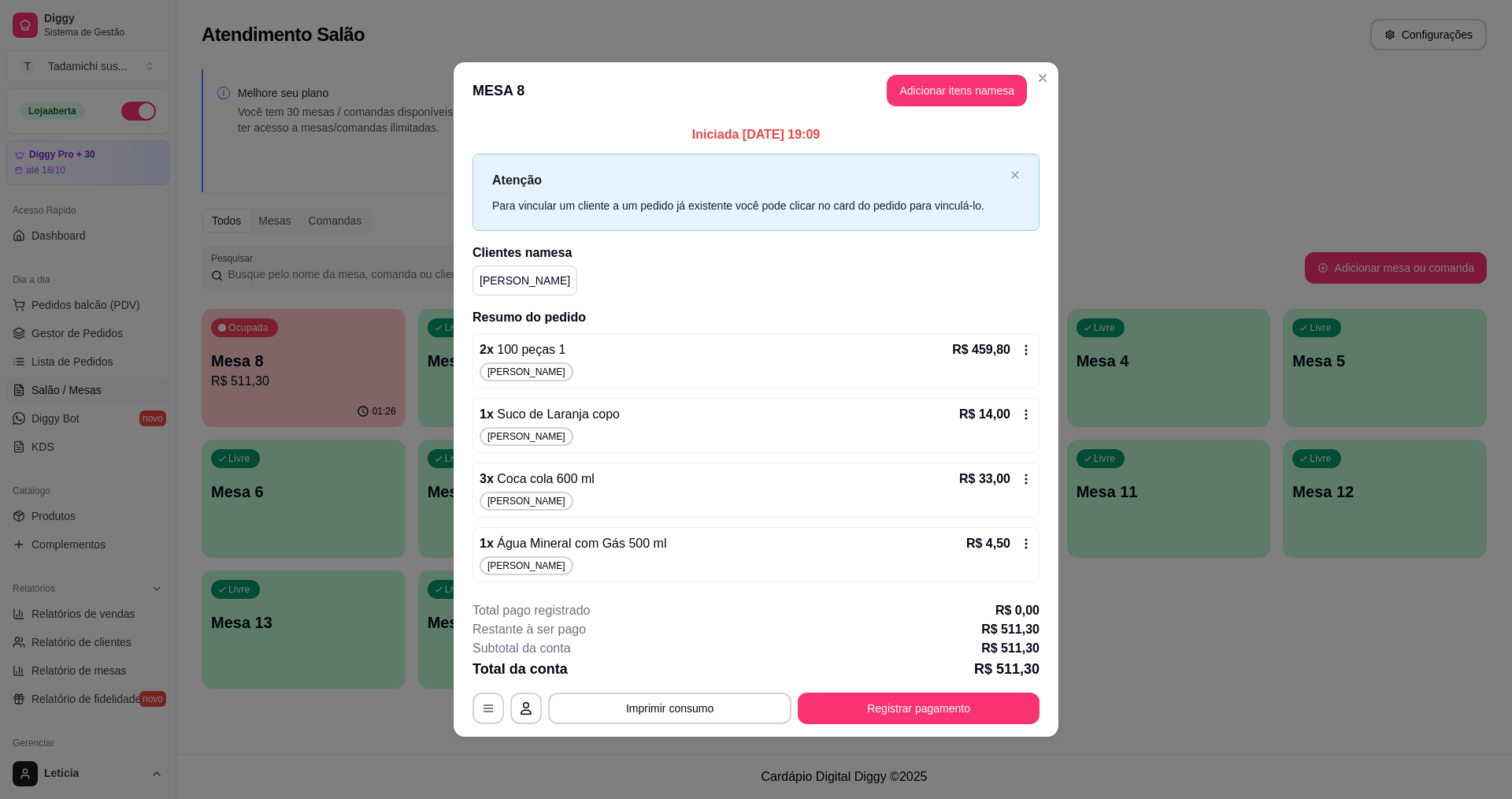
click at [538, 353] on span "100 peças 1" at bounding box center [530, 350] width 72 height 14
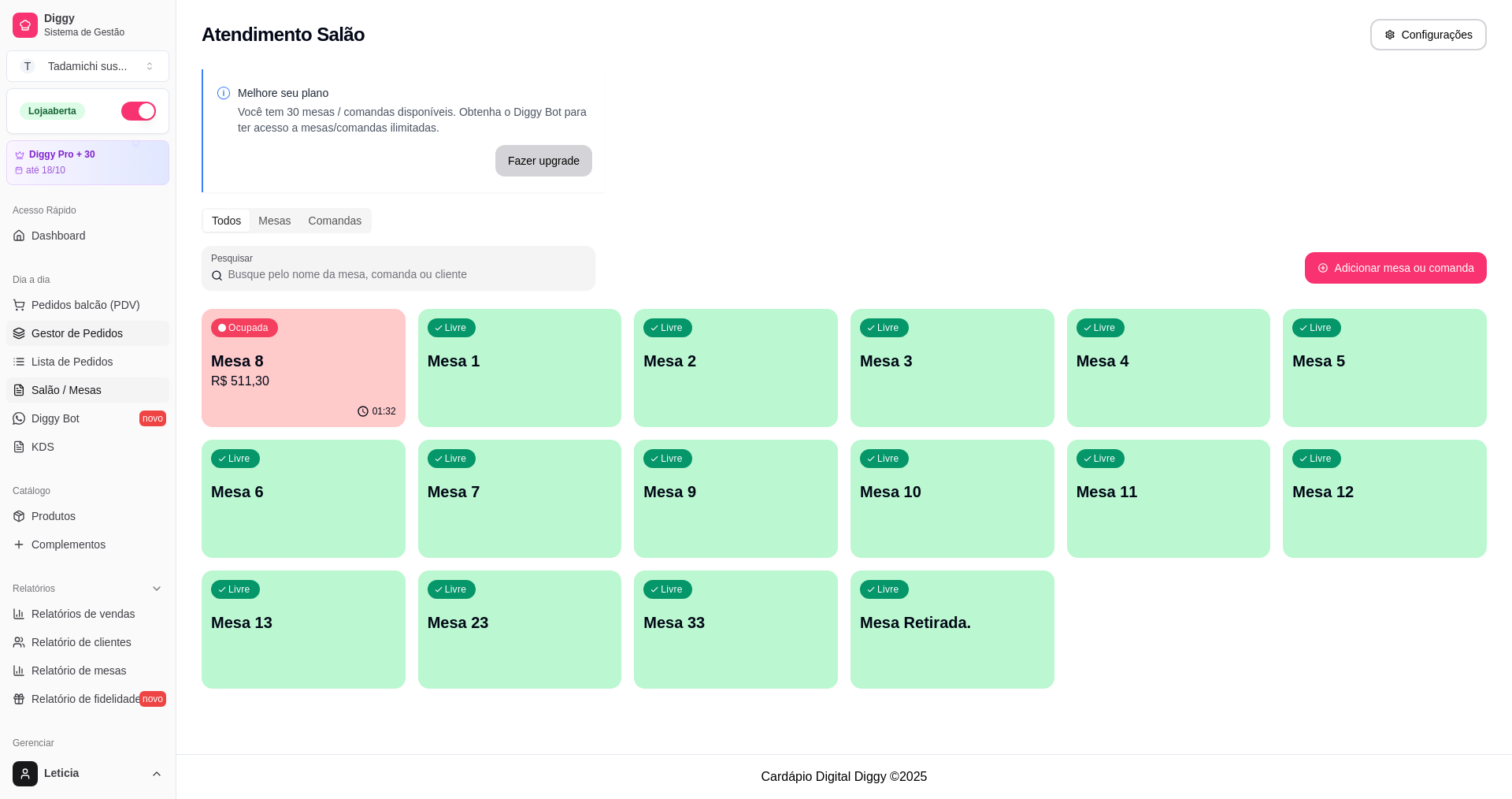
click at [92, 340] on span "Gestor de Pedidos" at bounding box center [77, 333] width 92 height 16
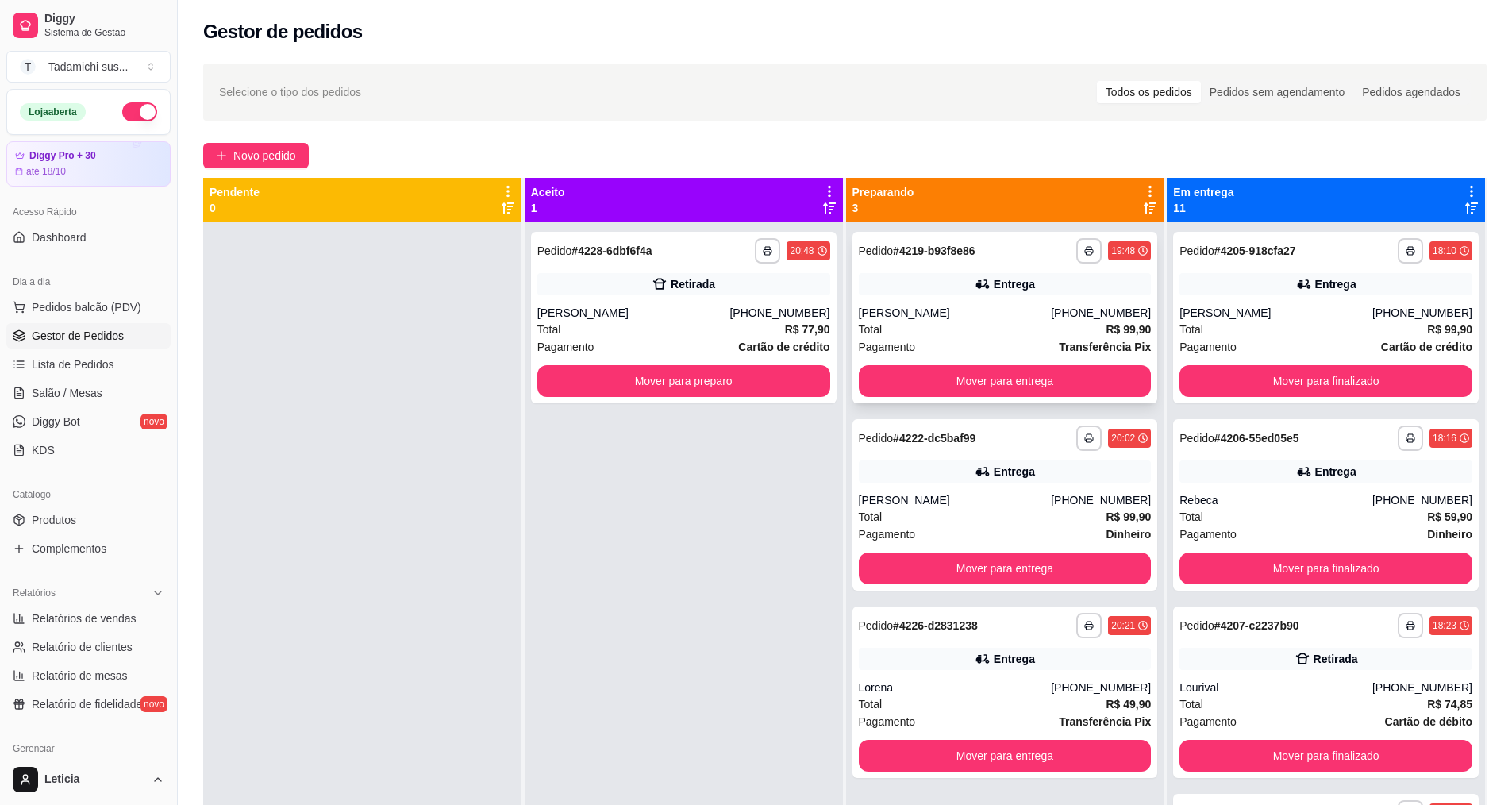
click at [1050, 365] on button "Mover para entrega" at bounding box center [1005, 381] width 293 height 31
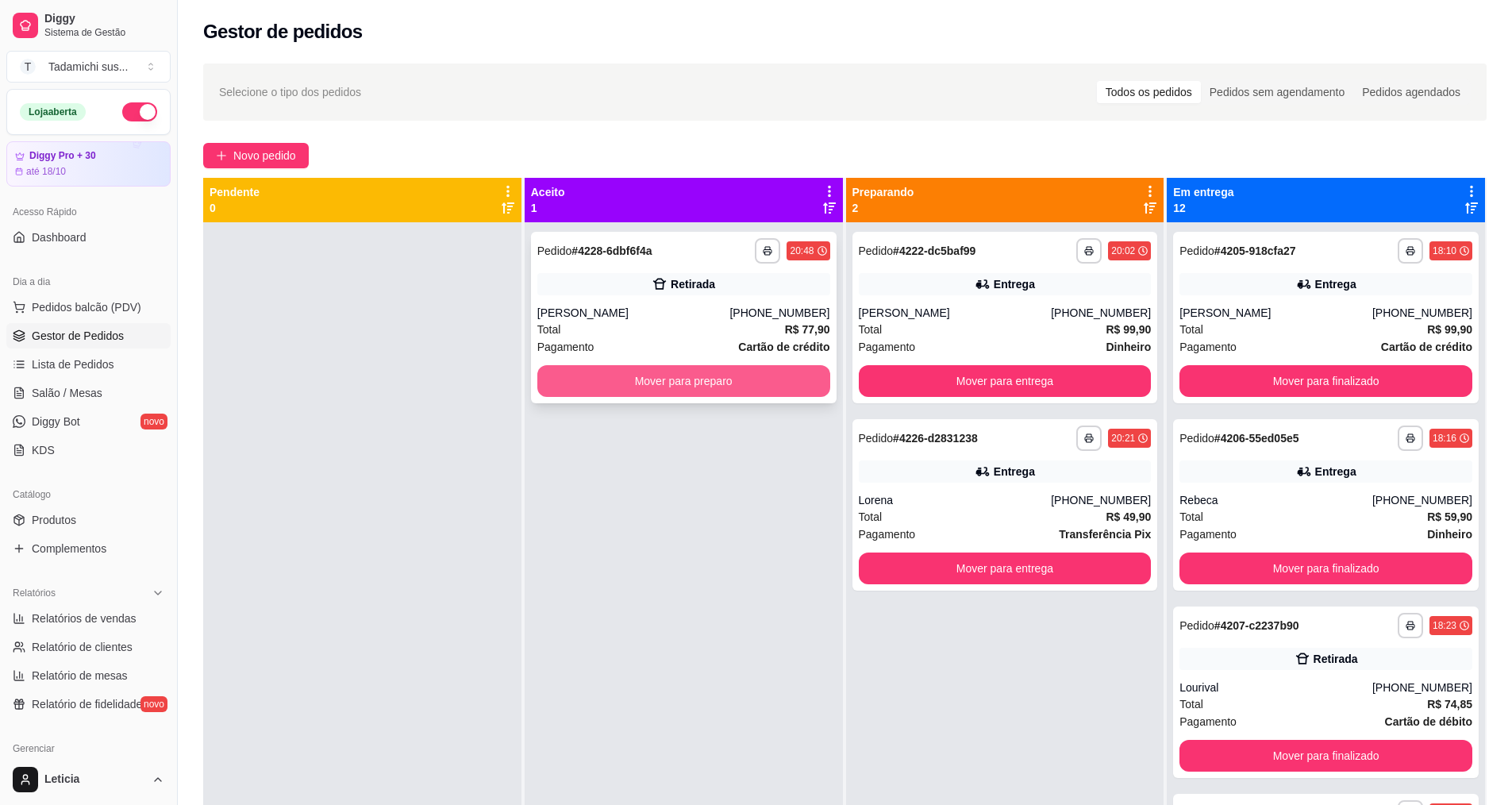
click at [747, 374] on button "Mover para preparo" at bounding box center [683, 381] width 293 height 31
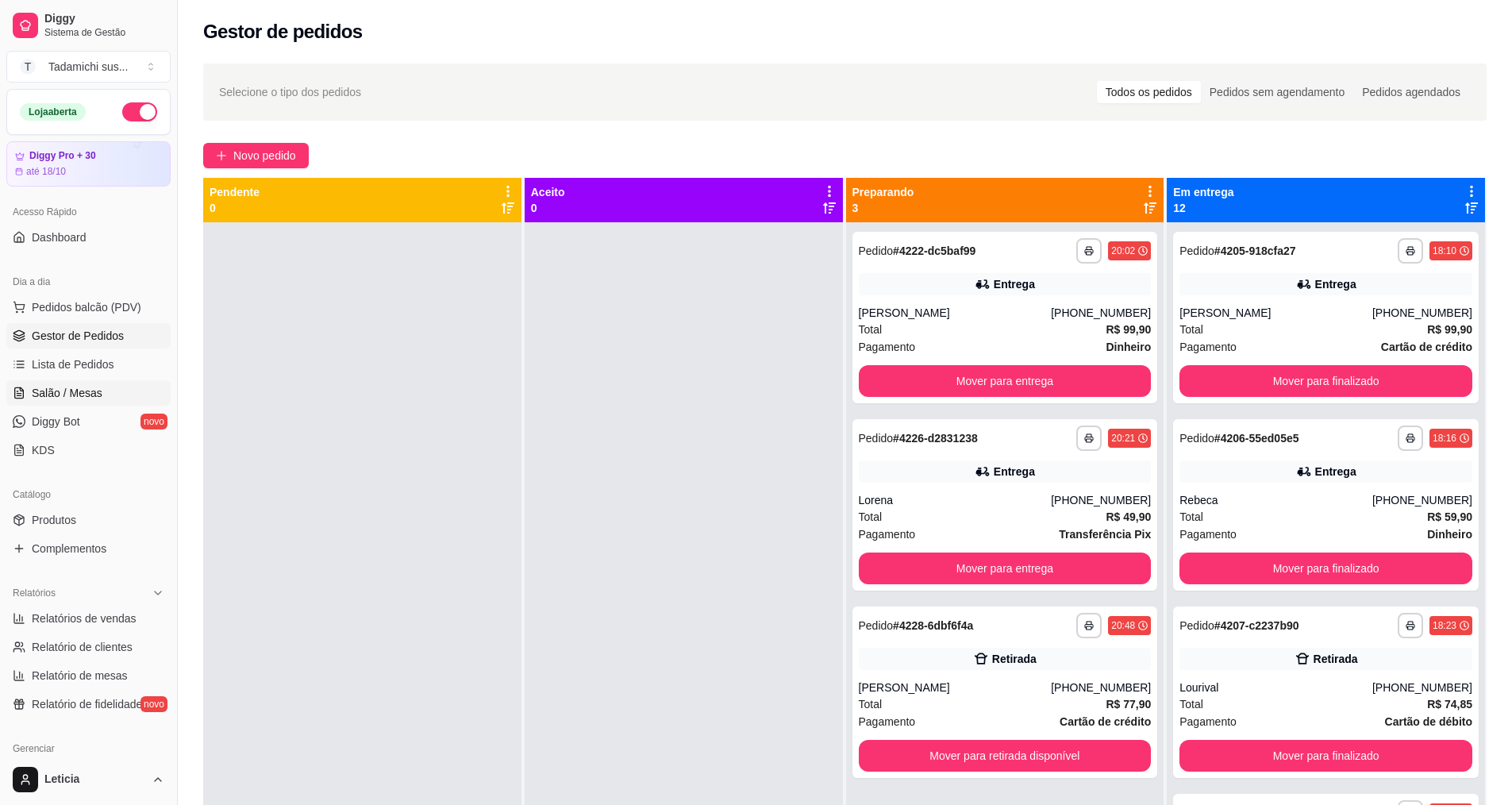
click at [88, 393] on span "Salão / Mesas" at bounding box center [67, 393] width 70 height 16
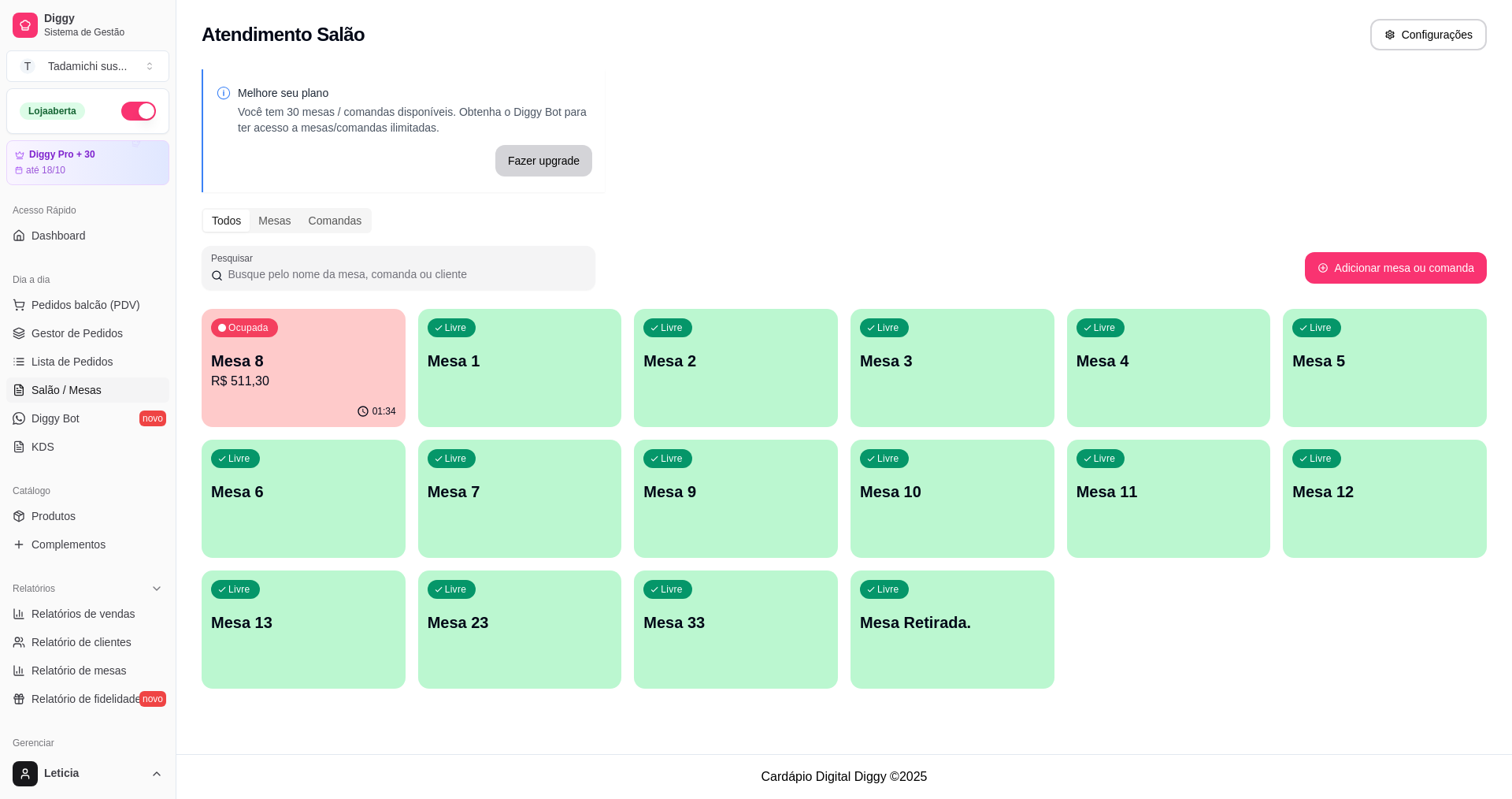
click at [245, 346] on div "Ocupada Mesa 8 R$ 511,30" at bounding box center [304, 352] width 204 height 87
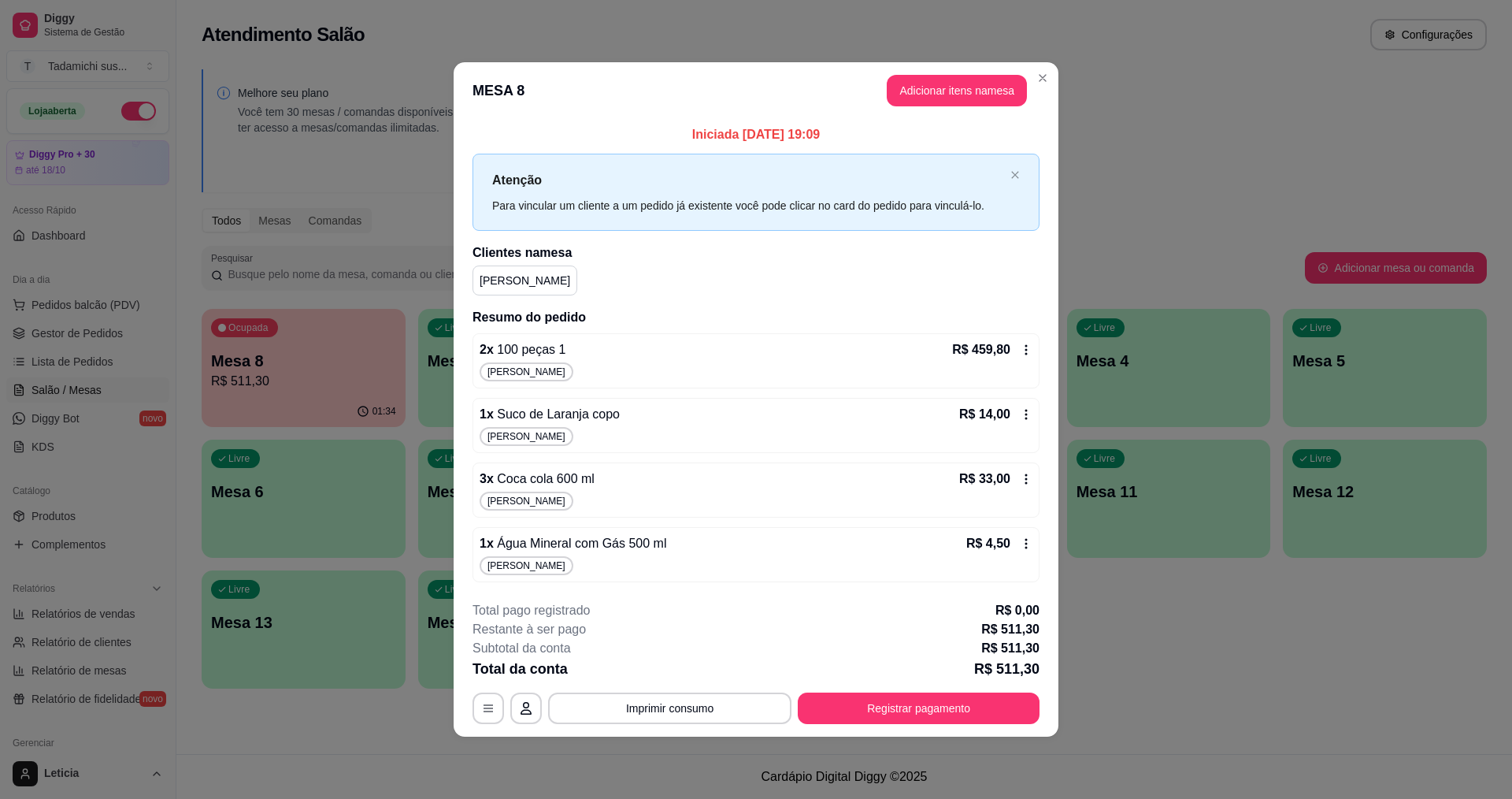
click at [925, 732] on footer "**********" at bounding box center [756, 662] width 605 height 148
click at [922, 703] on button "Registrar pagamento" at bounding box center [919, 707] width 235 height 30
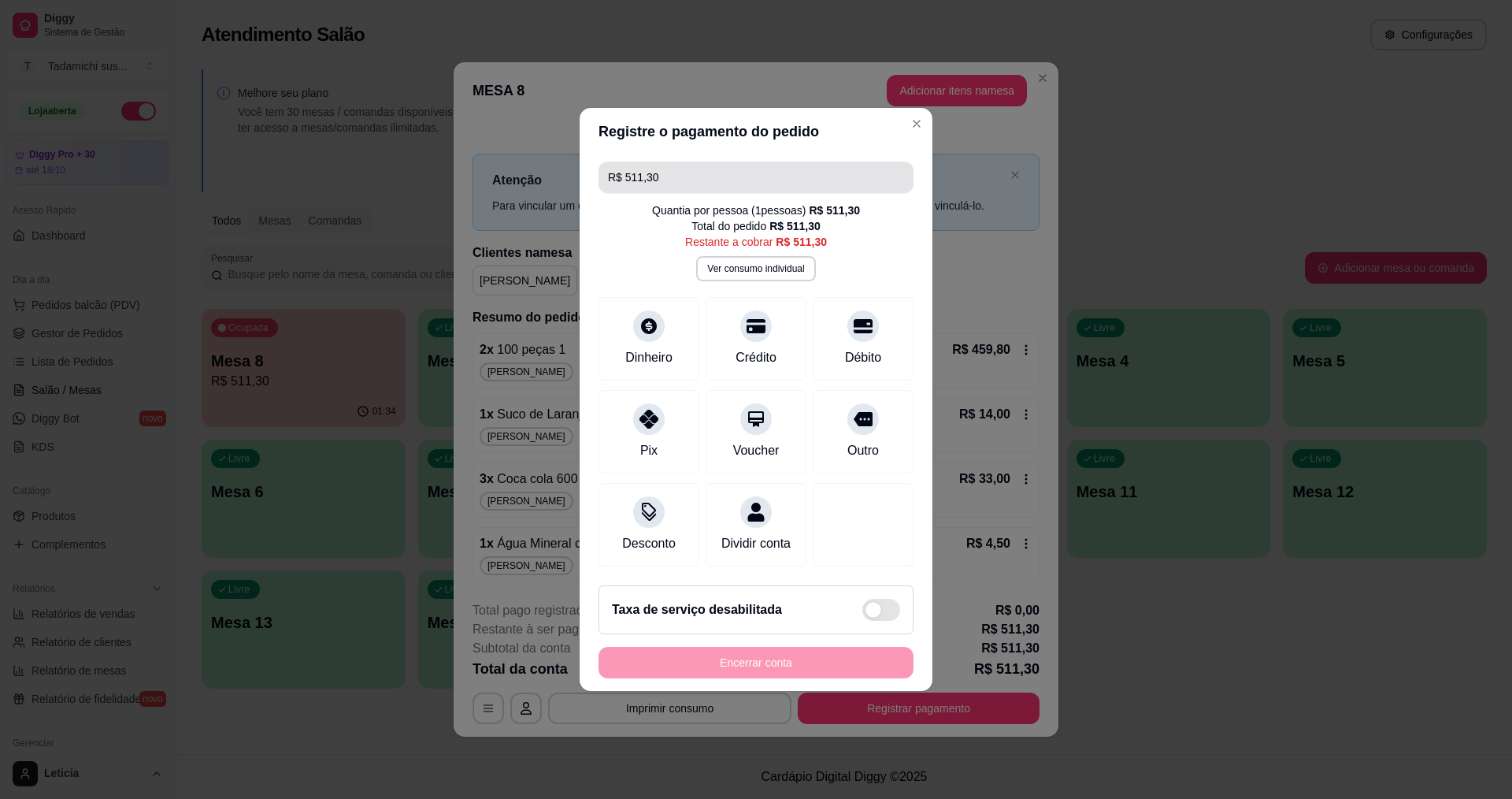
click at [769, 171] on input "R$ 511,30" at bounding box center [756, 177] width 296 height 31
click at [664, 410] on div at bounding box center [649, 415] width 35 height 35
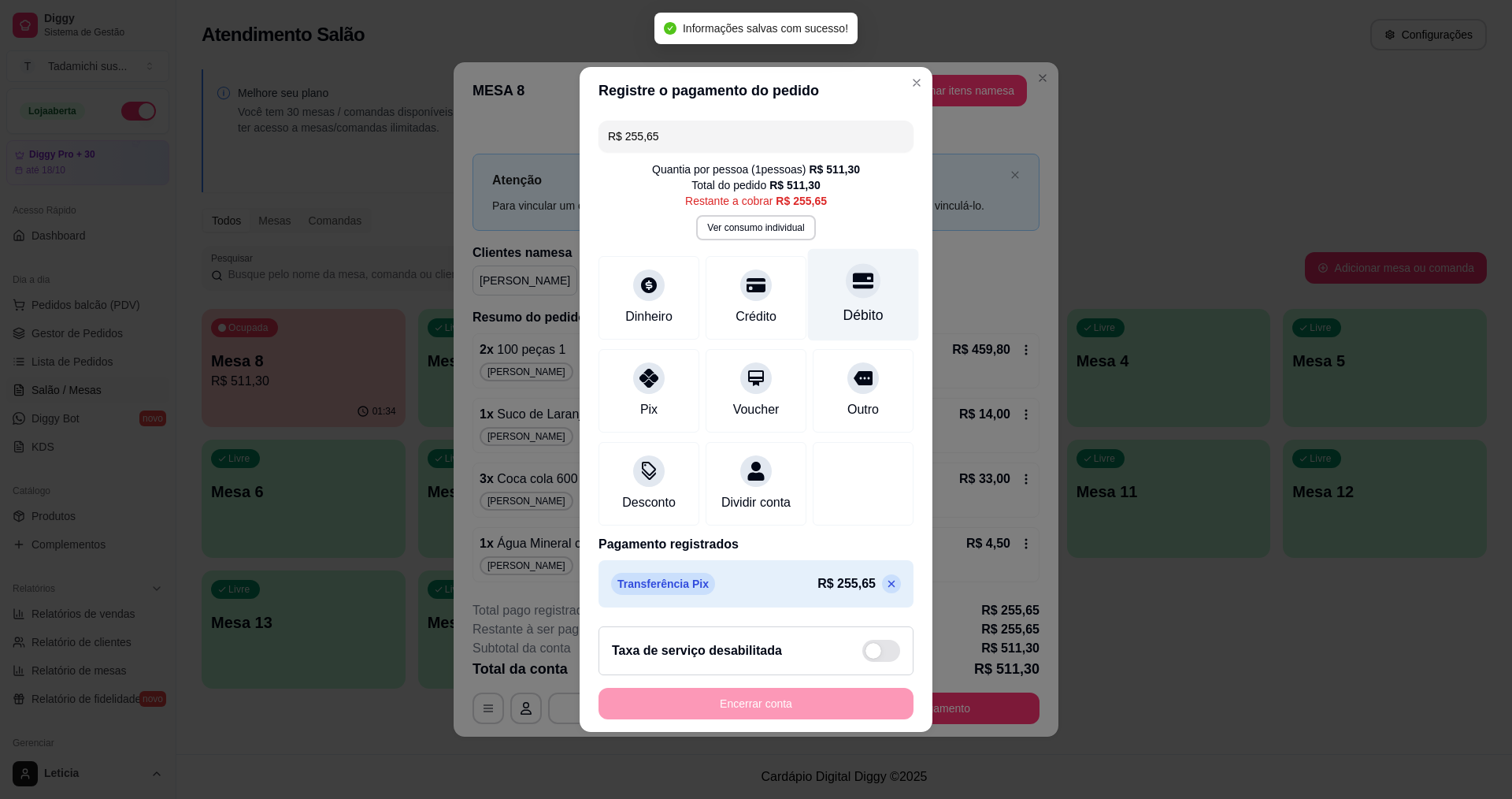
click at [846, 305] on div "Débito" at bounding box center [864, 315] width 40 height 20
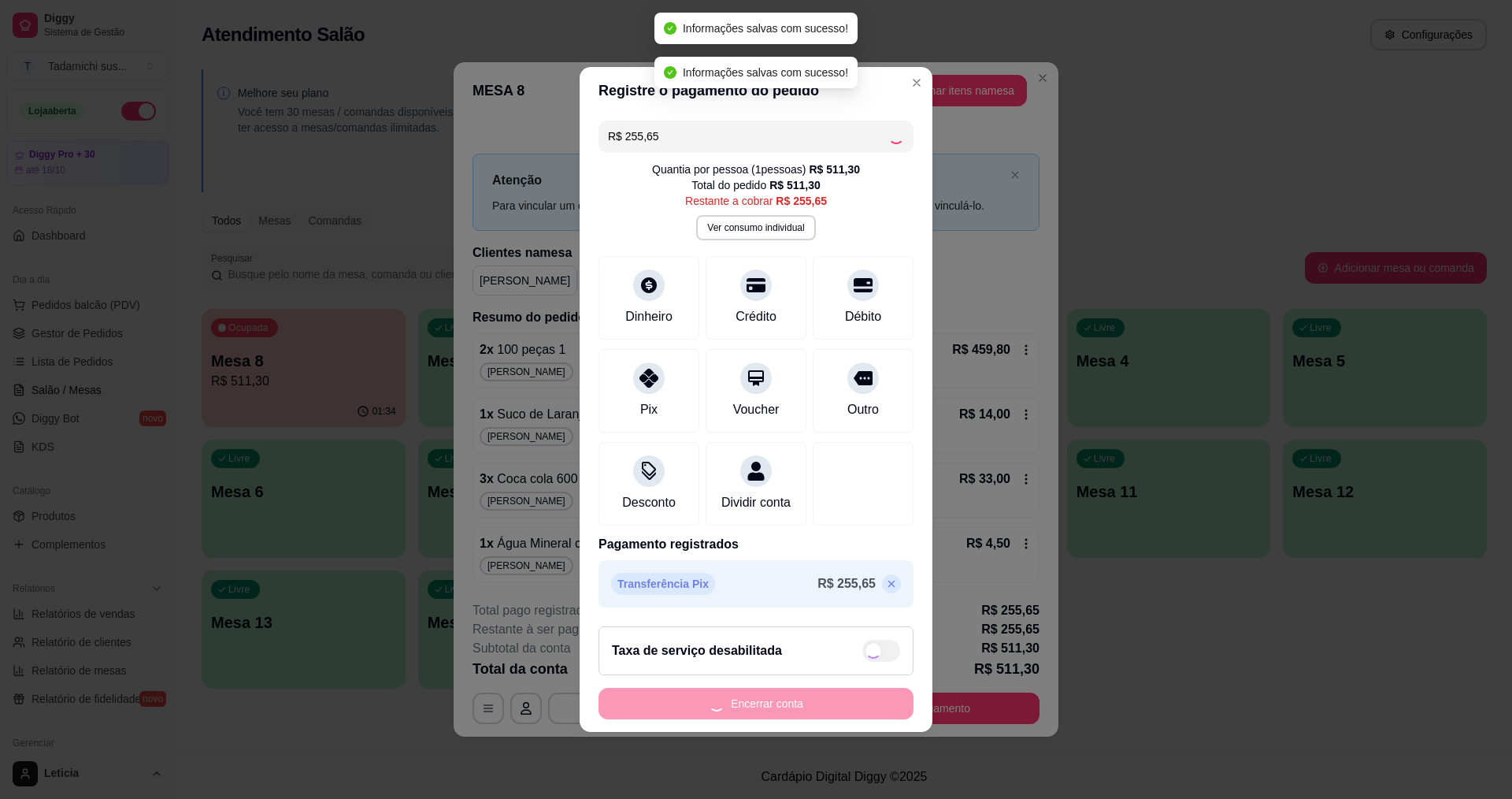
type input "R$ 0,00"
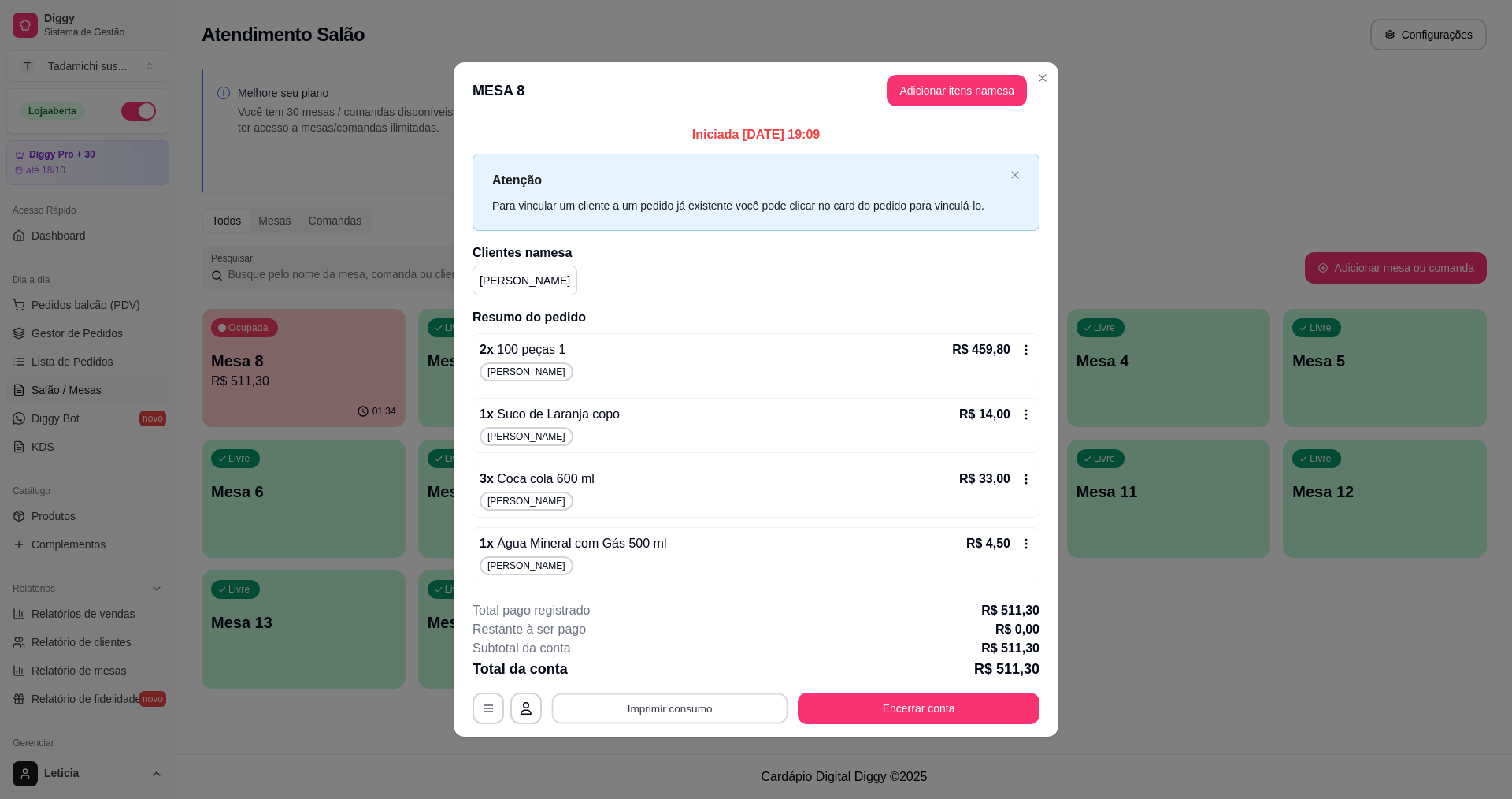
click at [772, 706] on button "Imprimir consumo" at bounding box center [670, 707] width 237 height 30
click at [703, 638] on button "IMPRESSORA HAYOM" at bounding box center [674, 639] width 117 height 25
click at [892, 715] on button "Encerrar conta" at bounding box center [919, 708] width 242 height 31
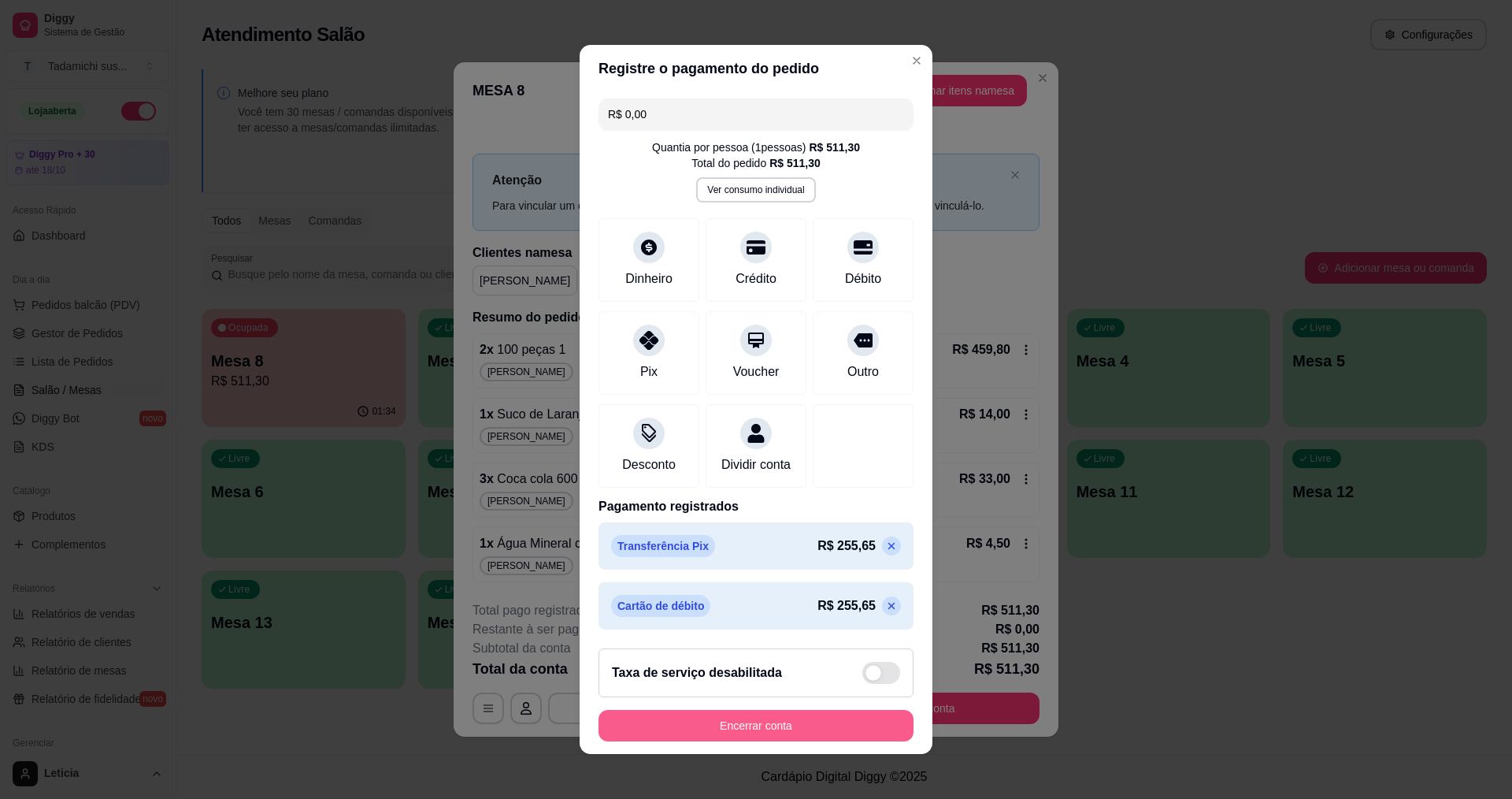
click at [871, 724] on button "Encerrar conta" at bounding box center [756, 726] width 315 height 31
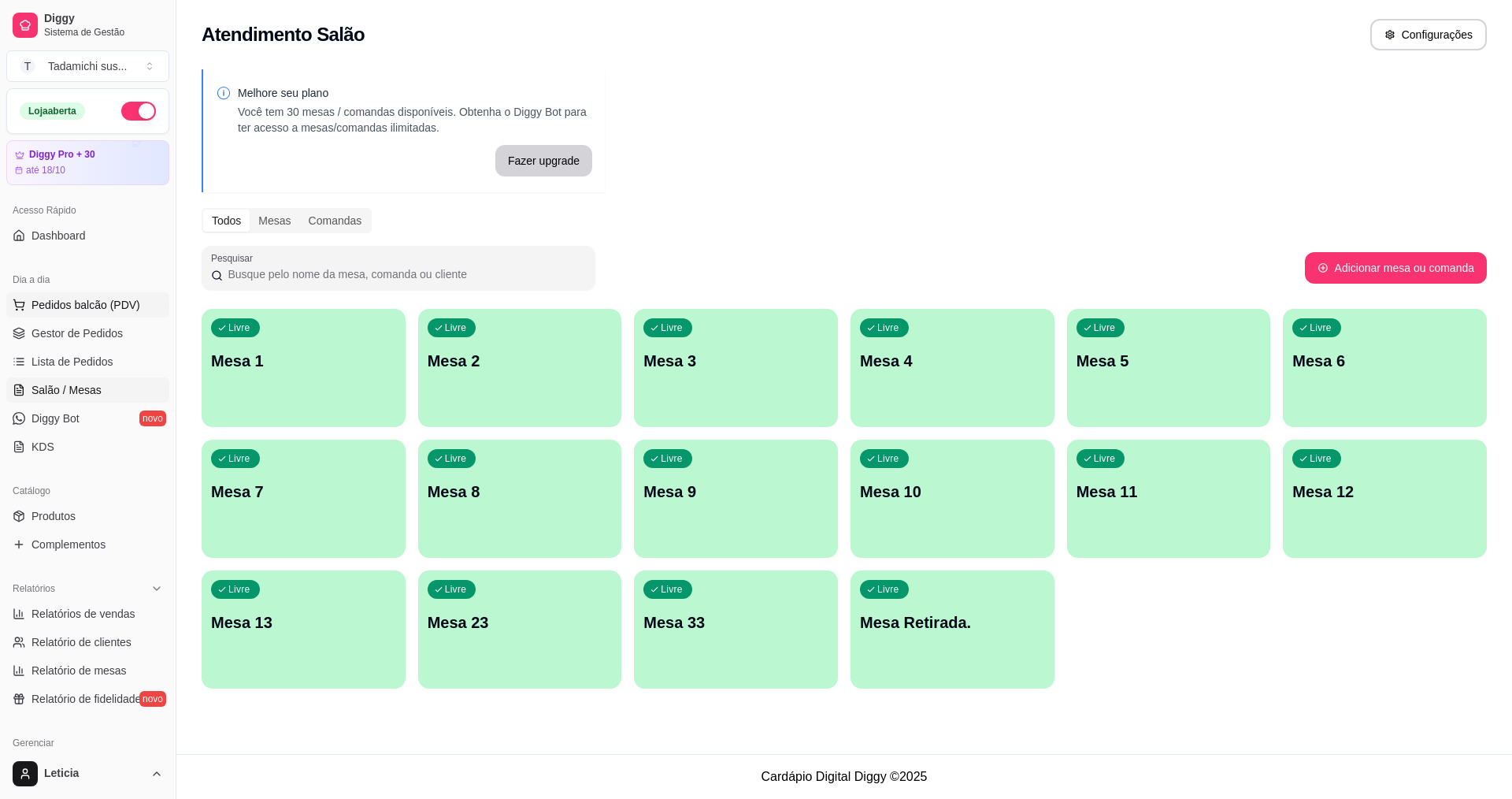
click at [123, 301] on span "Pedidos balcão (PDV)" at bounding box center [85, 305] width 109 height 16
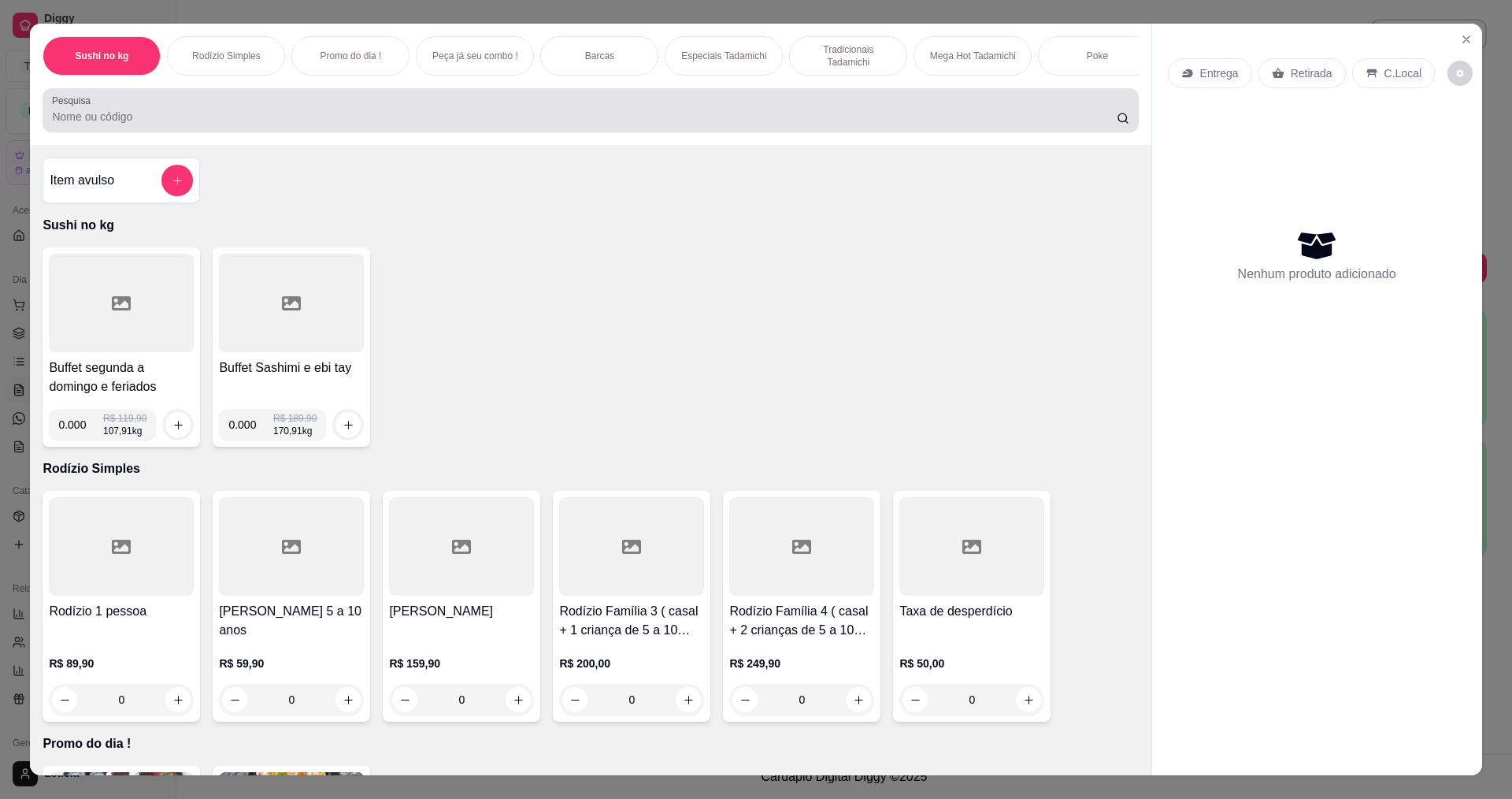
click at [502, 112] on div at bounding box center [590, 110] width 1076 height 31
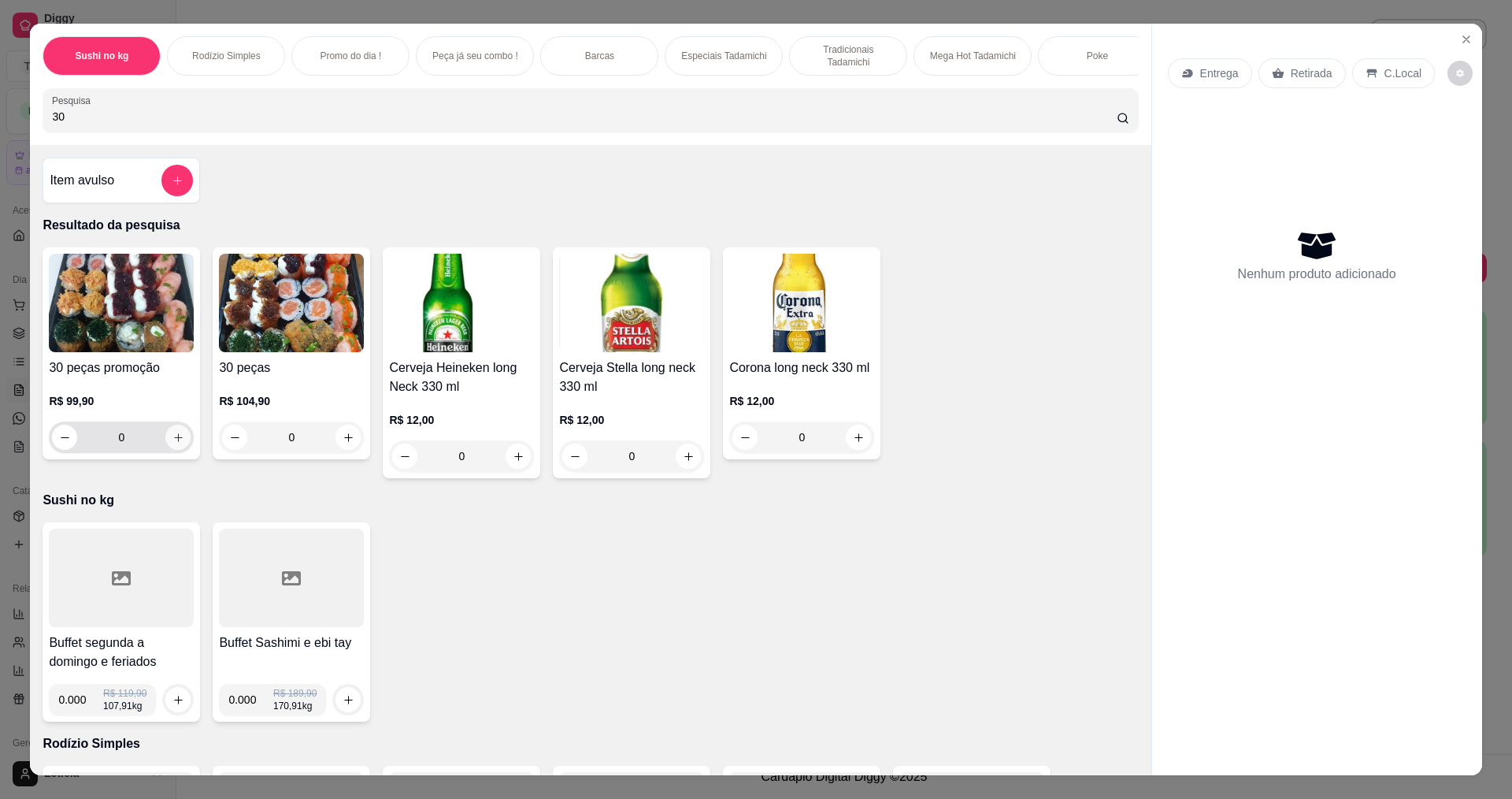
type input "30"
click at [179, 449] on button "increase-product-quantity" at bounding box center [177, 437] width 25 height 25
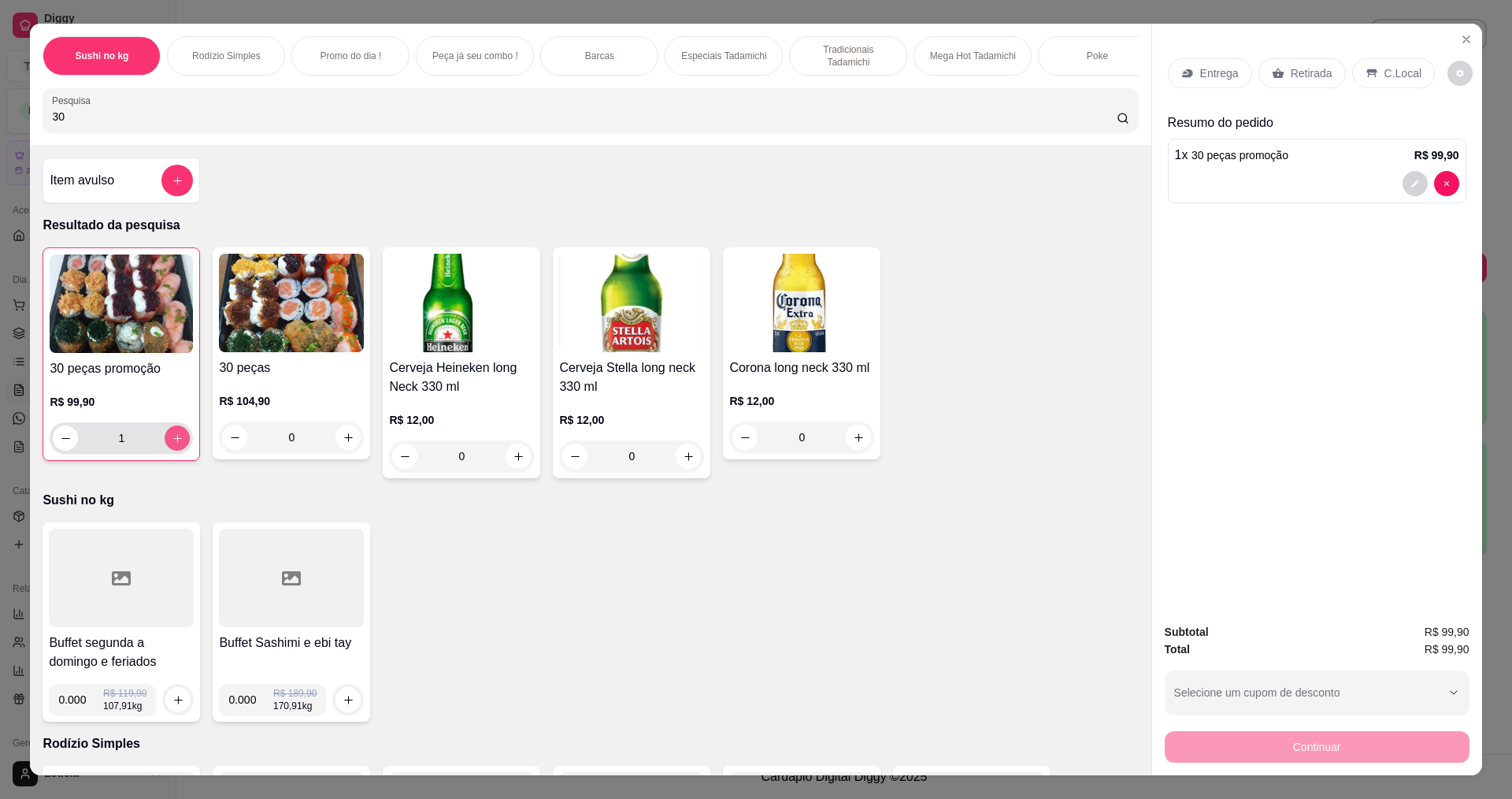
type input "1"
click at [1306, 80] on p "Retirada" at bounding box center [1312, 72] width 42 height 16
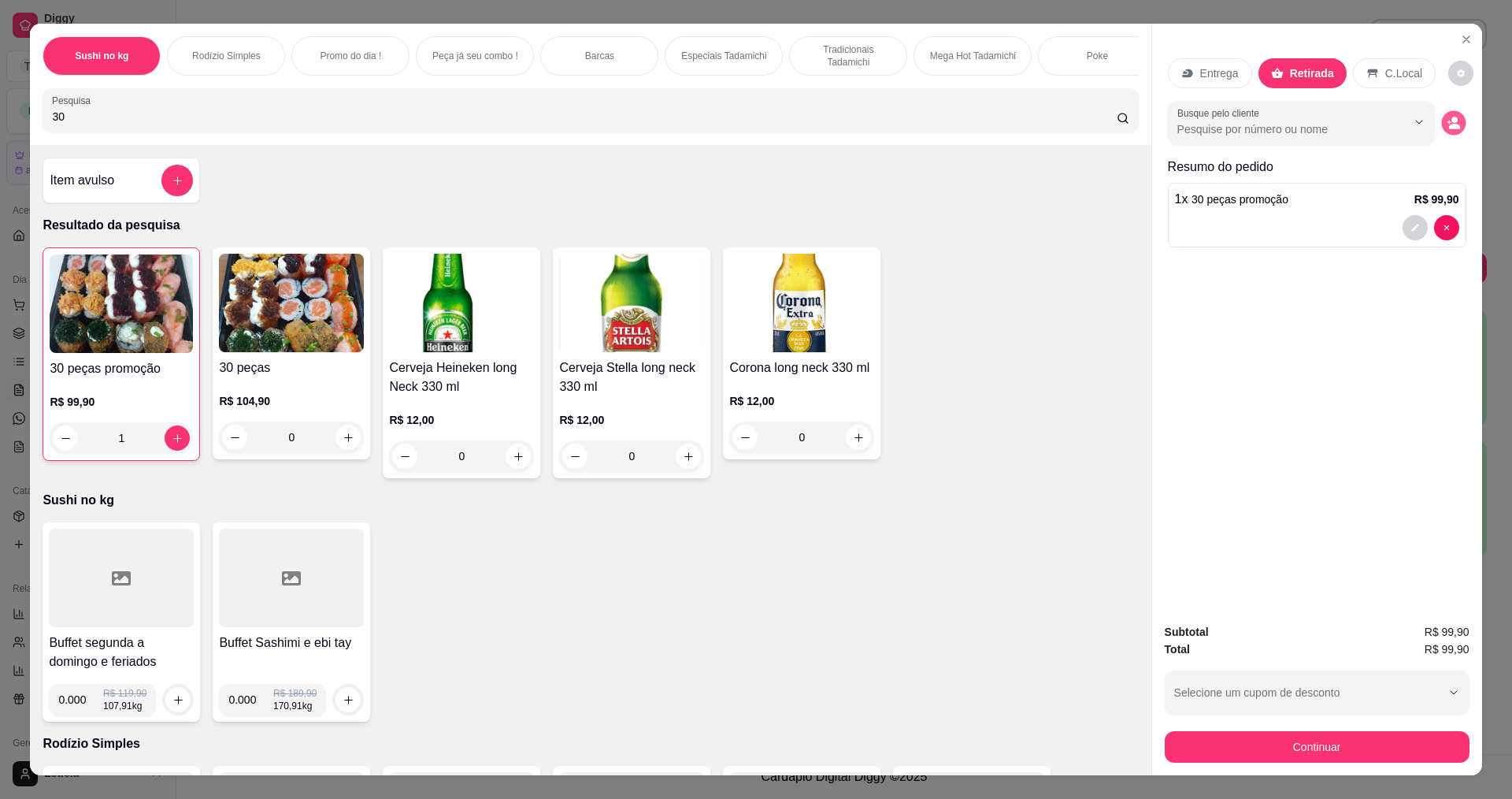
click at [1441, 115] on button "decrease-product-quantity" at bounding box center [1453, 123] width 25 height 25
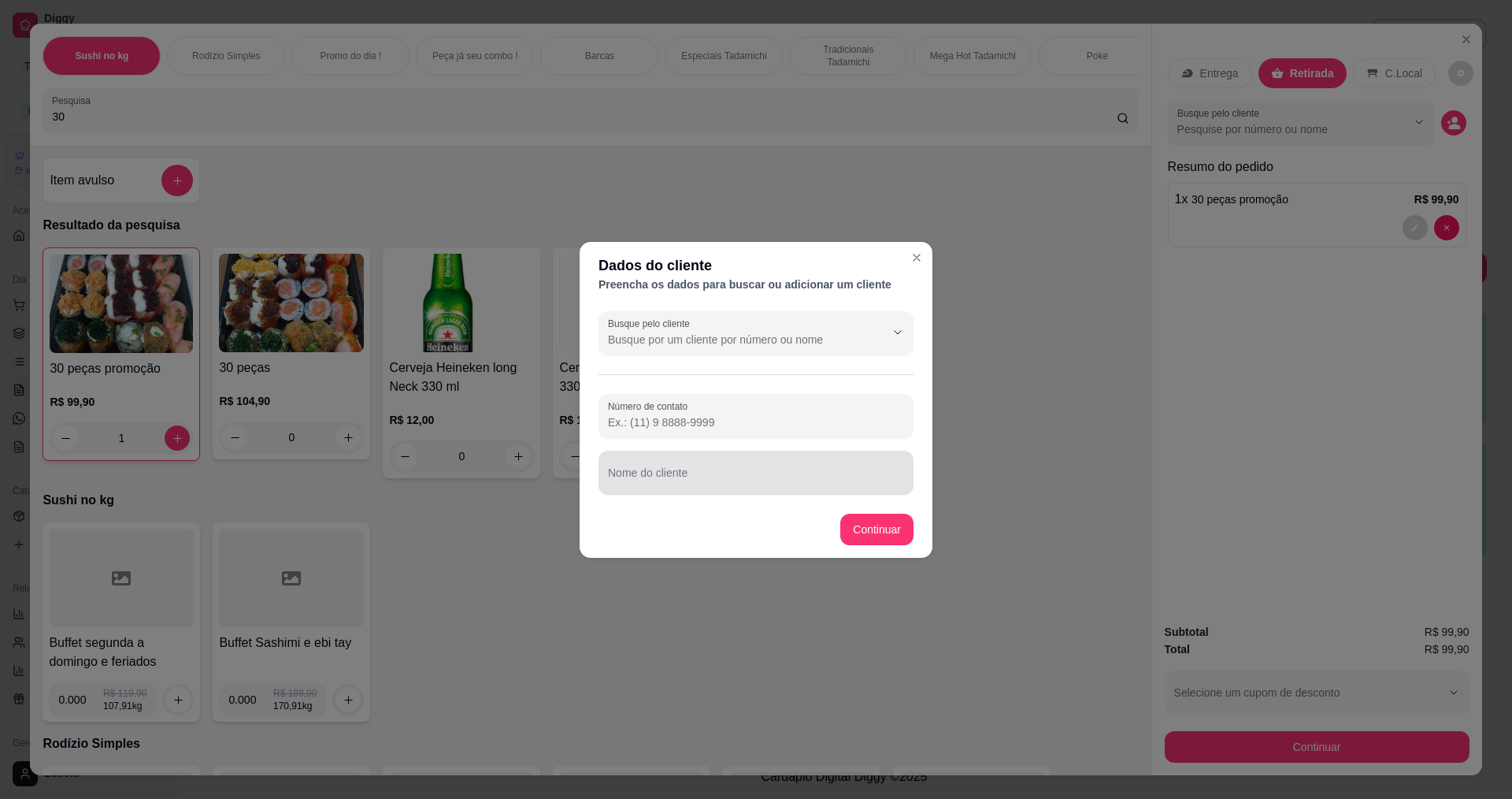
click at [756, 483] on input "Nome do cliente" at bounding box center [756, 479] width 296 height 16
type input "w"
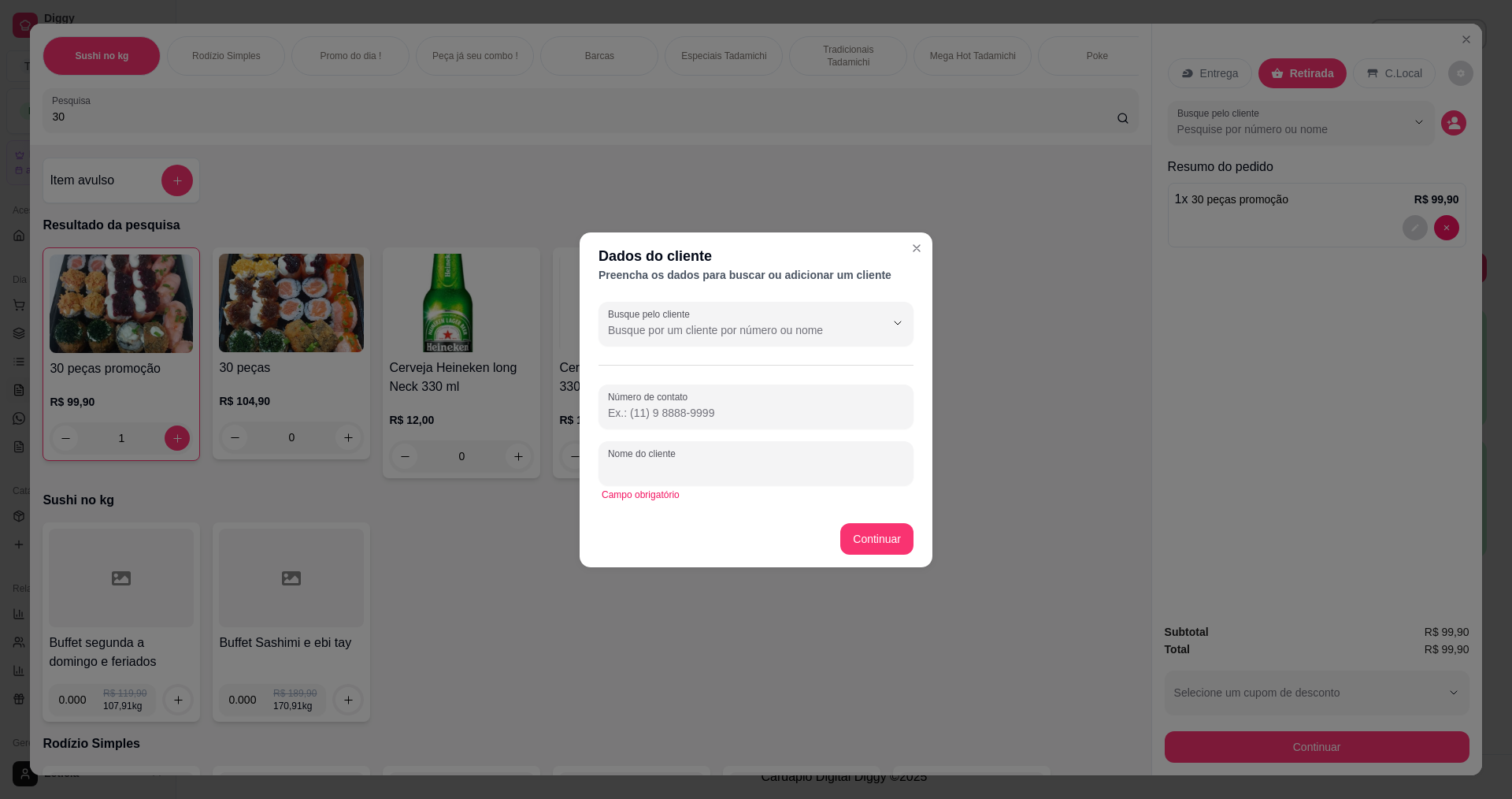
type input "E"
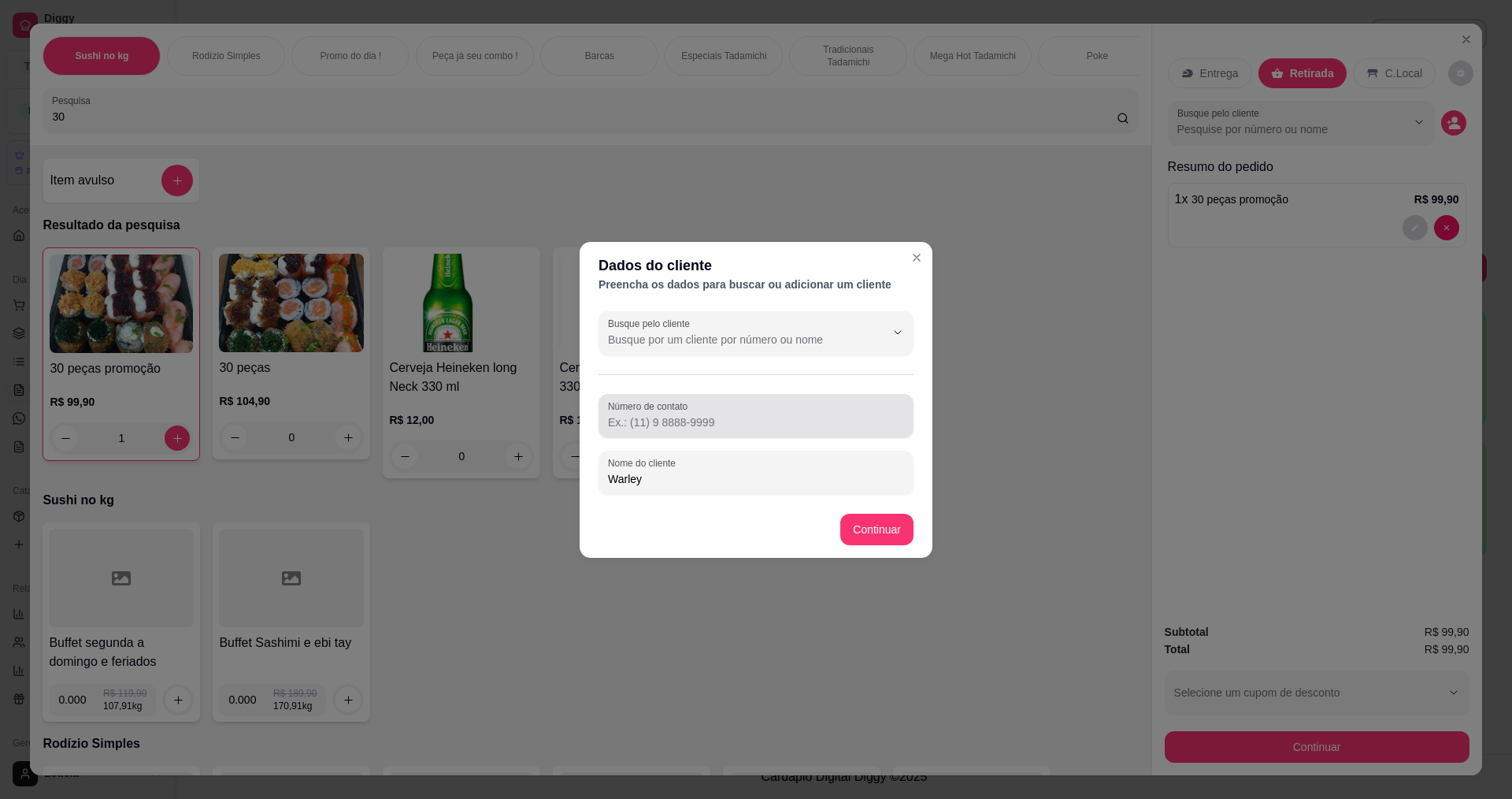
type input "Warley"
click at [778, 423] on input "Número de contato" at bounding box center [756, 422] width 296 height 16
type input "[PHONE_NUMBER]"
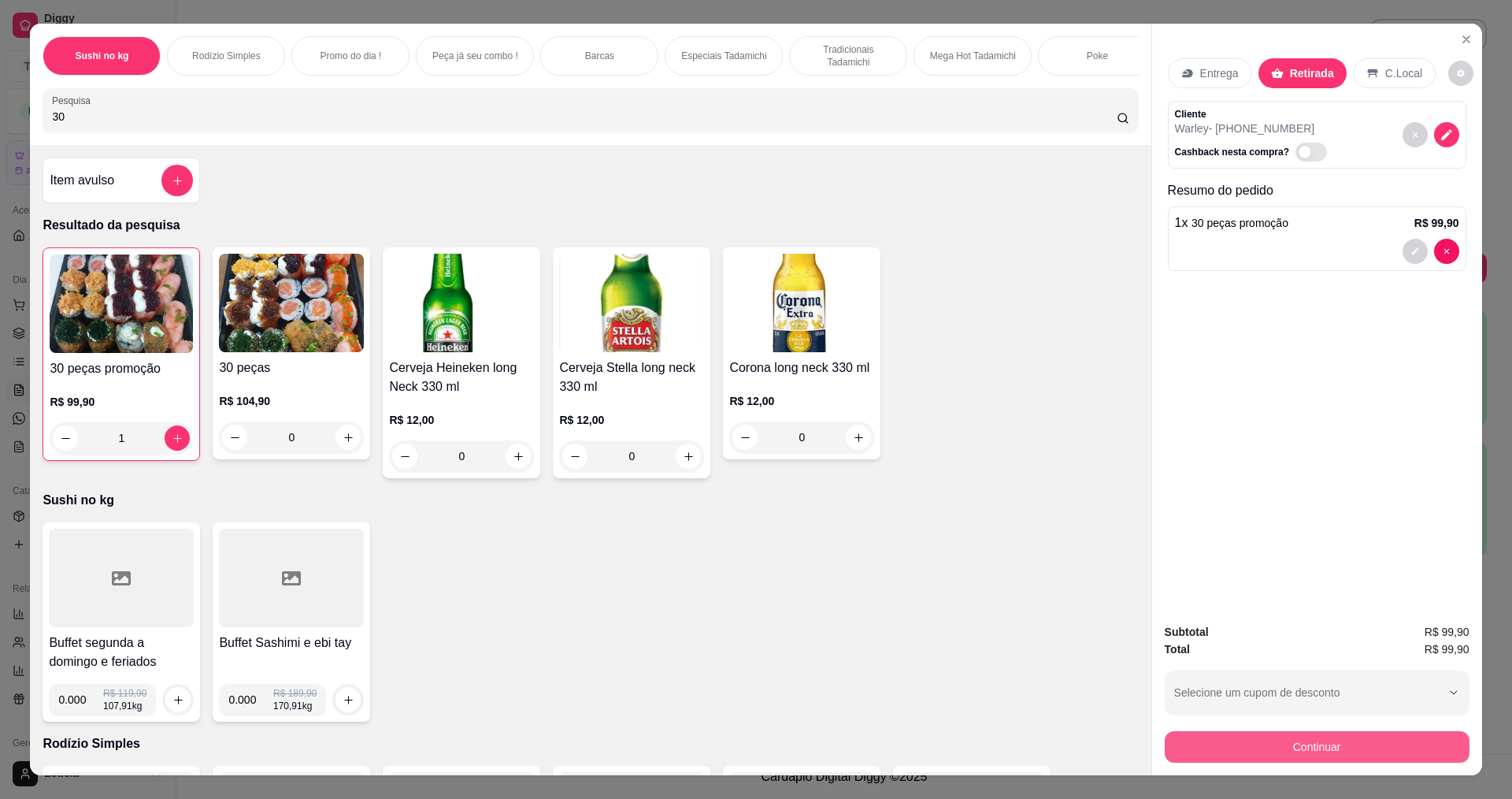
click at [1344, 749] on button "Continuar" at bounding box center [1317, 747] width 304 height 31
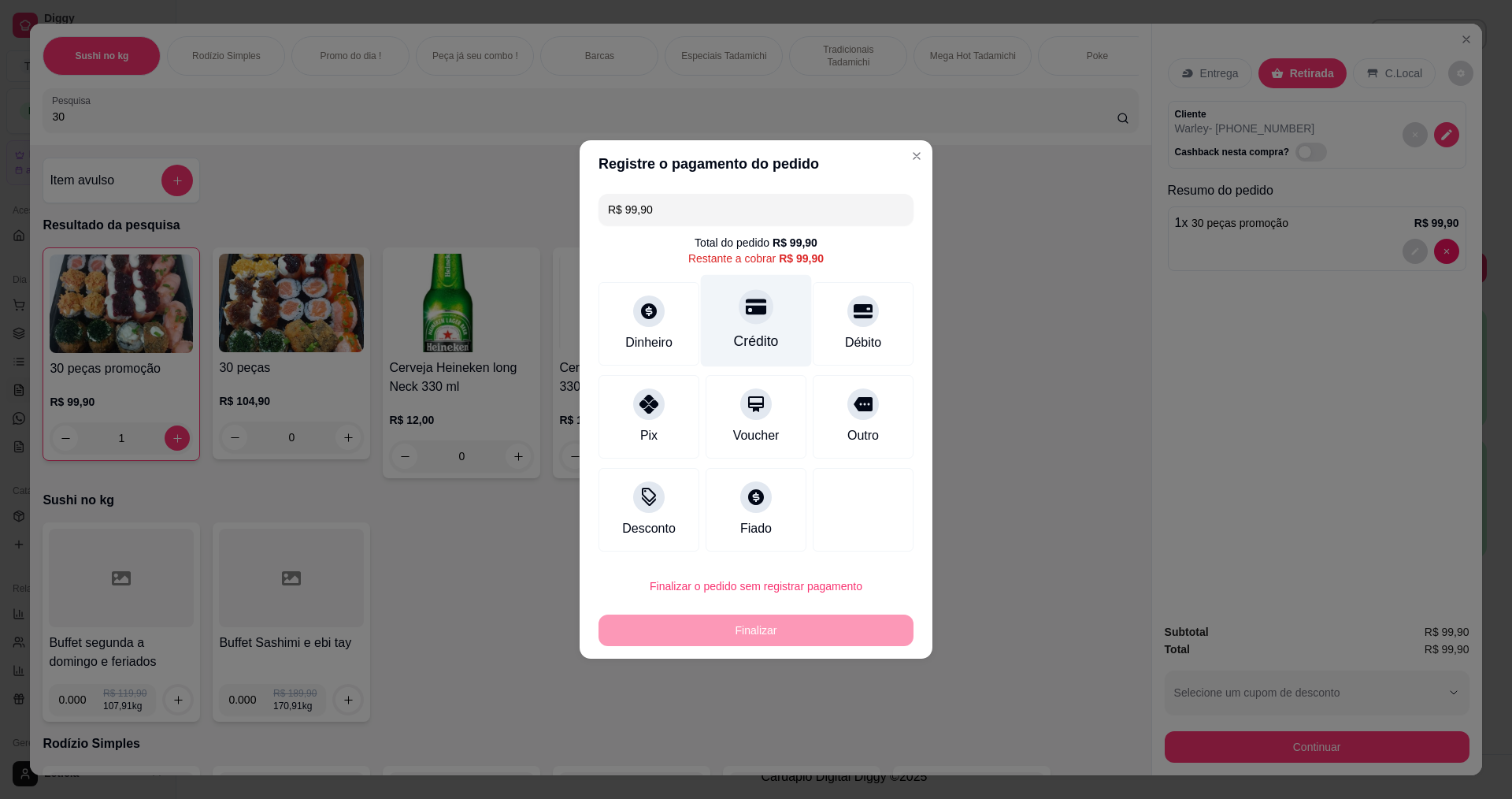
click at [762, 331] on div "Crédito" at bounding box center [756, 341] width 45 height 20
type input "R$ 0,00"
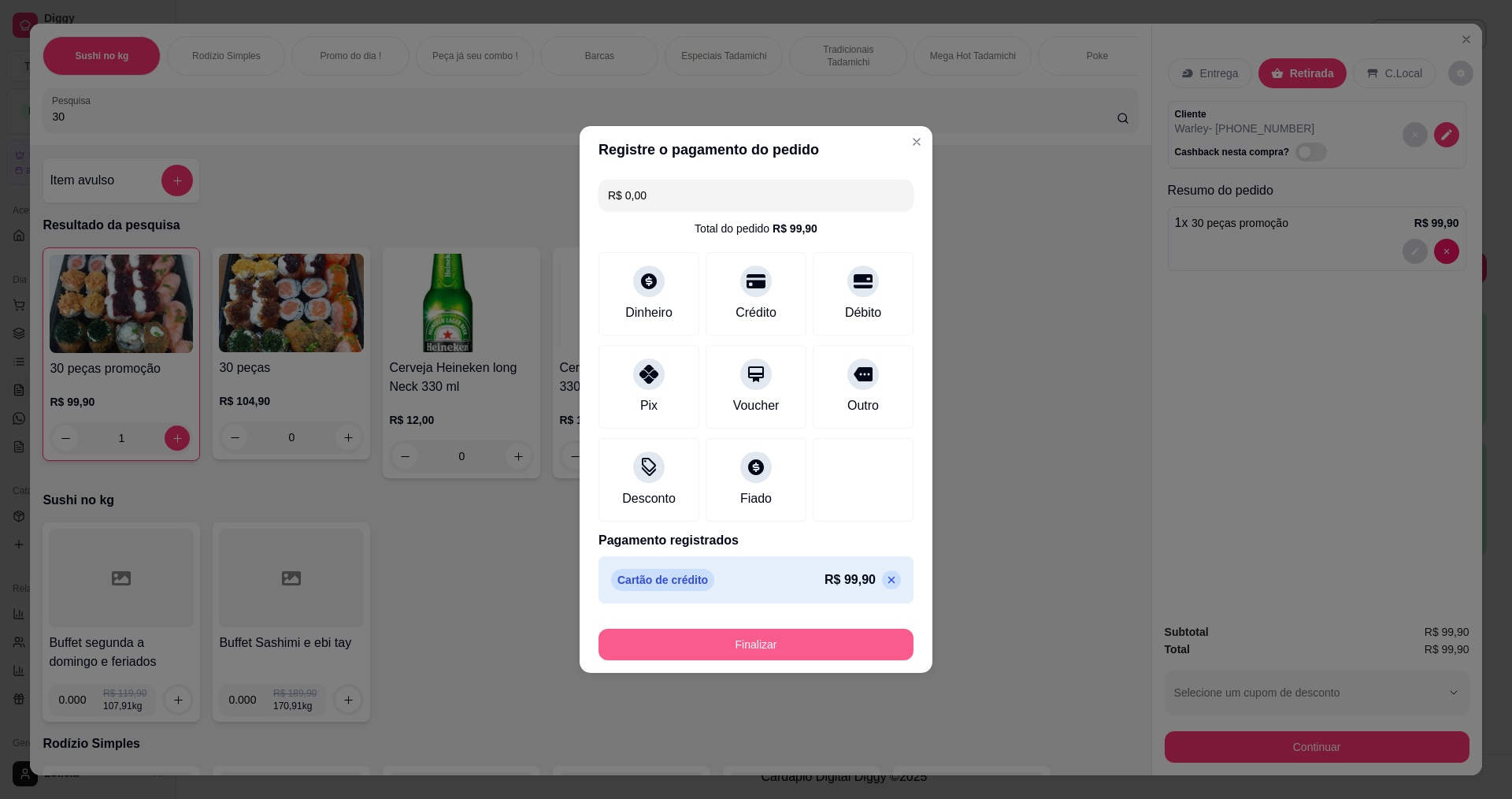
click at [745, 636] on button "Finalizar" at bounding box center [756, 644] width 315 height 31
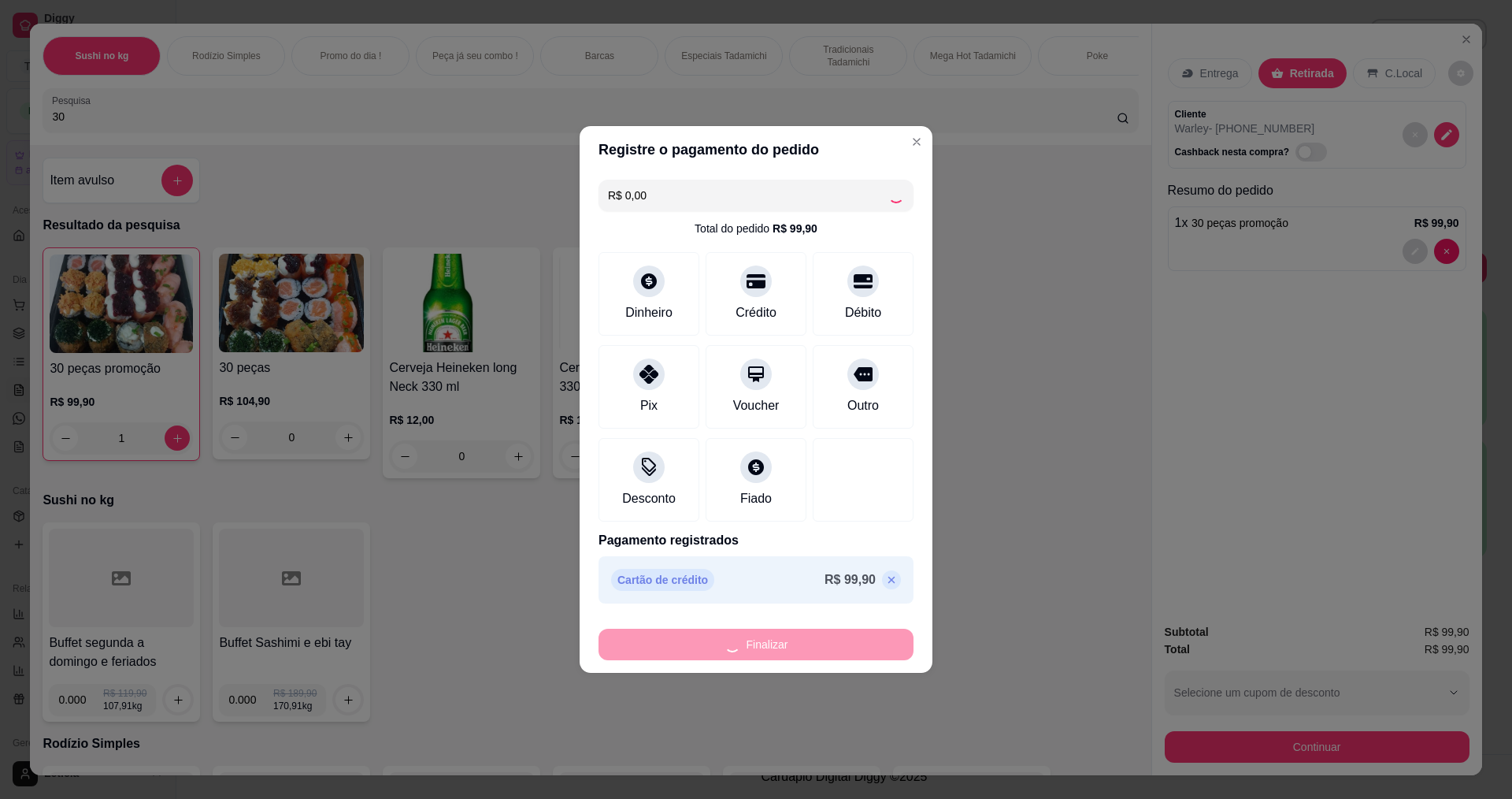
type input "0"
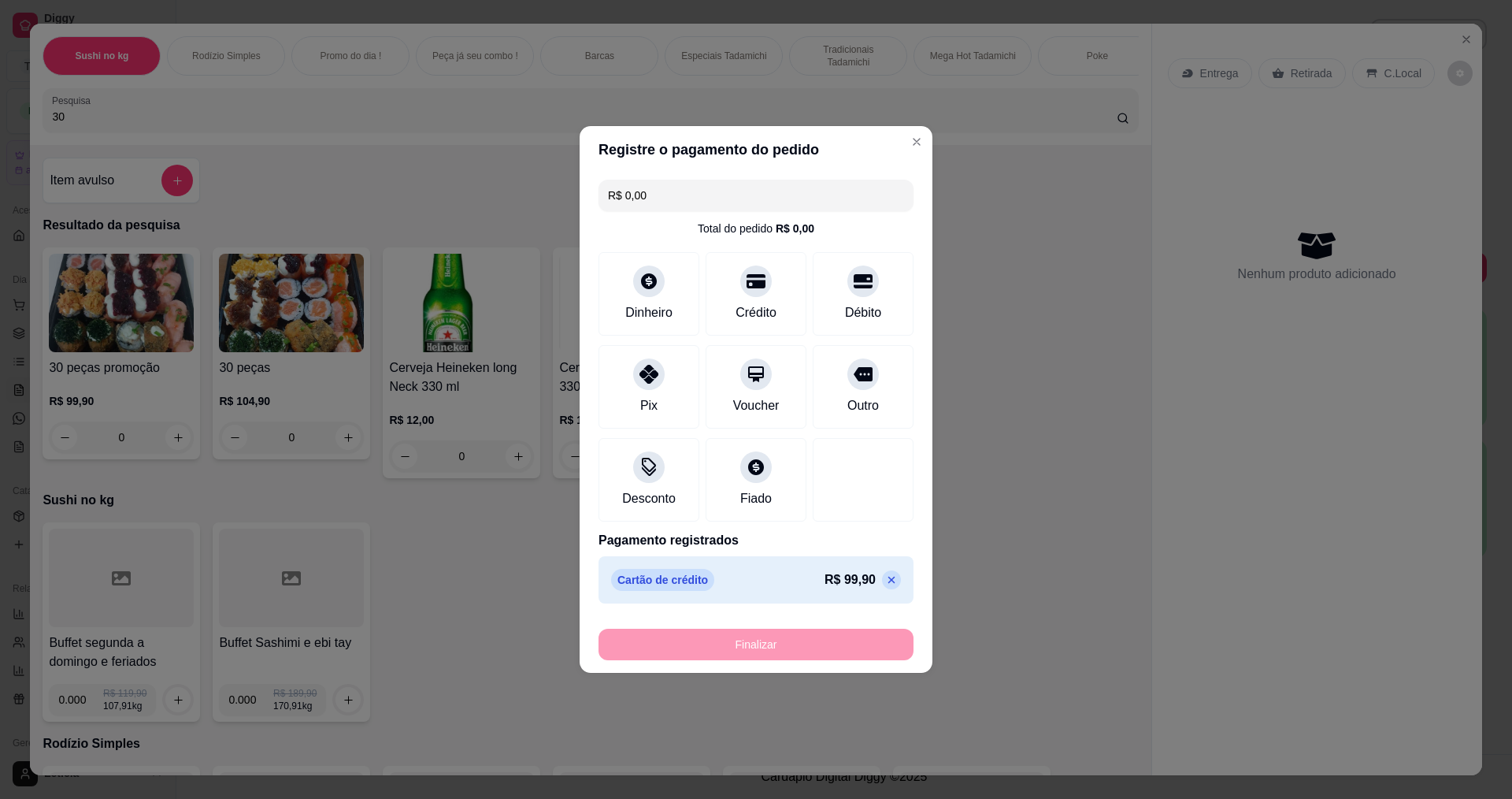
type input "-R$ 99,90"
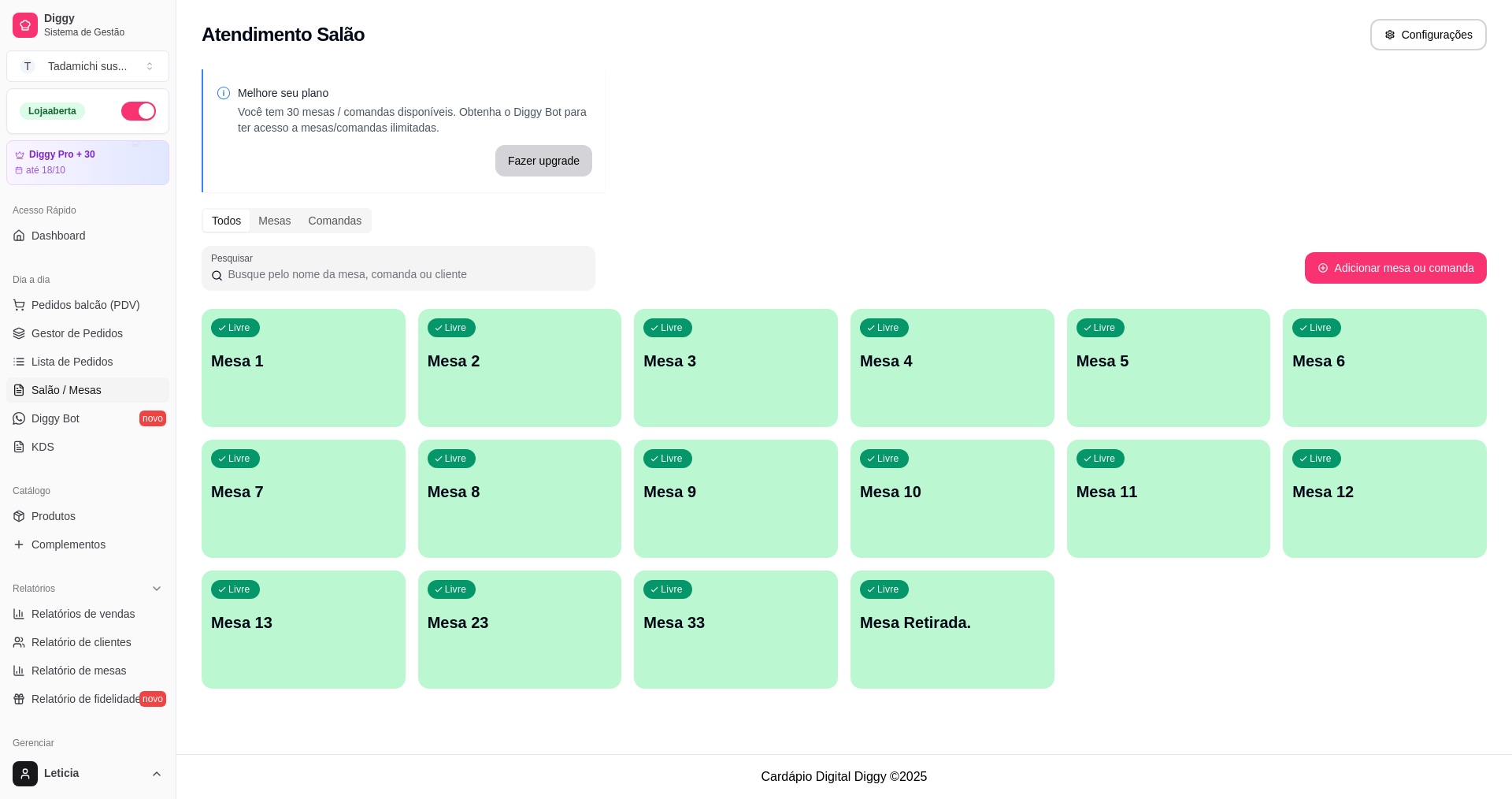
click at [377, 378] on div "Livre Mesa 1" at bounding box center [304, 359] width 204 height 99
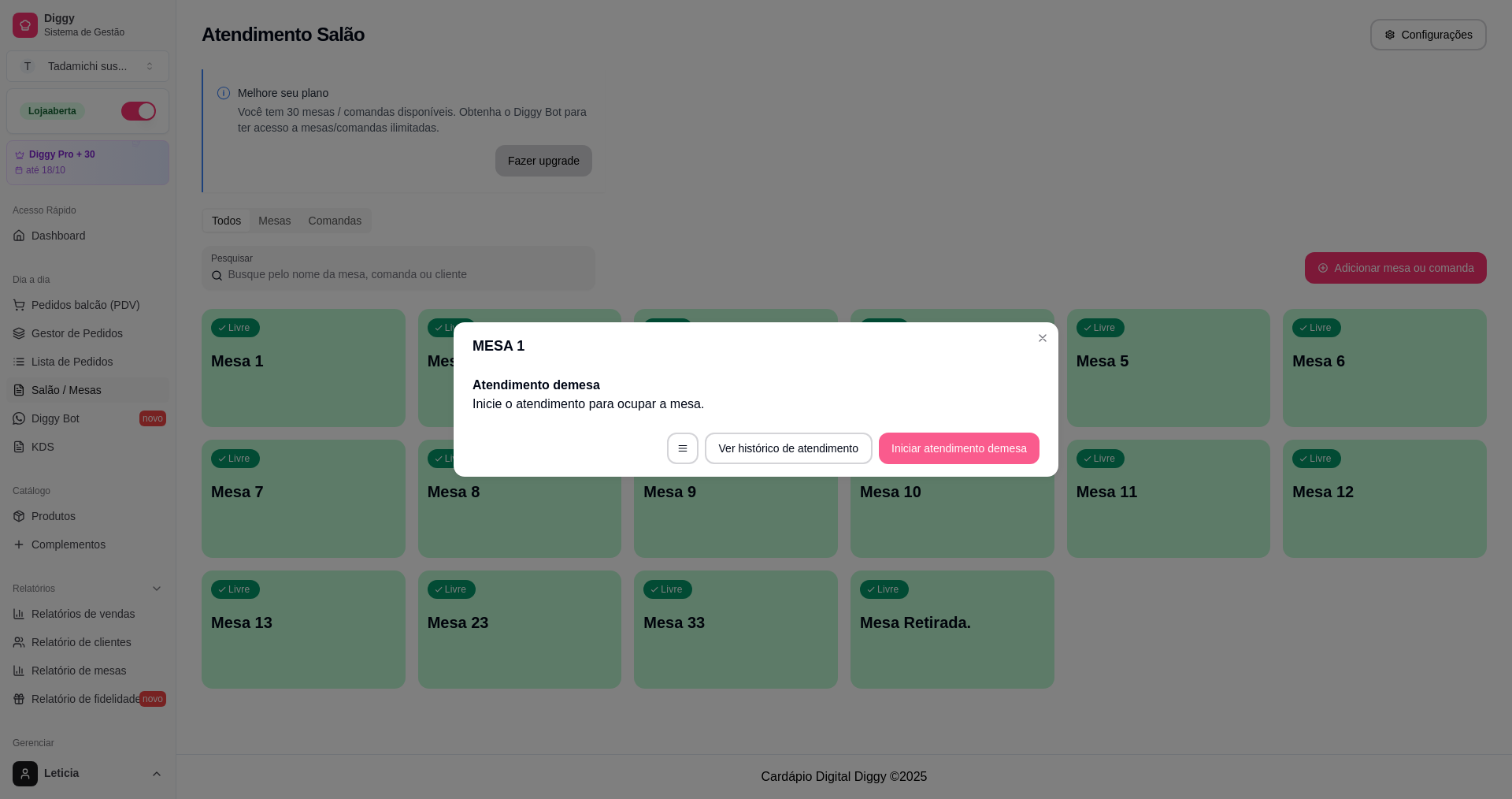
click at [923, 457] on button "Iniciar atendimento de mesa" at bounding box center [959, 449] width 160 height 31
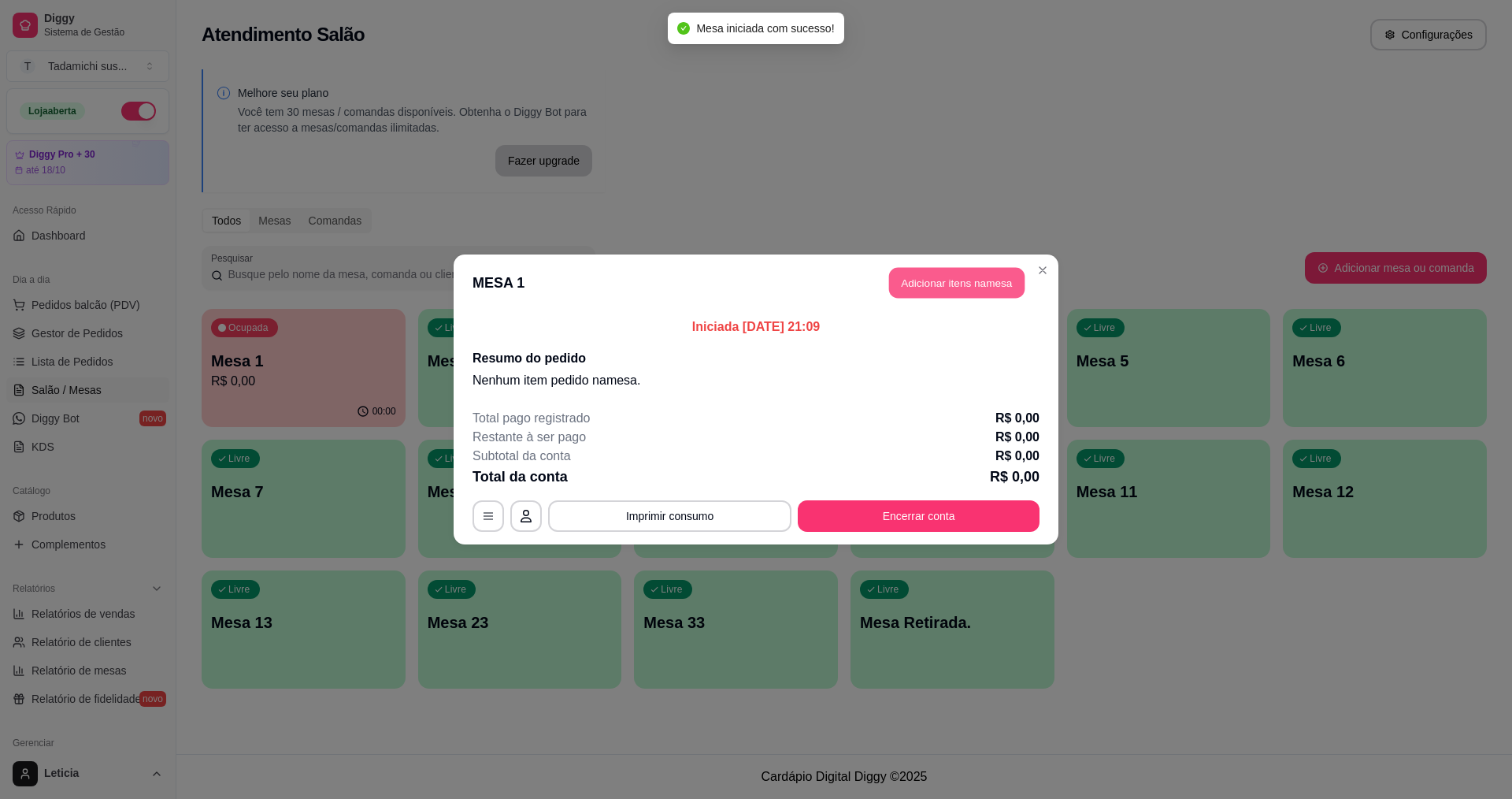
click at [952, 283] on button "Adicionar itens na mesa" at bounding box center [957, 283] width 136 height 30
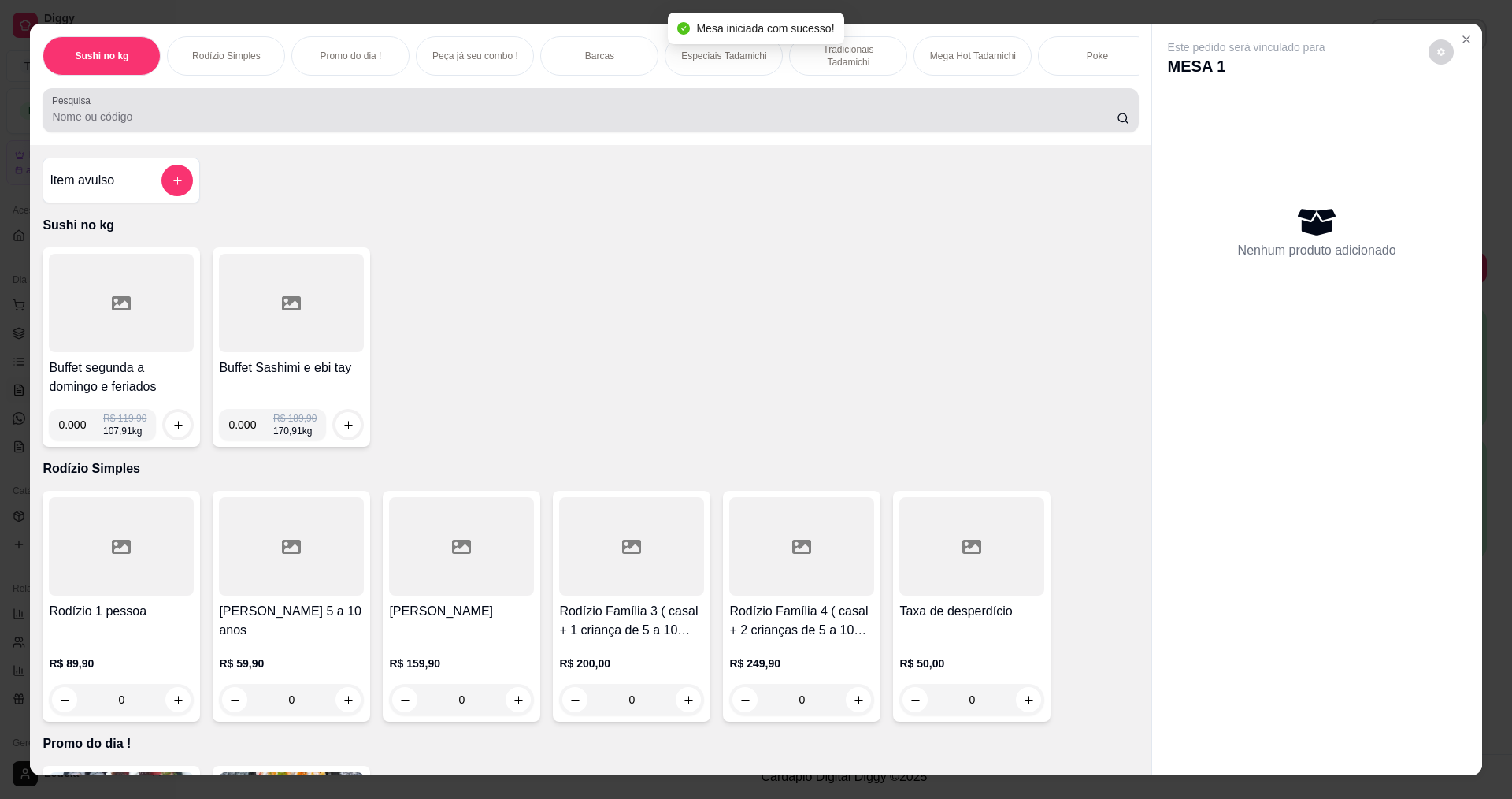
click at [285, 126] on div at bounding box center [590, 110] width 1076 height 31
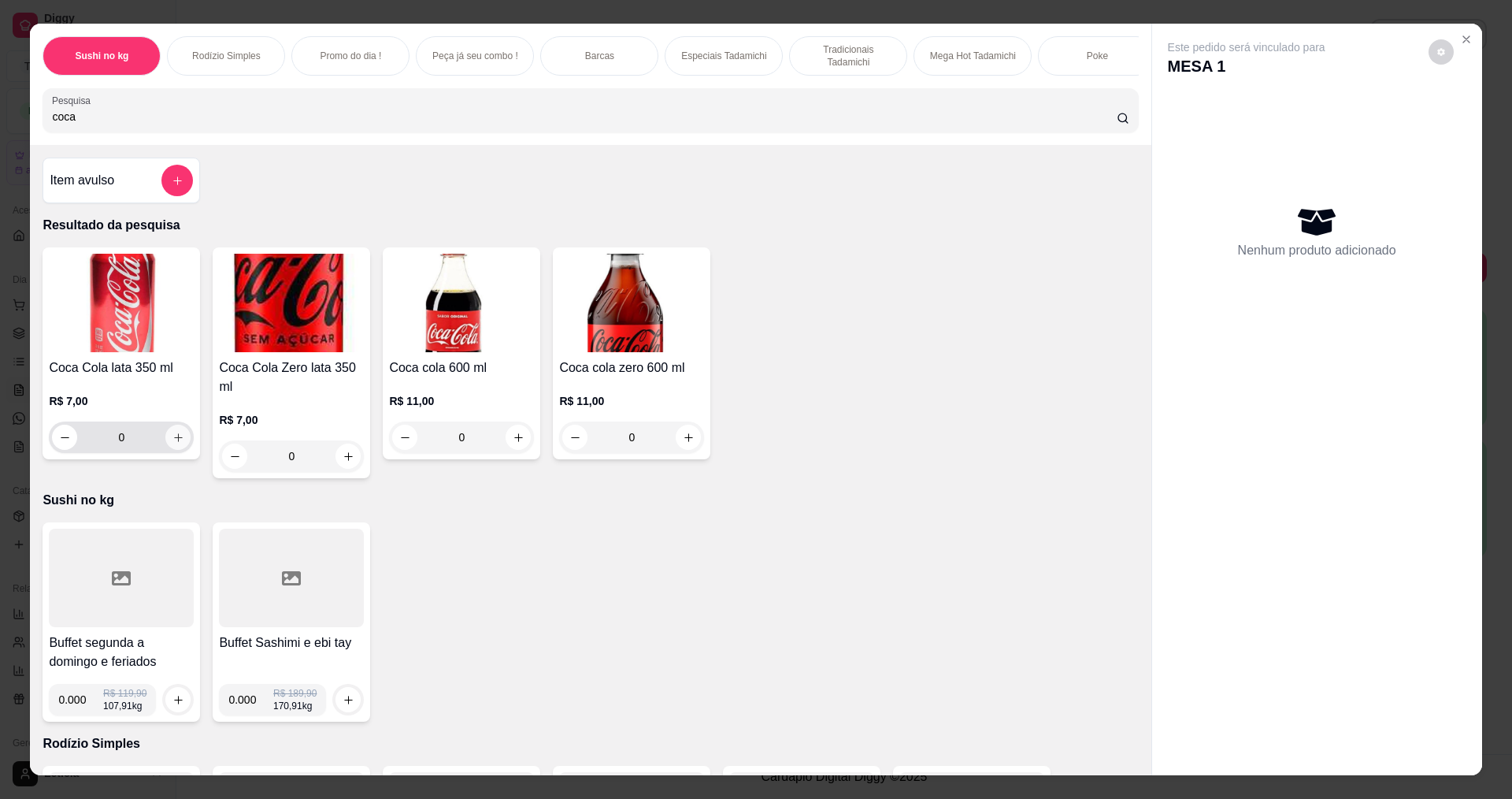
type input "coca"
click at [172, 444] on icon "increase-product-quantity" at bounding box center [178, 438] width 12 height 12
type input "1"
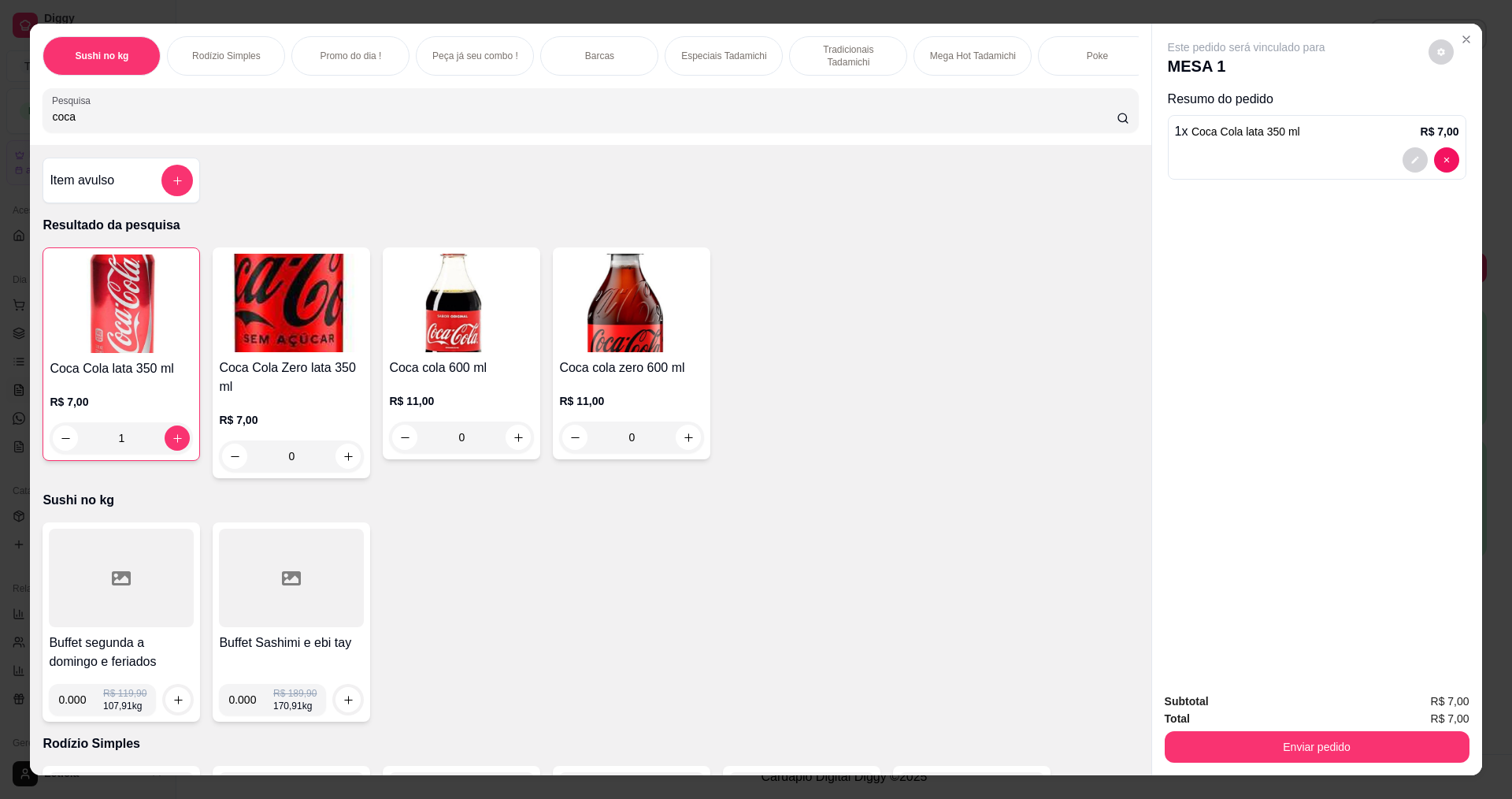
click at [126, 611] on div at bounding box center [121, 577] width 145 height 98
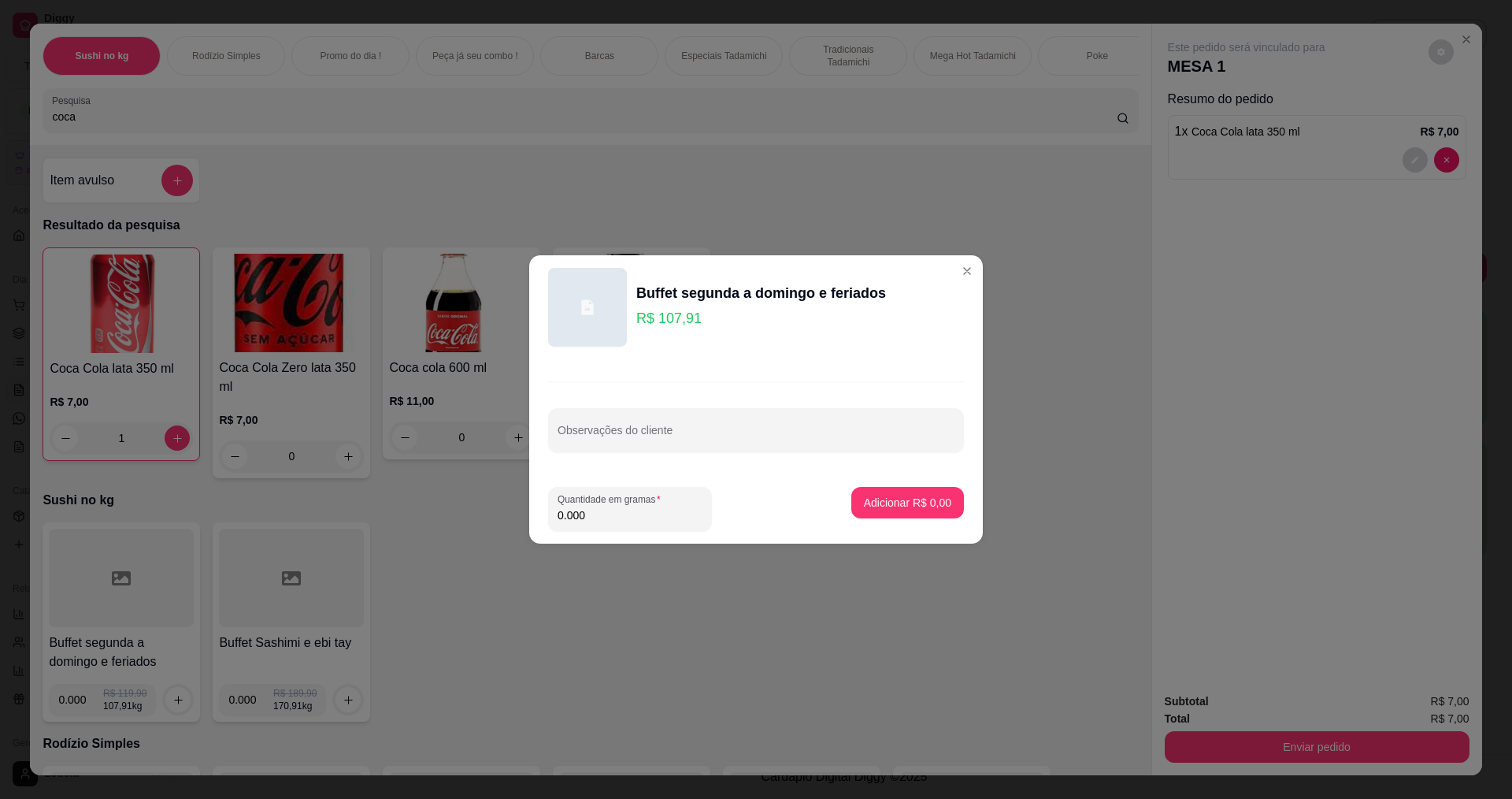
click at [648, 520] on input "0.000" at bounding box center [630, 515] width 145 height 16
type input "0.202"
click at [885, 498] on p "Adicionar R$ 21,80" at bounding box center [904, 502] width 94 height 16
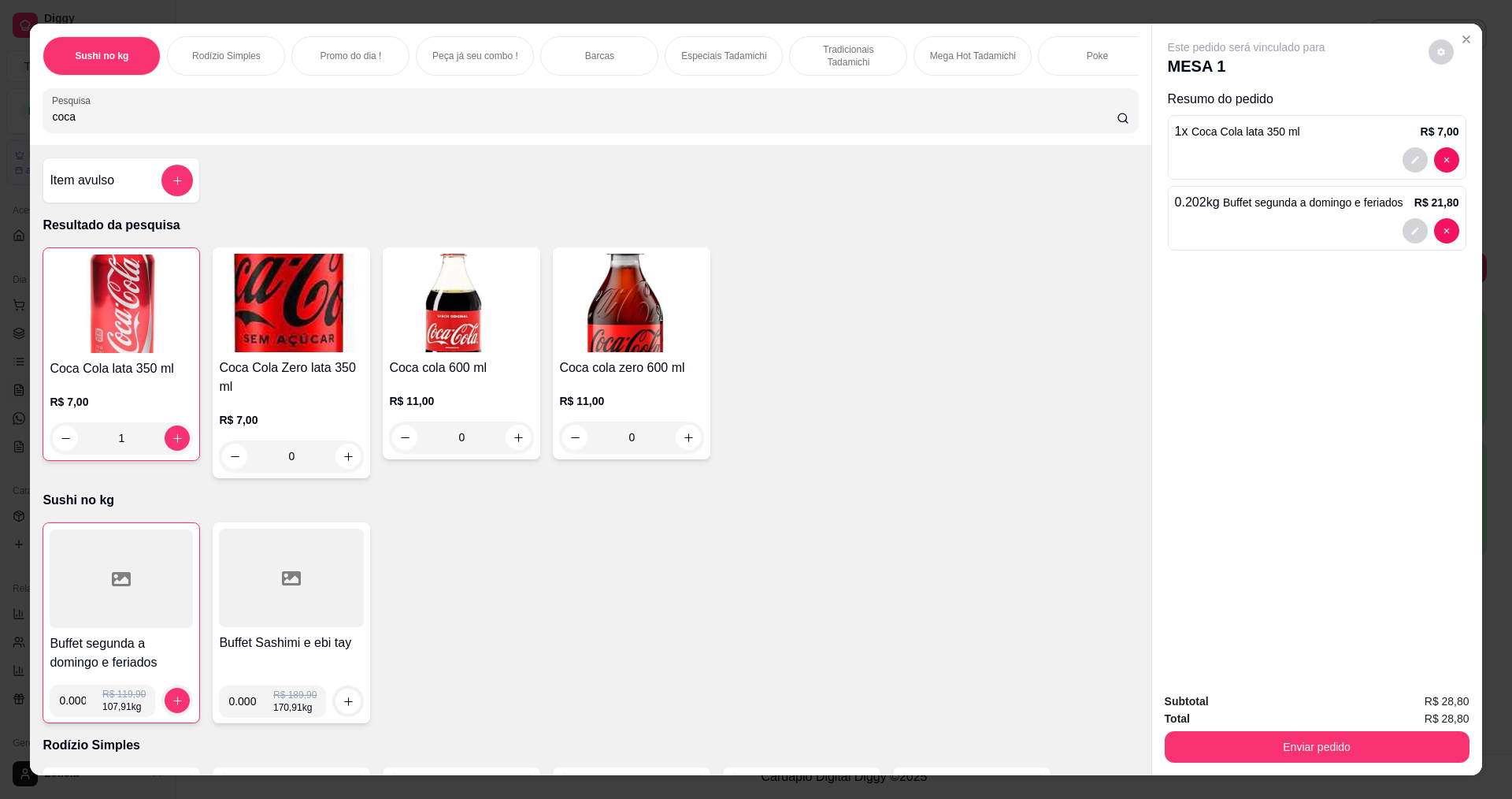
click at [123, 585] on icon at bounding box center [121, 579] width 19 height 14
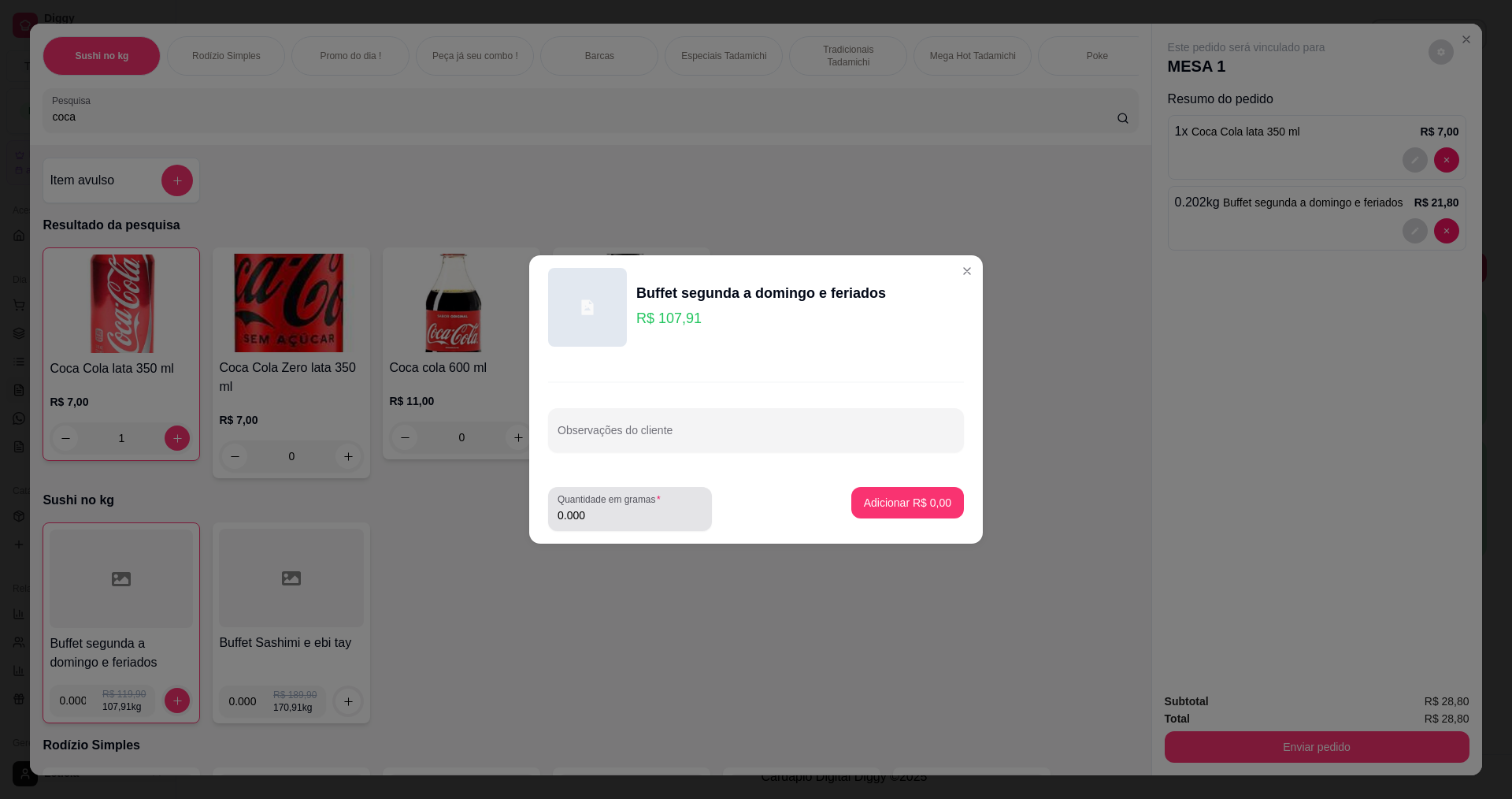
click at [627, 517] on input "0.000" at bounding box center [630, 515] width 145 height 16
type input "0.208"
click at [918, 504] on p "Adicionar R$ 22,45" at bounding box center [904, 502] width 94 height 16
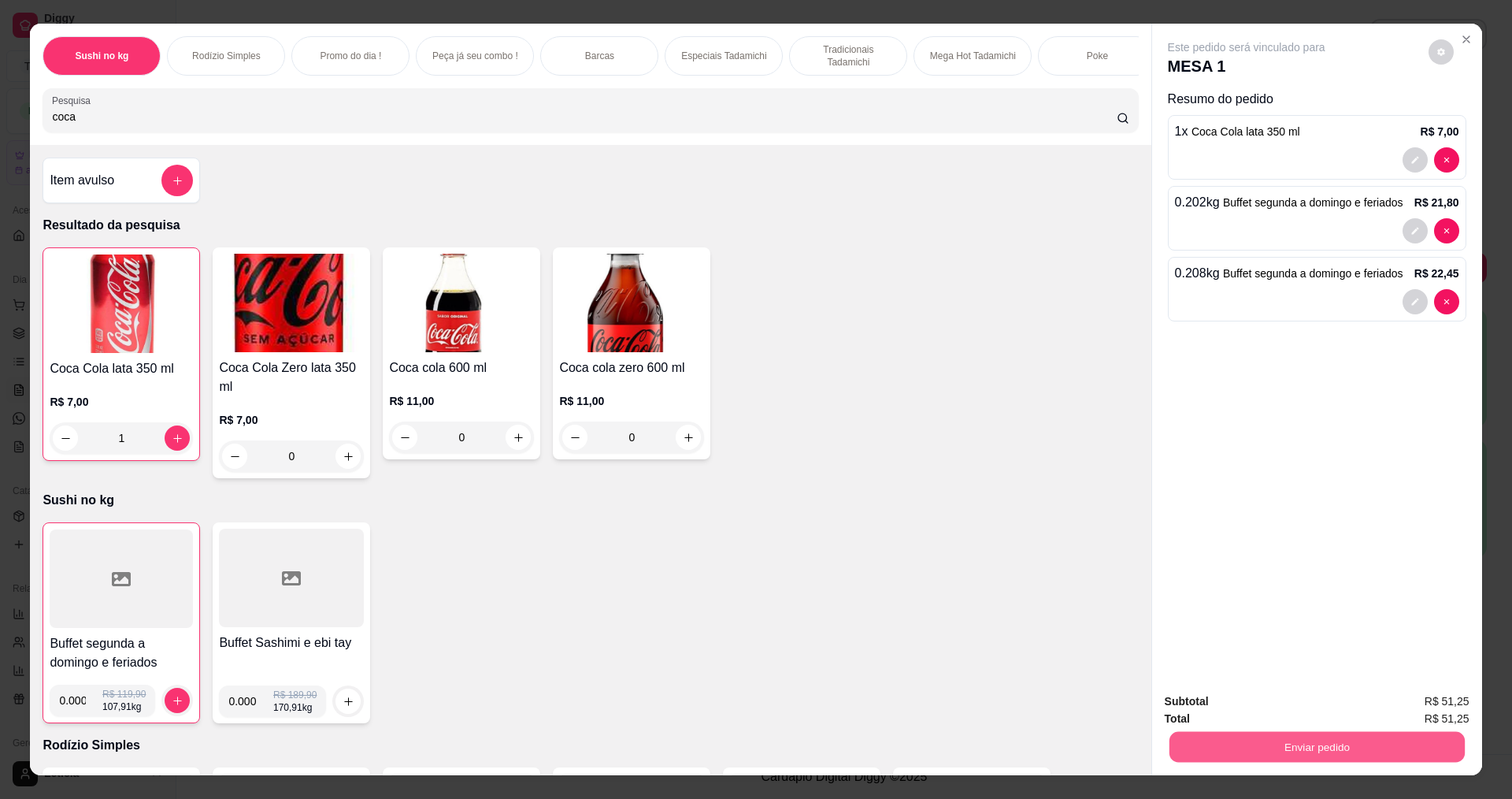
click at [1385, 754] on button "Enviar pedido" at bounding box center [1317, 746] width 295 height 30
click at [1320, 699] on button "Registrar cliente" at bounding box center [1322, 707] width 104 height 30
drag, startPoint x: 1374, startPoint y: 768, endPoint x: 1388, endPoint y: 750, distance: 22.8
click at [1374, 768] on div "Subtotal R$ 51,25 Total R$ 51,25 Enviar pedido" at bounding box center [1318, 727] width 330 height 95
click at [1346, 743] on button "Enviar pedido" at bounding box center [1317, 747] width 304 height 31
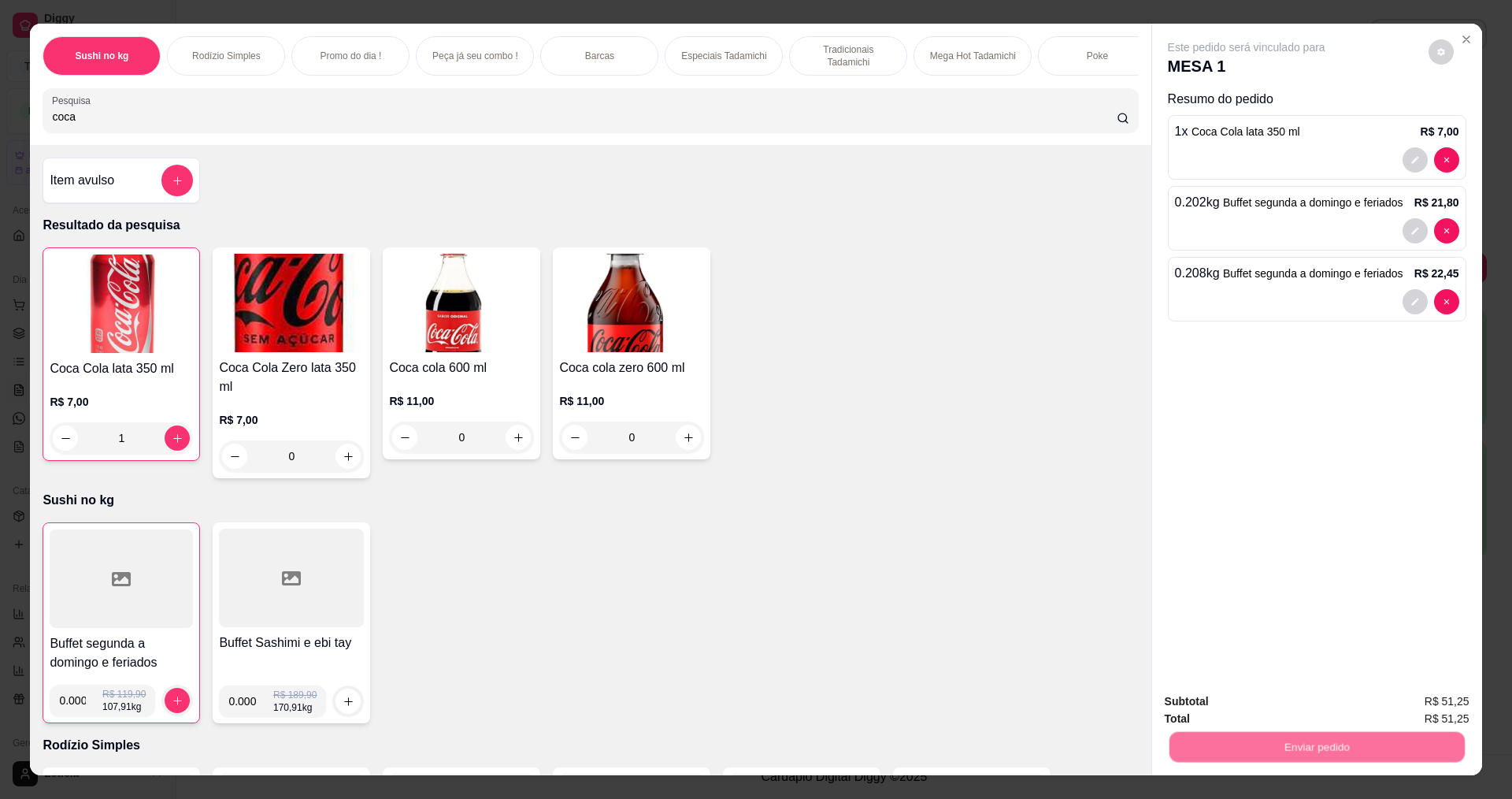
click at [1431, 709] on button "Enviar pedido" at bounding box center [1428, 707] width 89 height 30
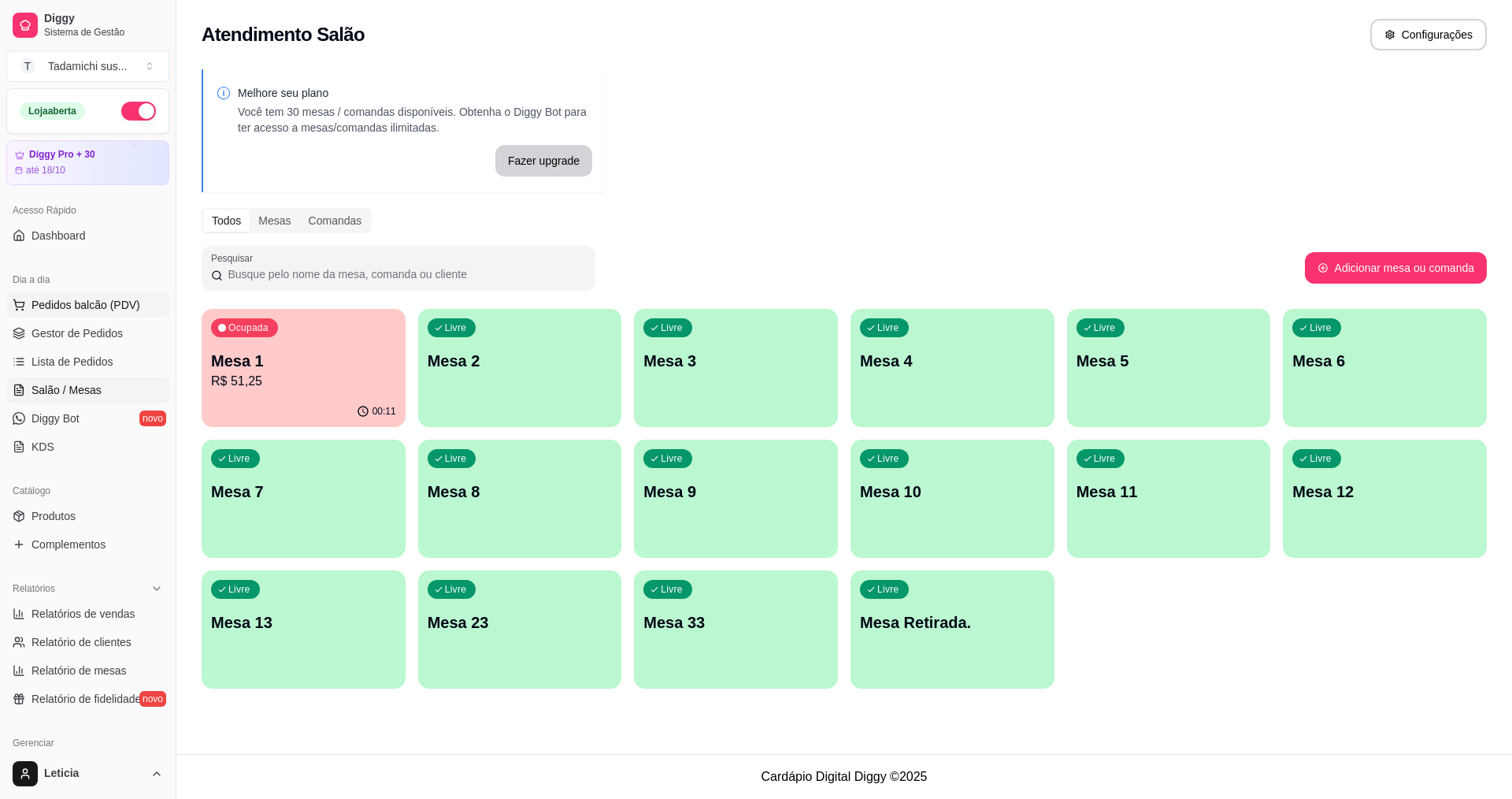
click at [99, 299] on span "Pedidos balcão (PDV)" at bounding box center [85, 305] width 109 height 16
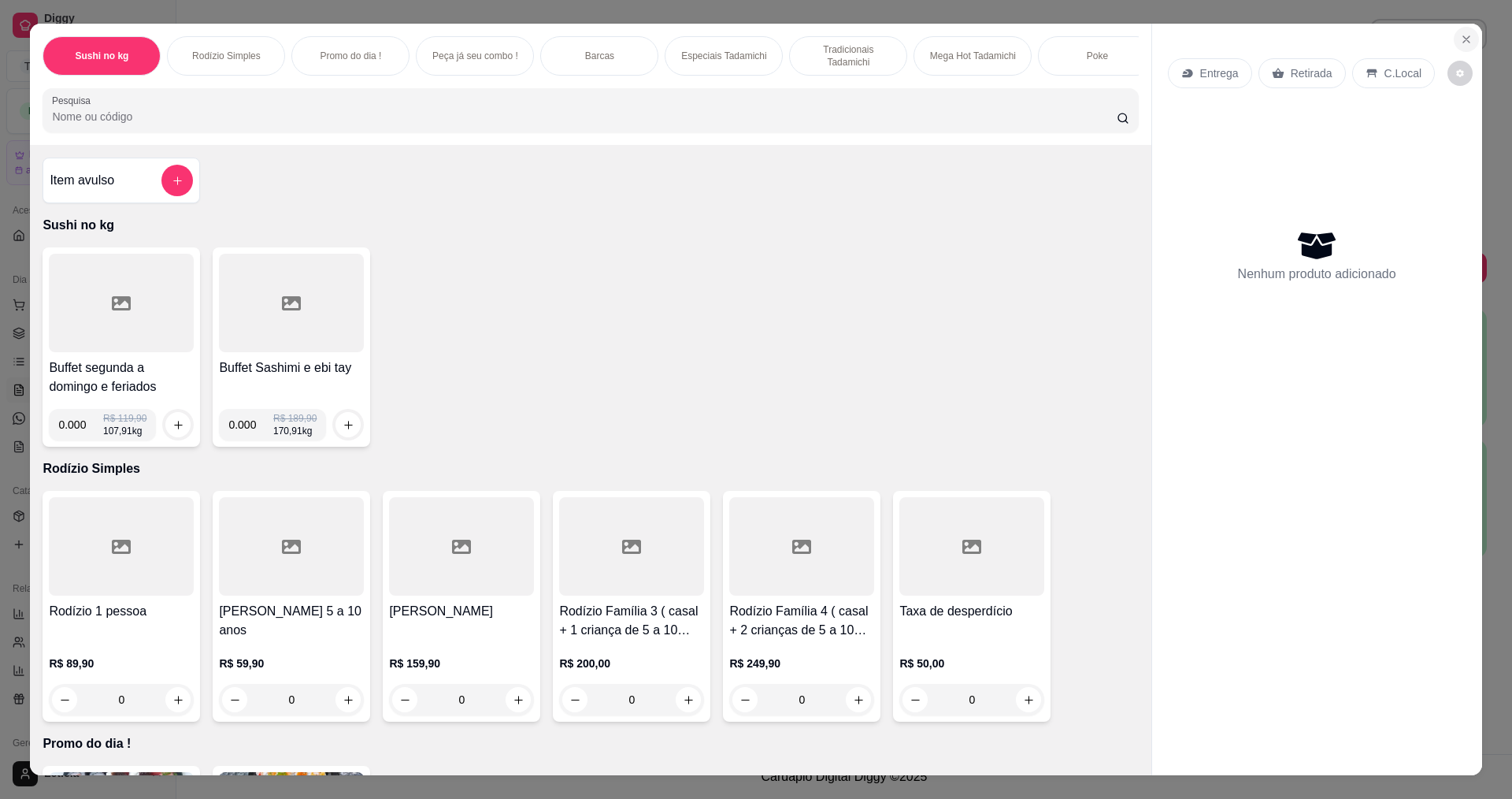
click at [1460, 37] on icon "Close" at bounding box center [1466, 39] width 13 height 13
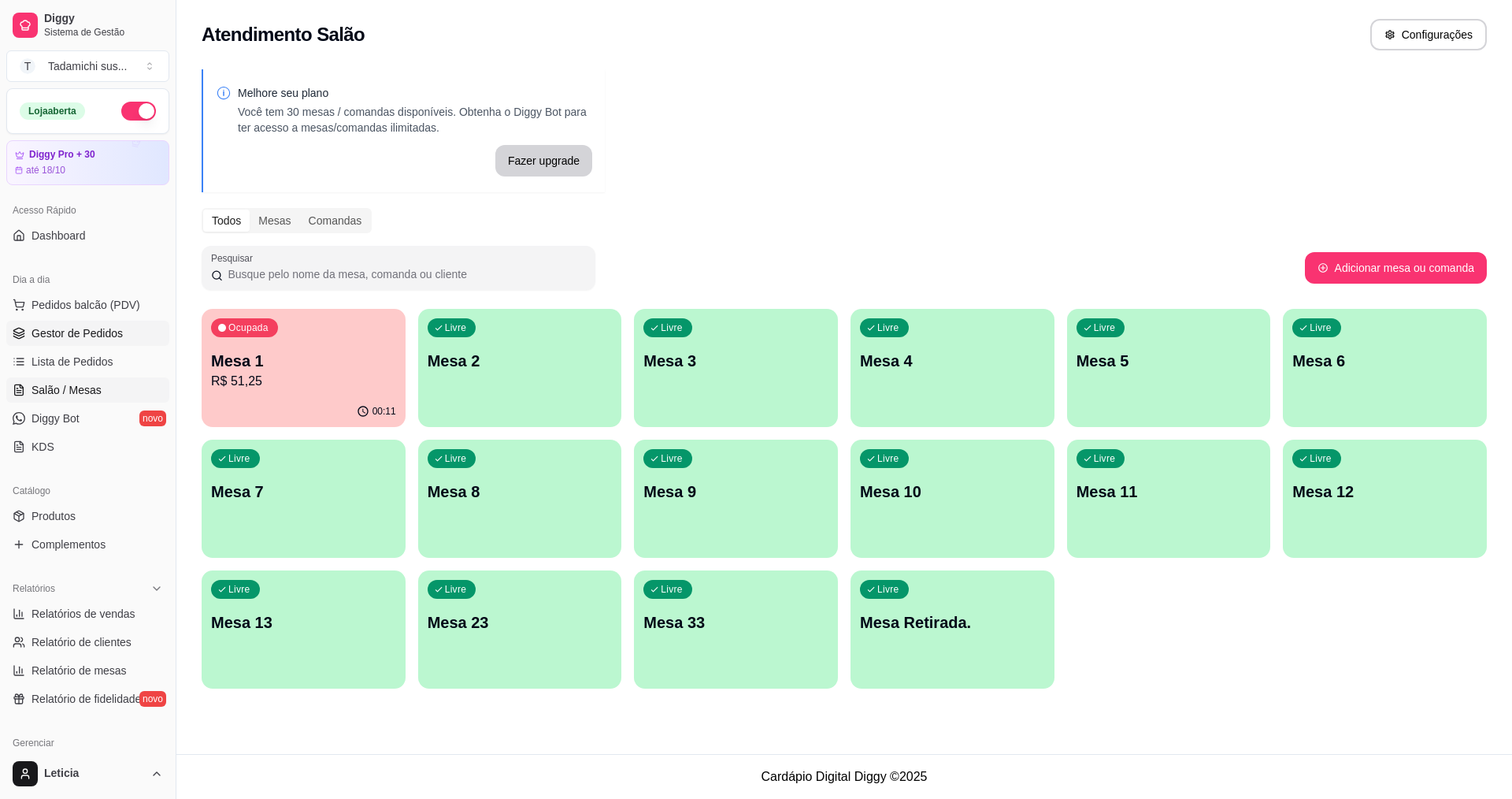
click at [72, 327] on span "Gestor de Pedidos" at bounding box center [77, 333] width 92 height 16
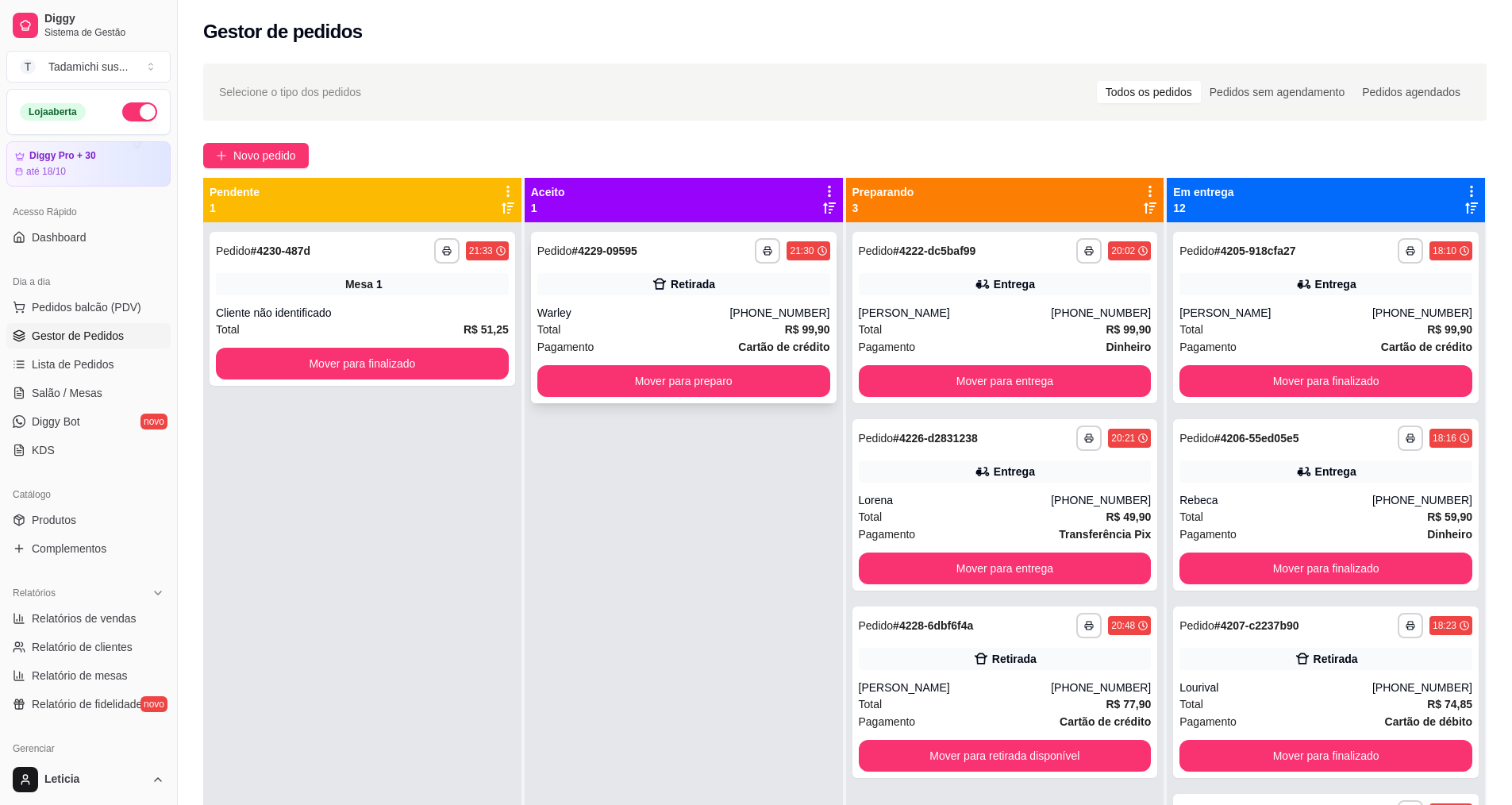
click at [624, 262] on div "**********" at bounding box center [683, 250] width 293 height 25
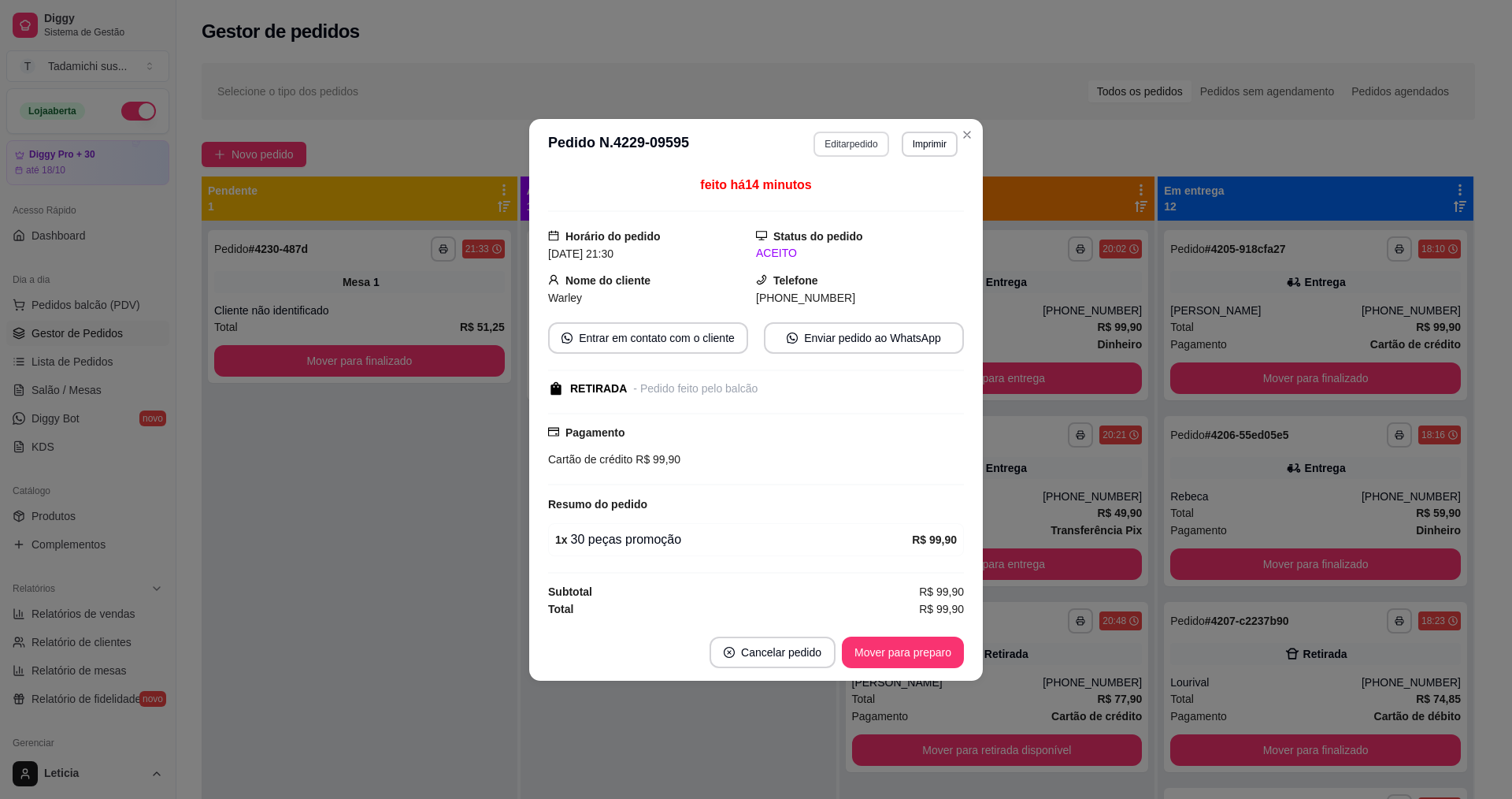
click at [851, 140] on button "Editar pedido" at bounding box center [851, 143] width 75 height 25
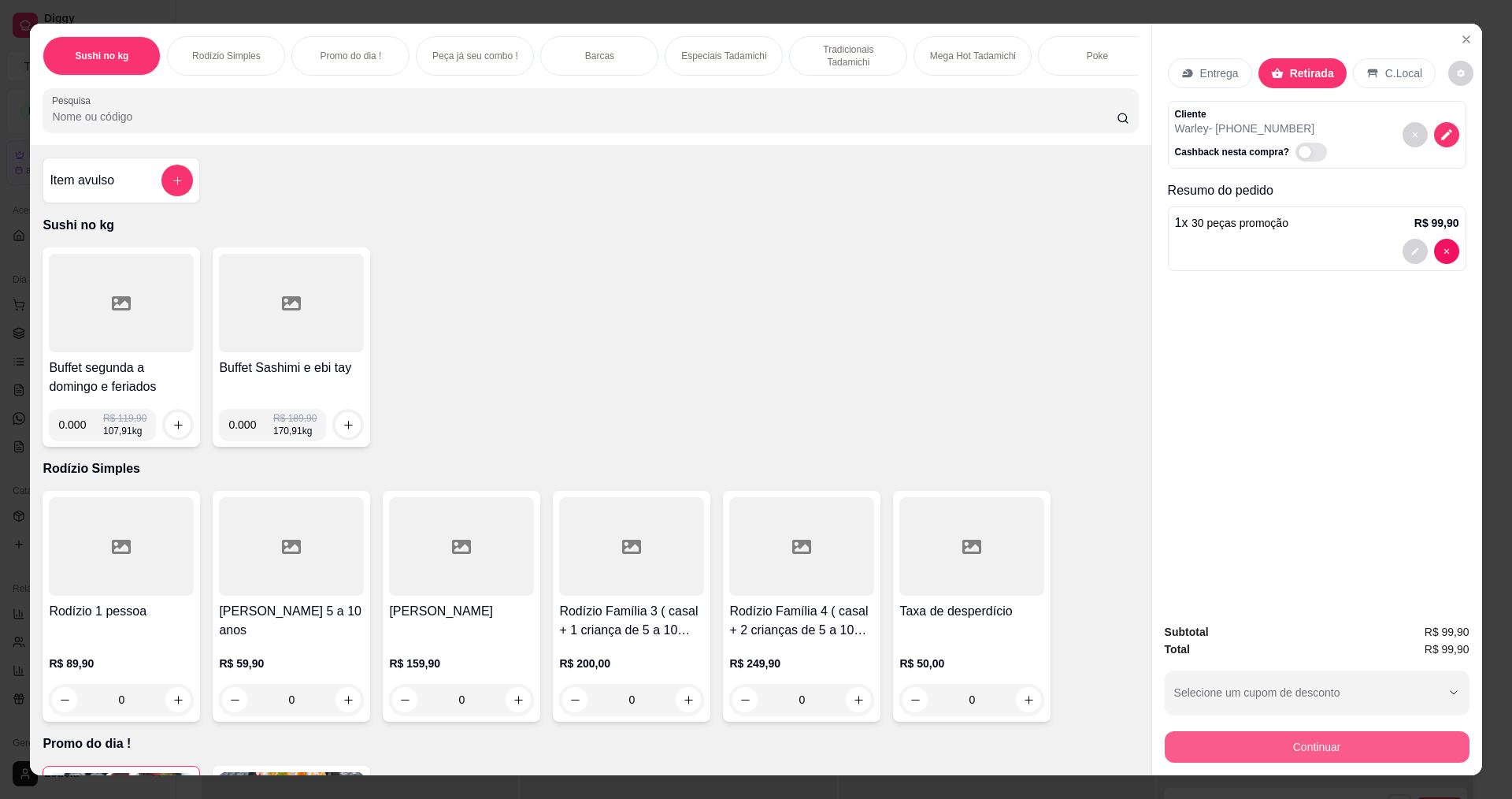
click at [1258, 746] on button "Continuar" at bounding box center [1317, 747] width 304 height 31
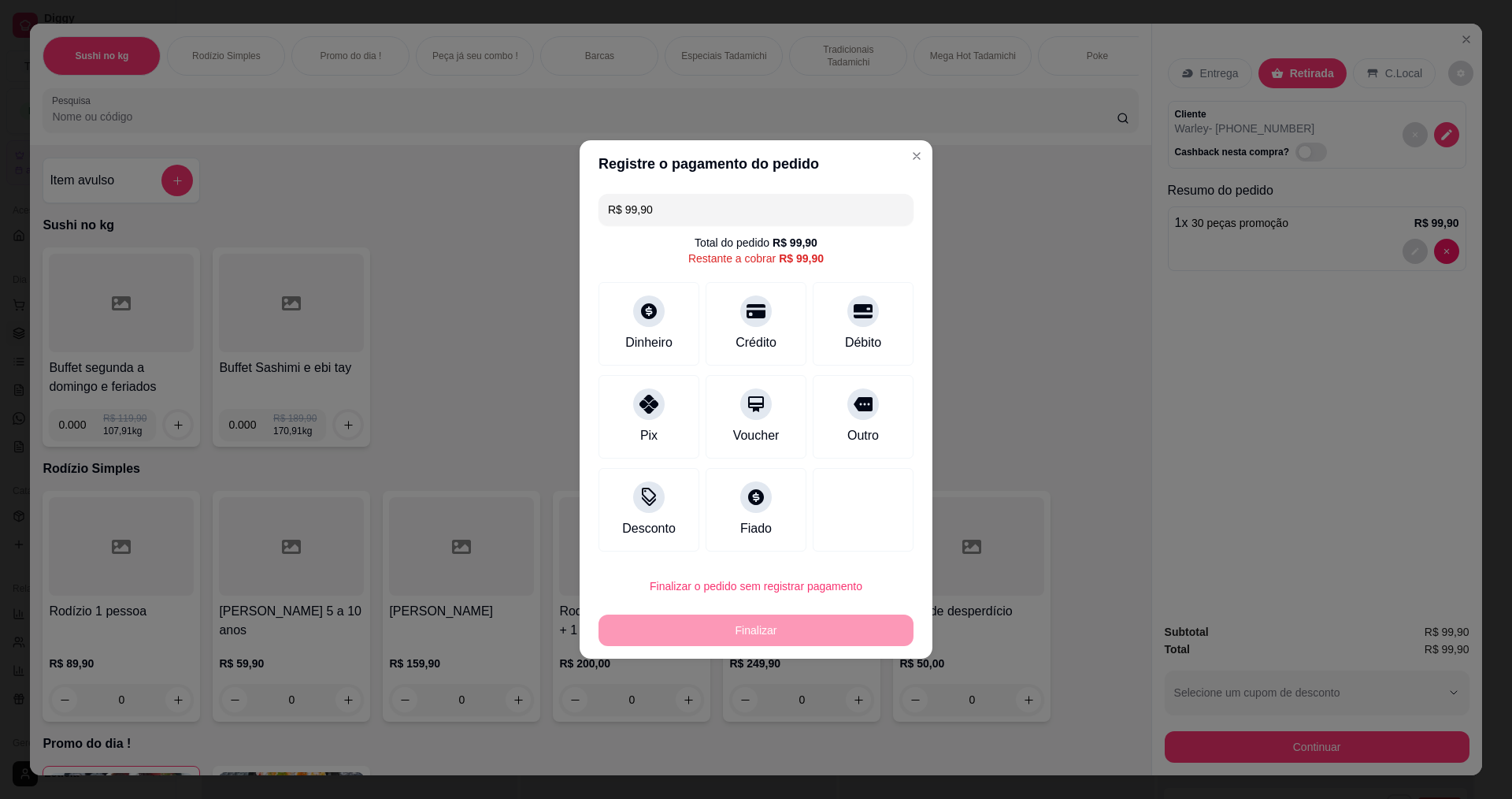
click at [698, 194] on div "R$ 99,90 Total do pedido R$ 99,90 Restante a cobrar R$ 99,90 Dinheiro Crédito D…" at bounding box center [756, 372] width 353 height 371
click at [695, 212] on input "R$ 99,90" at bounding box center [756, 209] width 296 height 31
click at [654, 319] on div at bounding box center [649, 306] width 35 height 35
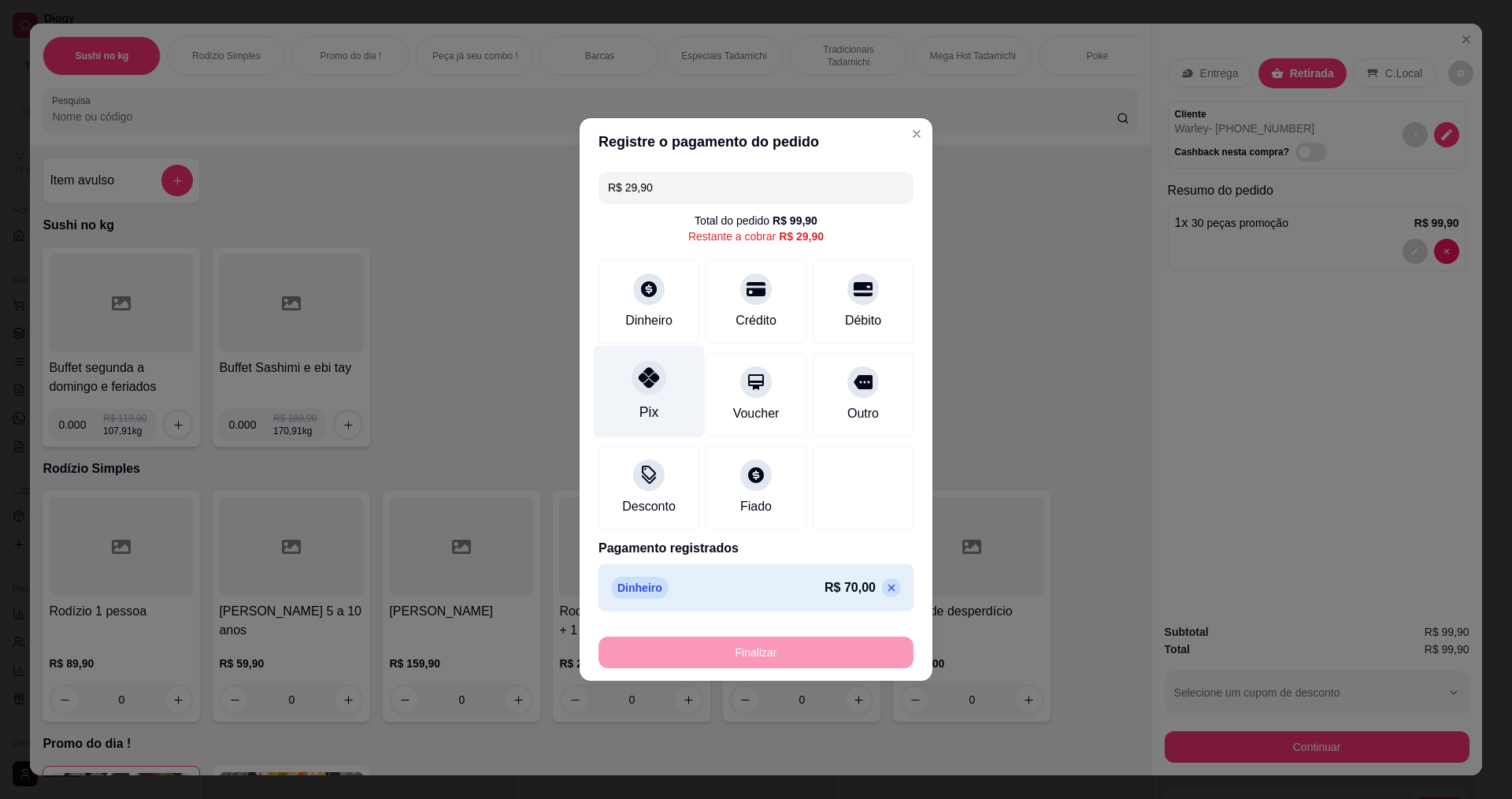
click at [671, 399] on div "Pix" at bounding box center [649, 392] width 111 height 92
type input "R$ 0,00"
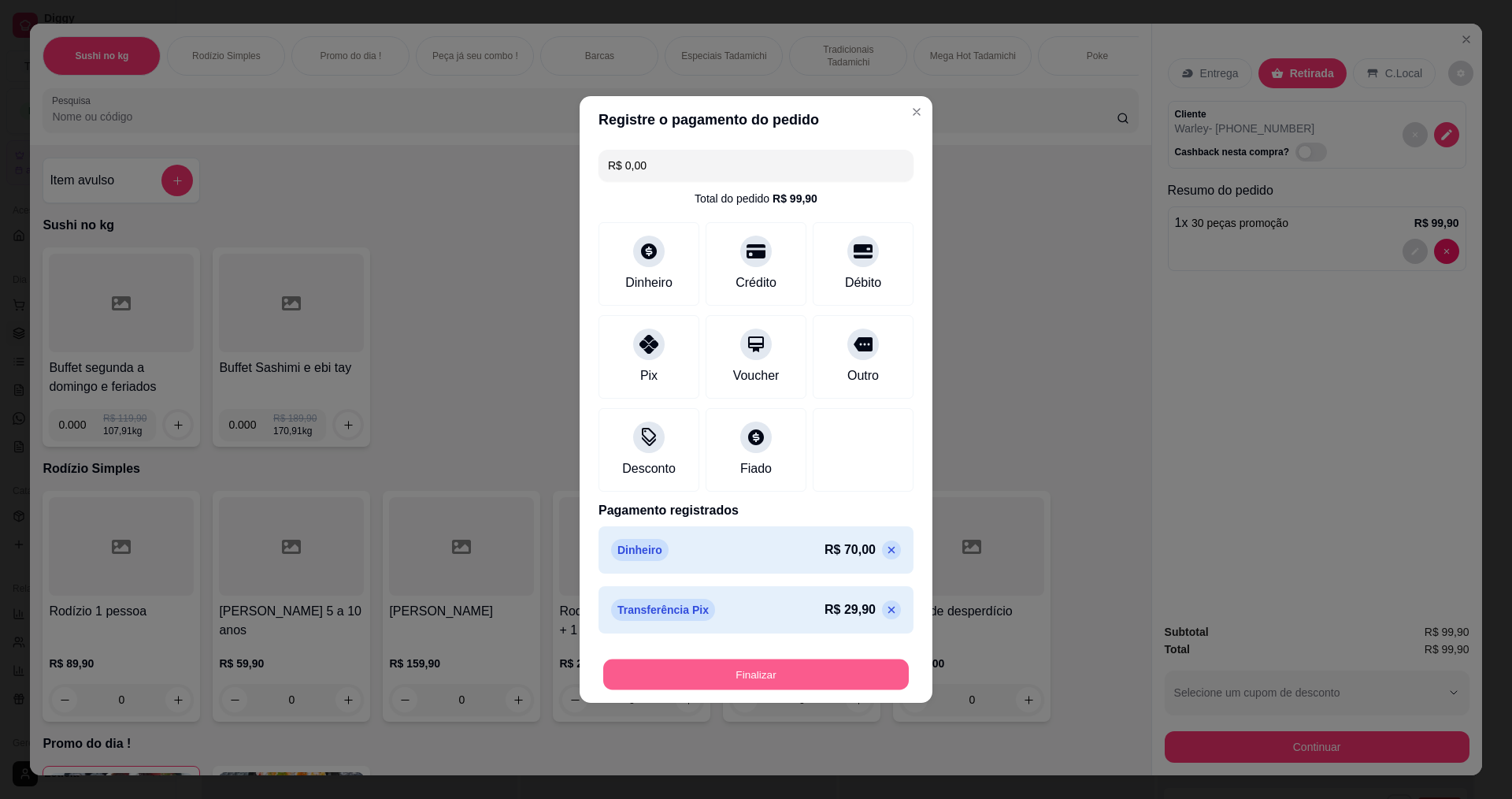
click at [717, 667] on button "Finalizar" at bounding box center [756, 674] width 305 height 30
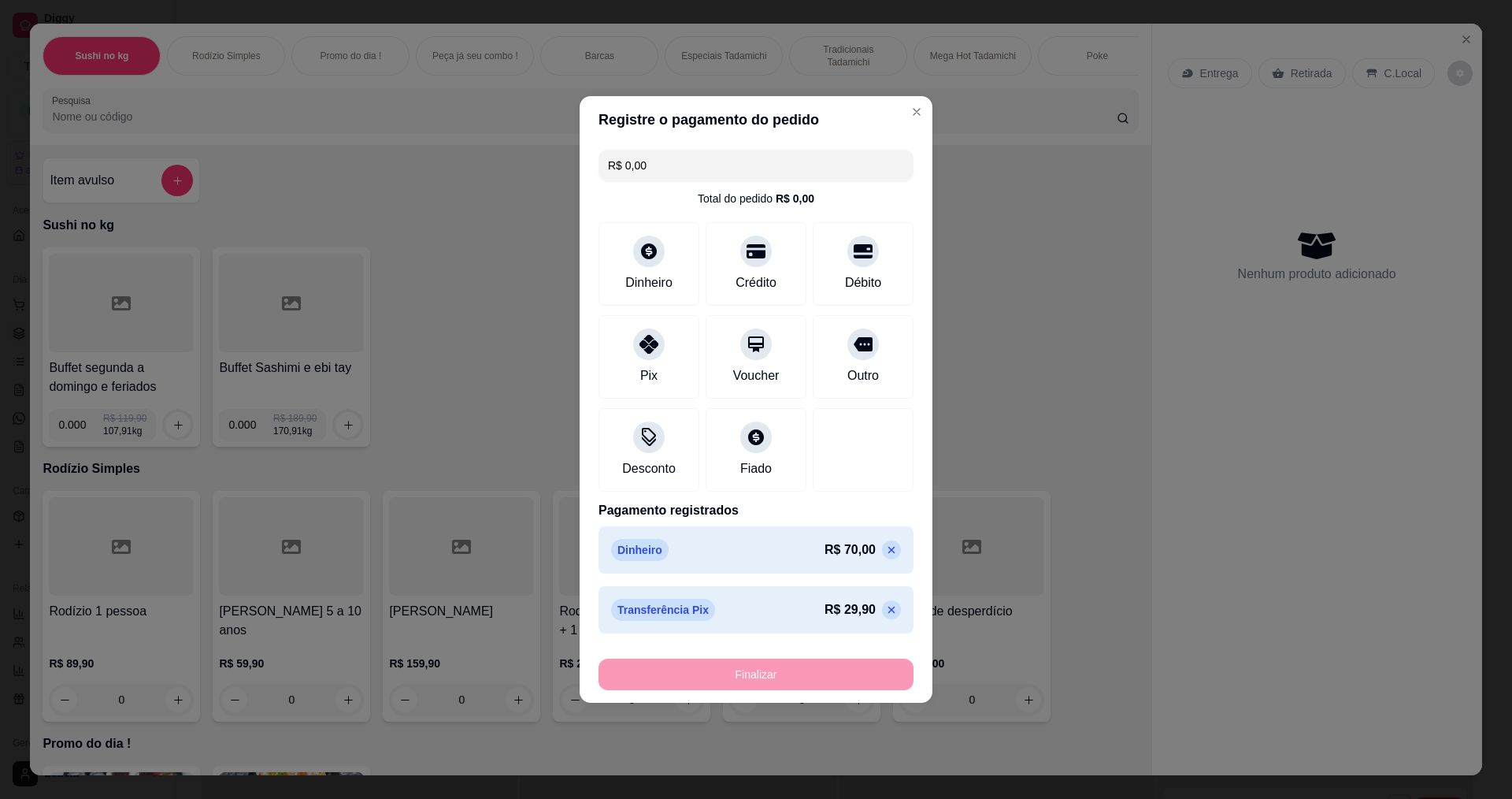
type input "0"
type input "-R$ 99,90"
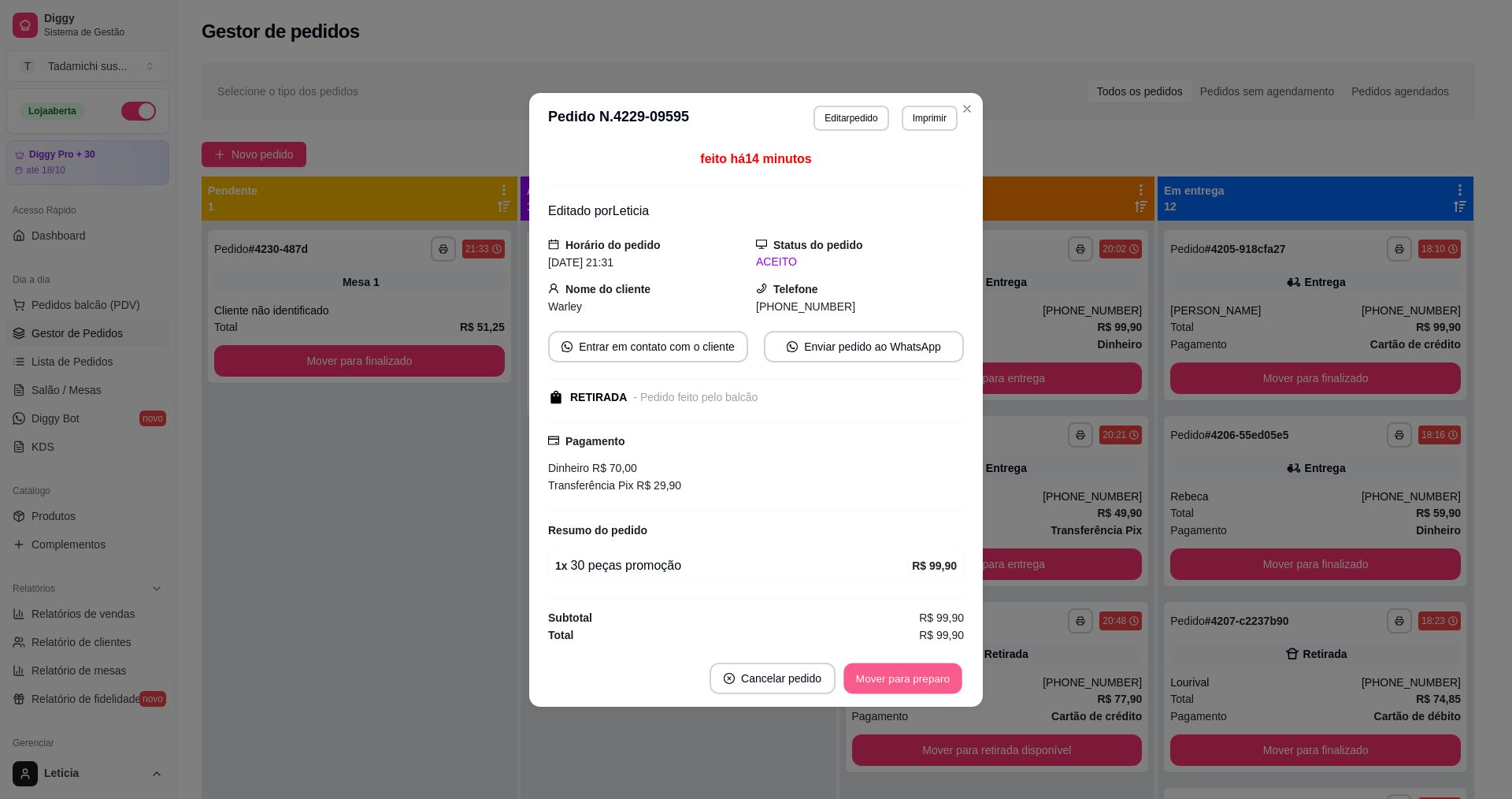
click at [914, 677] on button "Mover para preparo" at bounding box center [902, 677] width 118 height 30
click at [899, 679] on button "Mover para retirada disponível" at bounding box center [877, 678] width 174 height 31
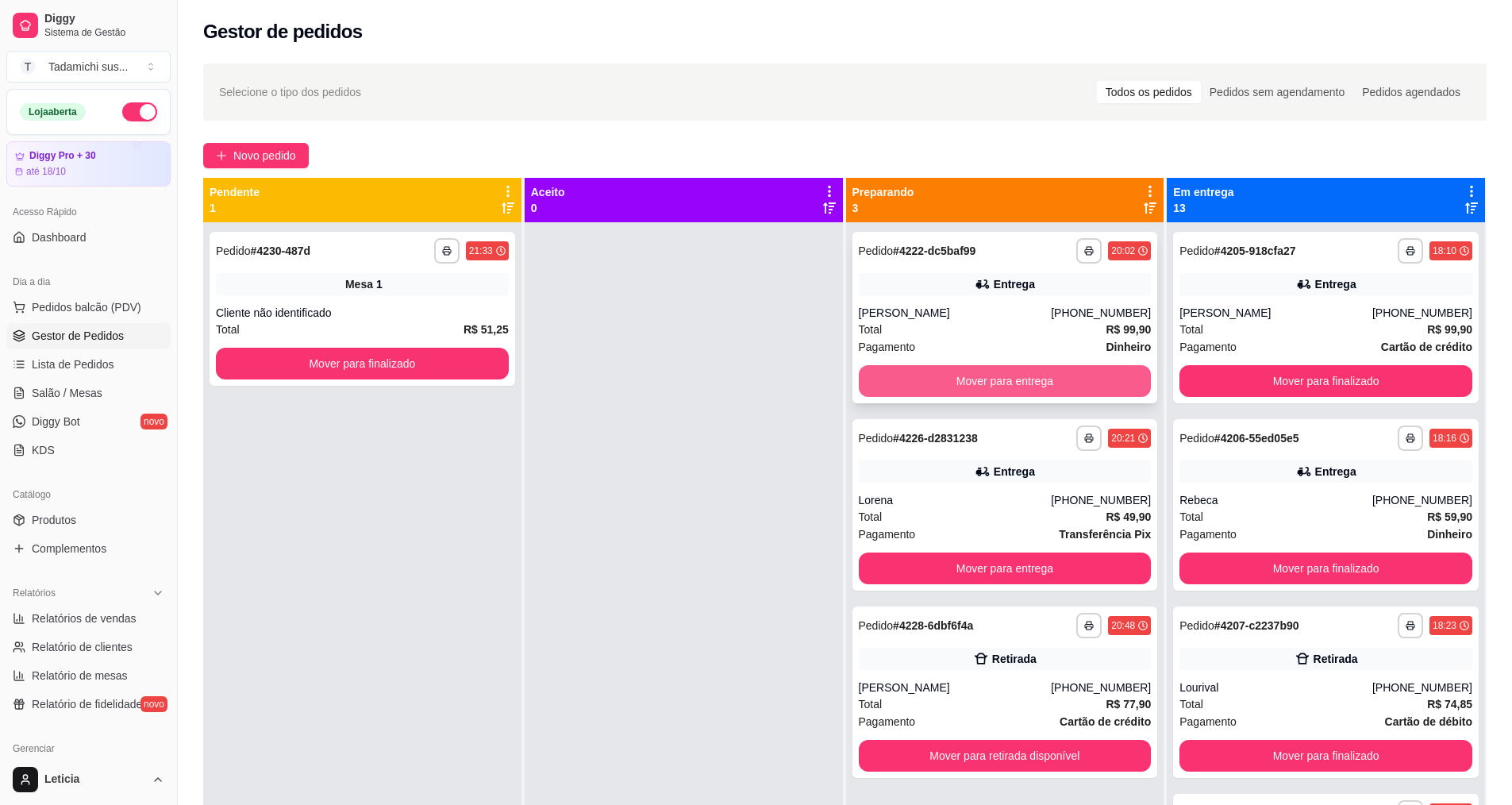
click at [1039, 376] on button "Mover para entrega" at bounding box center [1005, 381] width 293 height 31
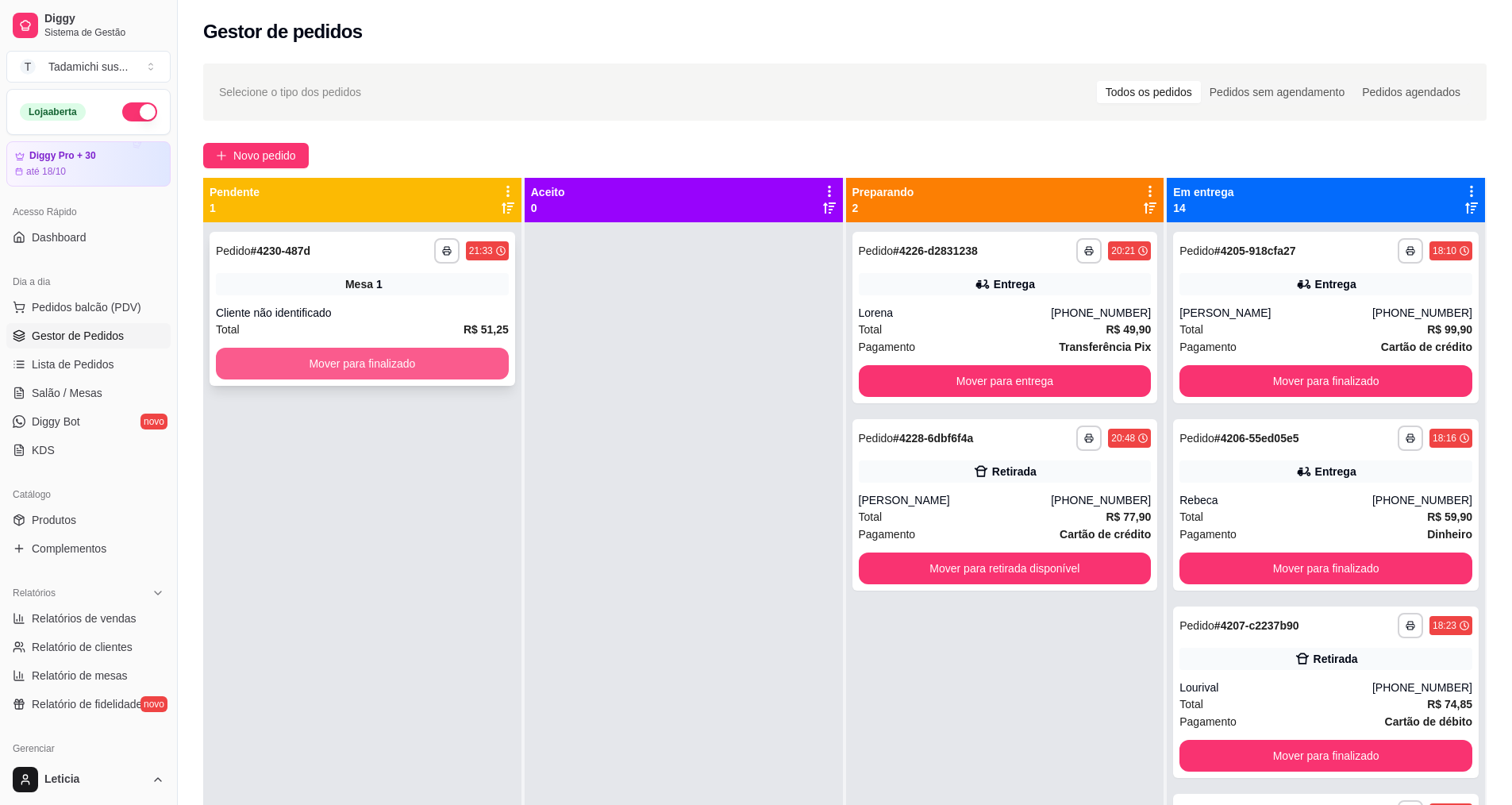
click at [329, 362] on button "Mover para finalizado" at bounding box center [362, 363] width 293 height 31
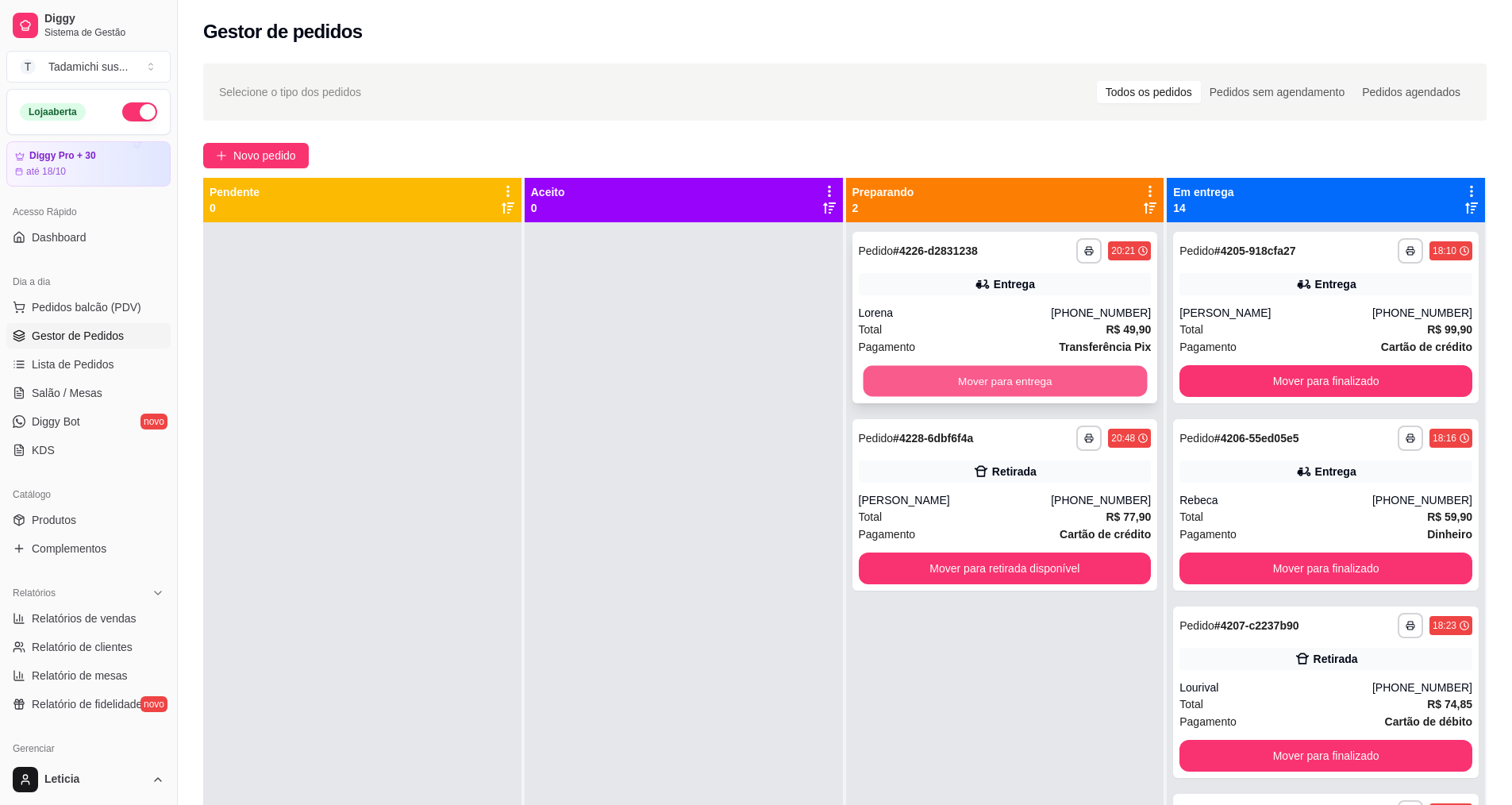
click at [982, 377] on button "Mover para entrega" at bounding box center [1005, 381] width 284 height 30
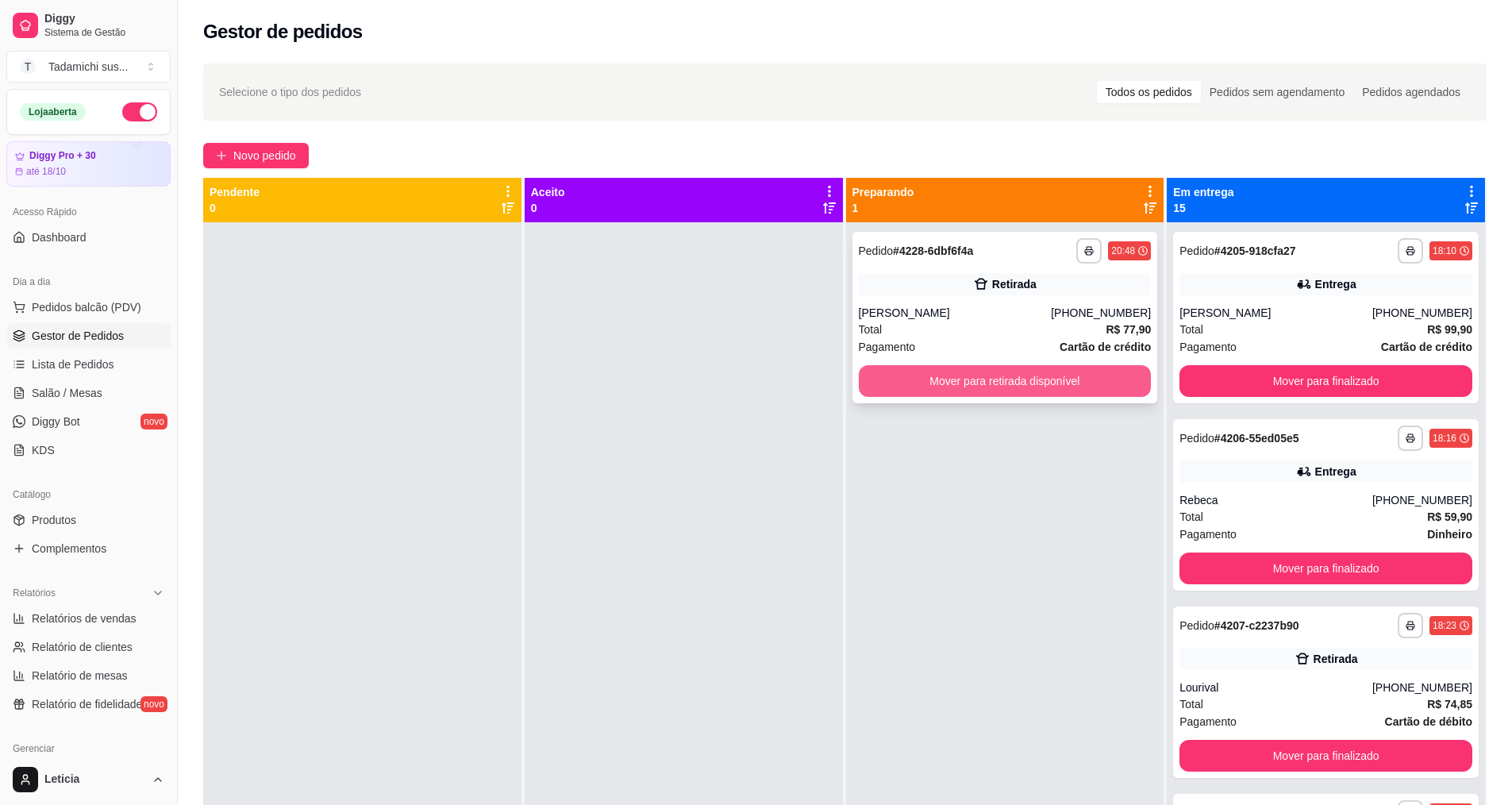
click at [982, 378] on button "Mover para retirada disponível" at bounding box center [1005, 381] width 293 height 31
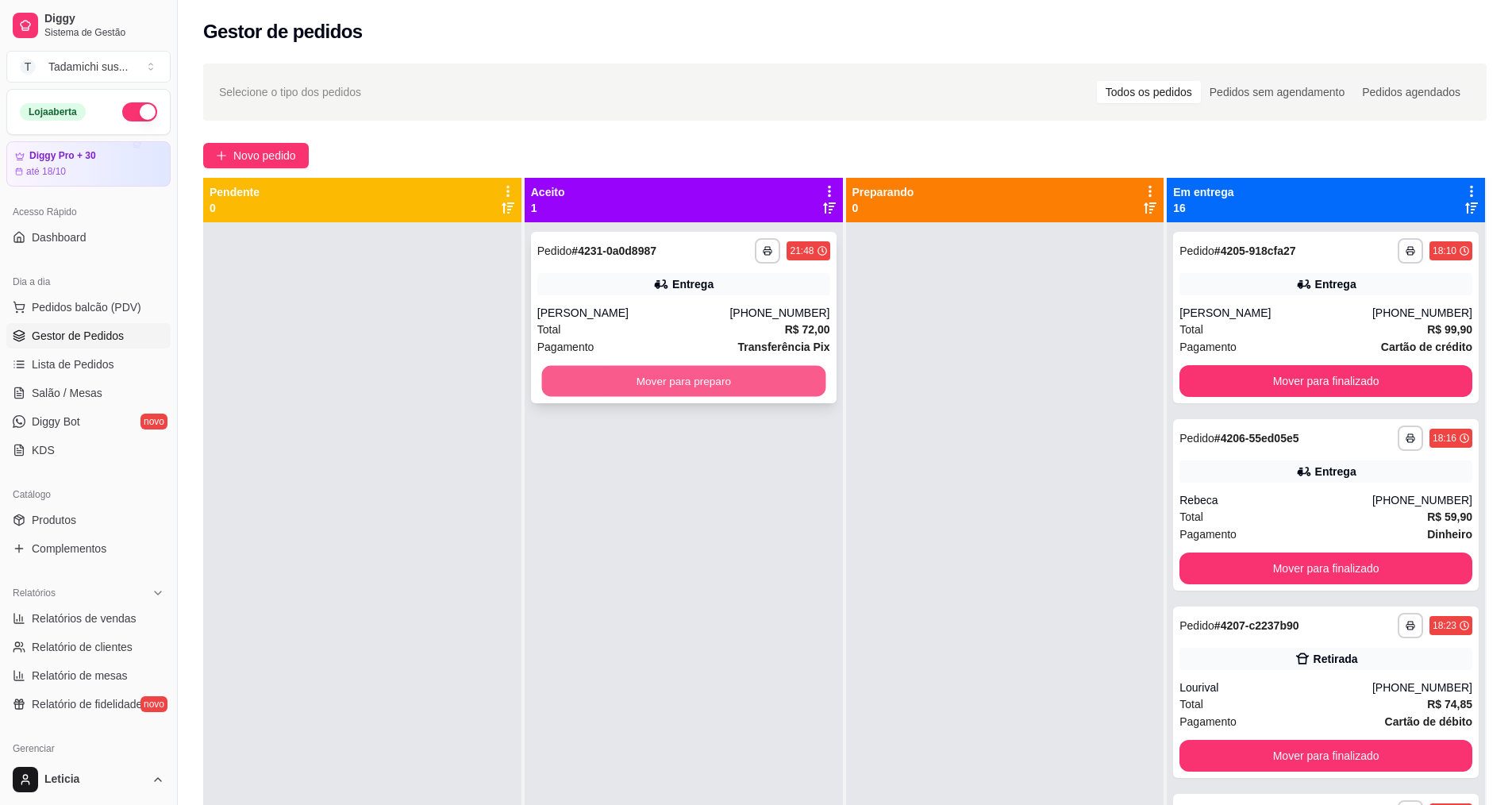
click at [639, 369] on button "Mover para preparo" at bounding box center [683, 381] width 284 height 30
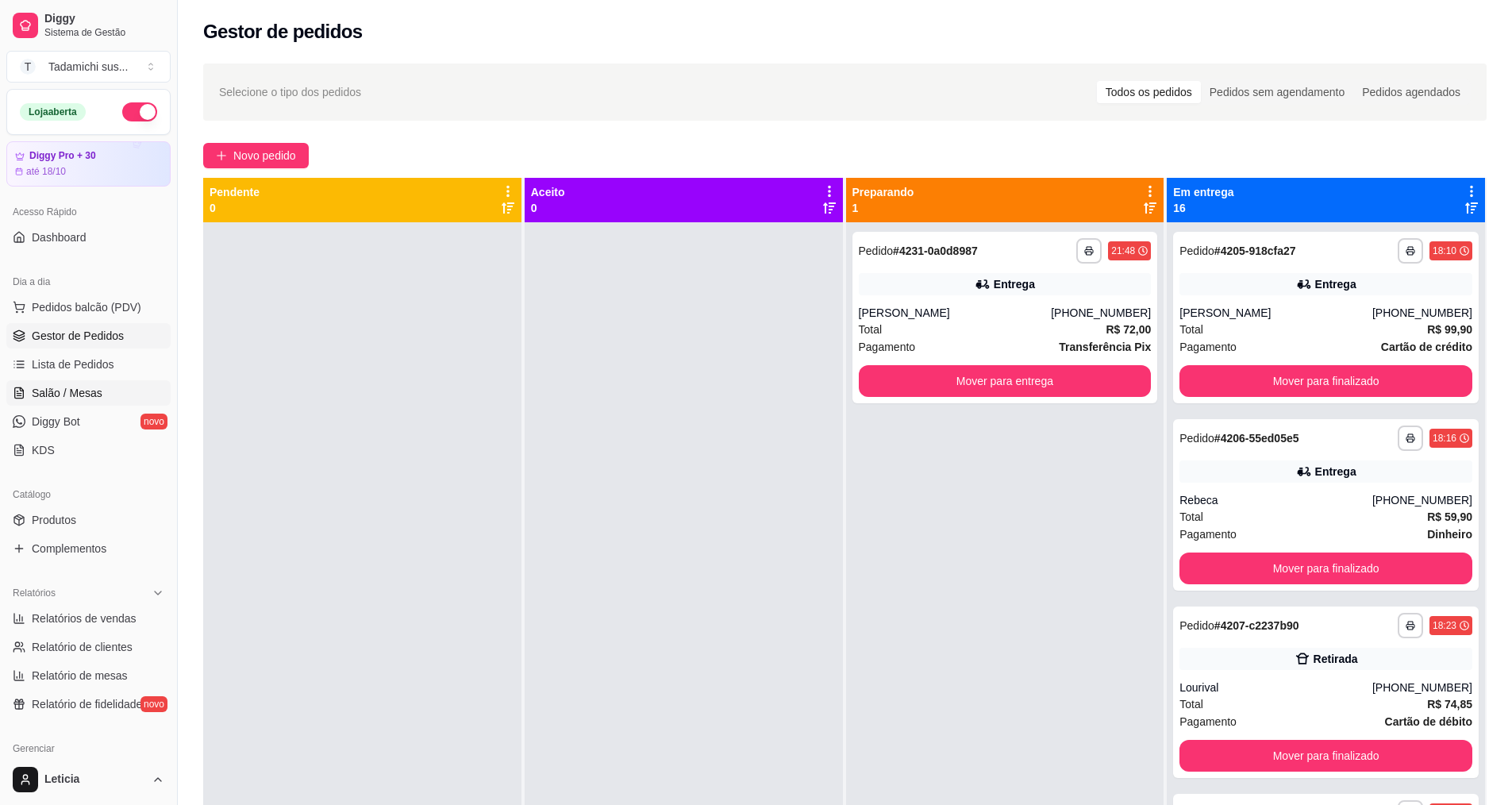
click at [104, 396] on link "Salão / Mesas" at bounding box center [89, 392] width 165 height 25
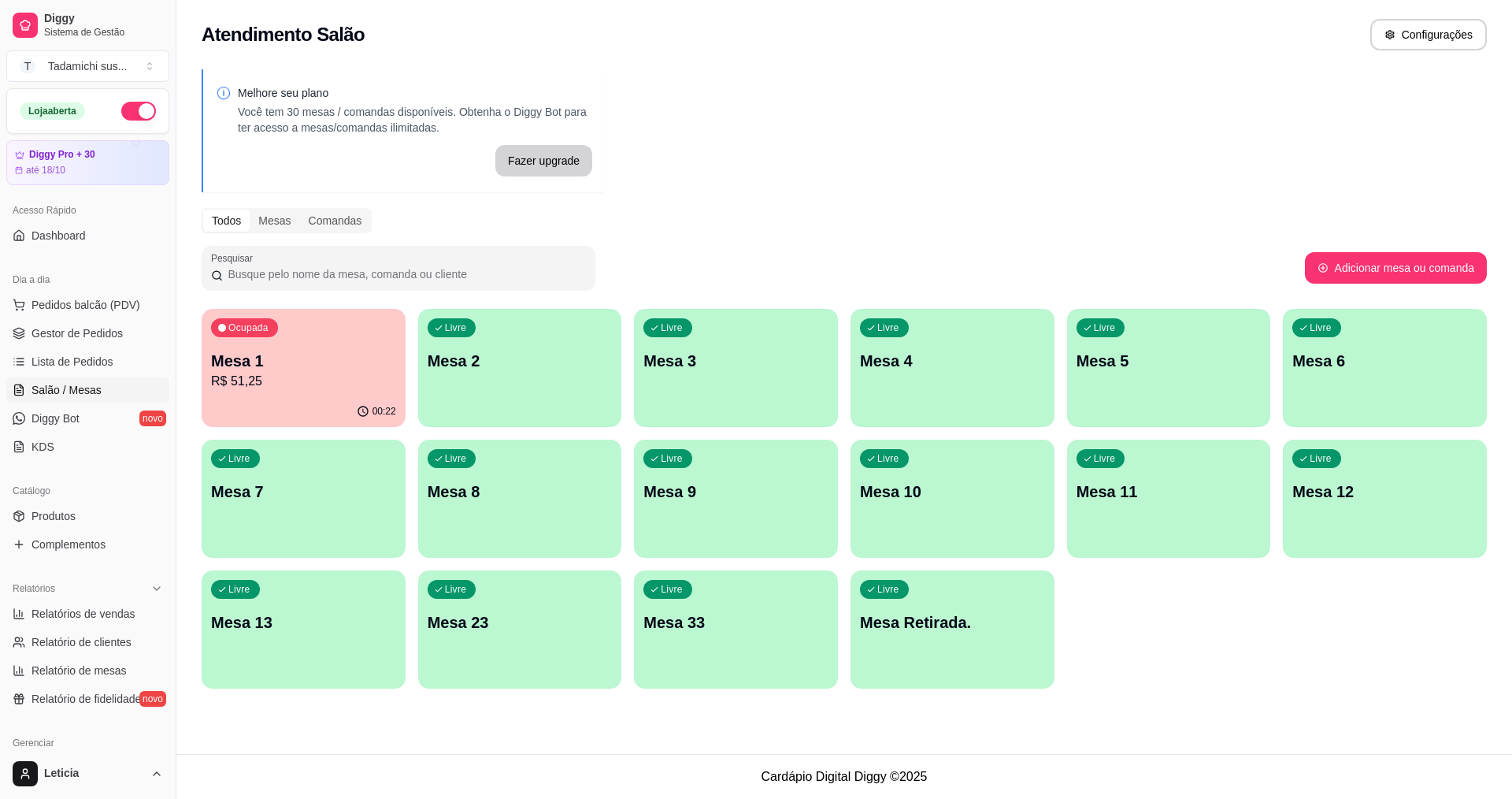
click at [375, 361] on p "Mesa 1" at bounding box center [304, 361] width 185 height 22
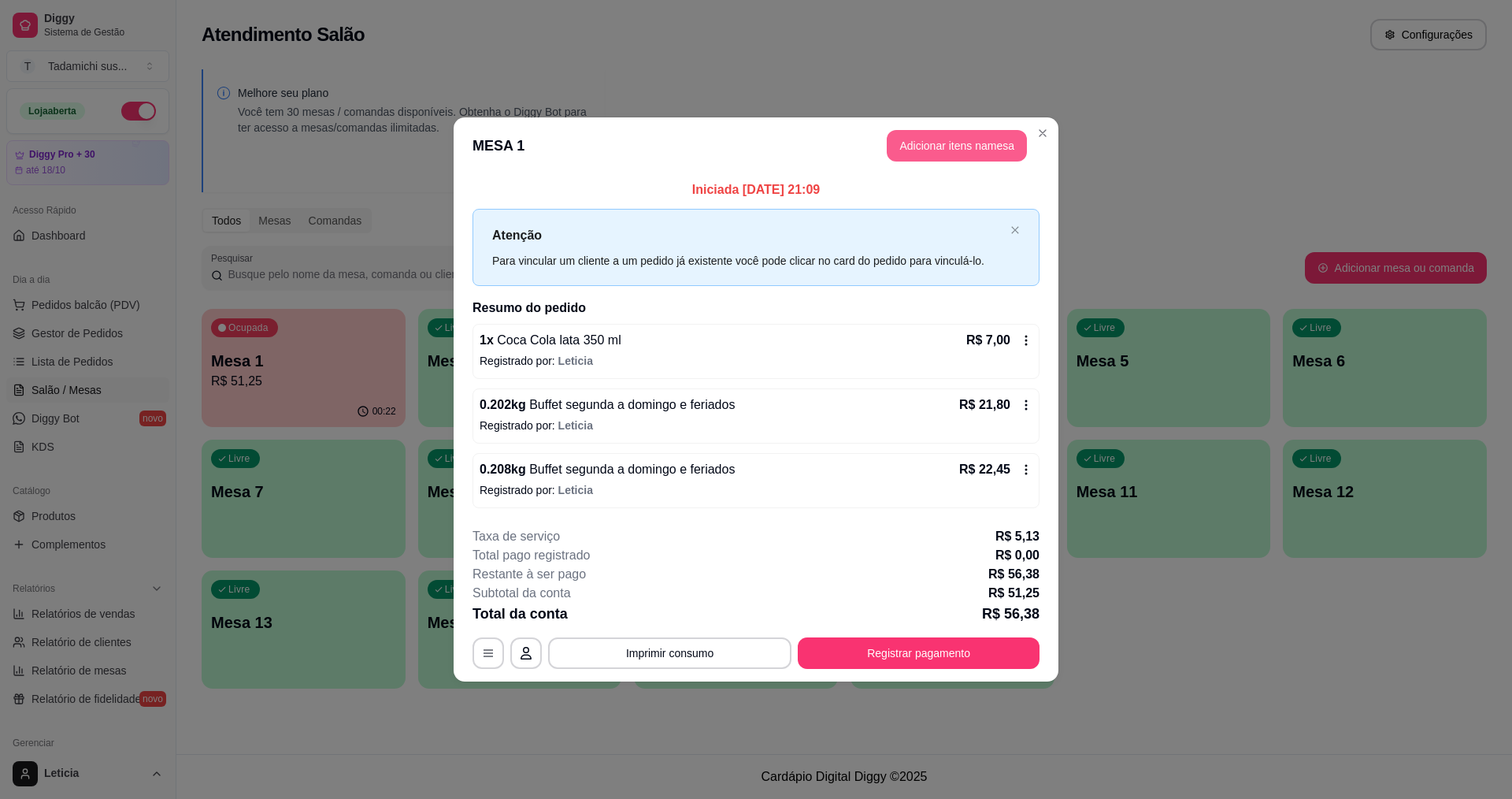
click at [974, 135] on button "Adicionar itens na mesa" at bounding box center [956, 146] width 140 height 31
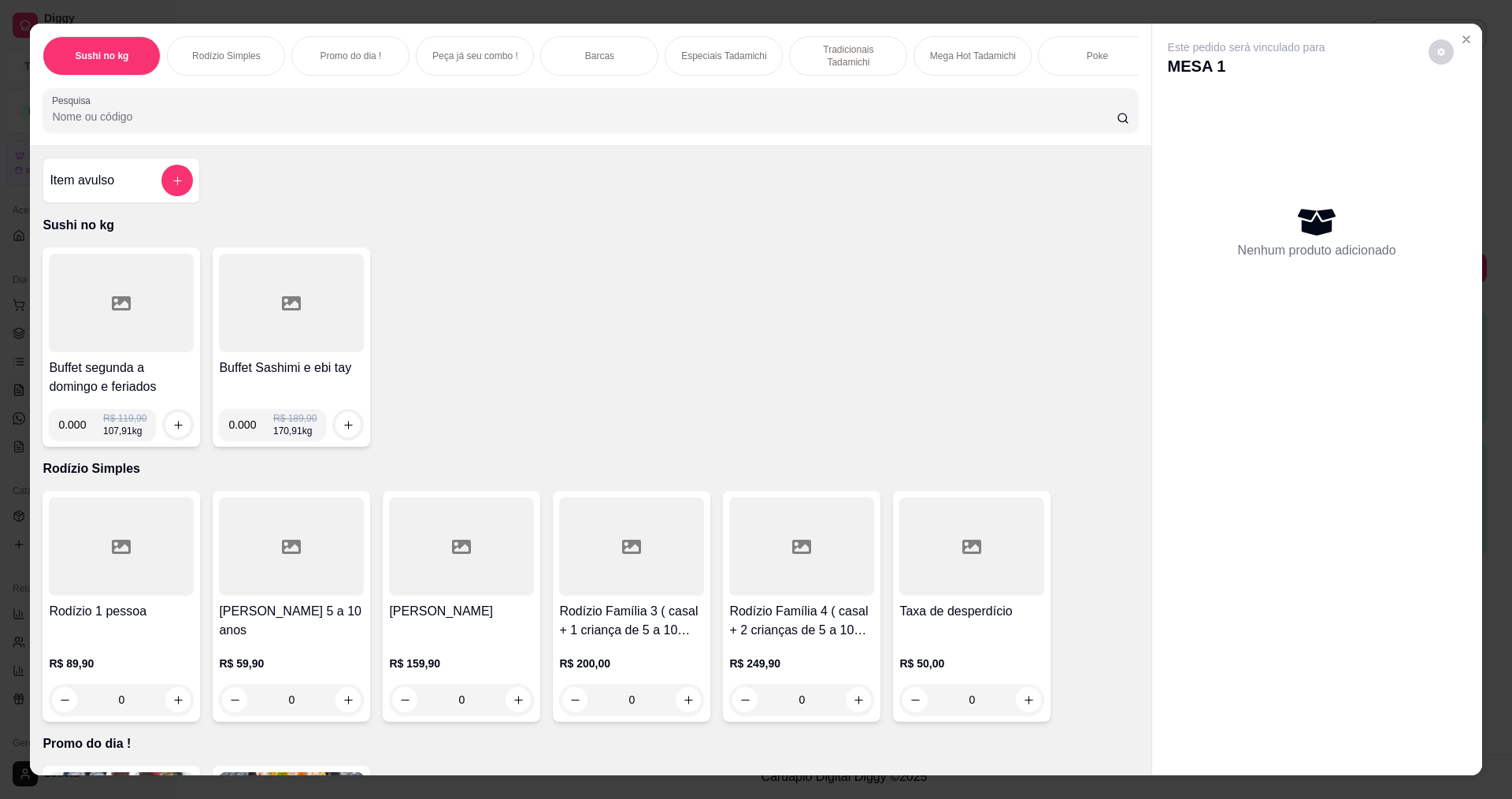
click at [106, 330] on div at bounding box center [121, 303] width 145 height 98
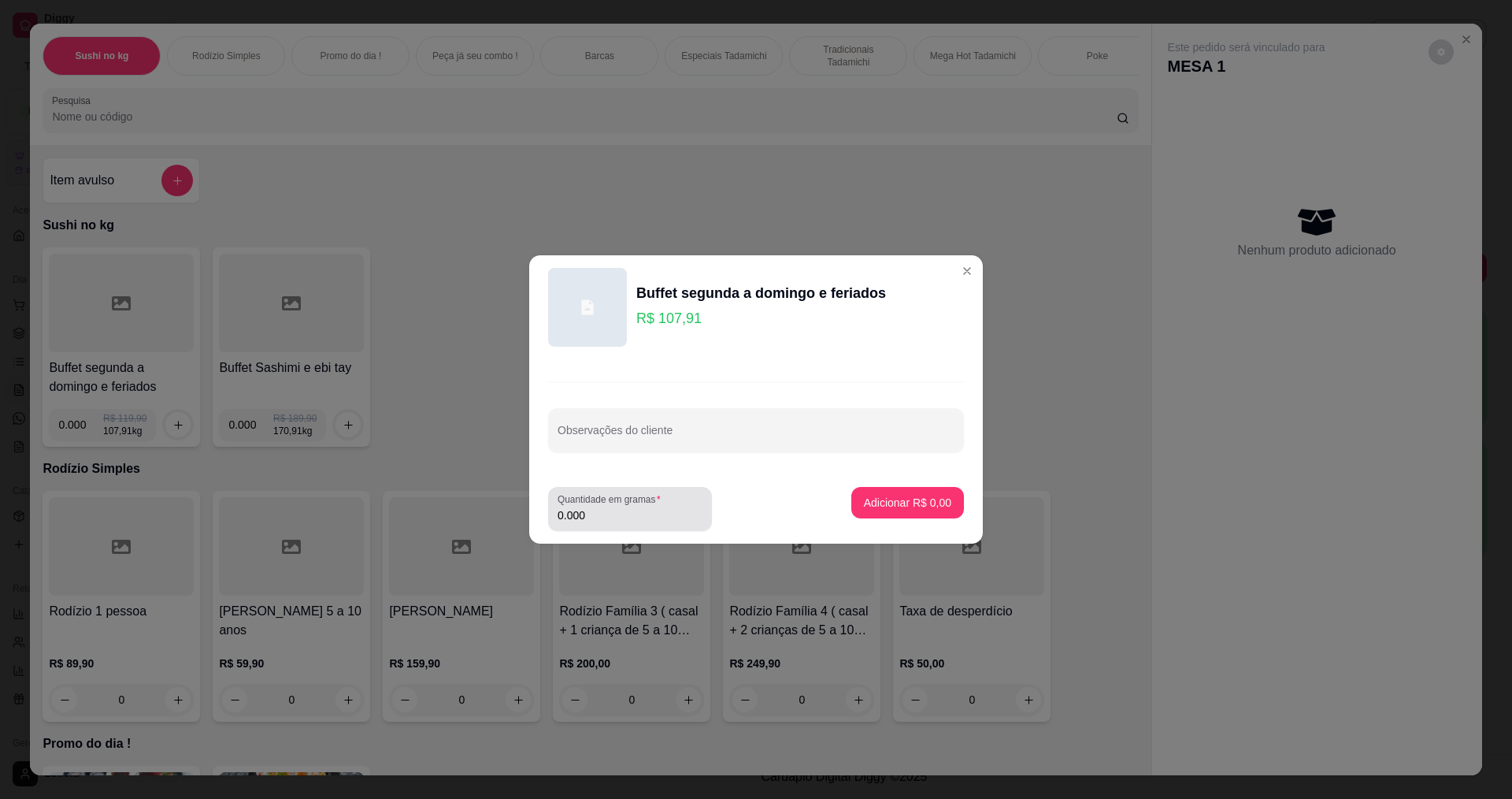
click at [624, 510] on input "0.000" at bounding box center [630, 515] width 145 height 16
type input "0.106"
click at [866, 494] on p "Adicionar R$ 11,44" at bounding box center [904, 502] width 94 height 16
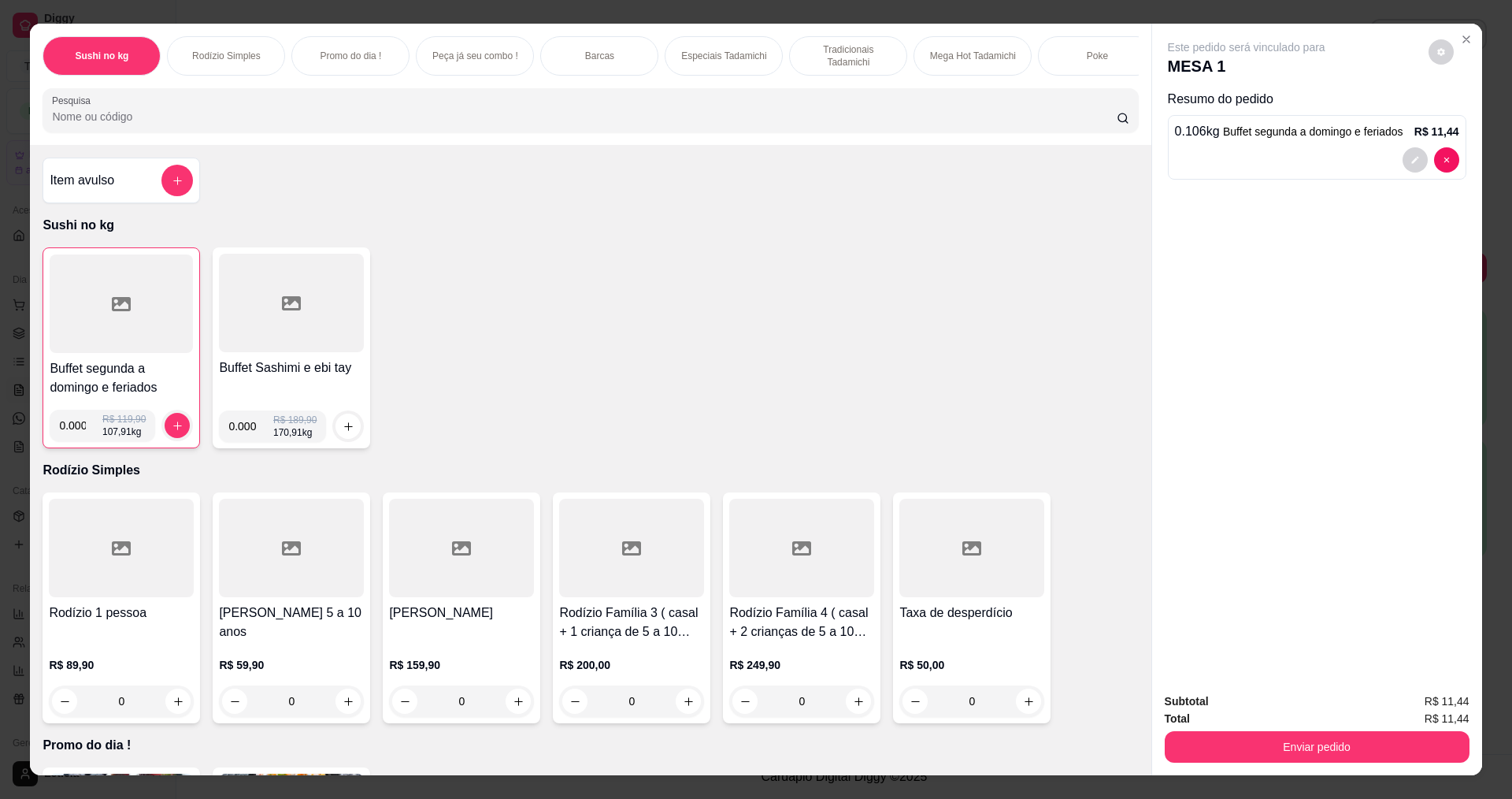
click at [248, 442] on input "0.000" at bounding box center [250, 426] width 45 height 31
type input "0.072"
click at [345, 438] on button "increase-product-quantity" at bounding box center [348, 426] width 25 height 25
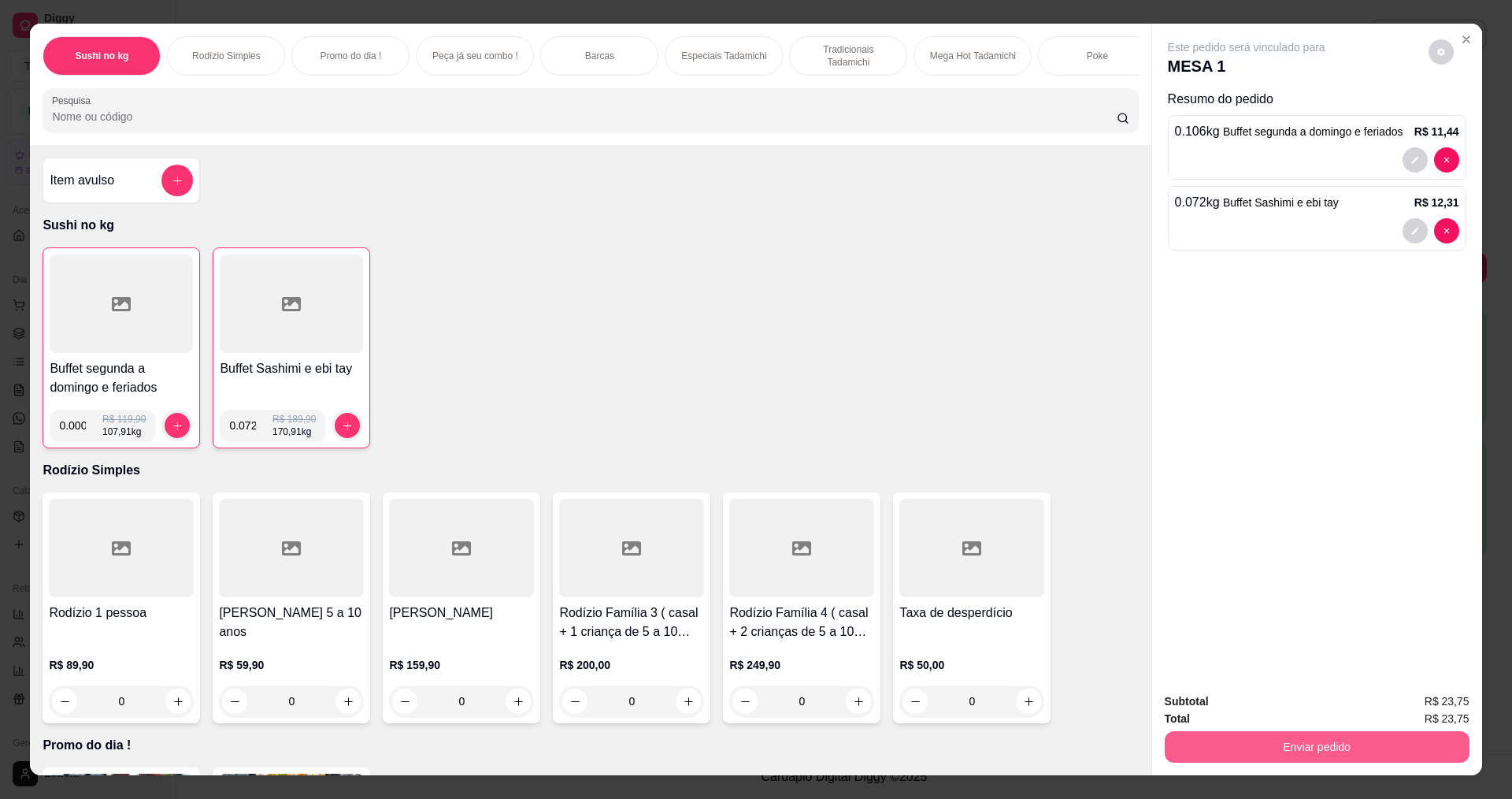
click at [1384, 747] on button "Enviar pedido" at bounding box center [1317, 747] width 304 height 31
click at [1297, 702] on button "Registrar cliente" at bounding box center [1322, 707] width 104 height 30
click at [1367, 746] on button "Enviar pedido" at bounding box center [1317, 746] width 295 height 30
click at [1417, 705] on button "Enviar pedido" at bounding box center [1428, 707] width 89 height 30
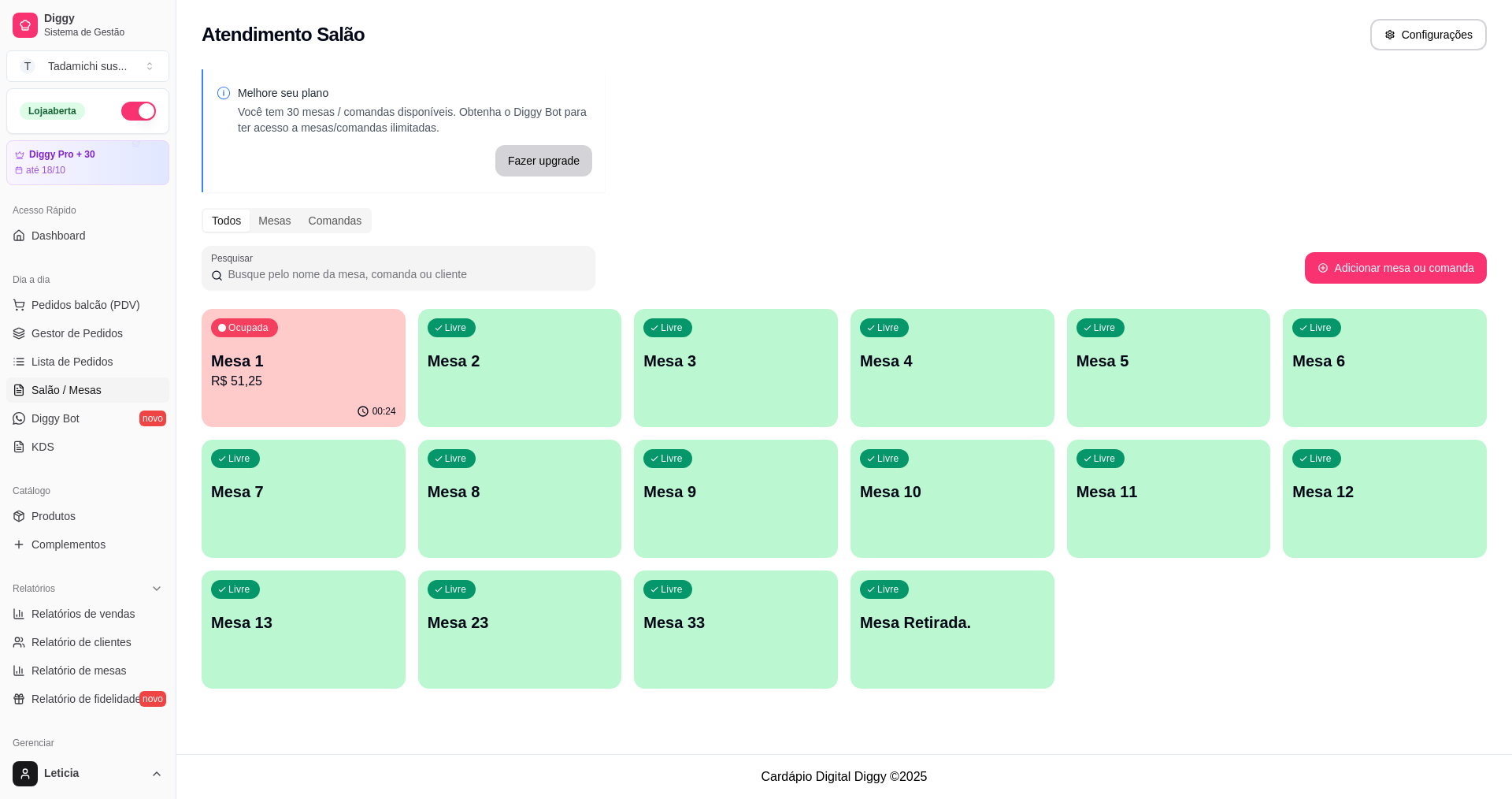
click at [936, 627] on p "Mesa Retirada." at bounding box center [953, 622] width 185 height 22
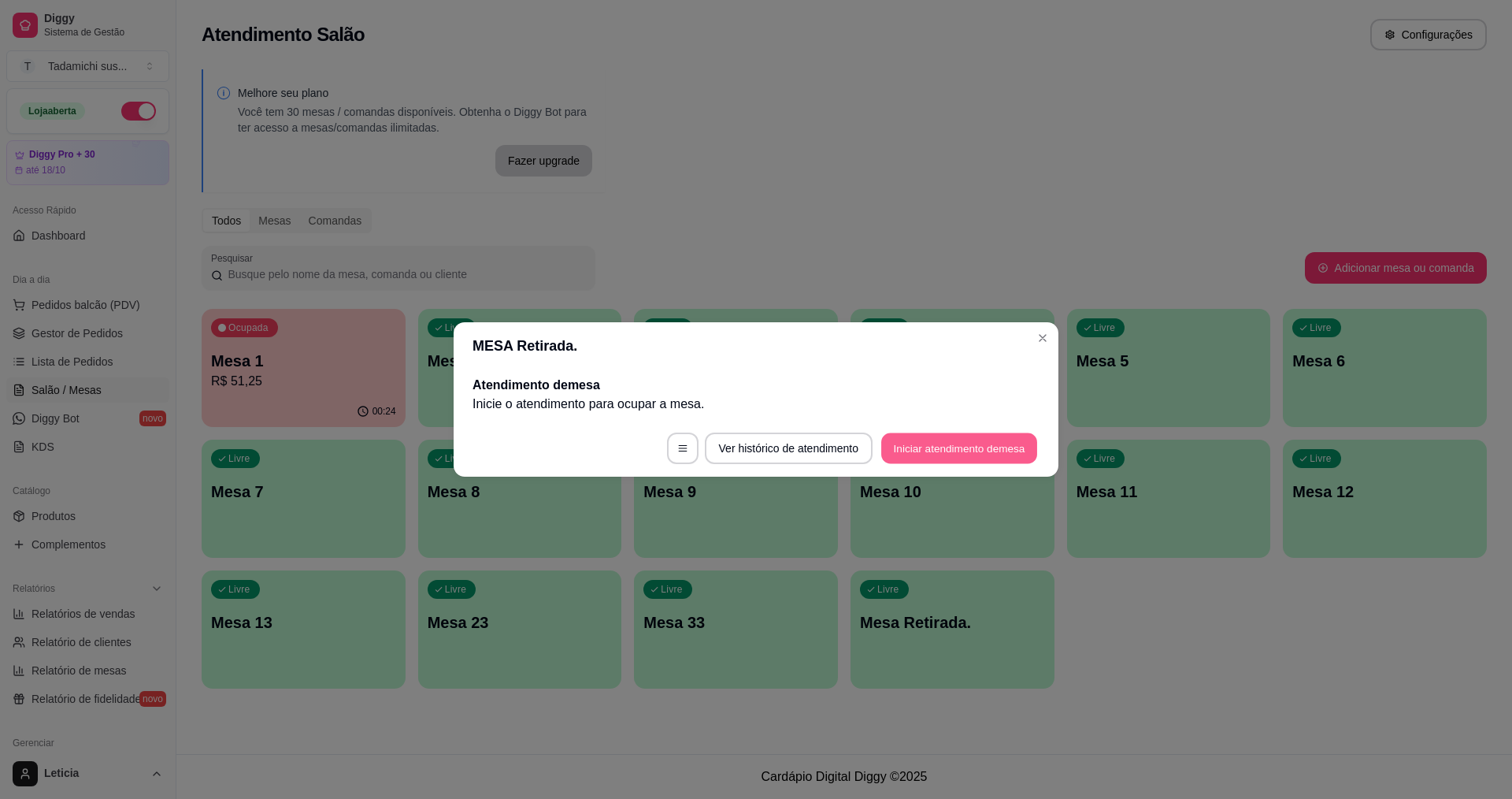
click at [945, 440] on button "Iniciar atendimento de mesa" at bounding box center [959, 448] width 156 height 30
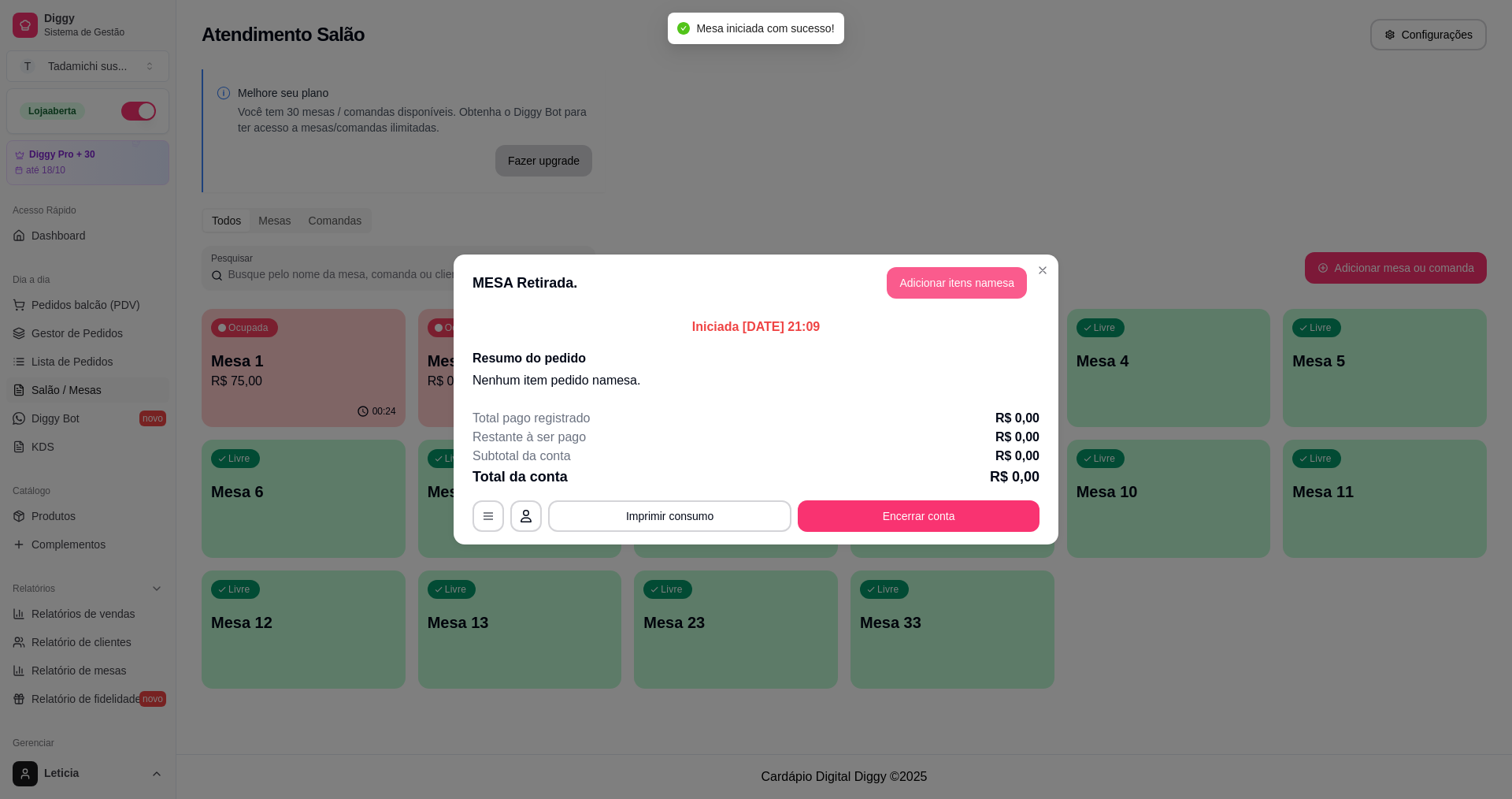
click at [945, 281] on button "Adicionar itens na mesa" at bounding box center [956, 283] width 140 height 31
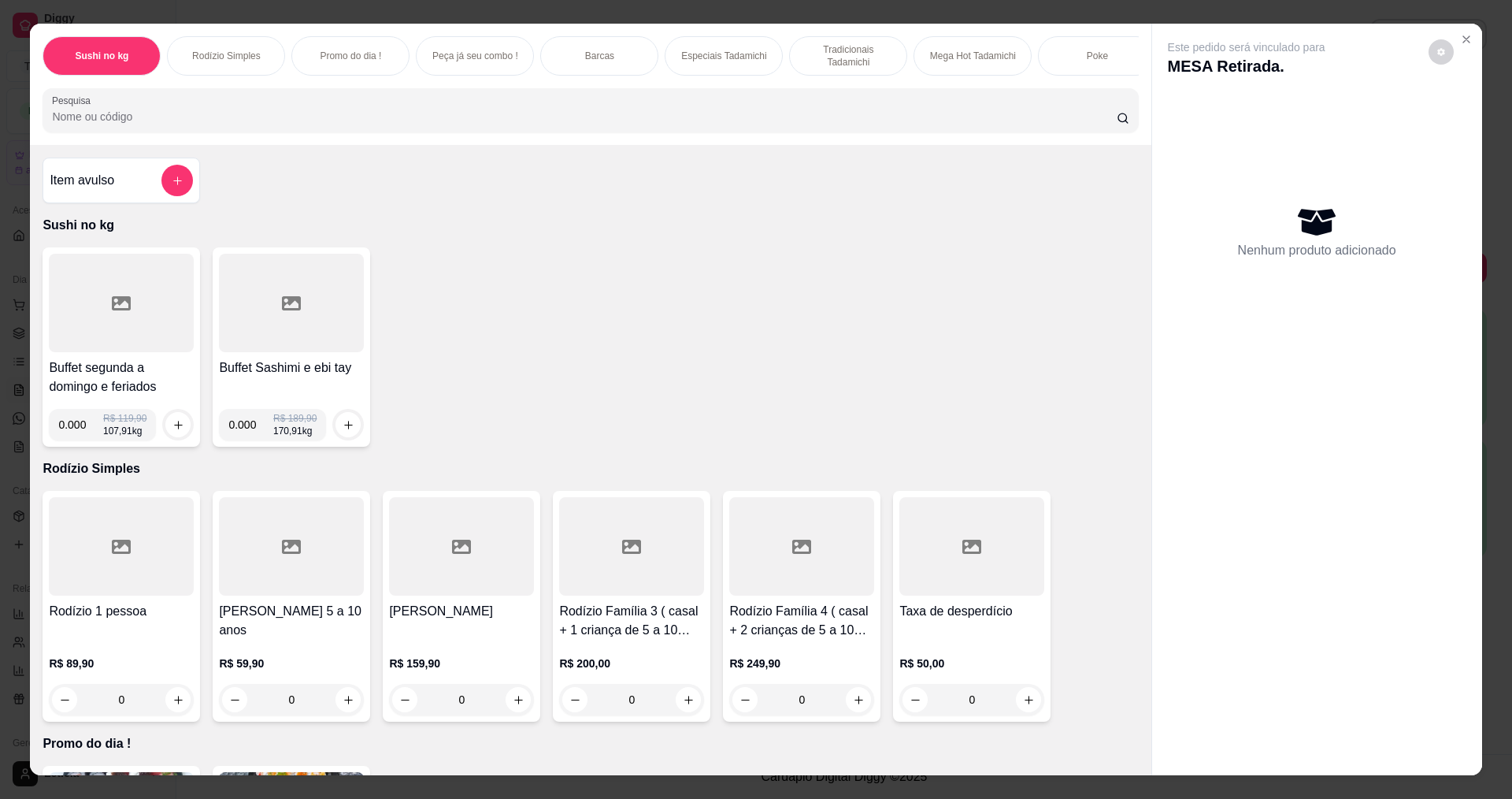
click at [80, 433] on input "0.000" at bounding box center [81, 425] width 45 height 31
type input "0.298"
click at [175, 431] on icon "increase-product-quantity" at bounding box center [178, 425] width 12 height 12
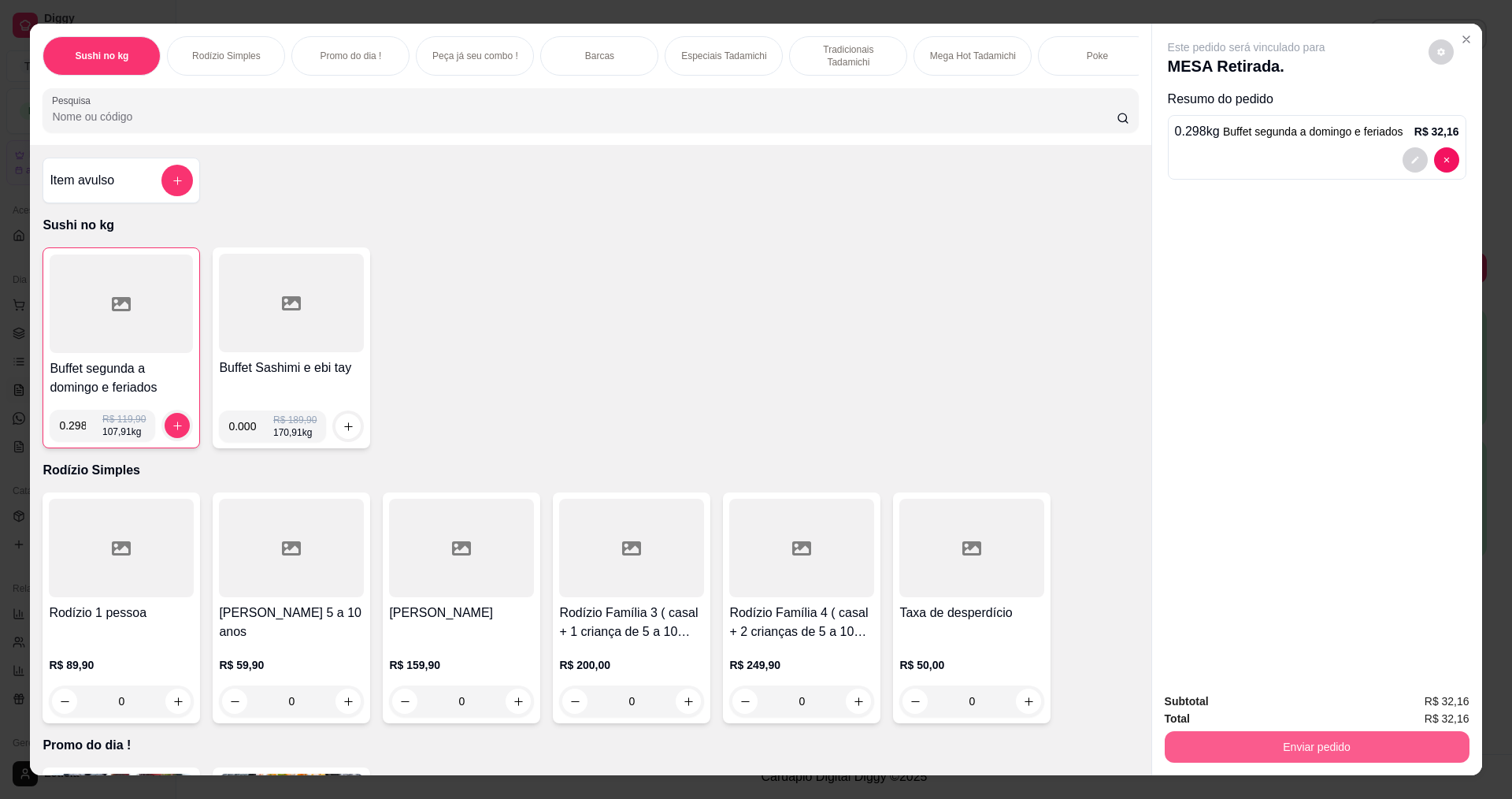
click at [1324, 749] on button "Enviar pedido" at bounding box center [1317, 747] width 304 height 31
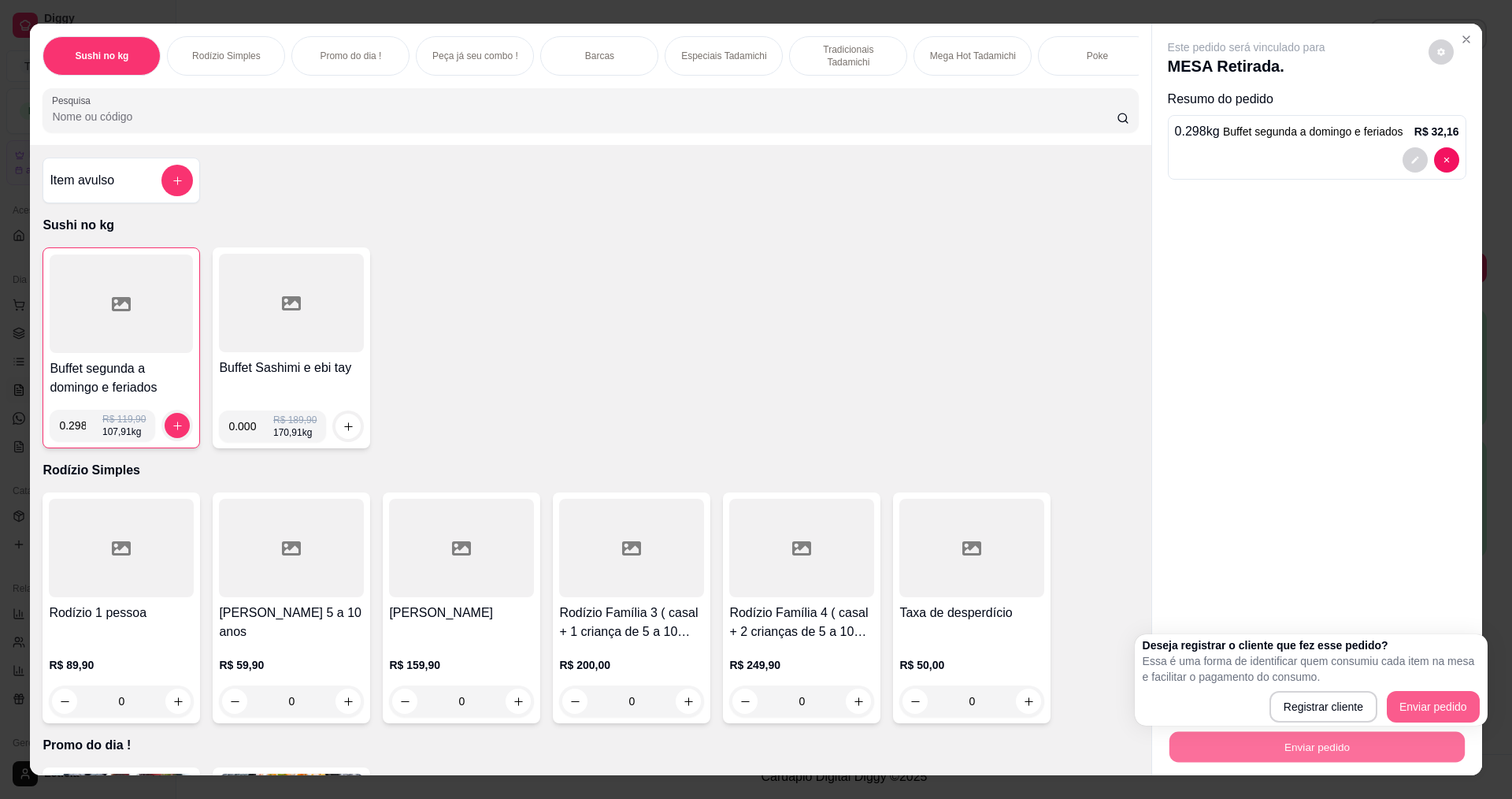
click at [1426, 703] on button "Enviar pedido" at bounding box center [1432, 706] width 93 height 31
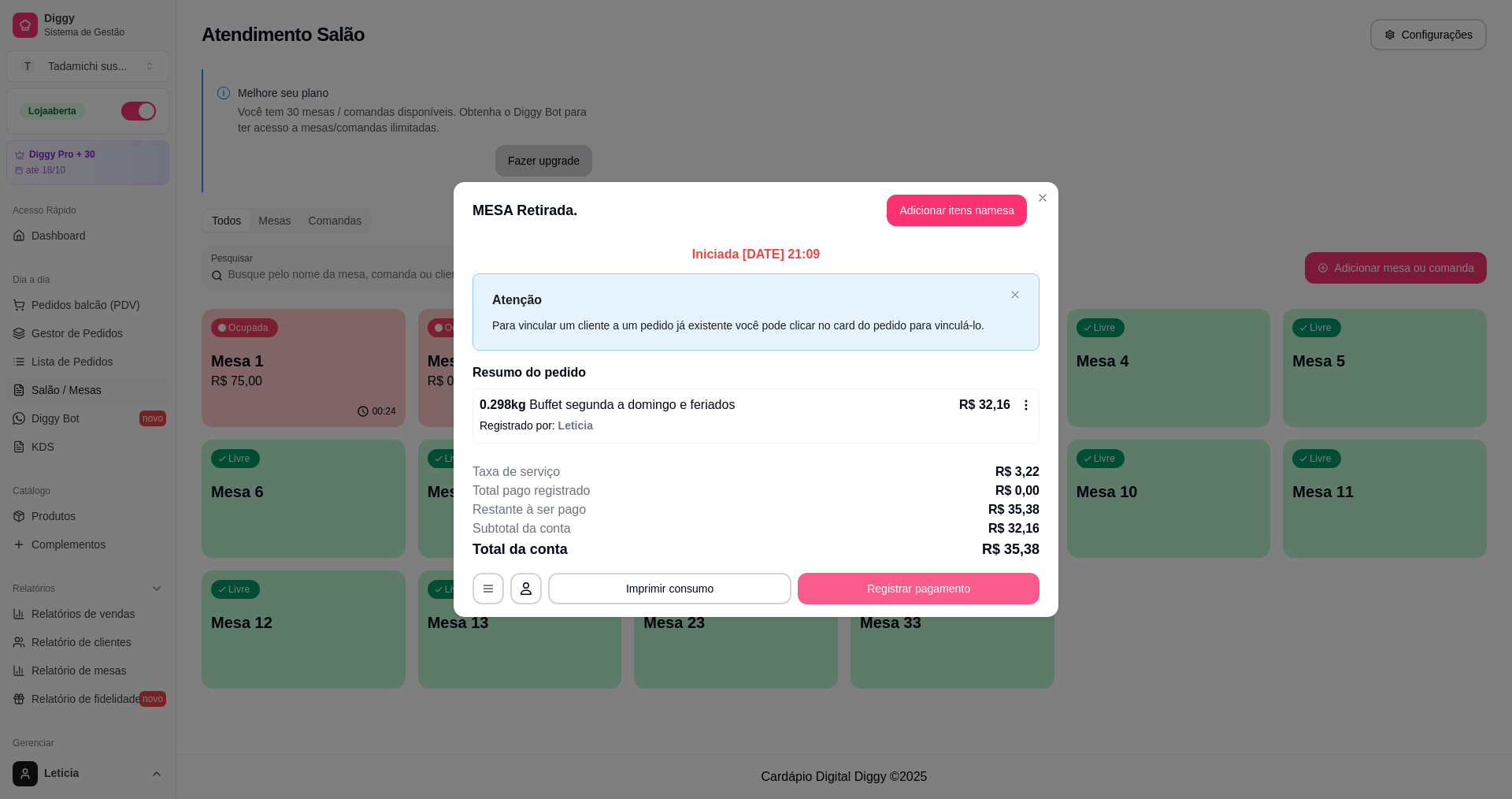
click at [891, 593] on button "Registrar pagamento" at bounding box center [919, 588] width 242 height 31
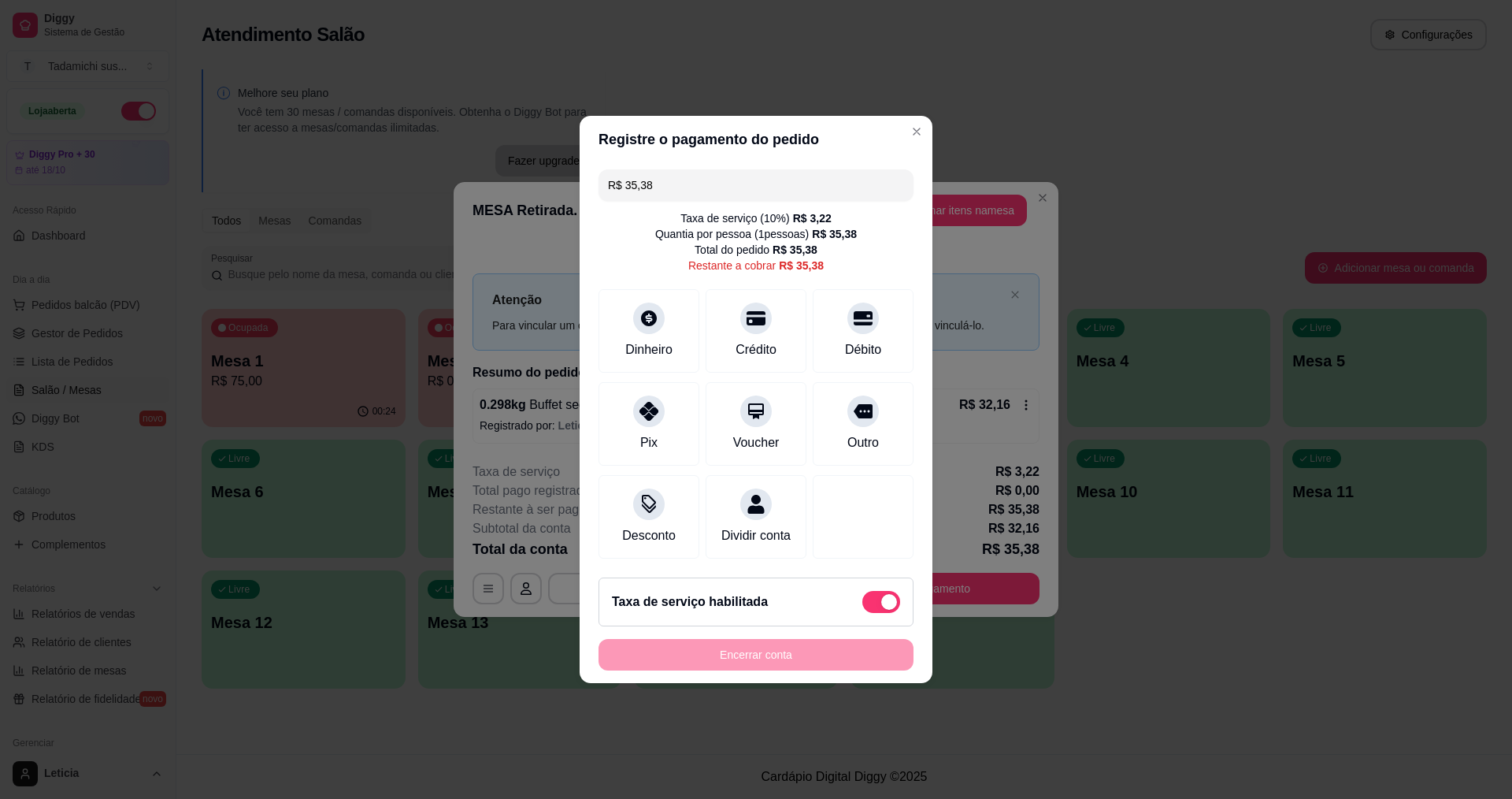
click at [712, 176] on input "R$ 35,38" at bounding box center [756, 185] width 296 height 31
click at [652, 323] on div "Dinheiro" at bounding box center [649, 327] width 111 height 92
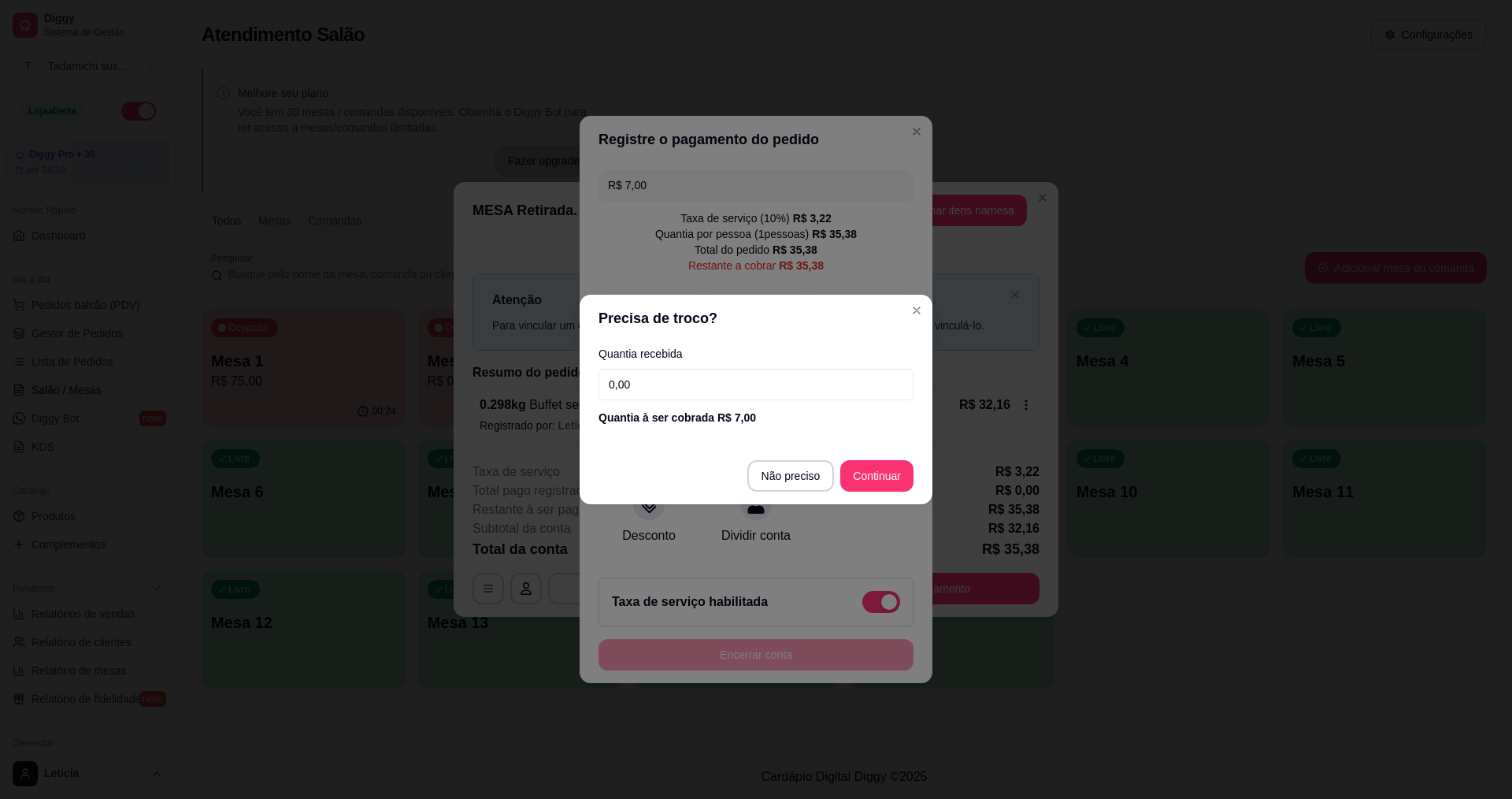
click at [874, 500] on footer "Não preciso Continuar" at bounding box center [756, 476] width 353 height 57
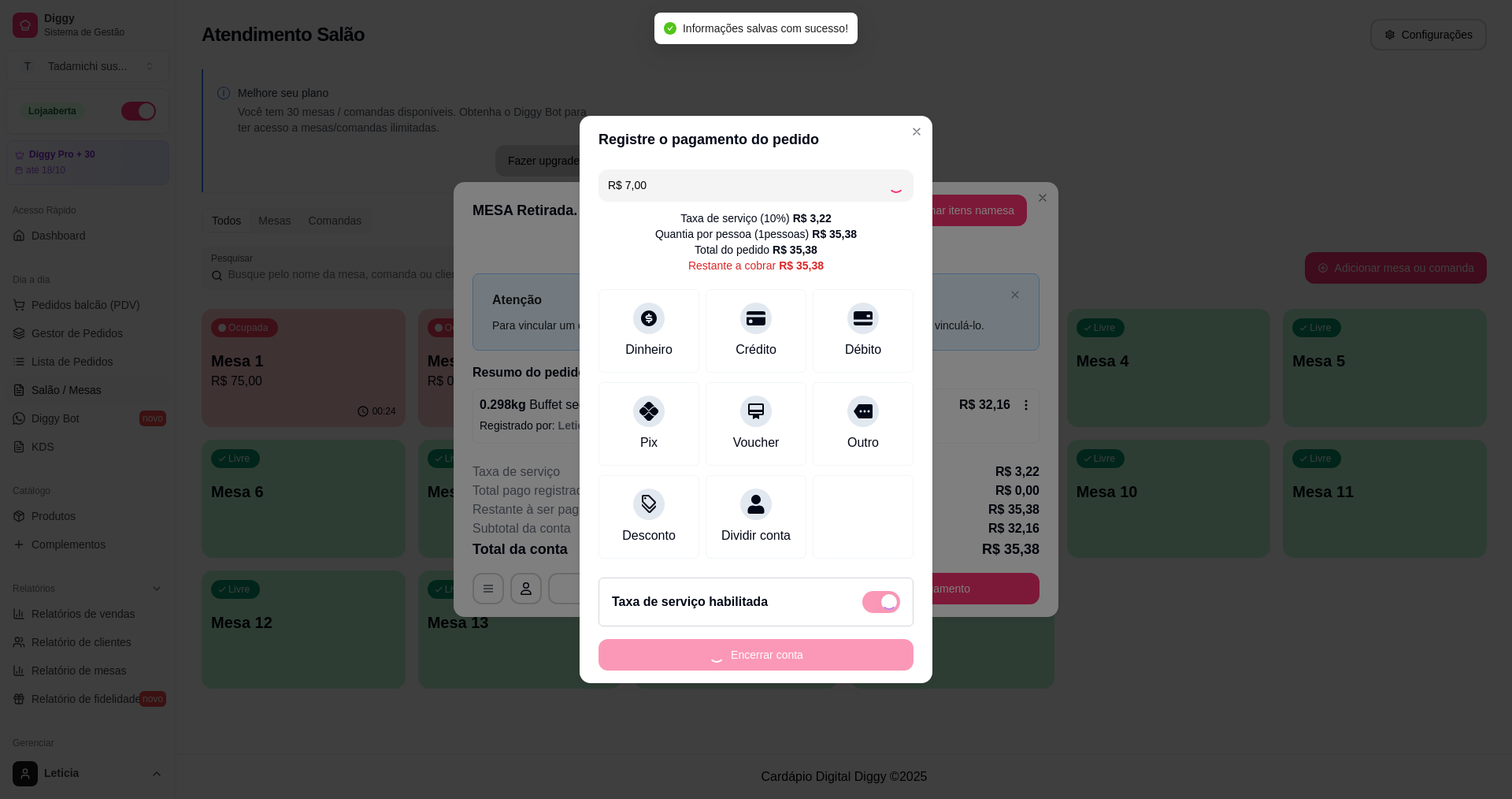
type input "R$ 28,38"
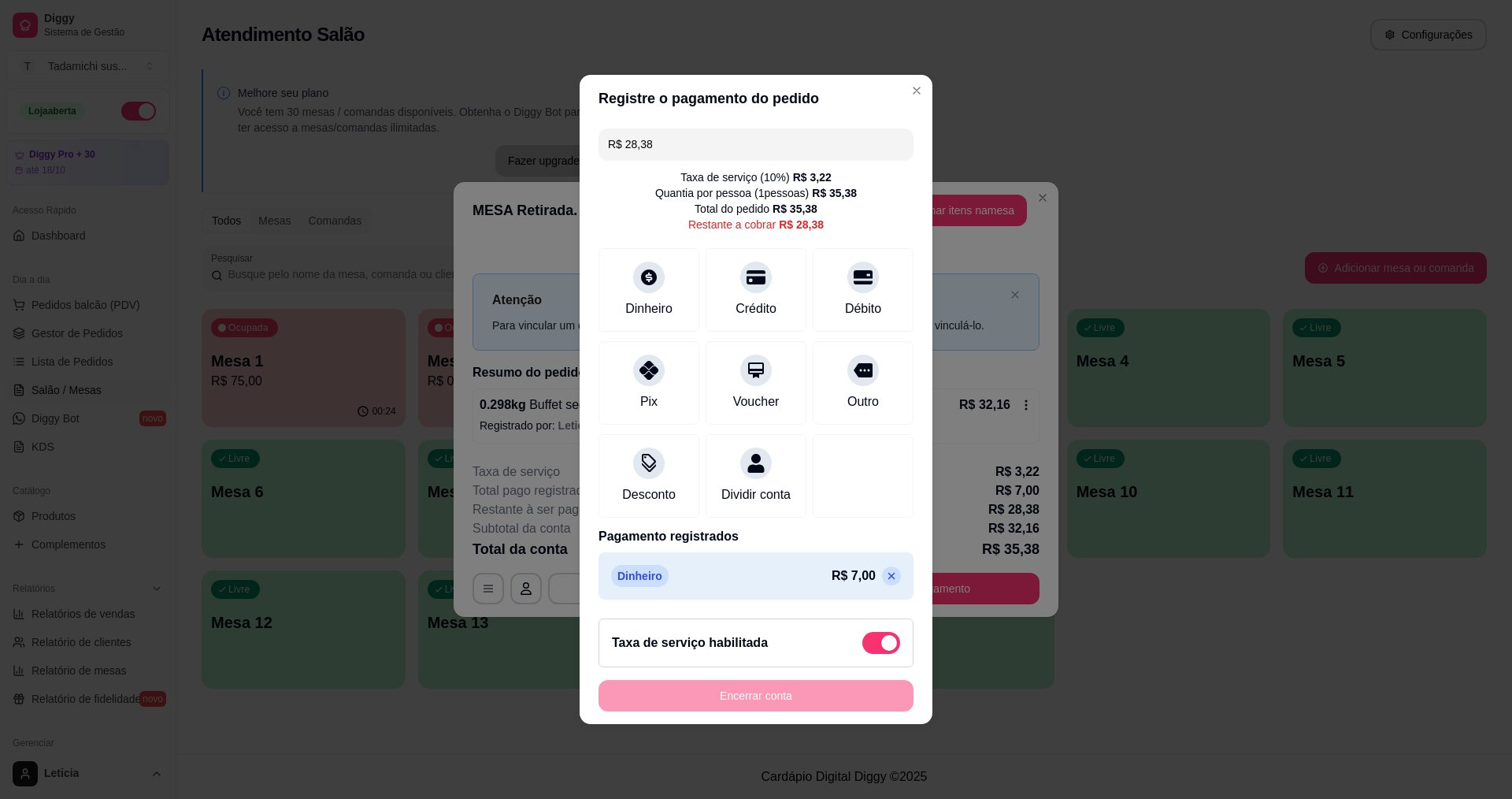
click at [862, 647] on span at bounding box center [880, 643] width 38 height 22
click at [862, 647] on input "checkbox" at bounding box center [866, 650] width 10 height 10
checkbox input "true"
type input "R$ 25,16"
checkbox input "false"
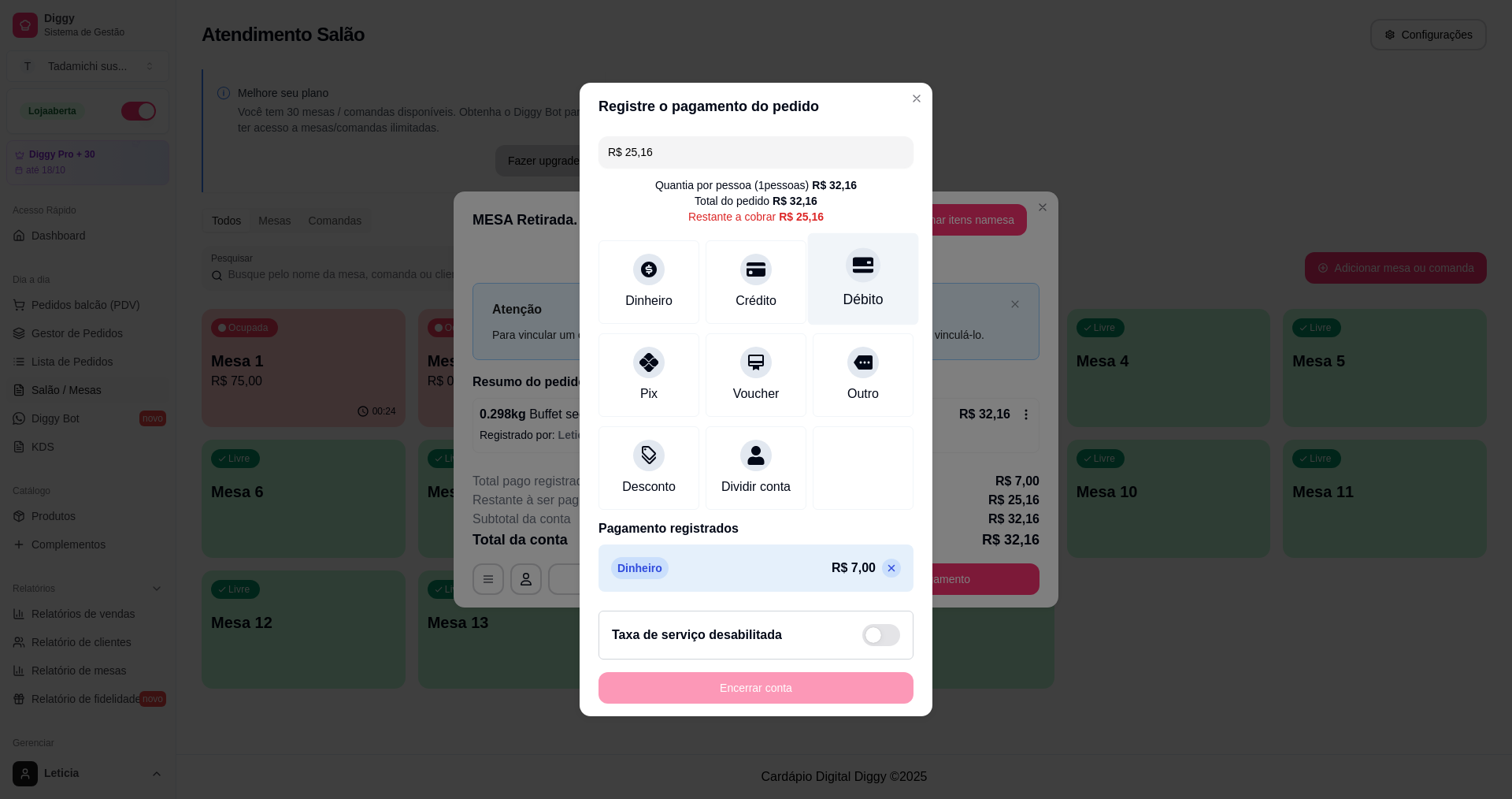
click at [856, 274] on div "Débito" at bounding box center [863, 279] width 111 height 92
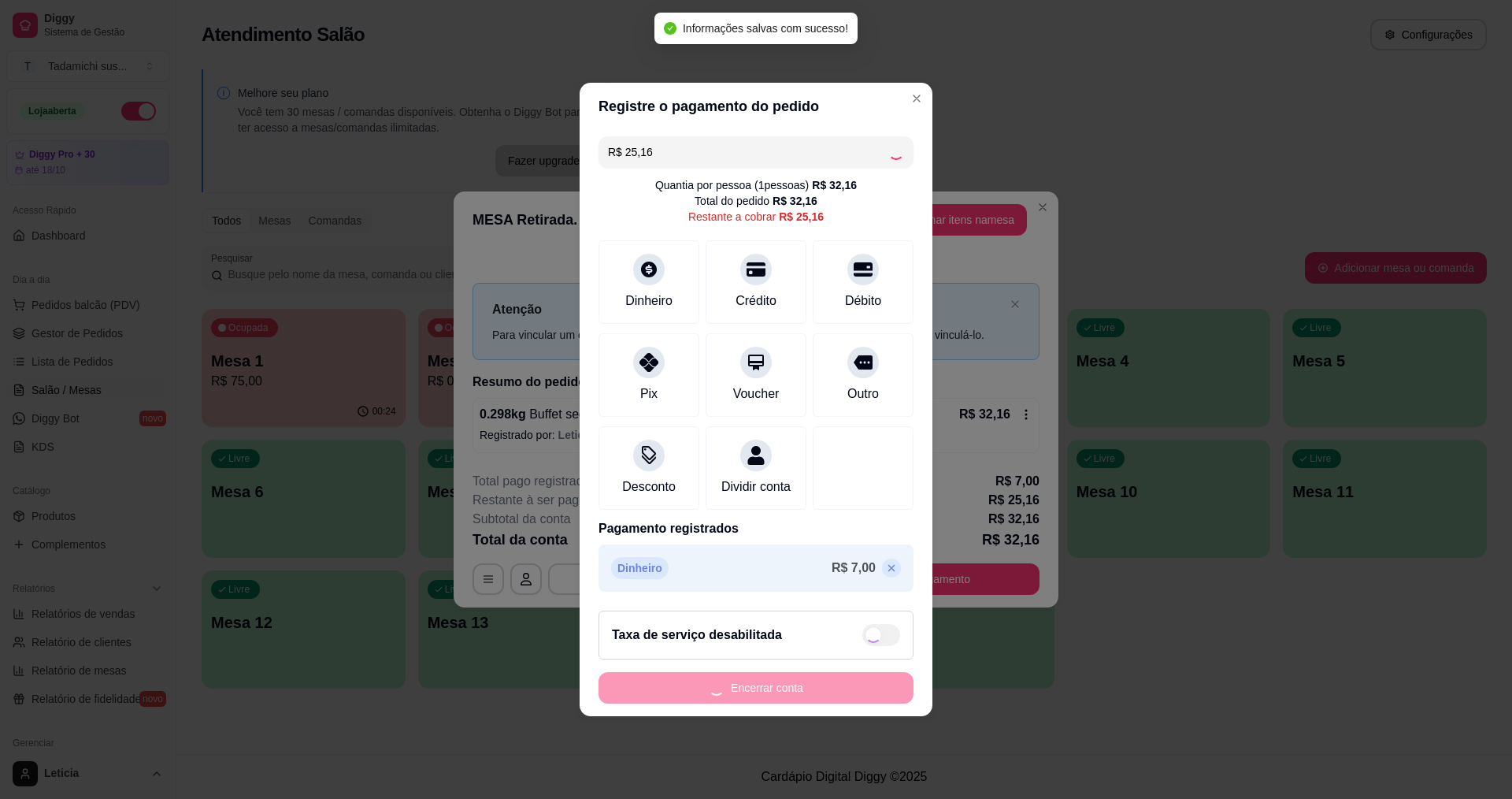
type input "R$ 0,00"
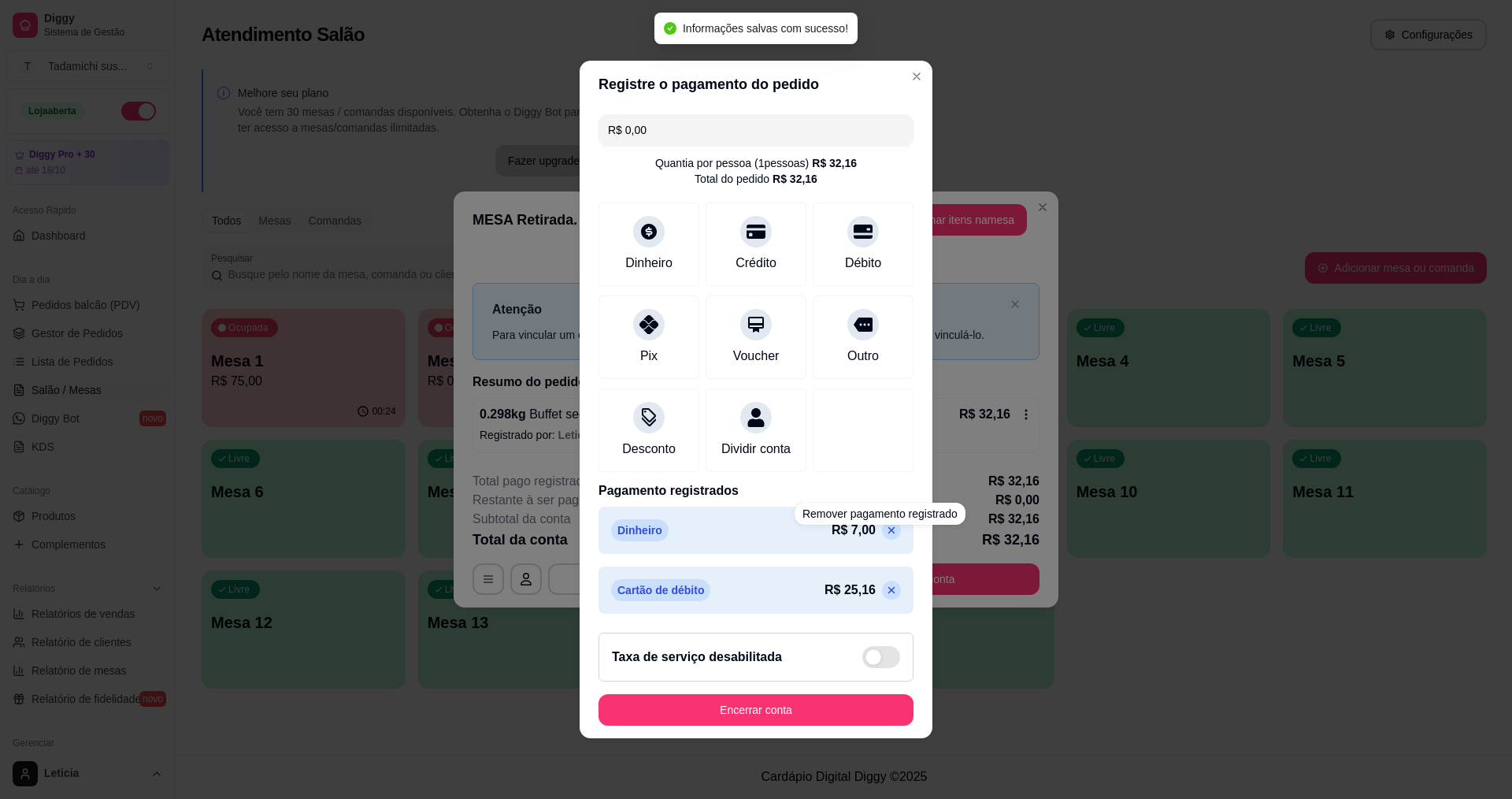
click at [975, 510] on div "Registre o pagamento do pedido R$ 0,00 Quantia por pessoa ( 1 pessoas) R$ 32,16…" at bounding box center [756, 399] width 1512 height 799
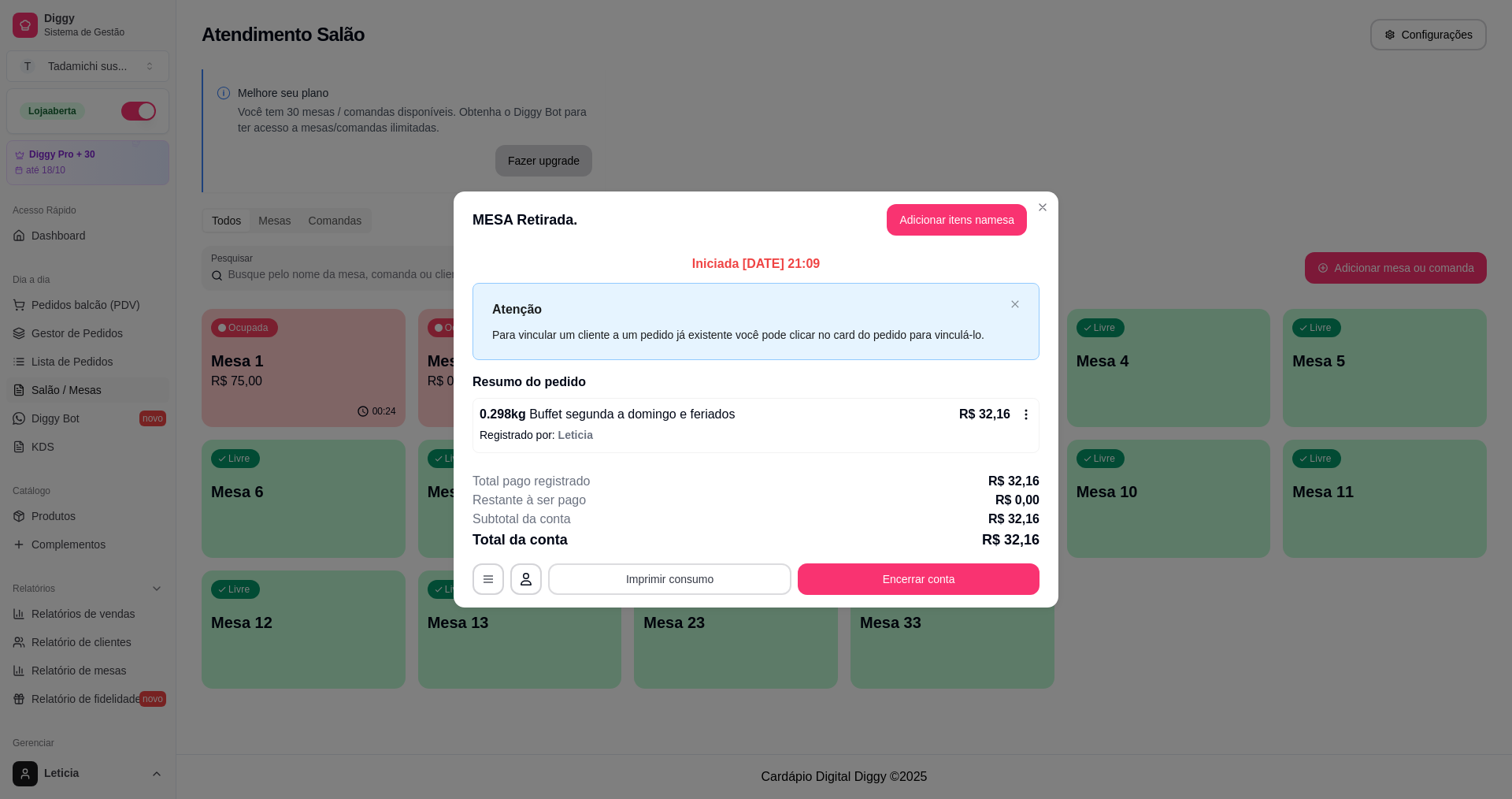
click at [635, 572] on button "Imprimir consumo" at bounding box center [669, 579] width 243 height 31
click at [699, 503] on button "IMPRESSORA HAYOM" at bounding box center [674, 510] width 121 height 25
click at [883, 594] on button "Encerrar conta" at bounding box center [919, 579] width 242 height 31
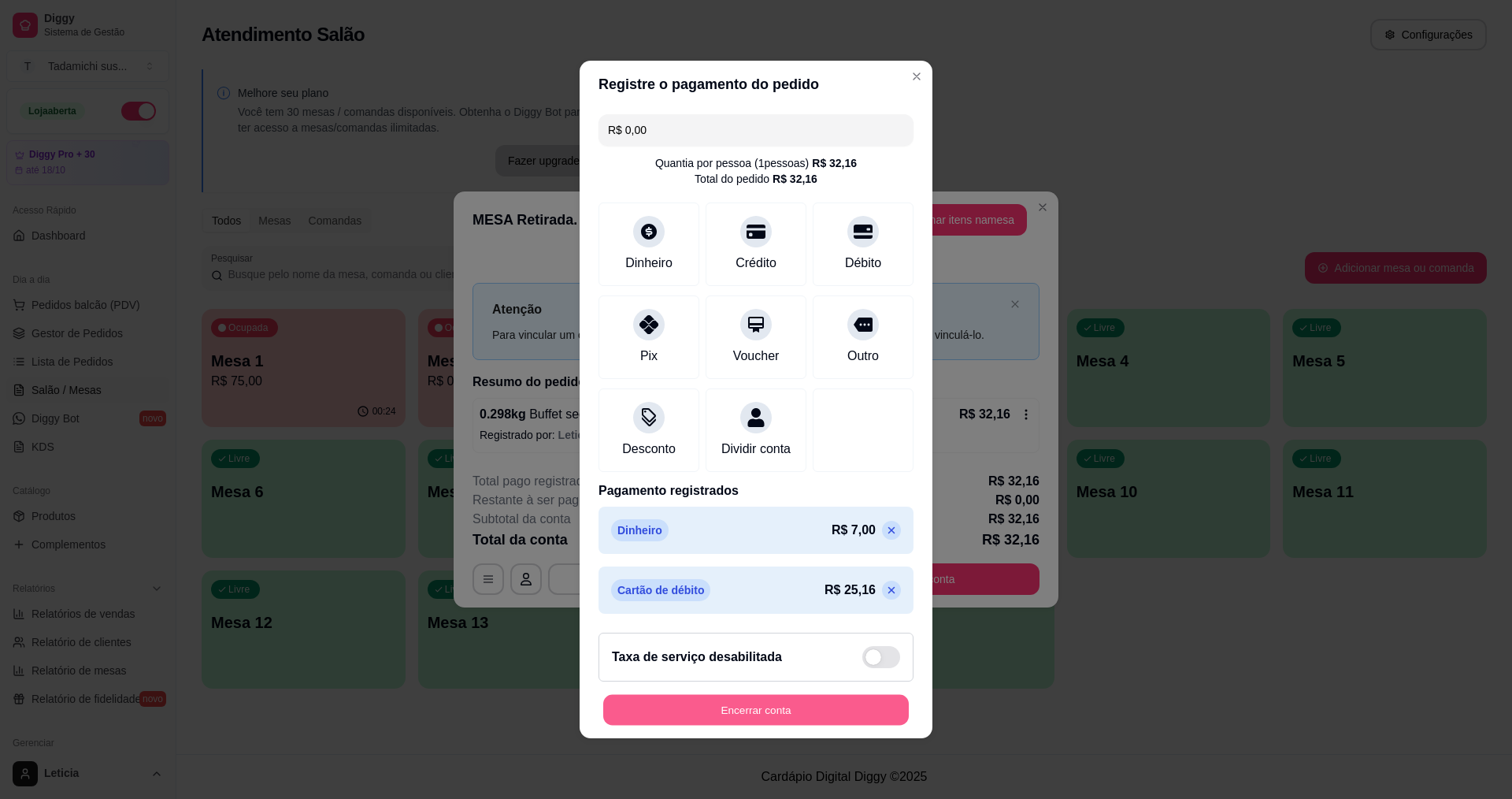
click at [797, 720] on button "Encerrar conta" at bounding box center [756, 710] width 305 height 30
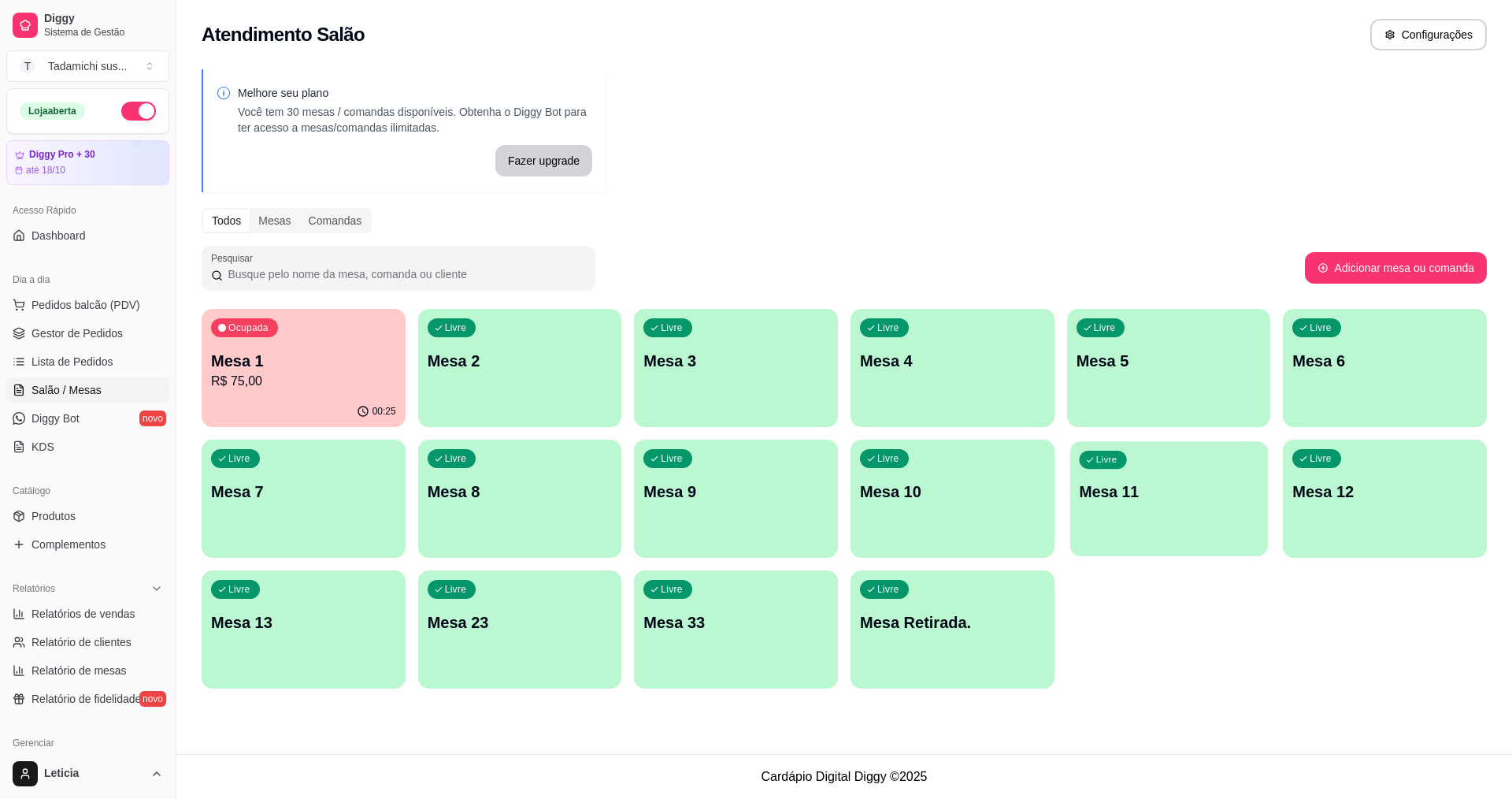
click at [1225, 483] on p "Mesa 11" at bounding box center [1169, 492] width 180 height 21
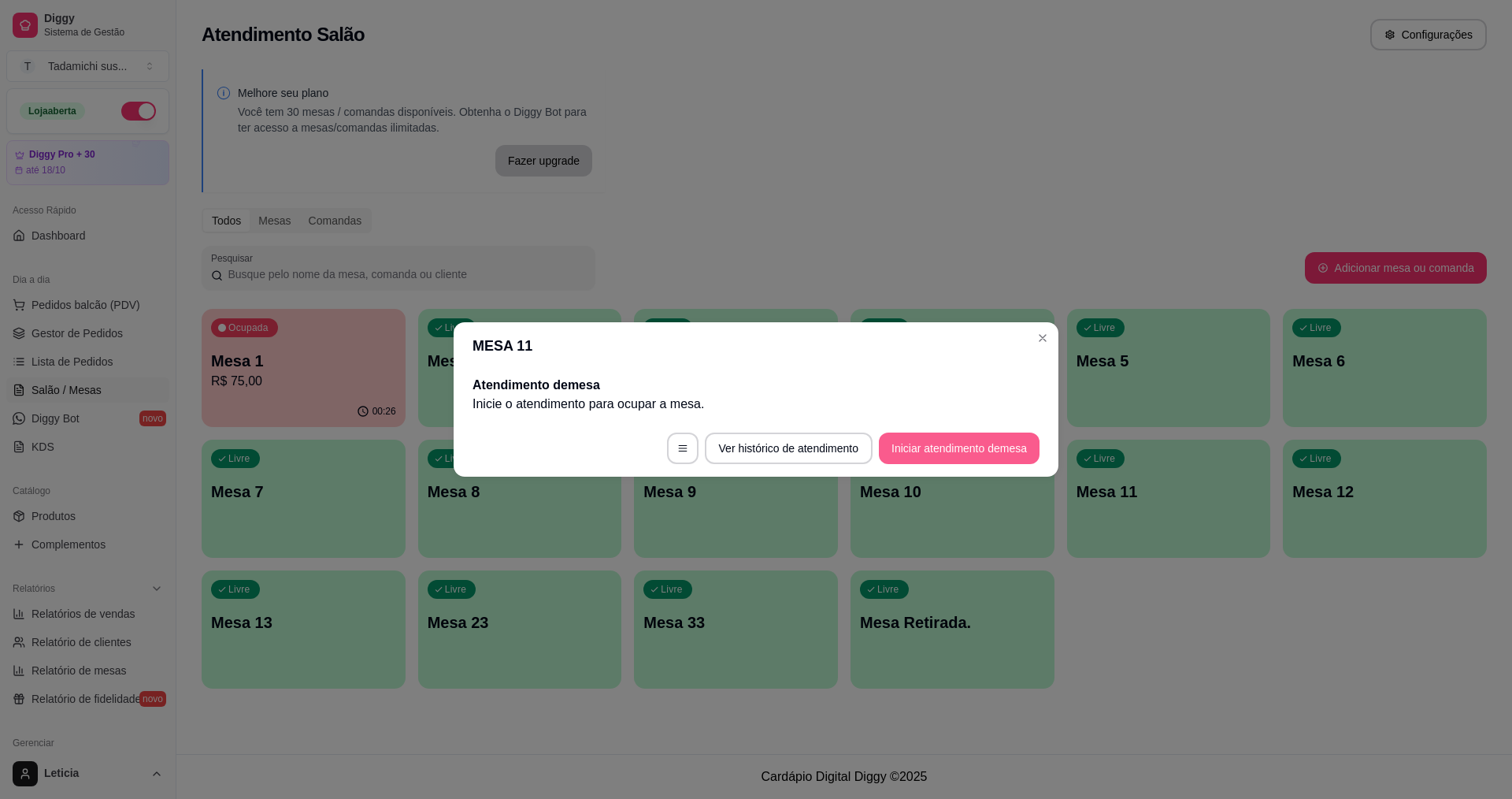
click at [963, 448] on button "Iniciar atendimento de mesa" at bounding box center [959, 449] width 160 height 31
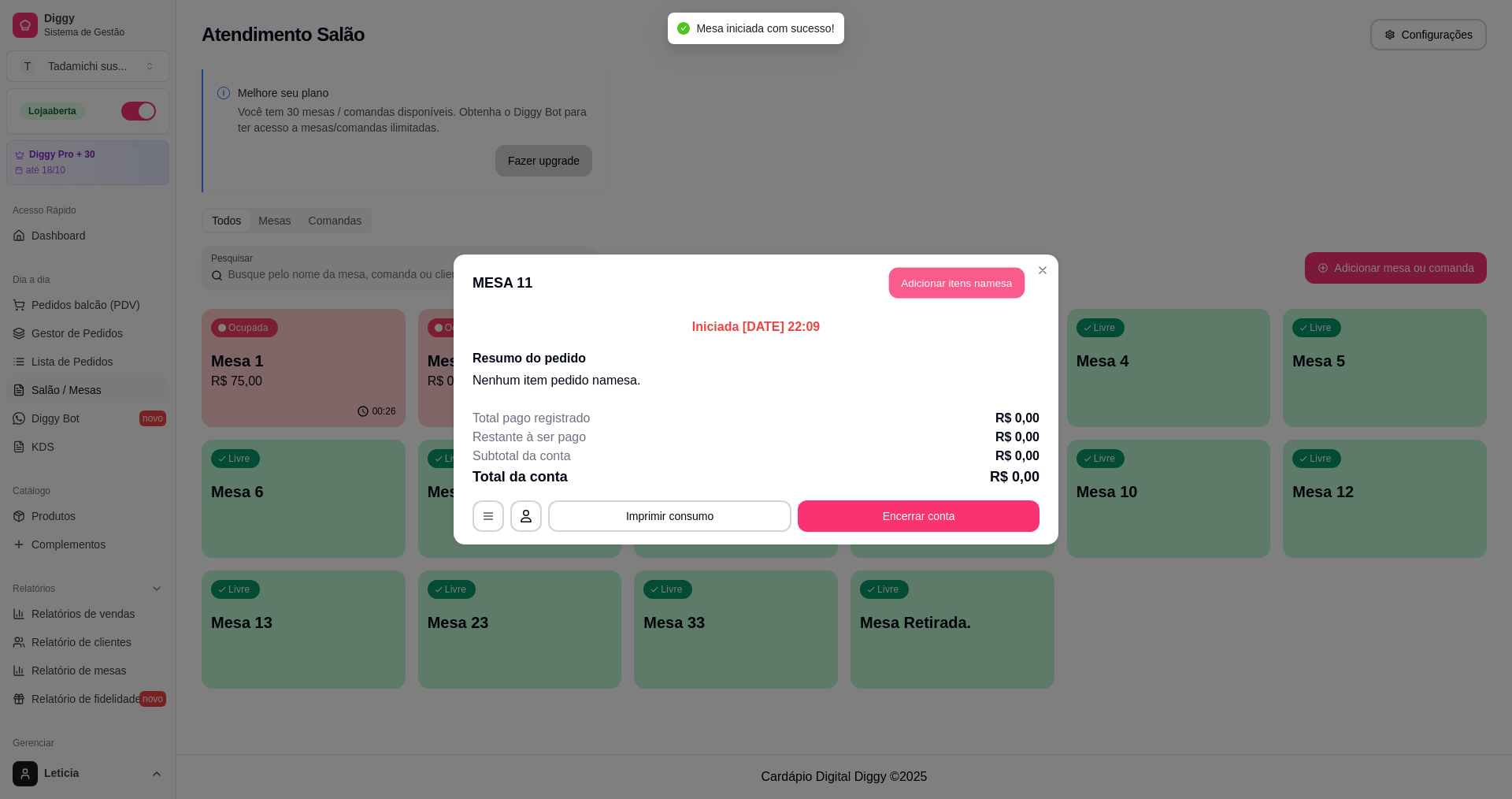
click at [955, 269] on button "Adicionar itens na mesa" at bounding box center [957, 283] width 136 height 30
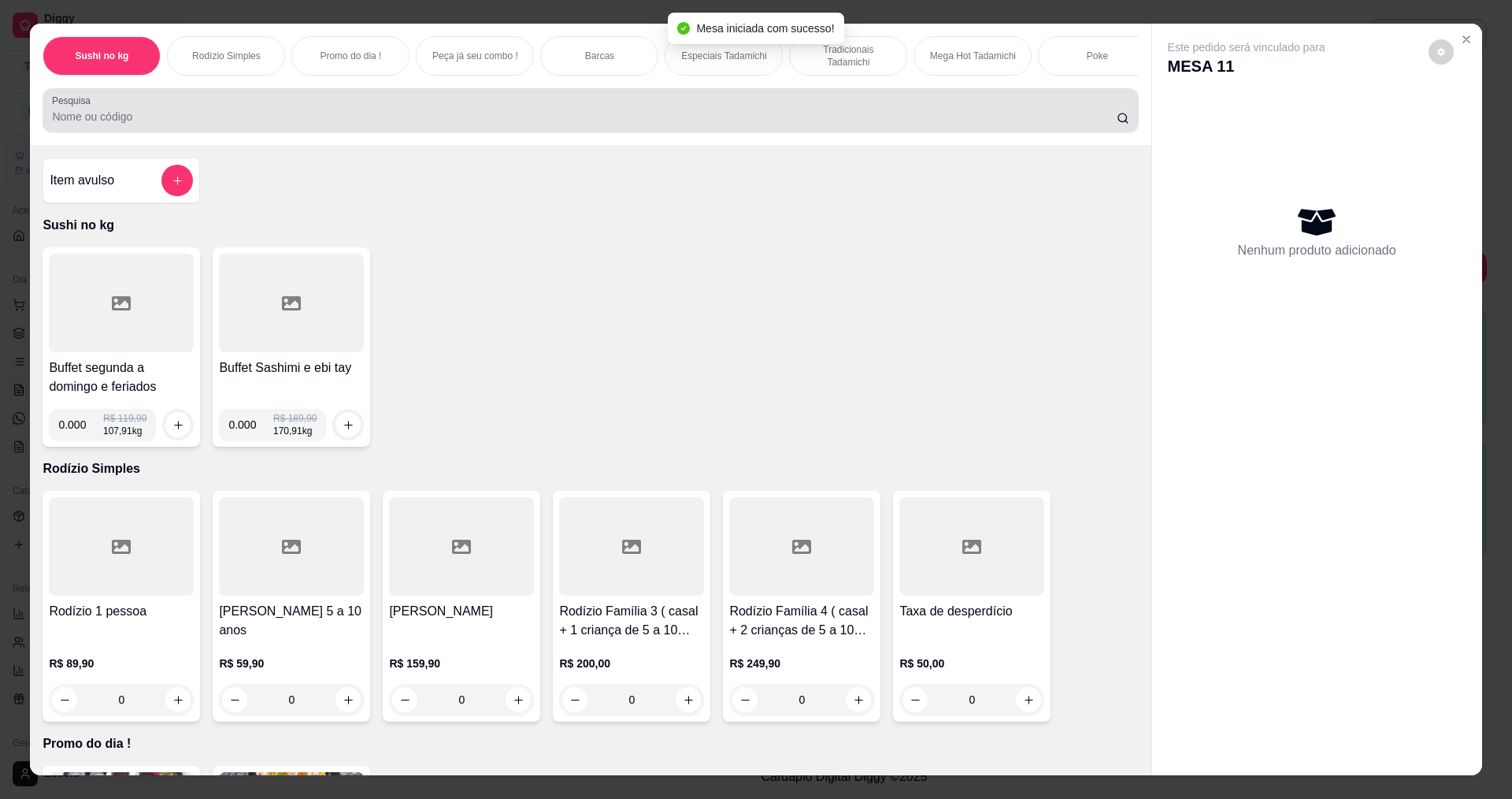
click at [499, 111] on div at bounding box center [590, 110] width 1076 height 31
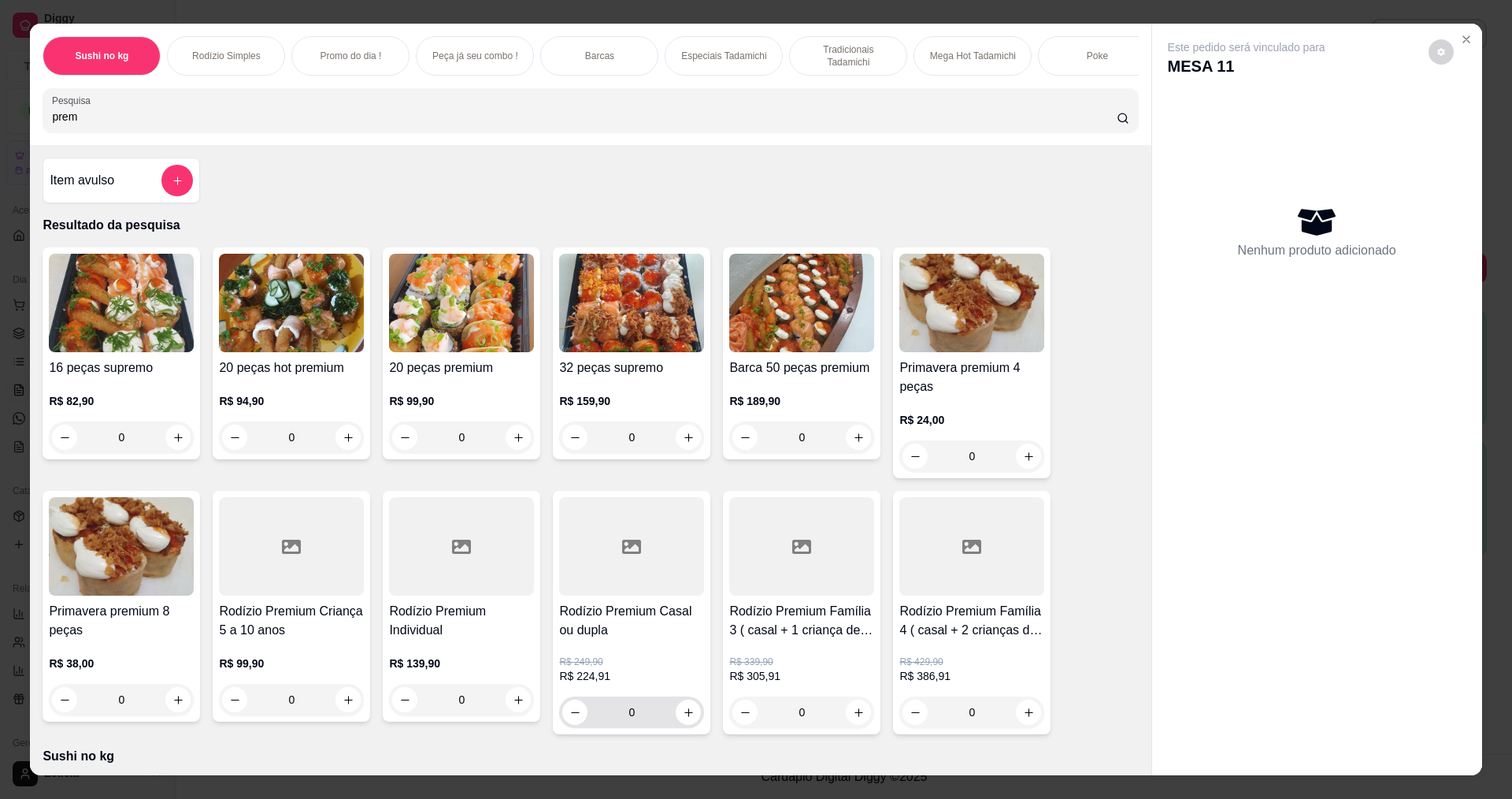
type input "prem"
click at [689, 725] on button "increase-product-quantity" at bounding box center [689, 713] width 25 height 25
type input "1"
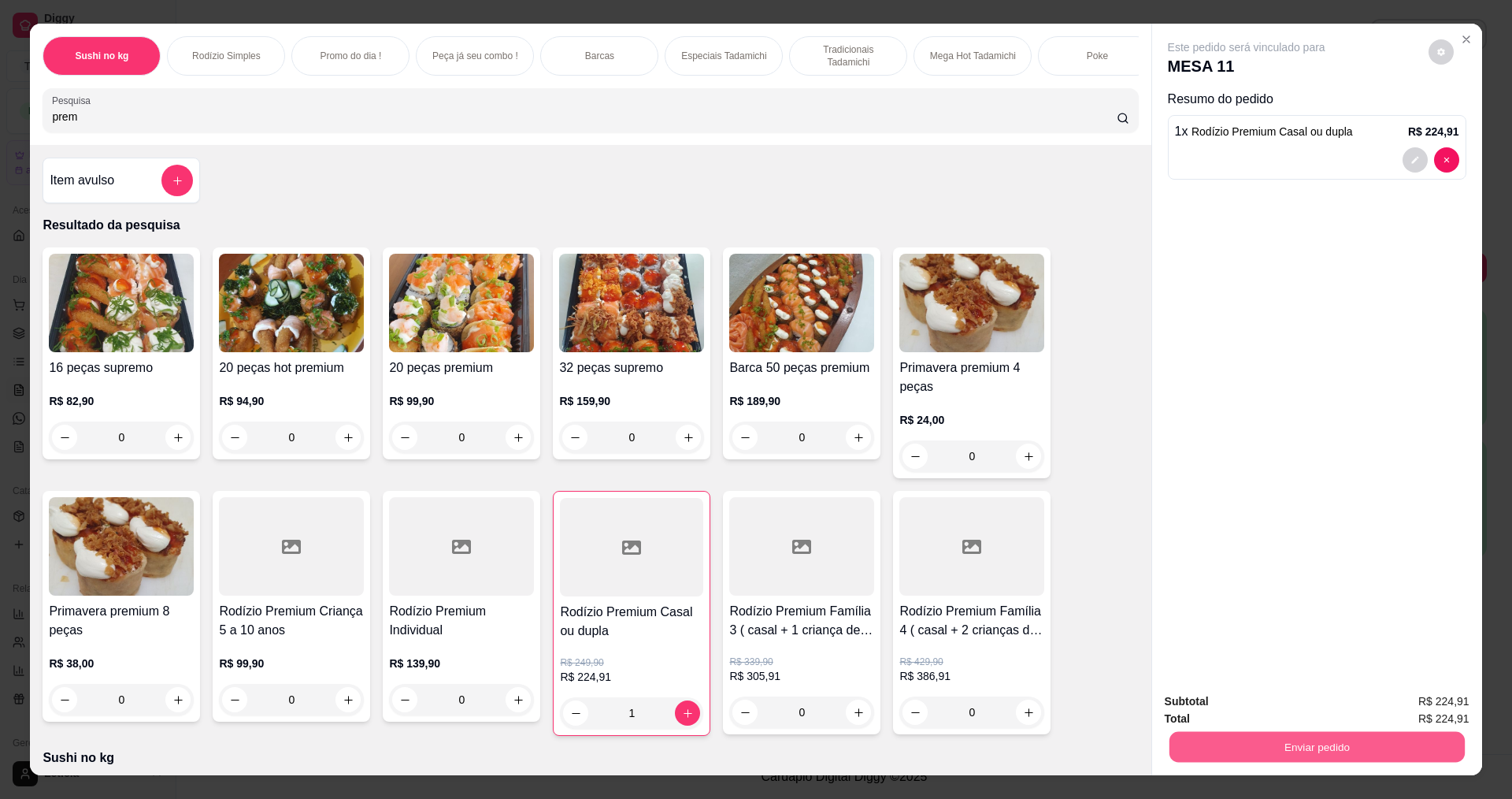
click at [1274, 749] on button "Enviar pedido" at bounding box center [1317, 746] width 295 height 30
click at [1437, 703] on button "Enviar pedido" at bounding box center [1429, 707] width 86 height 29
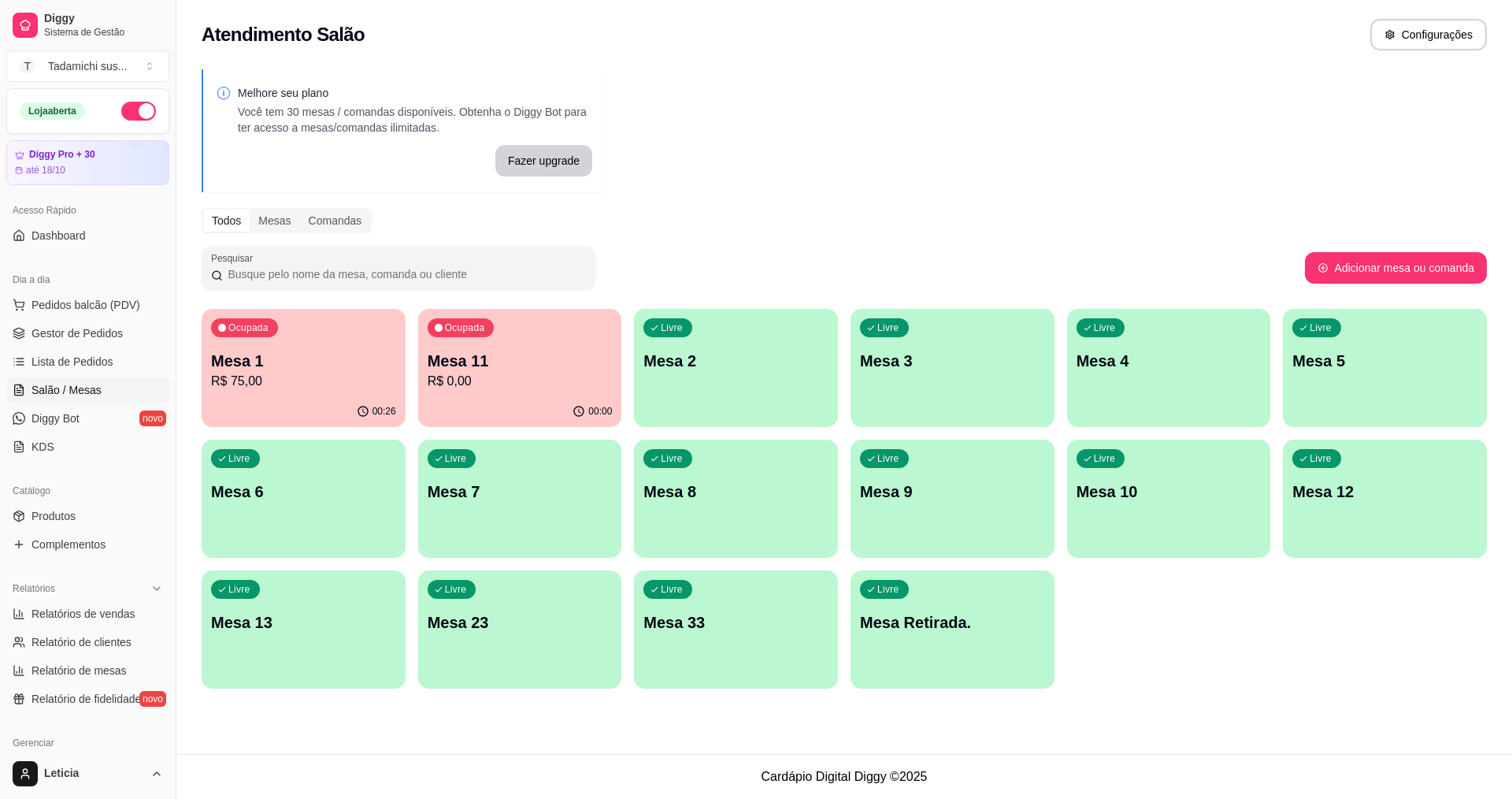
click at [211, 725] on div "Atendimento Salão Configurações Melhore seu plano Você tem 30 mesas / comandas …" at bounding box center [844, 377] width 1336 height 754
click at [264, 376] on p "R$ 75,00" at bounding box center [304, 381] width 185 height 19
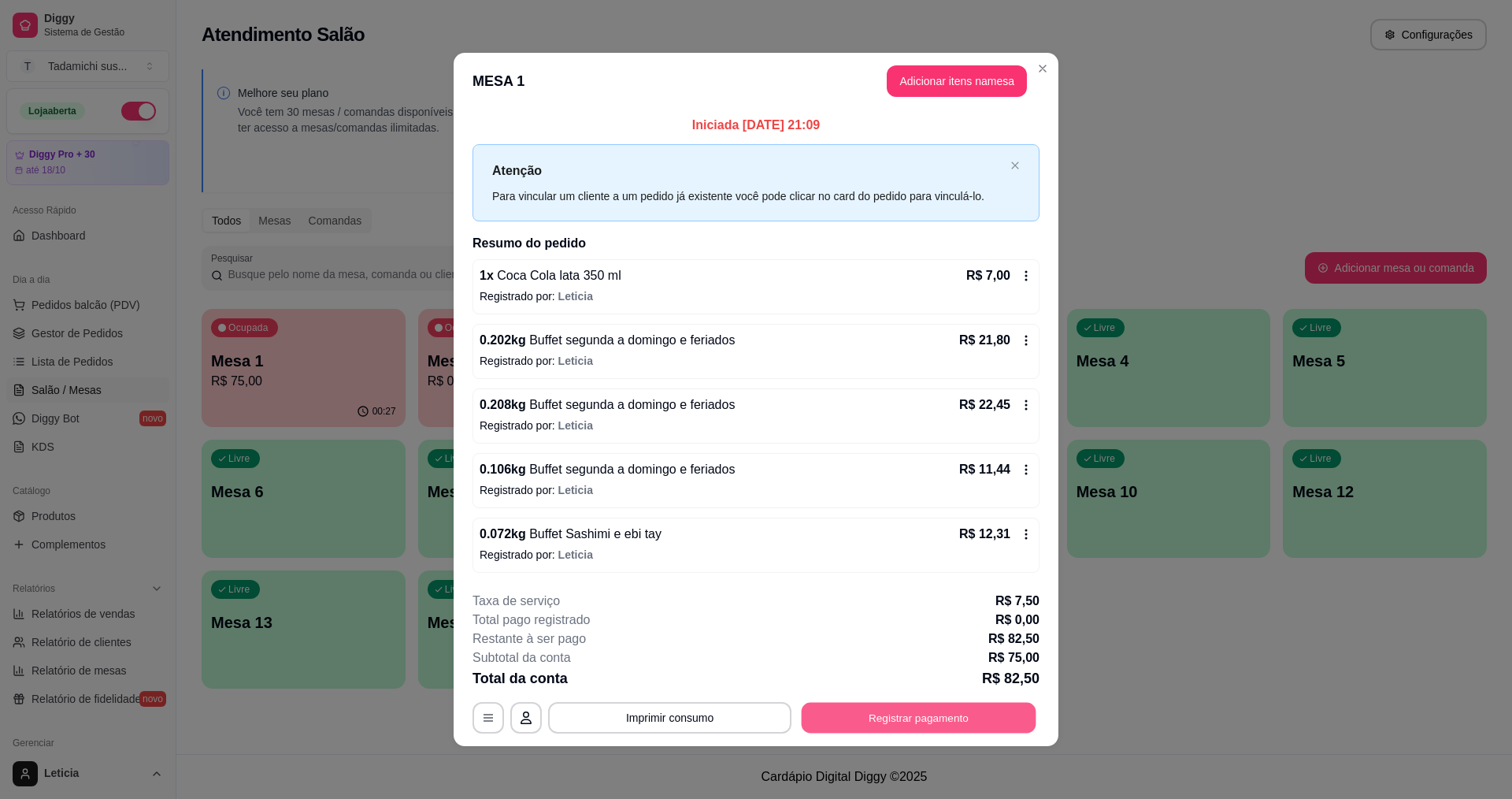
click at [1003, 715] on button "Registrar pagamento" at bounding box center [919, 716] width 235 height 30
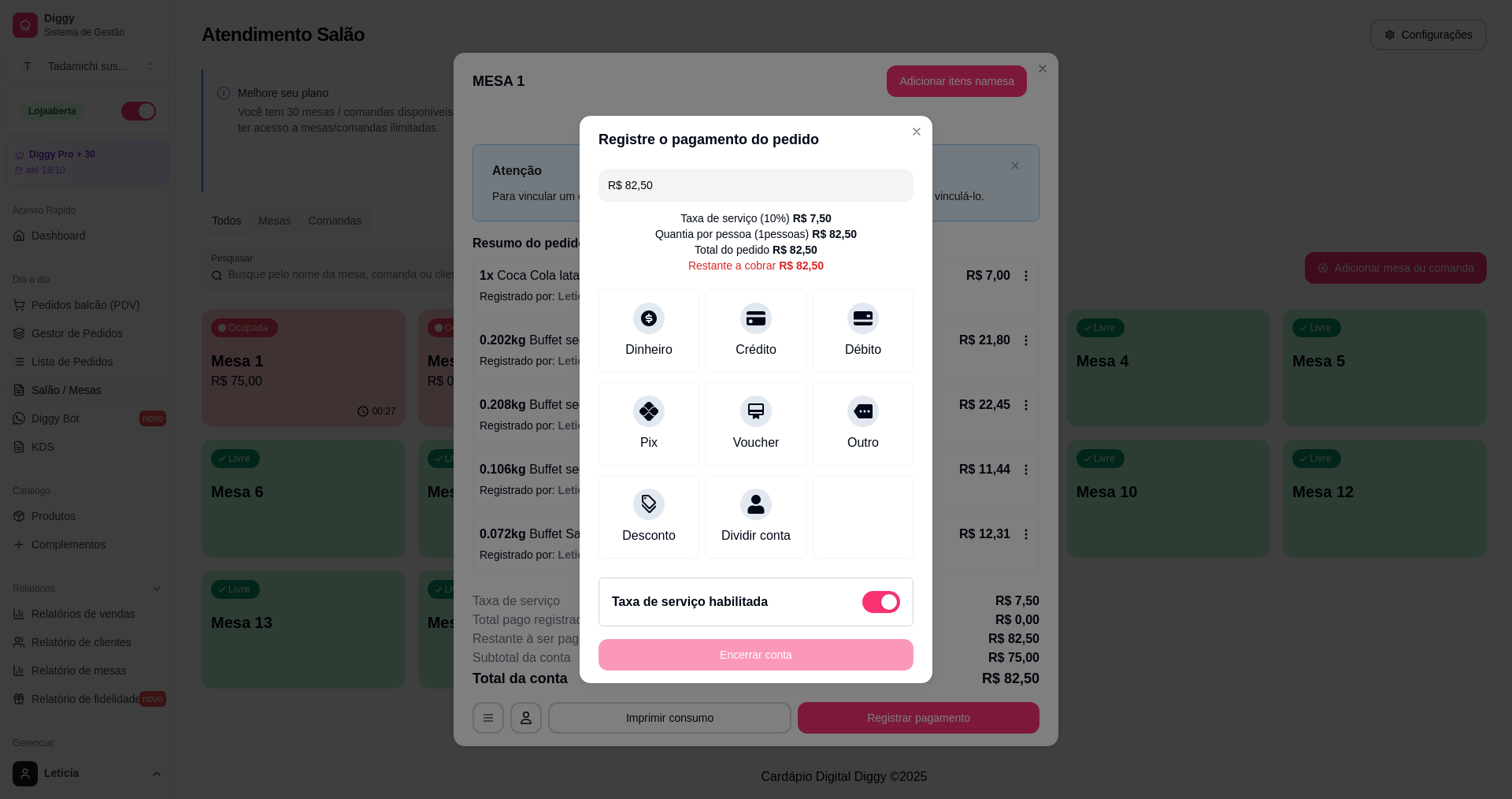
click at [862, 613] on span at bounding box center [880, 602] width 38 height 22
click at [862, 615] on input "checkbox" at bounding box center [866, 610] width 10 height 10
checkbox input "true"
type input "R$ 75,00"
checkbox input "false"
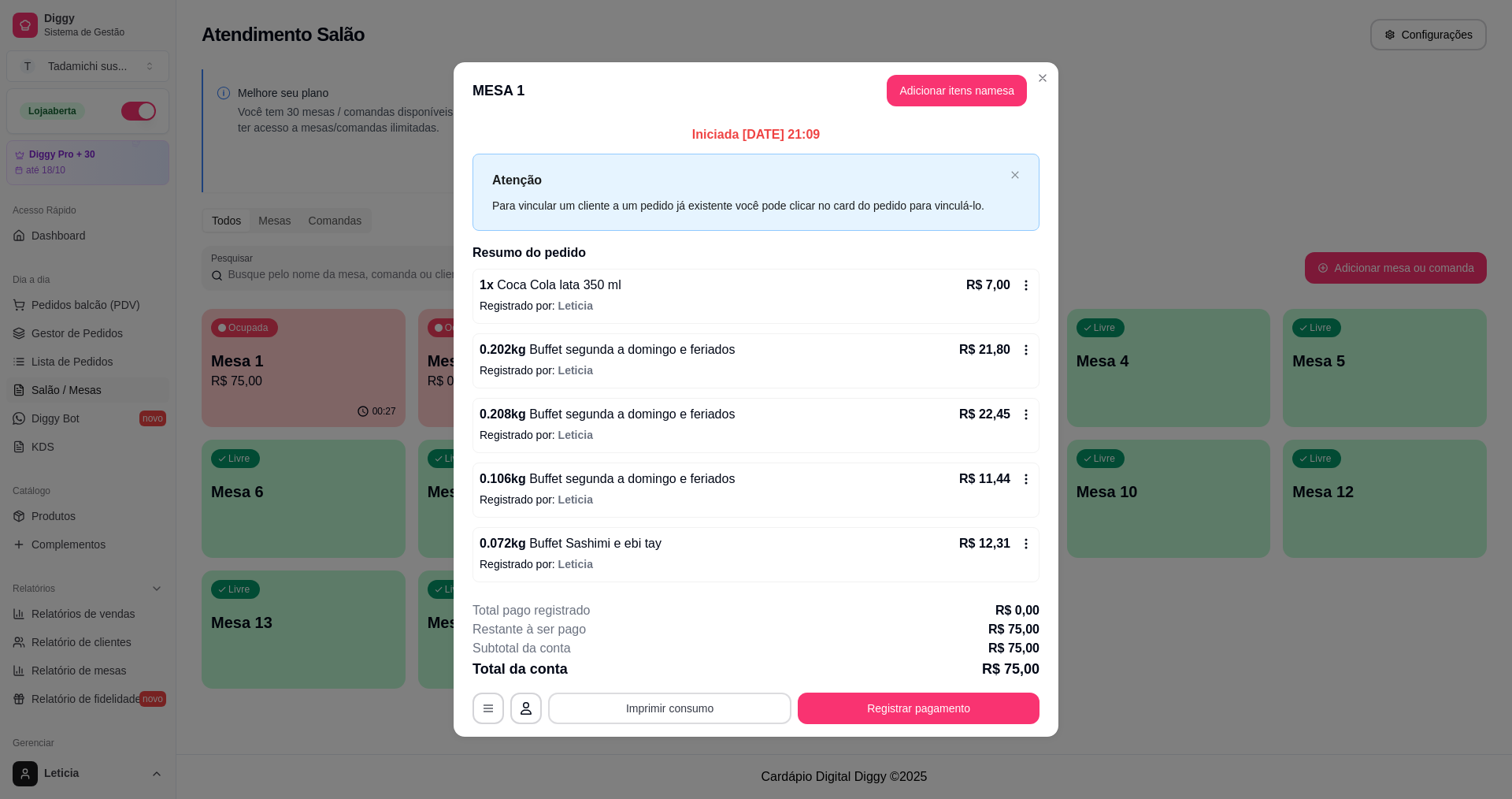
click at [684, 709] on button "Imprimir consumo" at bounding box center [669, 708] width 243 height 31
click at [709, 642] on button "IMPRESSORA HAYOM" at bounding box center [674, 639] width 117 height 25
click at [922, 707] on button "Registrar pagamento" at bounding box center [919, 707] width 235 height 30
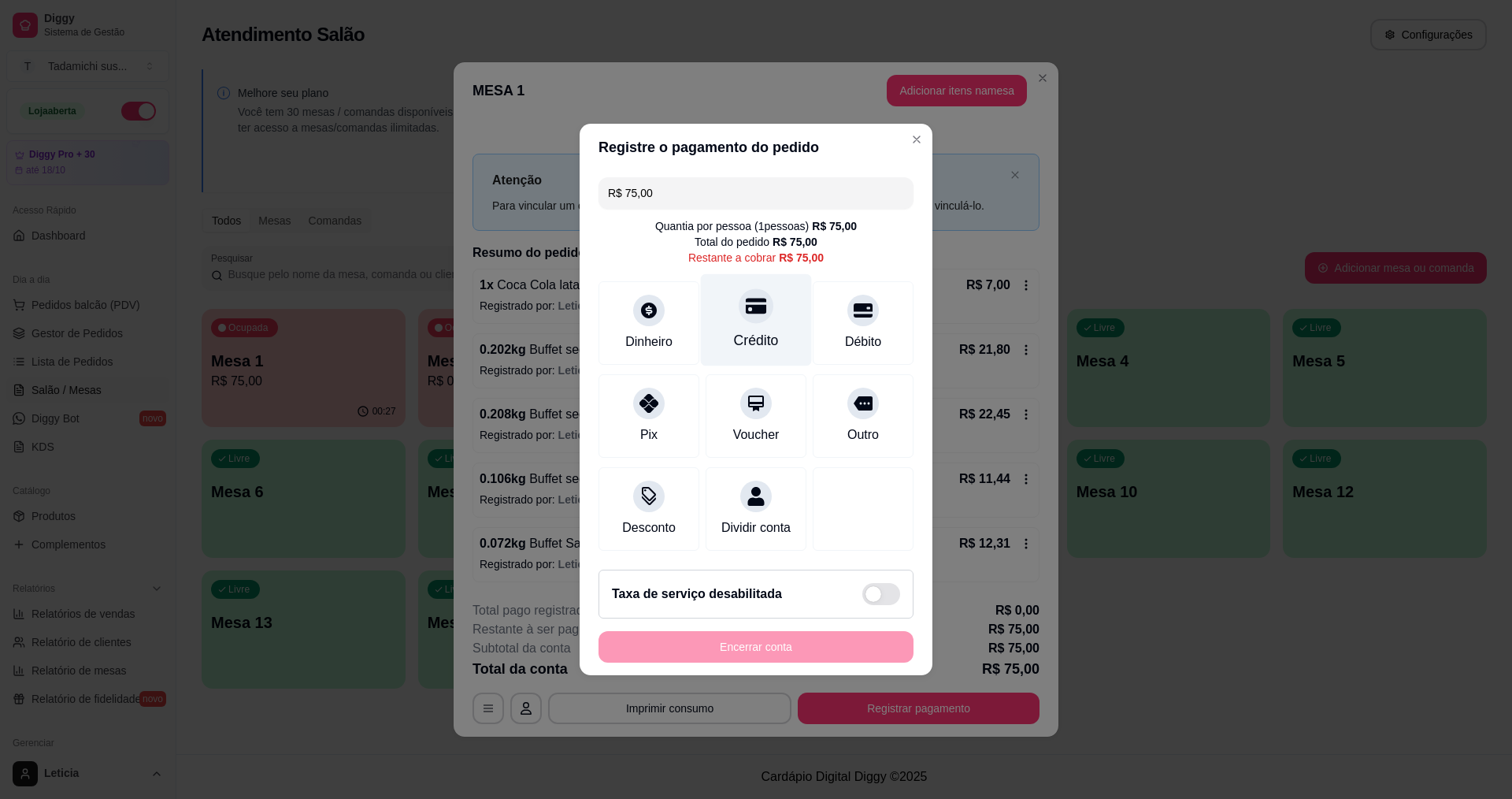
click at [757, 299] on icon at bounding box center [756, 306] width 20 height 16
type input "R$ 0,00"
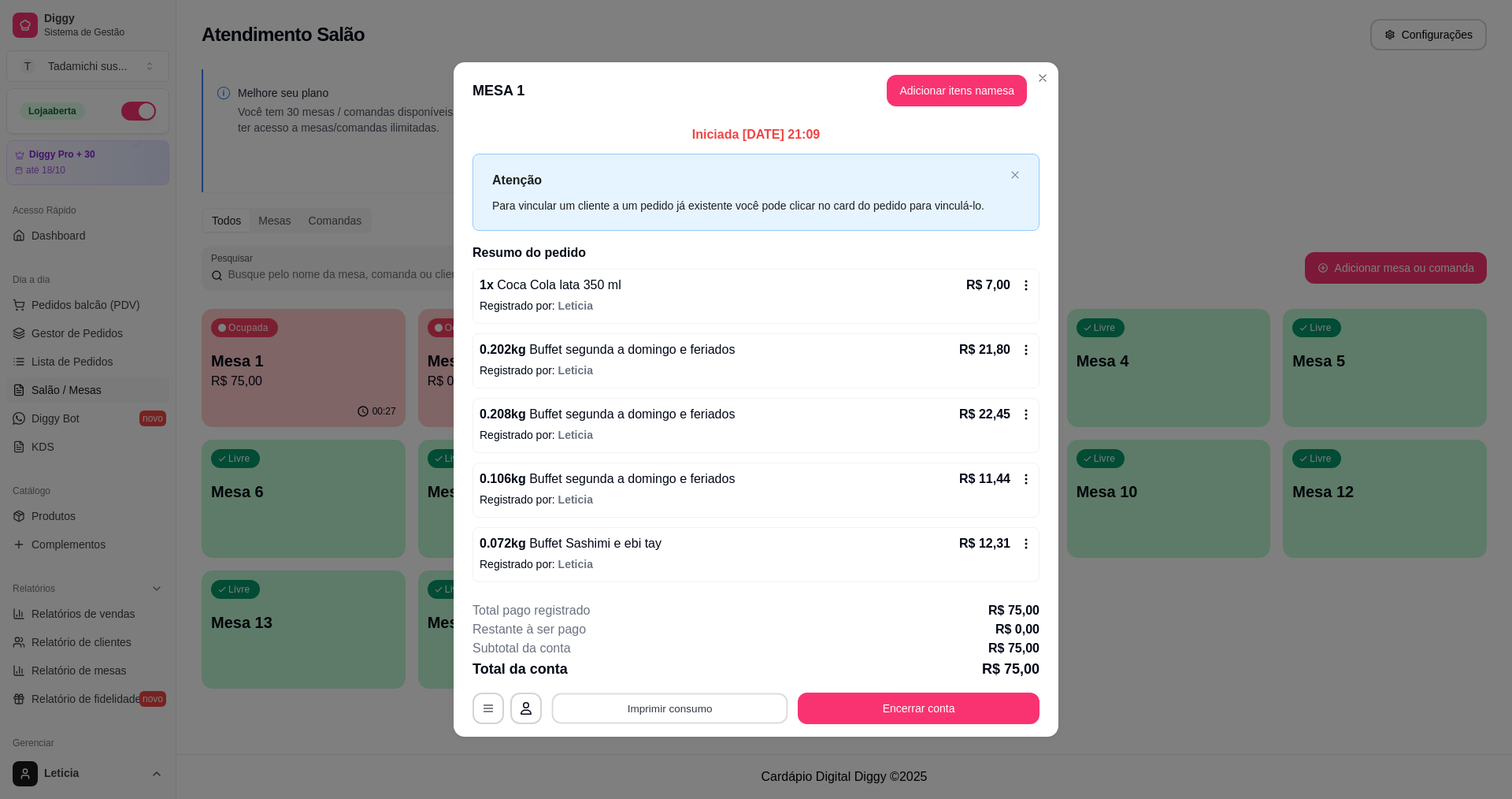
click at [647, 716] on button "Imprimir consumo" at bounding box center [670, 707] width 237 height 30
click at [713, 645] on button "IMPRESSORA HAYOM" at bounding box center [674, 639] width 121 height 25
click at [971, 697] on button "Encerrar conta" at bounding box center [919, 707] width 235 height 30
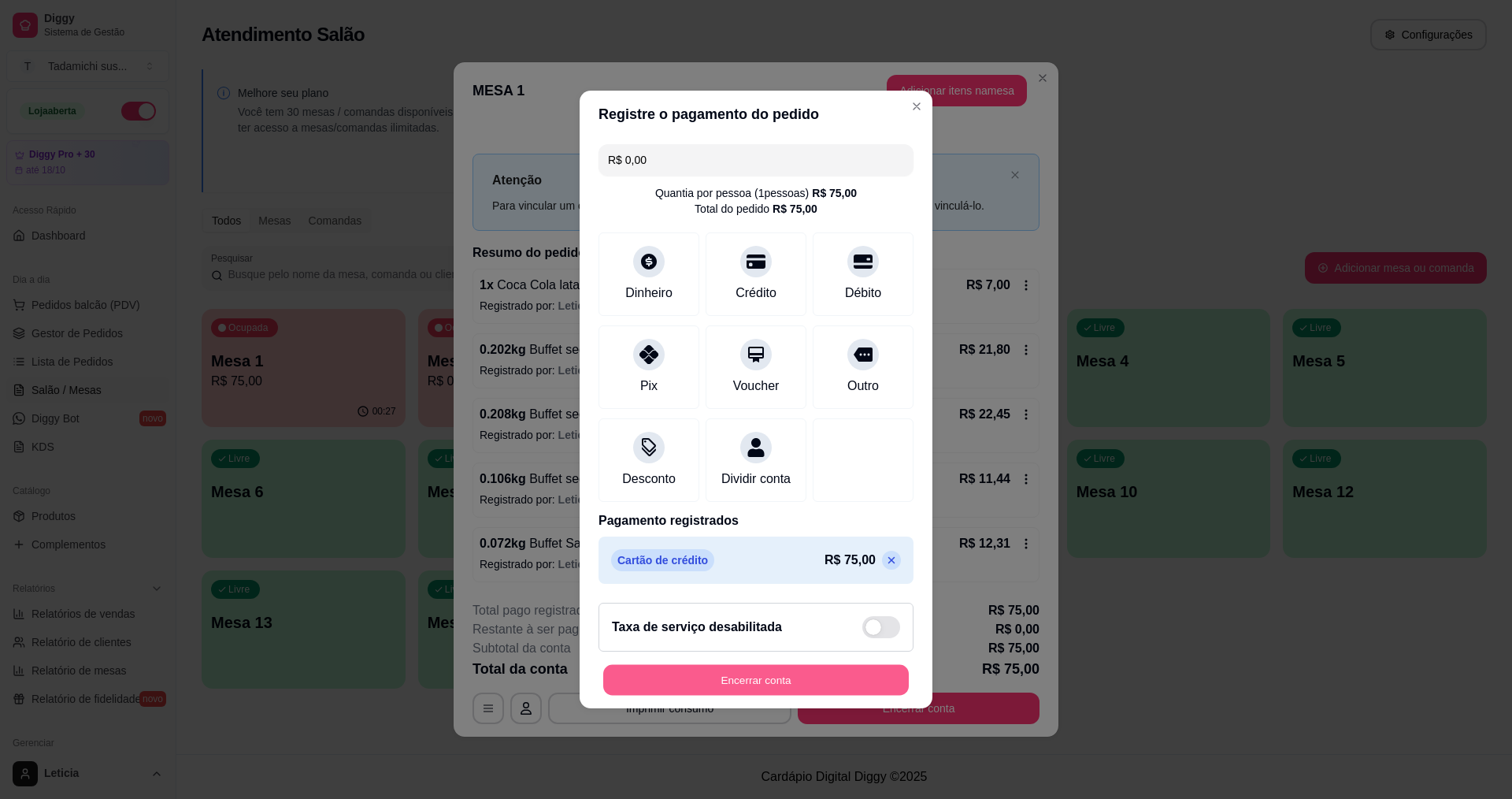
click at [848, 695] on button "Encerrar conta" at bounding box center [756, 680] width 305 height 30
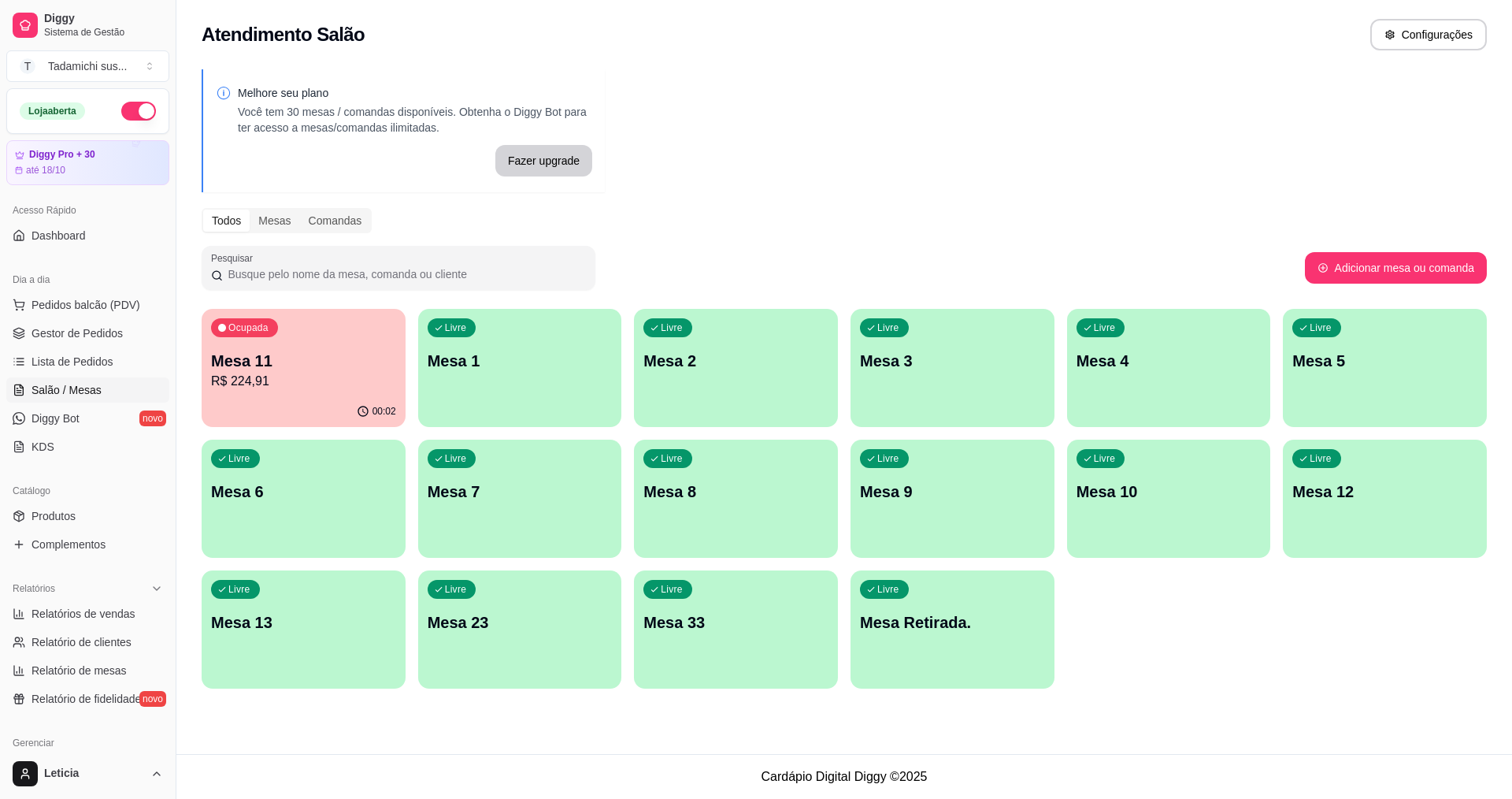
click at [341, 705] on div "Melhore seu plano Você tem 30 mesas / comandas disponíveis. Obtenha o Diggy Bot…" at bounding box center [844, 383] width 1336 height 648
click at [325, 731] on div "Atendimento Salão Configurações Melhore seu plano Você tem 30 mesas / comandas …" at bounding box center [844, 377] width 1336 height 754
click at [326, 733] on div "Atendimento Salão Configurações Melhore seu plano Você tem 30 mesas / comandas …" at bounding box center [844, 377] width 1336 height 754
click at [326, 734] on div "Atendimento Salão Configurações Melhore seu plano Você tem 30 mesas / comandas …" at bounding box center [844, 377] width 1336 height 754
click at [403, 728] on div "Atendimento Salão Configurações Melhore seu plano Você tem 30 mesas / comandas …" at bounding box center [844, 377] width 1336 height 754
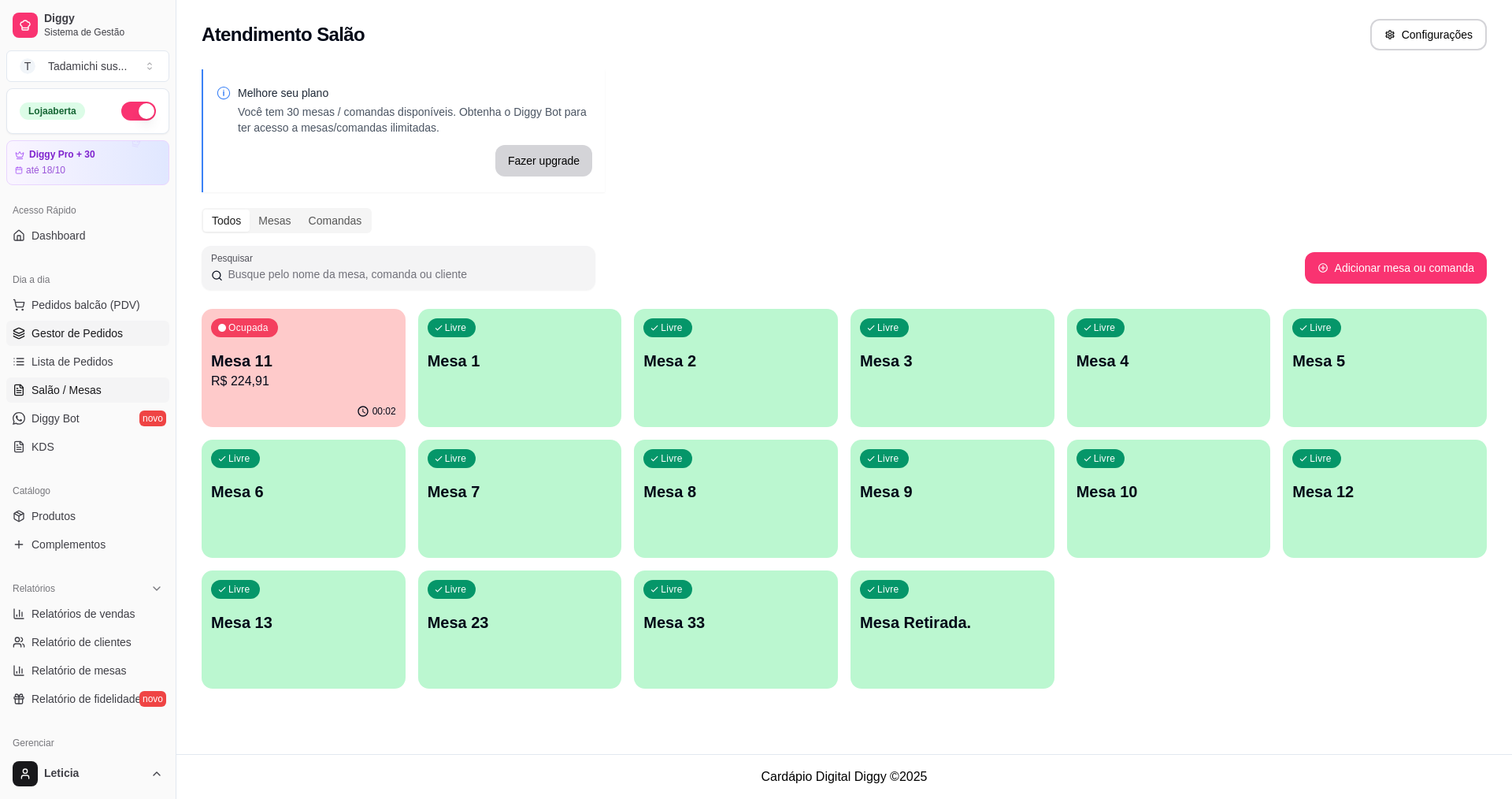
click at [131, 340] on link "Gestor de Pedidos" at bounding box center [88, 333] width 163 height 25
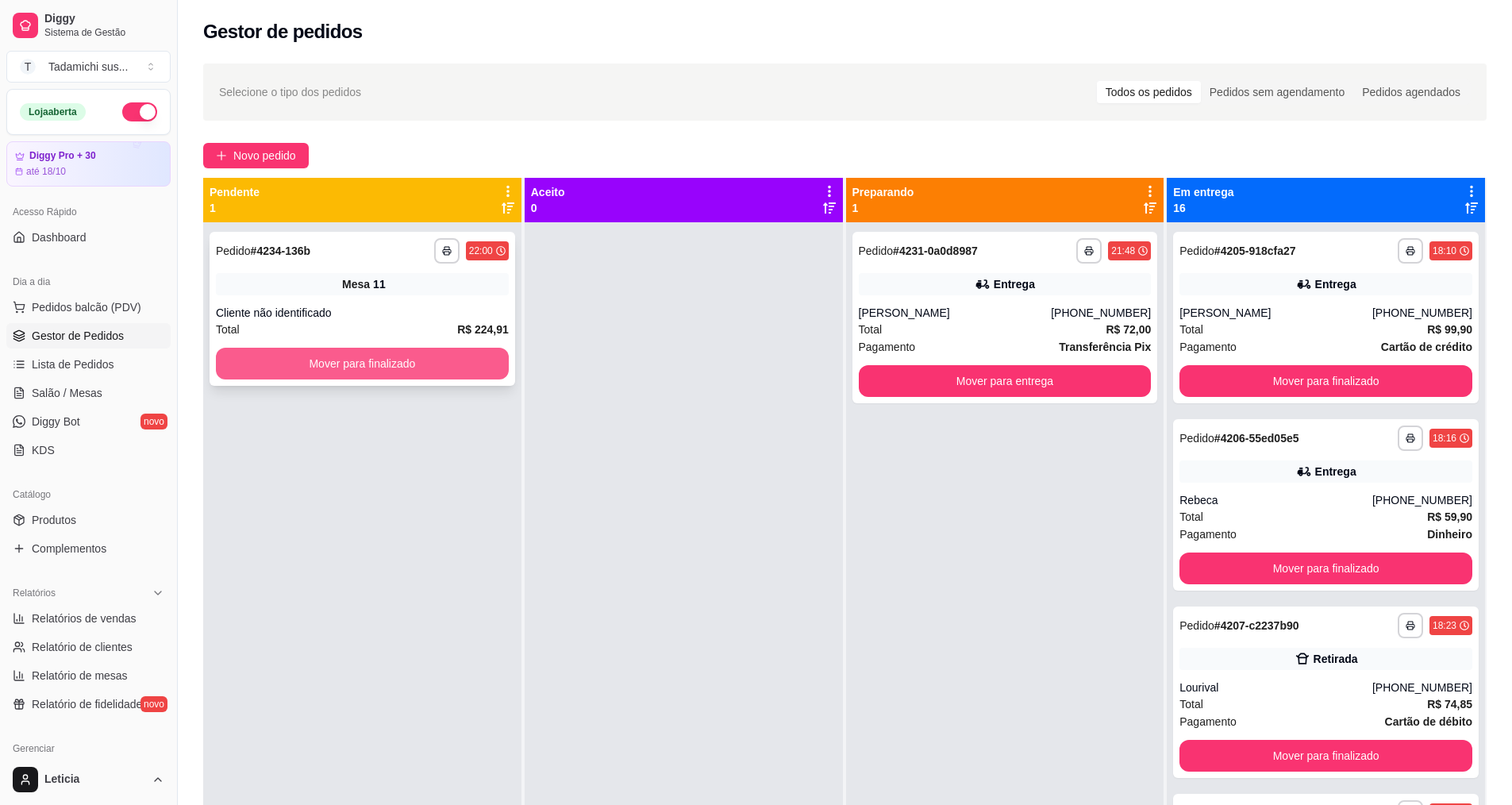
click at [432, 372] on button "Mover para finalizado" at bounding box center [362, 363] width 293 height 31
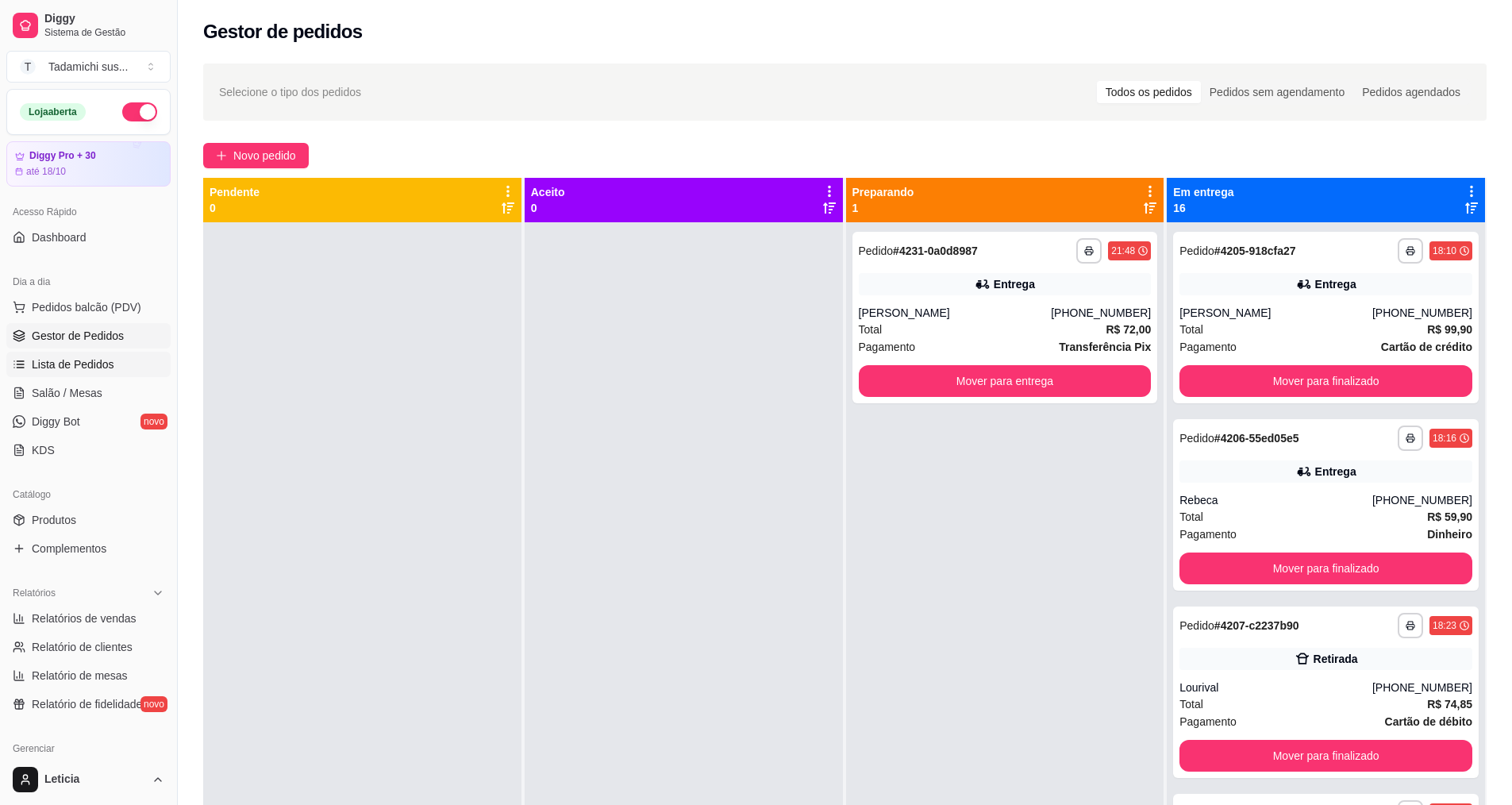
click at [106, 361] on span "Lista de Pedidos" at bounding box center [72, 364] width 82 height 16
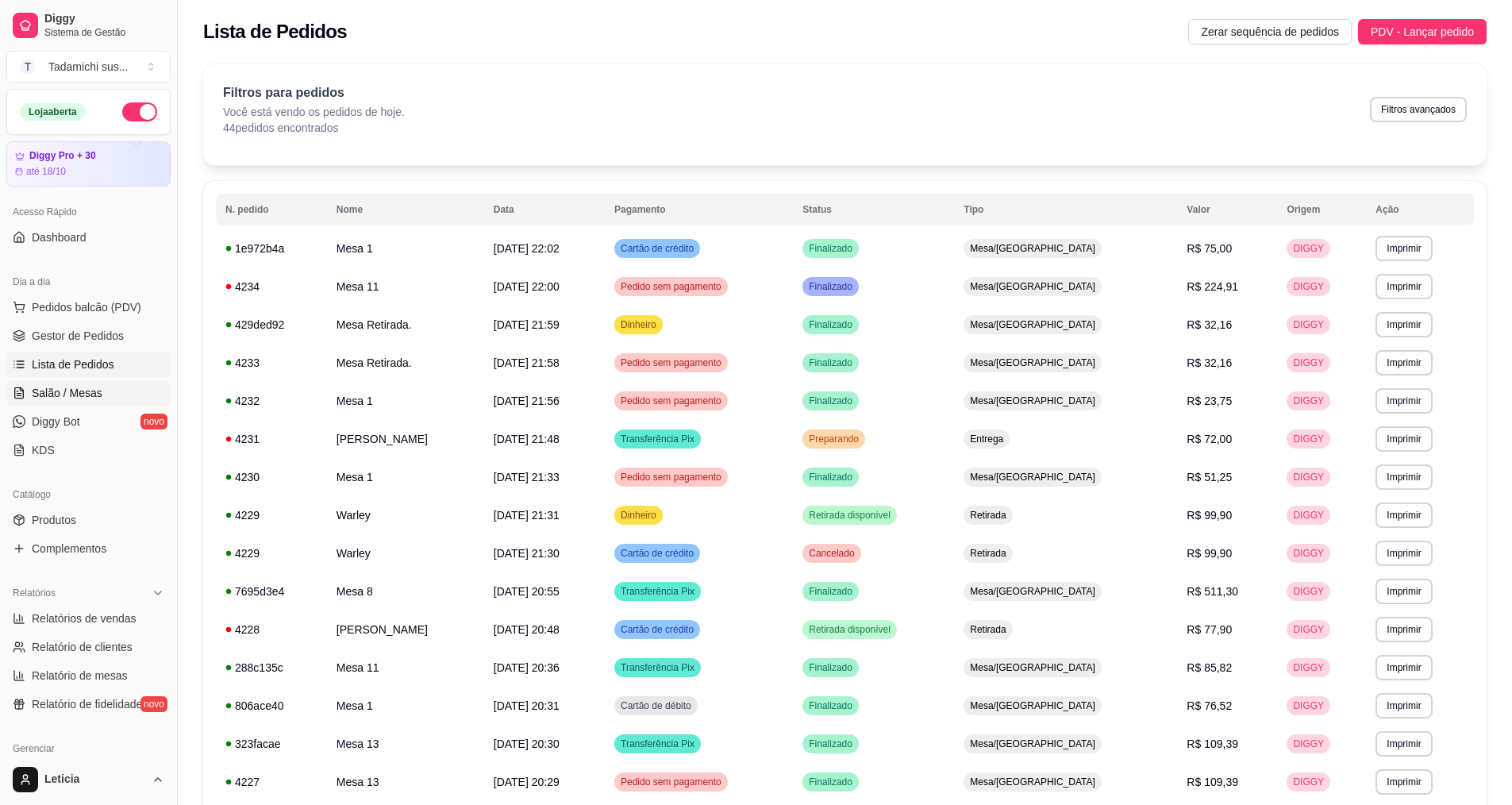
click at [94, 392] on span "Salão / Mesas" at bounding box center [67, 393] width 70 height 16
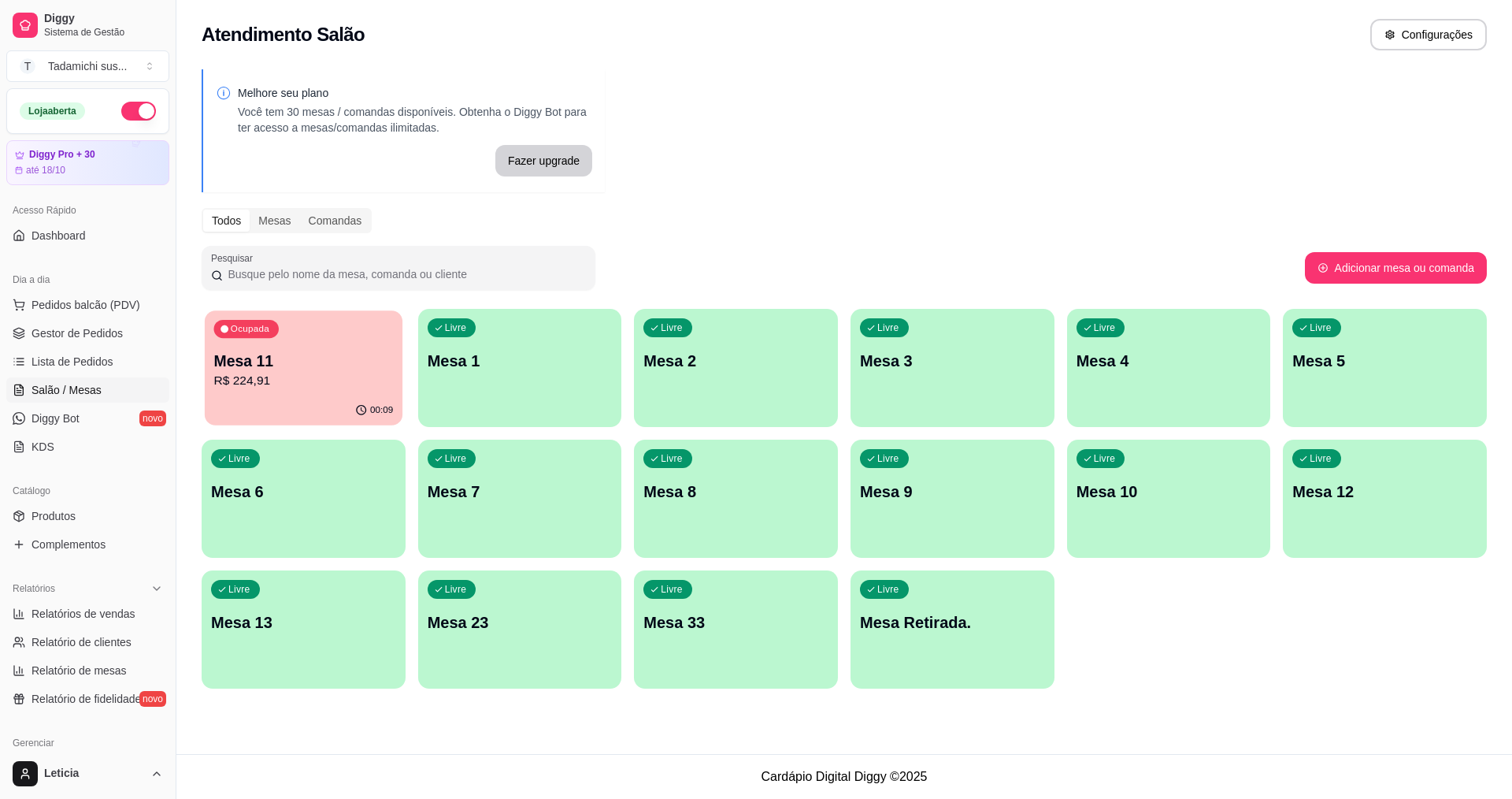
click at [310, 398] on div "00:09" at bounding box center [304, 410] width 198 height 30
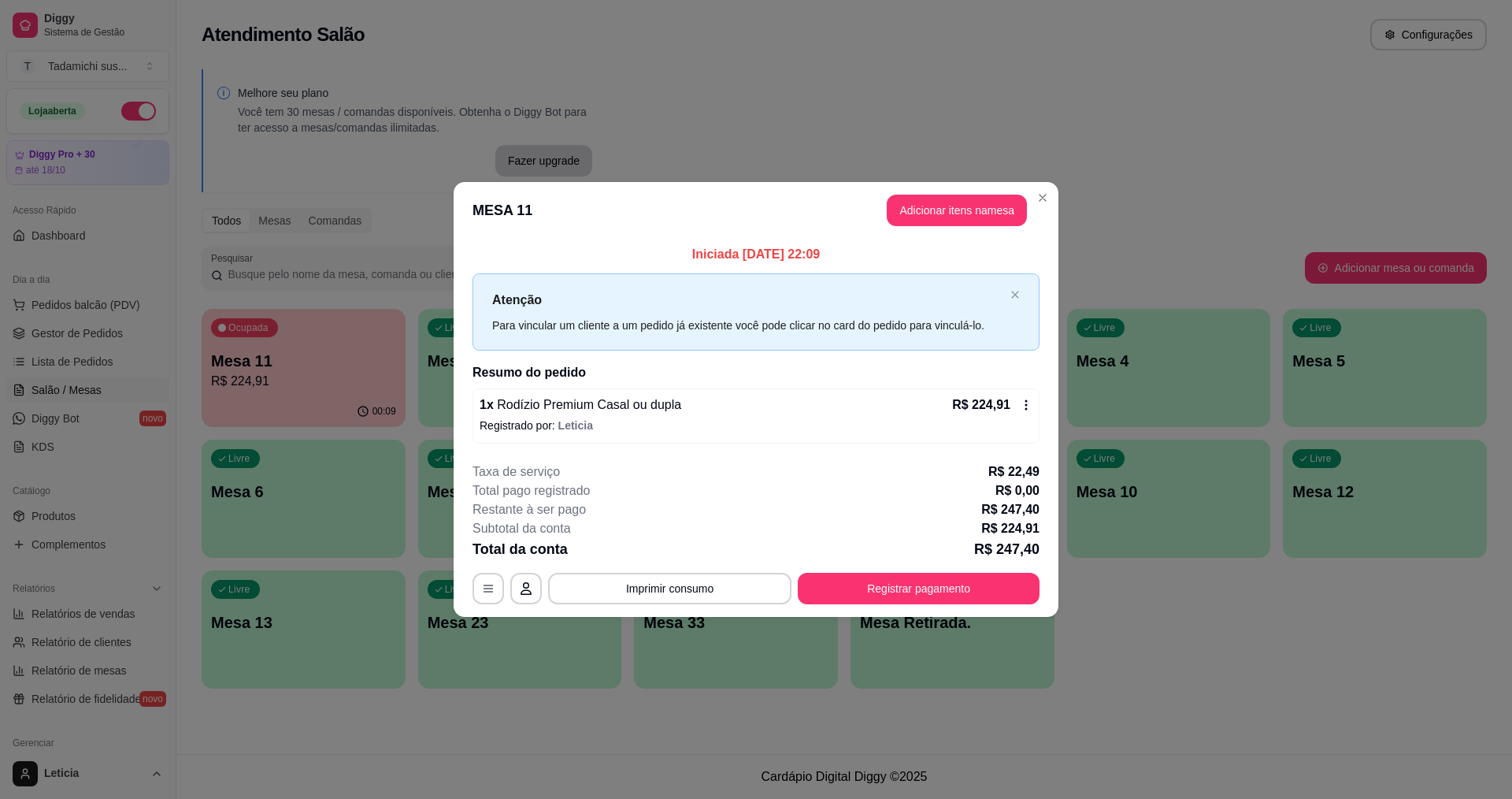
click at [973, 227] on header "MESA 11 Adicionar itens na mesa" at bounding box center [756, 210] width 605 height 57
click at [966, 204] on button "Adicionar itens na mesa" at bounding box center [956, 210] width 140 height 31
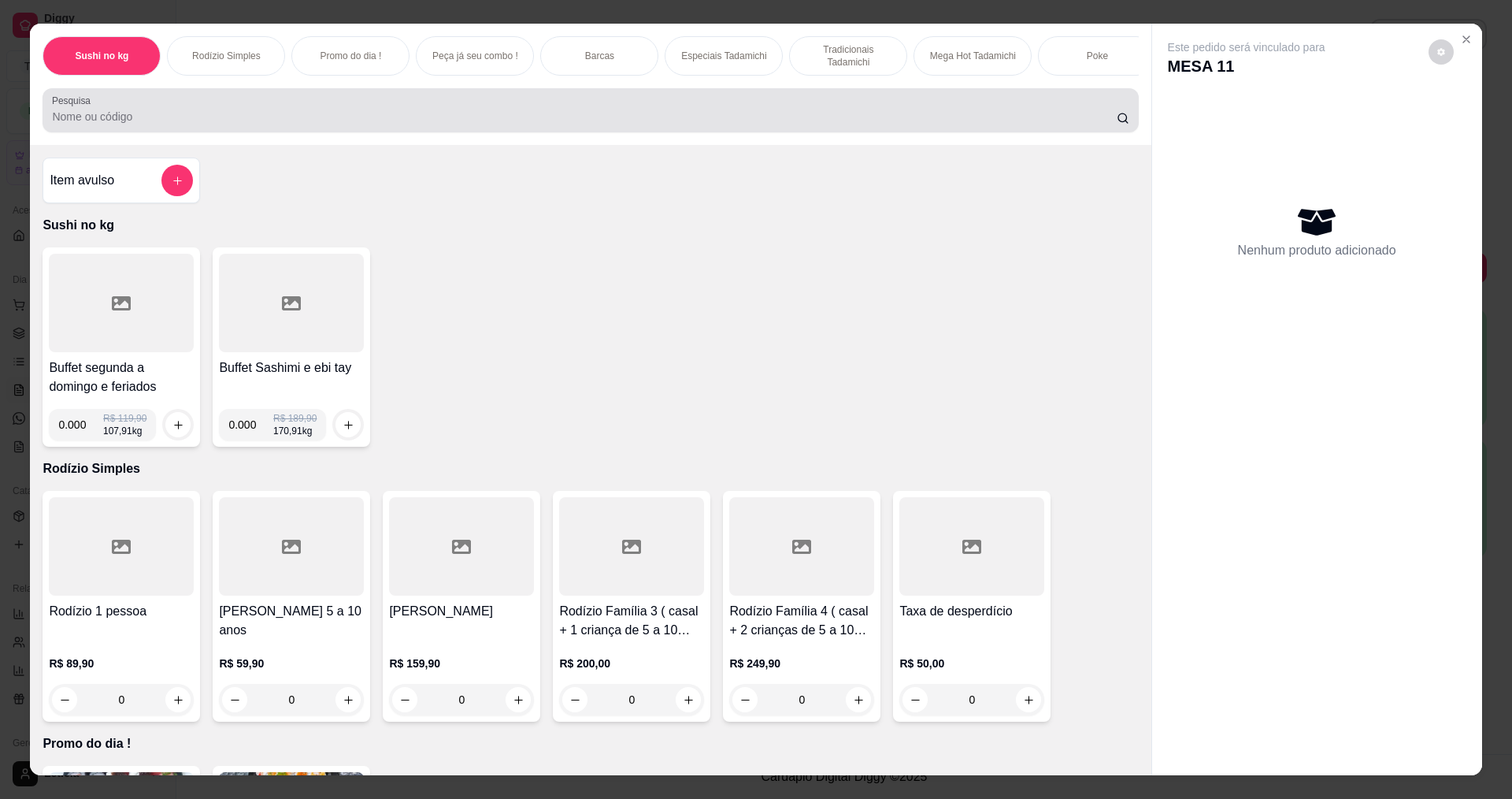
click at [449, 125] on input "Pesquisa" at bounding box center [584, 117] width 1064 height 16
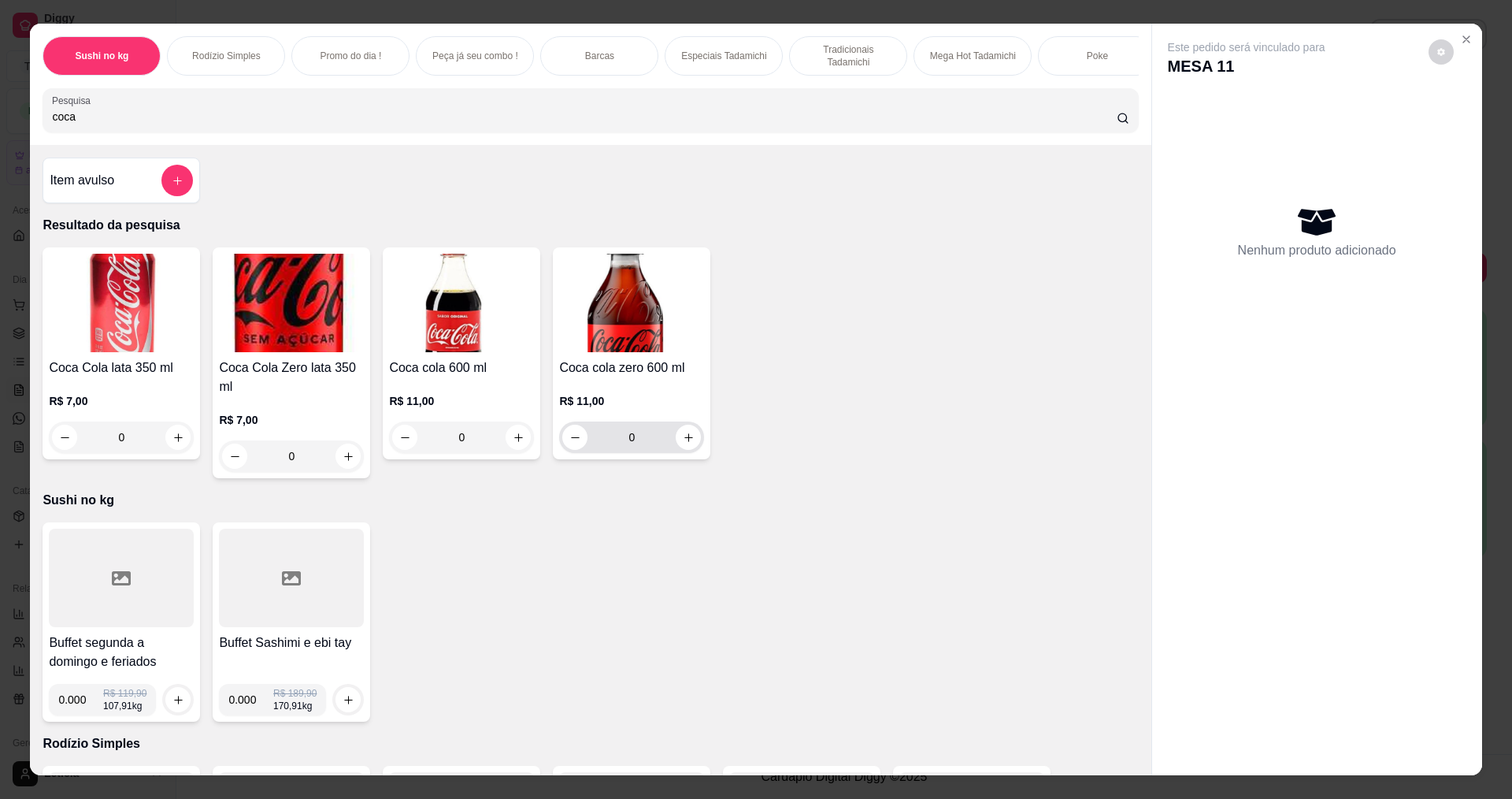
type input "coca"
click at [690, 449] on button "increase-product-quantity" at bounding box center [689, 438] width 25 height 25
type input "1"
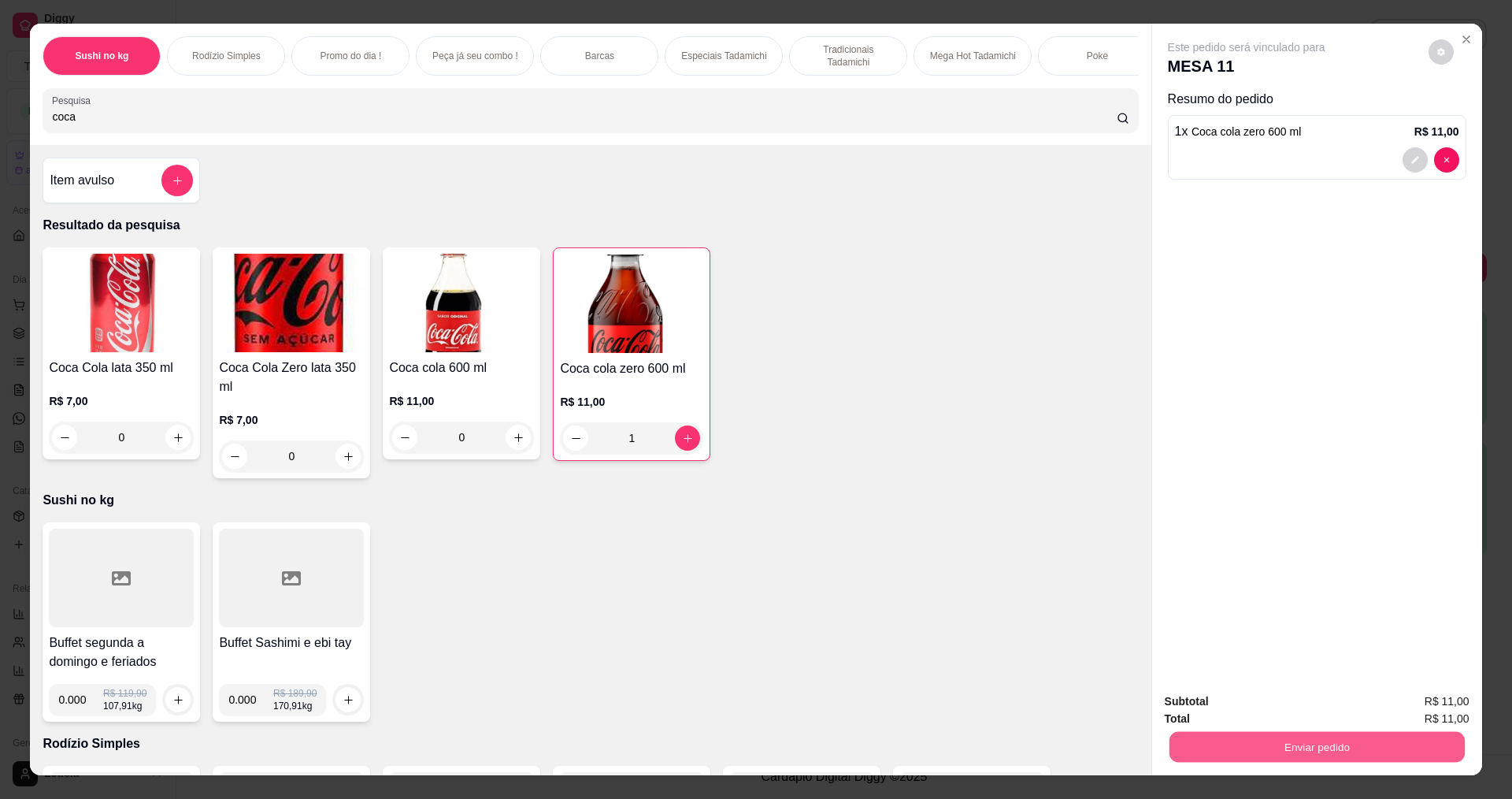
click at [1231, 751] on button "Enviar pedido" at bounding box center [1317, 746] width 295 height 30
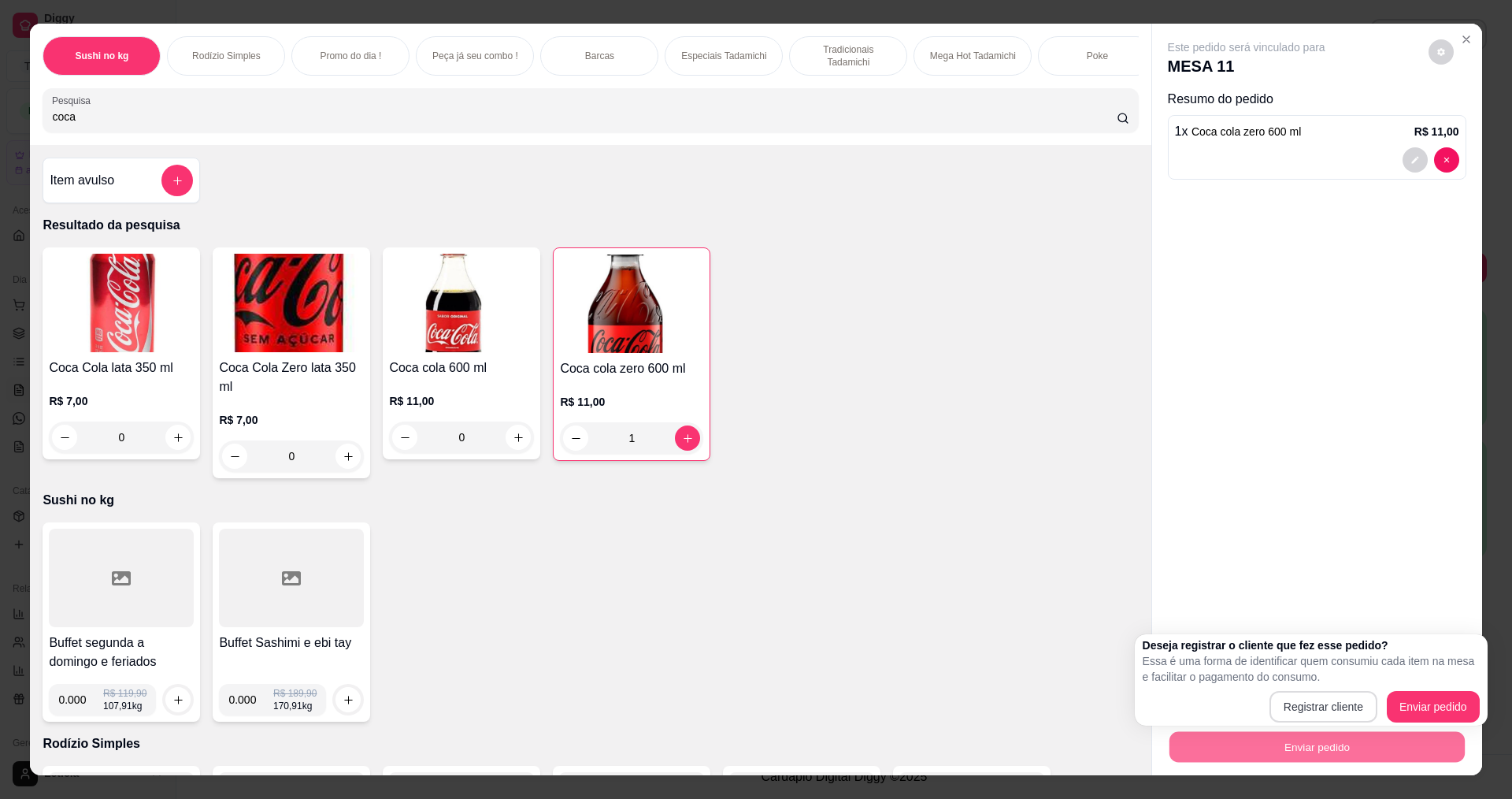
click at [1297, 710] on button "Registrar cliente" at bounding box center [1324, 706] width 108 height 31
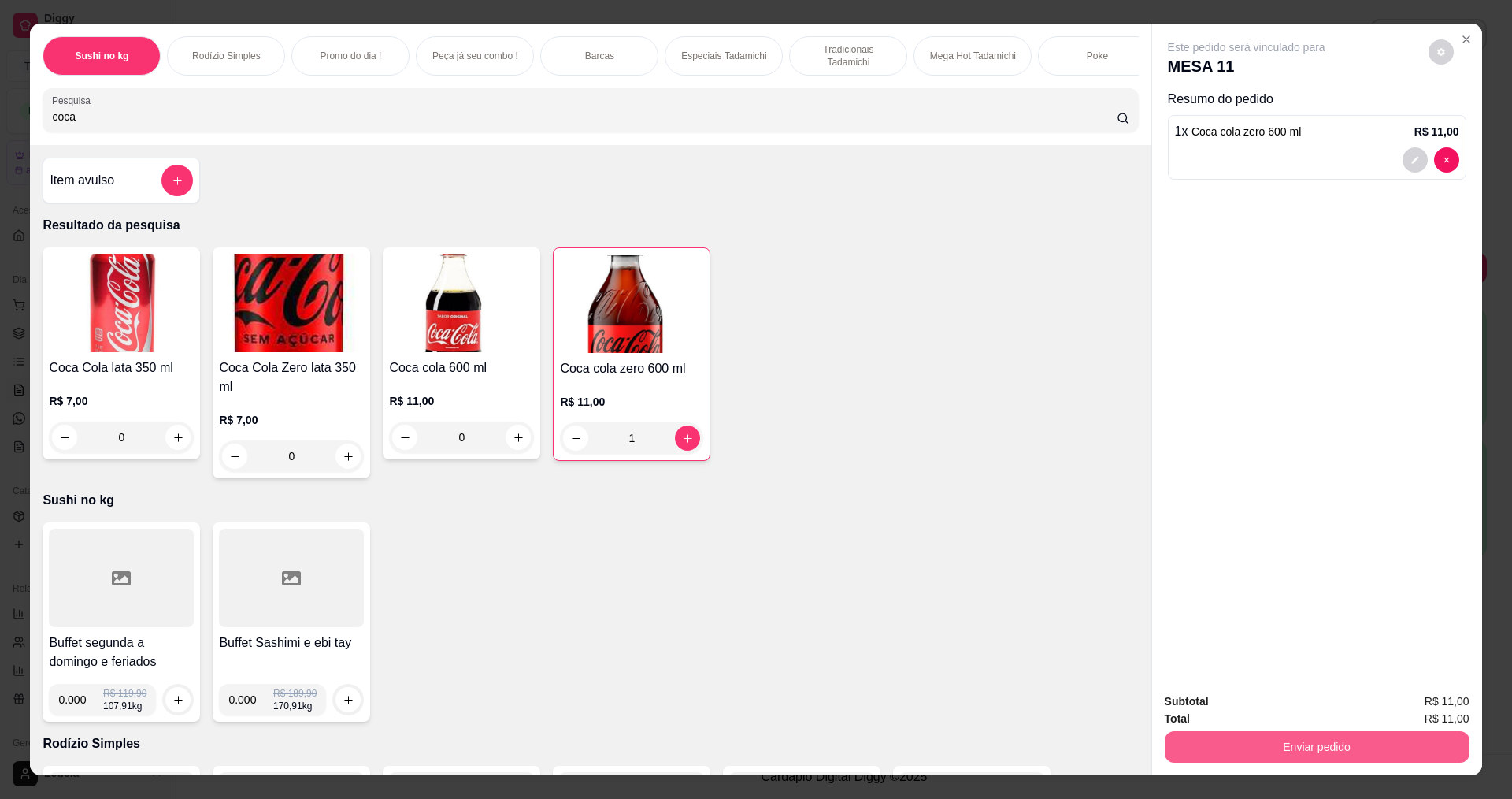
click at [1428, 735] on button "Enviar pedido" at bounding box center [1317, 747] width 304 height 31
click at [1401, 706] on button "Enviar pedido" at bounding box center [1429, 707] width 86 height 29
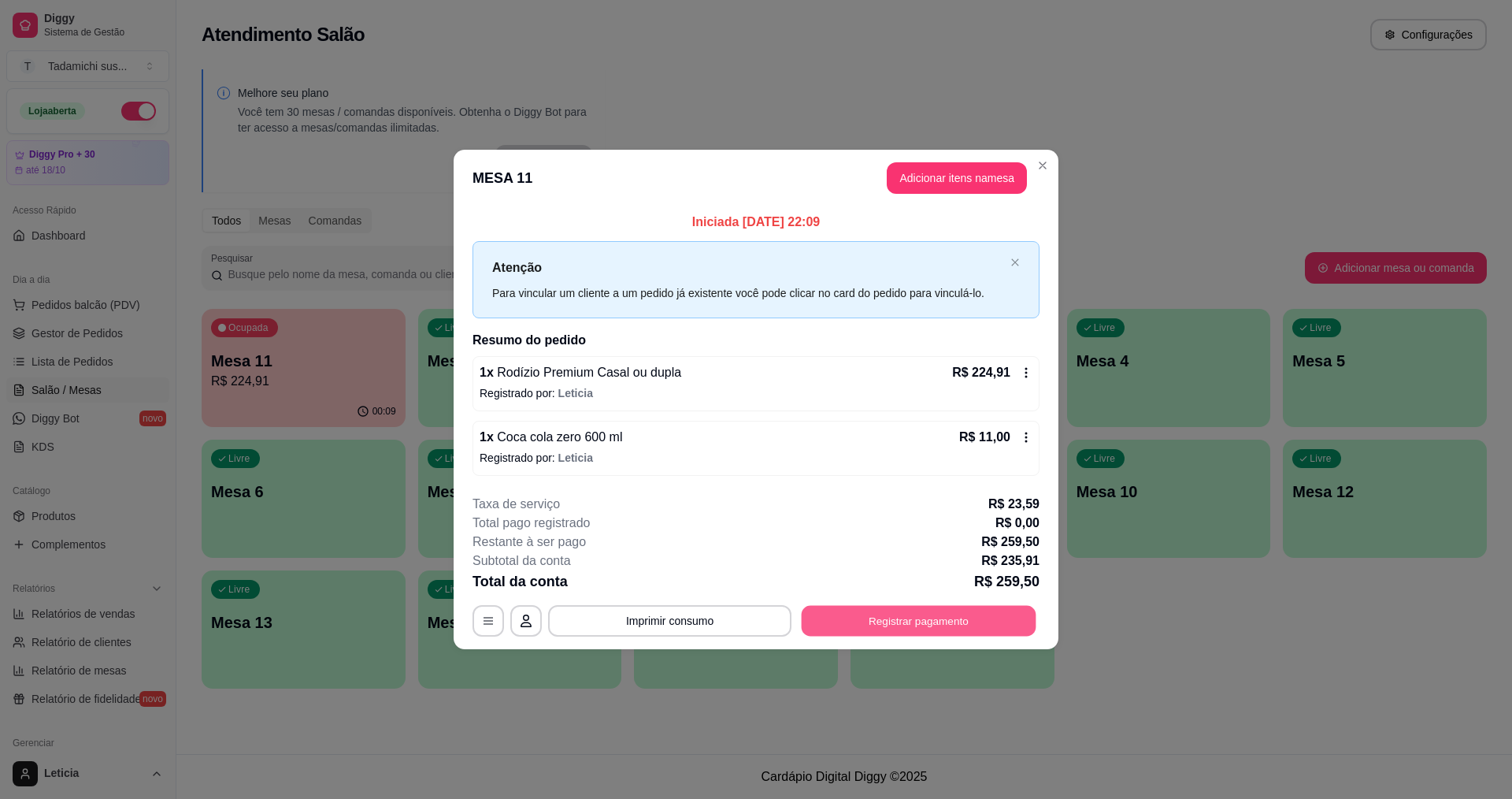
click at [996, 628] on button "Registrar pagamento" at bounding box center [919, 620] width 235 height 30
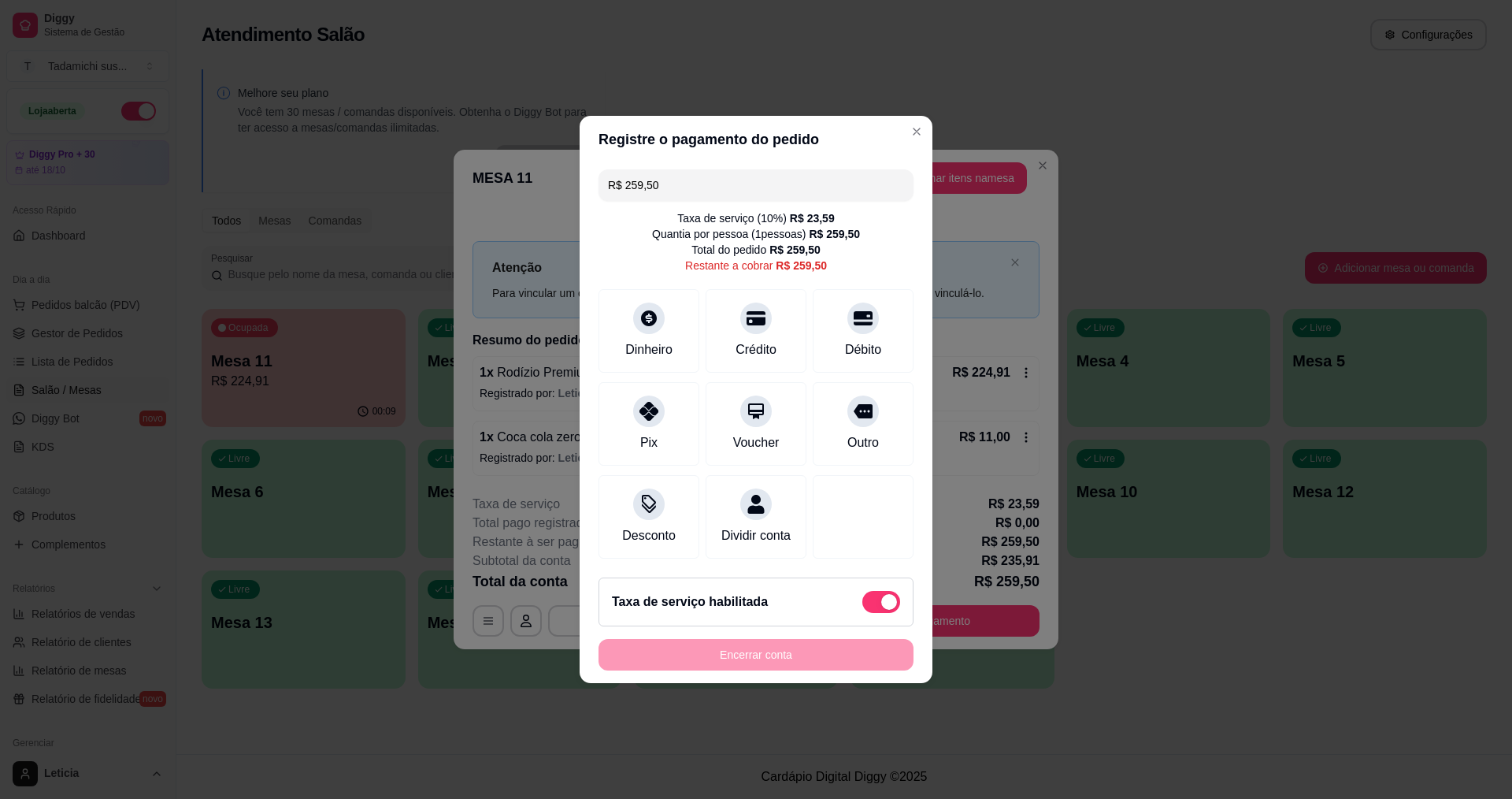
click at [862, 611] on span at bounding box center [880, 602] width 38 height 22
click at [862, 611] on input "checkbox" at bounding box center [866, 610] width 10 height 10
checkbox input "true"
type input "R$ 235,91"
checkbox input "false"
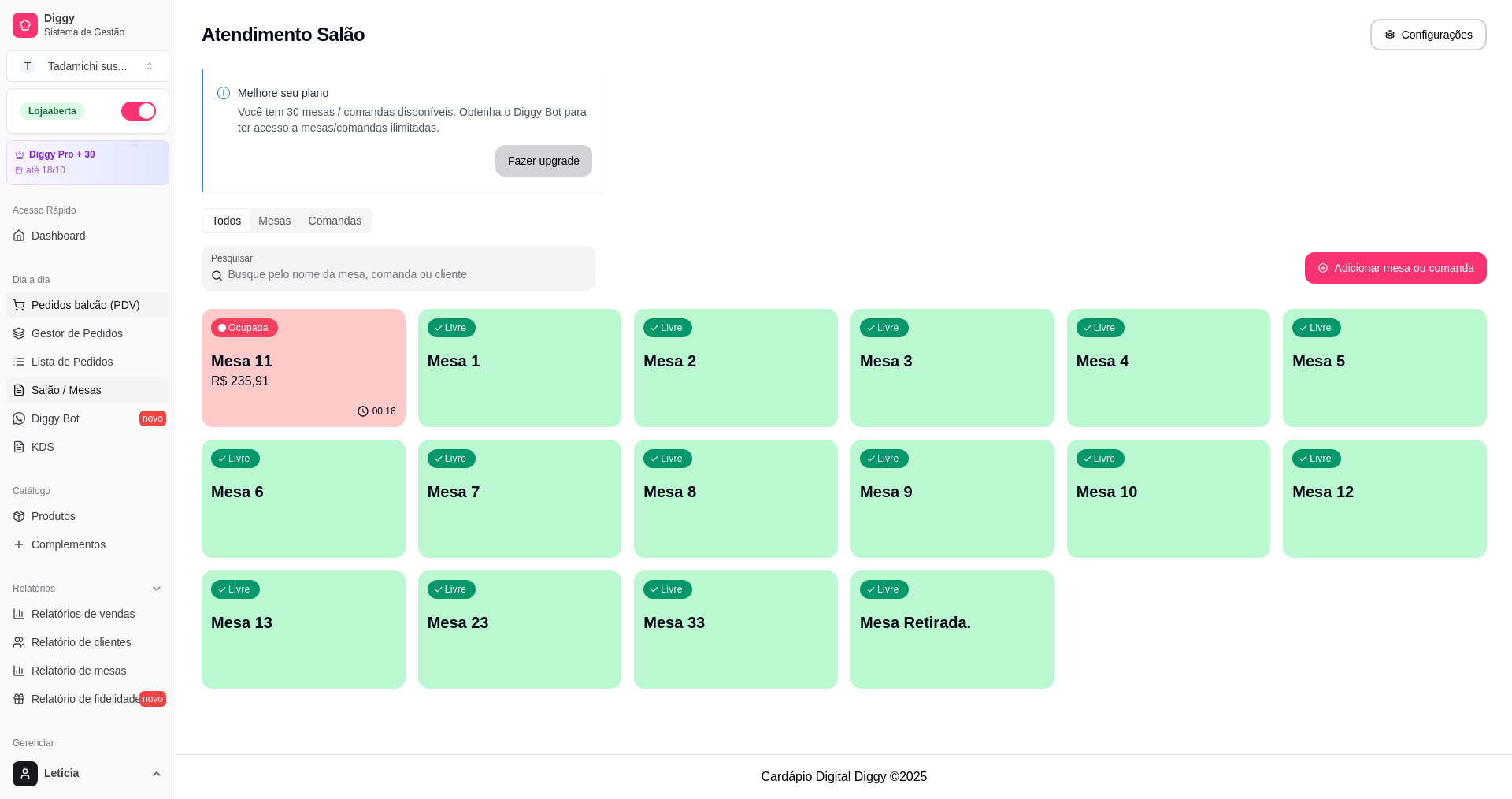
click at [91, 305] on span "Pedidos balcão (PDV)" at bounding box center [85, 305] width 109 height 16
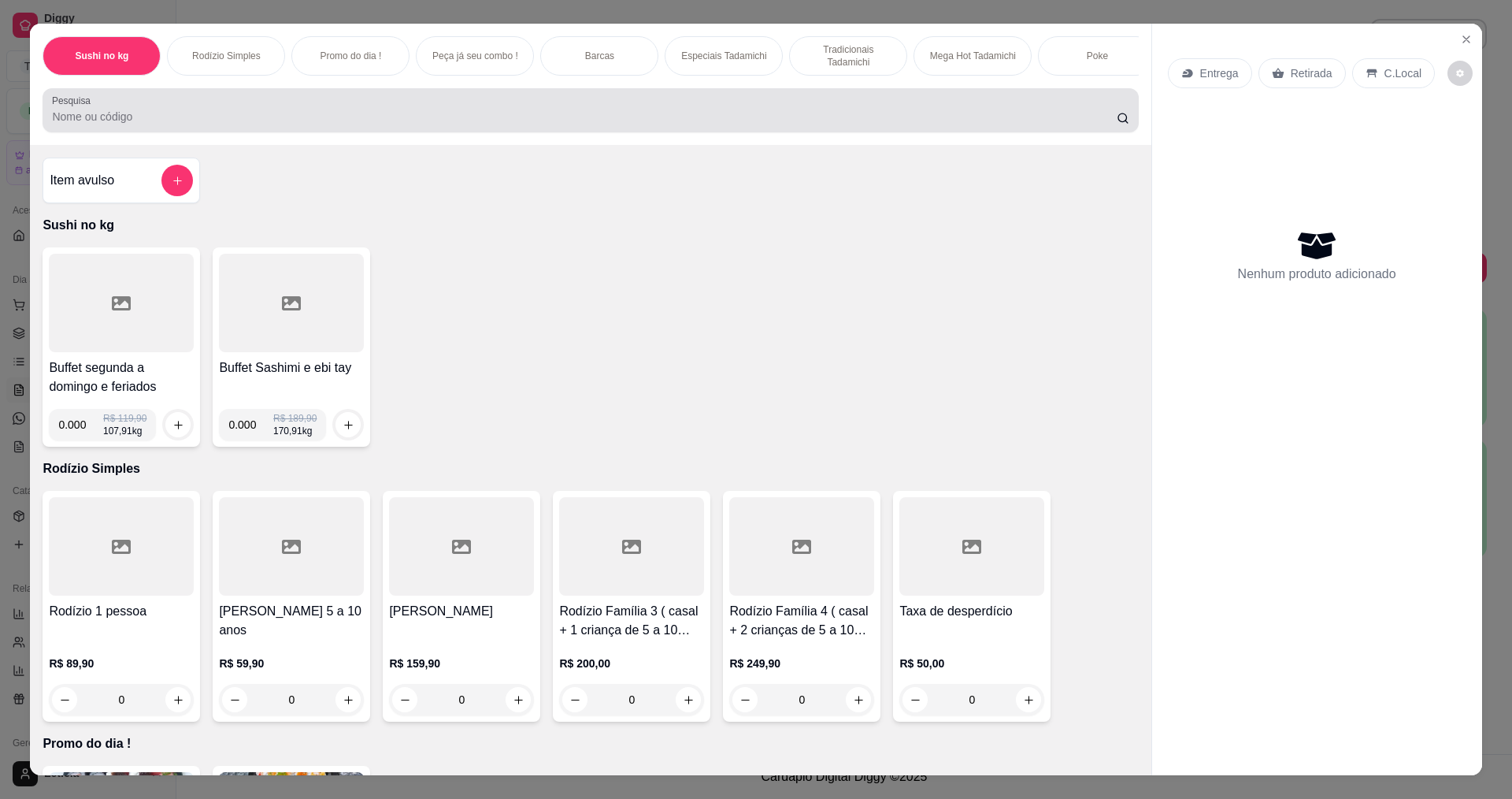
click at [449, 117] on div at bounding box center [590, 110] width 1076 height 31
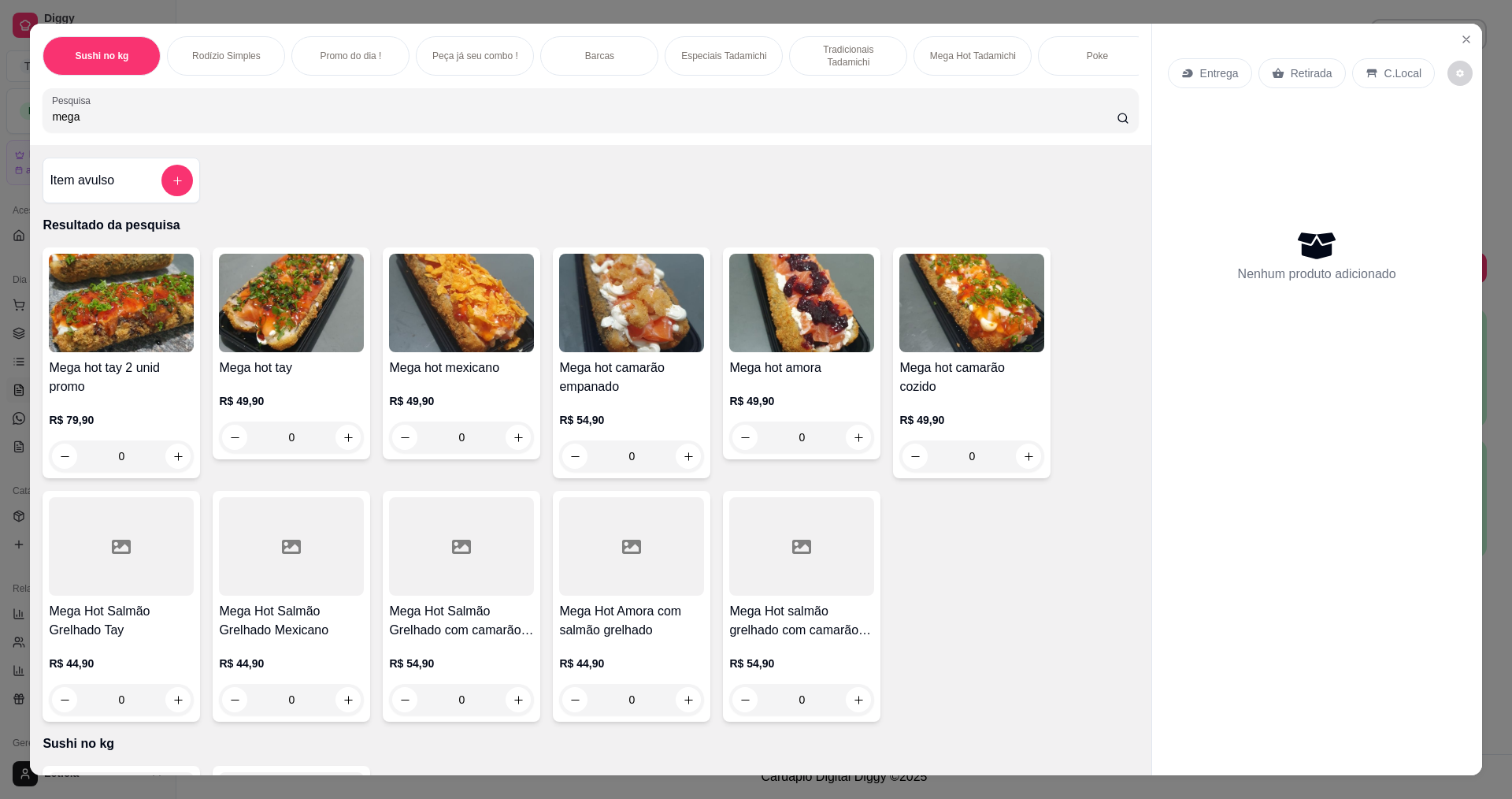
type input "mega"
click at [182, 465] on div "0" at bounding box center [121, 456] width 145 height 31
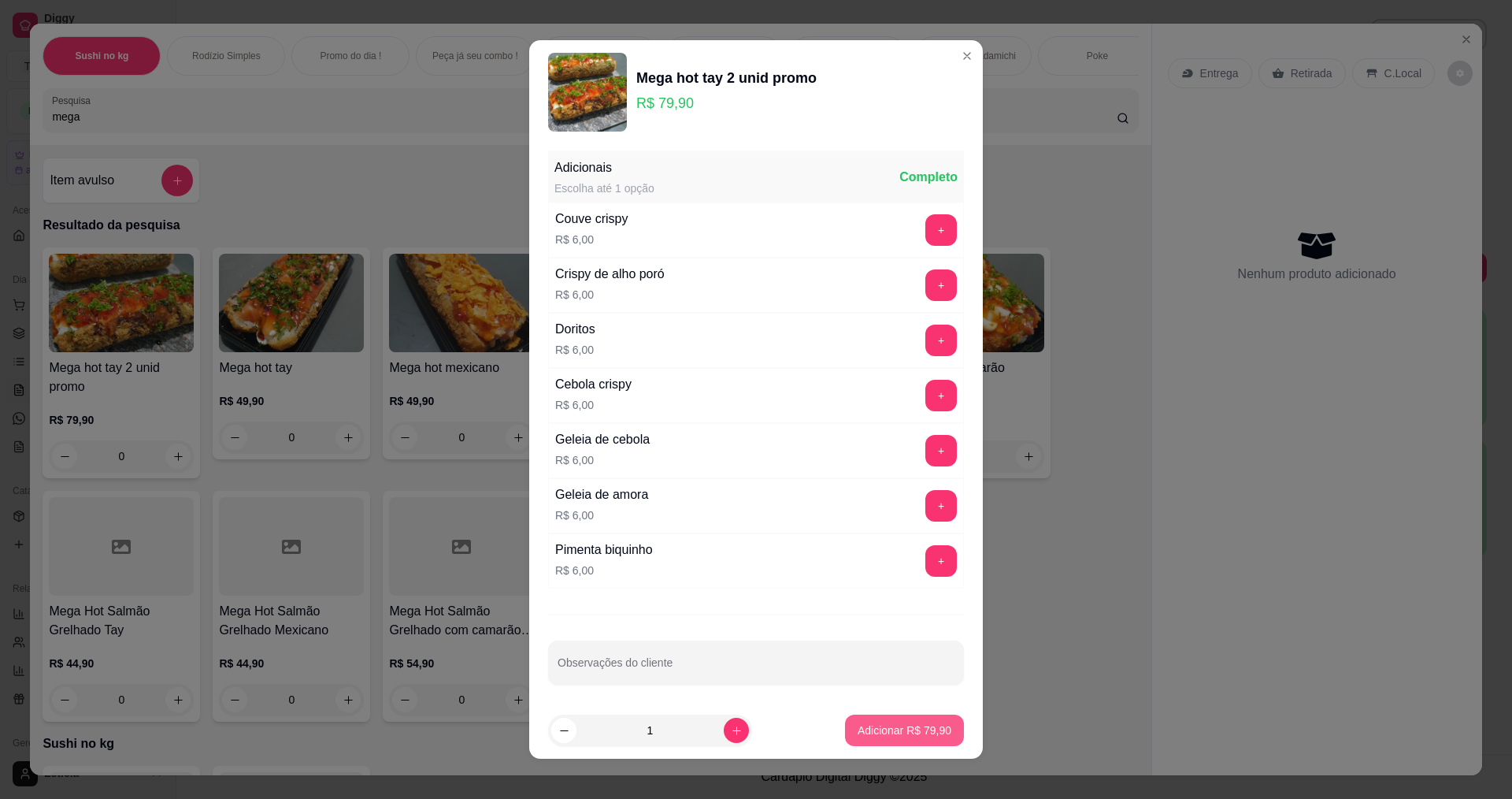
click at [928, 739] on button "Adicionar R$ 79,90" at bounding box center [905, 730] width 119 height 31
type input "1"
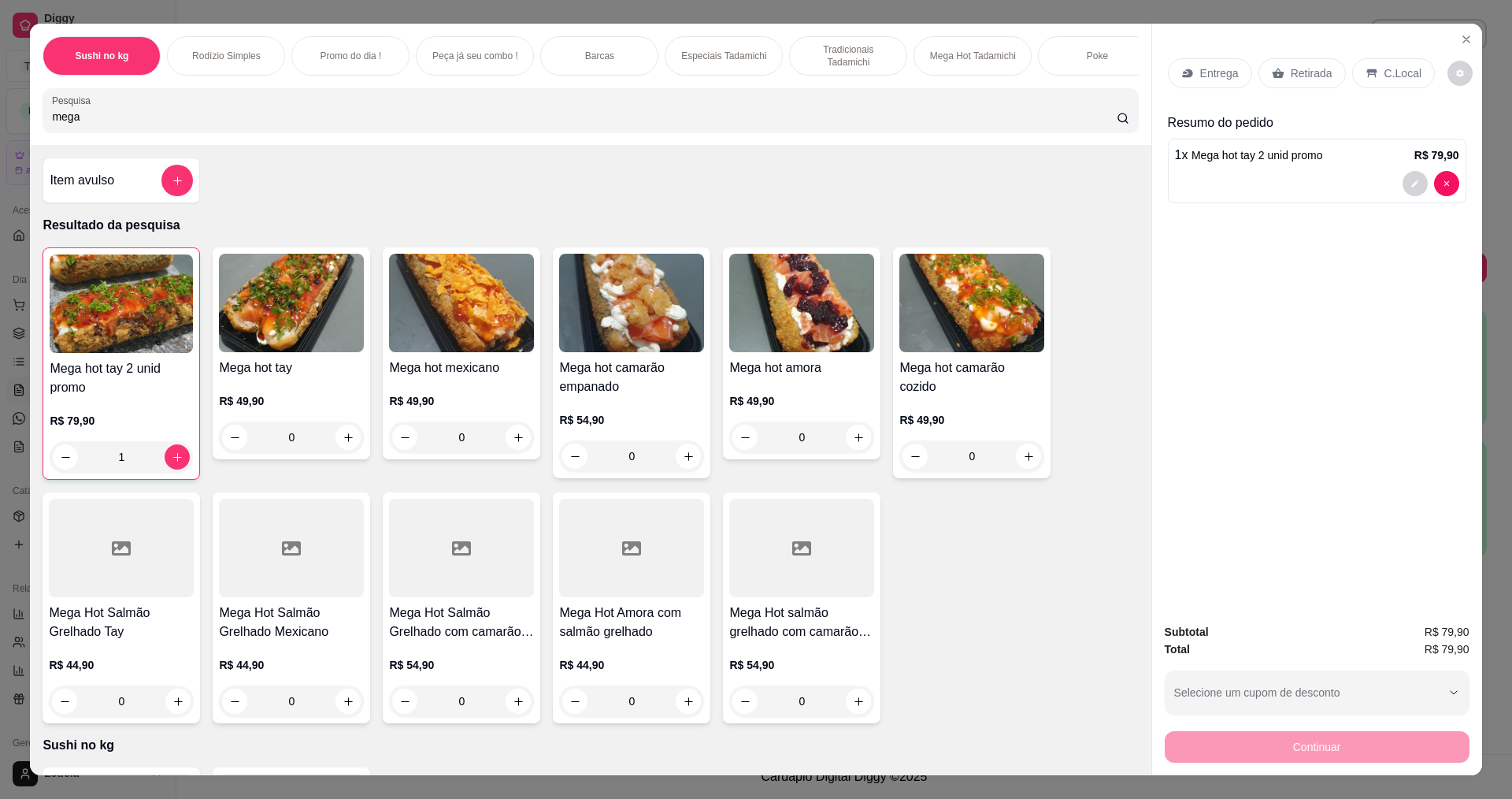
click at [1210, 64] on div "Entrega" at bounding box center [1210, 73] width 84 height 30
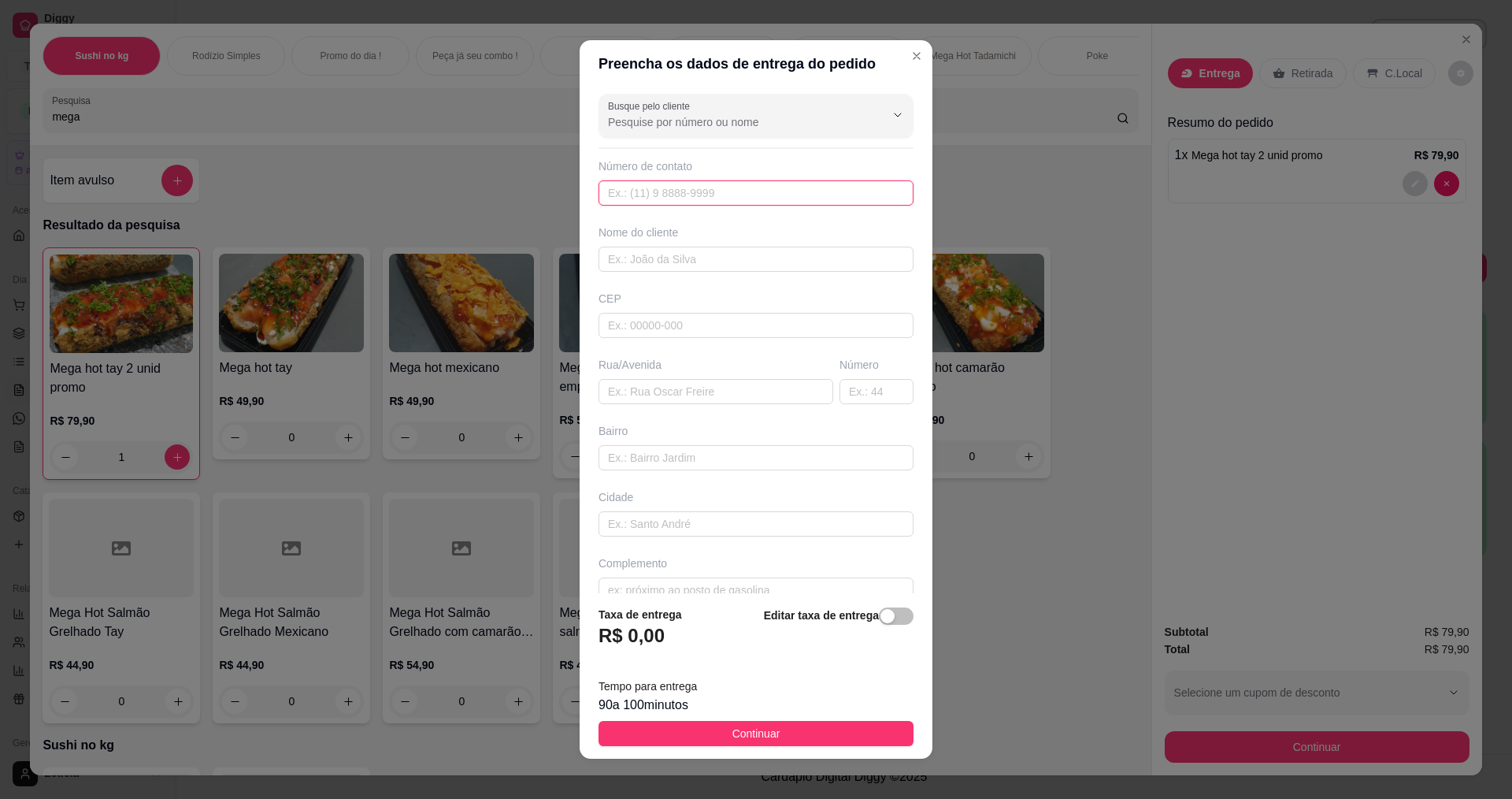
click at [723, 195] on input "text" at bounding box center [756, 193] width 315 height 25
type input "[PHONE_NUMBER]"
click at [712, 258] on input "text" at bounding box center [756, 259] width 315 height 25
click at [714, 313] on input "text" at bounding box center [756, 325] width 315 height 25
type input "35700497"
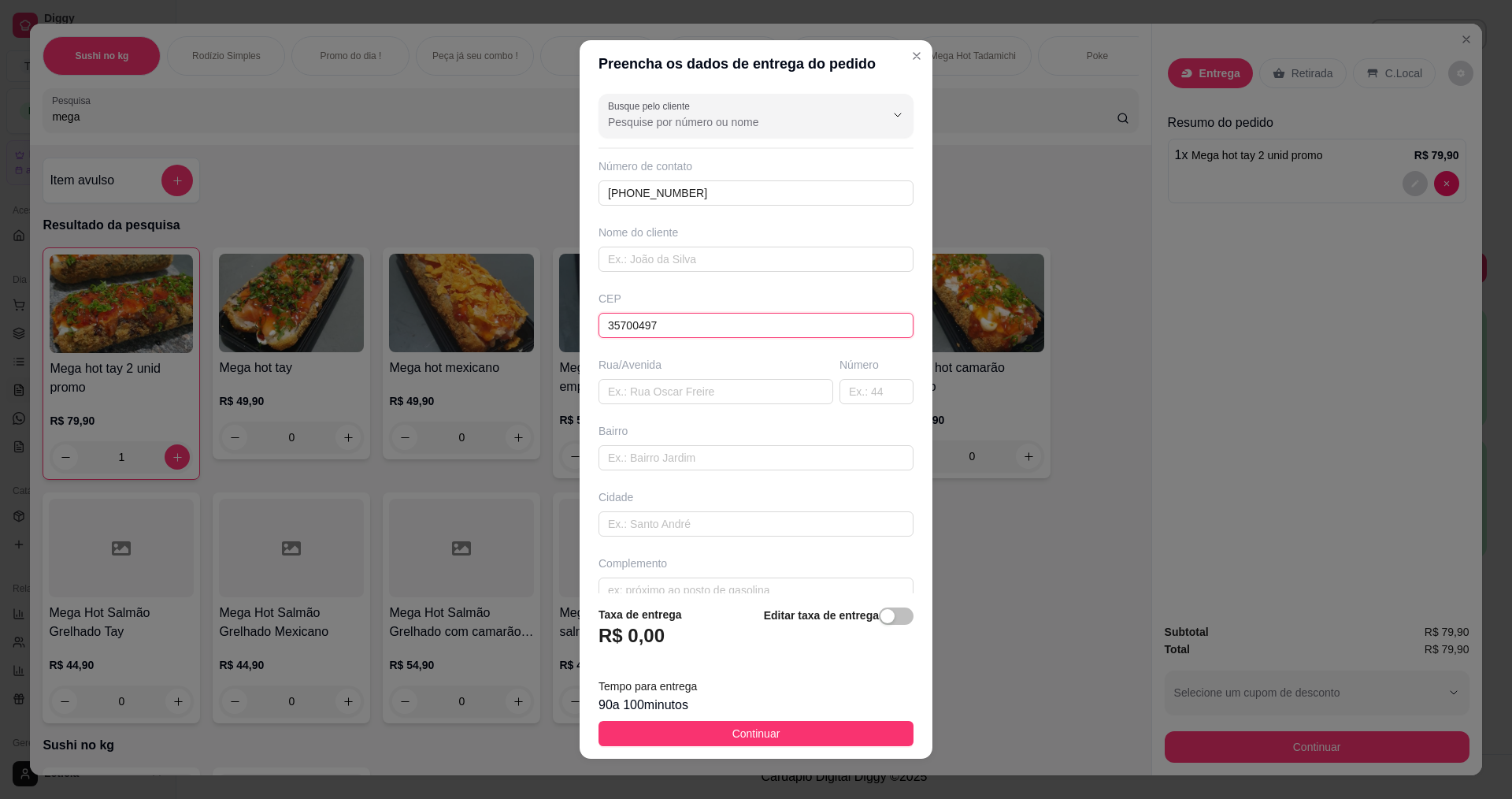
type input "[GEOGRAPHIC_DATA]"
type input "Nossa Senhora das Graças"
type input "Sete Lagoas"
type input "35700497"
click at [870, 386] on input "text" at bounding box center [877, 391] width 74 height 25
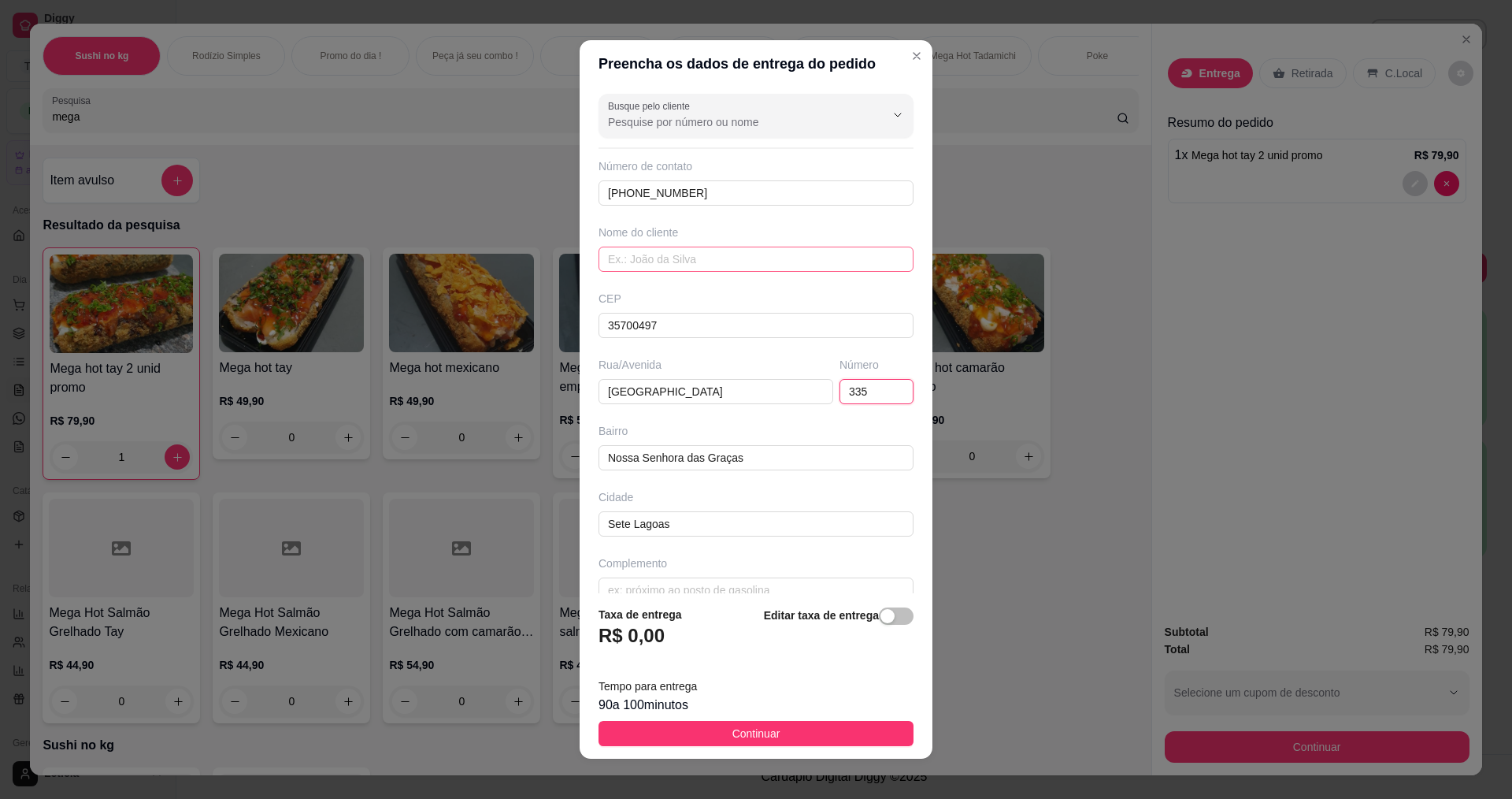
type input "335"
click at [750, 250] on input "text" at bounding box center [756, 259] width 315 height 25
click at [694, 266] on input "[PERSON_NAME]" at bounding box center [756, 259] width 315 height 25
click at [762, 252] on input "[PERSON_NAME]" at bounding box center [756, 259] width 315 height 25
type input "[PERSON_NAME]"
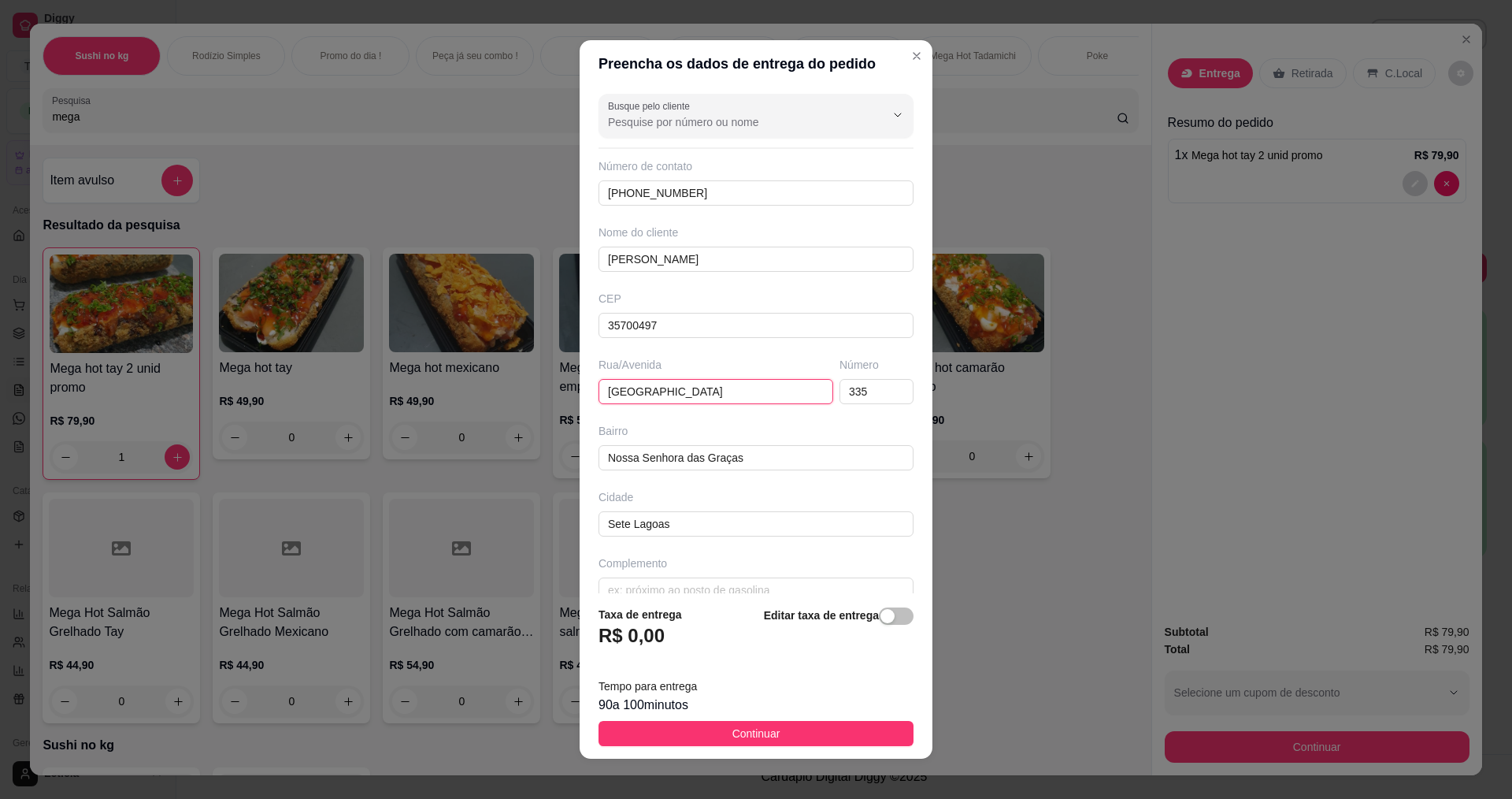
drag, startPoint x: 696, startPoint y: 387, endPoint x: 600, endPoint y: 408, distance: 98.3
click at [600, 407] on div "Busque pelo cliente Número de contato [PHONE_NUMBER] Nome do cliente [PERSON_NA…" at bounding box center [756, 340] width 353 height 506
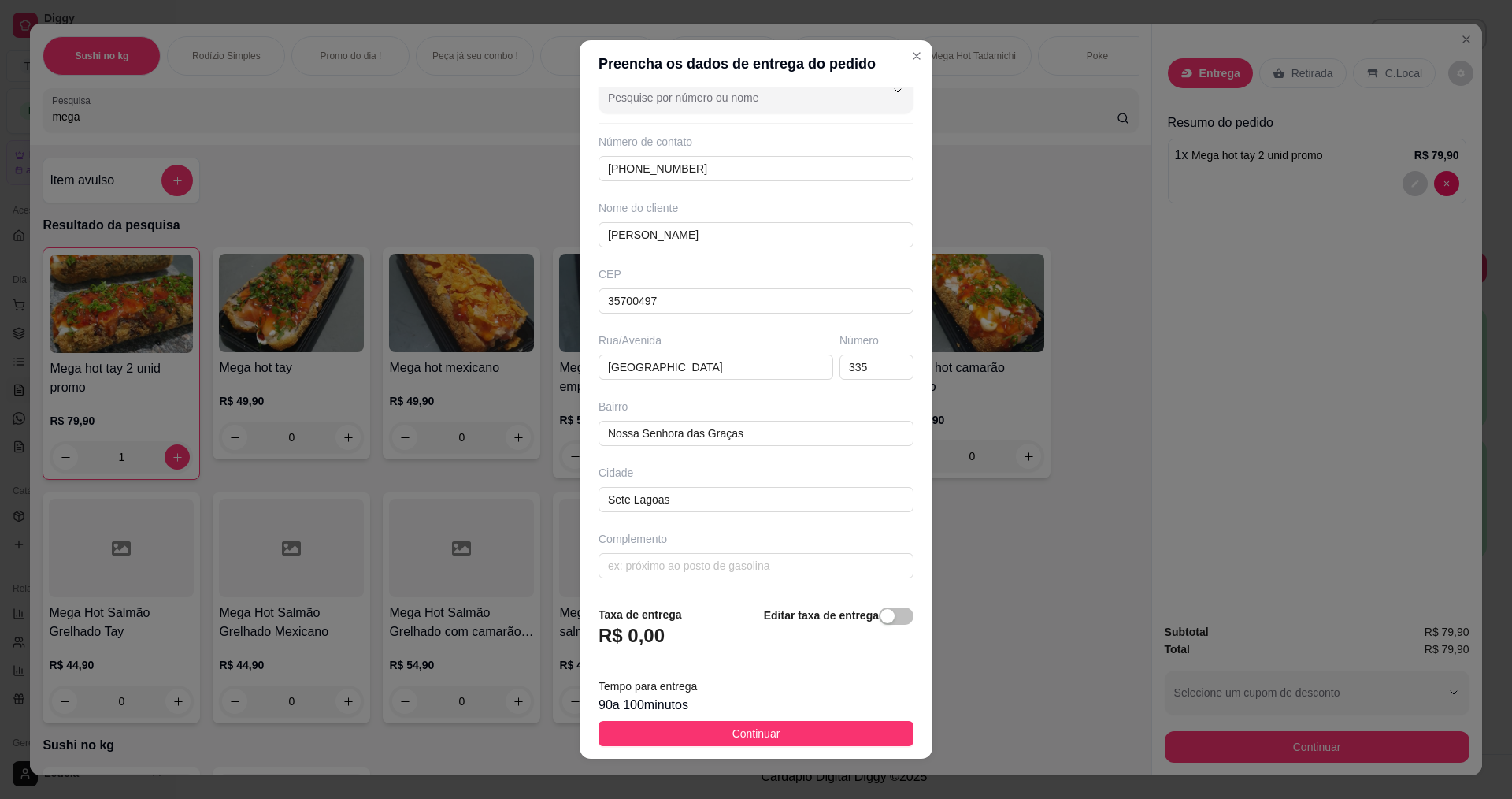
click at [752, 583] on div "Busque pelo cliente Número de contato [PHONE_NUMBER] Nome do cliente [PERSON_NA…" at bounding box center [756, 340] width 353 height 506
click at [745, 565] on input "text" at bounding box center [756, 565] width 315 height 25
type input "casa"
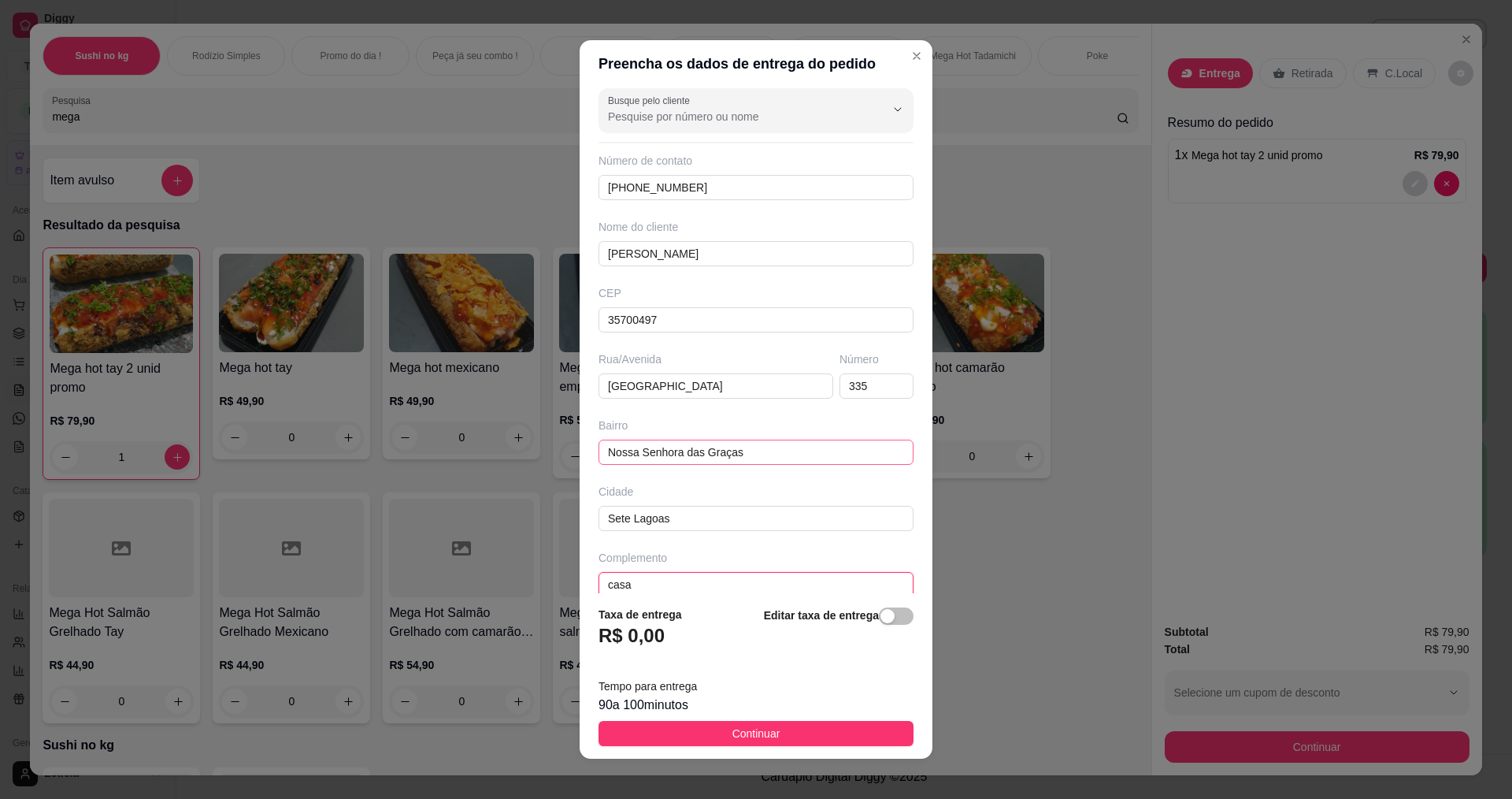
scroll to position [0, 0]
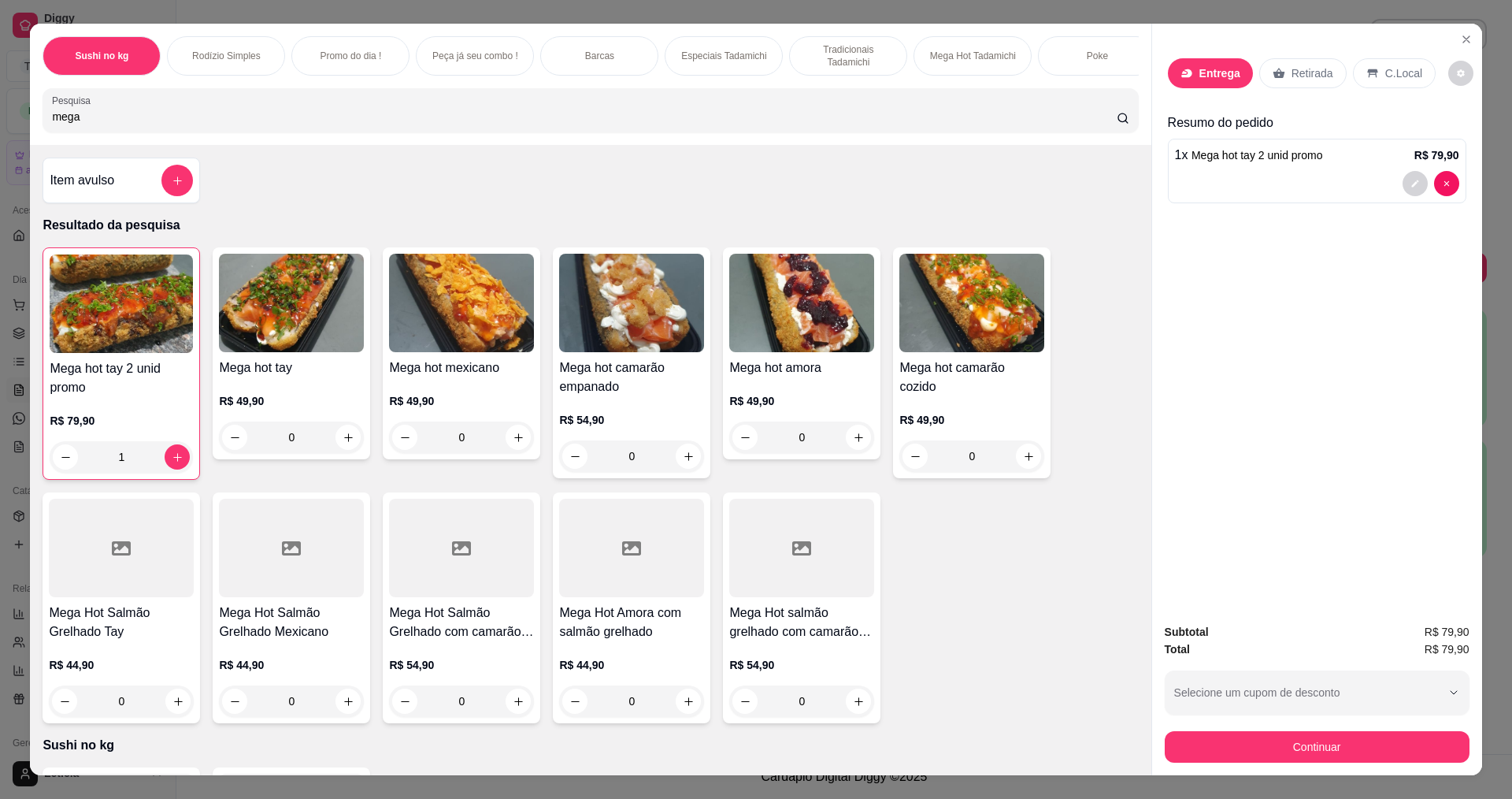
click at [171, 466] on div "1" at bounding box center [121, 457] width 143 height 31
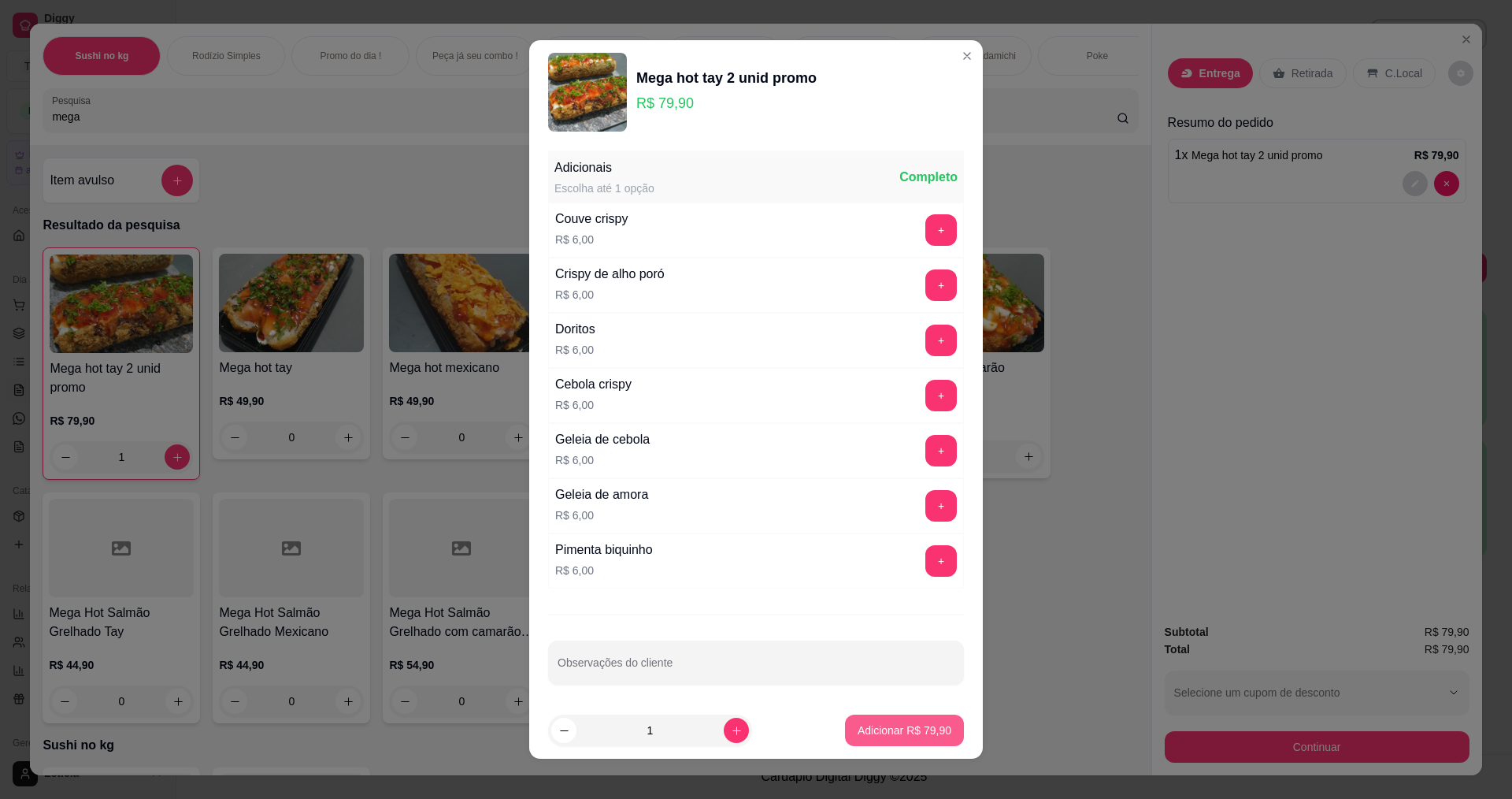
click at [911, 723] on p "Adicionar R$ 79,90" at bounding box center [904, 730] width 94 height 16
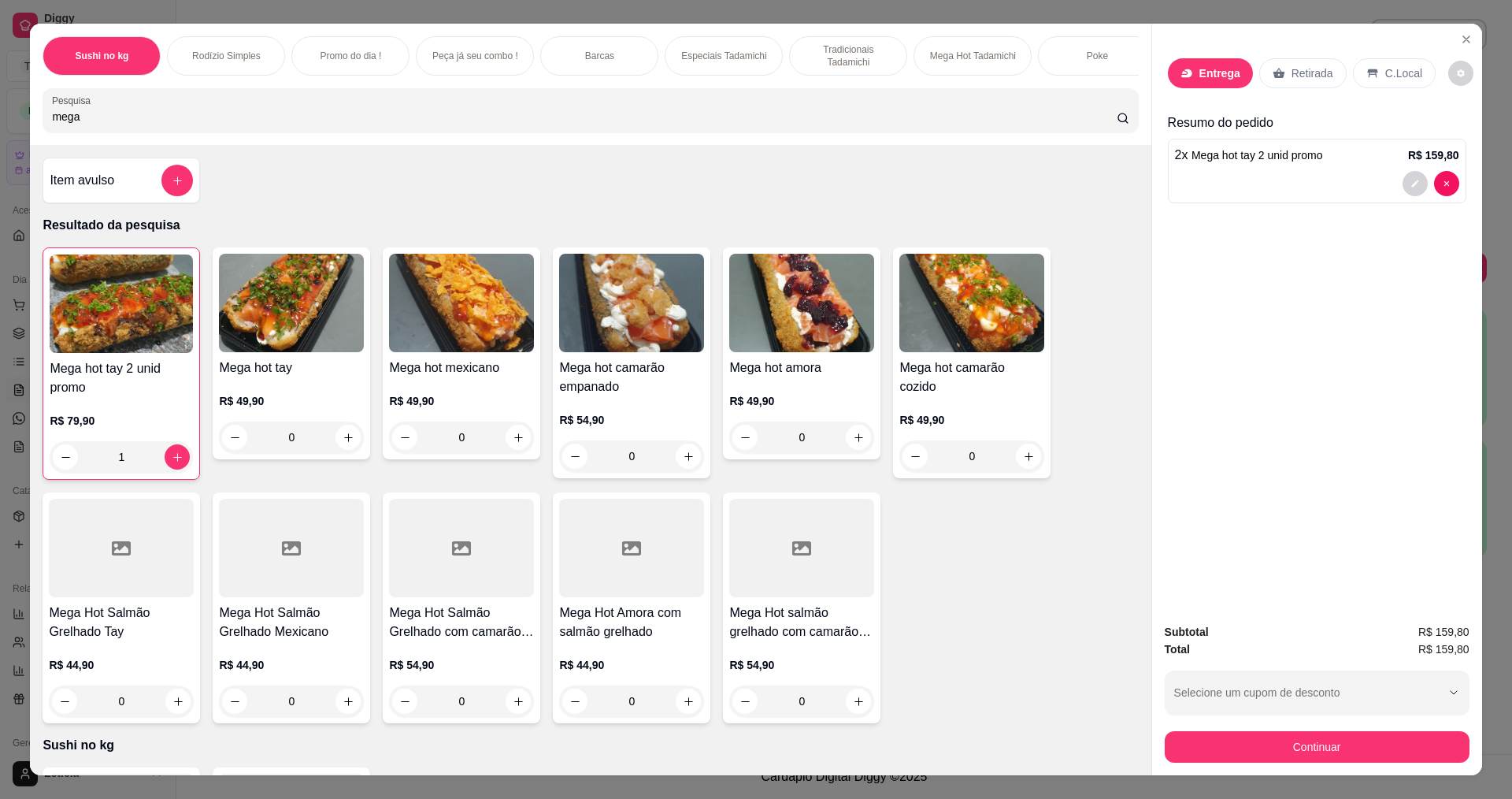
type input "2"
click at [1286, 745] on button "Continuar" at bounding box center [1317, 747] width 304 height 31
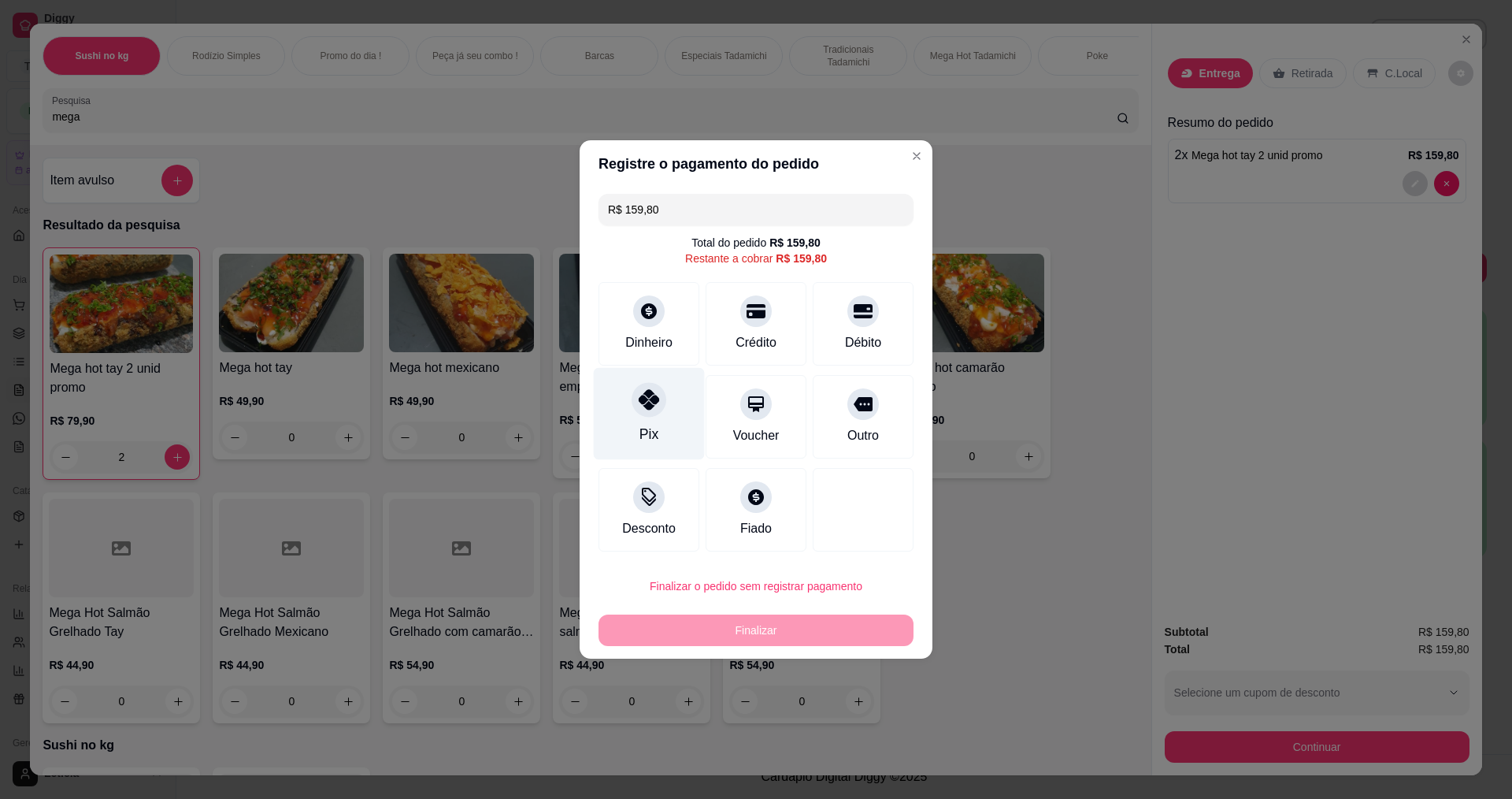
click at [651, 400] on icon at bounding box center [649, 399] width 20 height 20
type input "R$ 0,00"
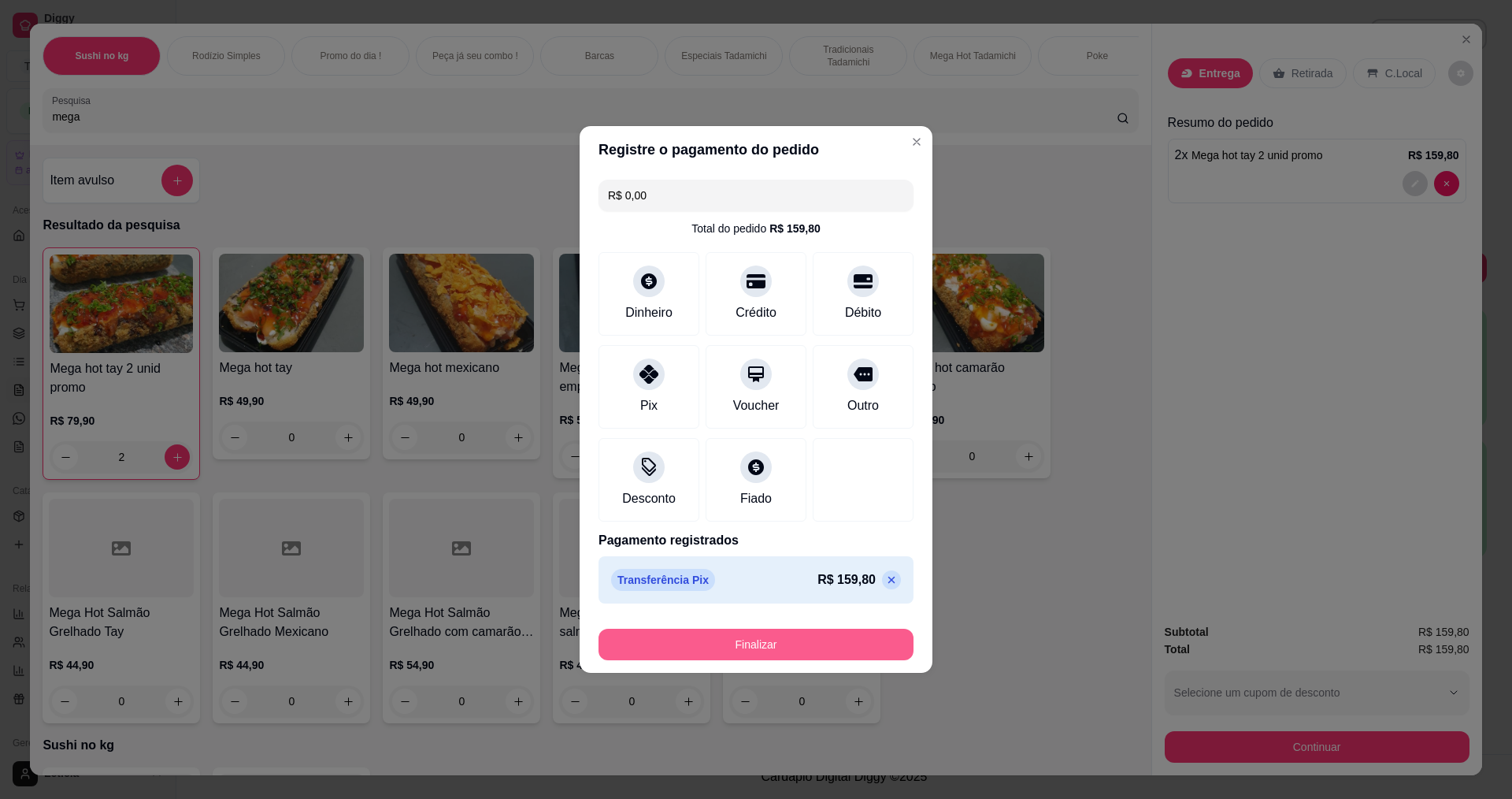
click at [737, 651] on button "Finalizar" at bounding box center [756, 644] width 315 height 31
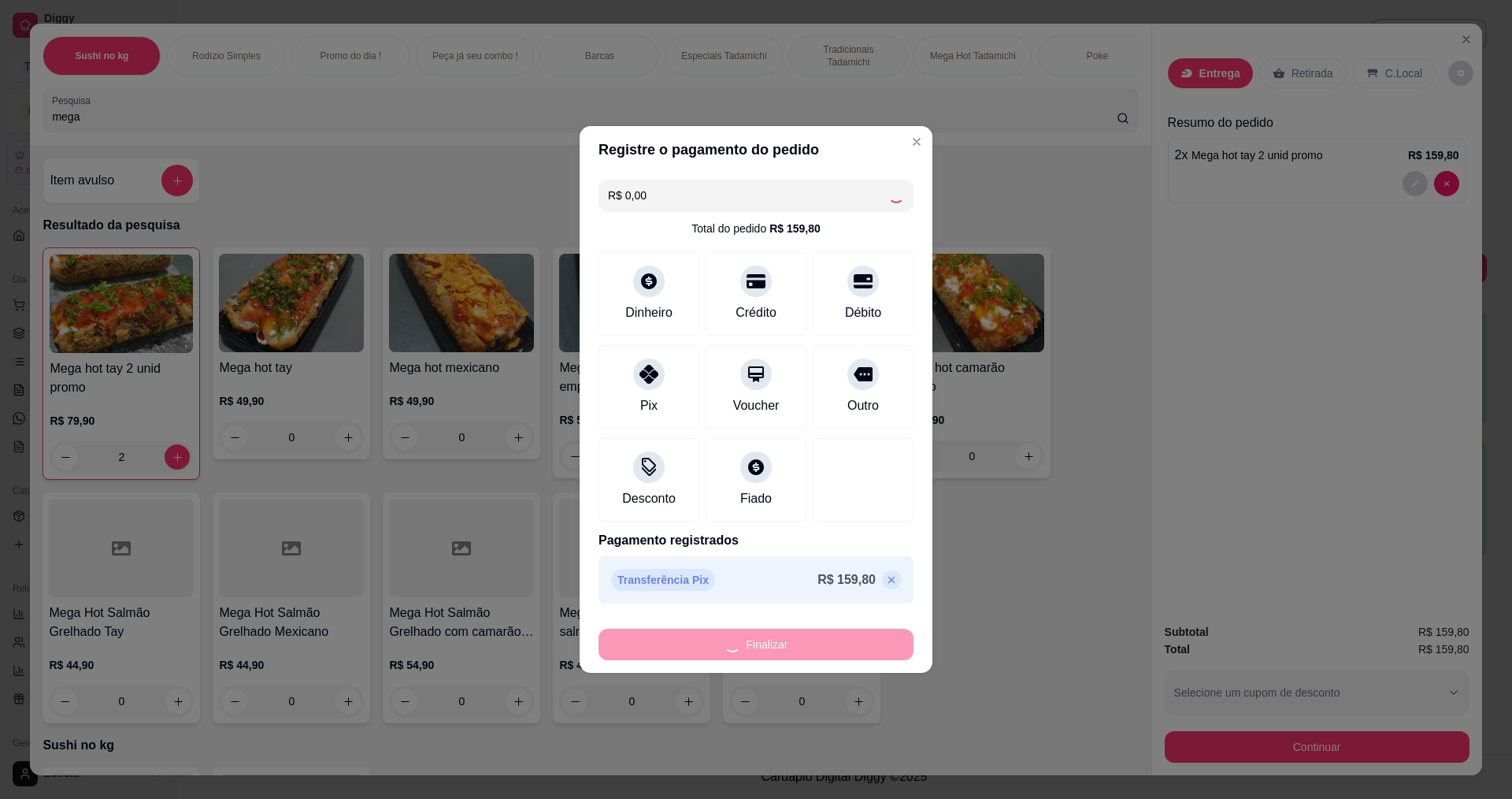
type input "0"
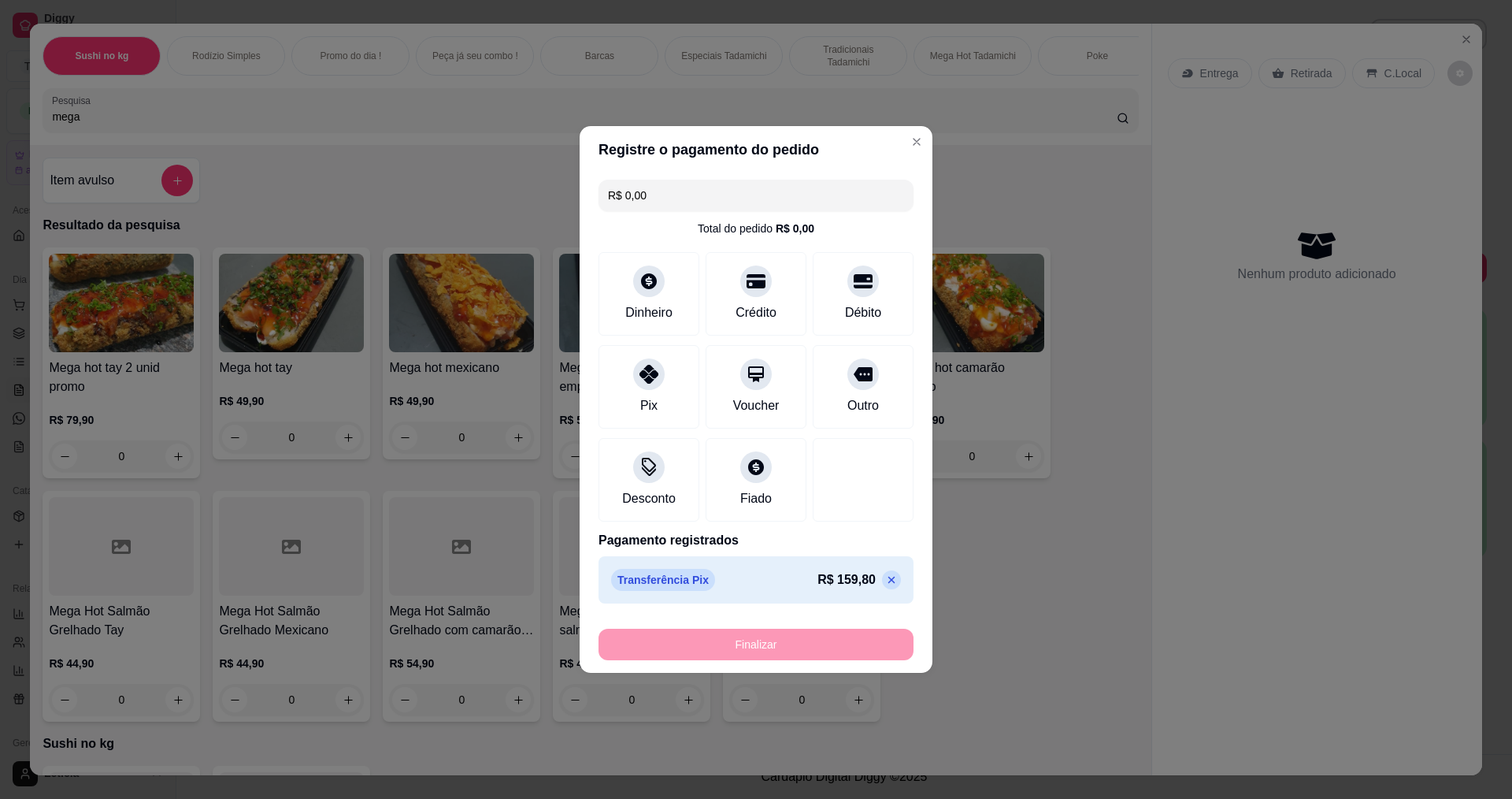
type input "-R$ 159,80"
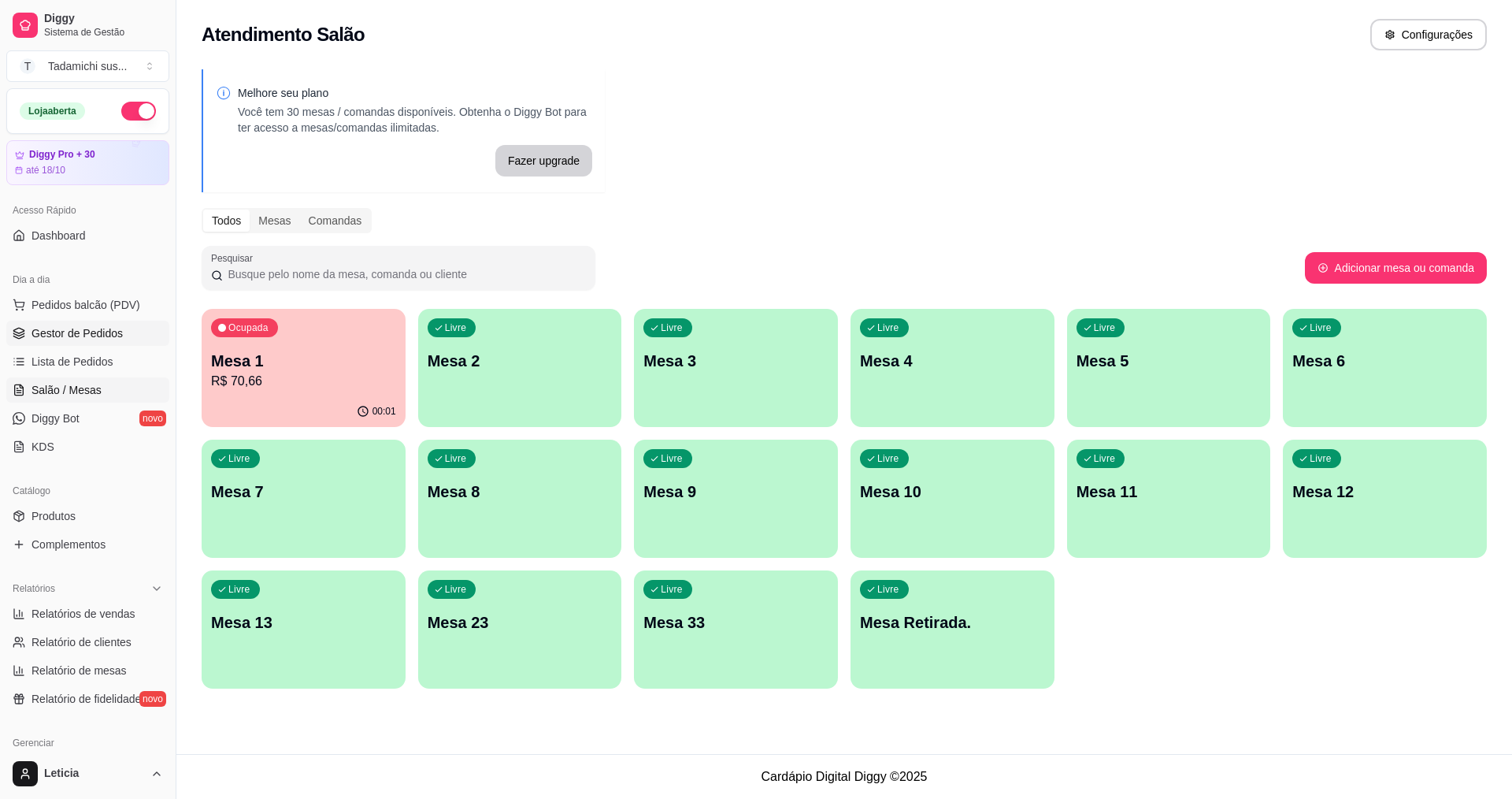
click at [81, 332] on span "Gestor de Pedidos" at bounding box center [77, 333] width 92 height 16
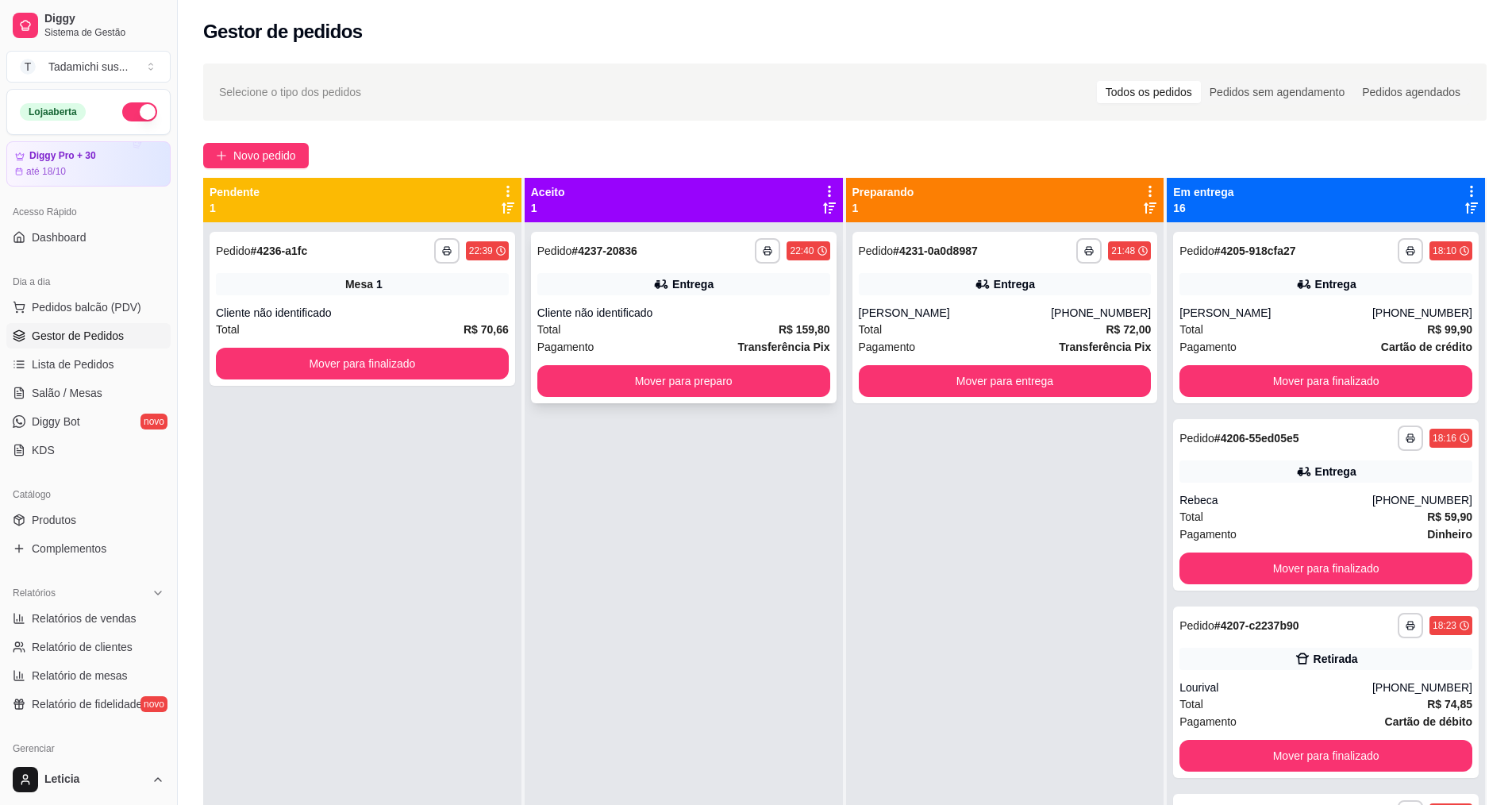
click at [665, 276] on icon at bounding box center [661, 284] width 16 height 16
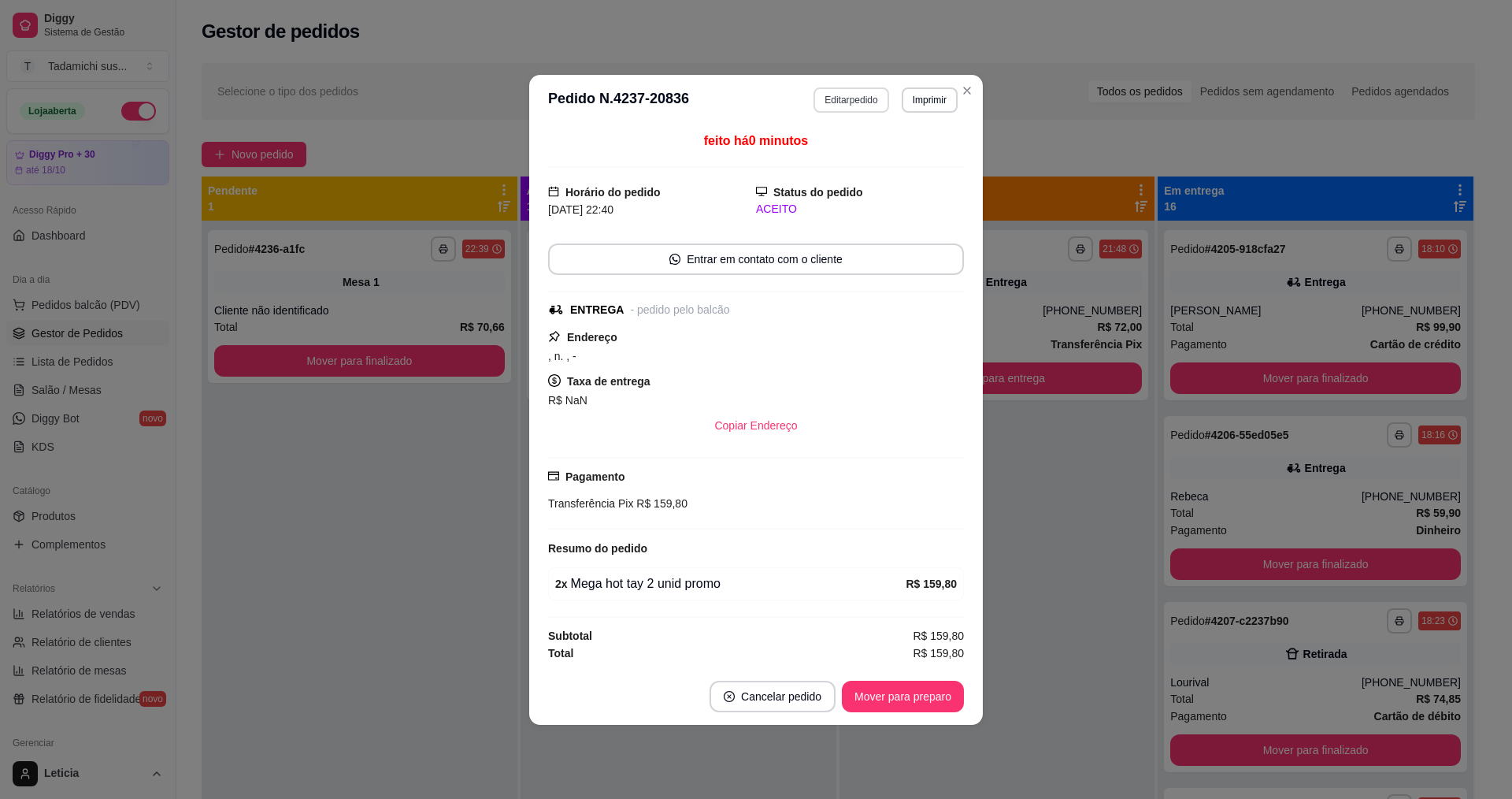
click at [855, 91] on button "Editar pedido" at bounding box center [851, 99] width 75 height 25
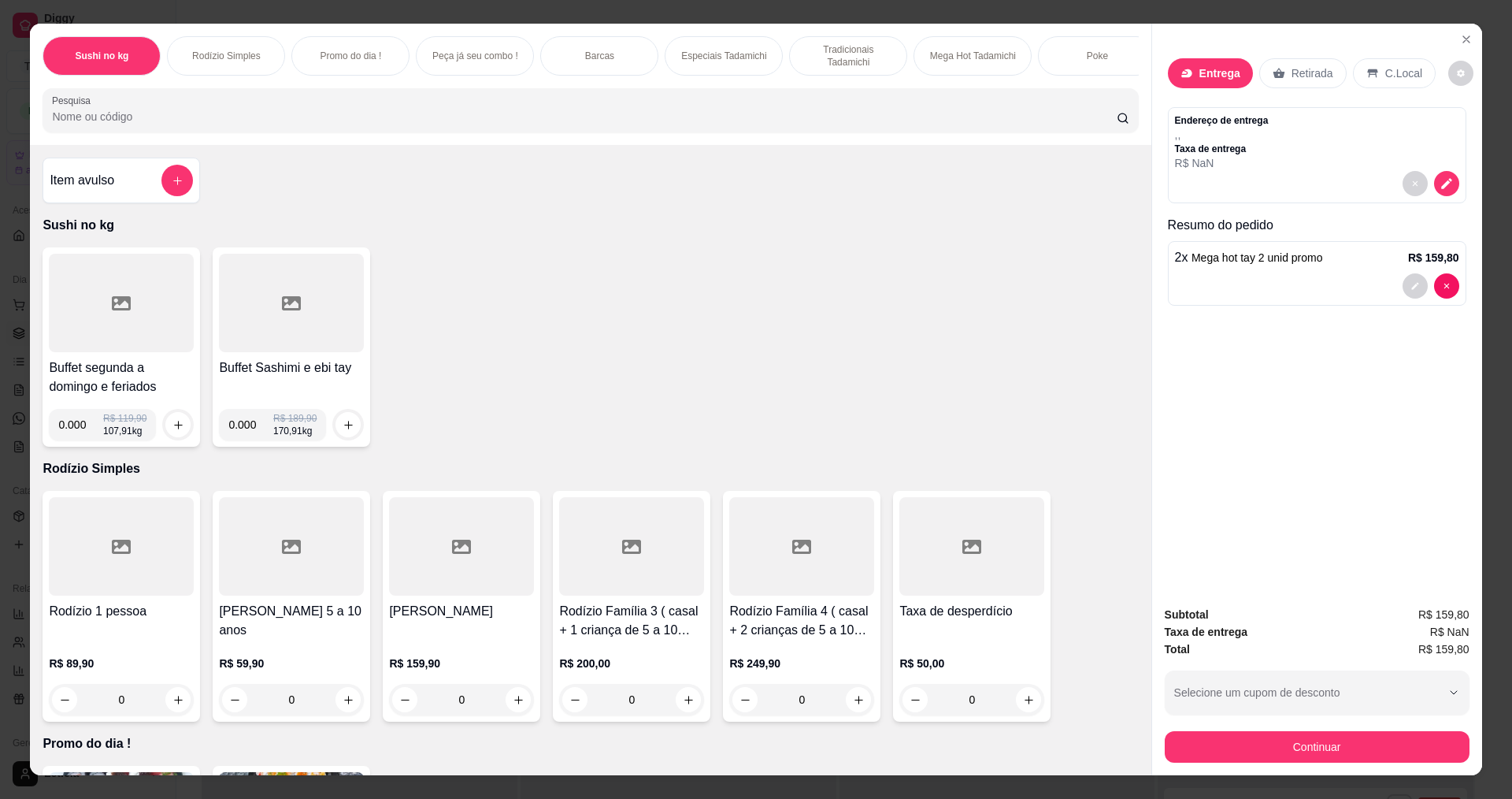
click at [1208, 67] on p "Entrega" at bounding box center [1220, 72] width 41 height 16
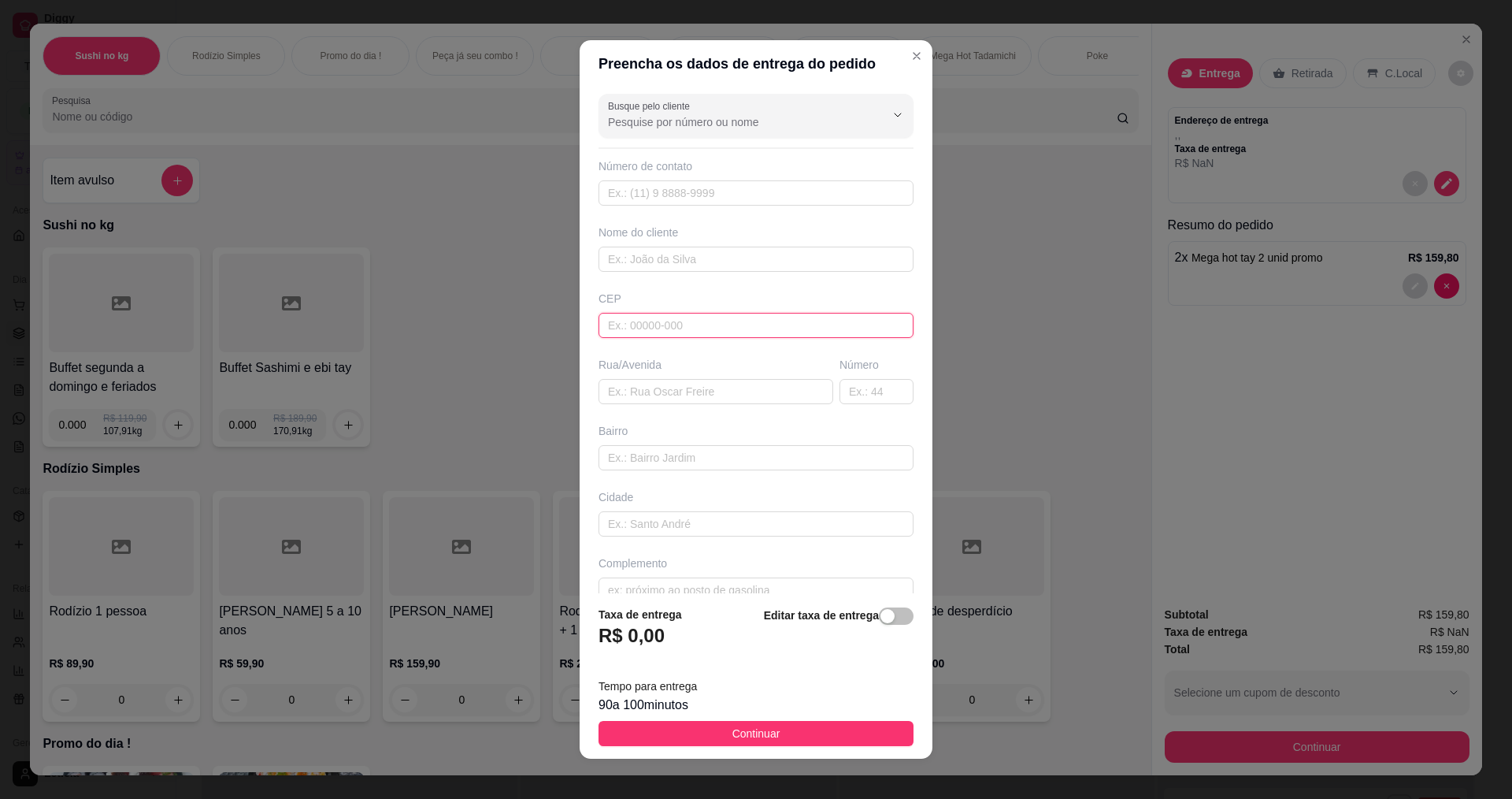
click at [704, 328] on input "text" at bounding box center [756, 325] width 315 height 25
type input "35700497"
type input "[GEOGRAPHIC_DATA]"
type input "Nossa Senhora das Graças"
type input "Sete Lagoas"
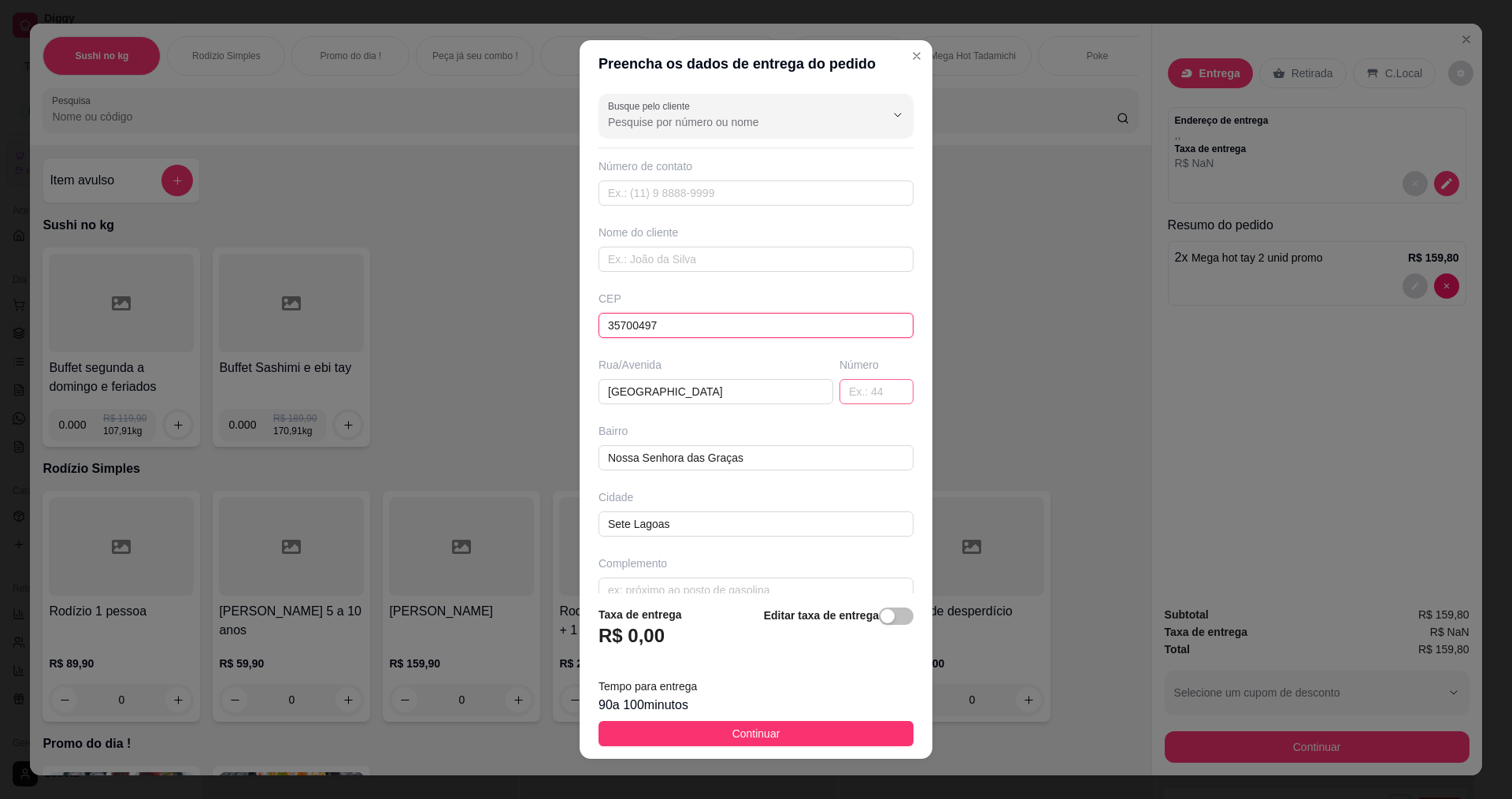
type input "35700497"
click at [871, 388] on input "text" at bounding box center [877, 391] width 74 height 25
type input "335"
click at [690, 586] on input "text" at bounding box center [756, 590] width 315 height 25
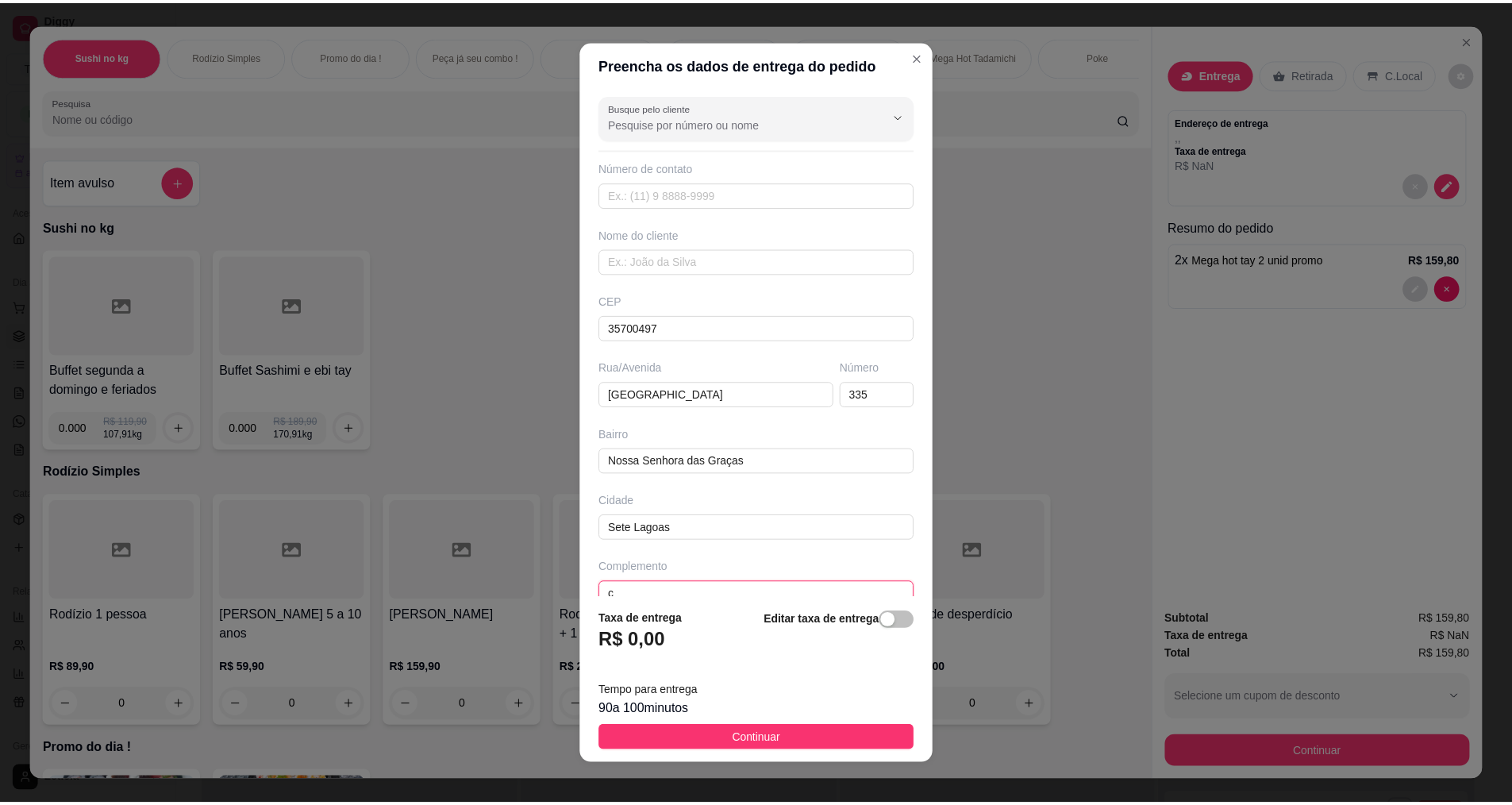
scroll to position [4, 0]
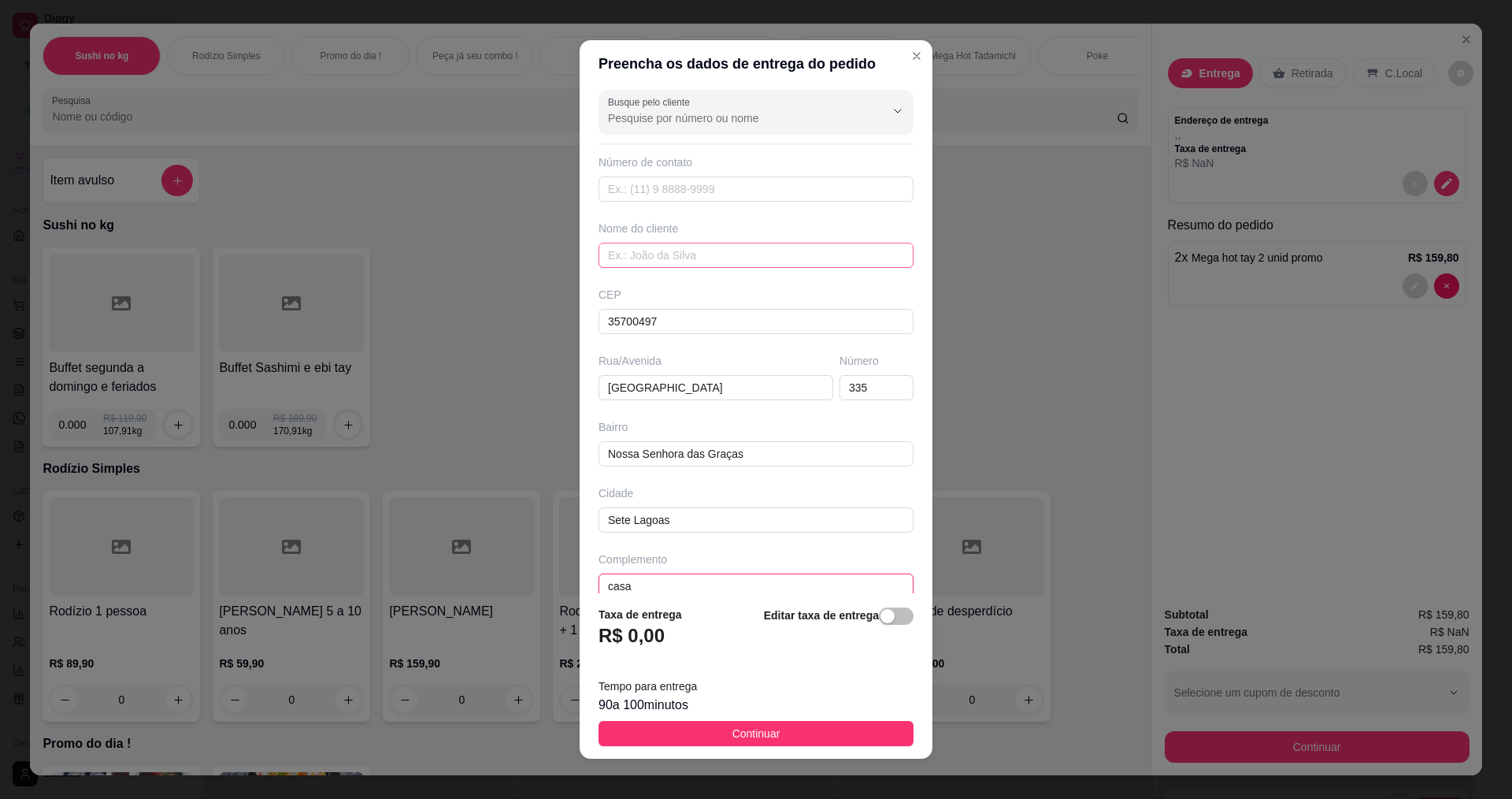
type input "casa"
click at [664, 254] on input "text" at bounding box center [756, 255] width 315 height 25
click at [674, 182] on input "text" at bounding box center [756, 188] width 315 height 25
click at [673, 250] on input "text" at bounding box center [756, 255] width 315 height 25
paste input "[PERSON_NAME]"
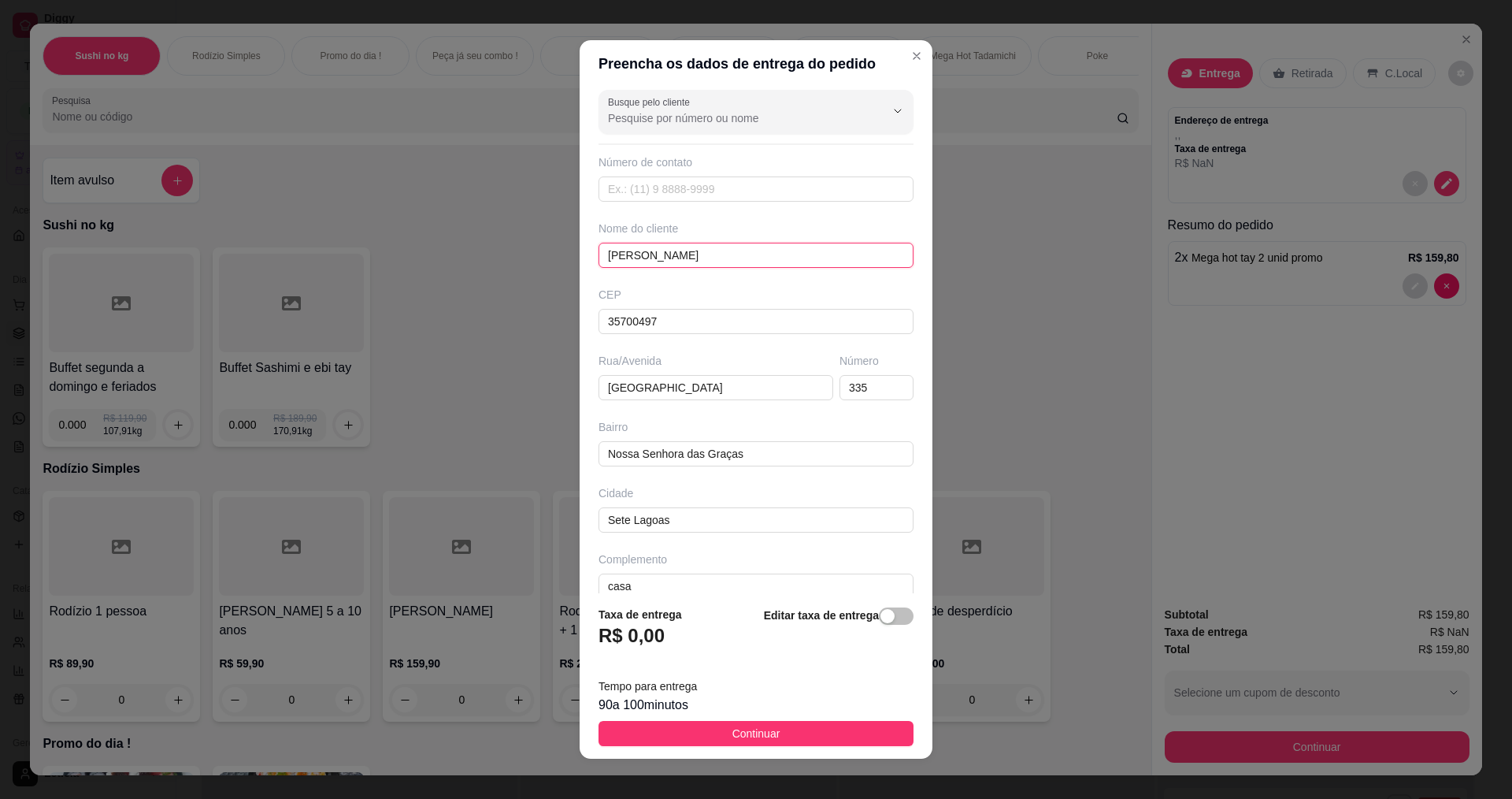
click at [738, 258] on input "[PERSON_NAME]" at bounding box center [756, 255] width 315 height 25
click at [733, 258] on input "[PERSON_NAME]" at bounding box center [756, 255] width 315 height 25
type input "[PERSON_NAME]"
click at [722, 193] on input "text" at bounding box center [756, 188] width 315 height 25
type input "[PHONE_NUMBER]"
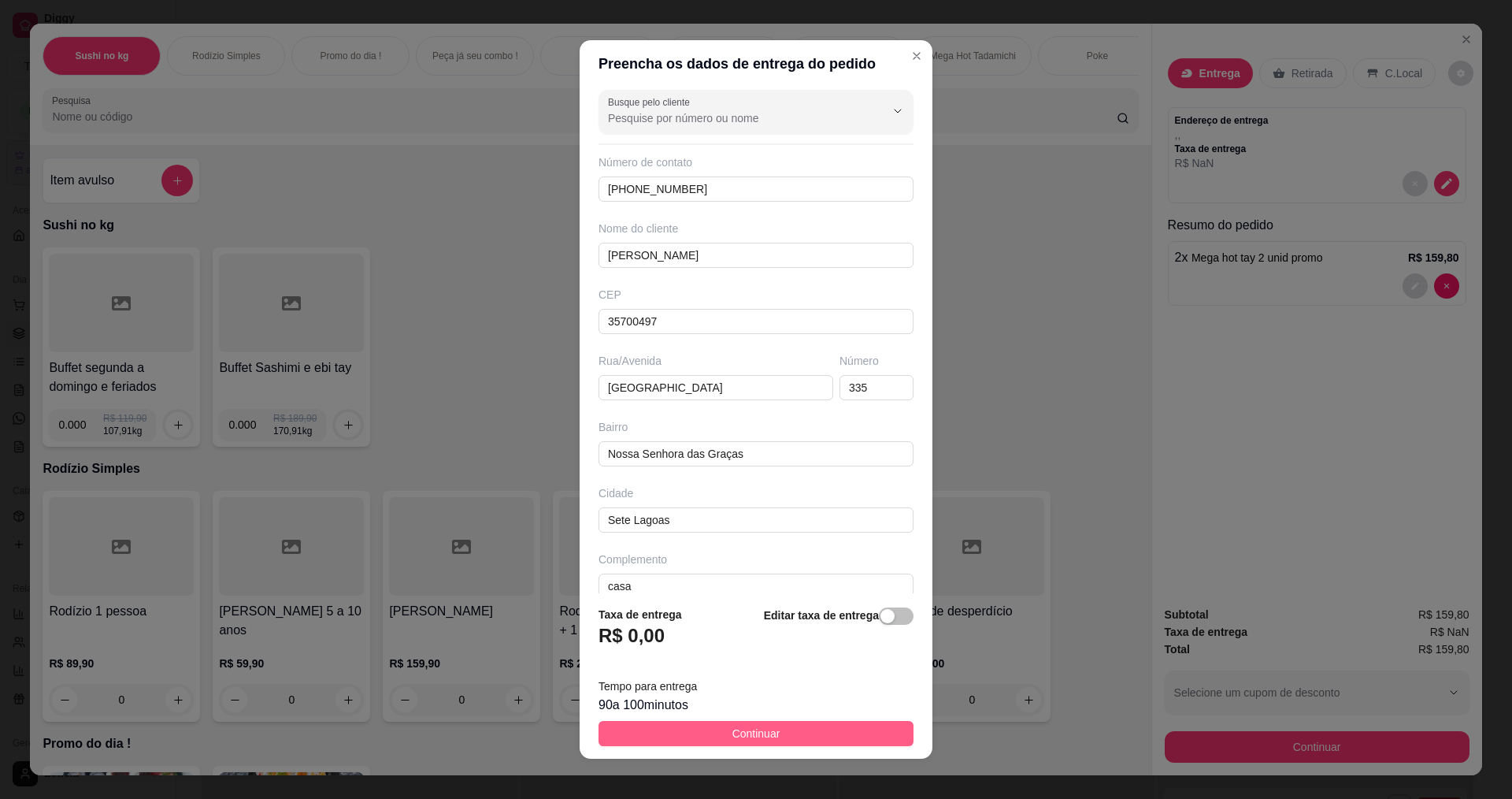
click at [733, 737] on span "Continuar" at bounding box center [756, 733] width 48 height 17
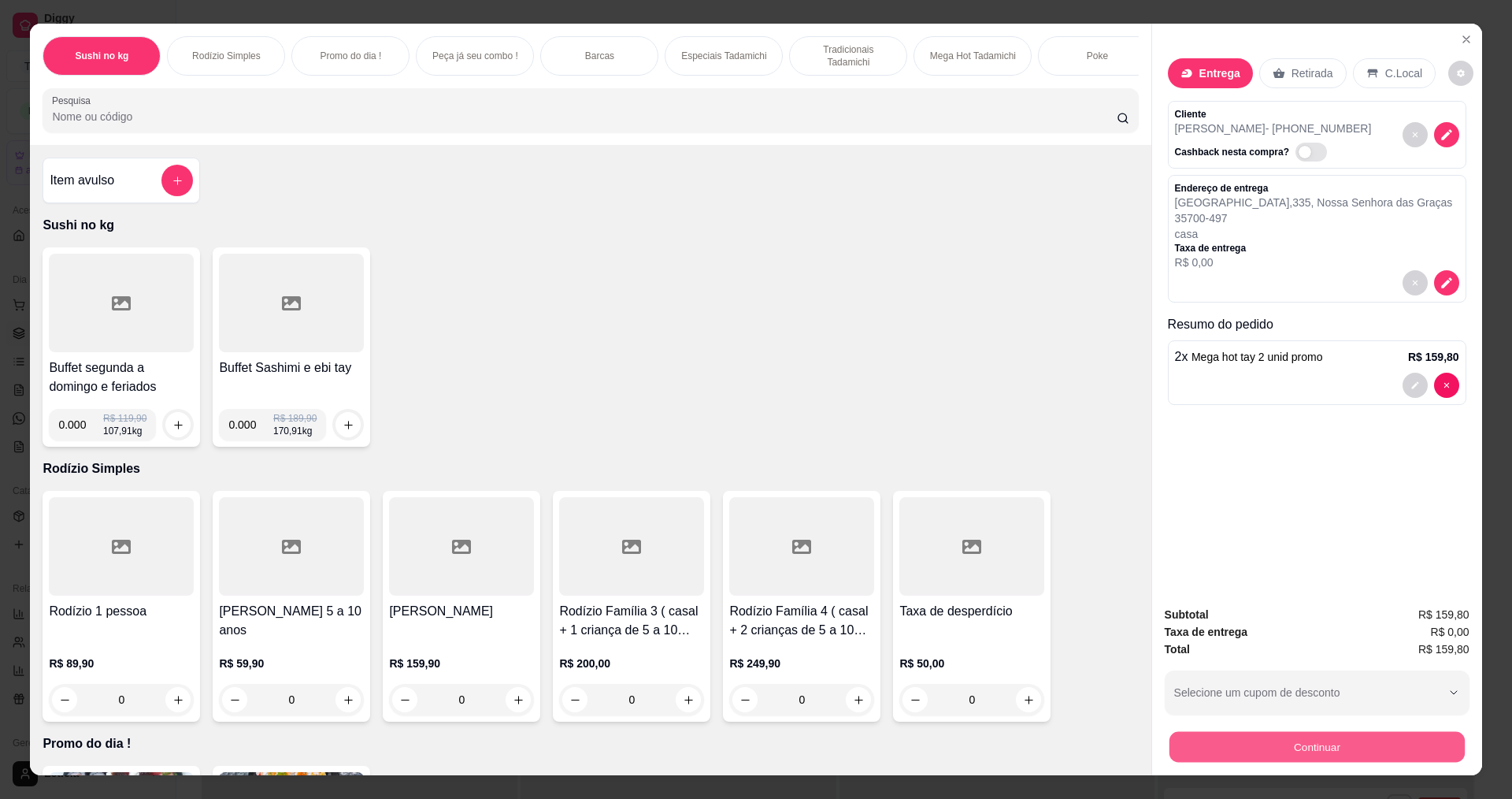
click at [1283, 740] on button "Continuar" at bounding box center [1317, 746] width 295 height 30
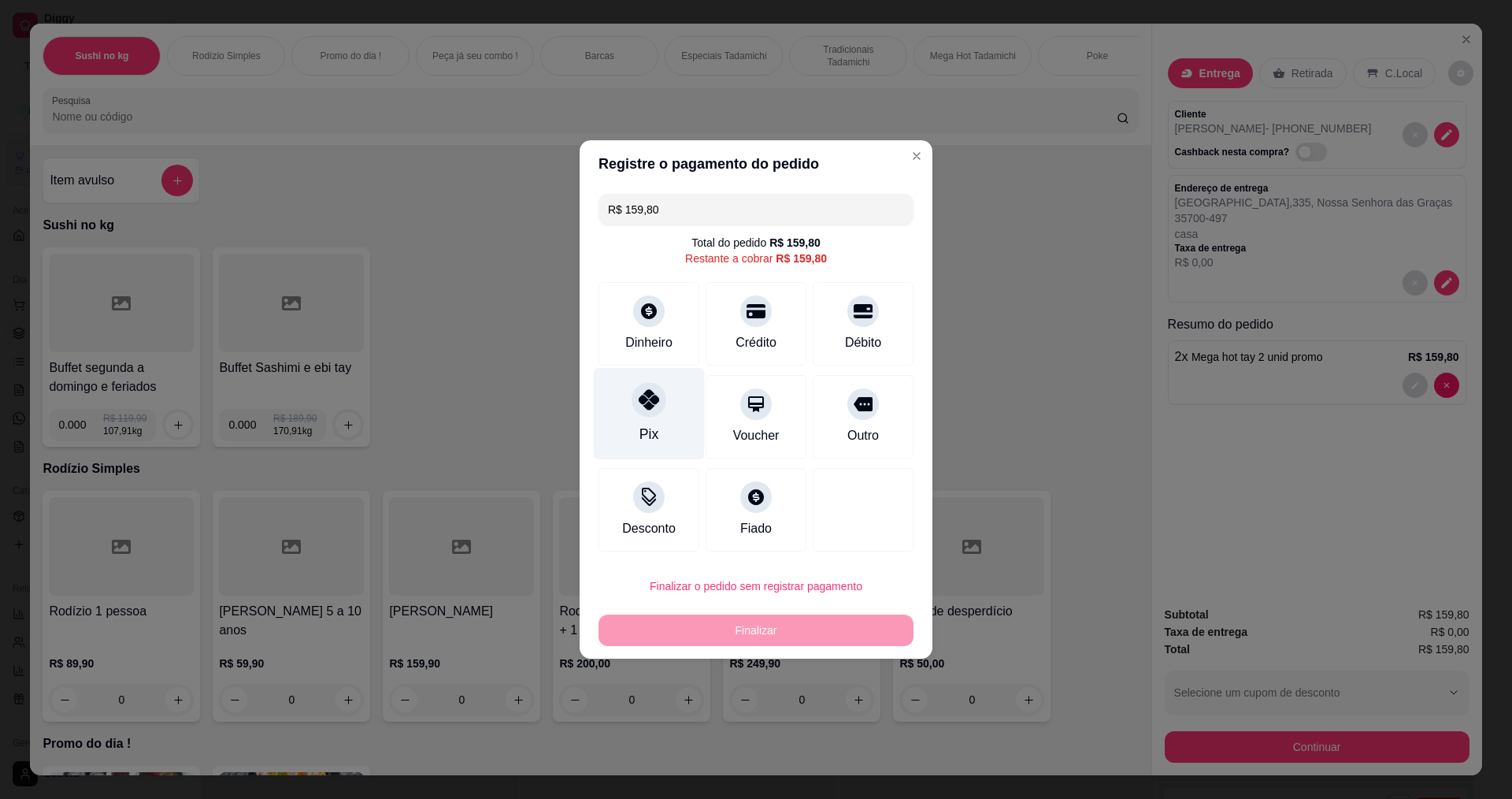
click at [660, 397] on div at bounding box center [649, 400] width 35 height 35
type input "R$ 0,00"
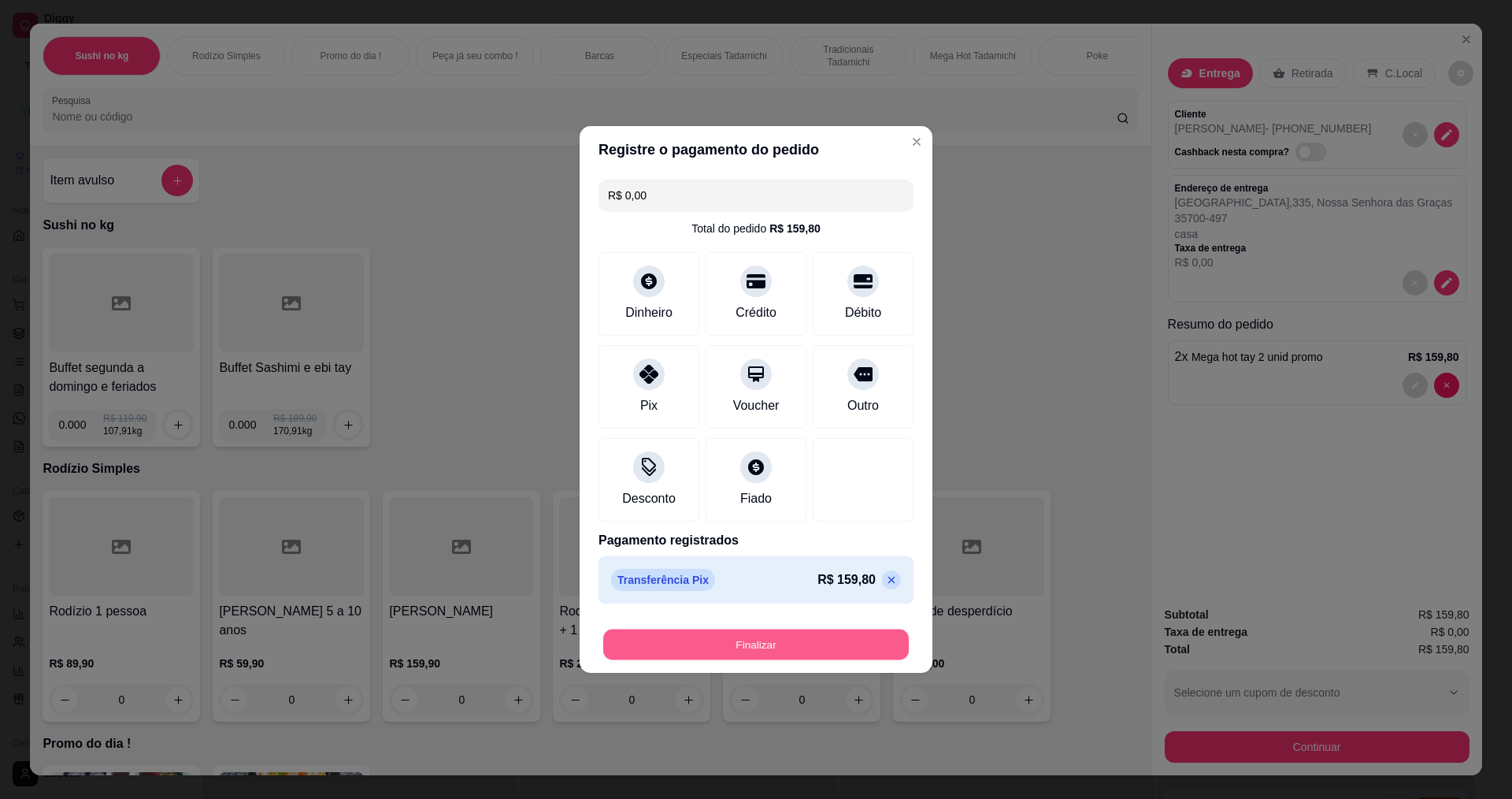
click at [701, 637] on button "Finalizar" at bounding box center [756, 644] width 305 height 30
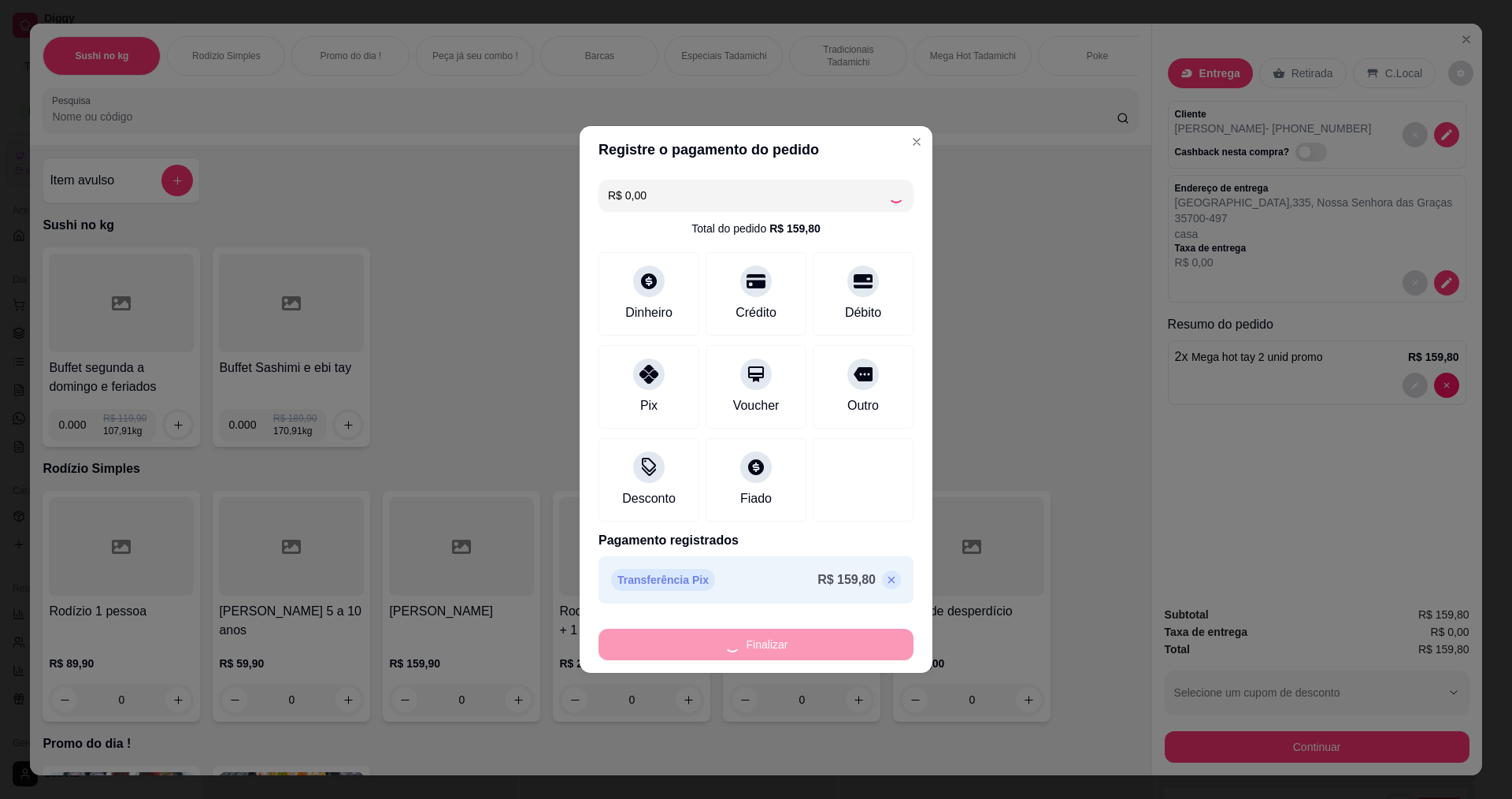
type input "0"
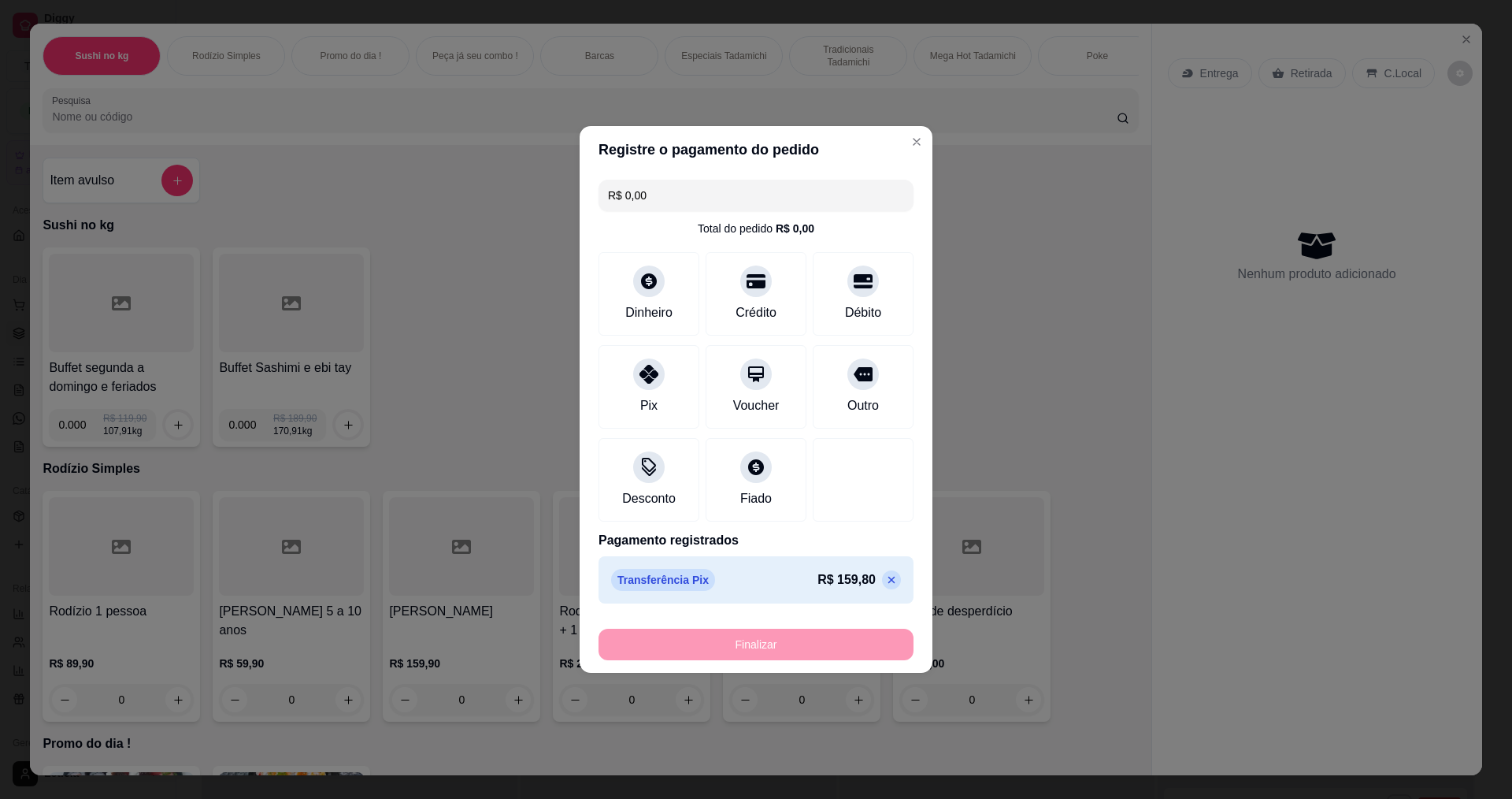
type input "-R$ 159,80"
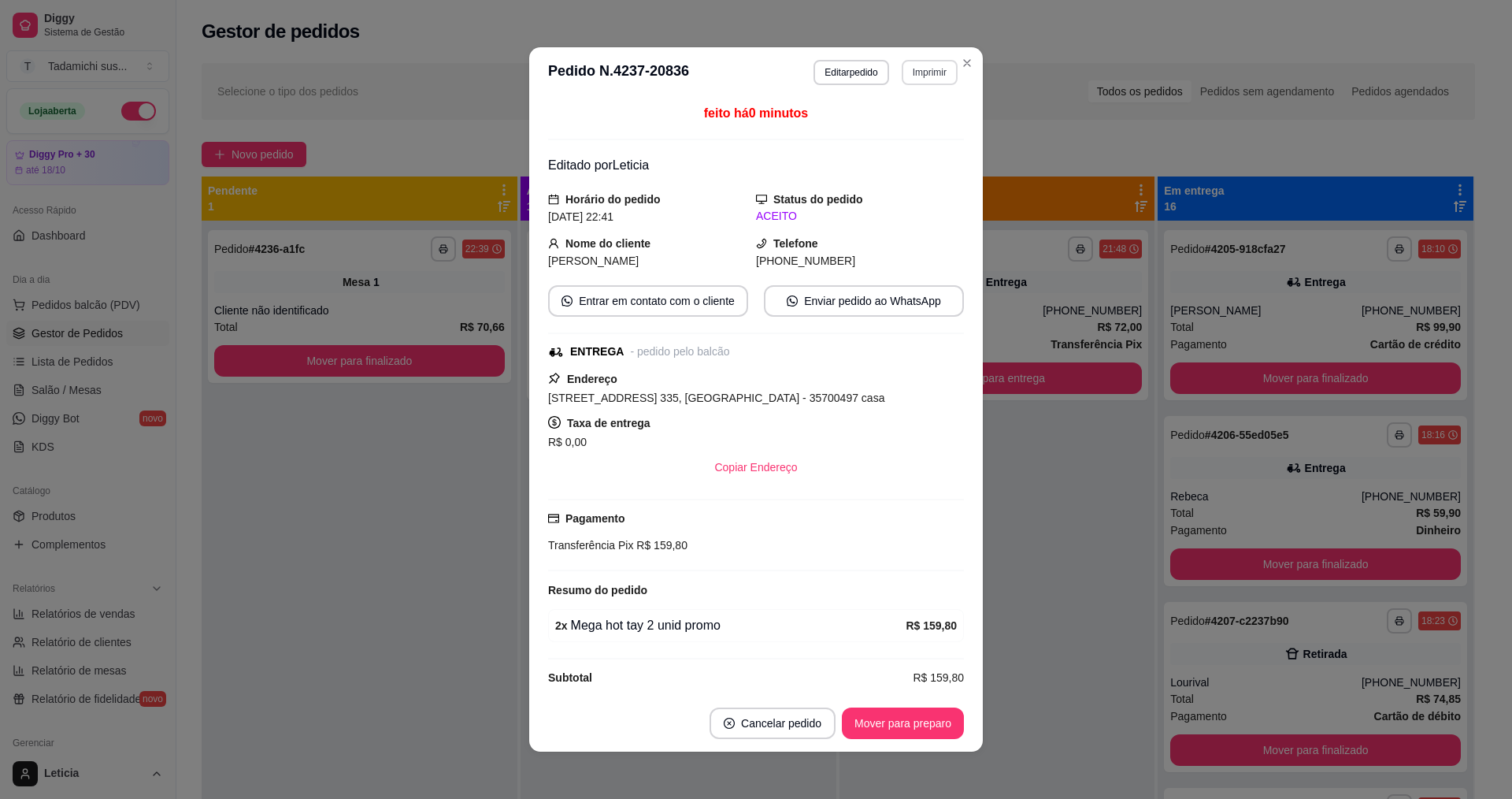
click at [924, 76] on button "Imprimir" at bounding box center [929, 72] width 56 height 25
click at [918, 131] on button "IMPRESSORA HAYOM" at bounding box center [891, 127] width 121 height 25
click at [792, 303] on button "Enviar pedido ao WhatsApp" at bounding box center [864, 301] width 193 height 30
drag, startPoint x: 609, startPoint y: 73, endPoint x: 644, endPoint y: 70, distance: 35.1
click at [644, 70] on h3 "Pedido N. 4237-20836" at bounding box center [619, 72] width 141 height 25
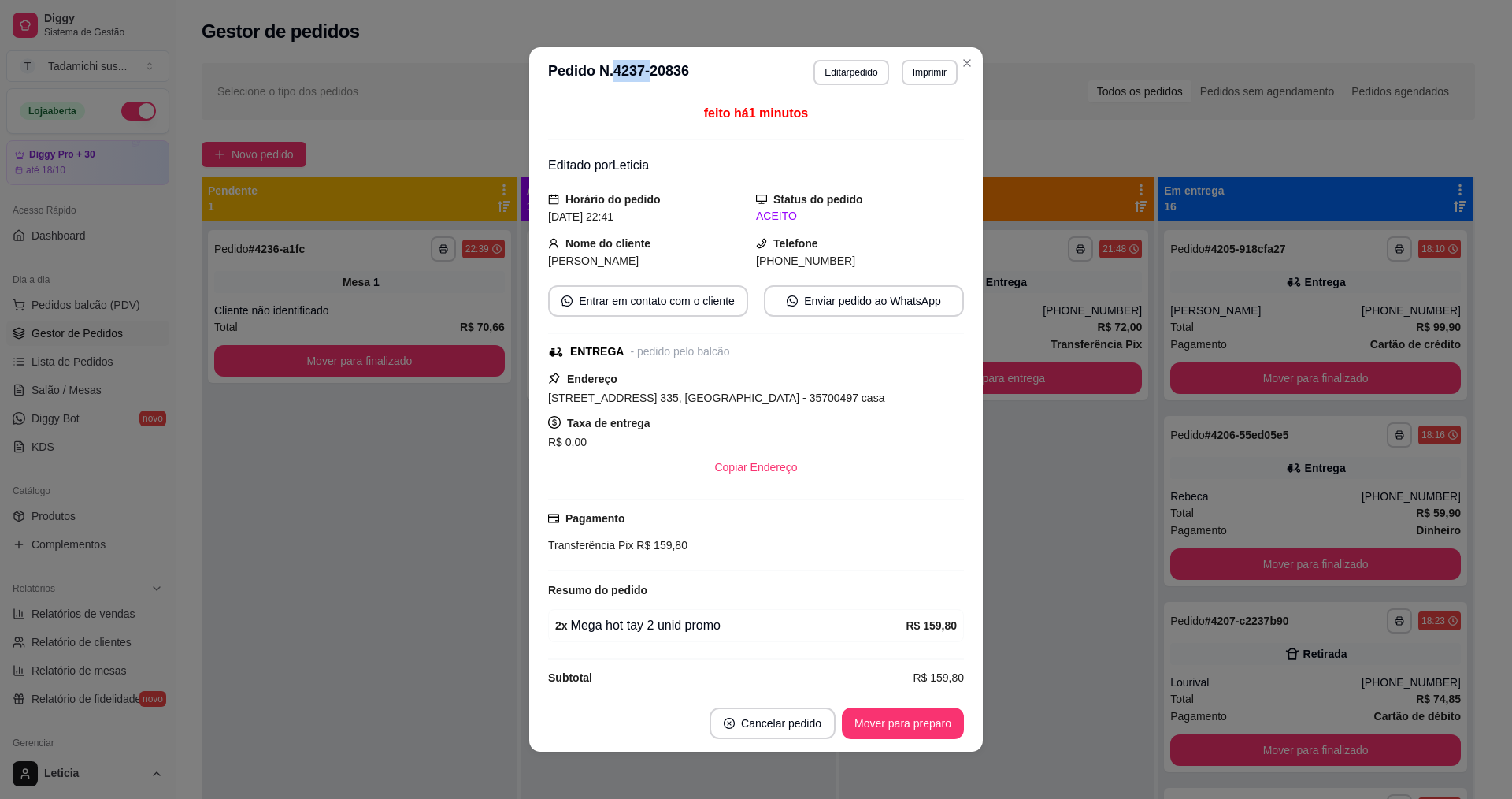
copy h3 "4237-"
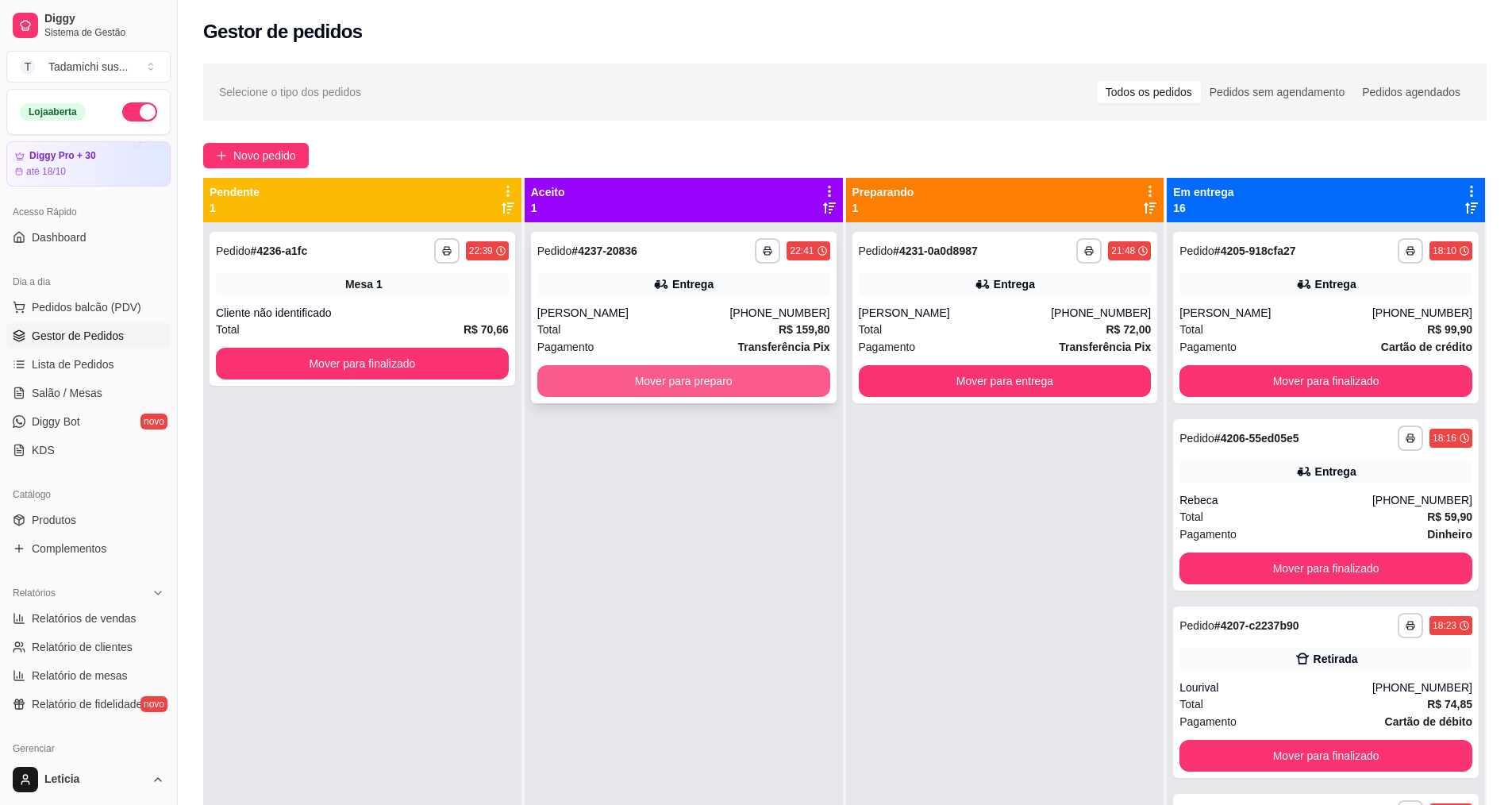
click at [622, 395] on button "Mover para preparo" at bounding box center [683, 381] width 293 height 31
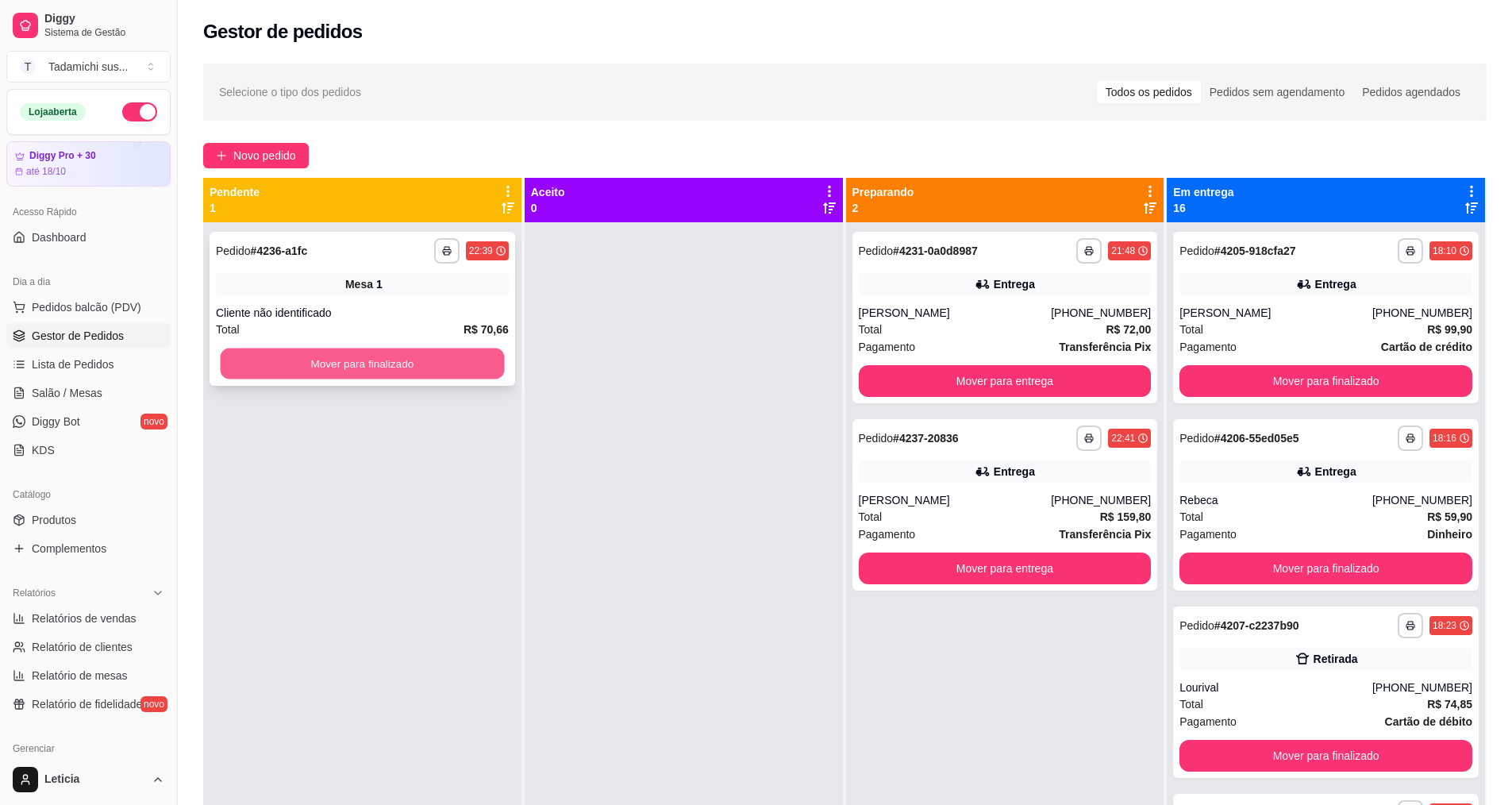
click at [372, 376] on button "Mover para finalizado" at bounding box center [362, 363] width 284 height 30
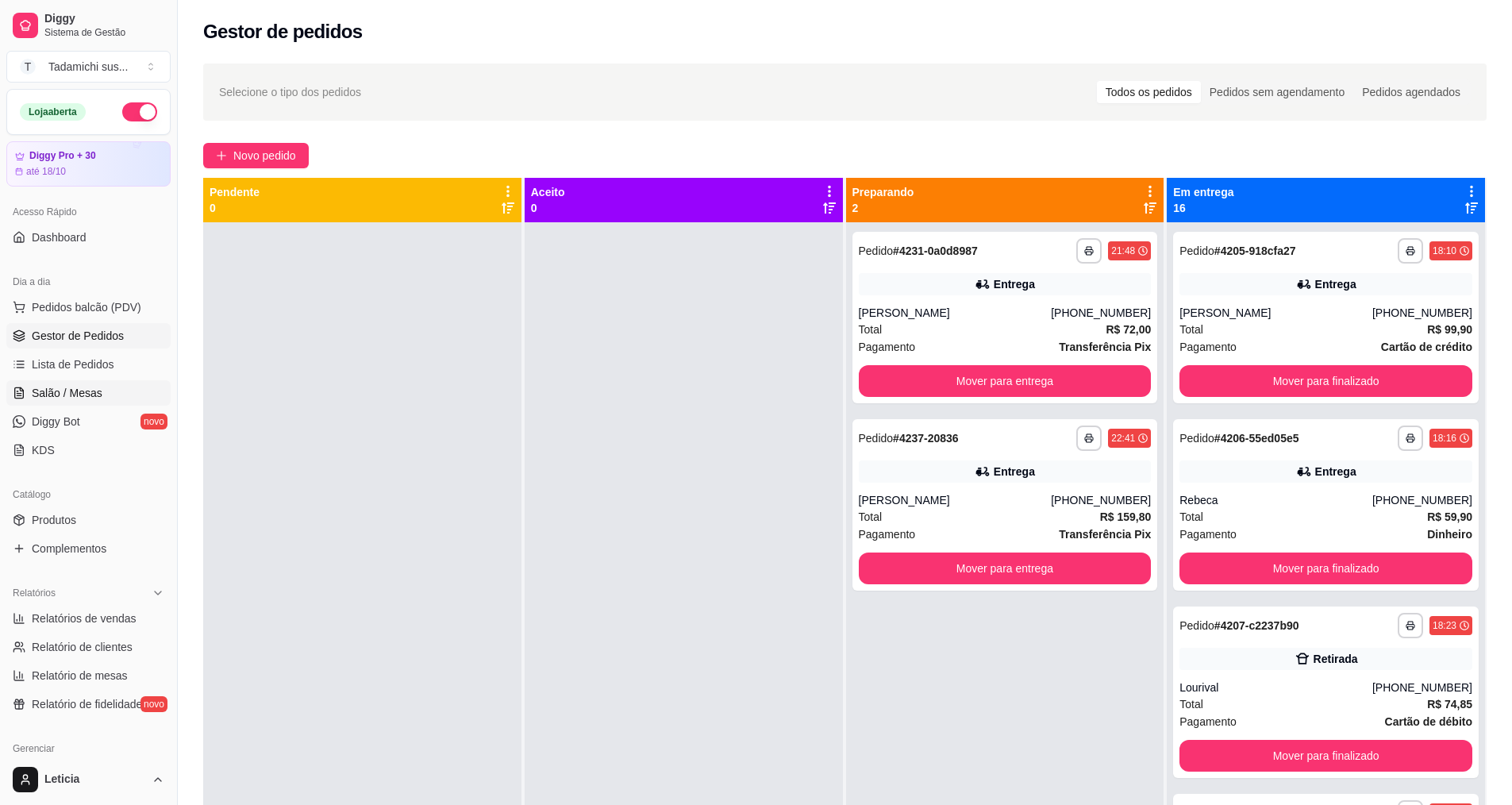
click at [91, 403] on link "Salão / Mesas" at bounding box center [89, 392] width 165 height 25
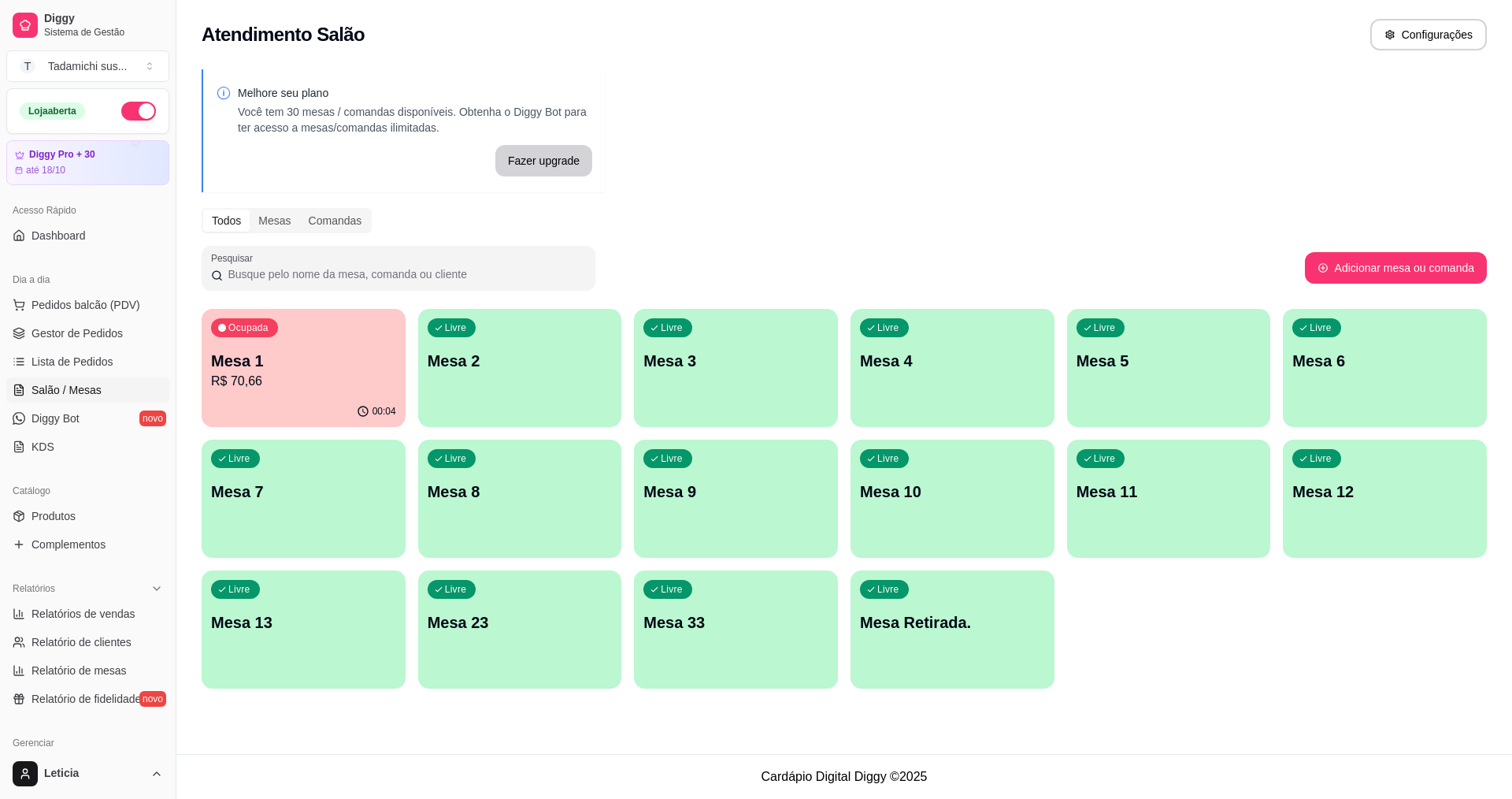
click at [337, 392] on div "Ocupada Mesa 1 R$ 70,66" at bounding box center [304, 352] width 204 height 87
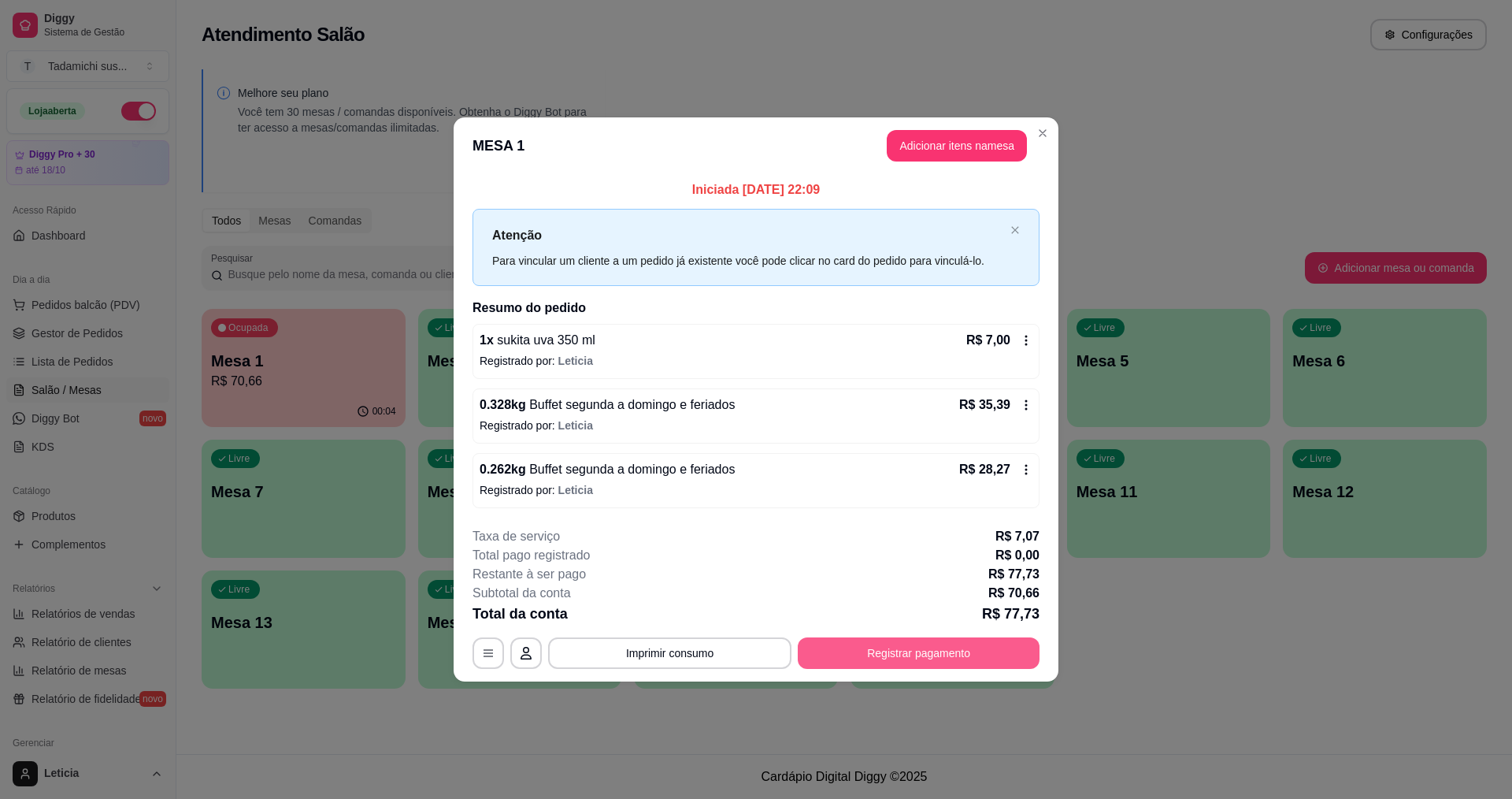
click at [931, 653] on button "Registrar pagamento" at bounding box center [919, 653] width 242 height 31
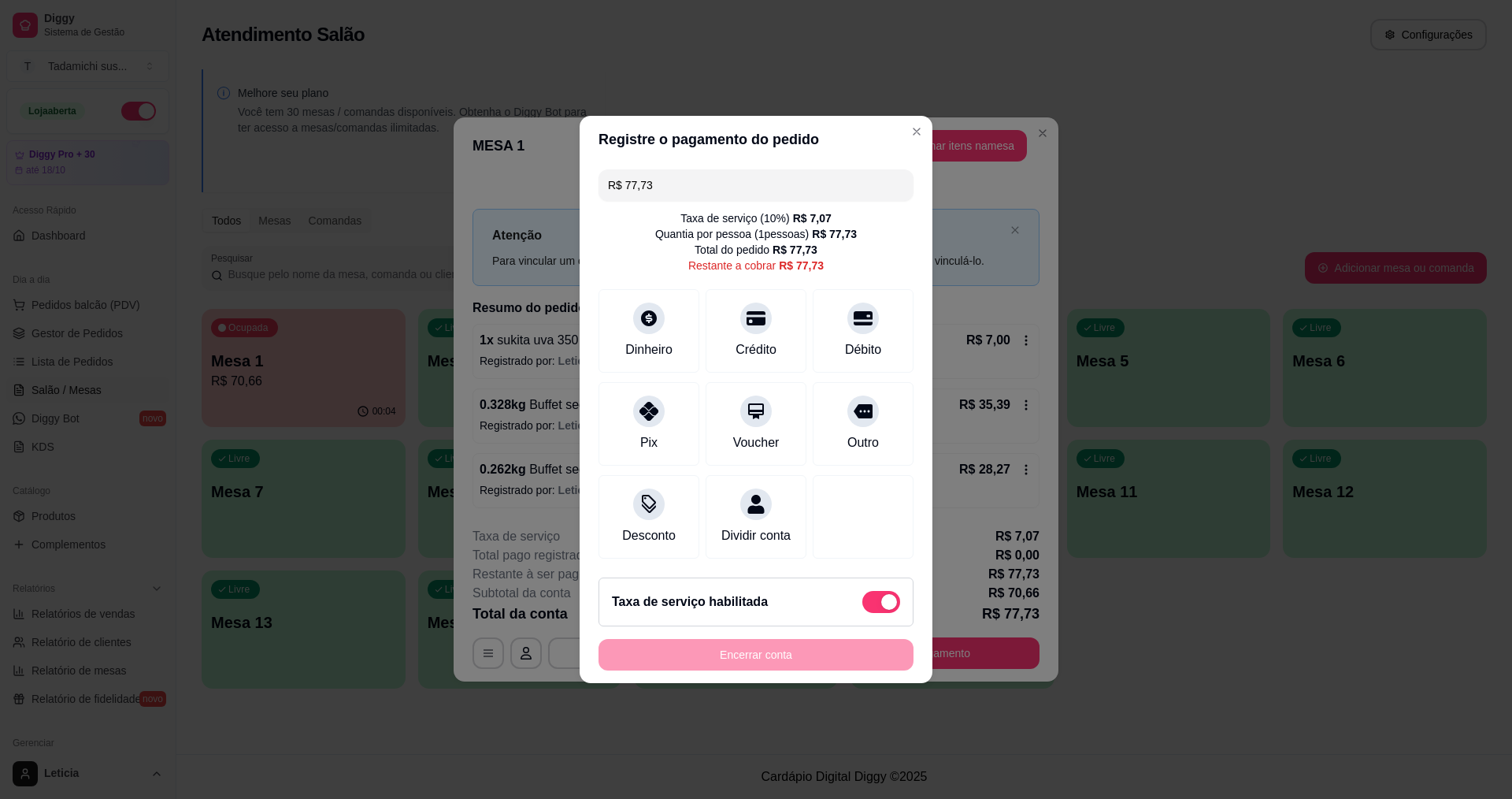
click at [862, 608] on span at bounding box center [880, 602] width 38 height 22
click at [862, 608] on input "checkbox" at bounding box center [866, 610] width 10 height 10
checkbox input "true"
type input "R$ 70,66"
checkbox input "false"
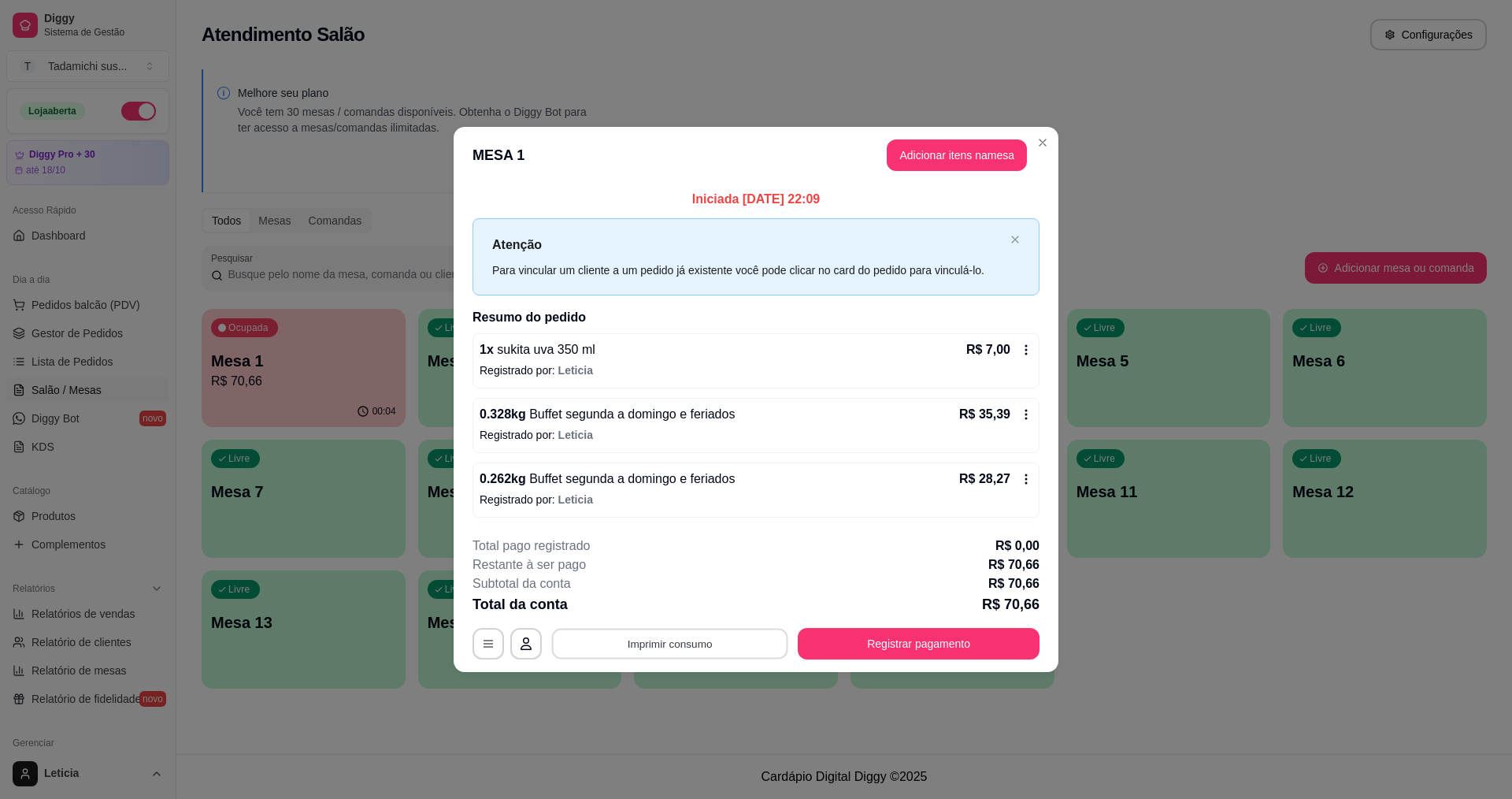
click at [754, 635] on button "Imprimir consumo" at bounding box center [670, 643] width 237 height 30
click at [715, 573] on button "IMPRESSORA HAYOM" at bounding box center [674, 574] width 121 height 25
click at [876, 648] on button "Registrar pagamento" at bounding box center [919, 644] width 242 height 31
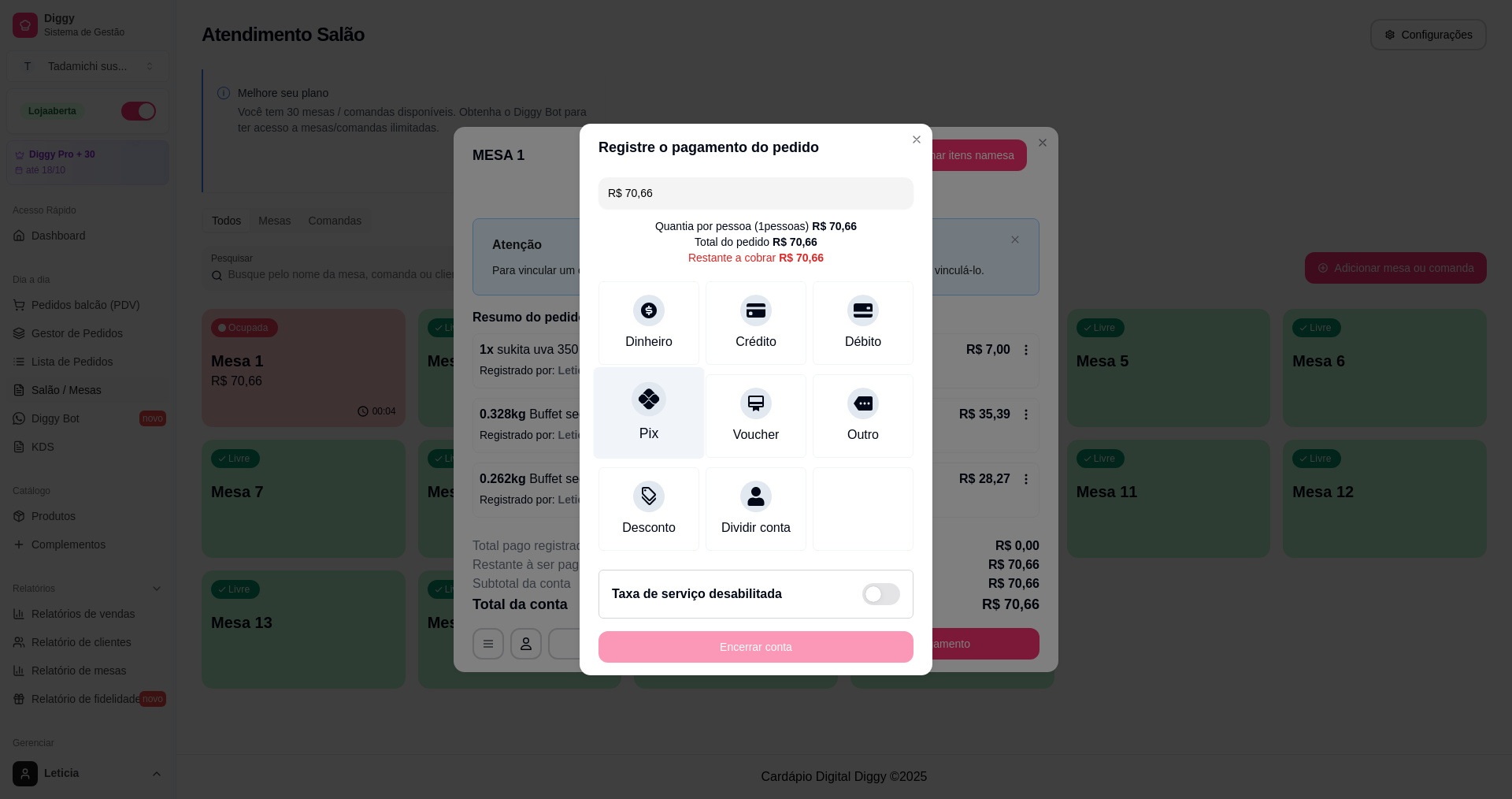
click at [656, 402] on div at bounding box center [649, 399] width 35 height 35
type input "R$ 0,00"
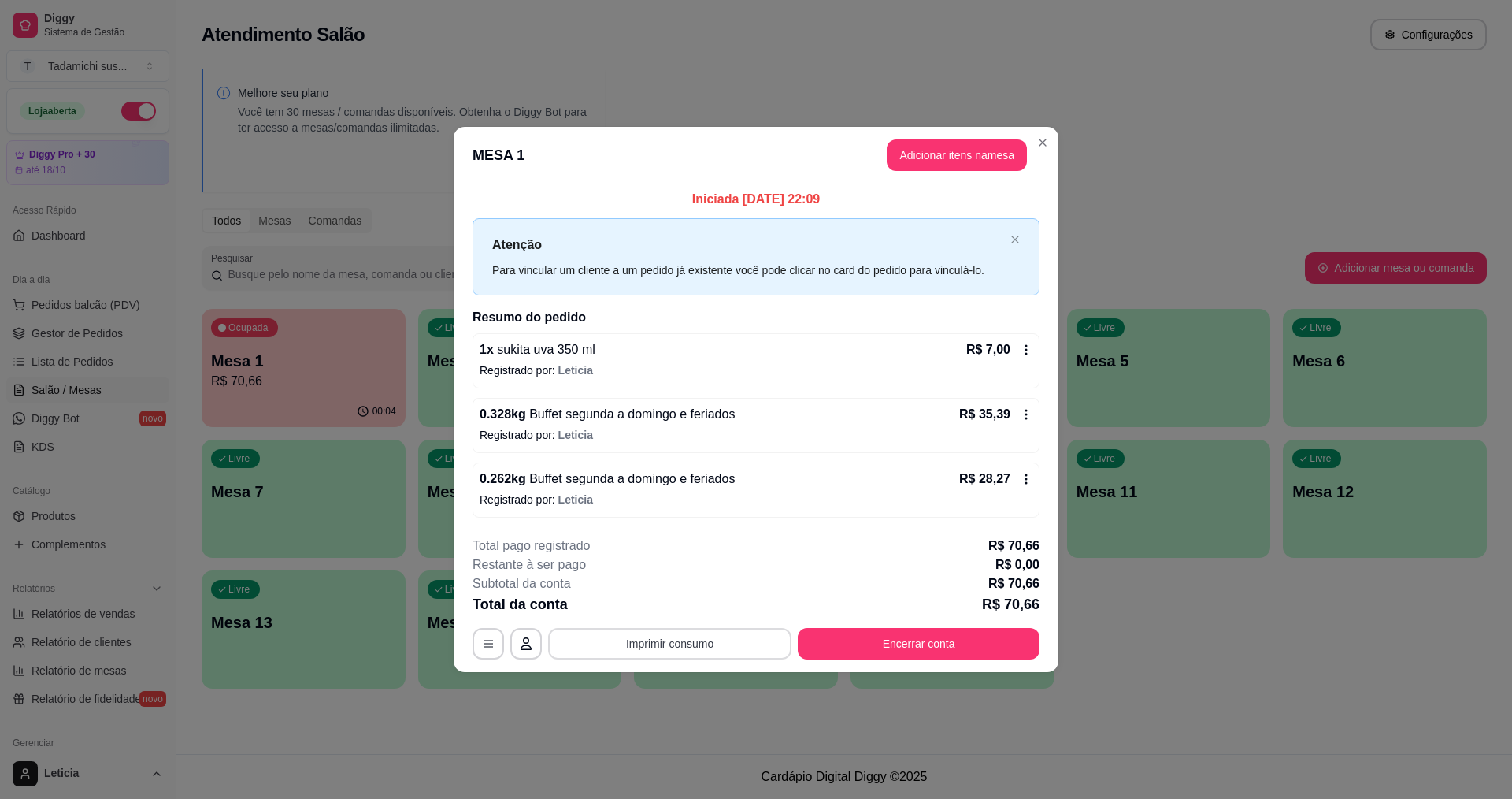
click at [755, 640] on button "Imprimir consumo" at bounding box center [669, 644] width 243 height 31
click at [712, 572] on button "IMPRESSORA HAYOM" at bounding box center [674, 574] width 117 height 25
click at [911, 651] on button "Encerrar conta" at bounding box center [919, 643] width 235 height 30
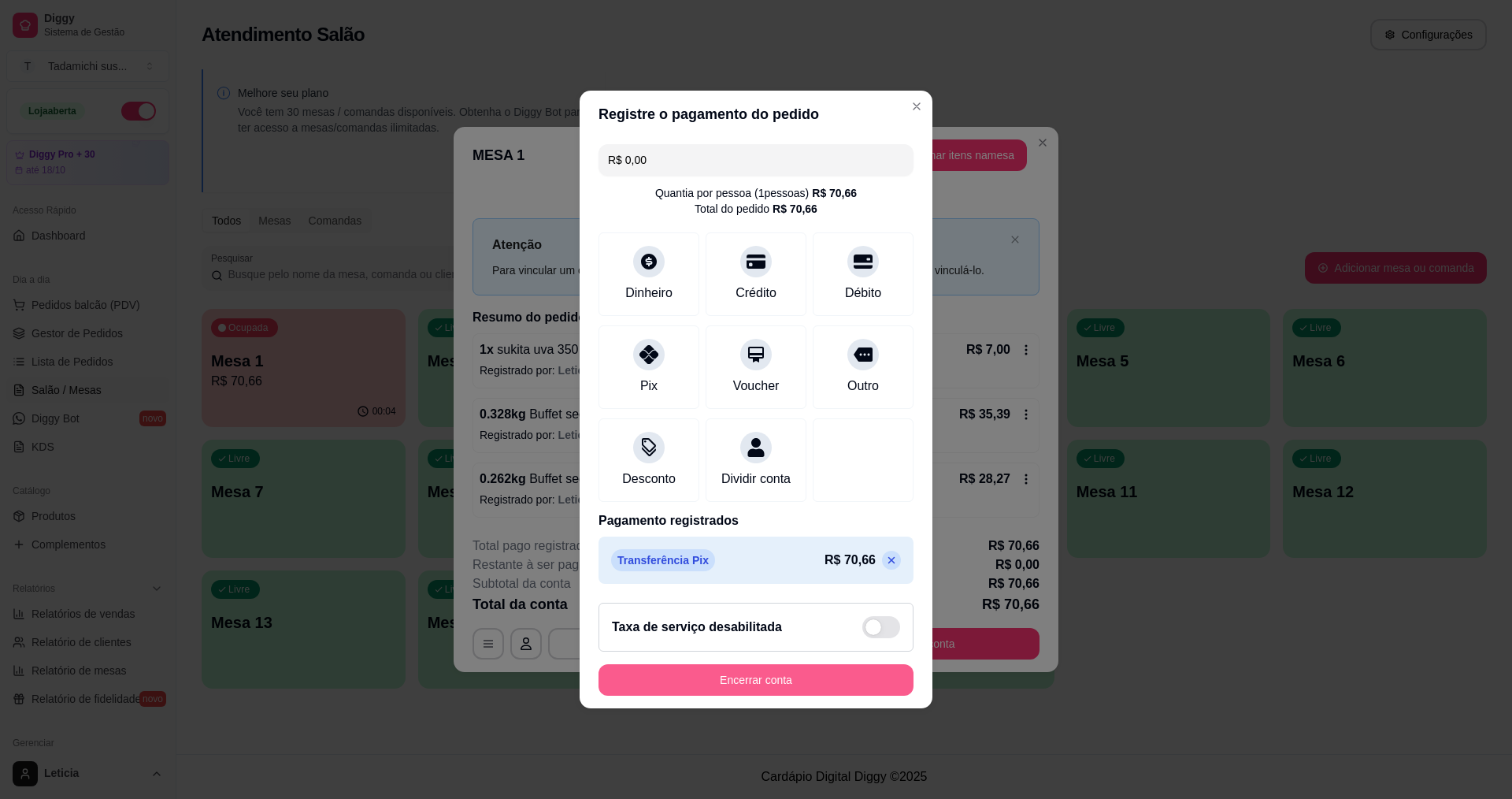
click at [833, 695] on button "Encerrar conta" at bounding box center [756, 680] width 315 height 31
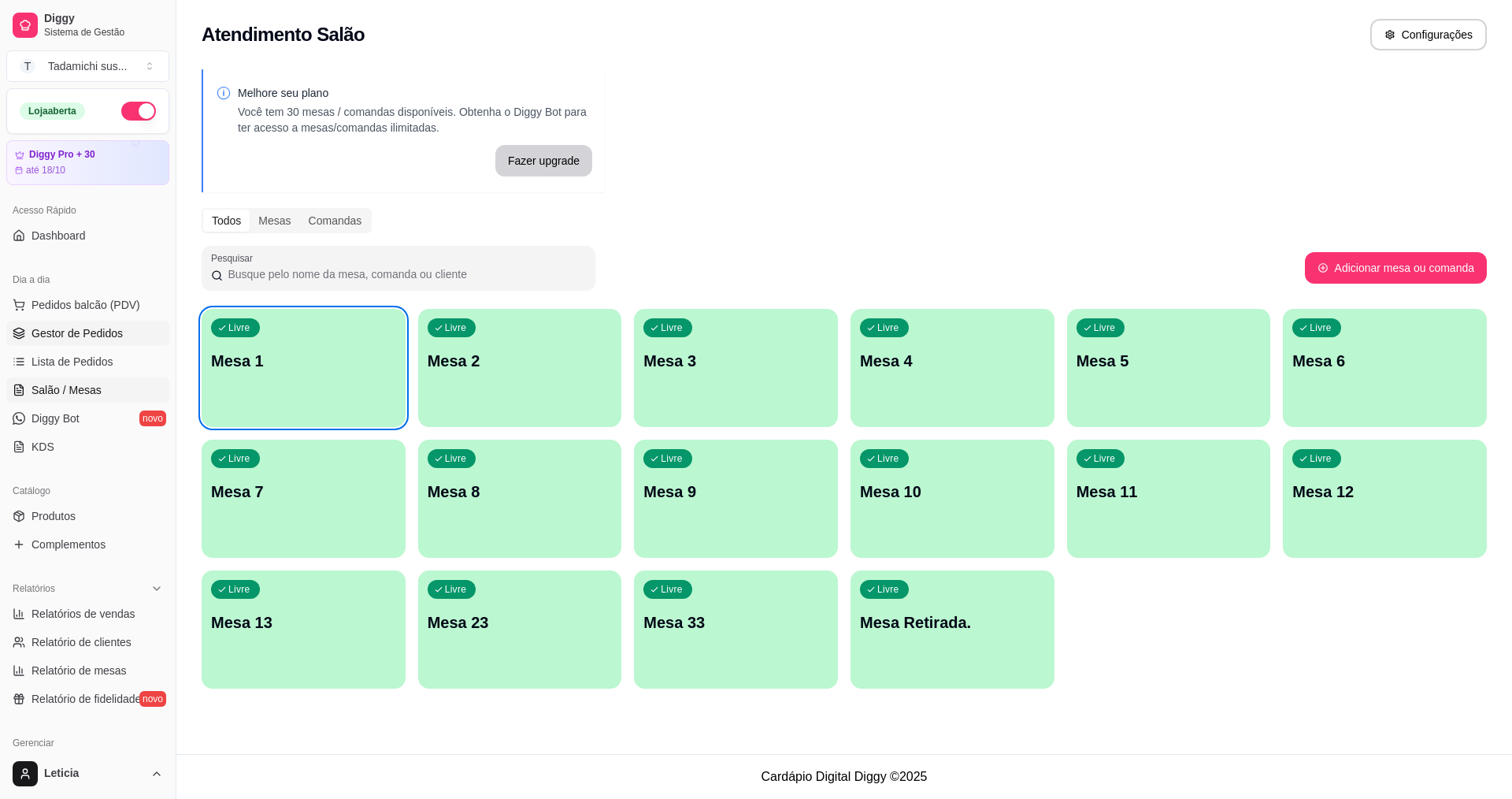
click at [65, 325] on link "Gestor de Pedidos" at bounding box center [88, 333] width 163 height 25
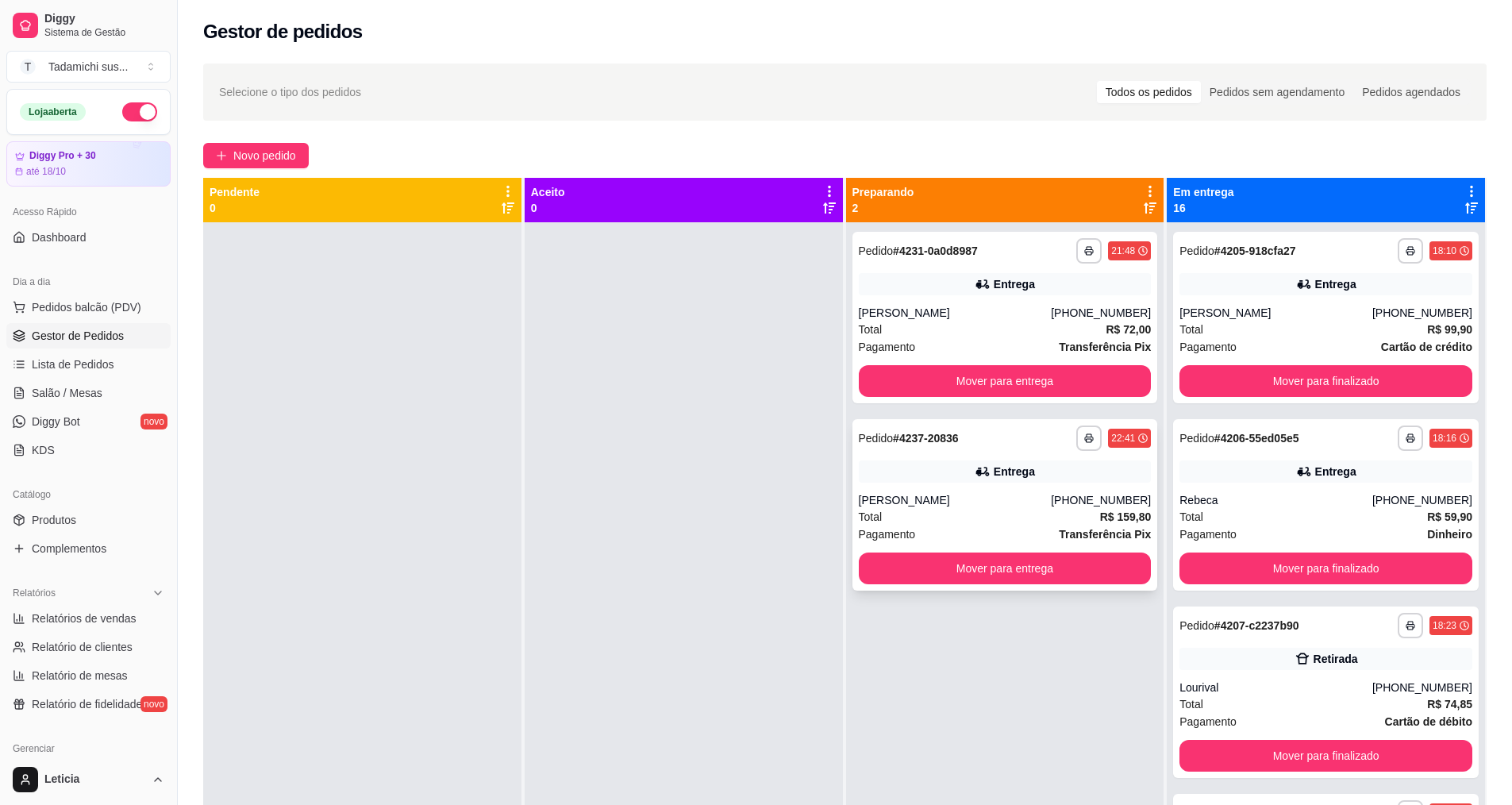
click at [959, 442] on div "**********" at bounding box center [1005, 437] width 293 height 25
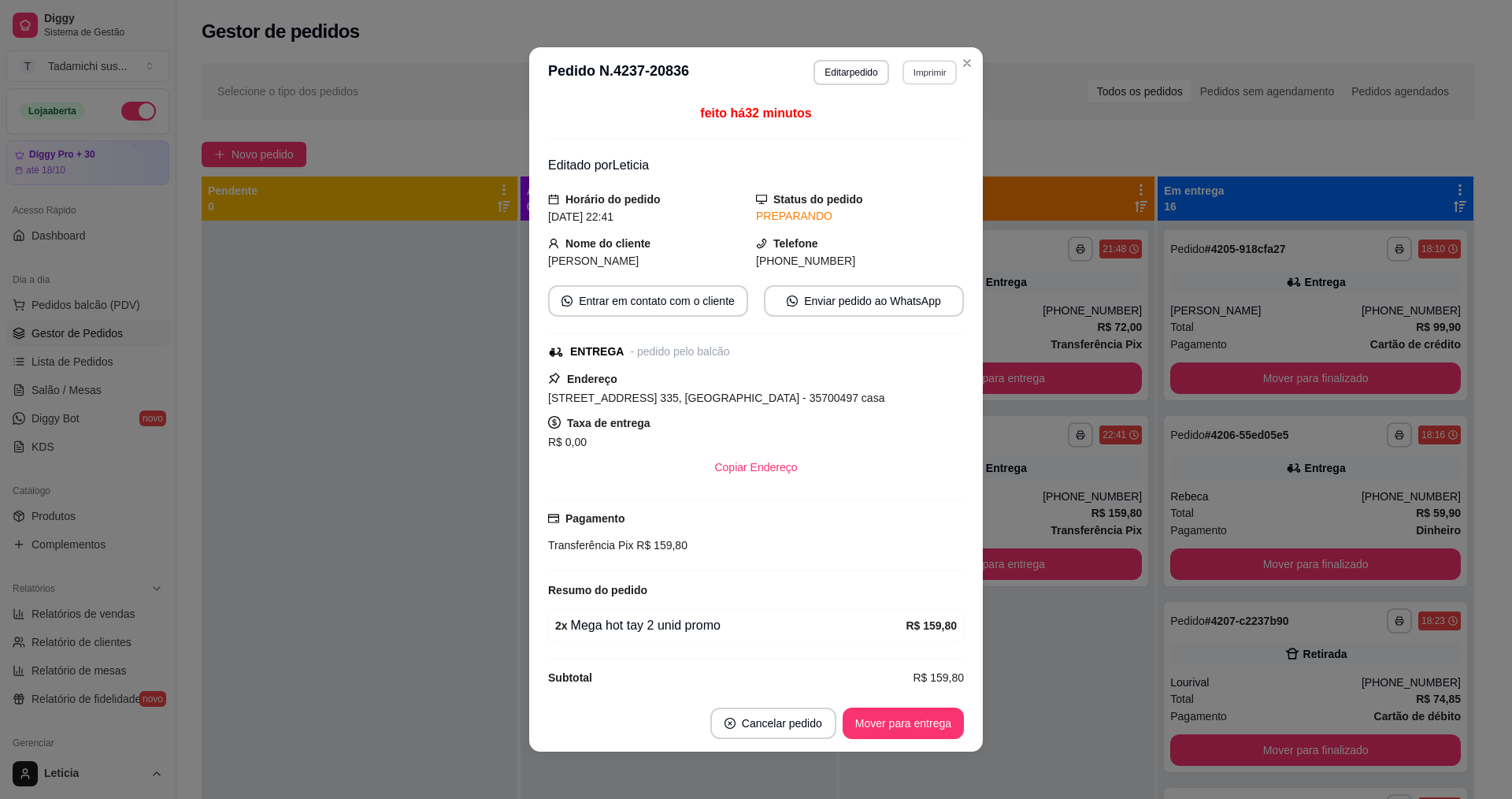
click at [913, 79] on button "Imprimir" at bounding box center [929, 72] width 54 height 25
click at [901, 132] on button "IMPRESSORA HAYOM" at bounding box center [891, 127] width 117 height 25
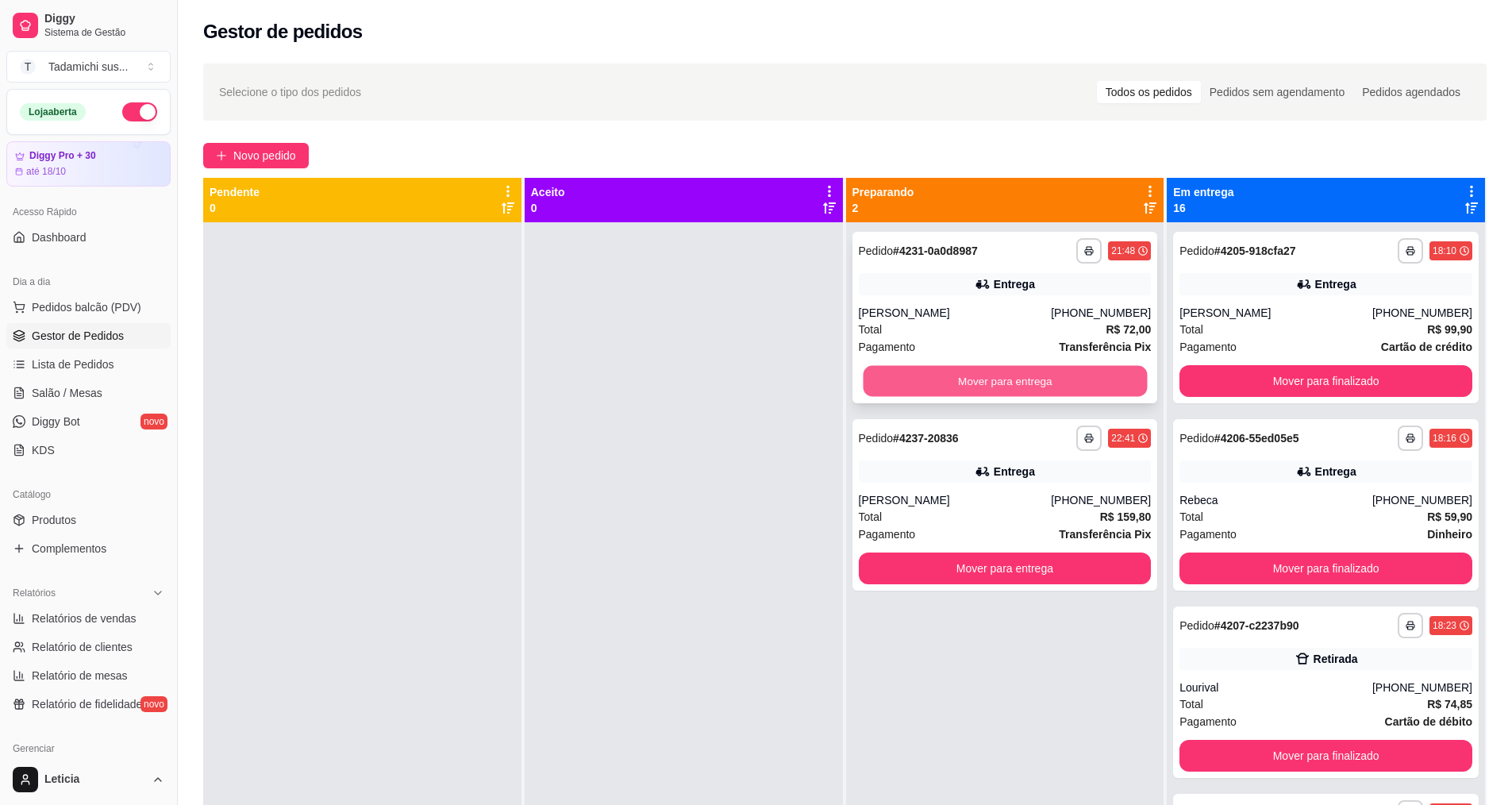
click at [900, 380] on button "Mover para entrega" at bounding box center [1005, 381] width 284 height 30
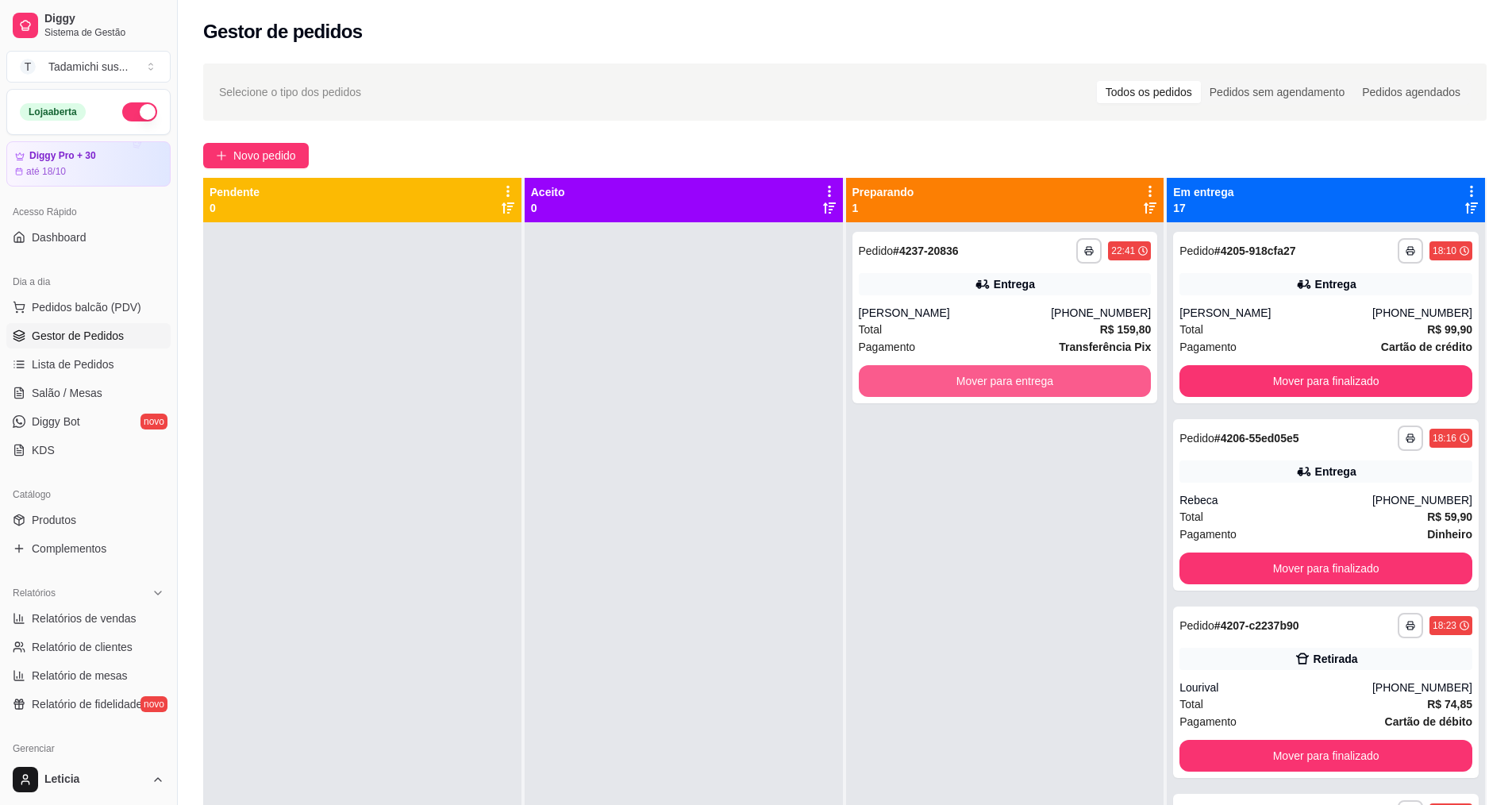
click at [900, 380] on button "Mover para entrega" at bounding box center [1005, 381] width 293 height 31
